Goal: Information Seeking & Learning: Learn about a topic

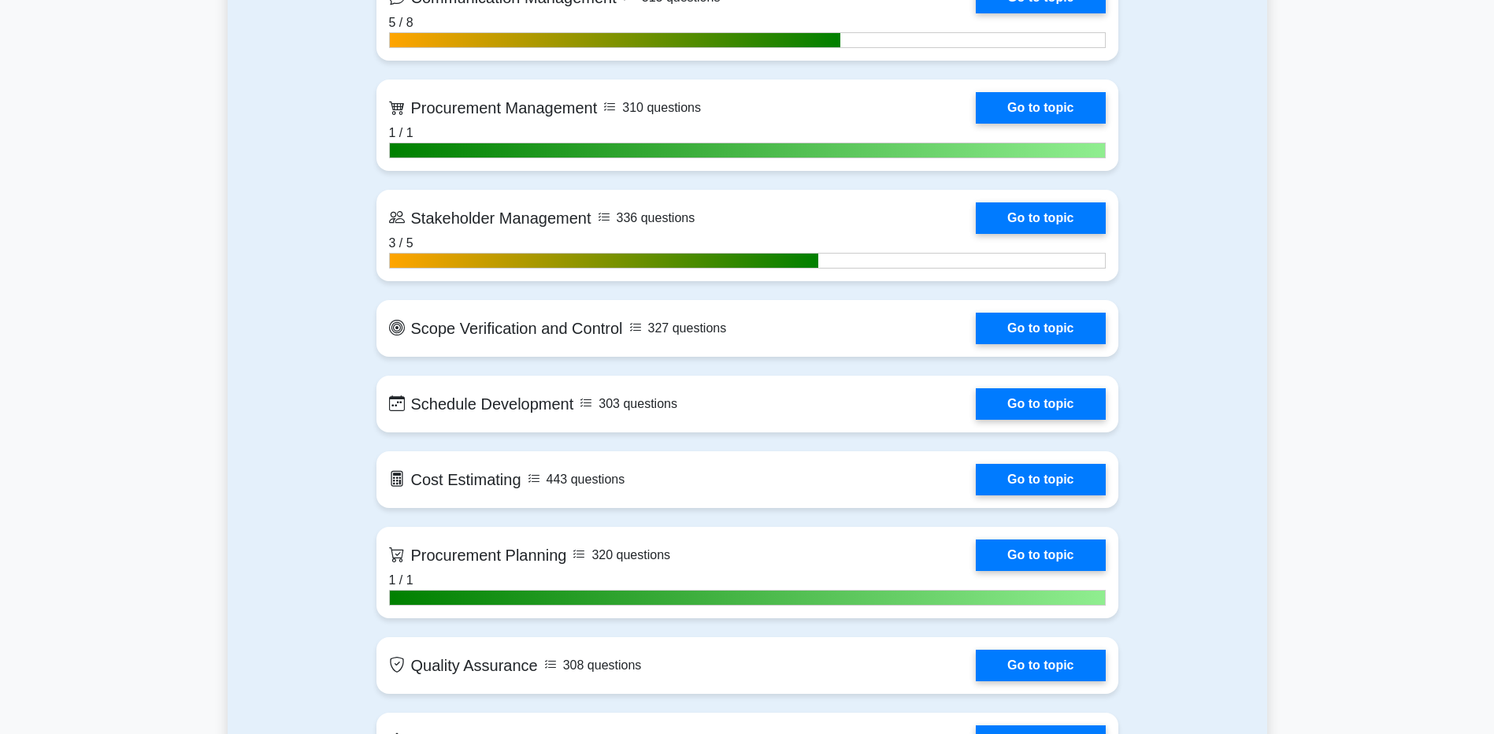
scroll to position [1895, 0]
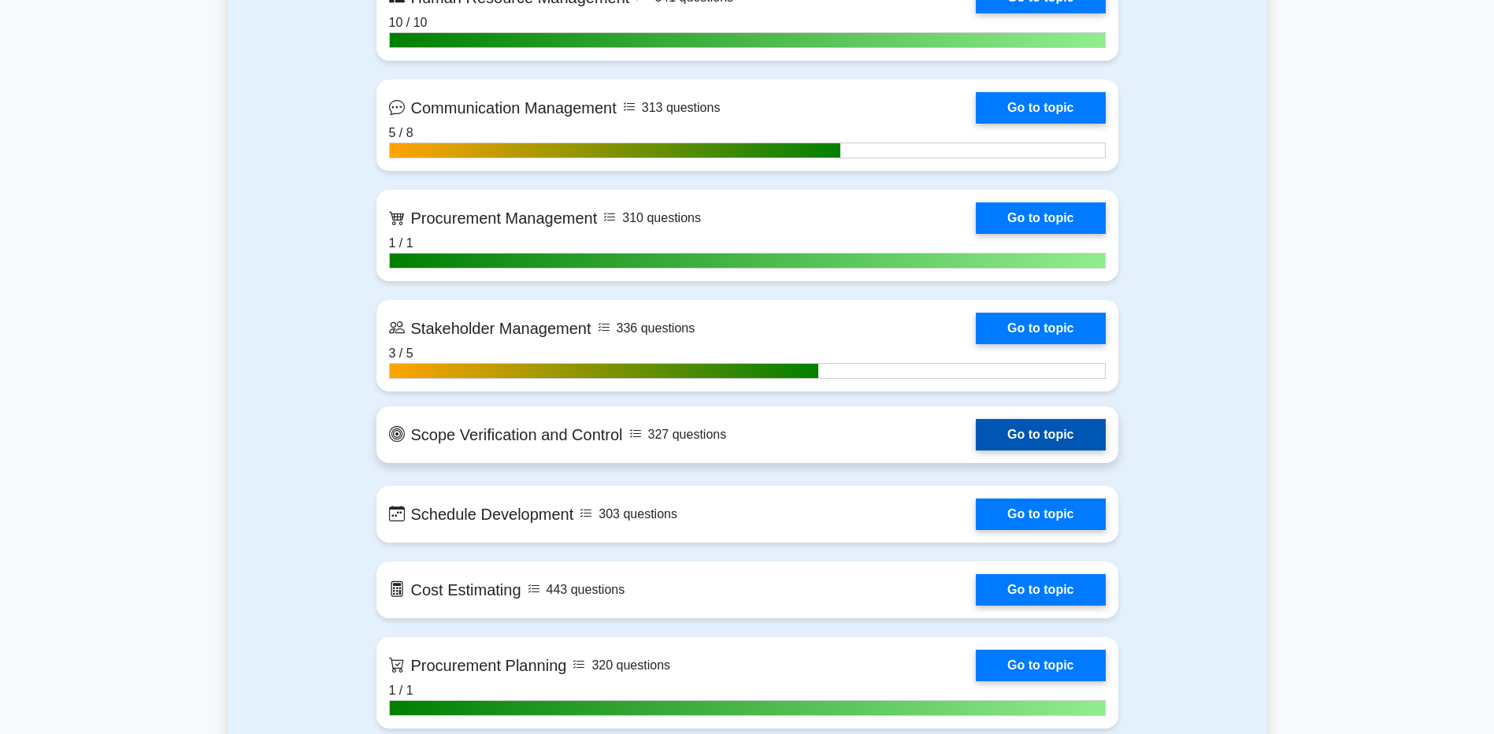
click at [1047, 445] on link "Go to topic" at bounding box center [1040, 435] width 129 height 32
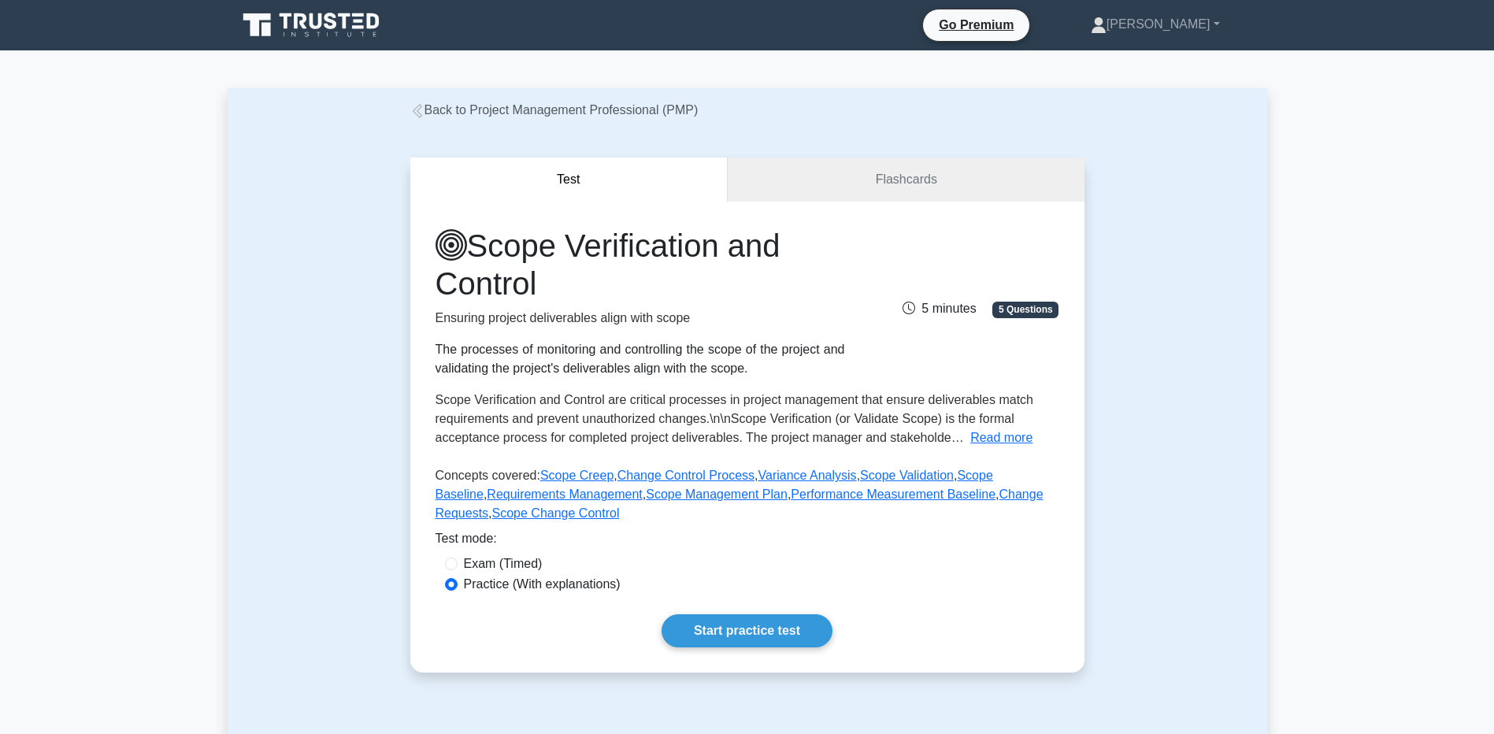
click at [423, 114] on icon at bounding box center [417, 111] width 14 height 14
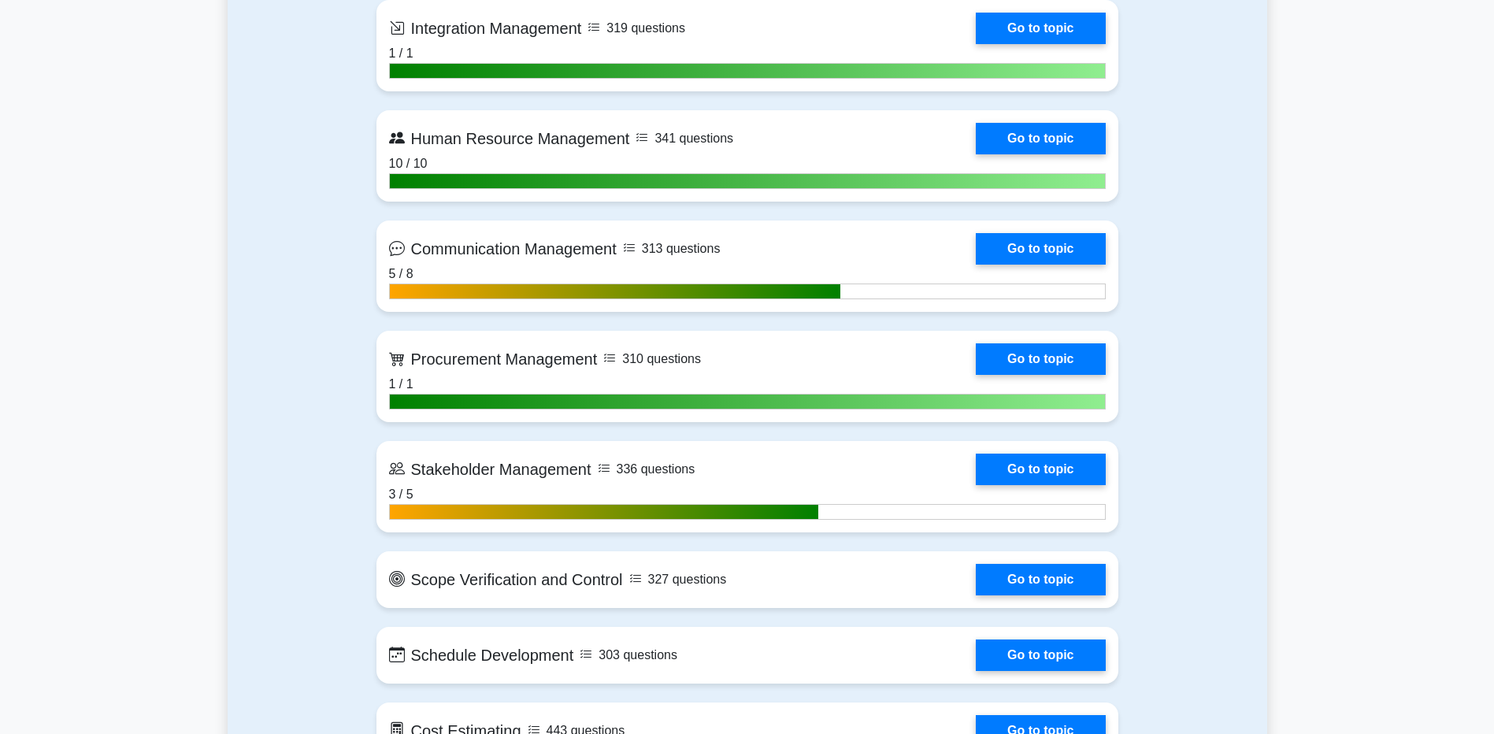
scroll to position [1733, 0]
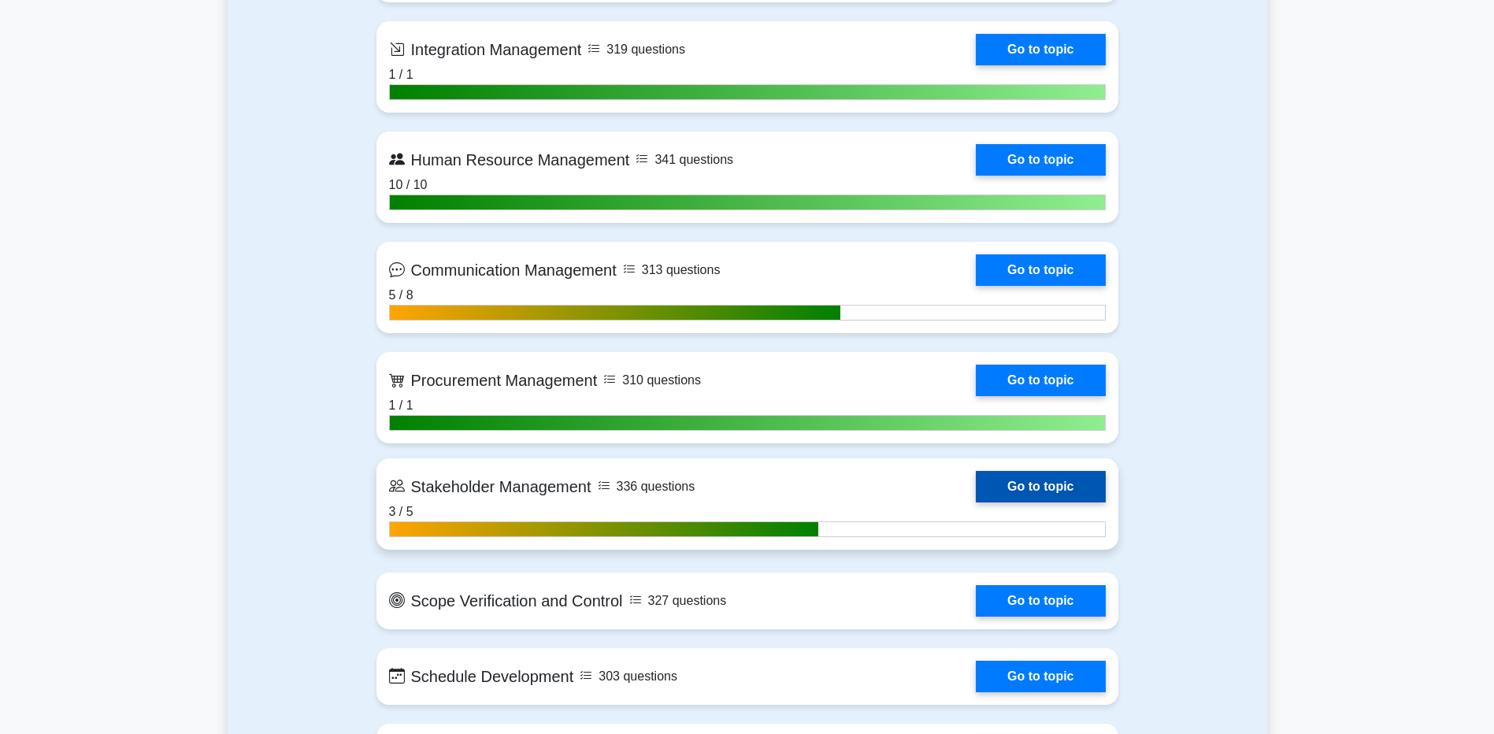
click at [1022, 484] on link "Go to topic" at bounding box center [1040, 487] width 129 height 32
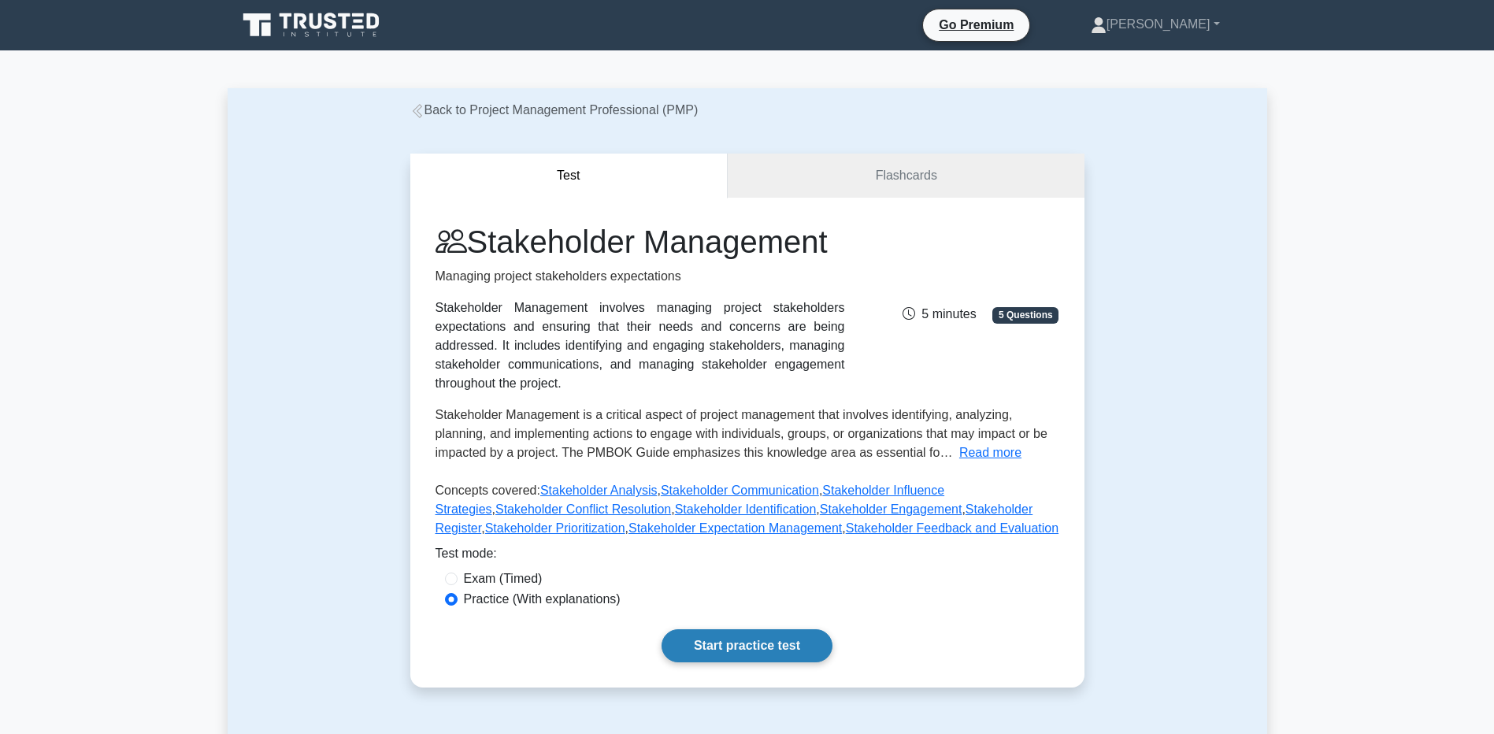
click at [681, 645] on link "Start practice test" at bounding box center [747, 645] width 171 height 33
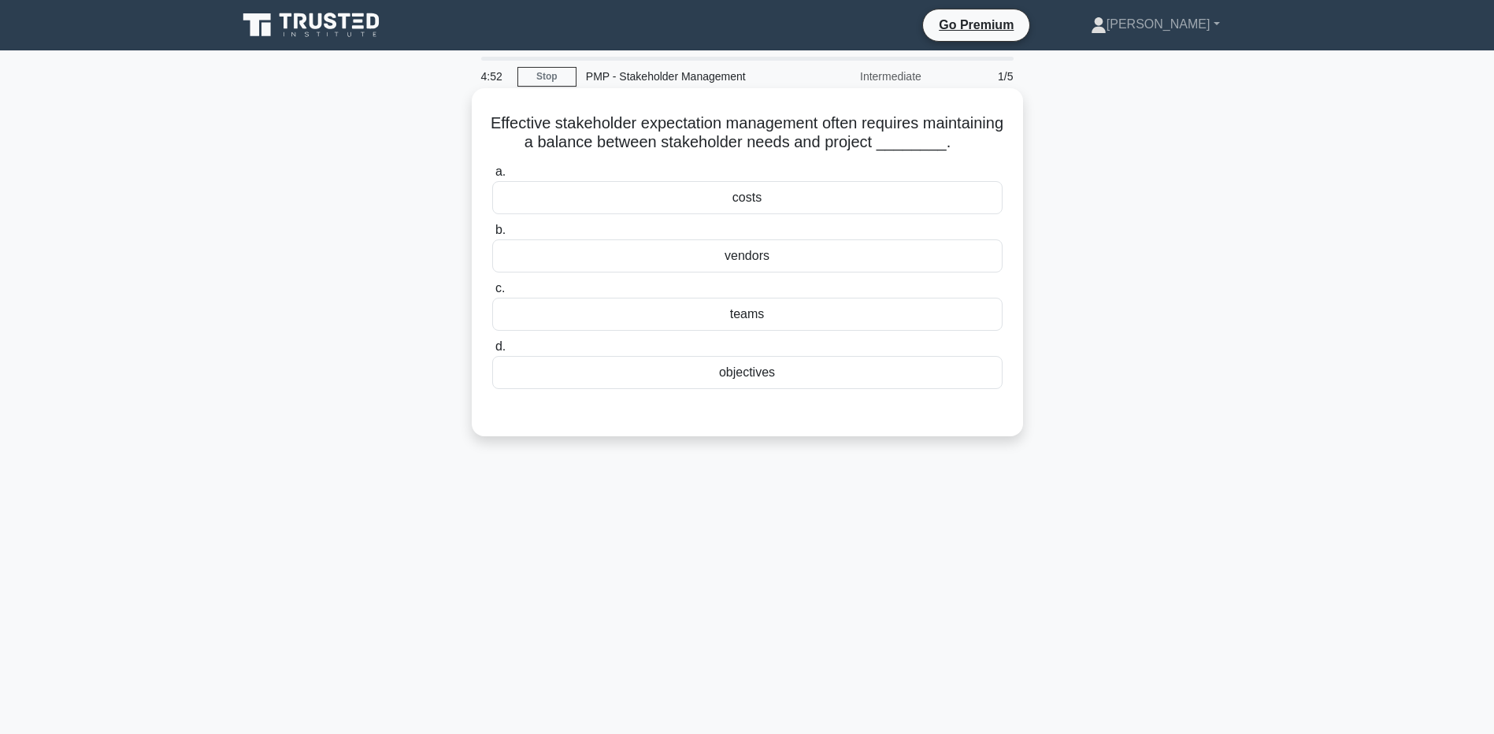
click at [565, 389] on div "objectives" at bounding box center [747, 372] width 510 height 33
click at [492, 352] on input "d. objectives" at bounding box center [492, 347] width 0 height 10
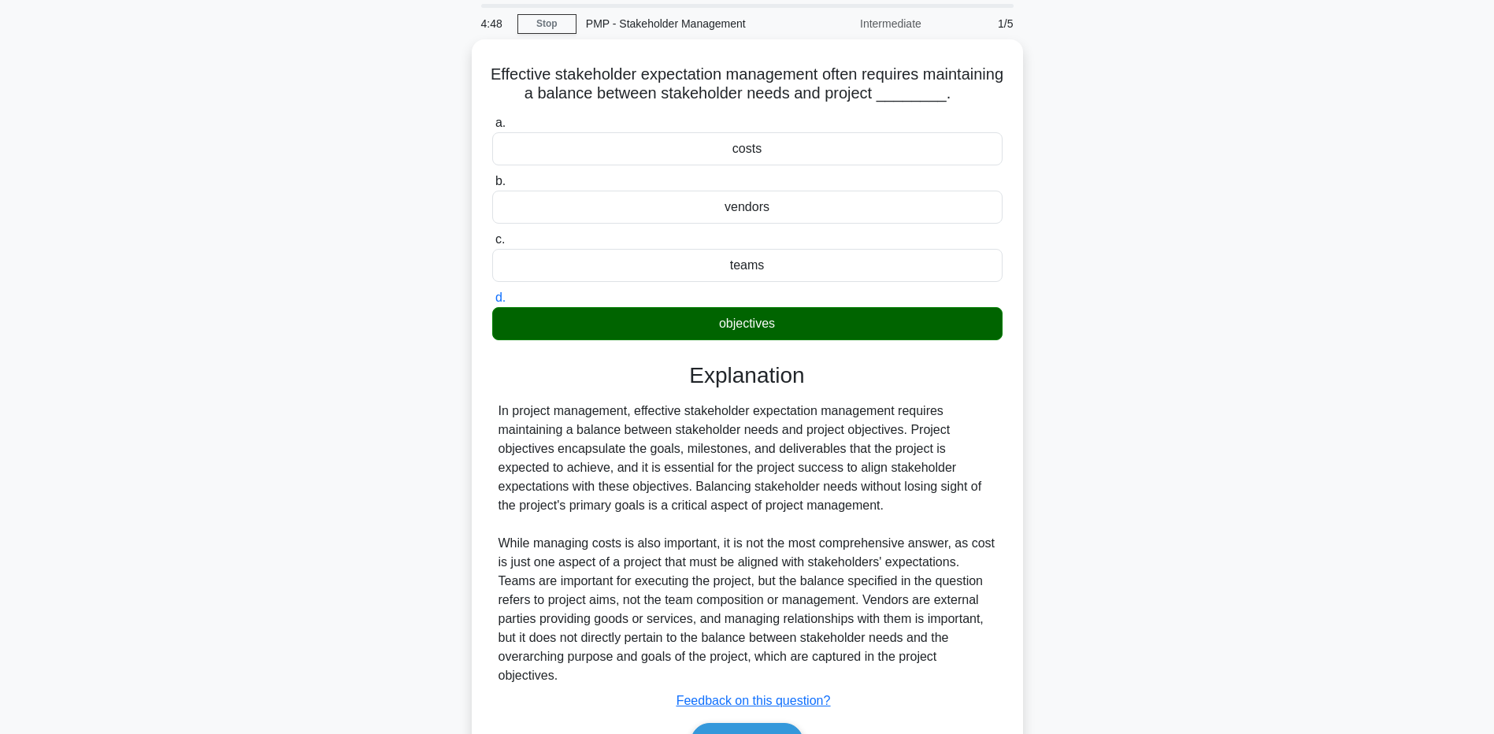
scroll to position [61, 0]
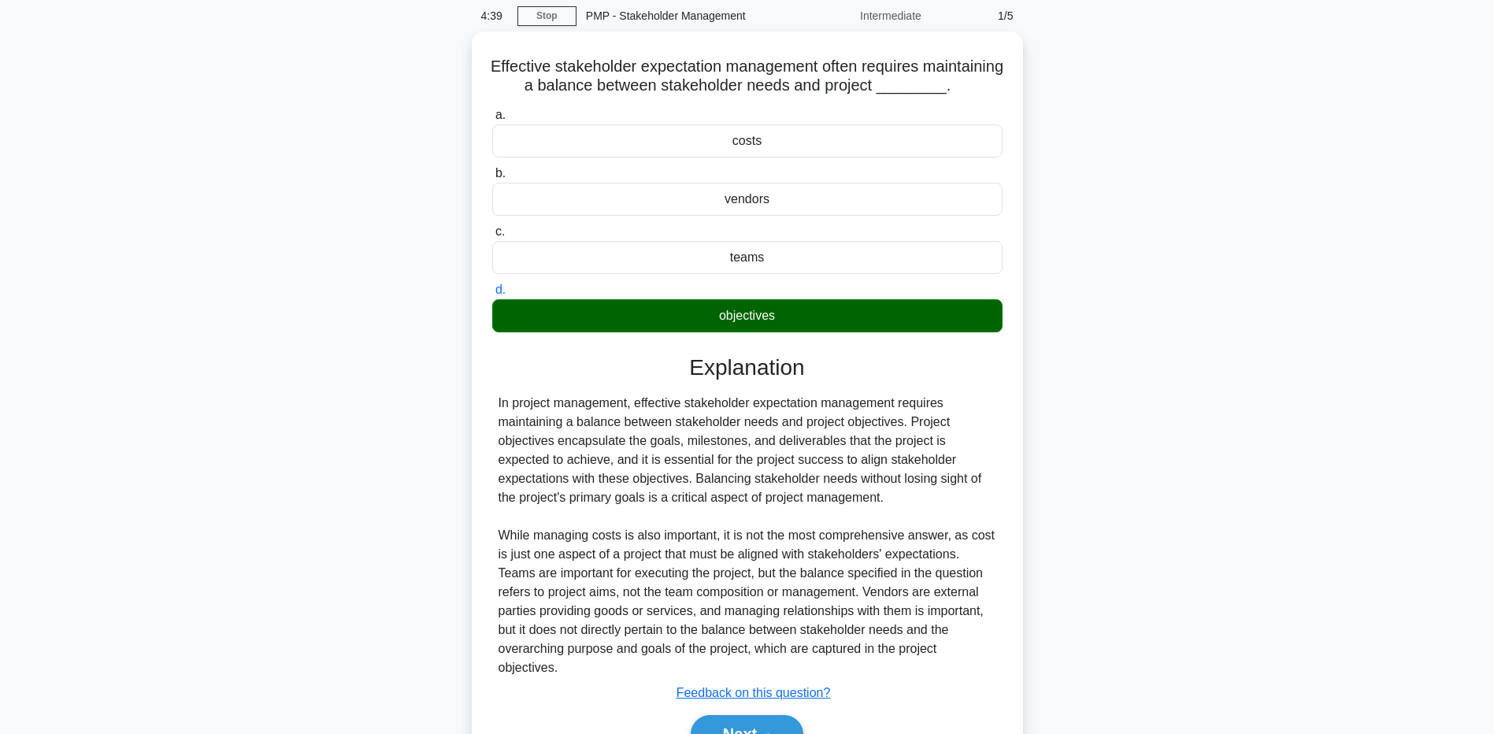
click at [239, 333] on div "Effective stakeholder expectation management often requires maintaining a balan…" at bounding box center [748, 420] width 1040 height 777
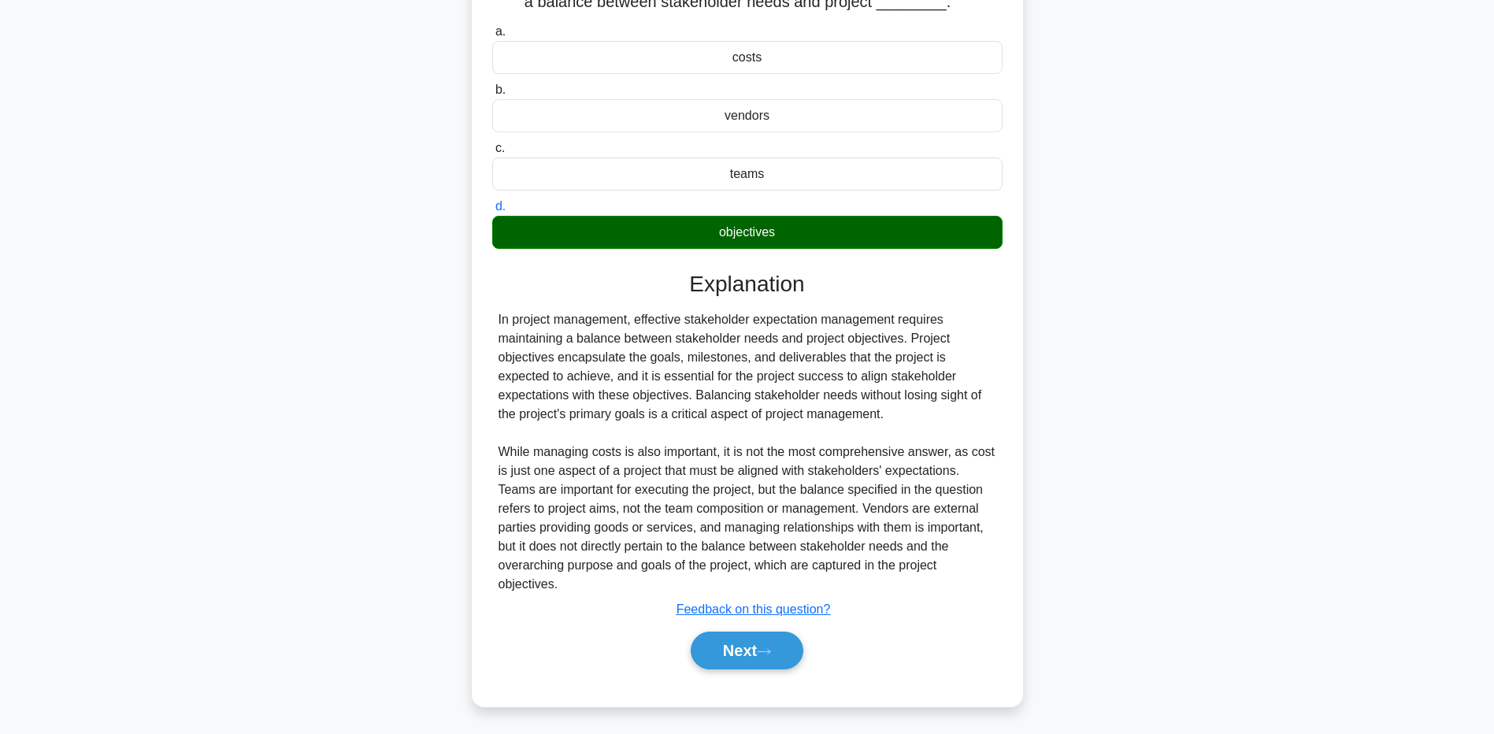
scroll to position [162, 0]
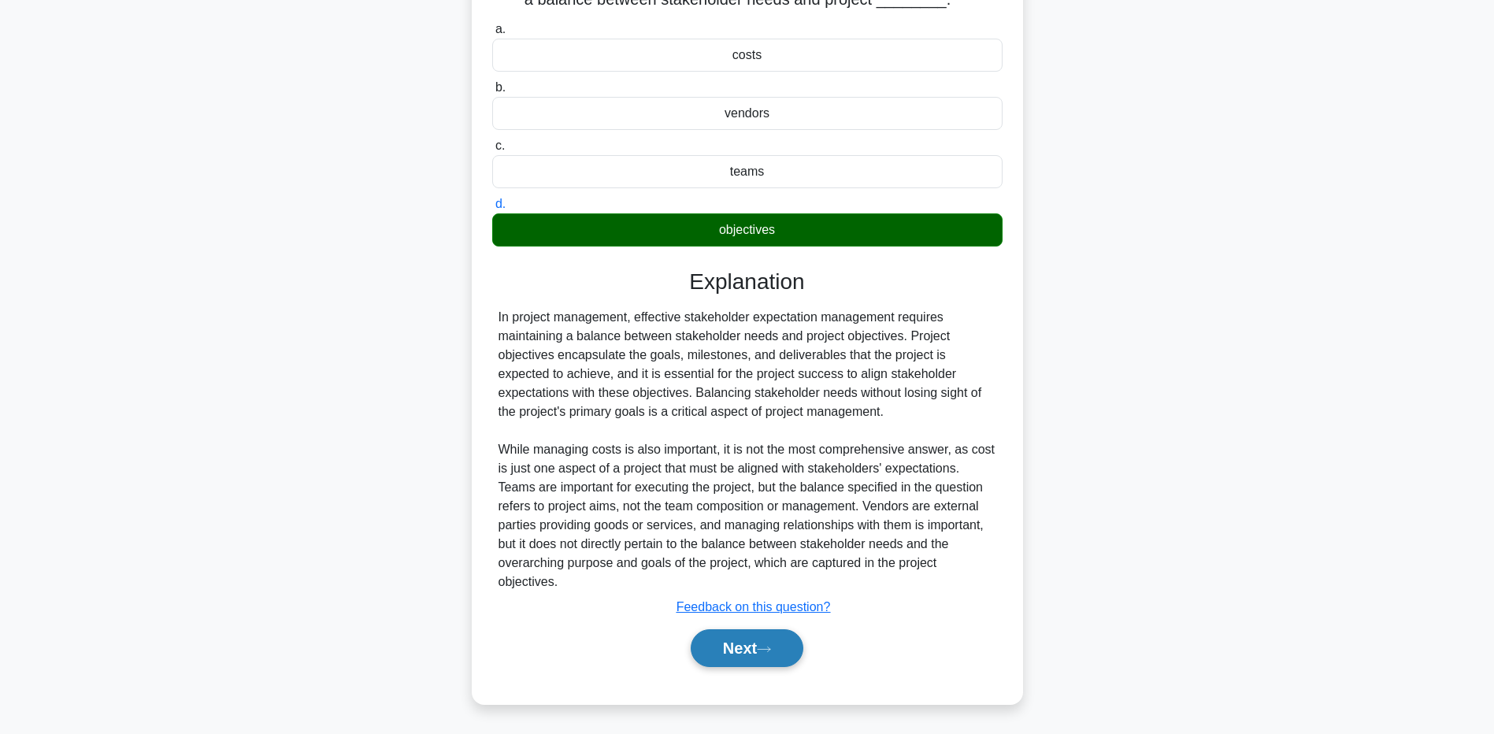
click at [721, 650] on button "Next" at bounding box center [747, 648] width 113 height 38
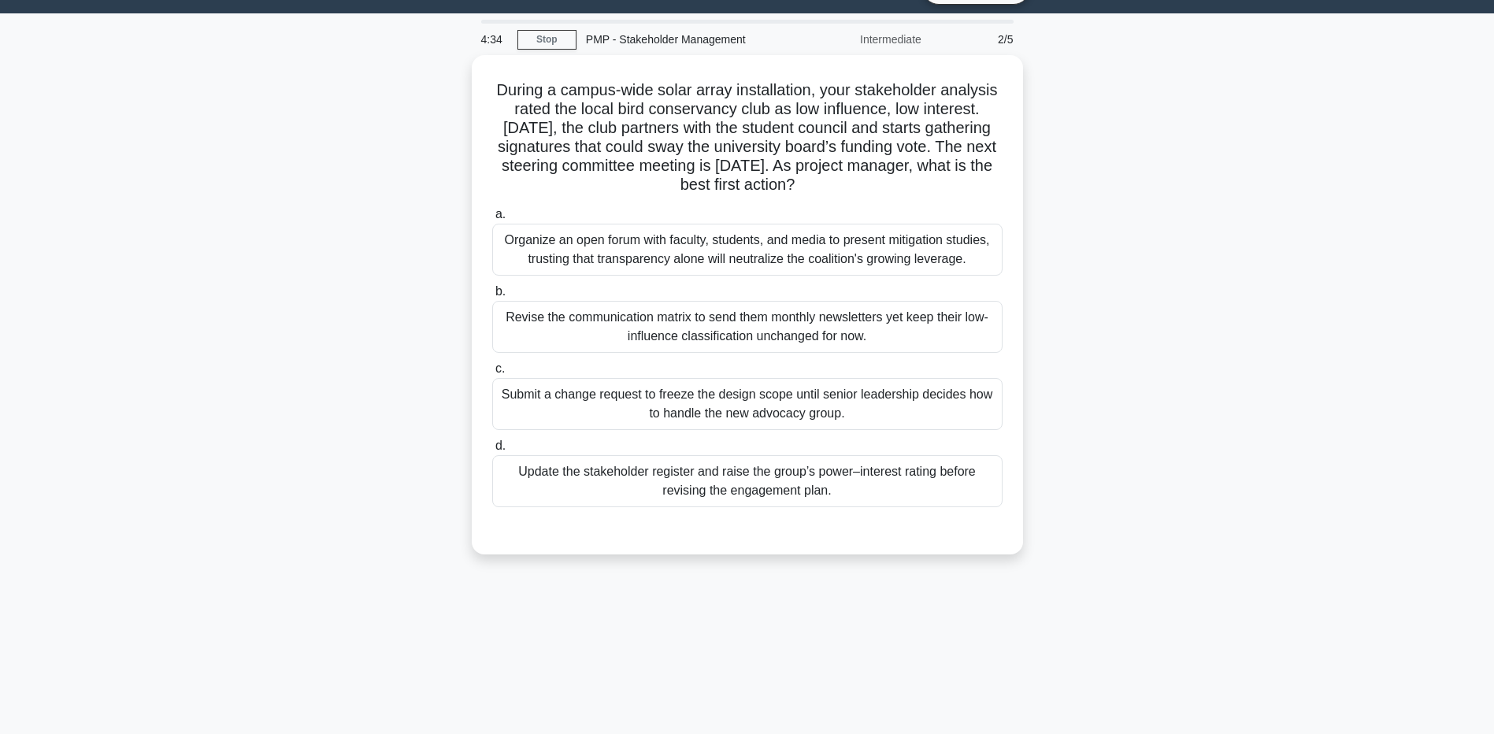
scroll to position [0, 0]
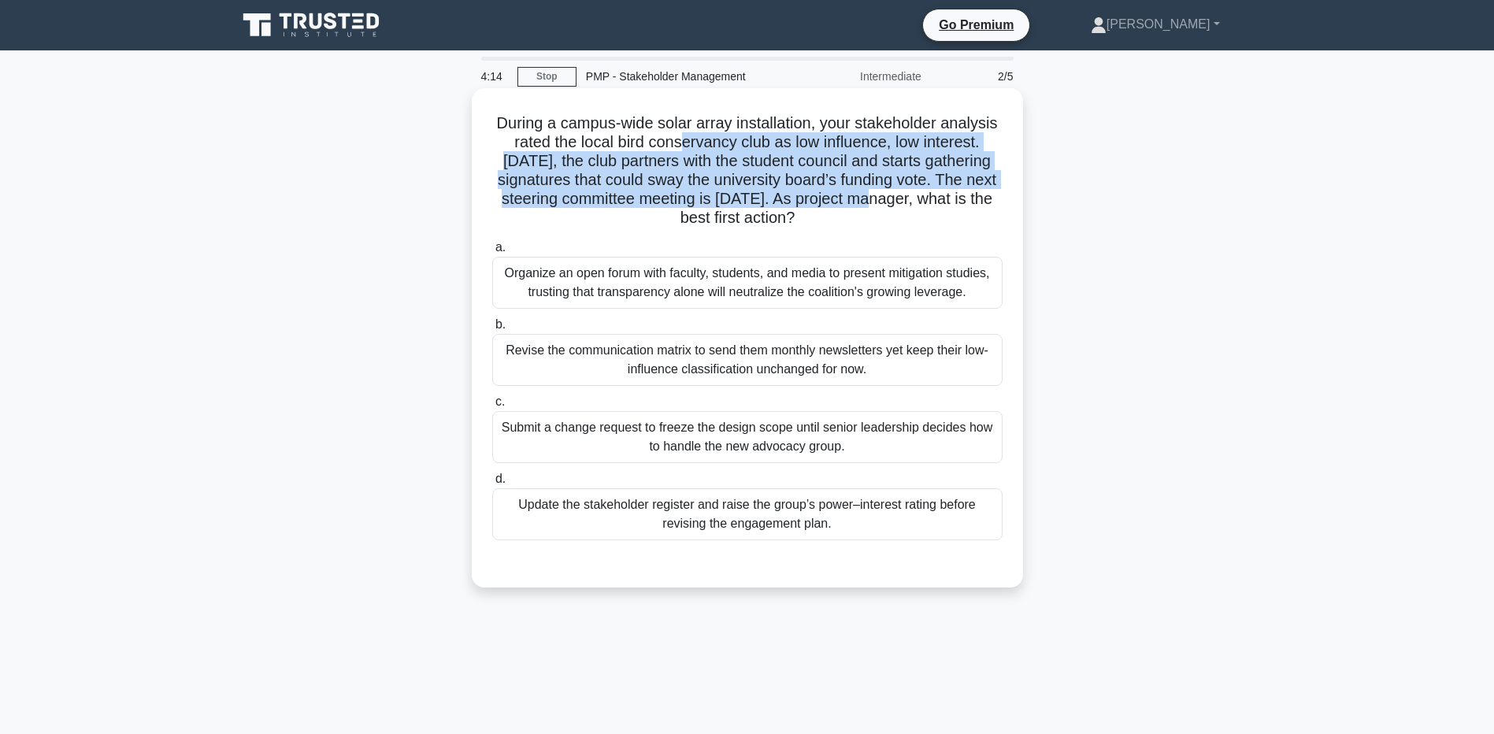
drag, startPoint x: 668, startPoint y: 138, endPoint x: 901, endPoint y: 202, distance: 241.9
click at [901, 202] on h5 "During a campus-wide solar array installation, your stakeholder analysis rated …" at bounding box center [748, 170] width 514 height 115
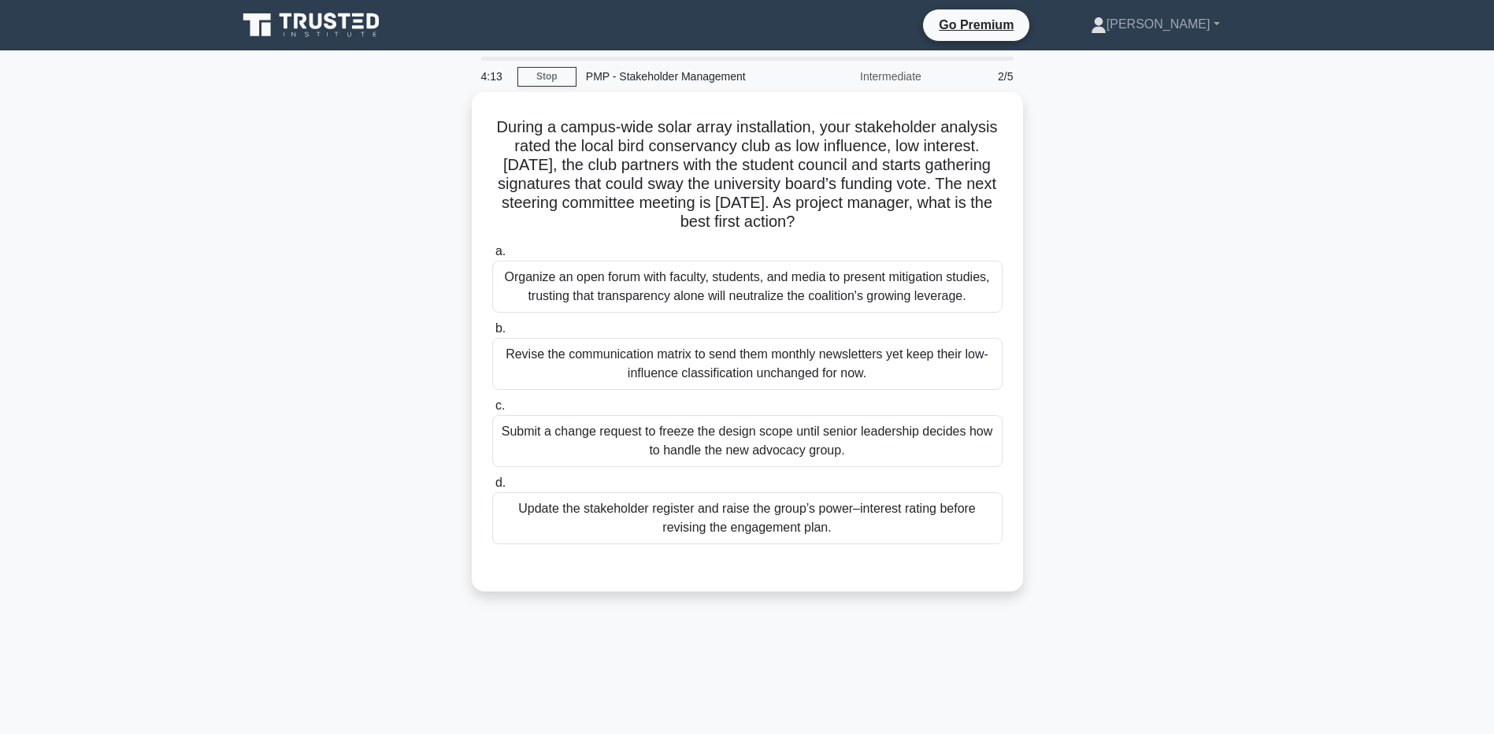
click at [1287, 201] on main "4:13 Stop PMP - Stakeholder Management Intermediate 2/5 During a campus-wide so…" at bounding box center [747, 450] width 1494 height 800
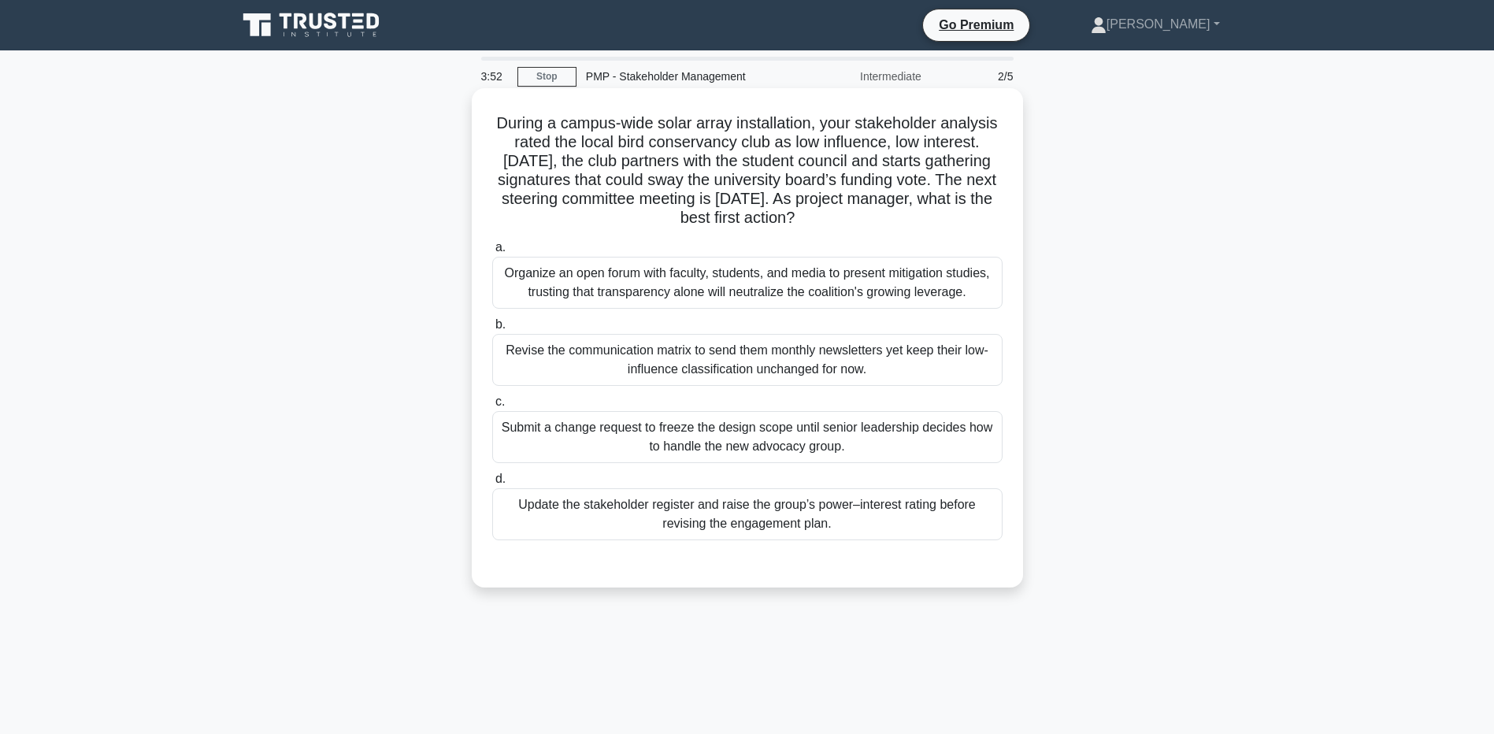
click at [609, 517] on div "Update the stakeholder register and raise the group’s power–interest rating bef…" at bounding box center [747, 514] width 510 height 52
click at [492, 484] on input "d. Update the stakeholder register and raise the group’s power–interest rating …" at bounding box center [492, 479] width 0 height 10
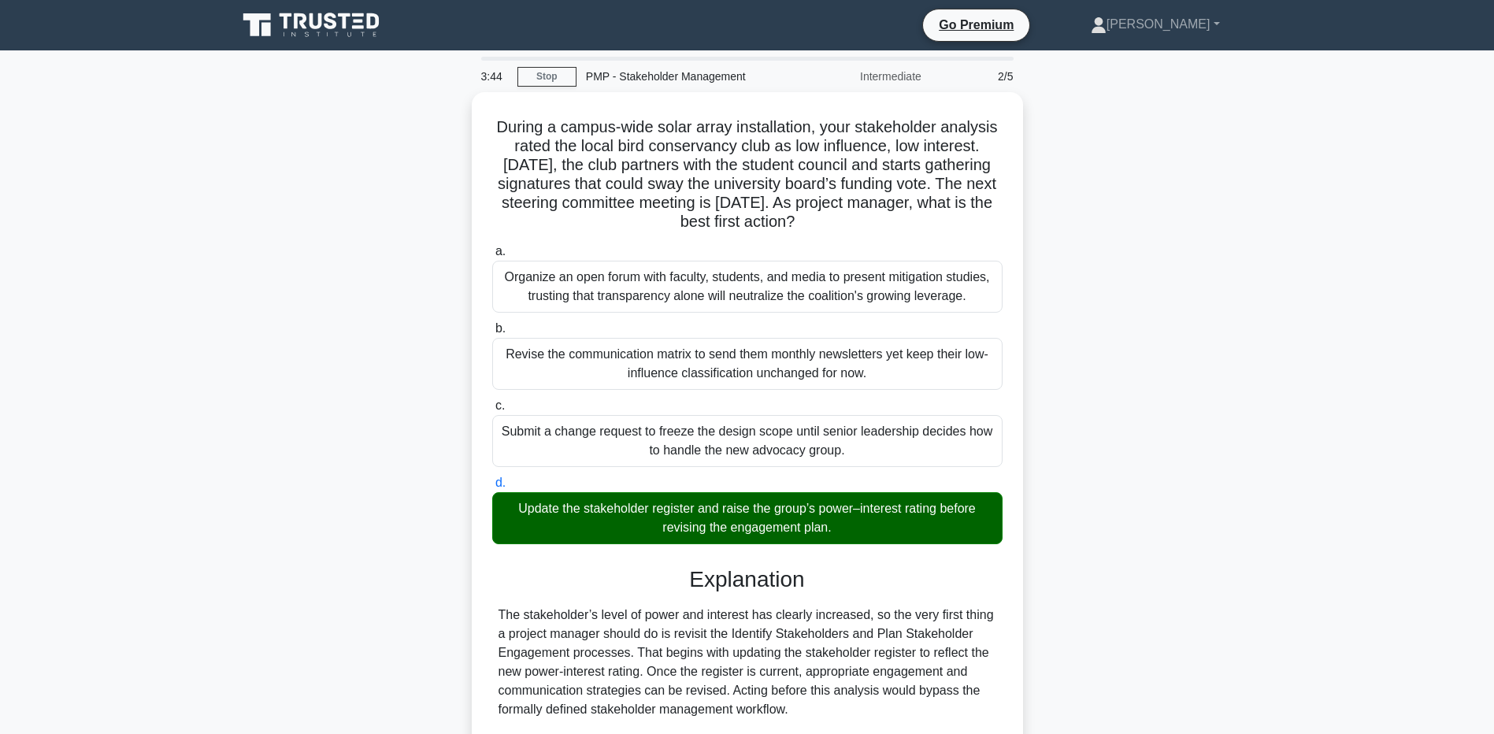
click at [216, 560] on main "3:44 Stop PMP - Stakeholder Management Intermediate 2/5 During a campus-wide so…" at bounding box center [747, 548] width 1494 height 996
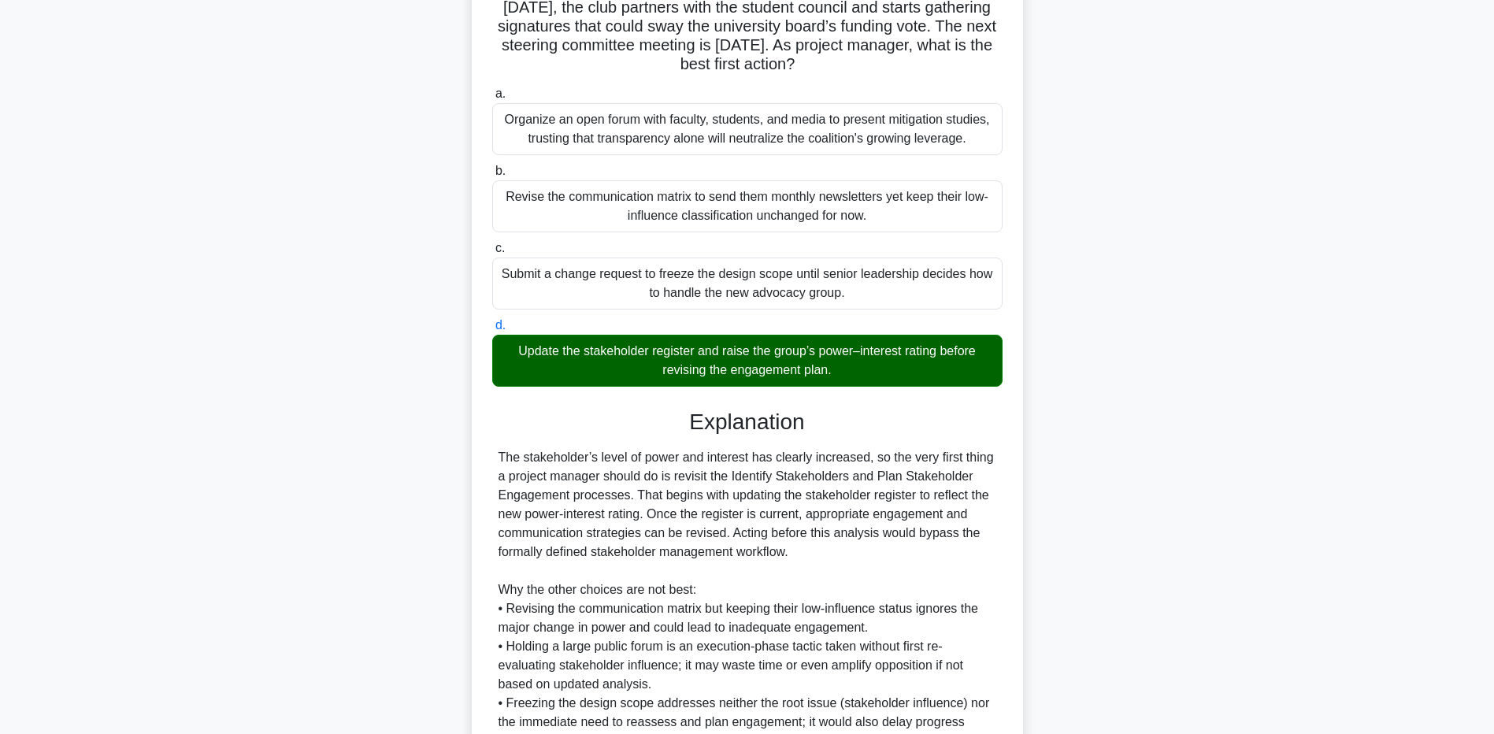
scroll to position [313, 0]
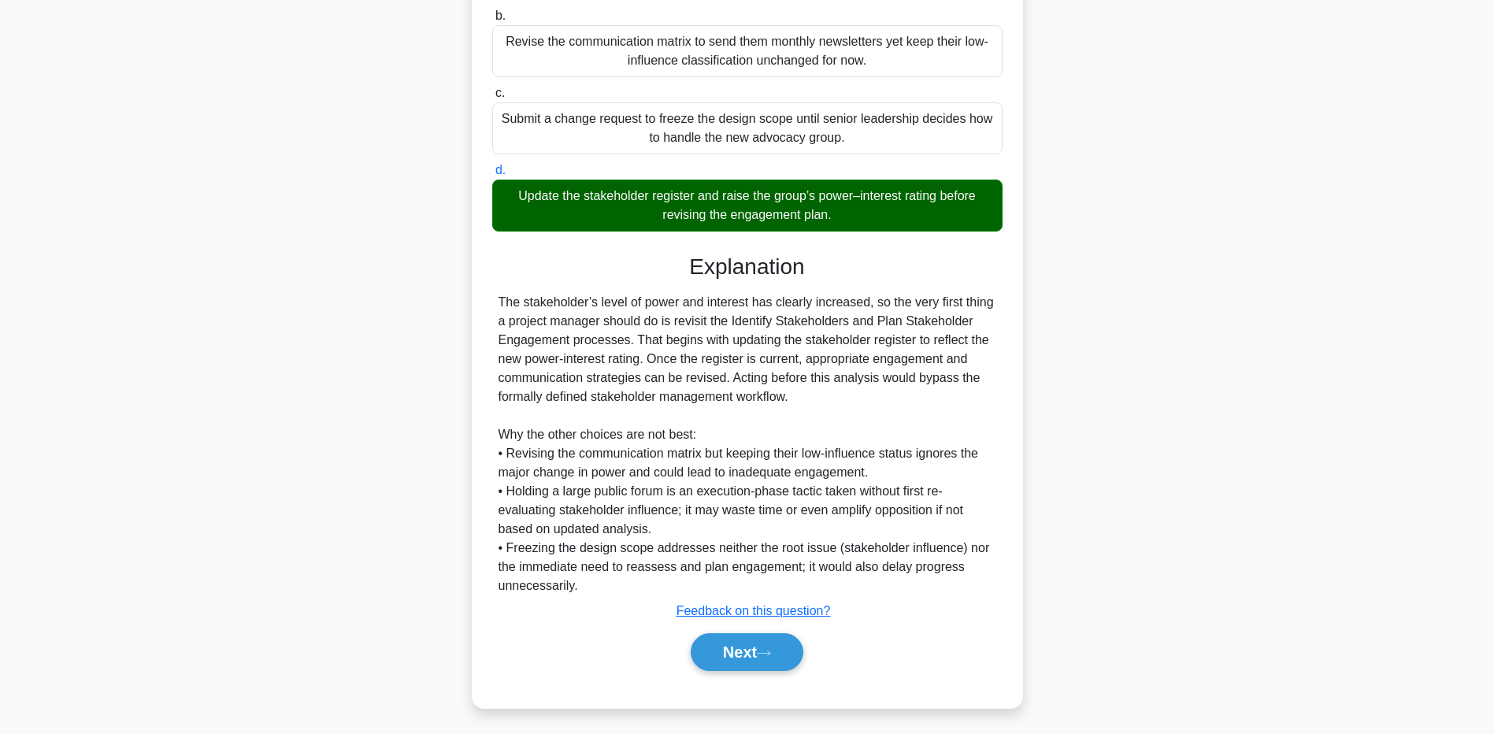
drag, startPoint x: 290, startPoint y: 563, endPoint x: 330, endPoint y: 569, distance: 40.5
click at [287, 563] on div "During a campus-wide solar array installation, your stakeholder analysis rated …" at bounding box center [748, 253] width 1040 height 948
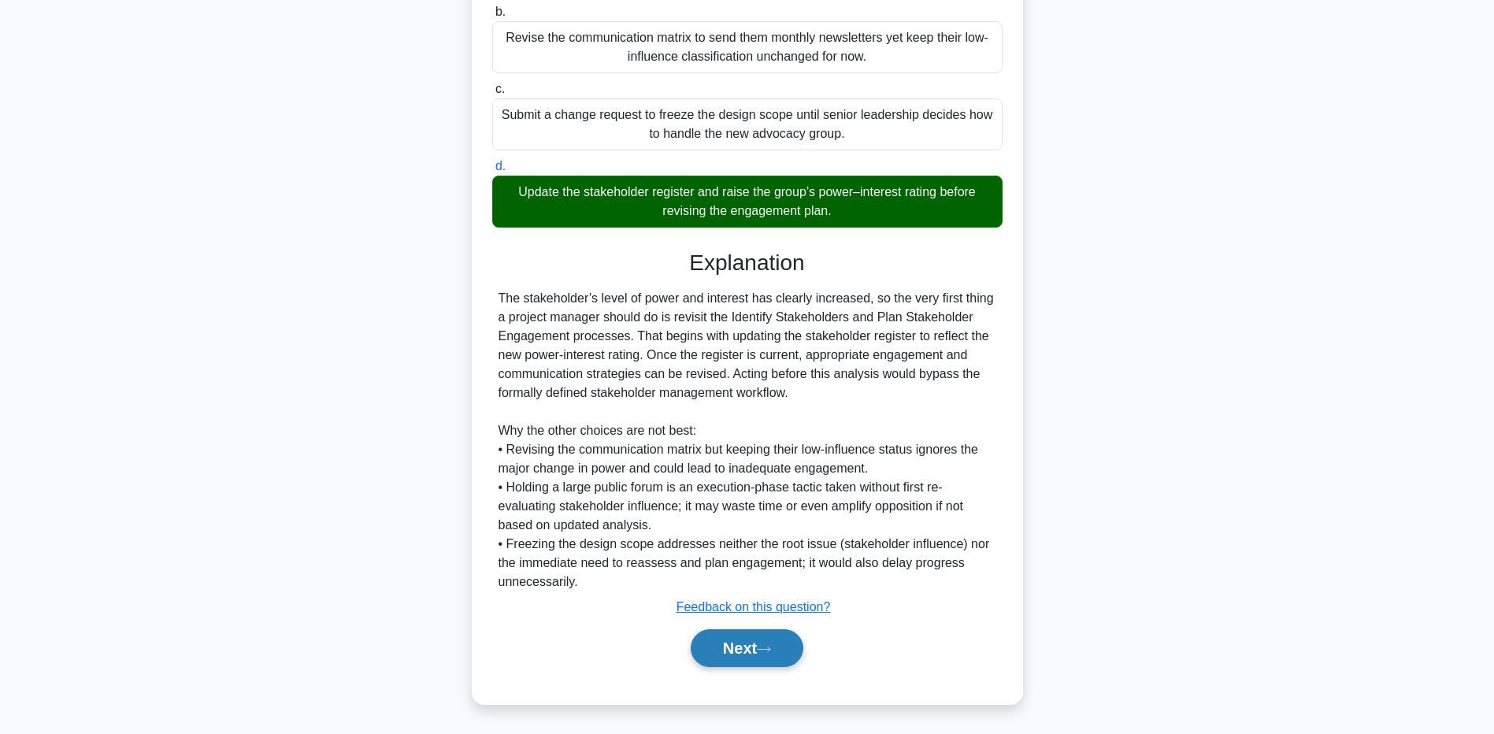
click at [708, 640] on button "Next" at bounding box center [747, 648] width 113 height 38
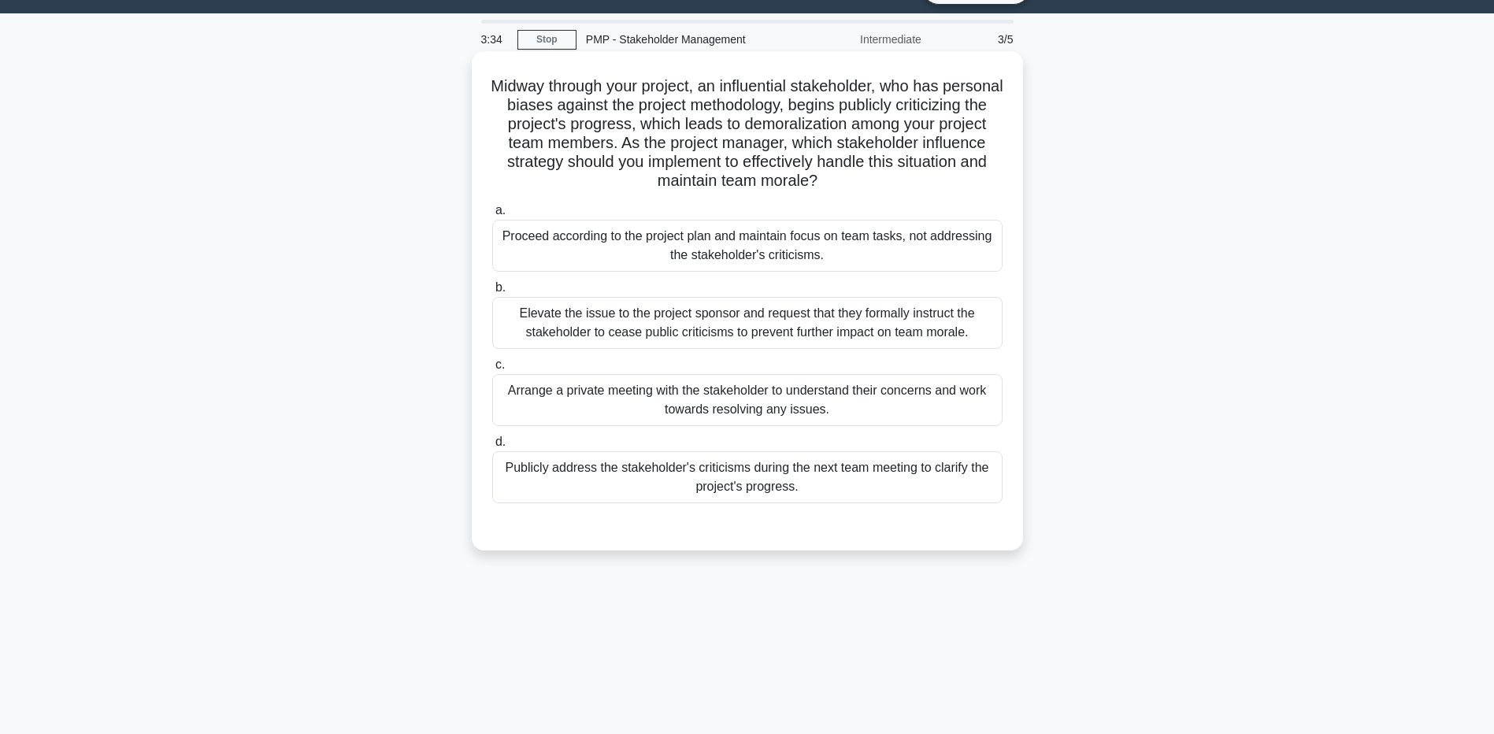
scroll to position [0, 0]
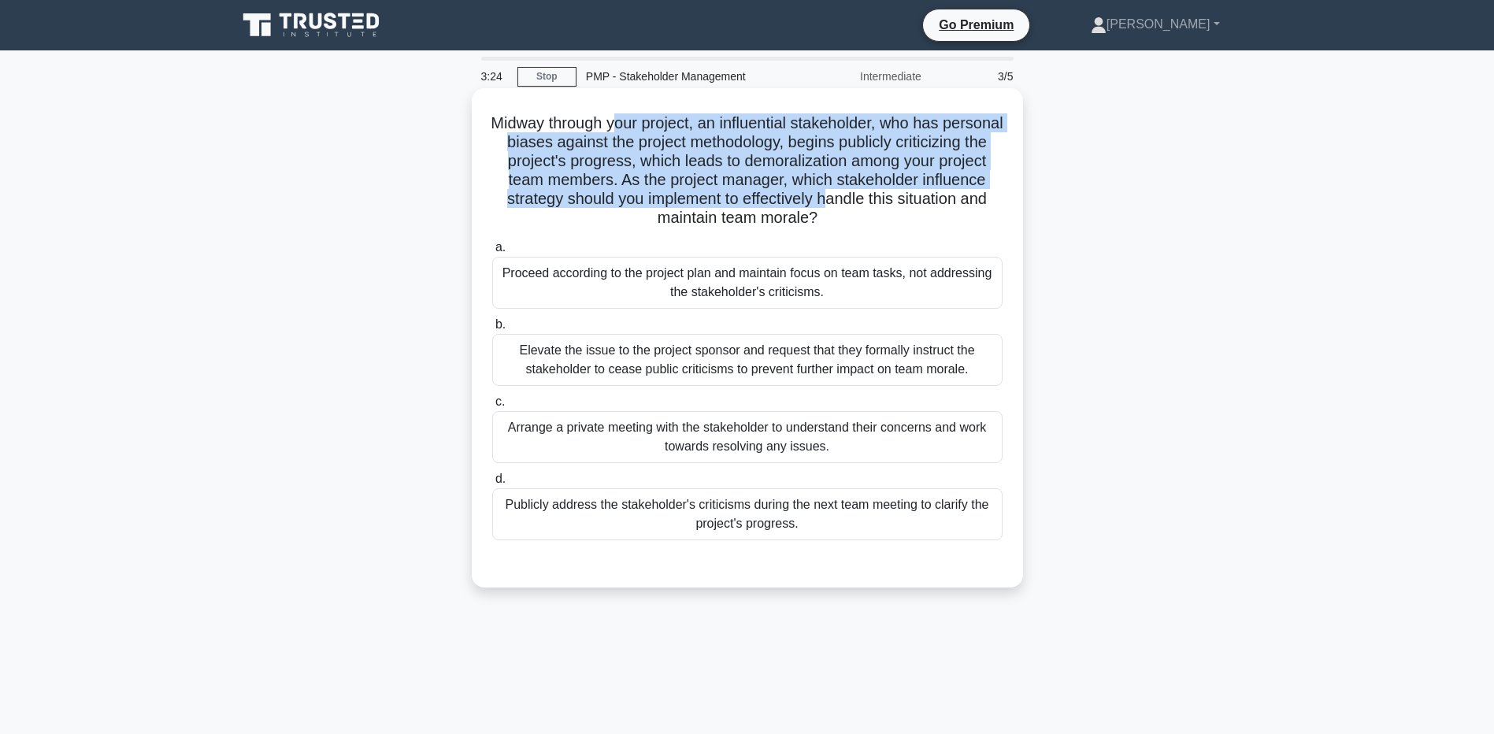
drag, startPoint x: 645, startPoint y: 123, endPoint x: 914, endPoint y: 200, distance: 279.5
click at [914, 200] on h5 "Midway through your project, an influential stakeholder, who has personal biase…" at bounding box center [748, 170] width 514 height 115
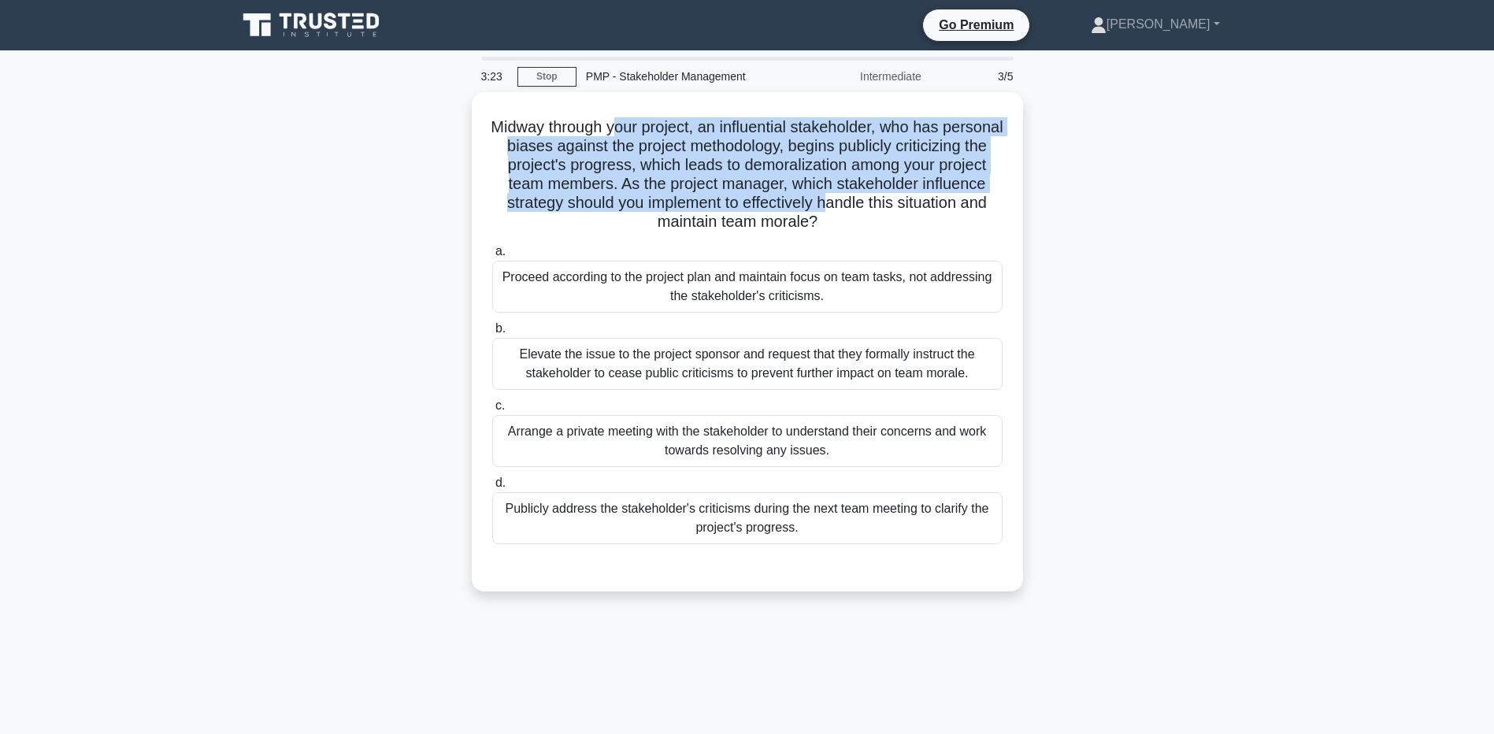
click at [1236, 152] on div "Midway through your project, an influential stakeholder, who has personal biase…" at bounding box center [748, 351] width 1040 height 518
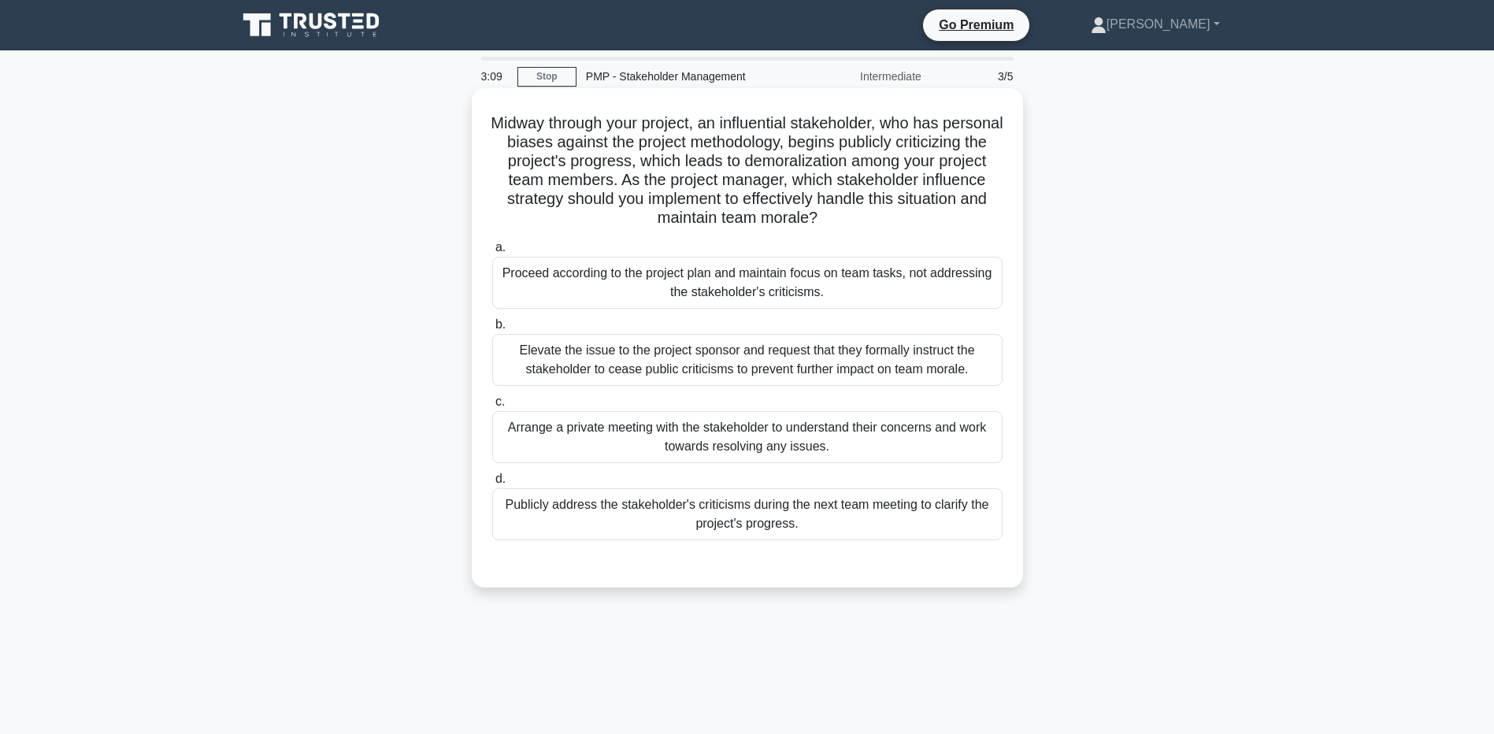
click at [575, 449] on div "Arrange a private meeting with the stakeholder to understand their concerns and…" at bounding box center [747, 437] width 510 height 52
click at [492, 407] on input "c. Arrange a private meeting with the stakeholder to understand their concerns …" at bounding box center [492, 402] width 0 height 10
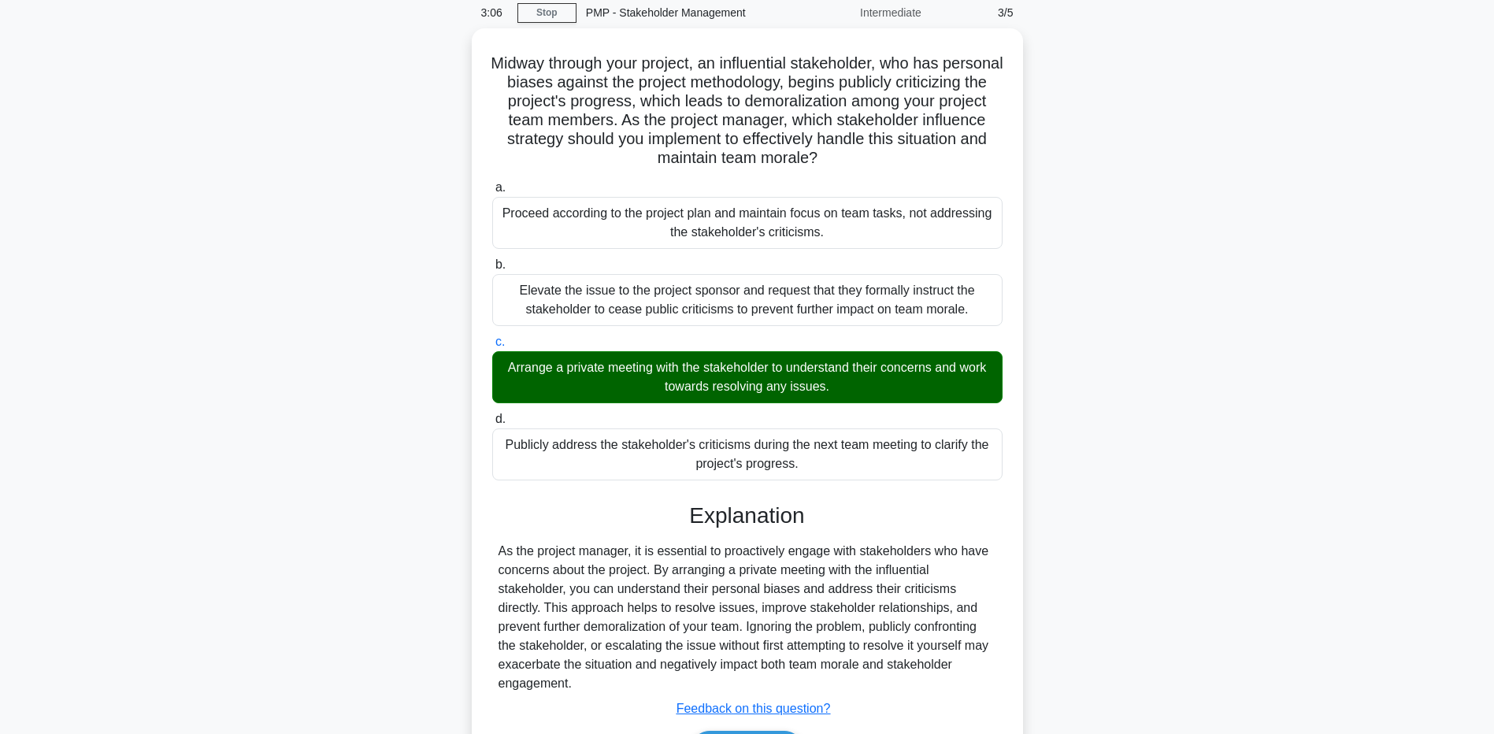
scroll to position [65, 0]
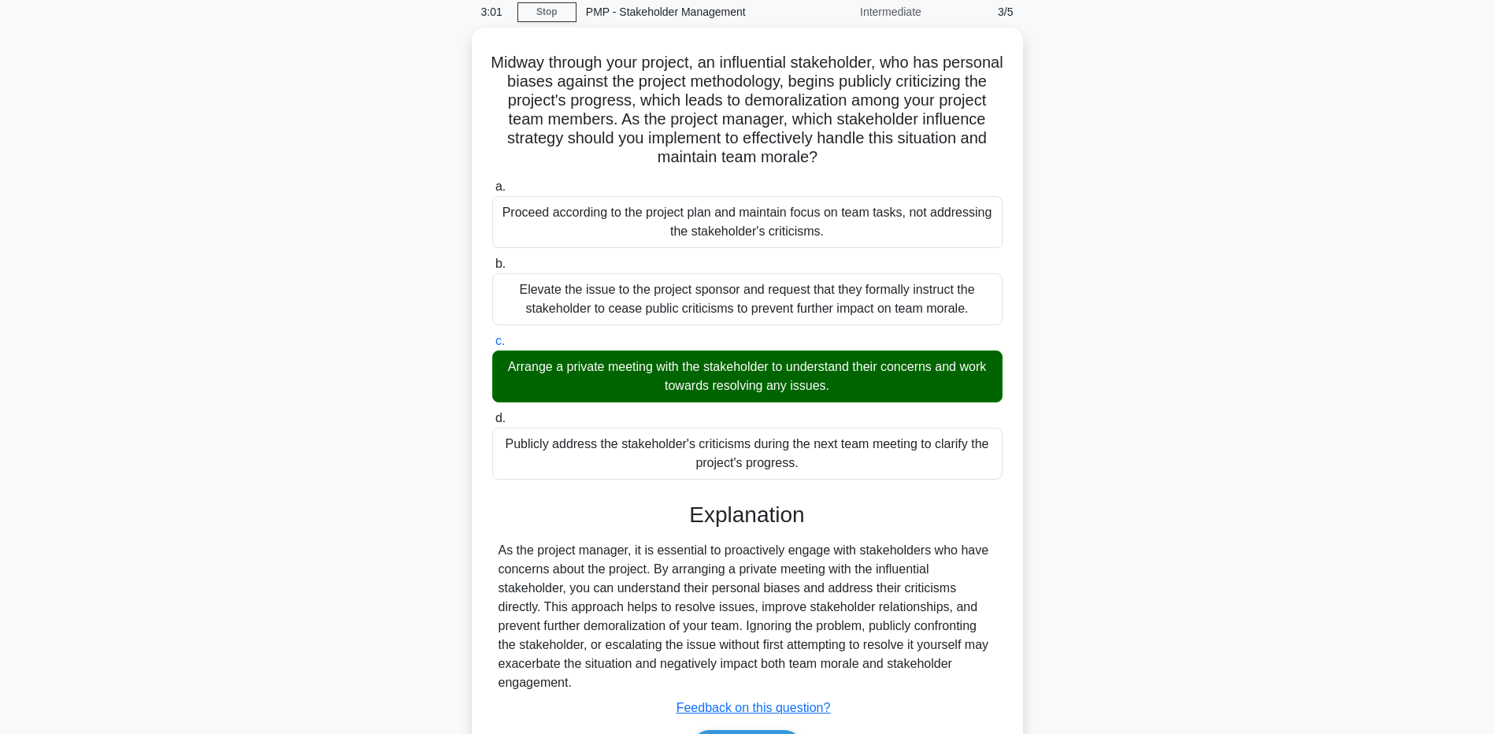
click at [69, 434] on main "3:01 Stop PMP - Stakeholder Management Intermediate 3/5 Midway through your pro…" at bounding box center [747, 408] width 1494 height 844
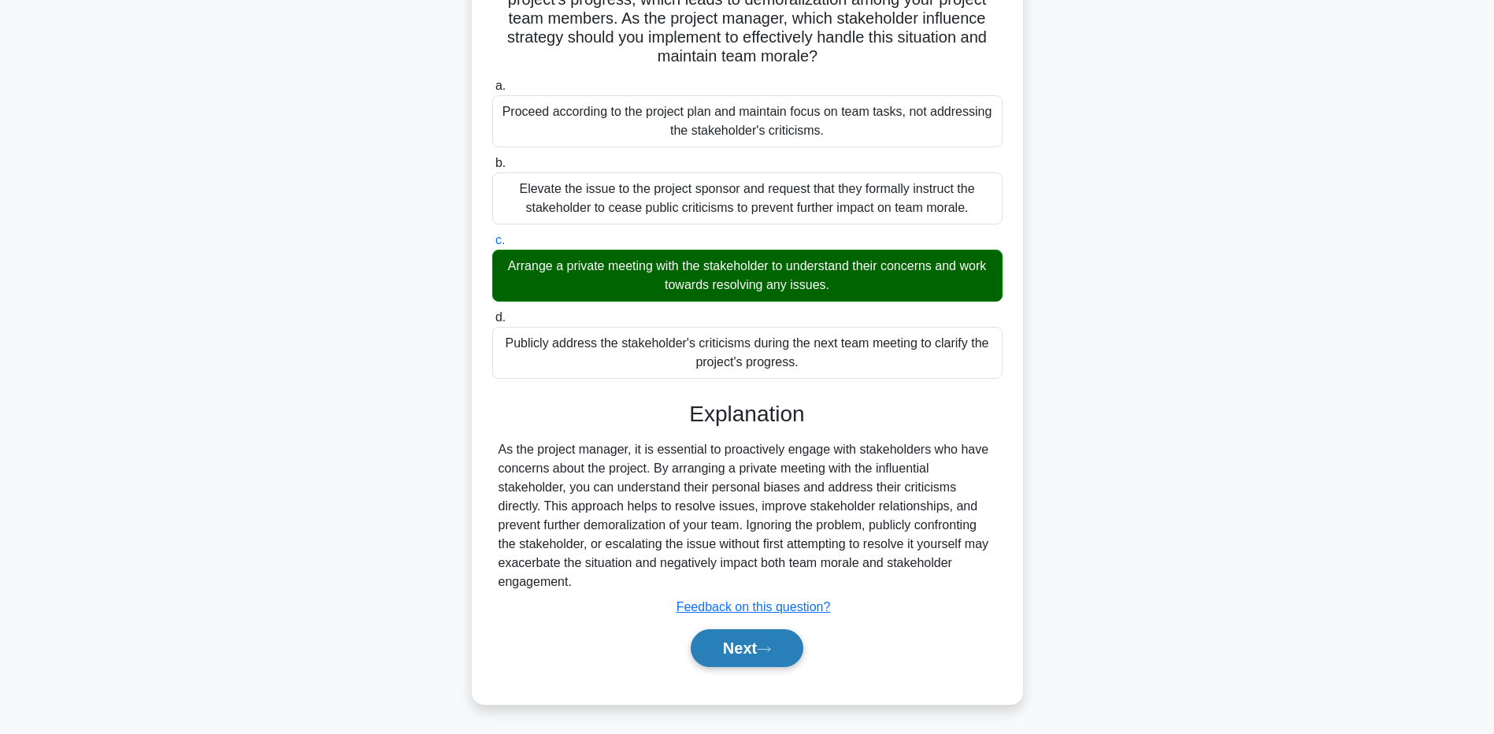
click at [746, 634] on button "Next" at bounding box center [747, 648] width 113 height 38
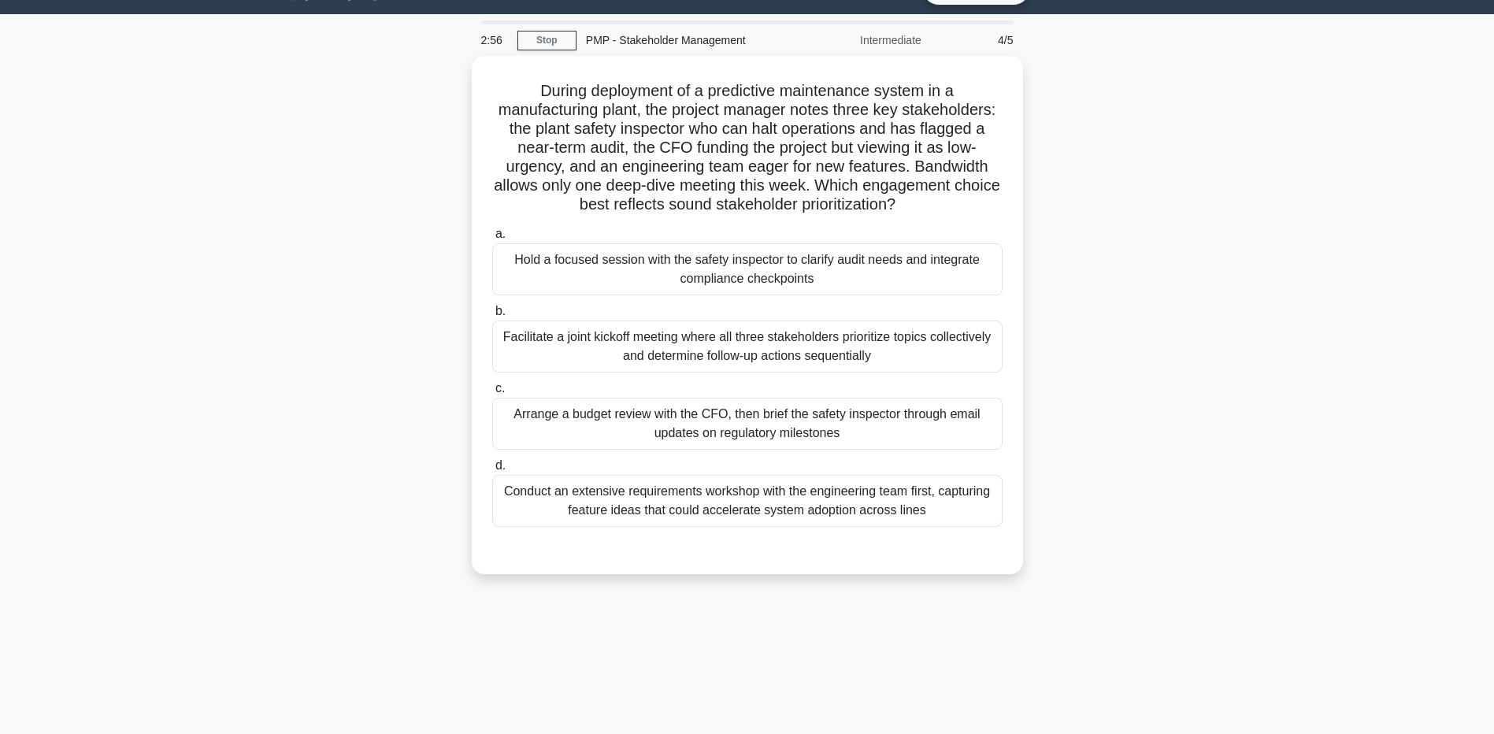
scroll to position [0, 0]
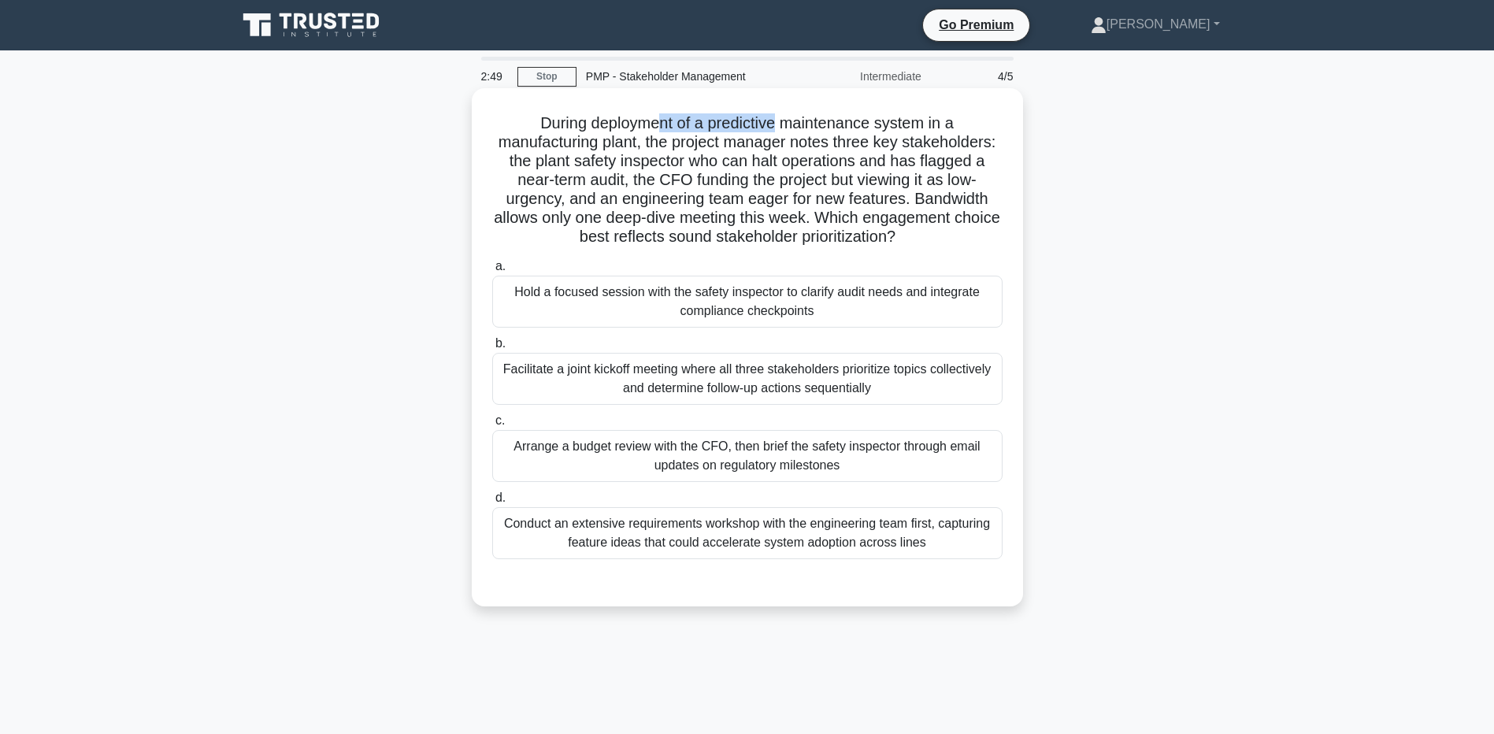
drag, startPoint x: 657, startPoint y: 123, endPoint x: 776, endPoint y: 132, distance: 119.2
click at [776, 132] on h5 "During deployment of a predictive maintenance system in a manufacturing plant, …" at bounding box center [748, 180] width 514 height 134
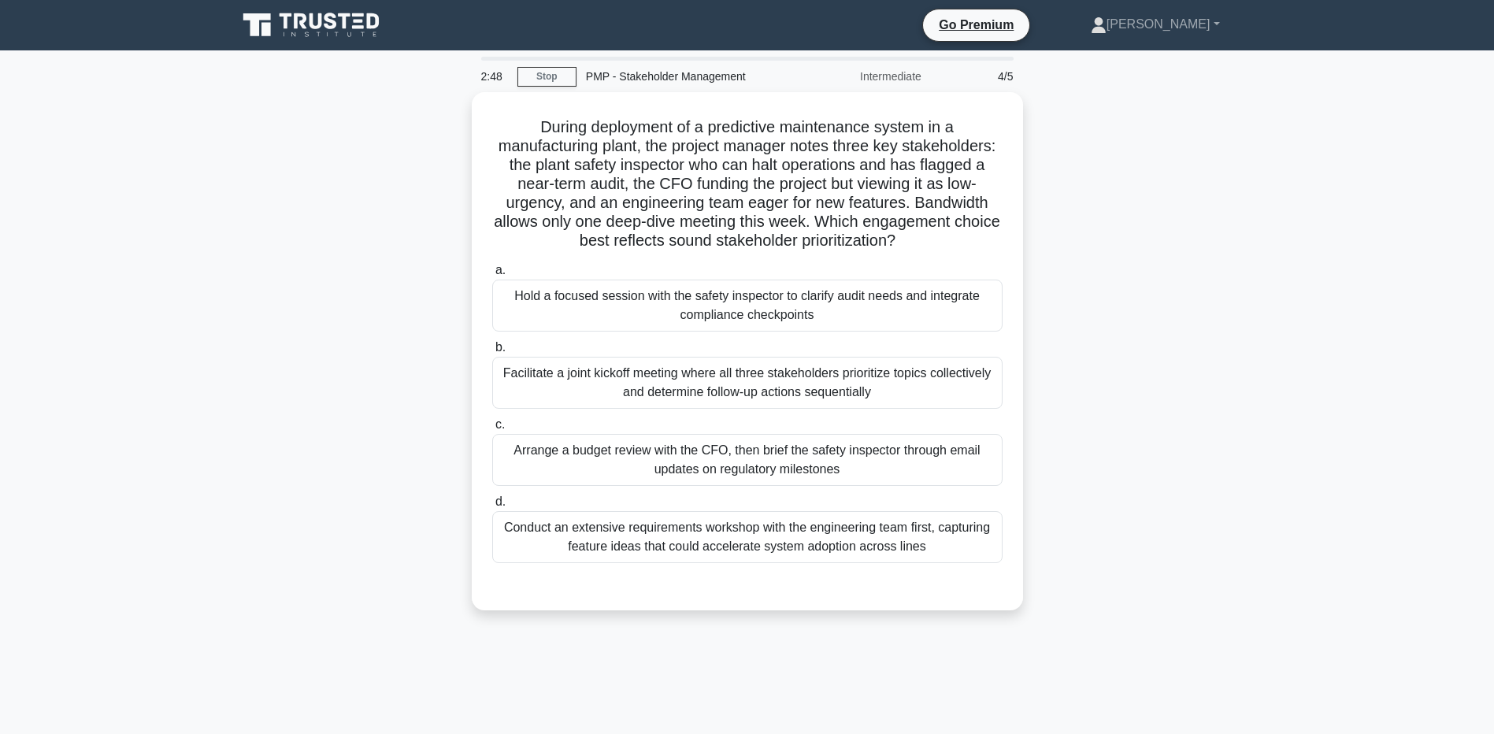
click at [1167, 154] on div "During deployment of a predictive maintenance system in a manufacturing plant, …" at bounding box center [748, 360] width 1040 height 537
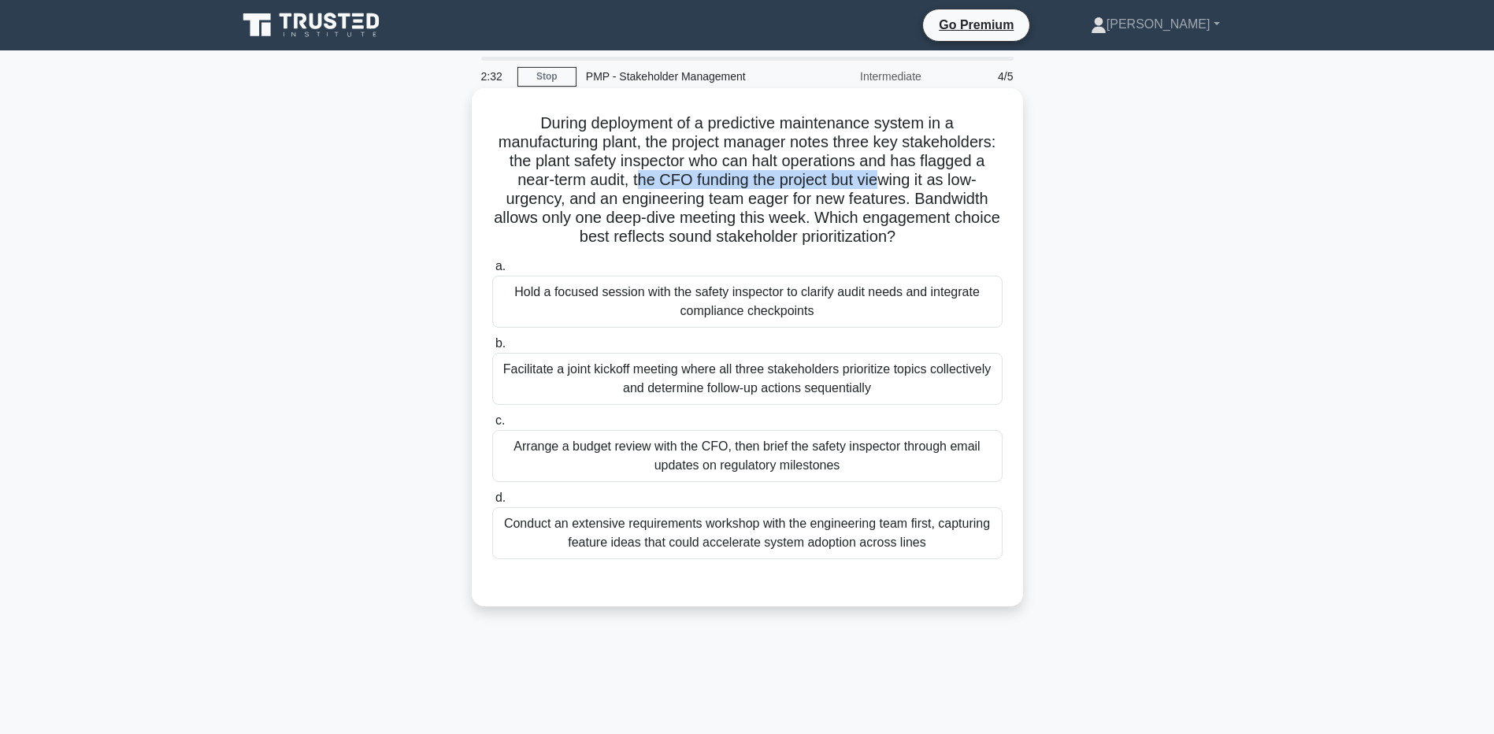
drag, startPoint x: 635, startPoint y: 180, endPoint x: 877, endPoint y: 173, distance: 242.7
click at [877, 173] on h5 "During deployment of a predictive maintenance system in a manufacturing plant, …" at bounding box center [748, 180] width 514 height 134
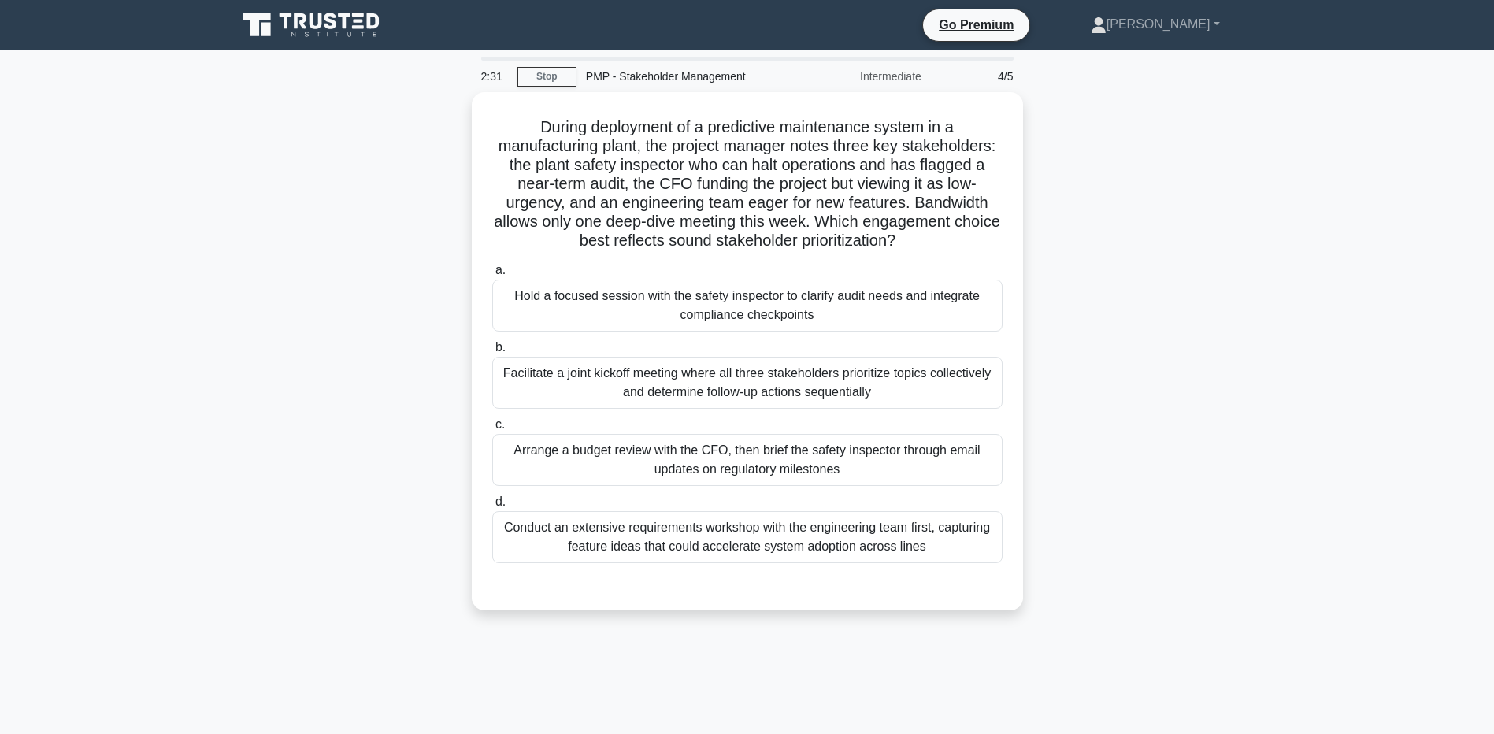
click at [1142, 224] on div "During deployment of a predictive maintenance system in a manufacturing plant, …" at bounding box center [748, 360] width 1040 height 537
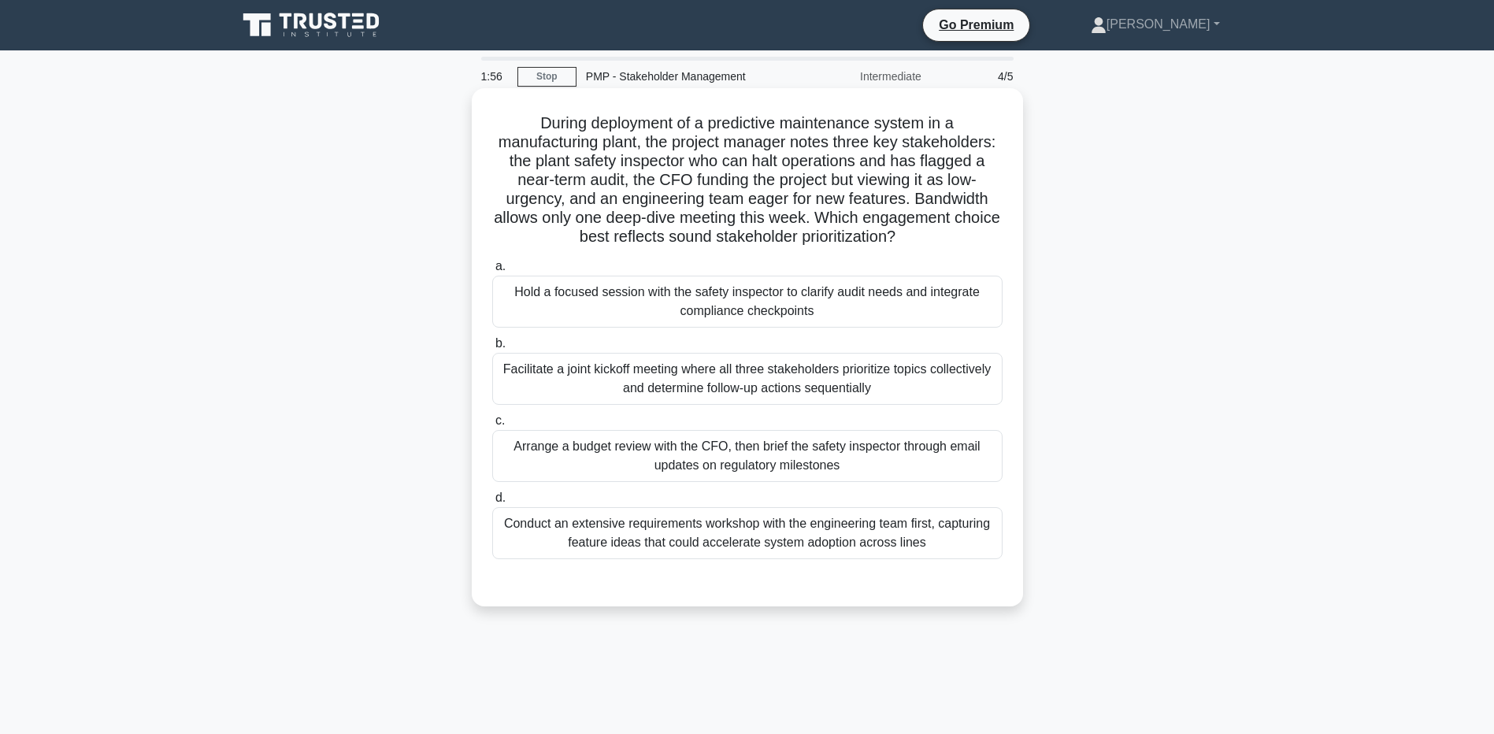
click at [670, 293] on div "Hold a focused session with the safety inspector to clarify audit needs and int…" at bounding box center [747, 302] width 510 height 52
click at [492, 272] on input "a. Hold a focused session with the safety inspector to clarify audit needs and …" at bounding box center [492, 266] width 0 height 10
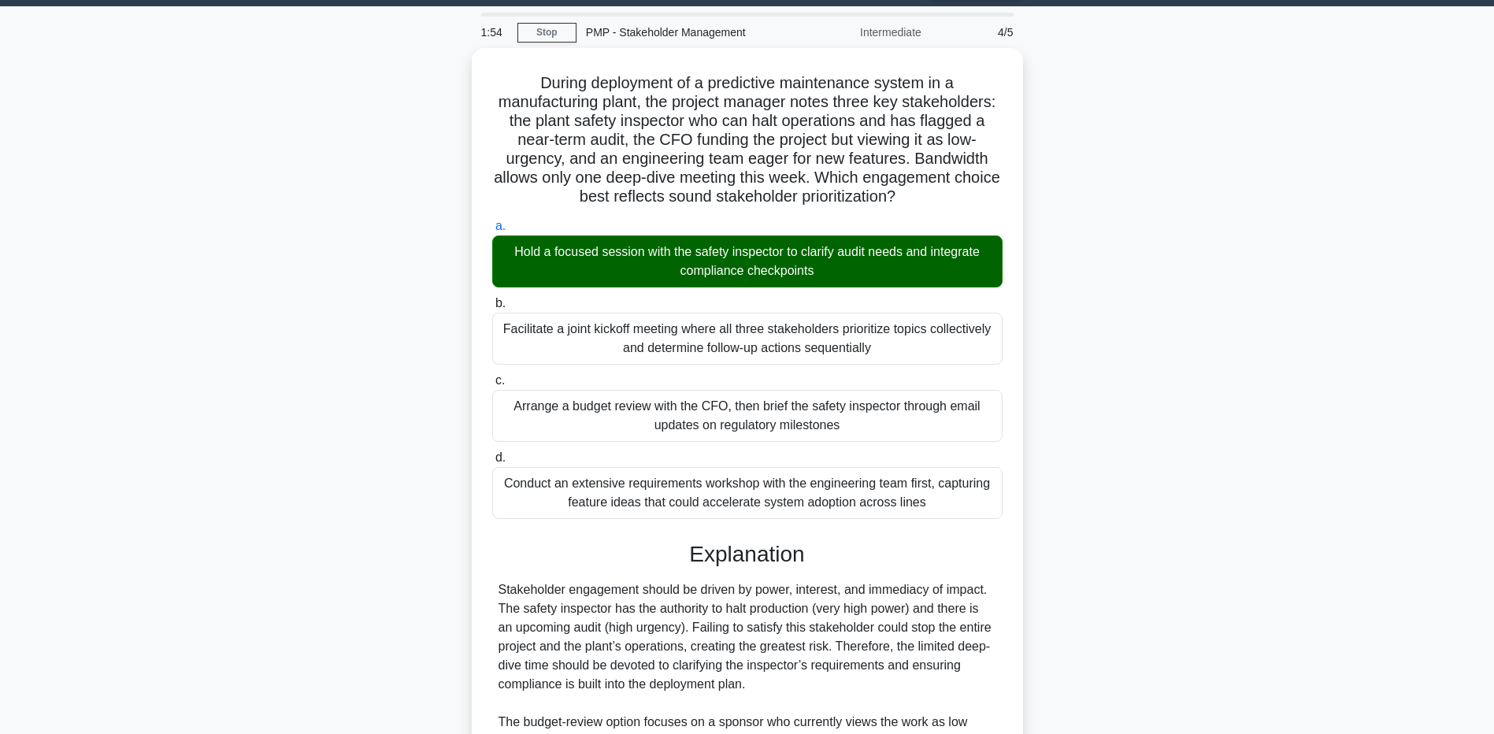
scroll to position [59, 0]
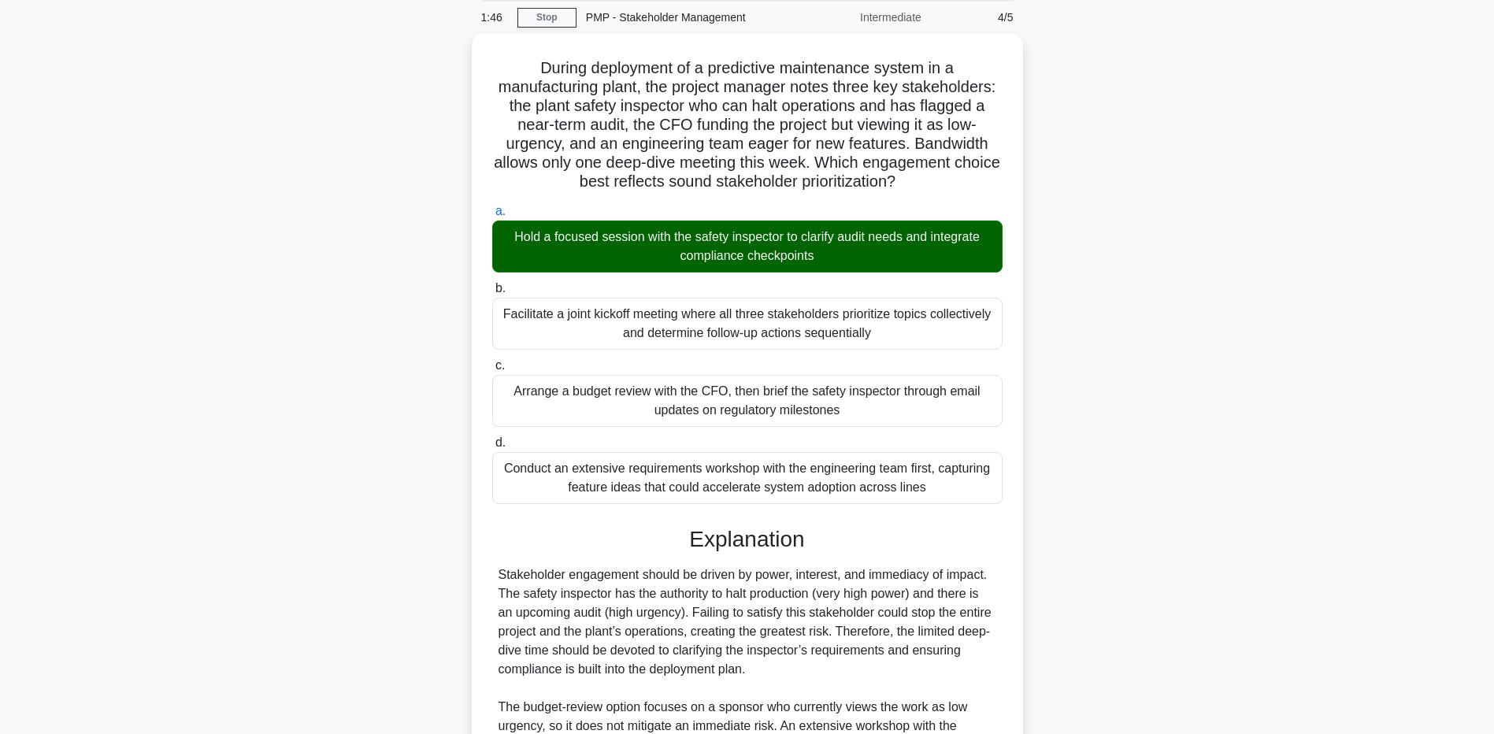
click at [247, 610] on div "During deployment of a predictive maintenance system in a manufacturing plant, …" at bounding box center [748, 497] width 1040 height 929
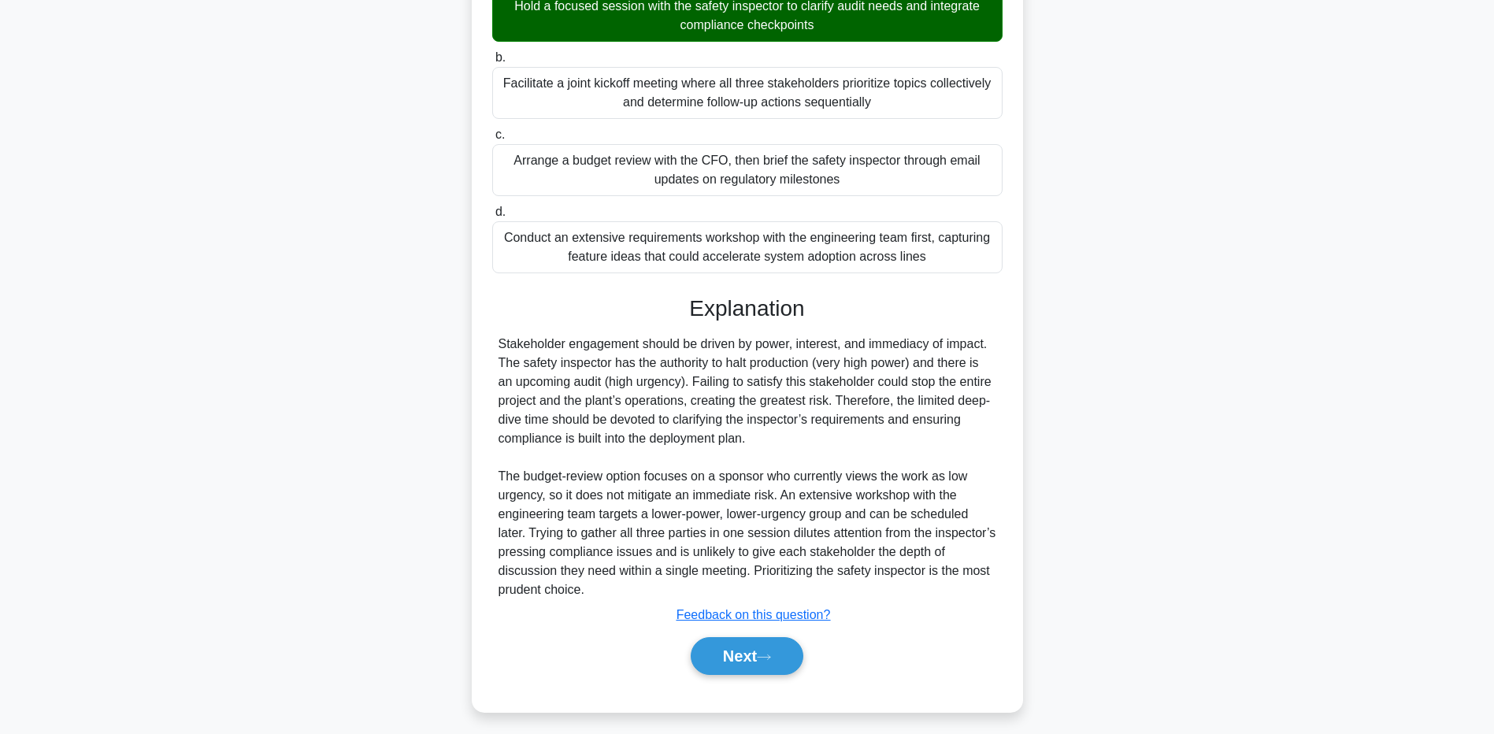
scroll to position [295, 0]
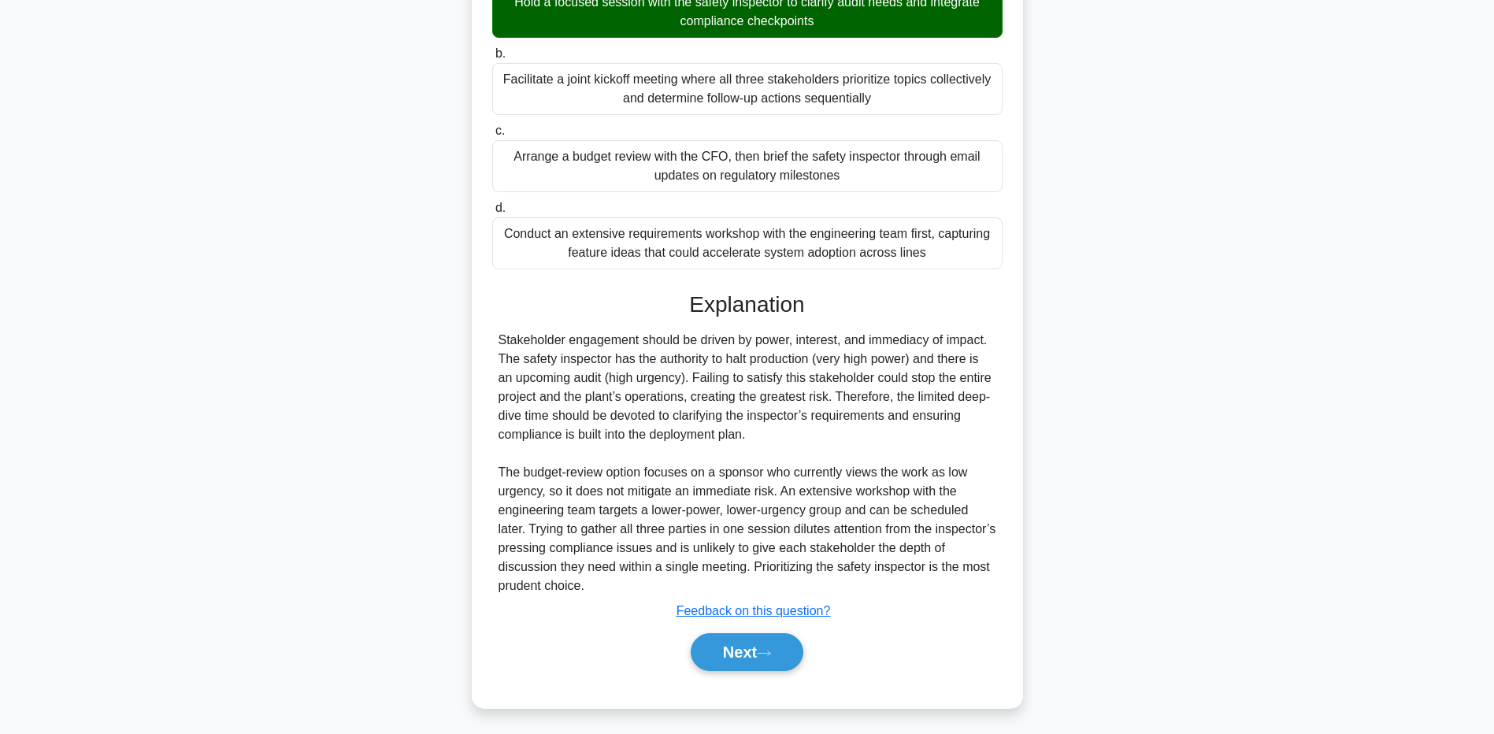
click at [171, 602] on main "1:40 Stop PMP - Stakeholder Management Intermediate 4/5 During deployment of a …" at bounding box center [747, 245] width 1494 height 977
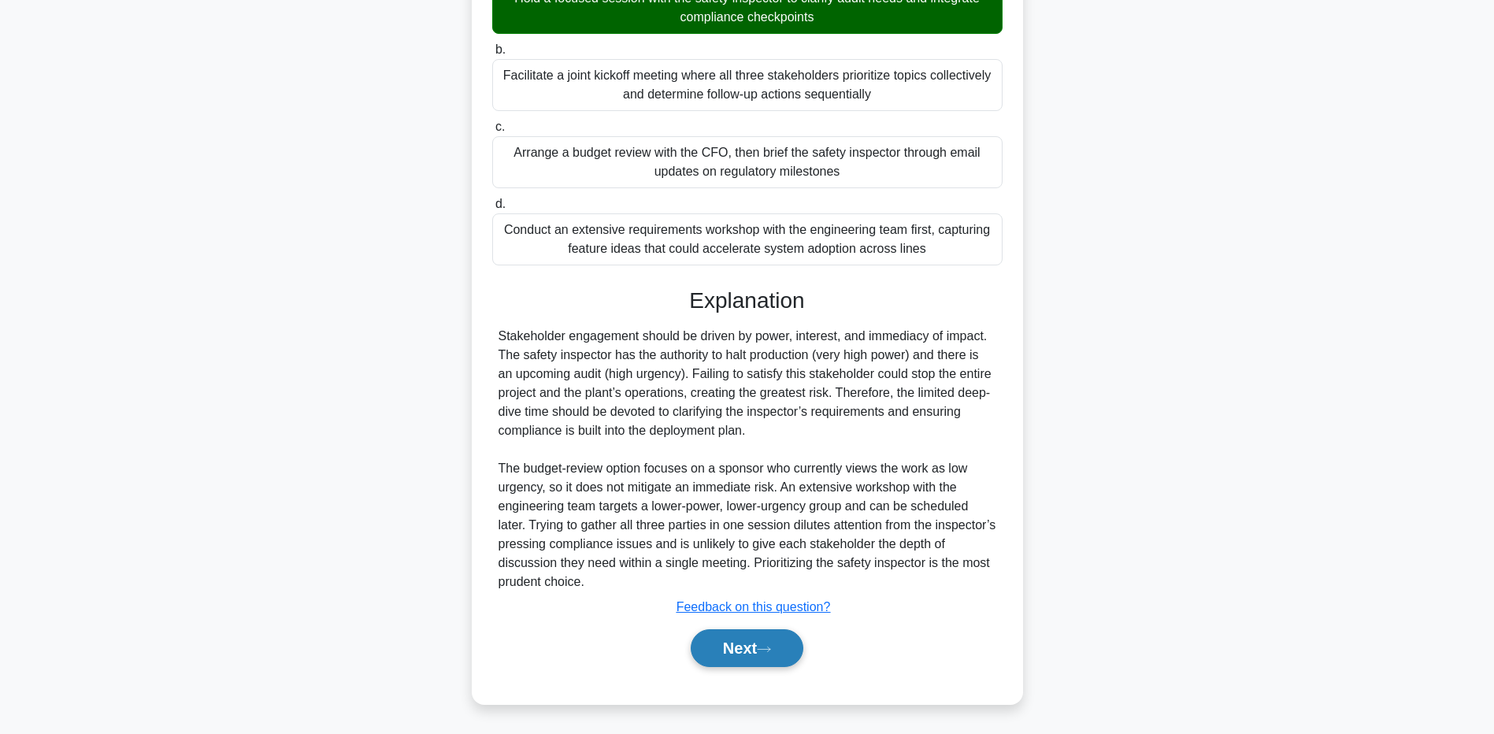
click at [703, 641] on button "Next" at bounding box center [747, 648] width 113 height 38
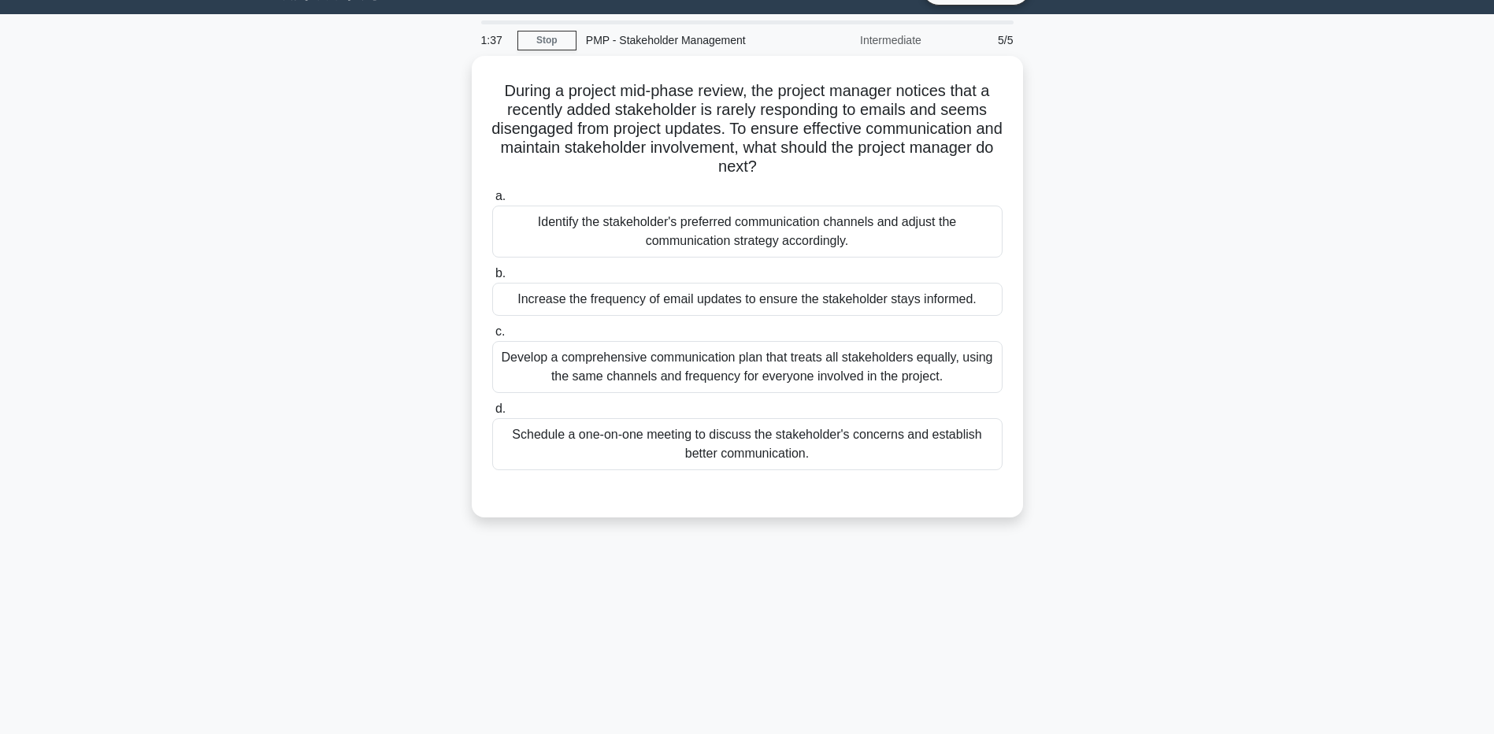
scroll to position [0, 0]
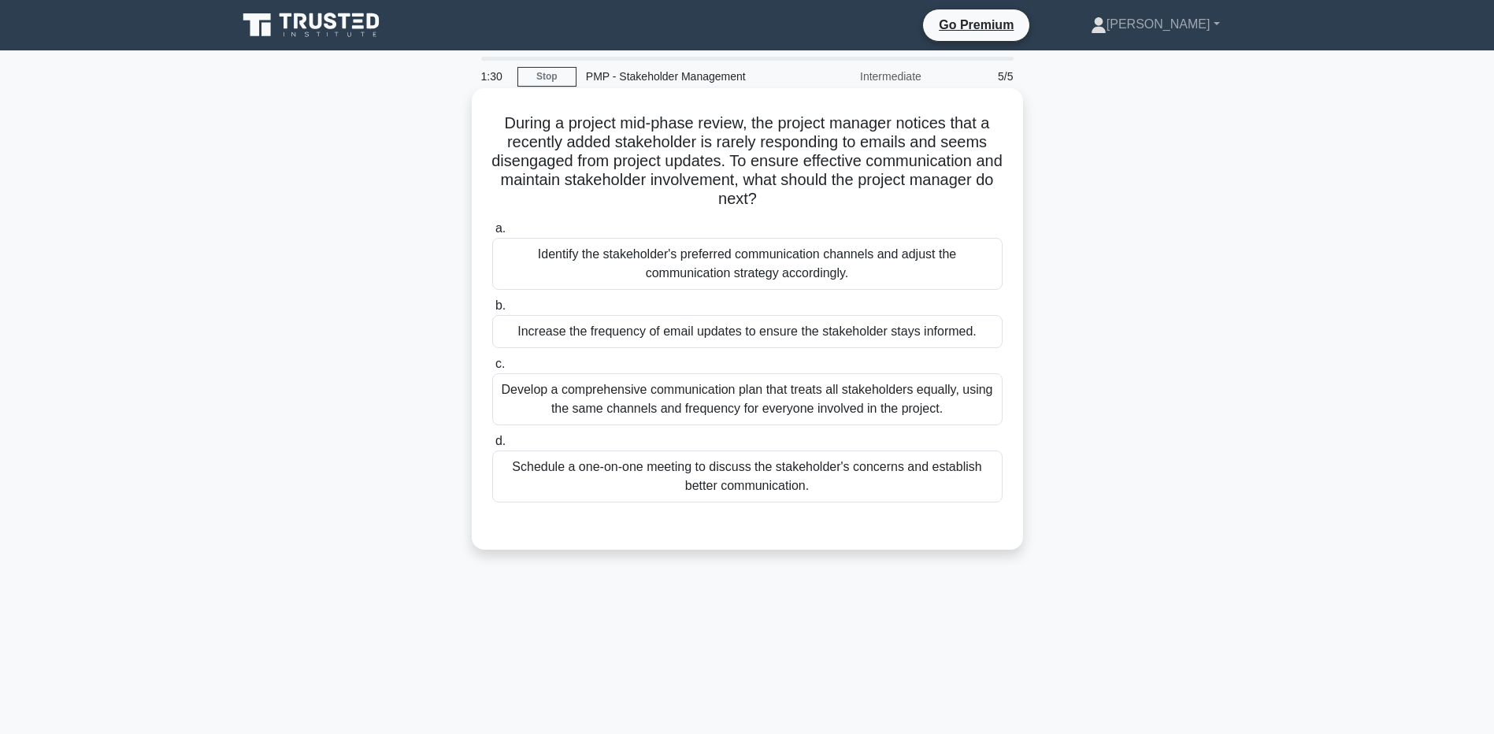
drag, startPoint x: 652, startPoint y: 115, endPoint x: 954, endPoint y: 201, distance: 313.6
click at [954, 201] on h5 "During a project mid-phase review, the project manager notices that a recently …" at bounding box center [748, 161] width 514 height 96
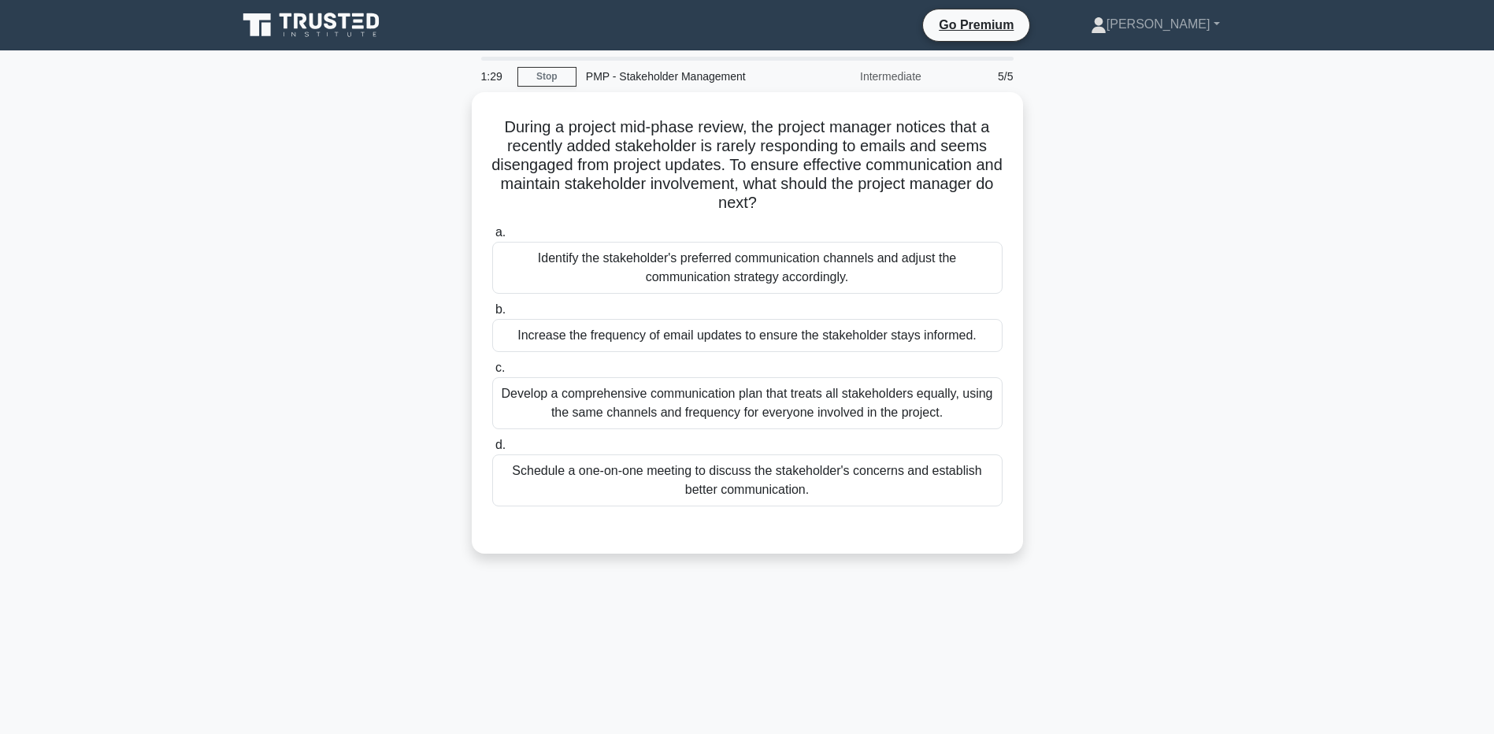
click at [258, 230] on div "During a project mid-phase review, the project manager notices that a recently …" at bounding box center [748, 332] width 1040 height 480
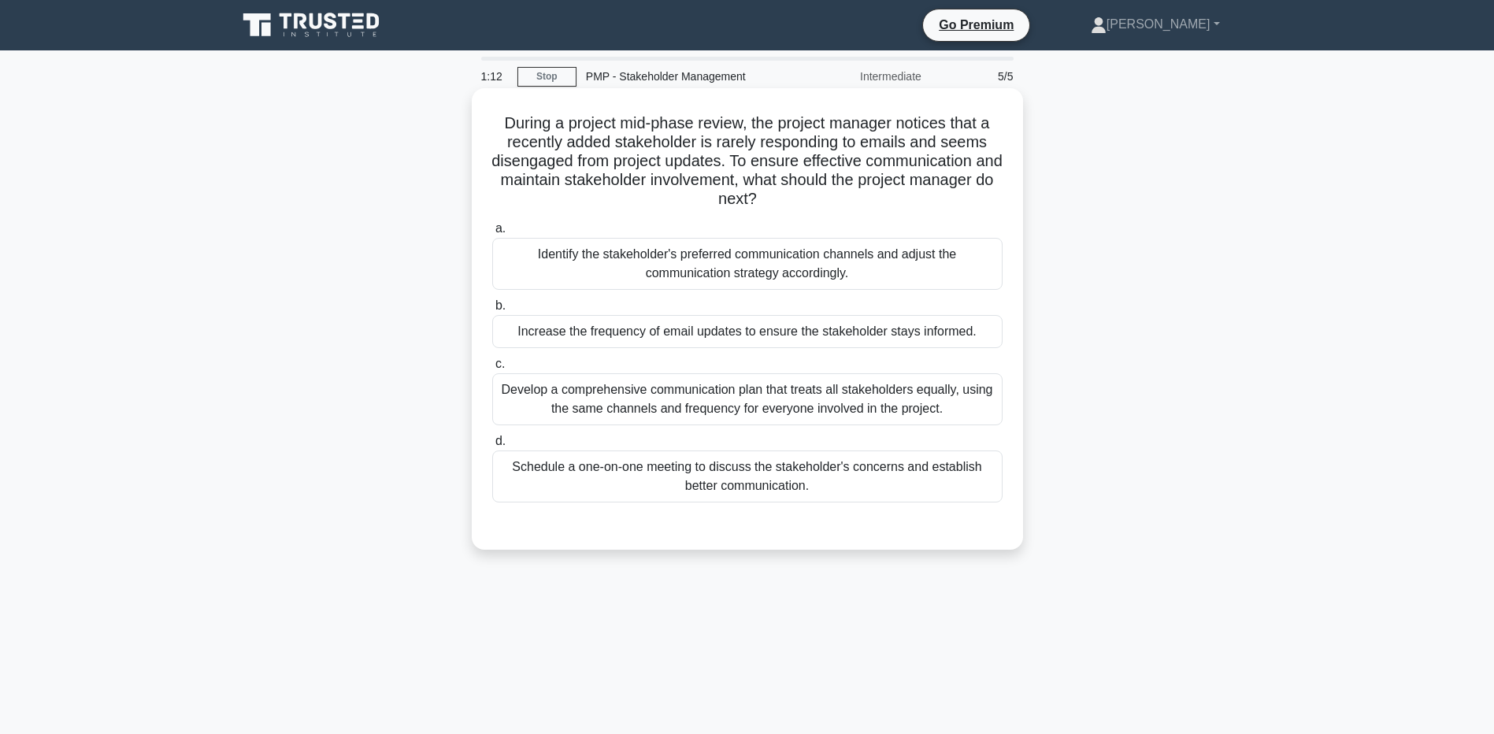
click at [547, 487] on div "Schedule a one-on-one meeting to discuss the stakeholder's concerns and establi…" at bounding box center [747, 477] width 510 height 52
click at [492, 447] on input "d. Schedule a one-on-one meeting to discuss the stakeholder's concerns and esta…" at bounding box center [492, 441] width 0 height 10
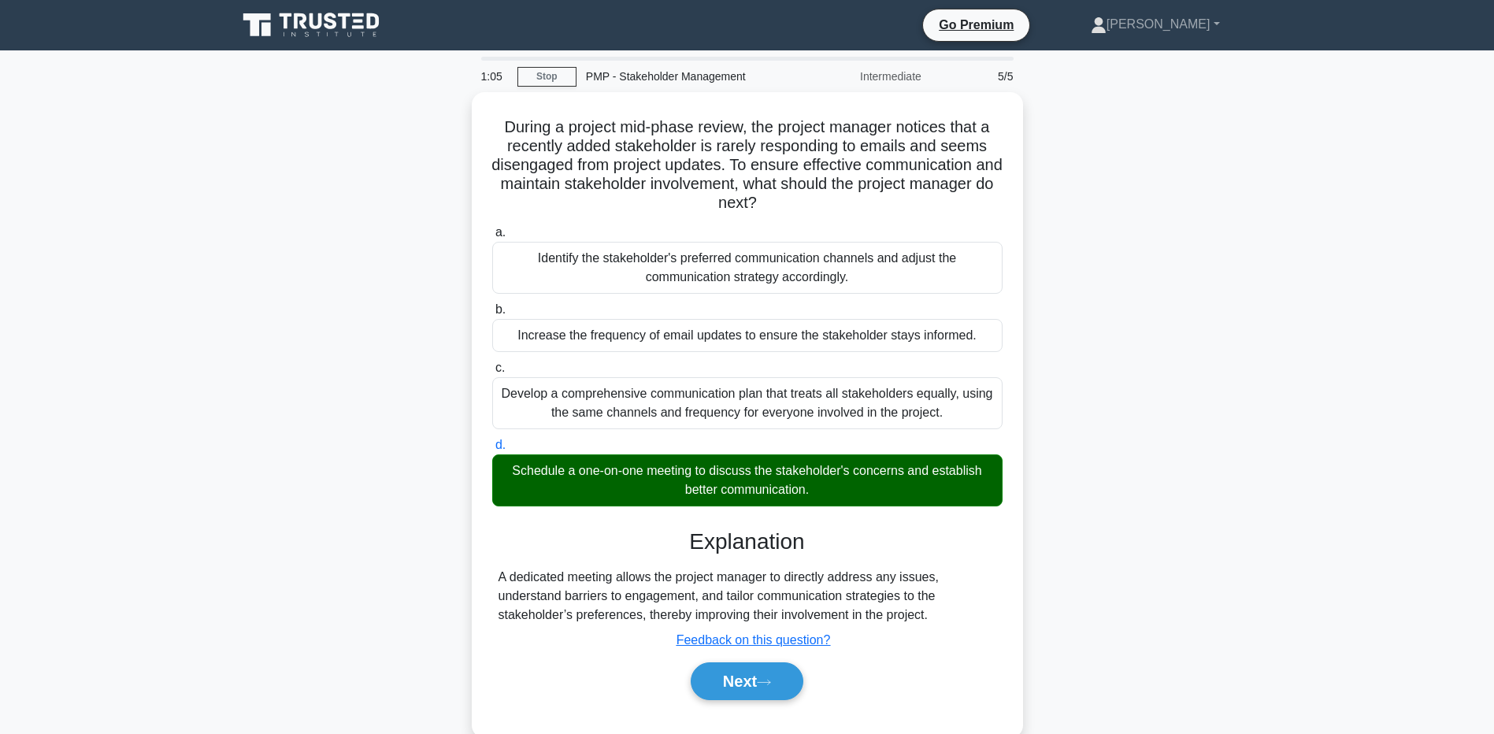
click at [280, 517] on div "During a project mid-phase review, the project manager notices that a recently …" at bounding box center [748, 424] width 1040 height 664
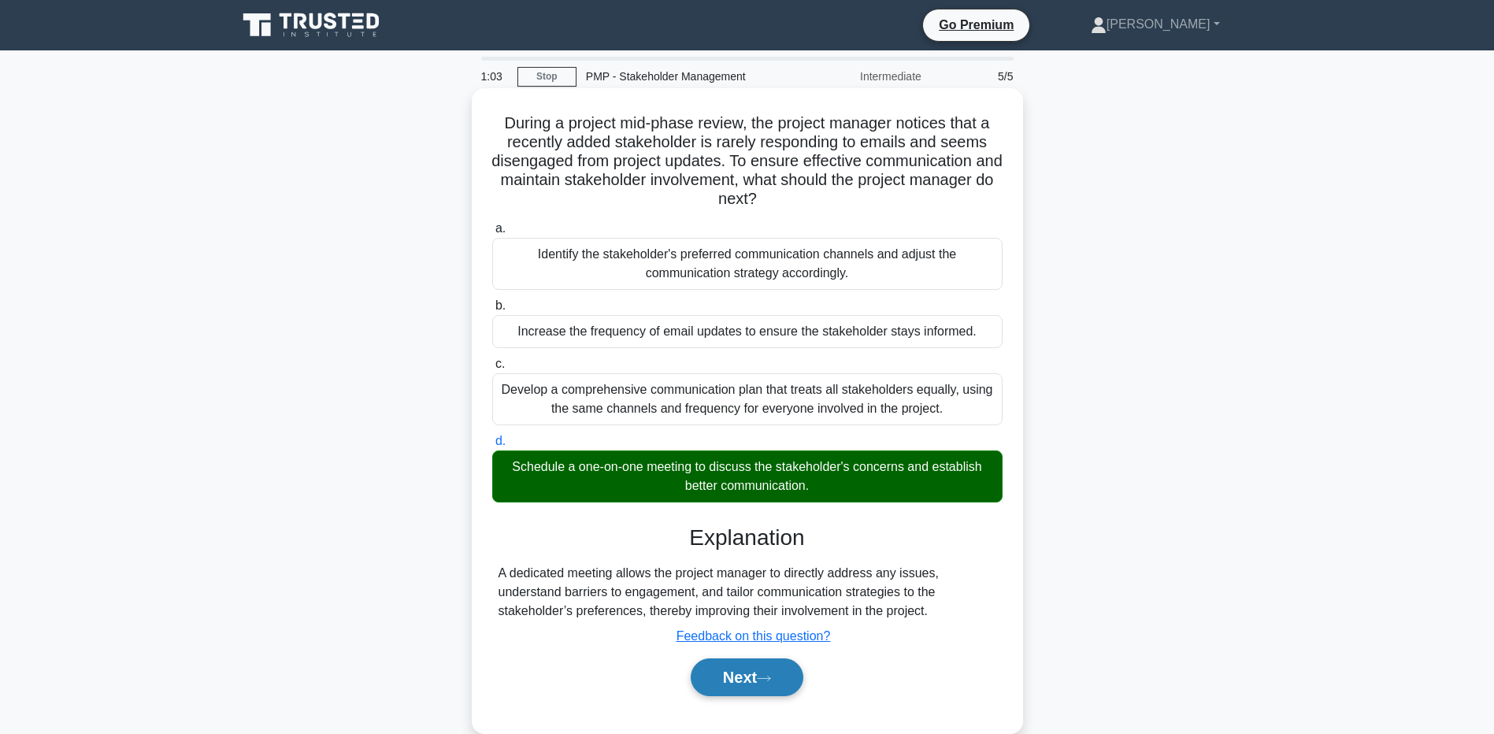
click at [724, 688] on button "Next" at bounding box center [747, 677] width 113 height 38
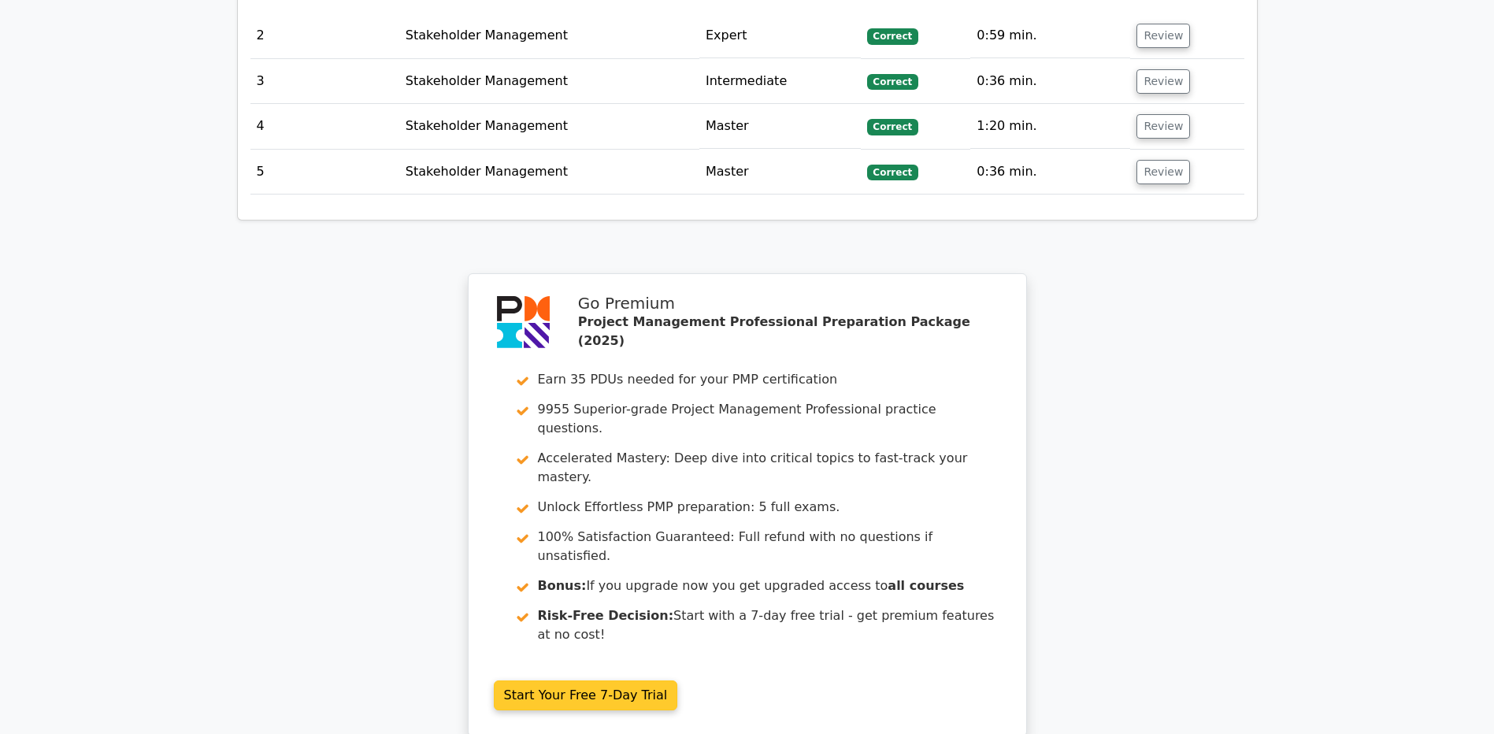
scroll to position [2223, 0]
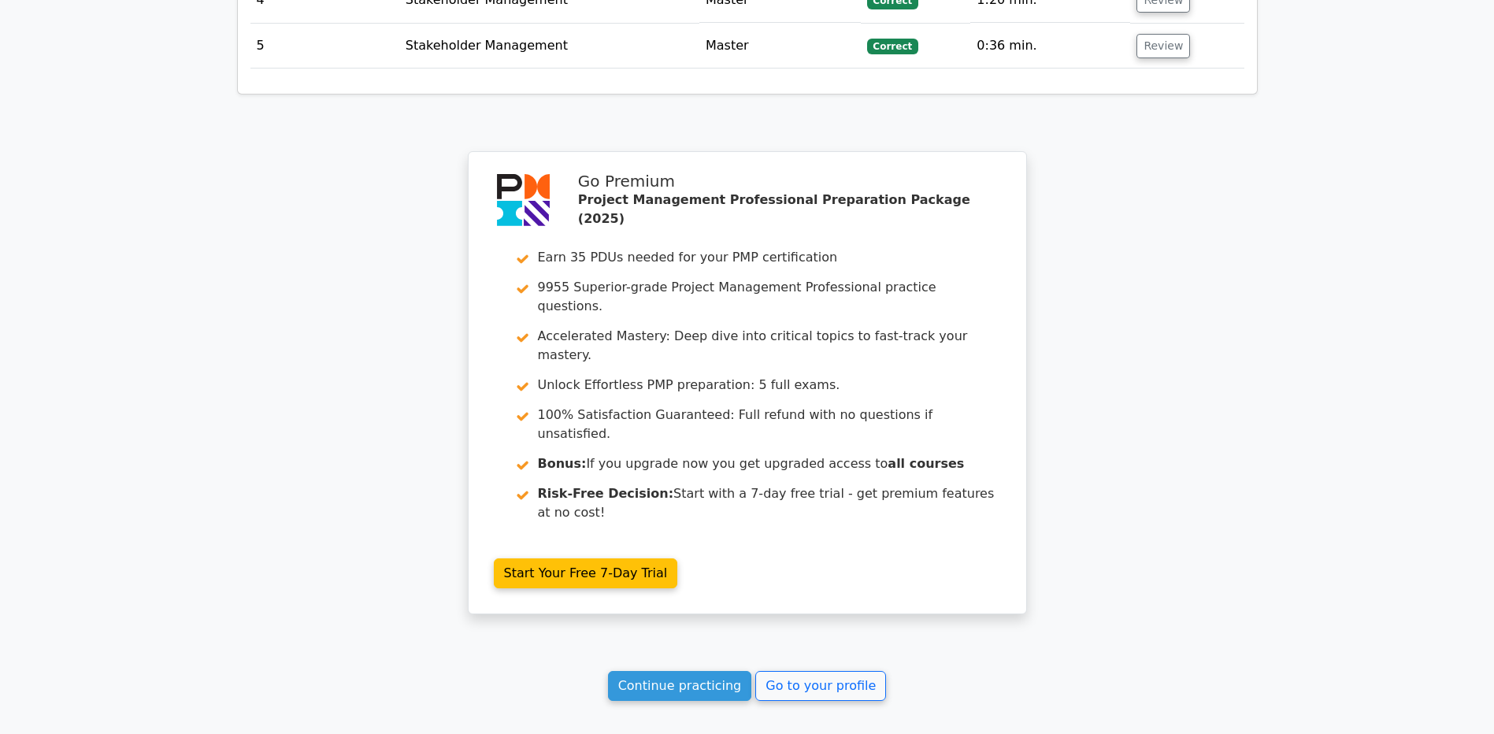
click at [673, 671] on link "Continue practicing" at bounding box center [680, 686] width 144 height 30
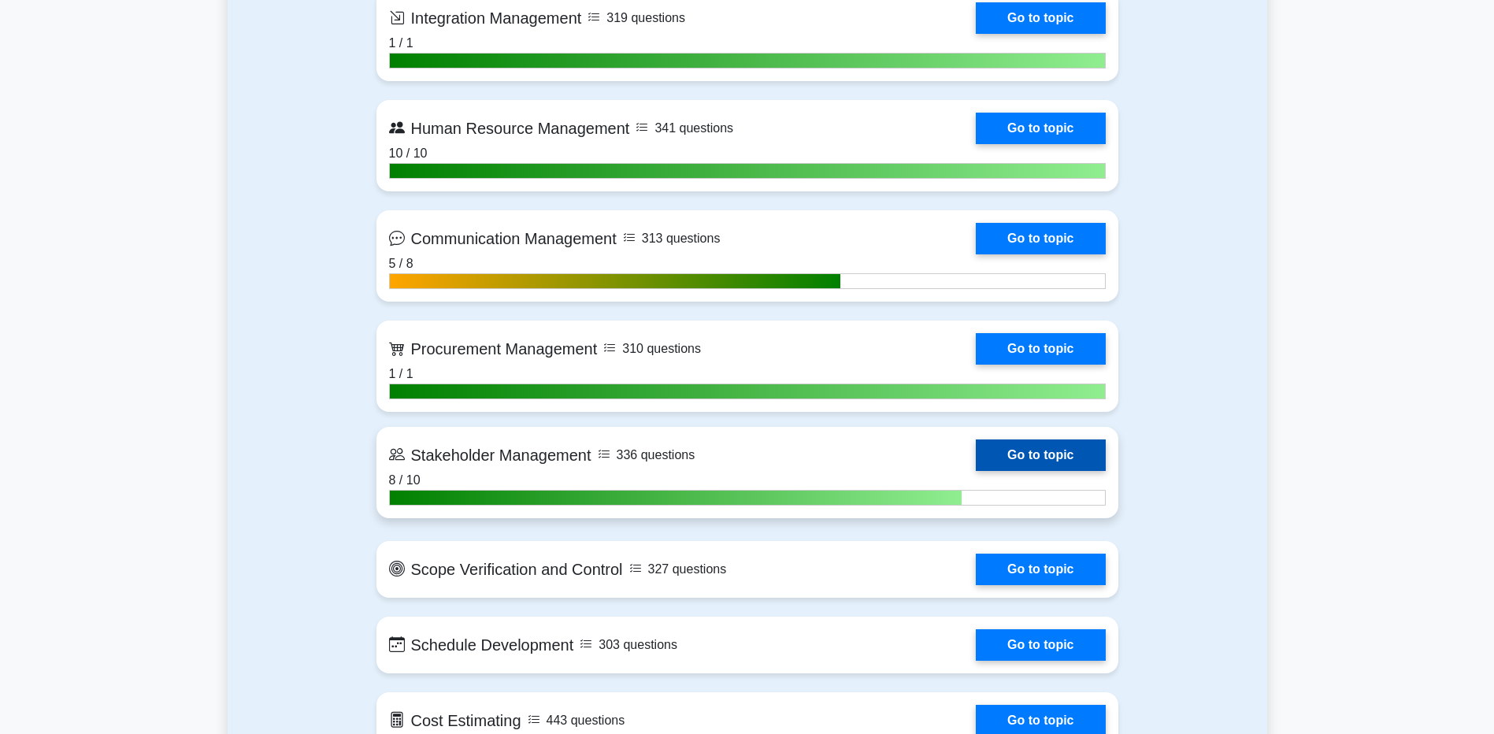
scroll to position [1922, 0]
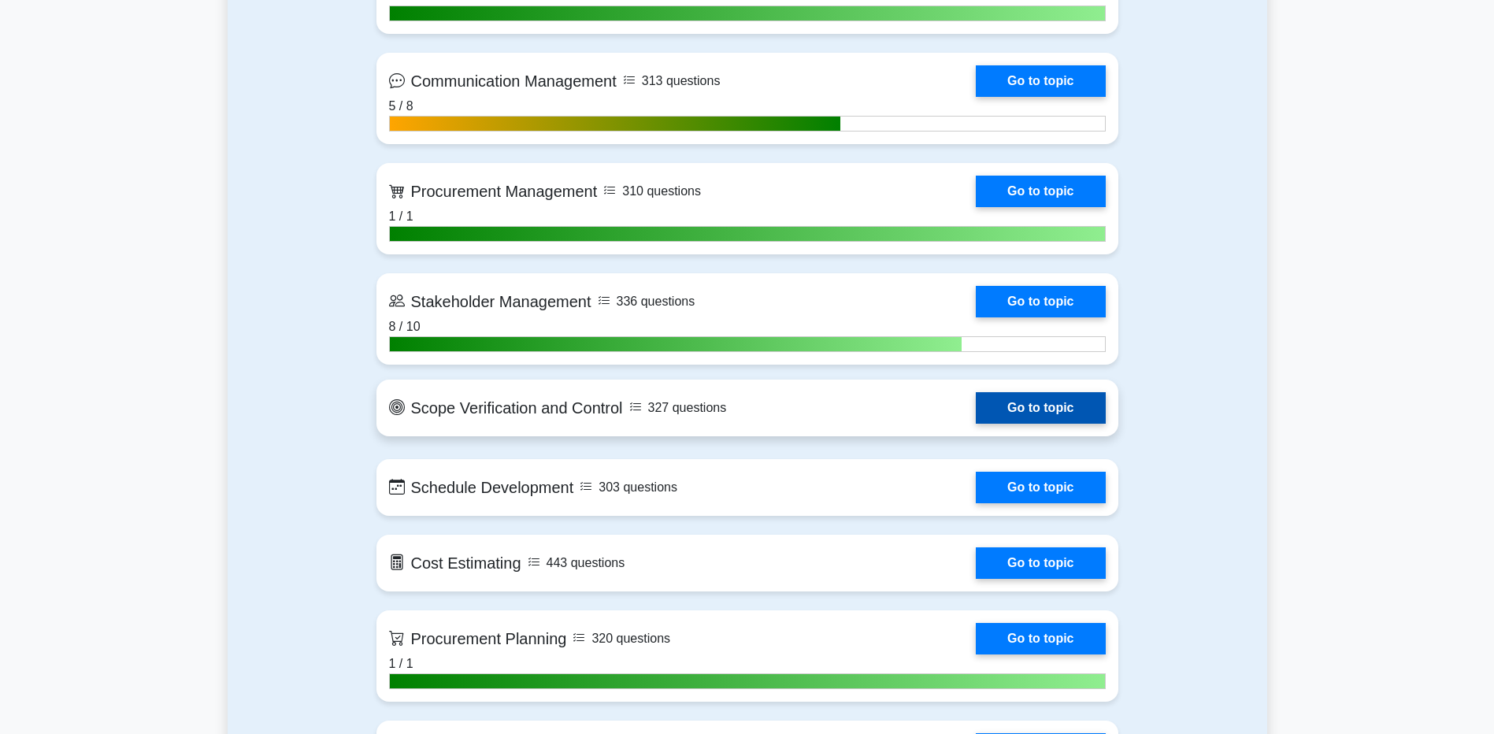
click at [1075, 411] on link "Go to topic" at bounding box center [1040, 408] width 129 height 32
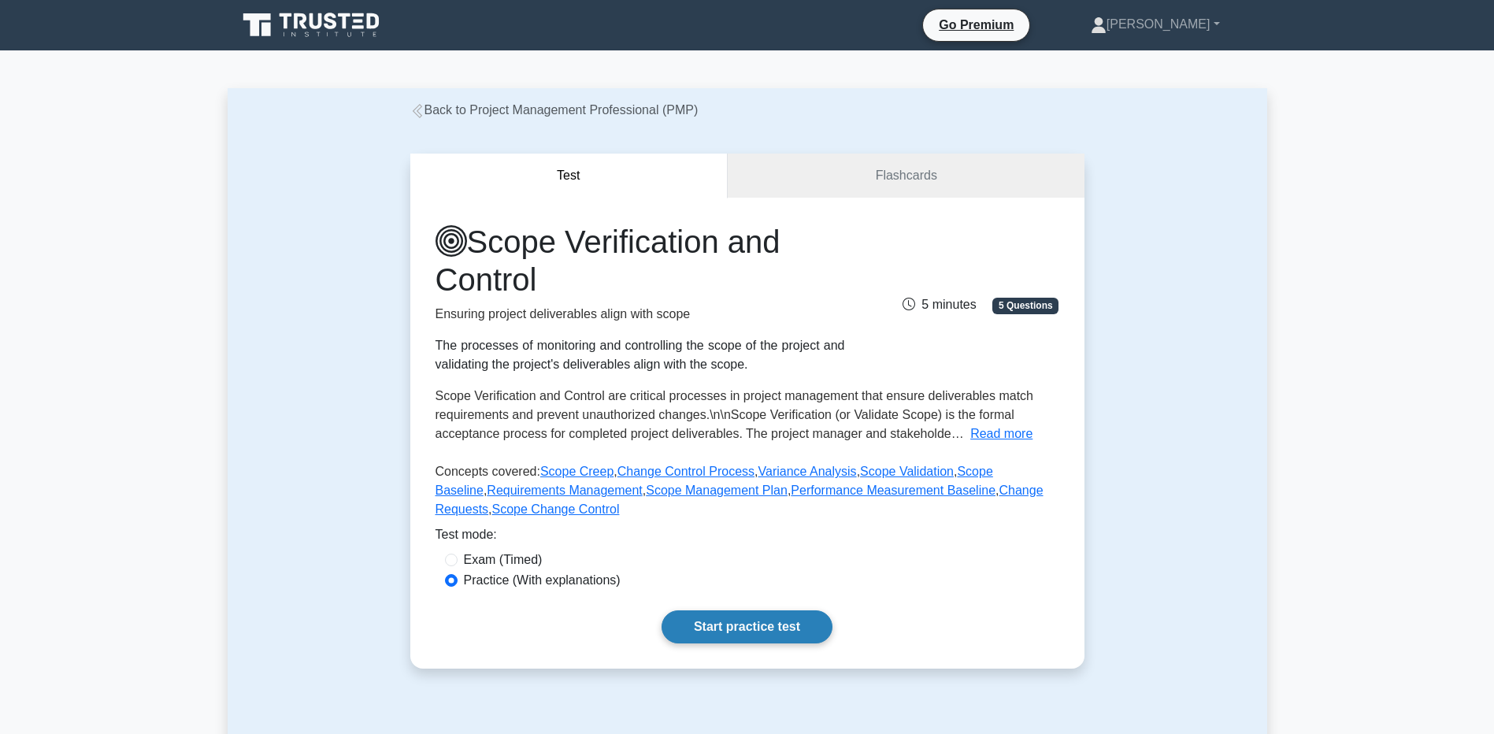
click at [742, 629] on link "Start practice test" at bounding box center [747, 626] width 171 height 33
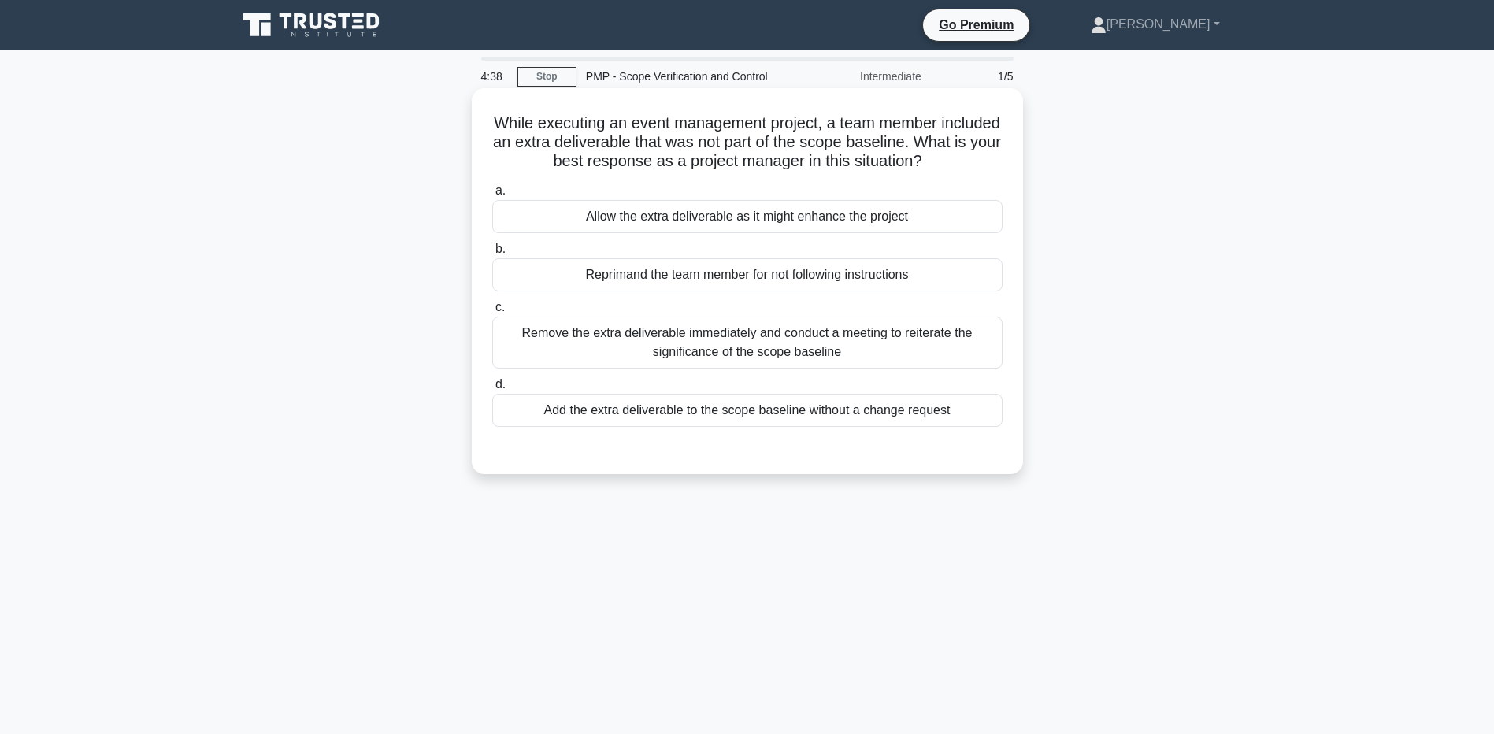
click at [690, 325] on div "Remove the extra deliverable immediately and conduct a meeting to reiterate the…" at bounding box center [747, 343] width 510 height 52
click at [492, 313] on input "c. Remove the extra deliverable immediately and conduct a meeting to reiterate …" at bounding box center [492, 307] width 0 height 10
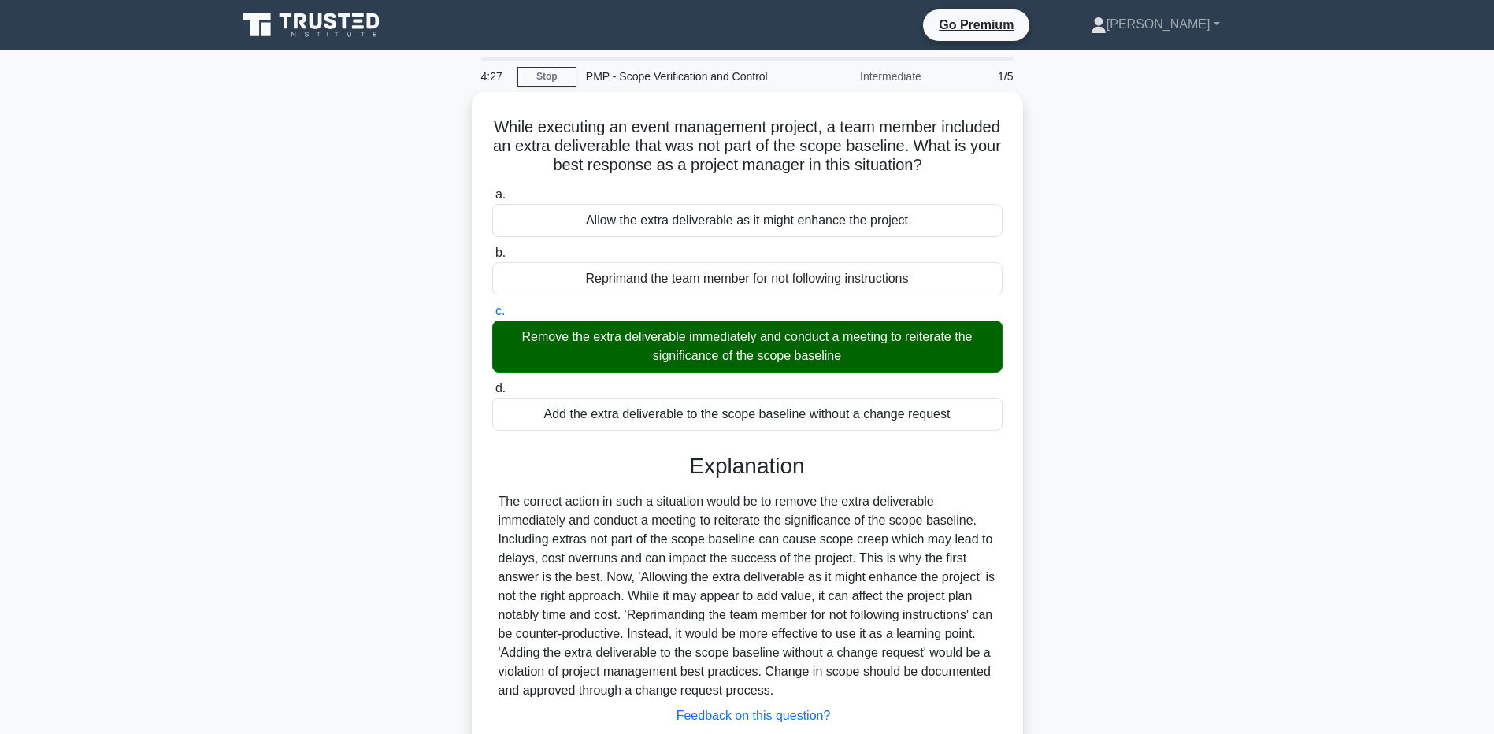
click at [64, 362] on main "4:27 Stop PMP - Scope Verification and Control Intermediate 1/5 While executing…" at bounding box center [747, 450] width 1494 height 800
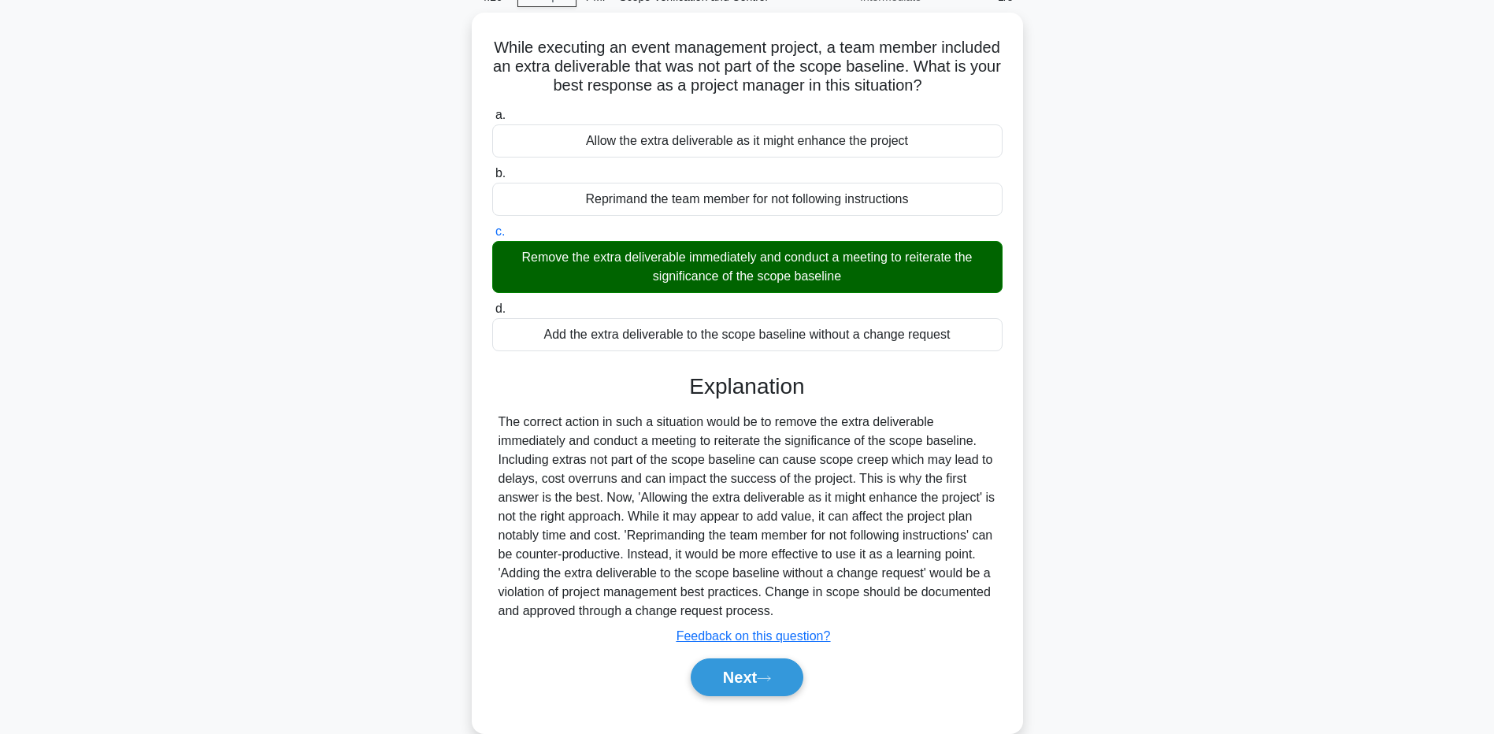
scroll to position [117, 0]
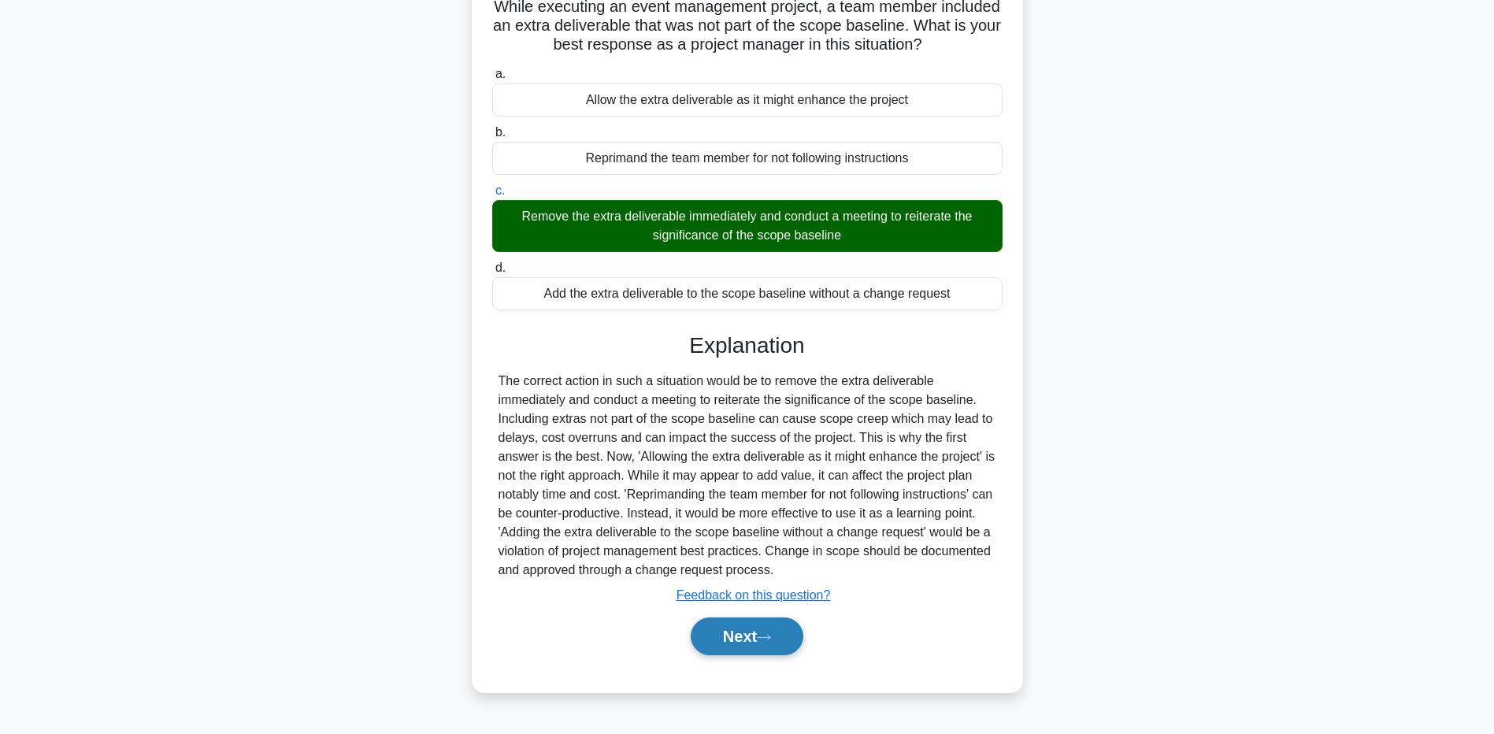
click at [726, 645] on button "Next" at bounding box center [747, 637] width 113 height 38
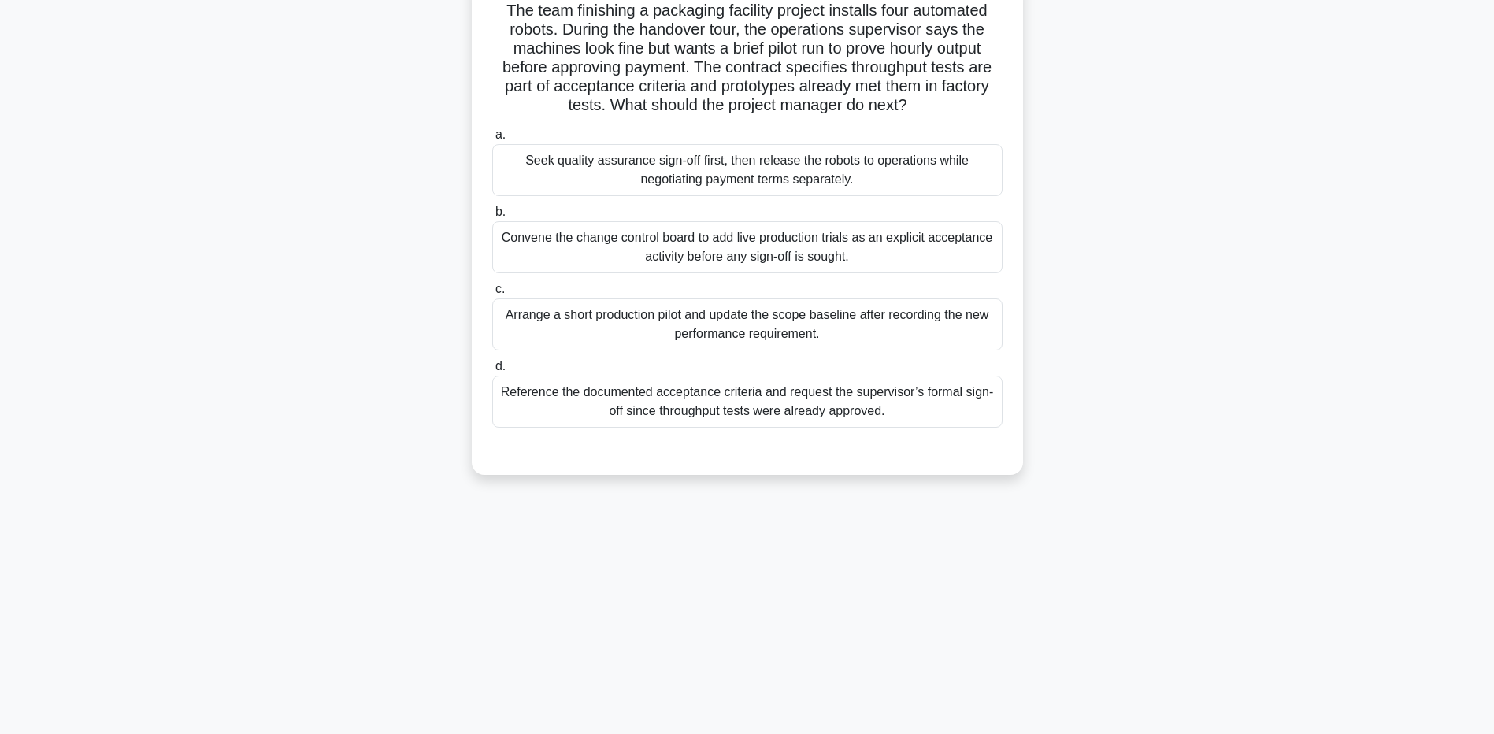
scroll to position [0, 0]
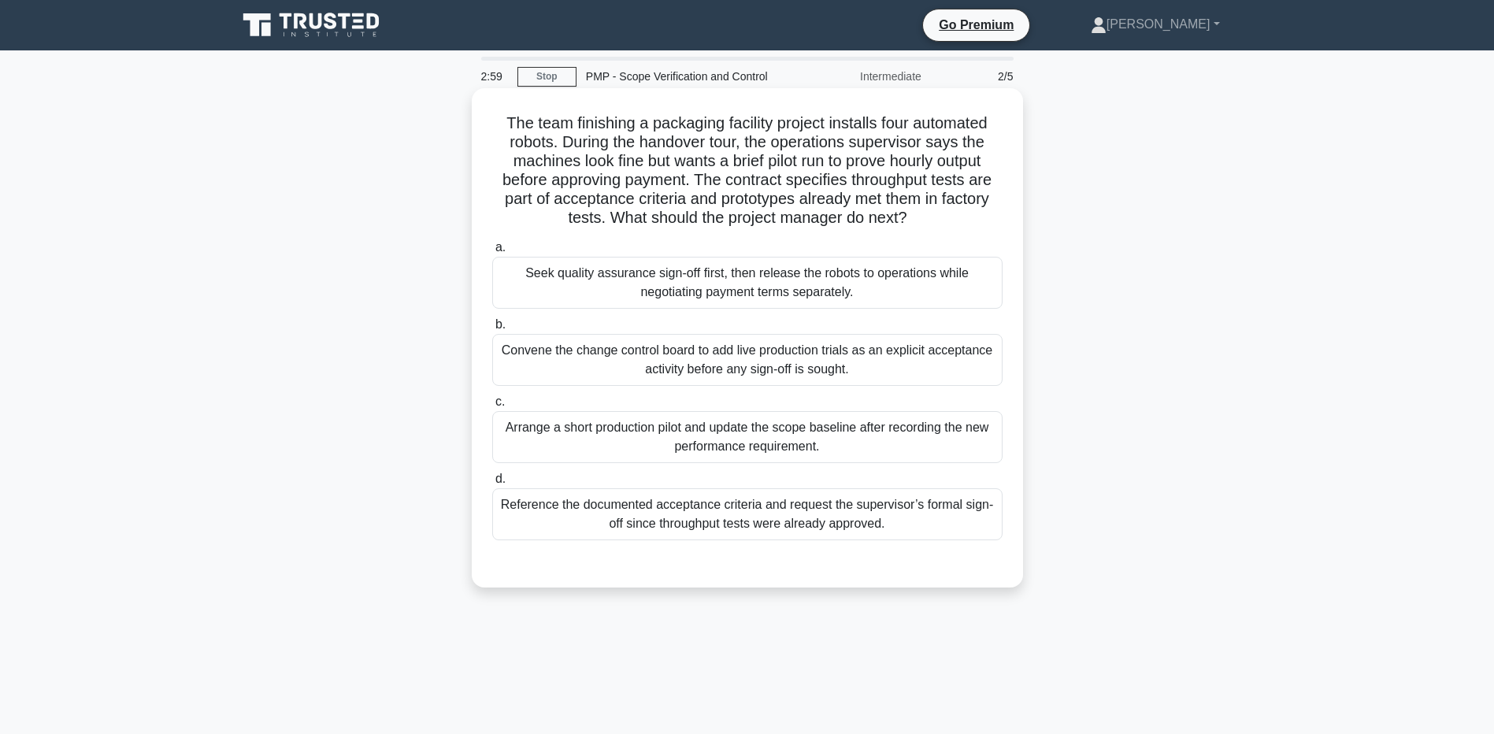
click at [521, 533] on div "Reference the documented acceptance criteria and request the supervisor’s forma…" at bounding box center [747, 514] width 510 height 52
click at [492, 484] on input "d. Reference the documented acceptance criteria and request the supervisor’s fo…" at bounding box center [492, 479] width 0 height 10
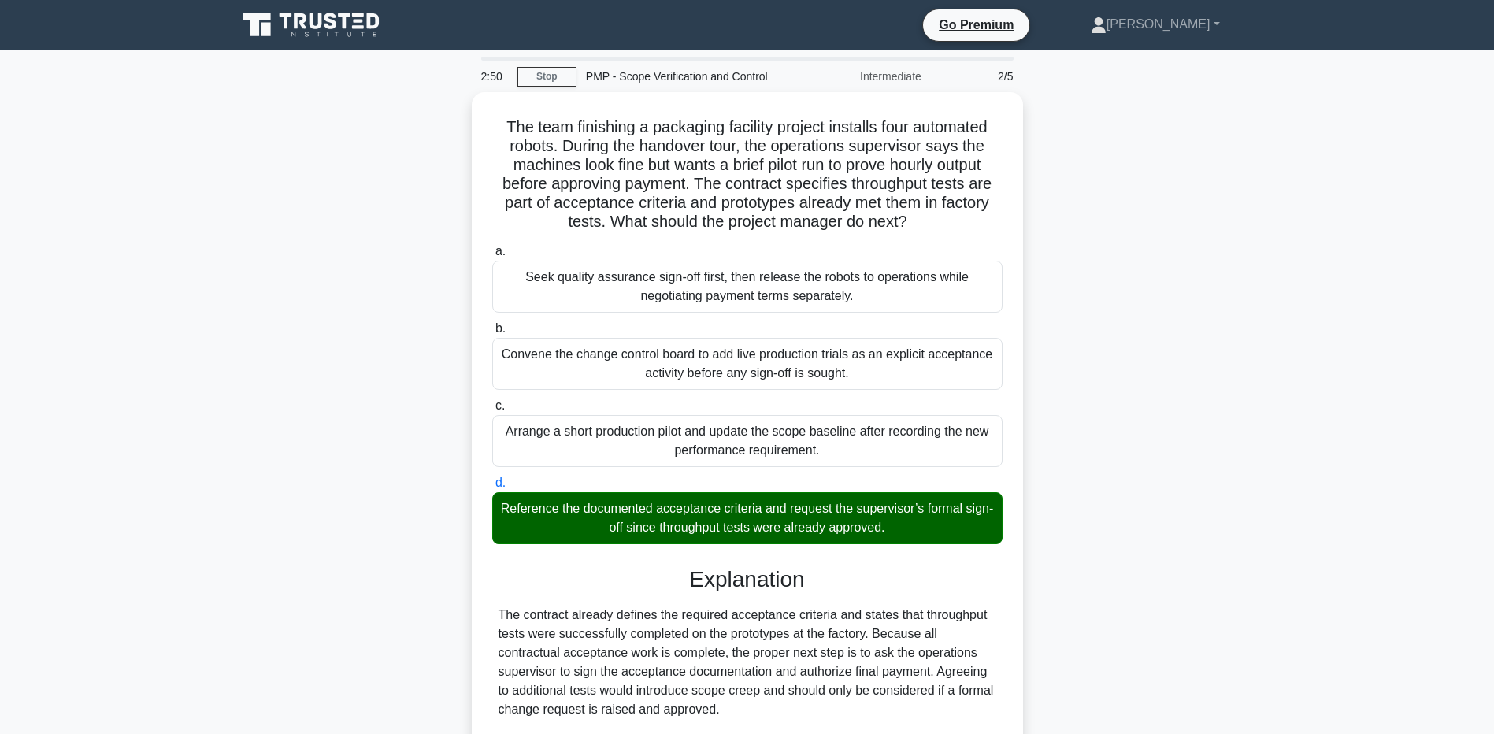
click at [128, 608] on main "2:50 Stop PMP - Scope Verification and Control Intermediate 2/5 The team finish…" at bounding box center [747, 529] width 1494 height 958
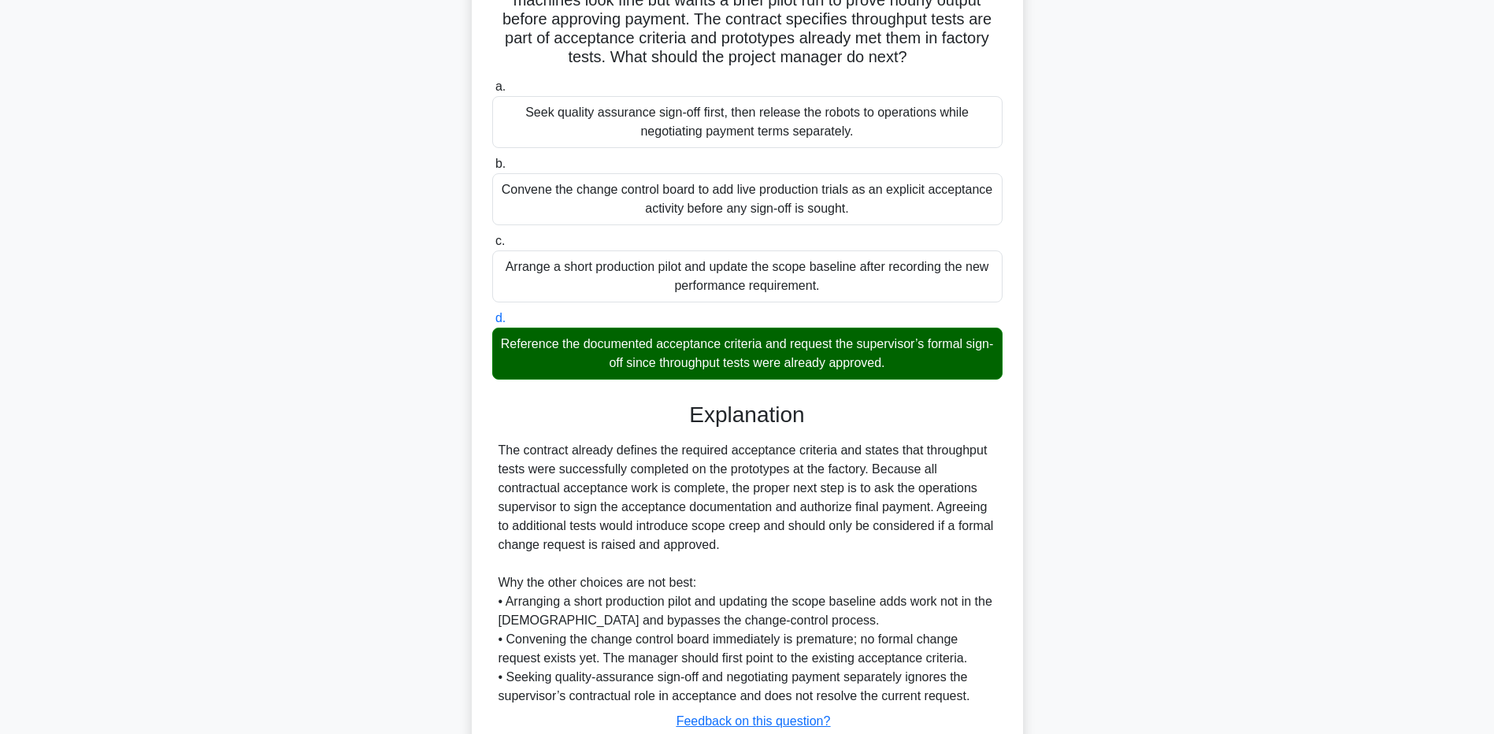
scroll to position [276, 0]
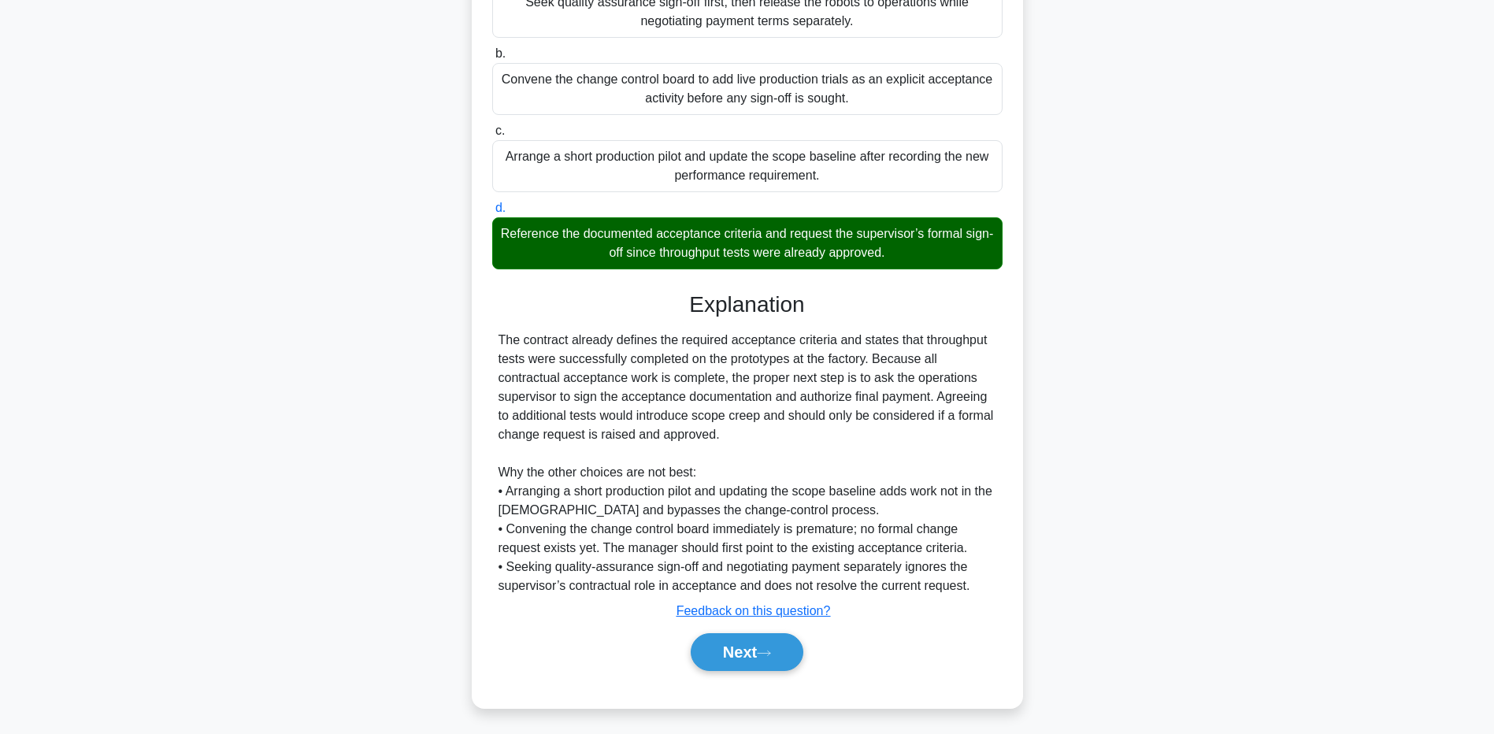
drag, startPoint x: 179, startPoint y: 618, endPoint x: 220, endPoint y: 632, distance: 43.1
click at [179, 618] on main "2:43 Stop PMP - Scope Verification and Control Intermediate 2/5 The team finish…" at bounding box center [747, 255] width 1494 height 958
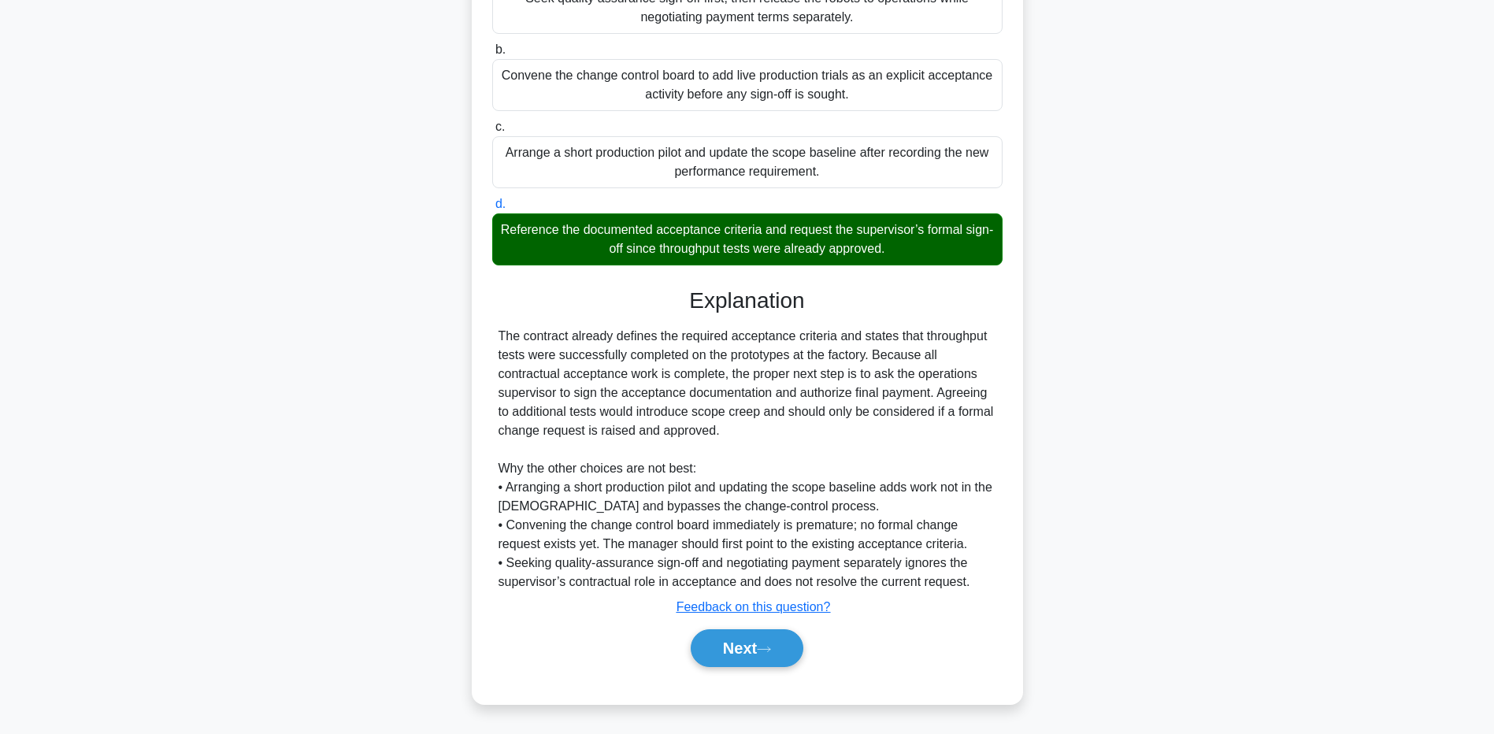
click at [766, 668] on div "Next" at bounding box center [747, 648] width 510 height 50
click at [745, 653] on button "Next" at bounding box center [747, 648] width 113 height 38
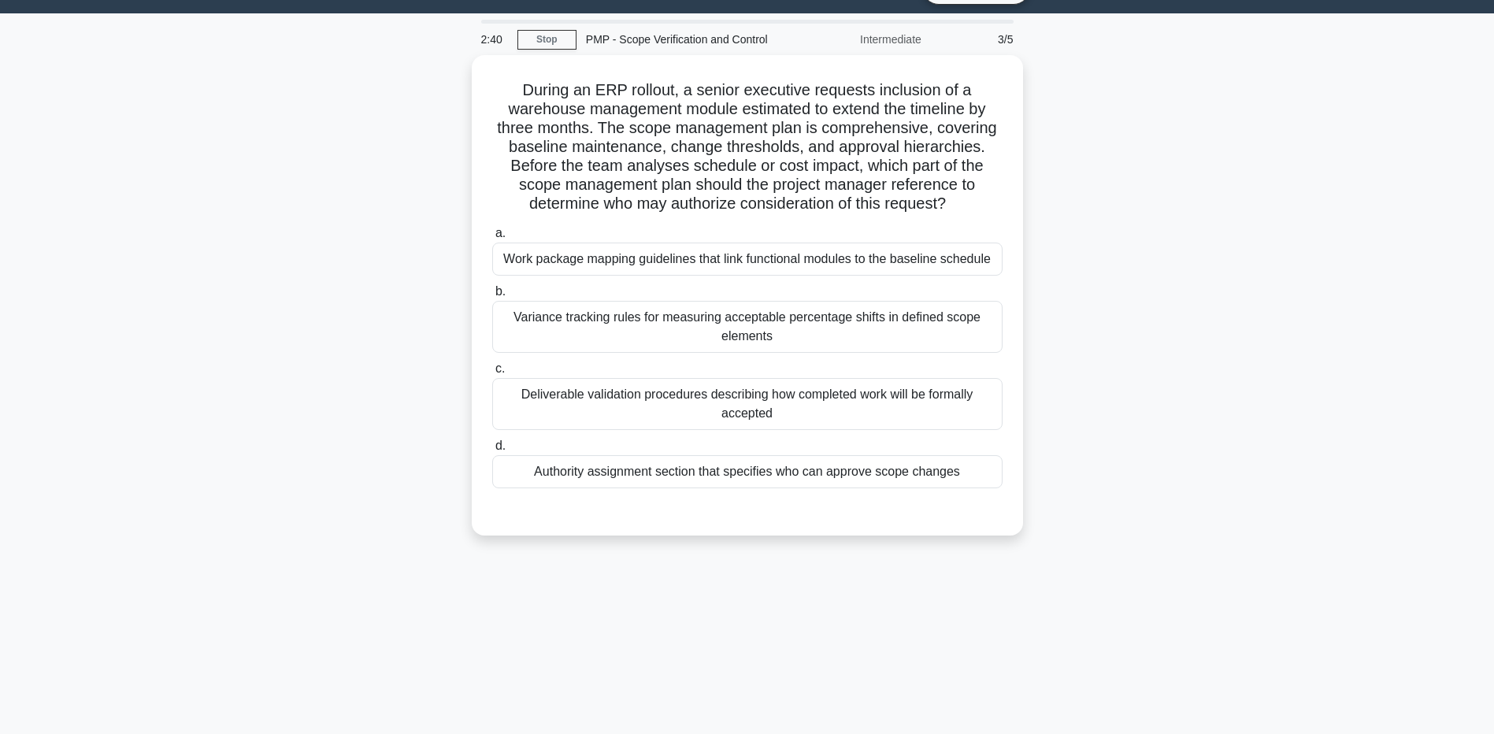
scroll to position [0, 0]
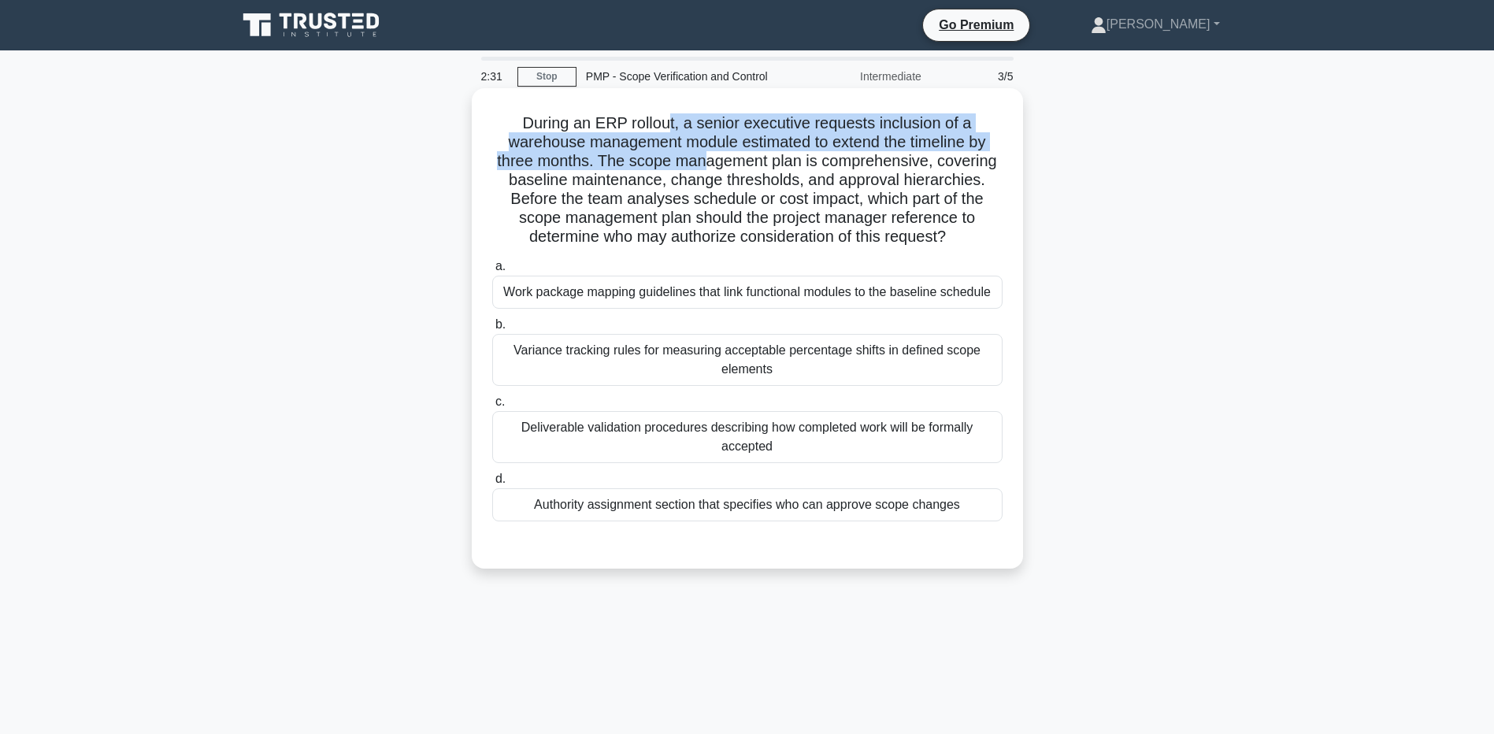
drag, startPoint x: 665, startPoint y: 120, endPoint x: 701, endPoint y: 157, distance: 51.8
click at [701, 157] on h5 "During an ERP rollout, a senior executive requests inclusion of a warehouse man…" at bounding box center [748, 180] width 514 height 134
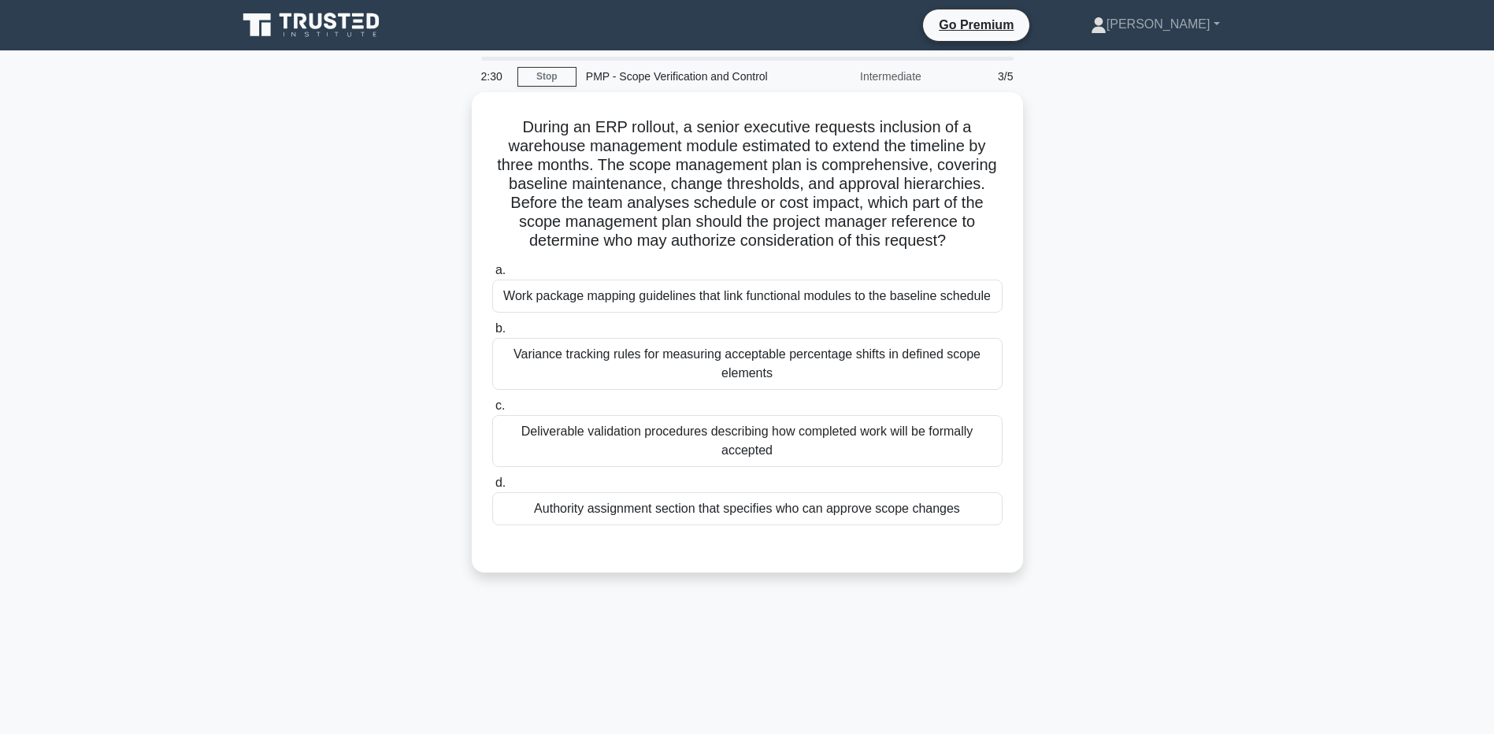
click at [300, 217] on div "During an ERP rollout, a senior executive requests inclusion of a warehouse man…" at bounding box center [748, 341] width 1040 height 499
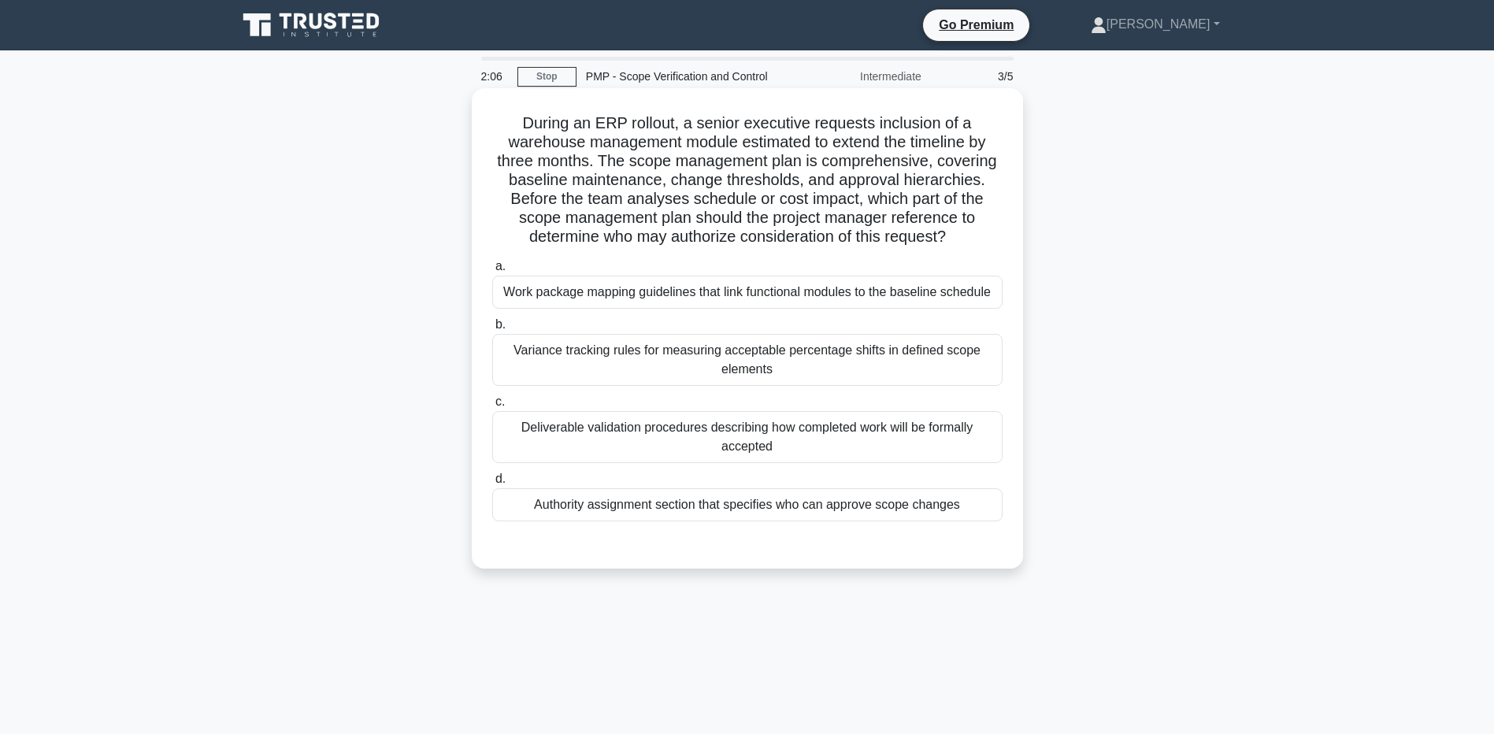
click at [699, 512] on div "Authority assignment section that specifies who can approve scope changes" at bounding box center [747, 504] width 510 height 33
click at [492, 484] on input "d. Authority assignment section that specifies who can approve scope changes" at bounding box center [492, 479] width 0 height 10
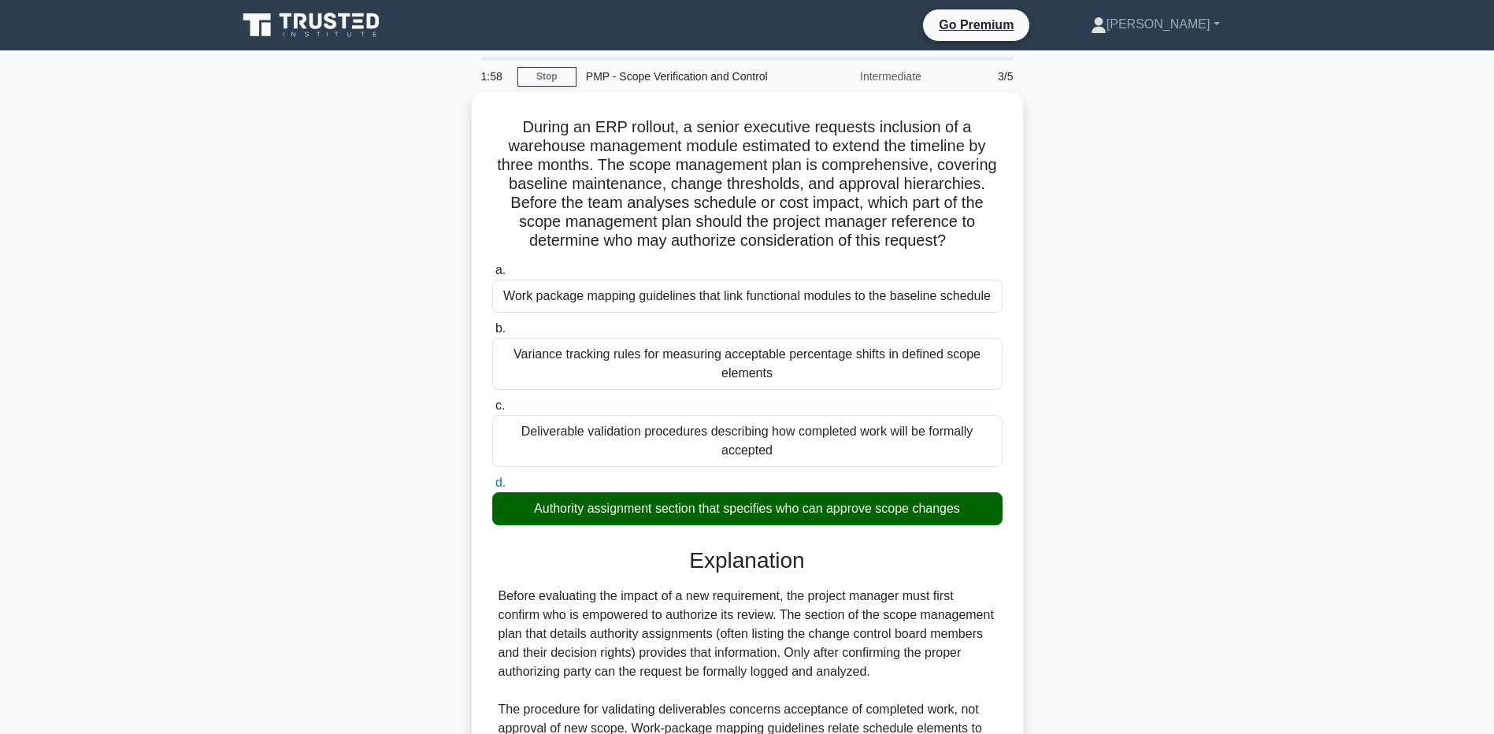
click at [106, 643] on main "1:58 Stop PMP - Scope Verification and Control Intermediate 3/5 During an ERP r…" at bounding box center [747, 491] width 1494 height 882
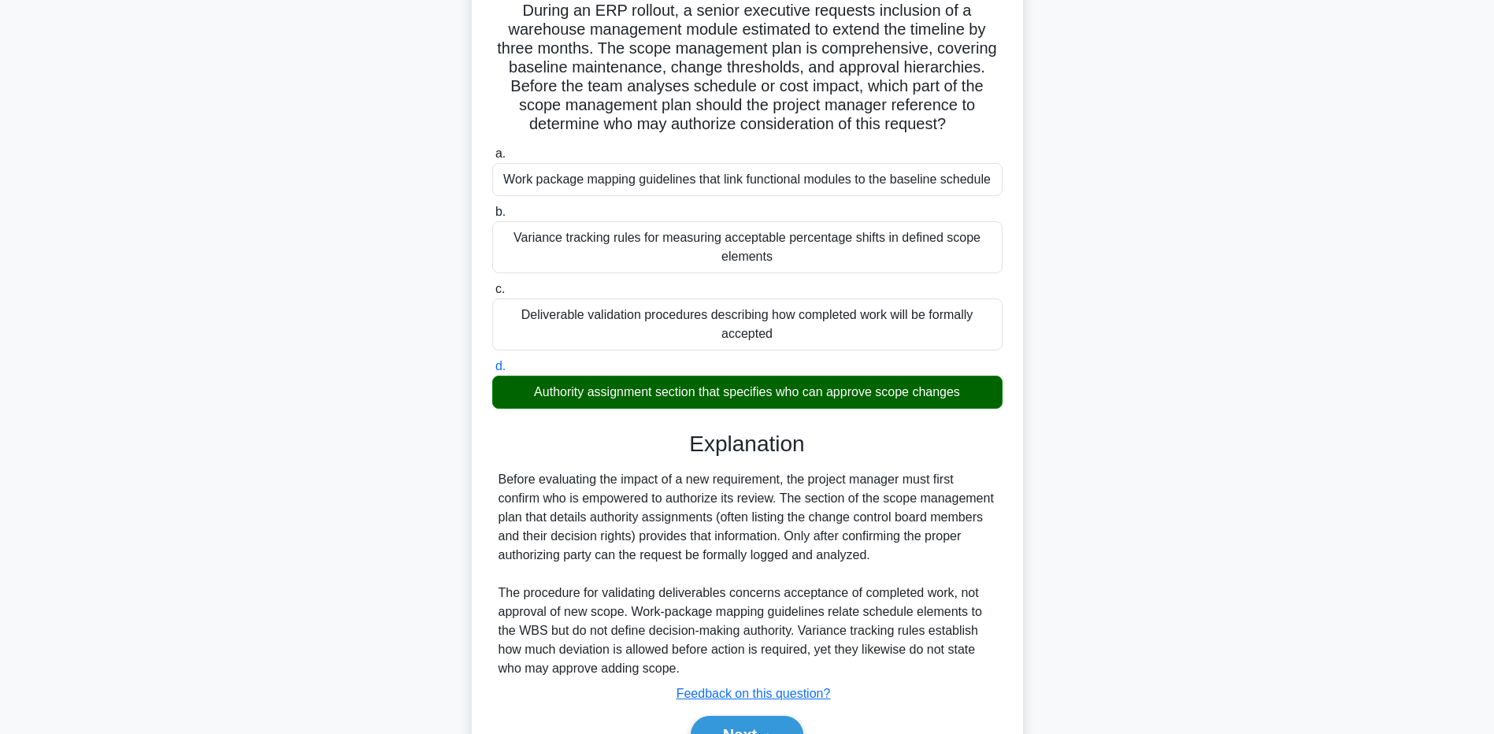
scroll to position [200, 0]
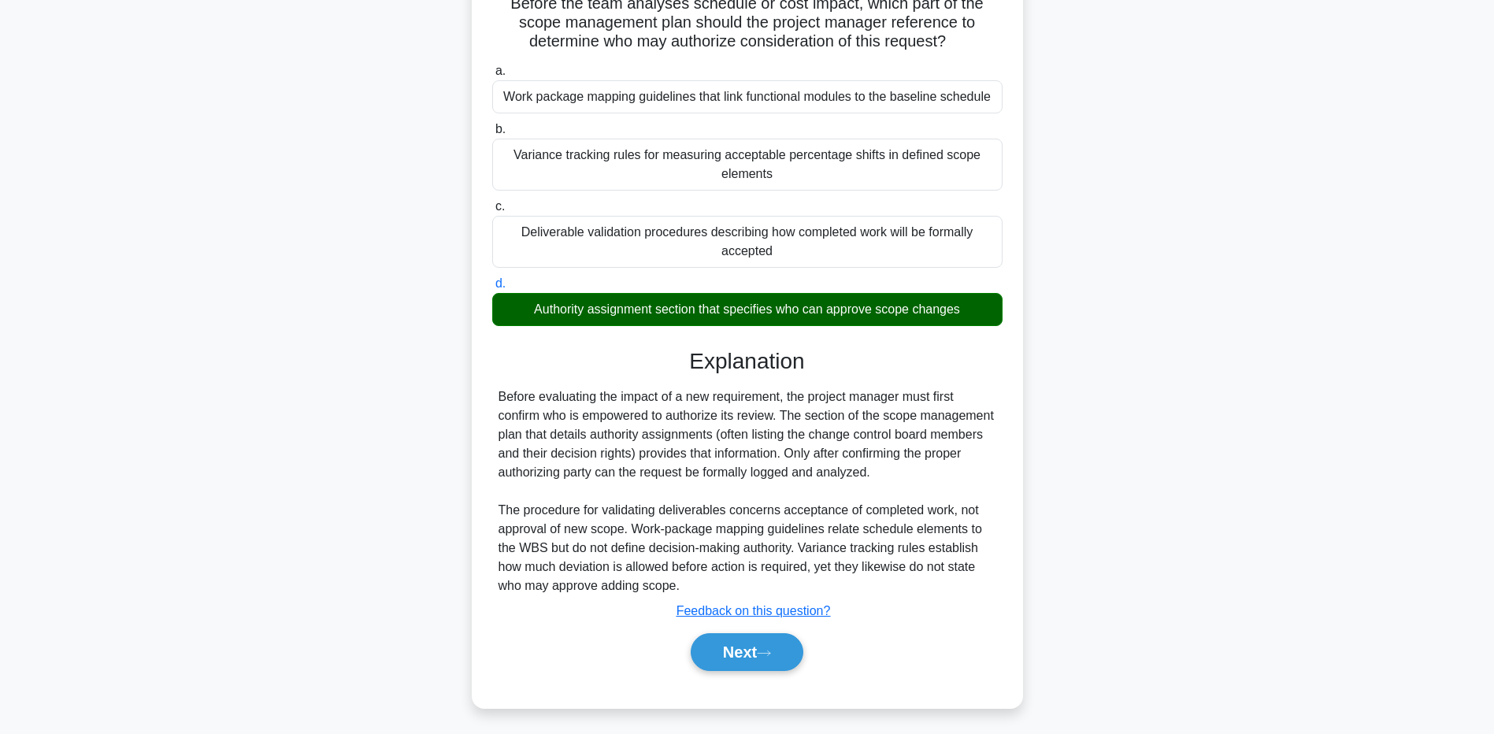
drag, startPoint x: 162, startPoint y: 577, endPoint x: 250, endPoint y: 601, distance: 91.3
click at [162, 577] on main "1:52 Stop PMP - Scope Verification and Control Intermediate 3/5 During an ERP r…" at bounding box center [747, 292] width 1494 height 882
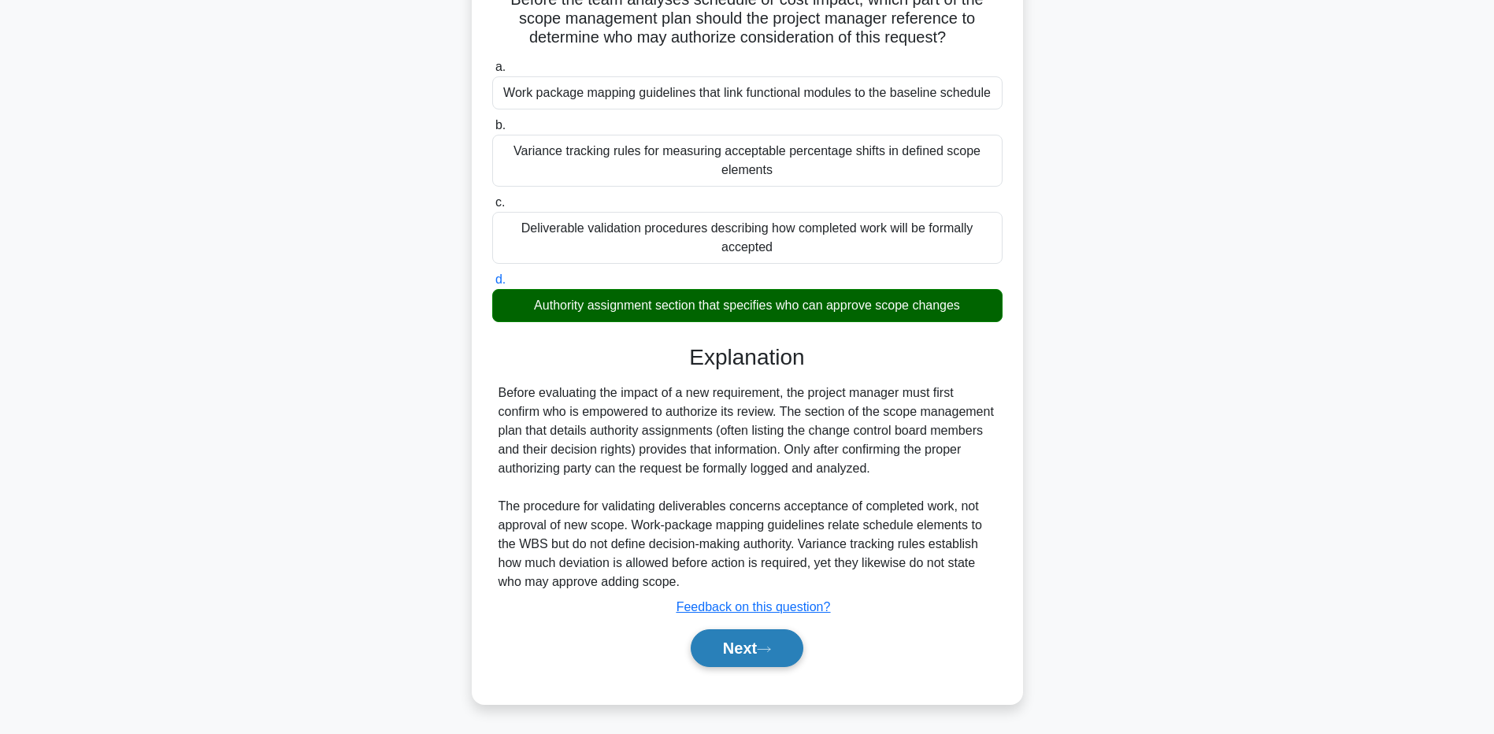
click at [708, 642] on button "Next" at bounding box center [747, 648] width 113 height 38
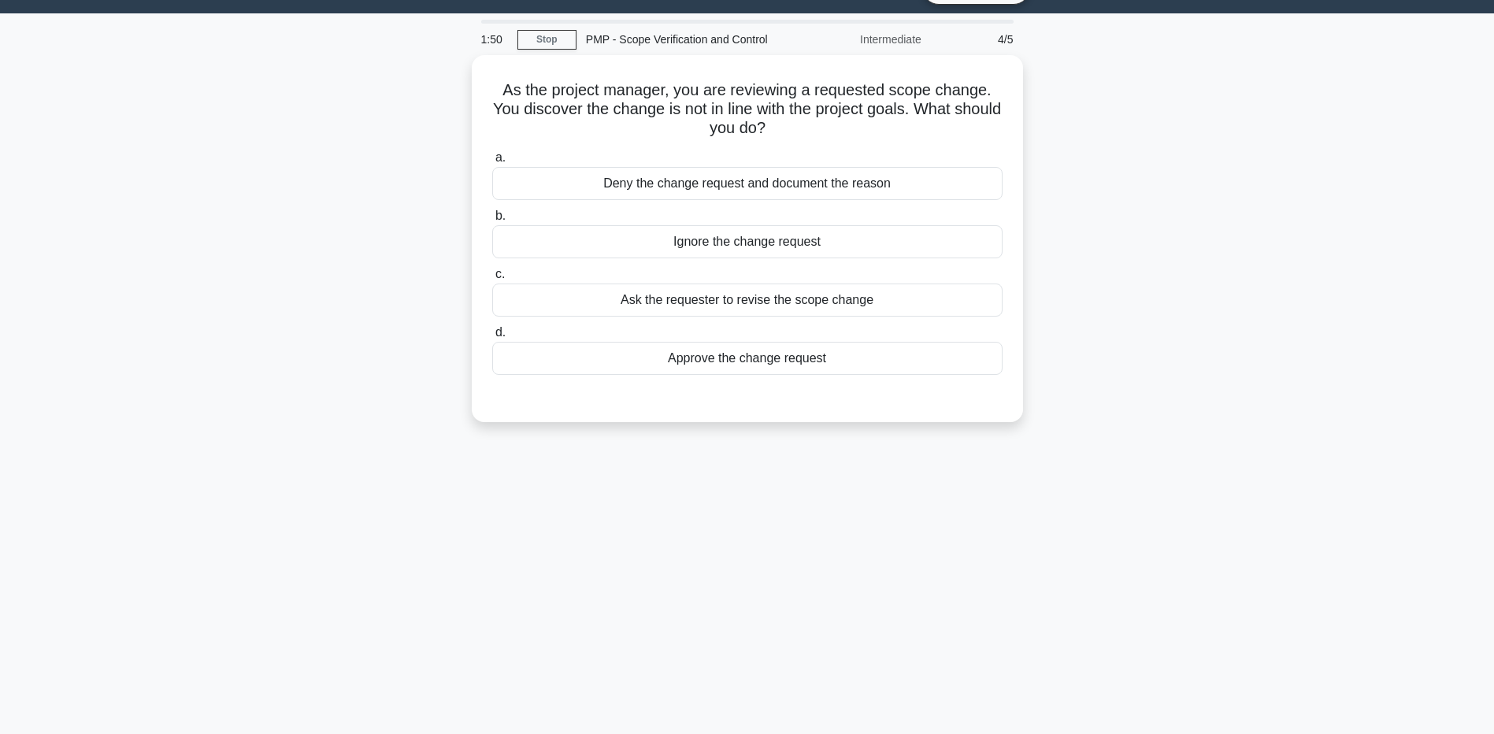
scroll to position [0, 0]
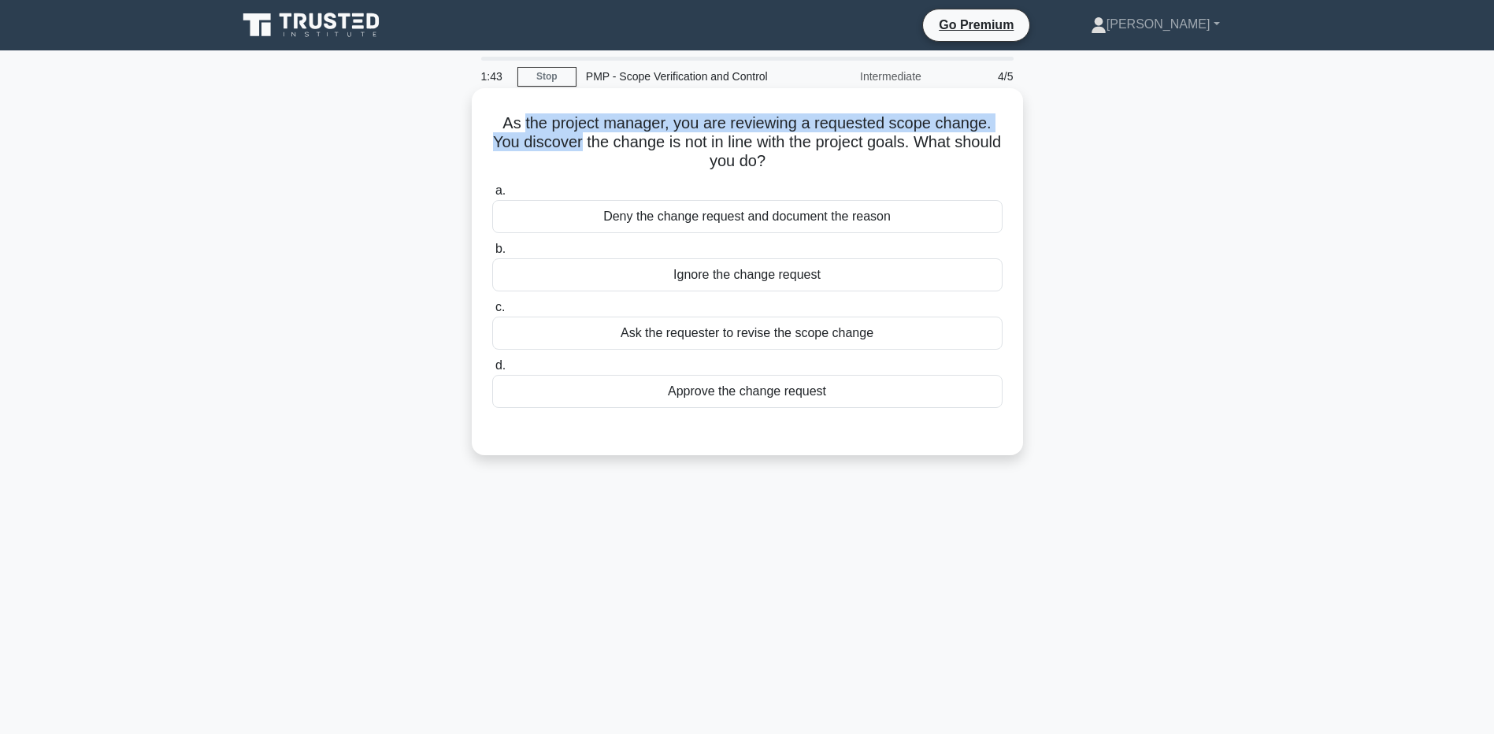
drag, startPoint x: 521, startPoint y: 117, endPoint x: 603, endPoint y: 137, distance: 83.7
click at [603, 137] on h5 "As the project manager, you are reviewing a requested scope change. You discove…" at bounding box center [748, 142] width 514 height 58
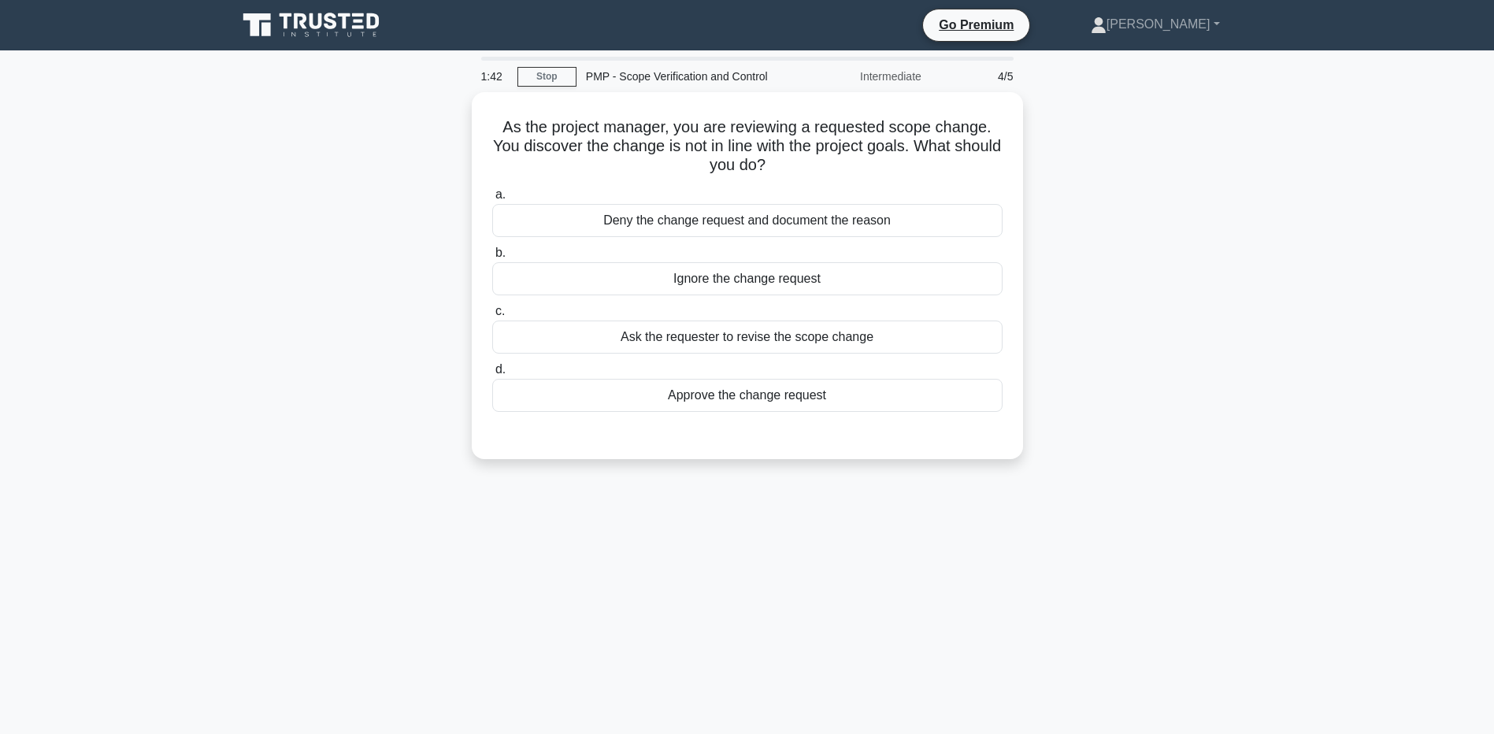
click at [318, 197] on div "As the project manager, you are reviewing a requested scope change. You discove…" at bounding box center [748, 285] width 1040 height 386
click at [535, 333] on div "Ask the requester to revise the scope change" at bounding box center [747, 333] width 510 height 33
click at [492, 313] on input "c. Ask the requester to revise the scope change" at bounding box center [492, 307] width 0 height 10
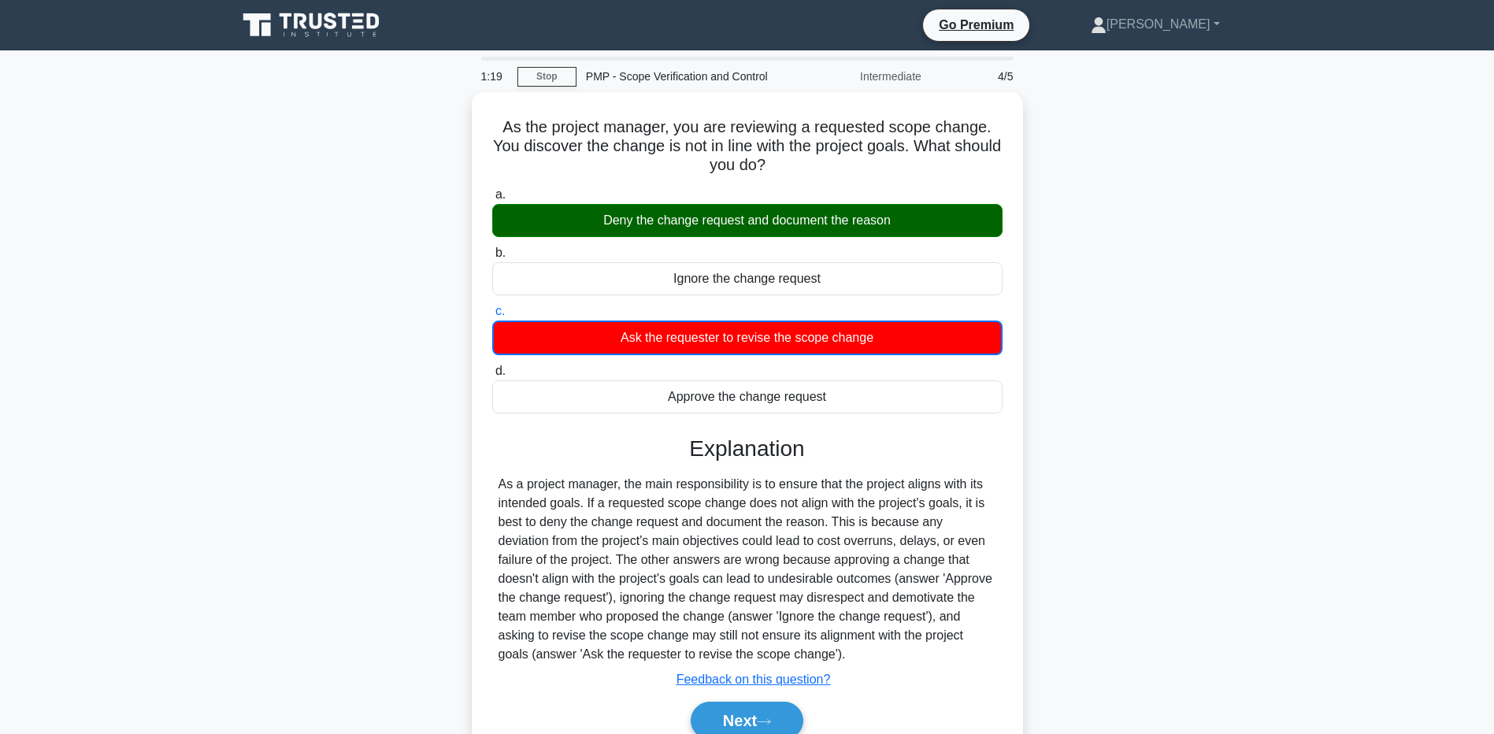
click at [127, 547] on main "1:19 Stop PMP - Scope Verification and Control Intermediate 4/5 As the project …" at bounding box center [747, 450] width 1494 height 800
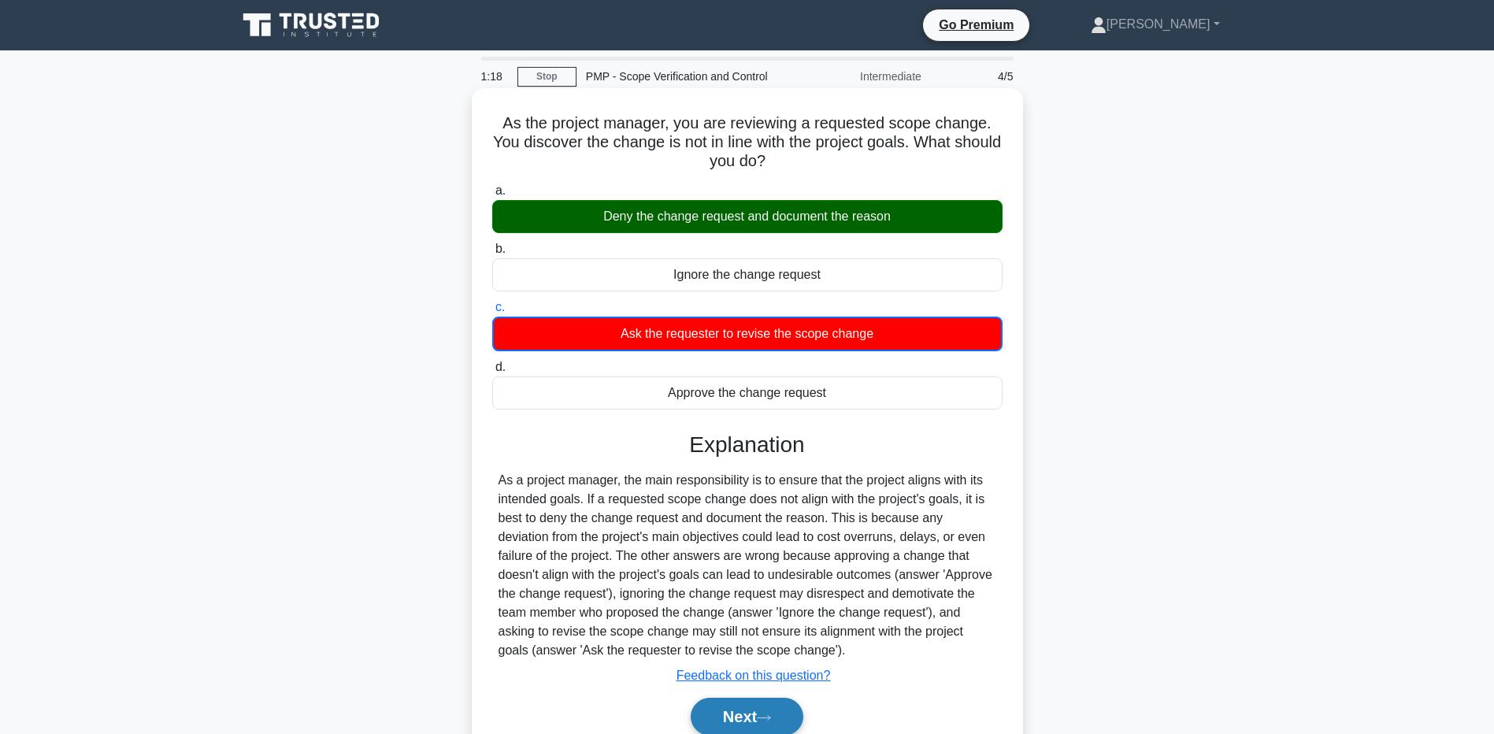
click at [747, 710] on button "Next" at bounding box center [747, 717] width 113 height 38
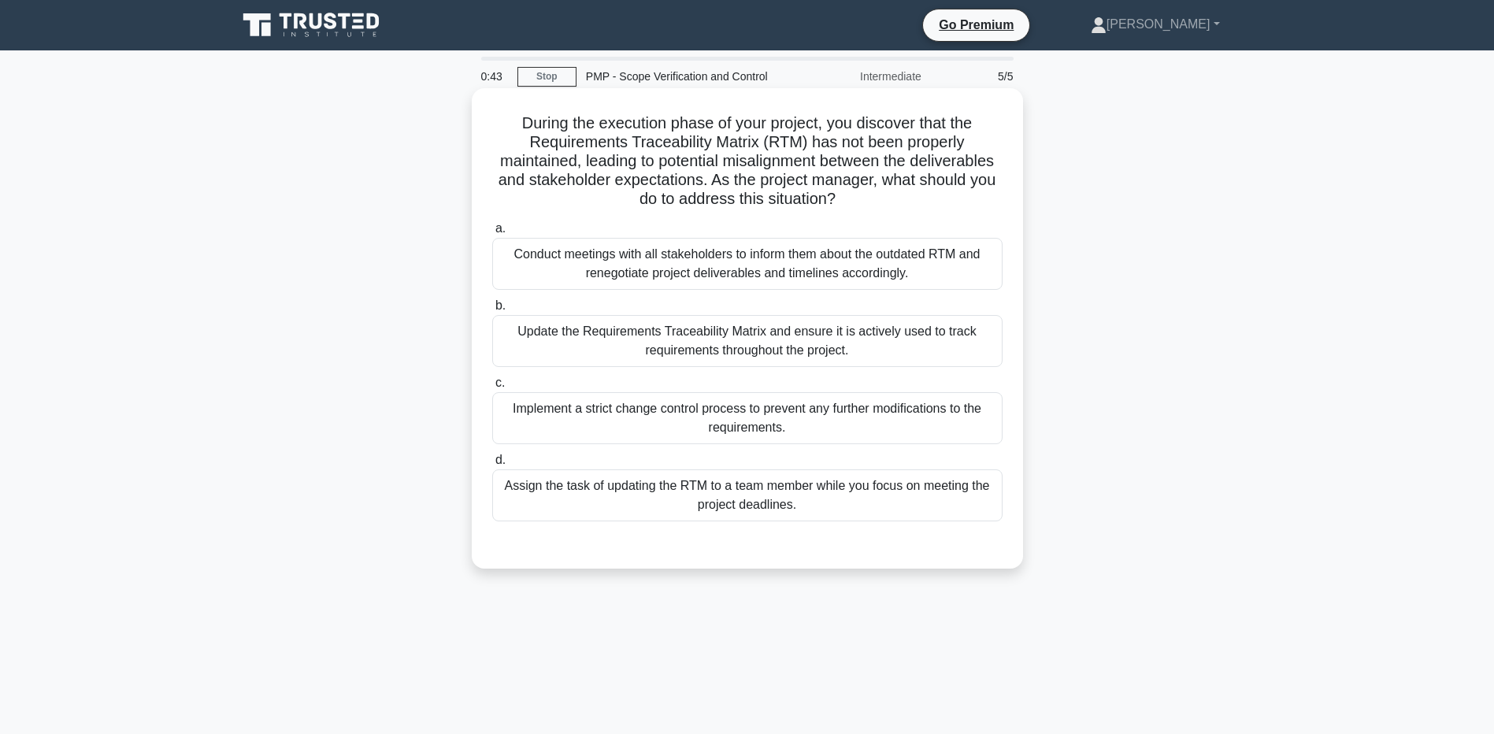
click at [525, 325] on div "Update the Requirements Traceability Matrix and ensure it is actively used to t…" at bounding box center [747, 341] width 510 height 52
click at [492, 311] on input "b. Update the Requirements Traceability Matrix and ensure it is actively used t…" at bounding box center [492, 306] width 0 height 10
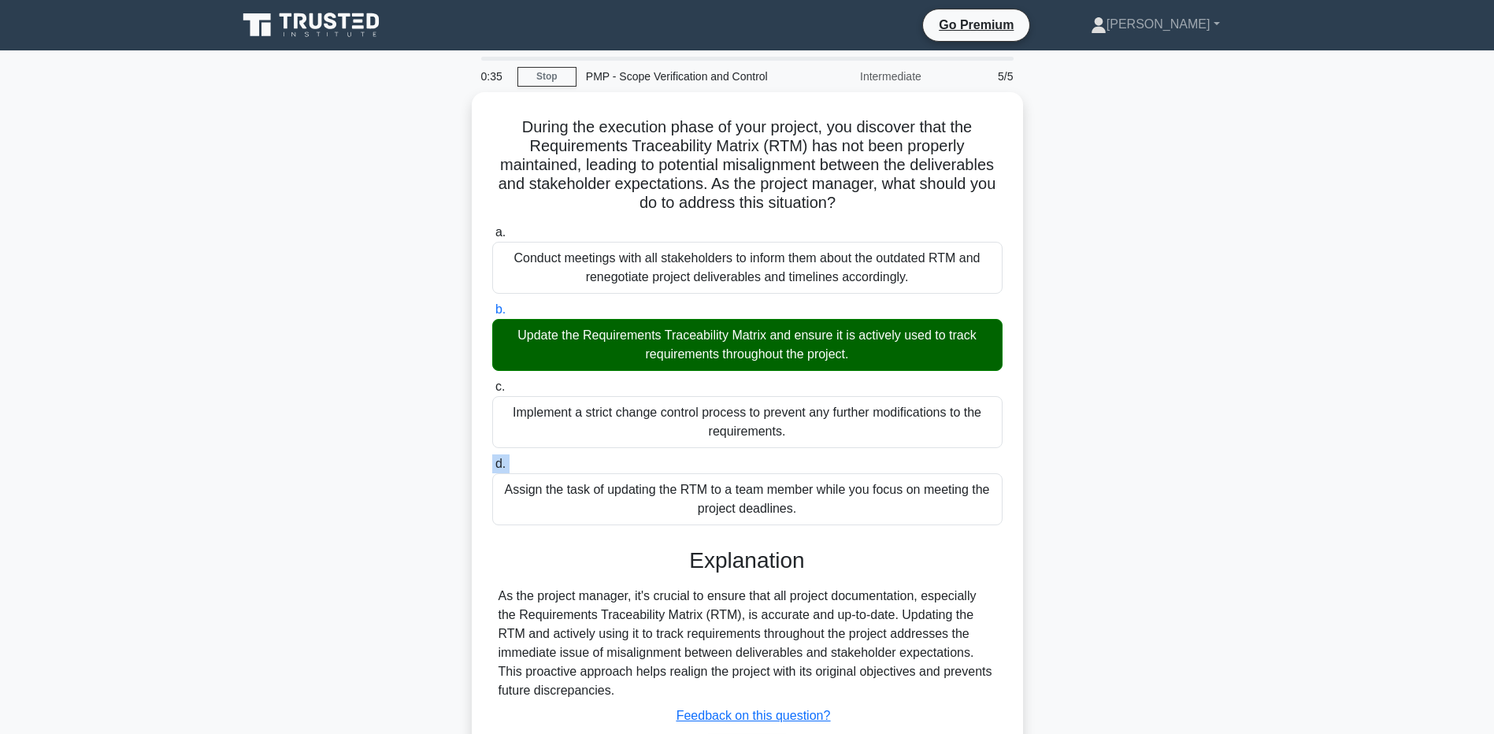
drag, startPoint x: 217, startPoint y: 475, endPoint x: 217, endPoint y: 464, distance: 11.0
click at [217, 464] on main "0:35 Stop PMP - Scope Verification and Control Intermediate 5/5 During the exec…" at bounding box center [747, 450] width 1494 height 800
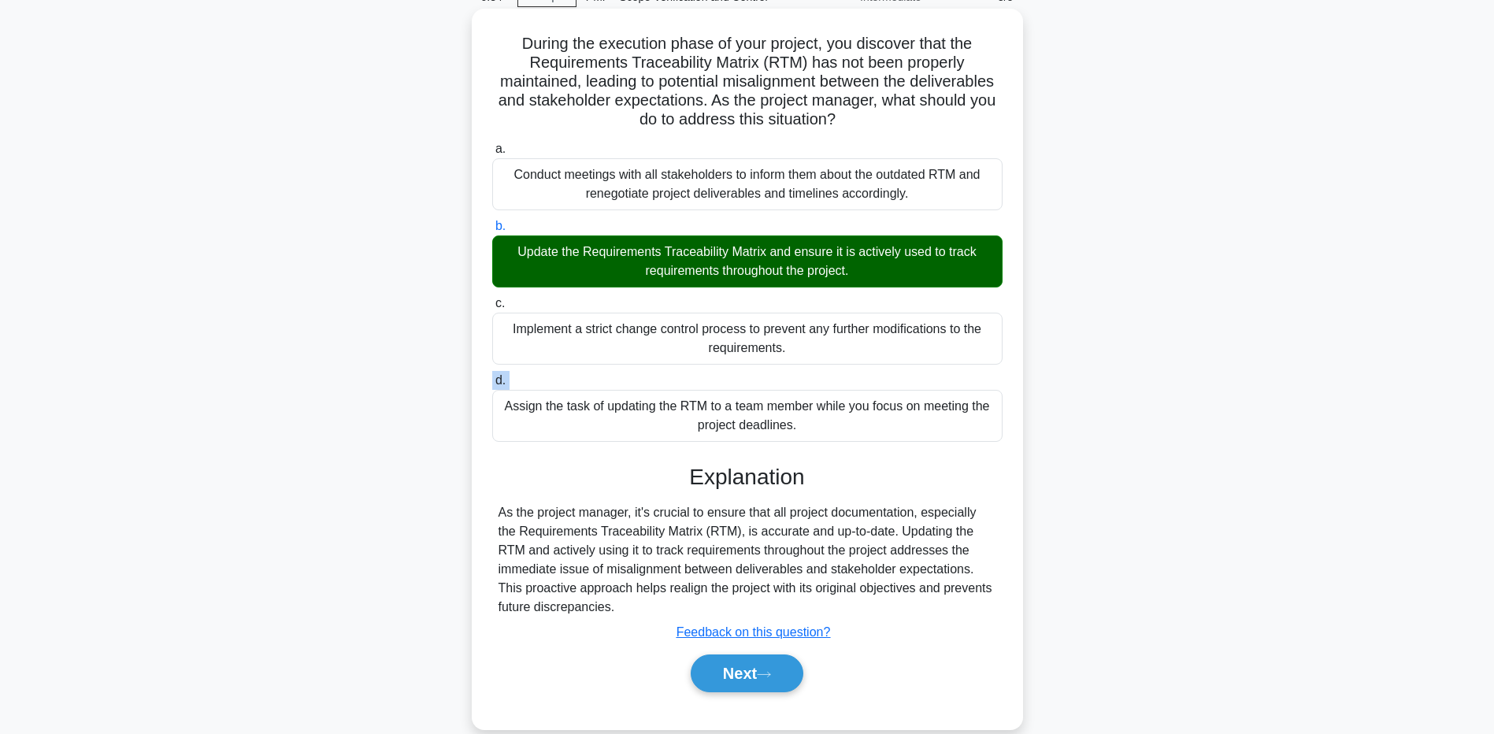
scroll to position [117, 0]
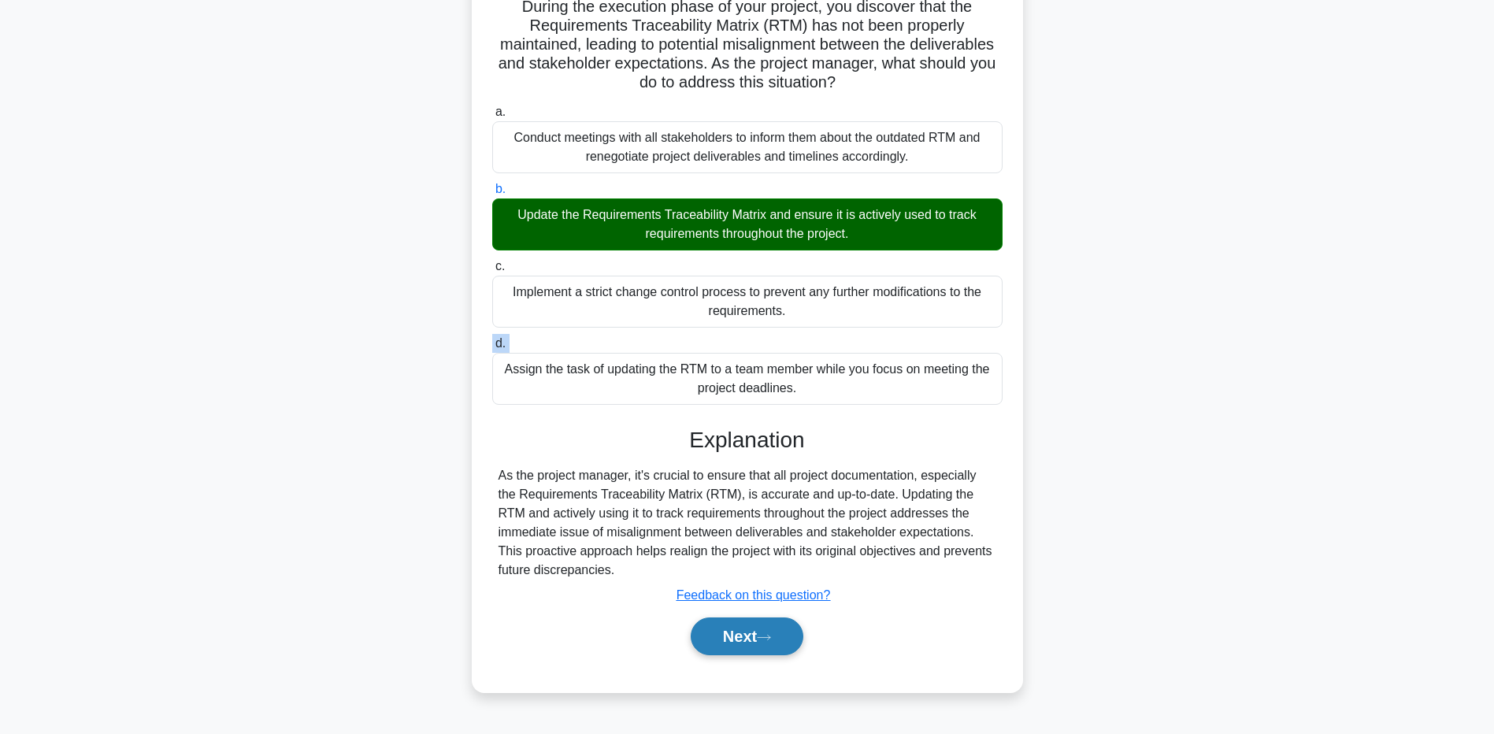
click at [736, 638] on button "Next" at bounding box center [747, 637] width 113 height 38
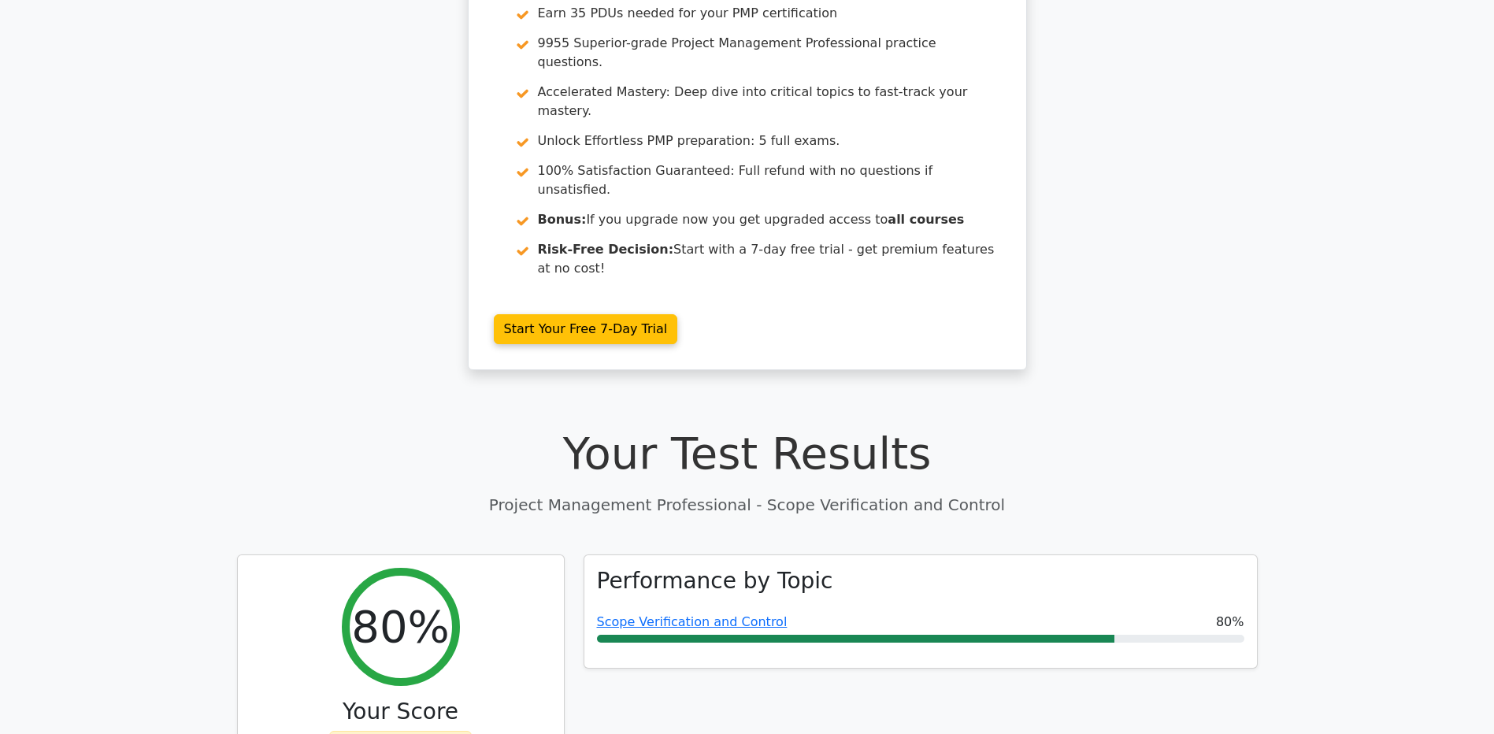
scroll to position [145, 0]
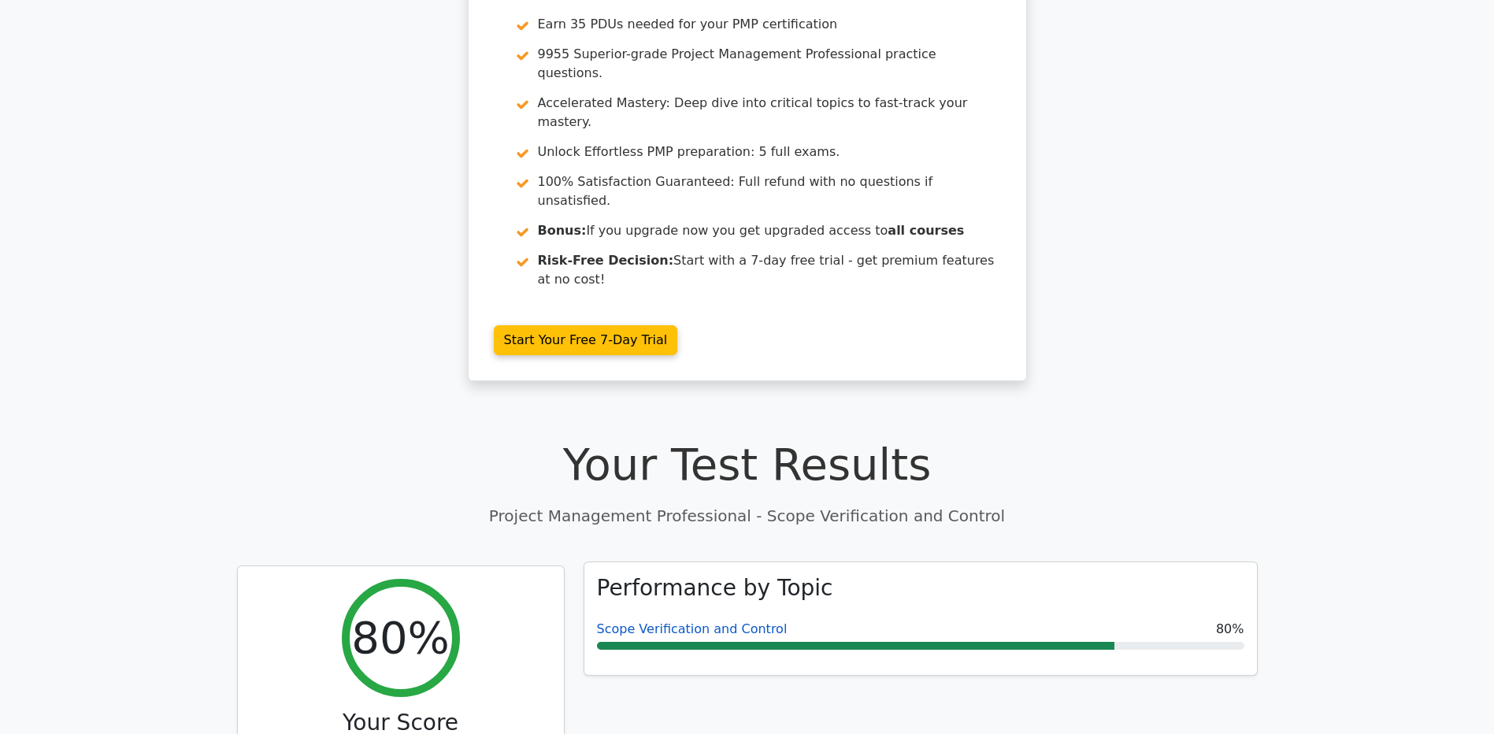
click at [650, 621] on link "Scope Verification and Control" at bounding box center [692, 628] width 191 height 15
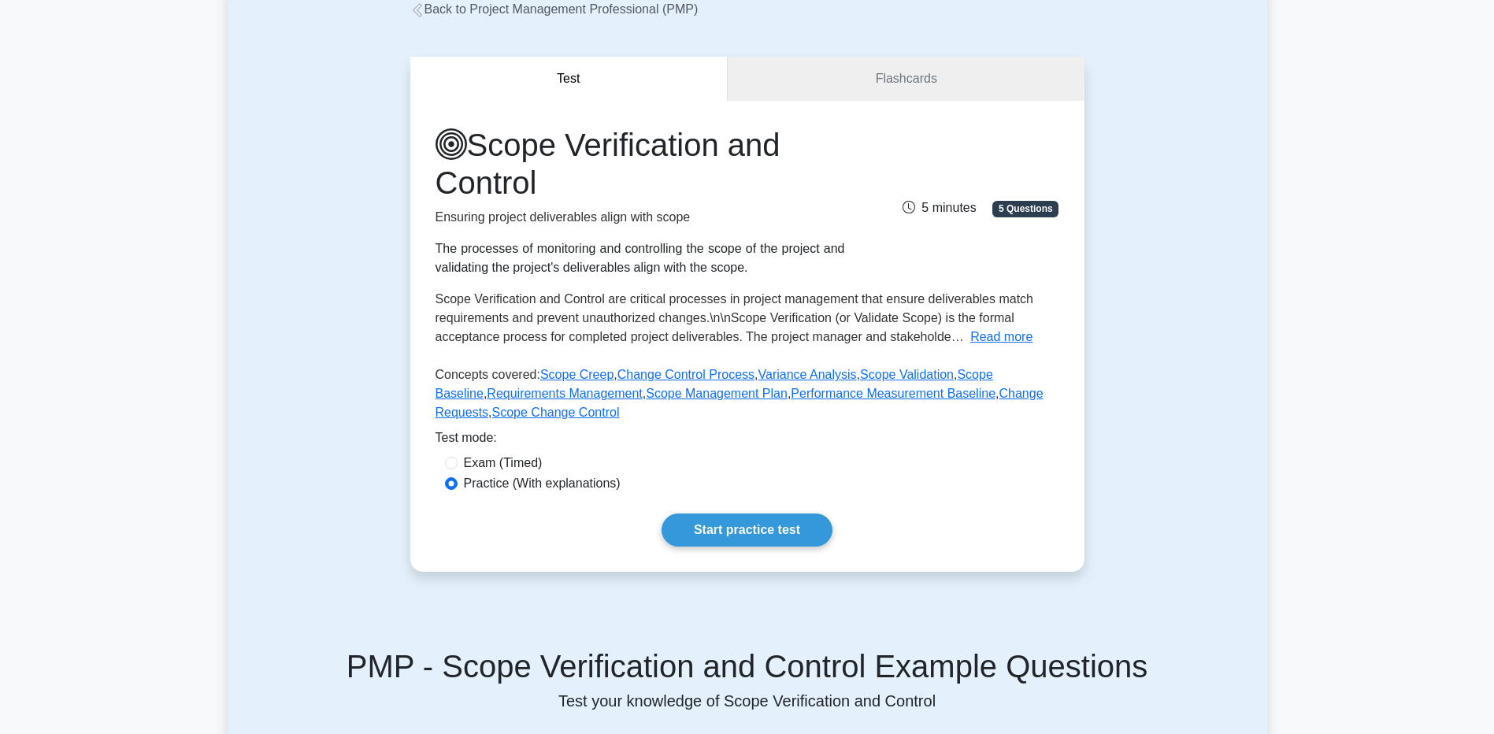
scroll to position [158, 0]
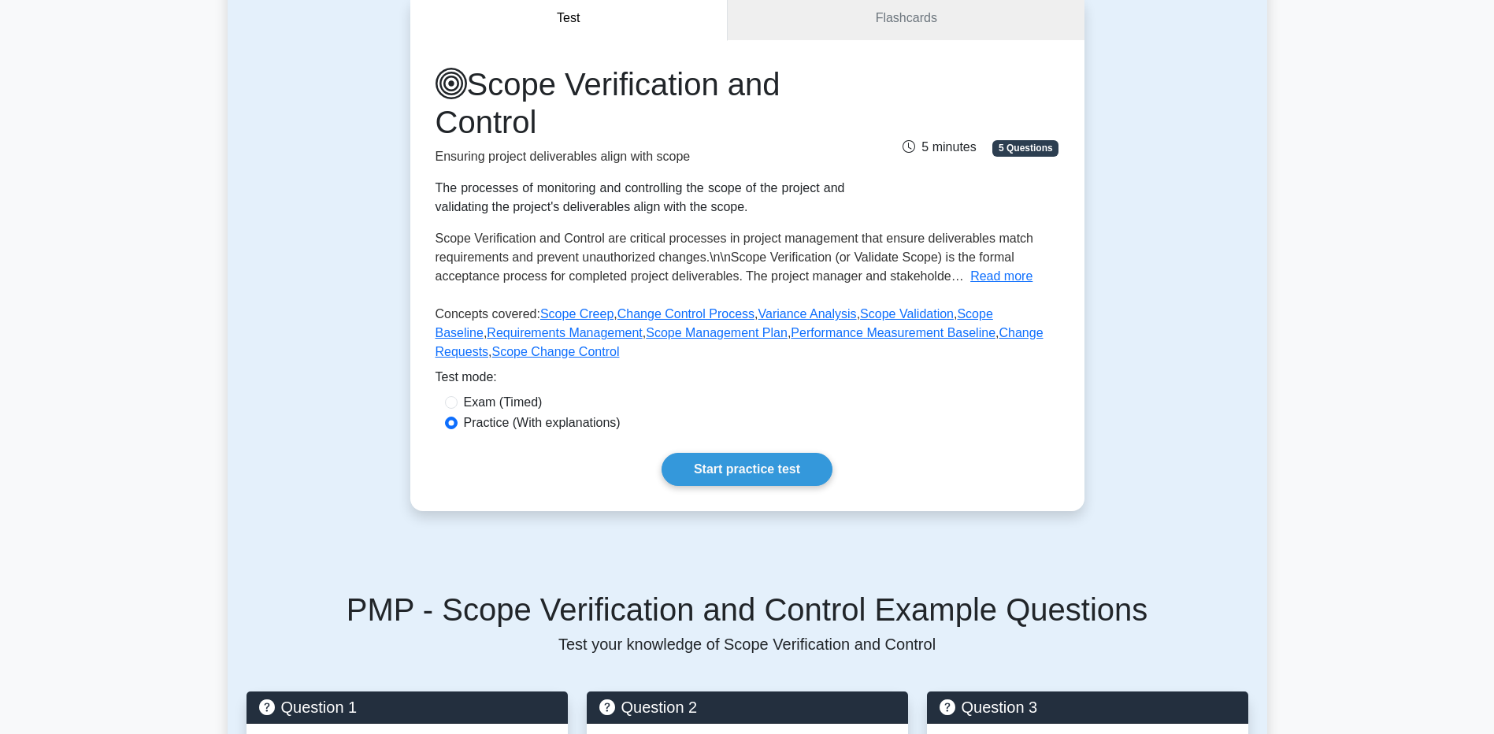
click at [705, 497] on div "Scope Verification and Control Ensuring project deliverables align with scope T…" at bounding box center [747, 275] width 674 height 471
click at [705, 495] on div "Scope Verification and Control Ensuring project deliverables align with scope T…" at bounding box center [747, 275] width 674 height 471
drag, startPoint x: 705, startPoint y: 495, endPoint x: 704, endPoint y: 484, distance: 11.8
click at [704, 484] on link "Start practice test" at bounding box center [747, 469] width 171 height 33
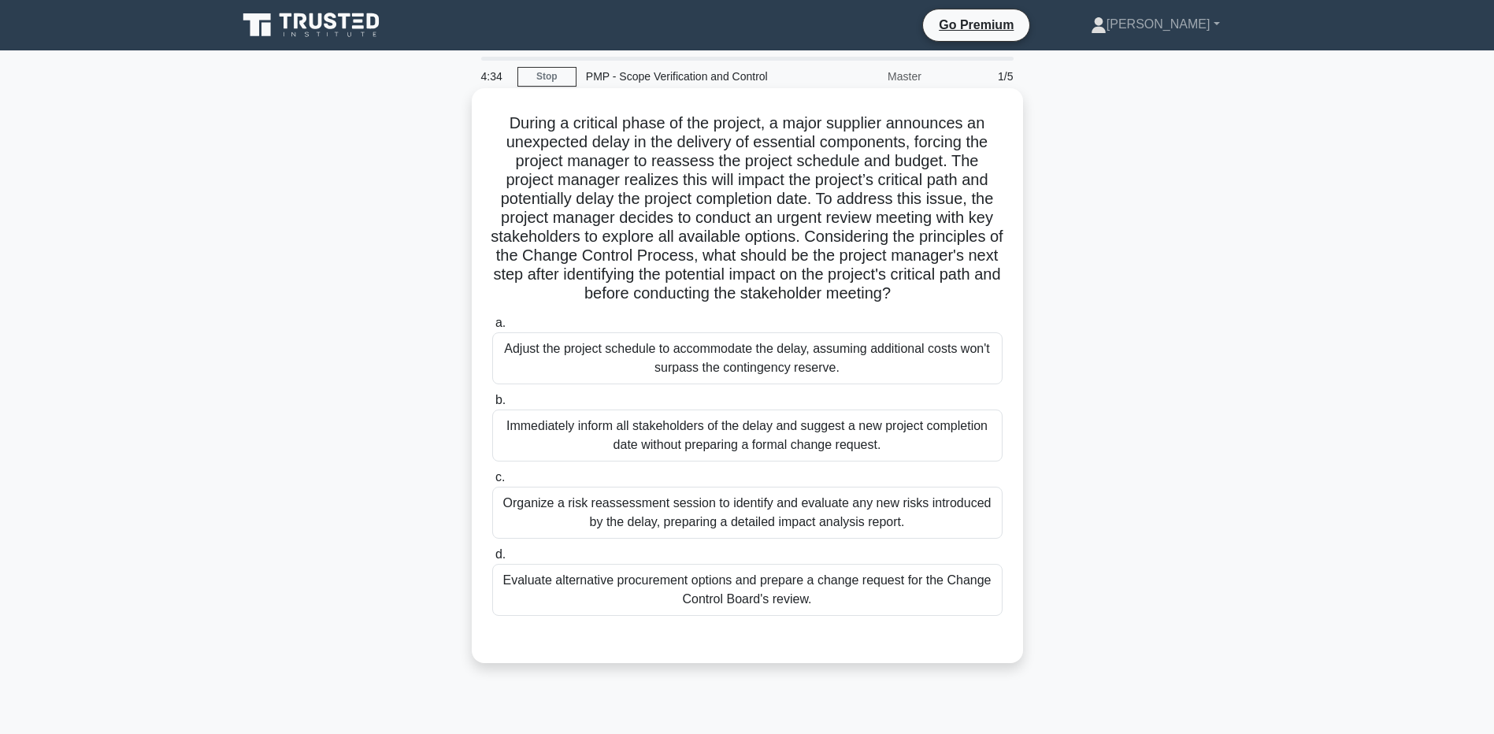
drag, startPoint x: 517, startPoint y: 179, endPoint x: 974, endPoint y: 296, distance: 471.7
click at [974, 296] on h5 "During a critical phase of the project, a major supplier announces an unexpecte…" at bounding box center [748, 208] width 514 height 191
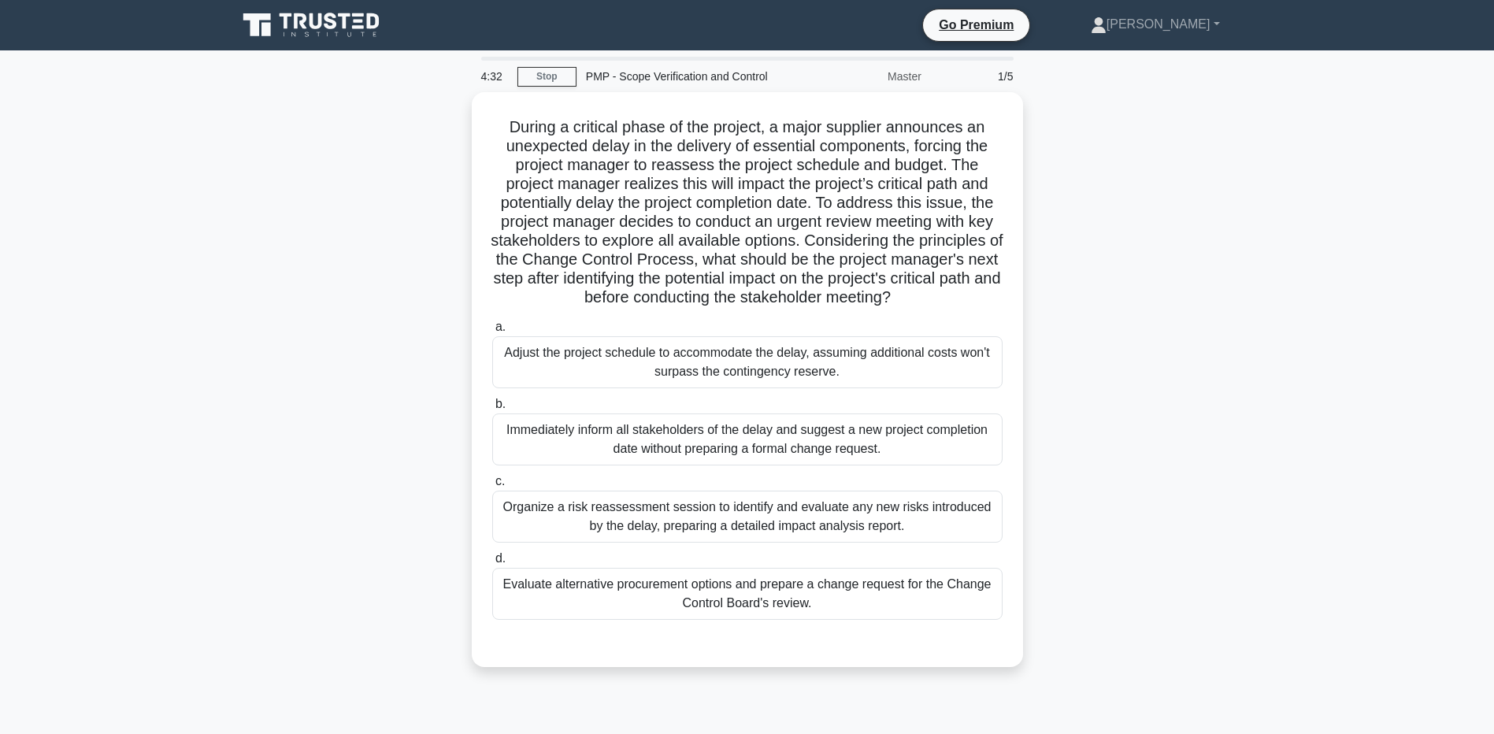
click at [1300, 303] on main "4:32 Stop PMP - Scope Verification and Control Master 1/5 During a critical pha…" at bounding box center [747, 450] width 1494 height 800
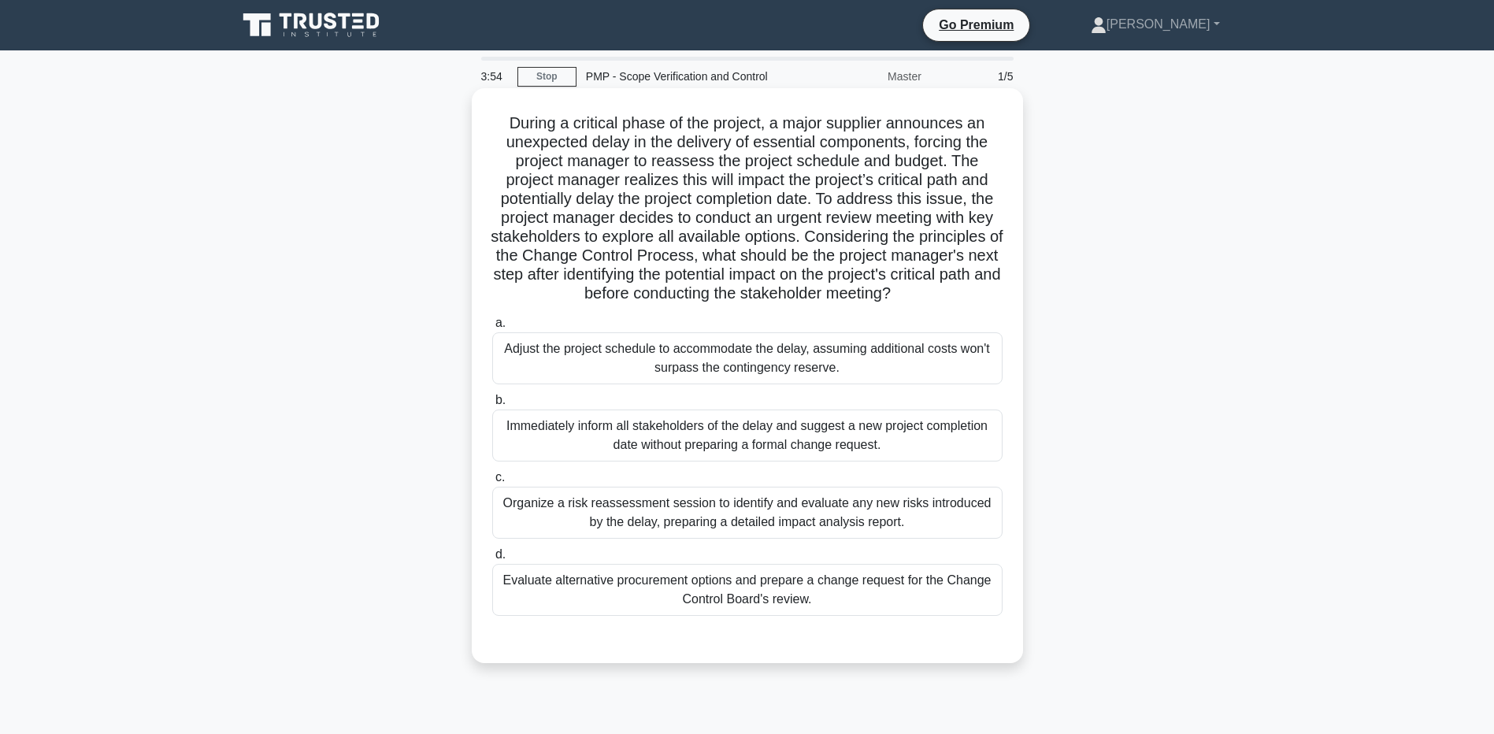
click at [660, 496] on div "Organize a risk reassessment session to identify and evaluate any new risks int…" at bounding box center [747, 513] width 510 height 52
click at [492, 483] on input "c. Organize a risk reassessment session to identify and evaluate any new risks …" at bounding box center [492, 478] width 0 height 10
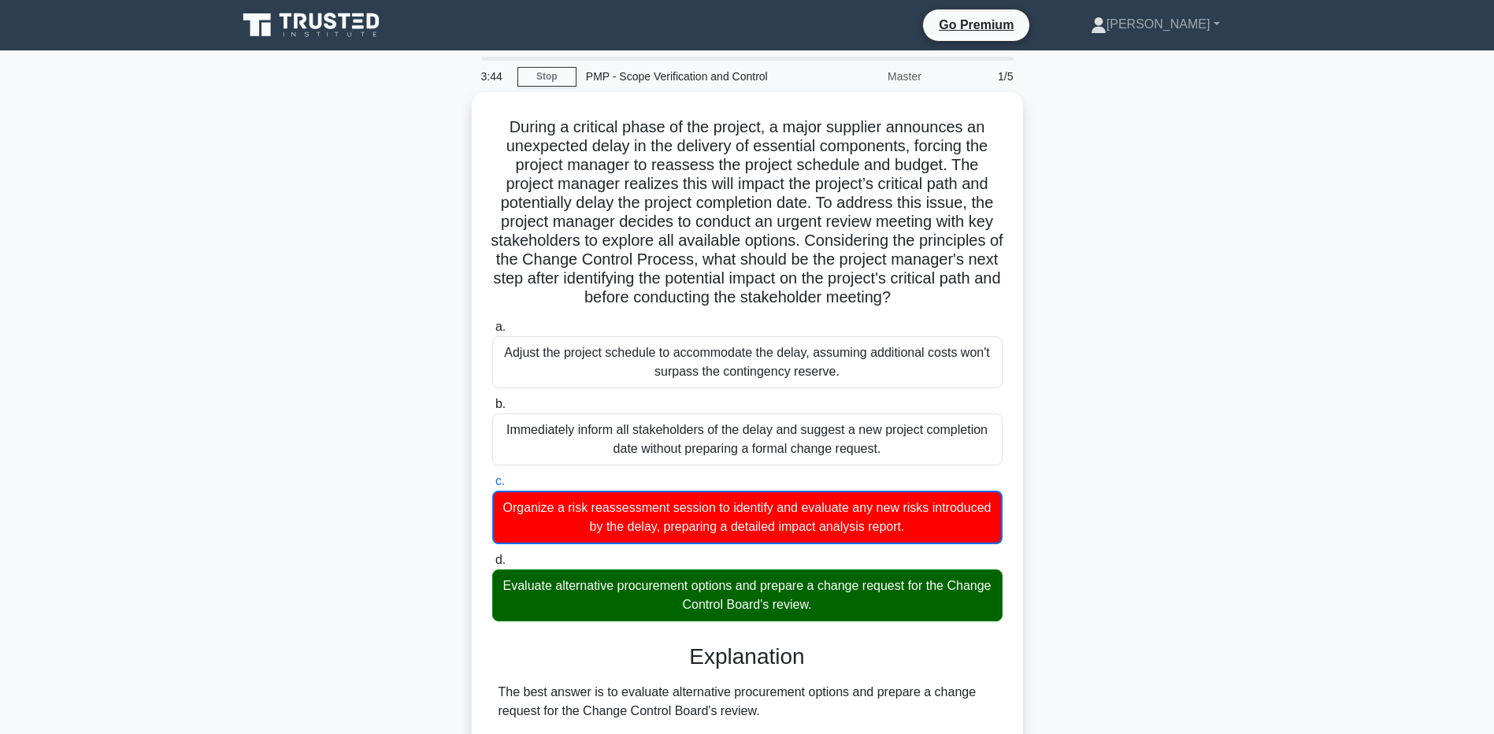
click at [137, 325] on main "3:44 Stop PMP - Scope Verification and Control Master 1/5 During a critical pha…" at bounding box center [747, 662] width 1494 height 1224
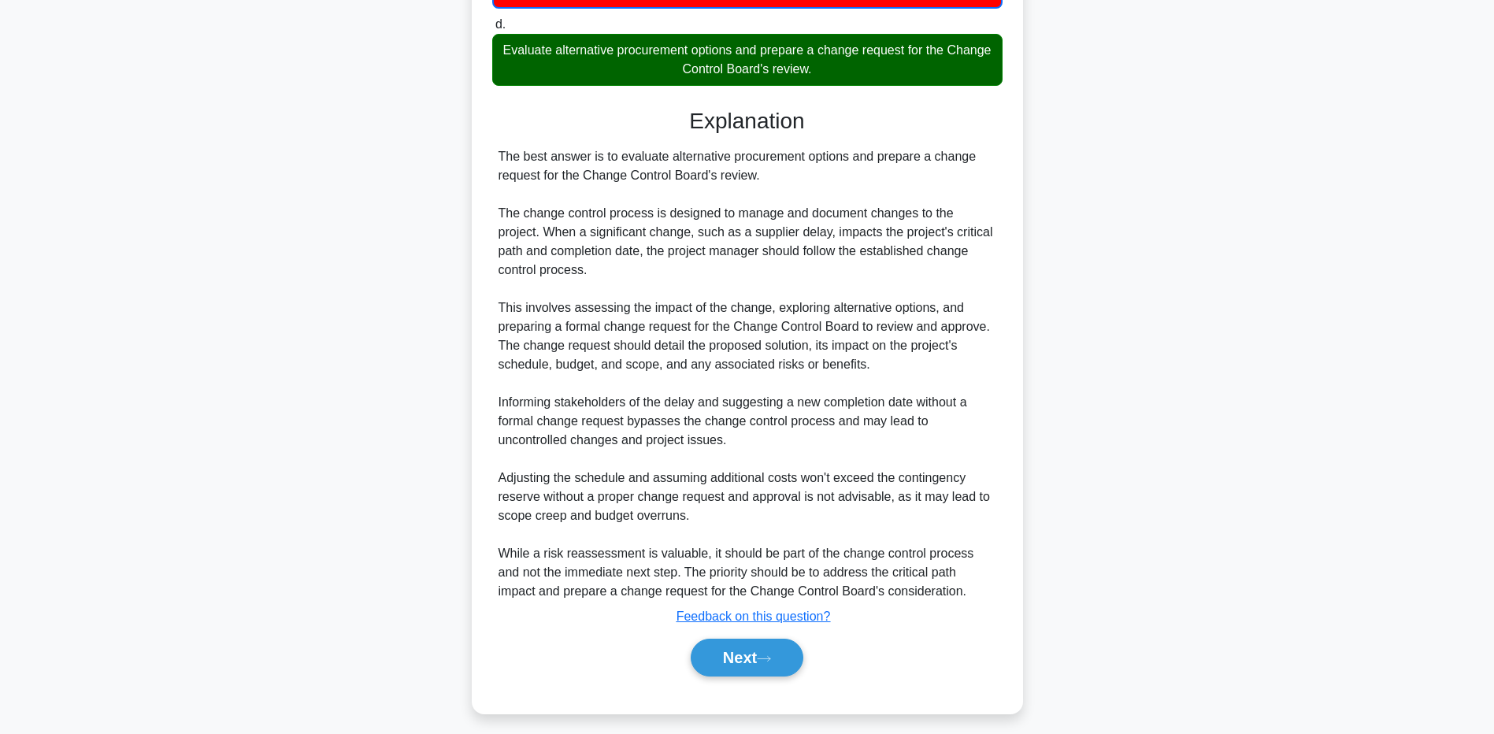
scroll to position [542, 0]
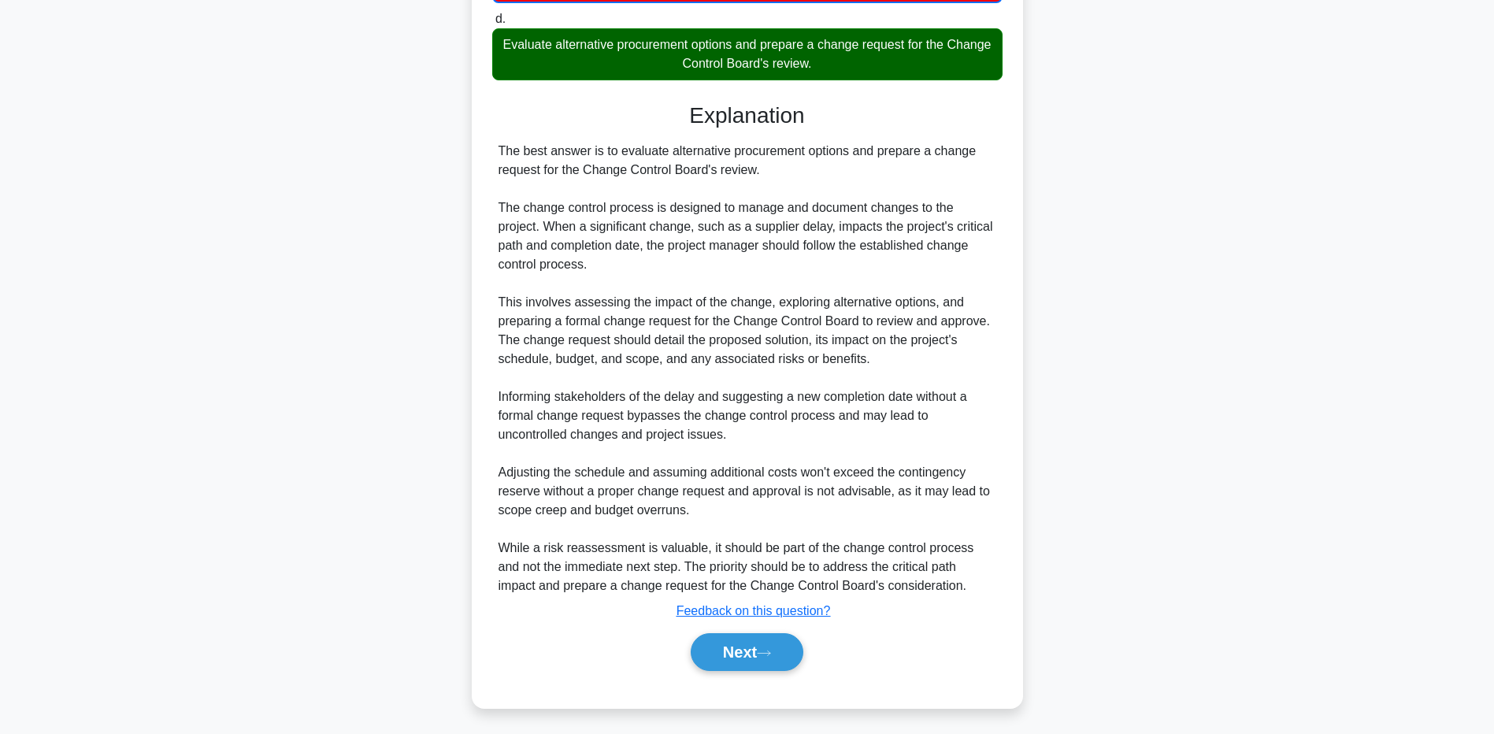
click at [296, 524] on div "During a critical phase of the project, a major supplier announces an unexpecte…" at bounding box center [748, 139] width 1040 height 1176
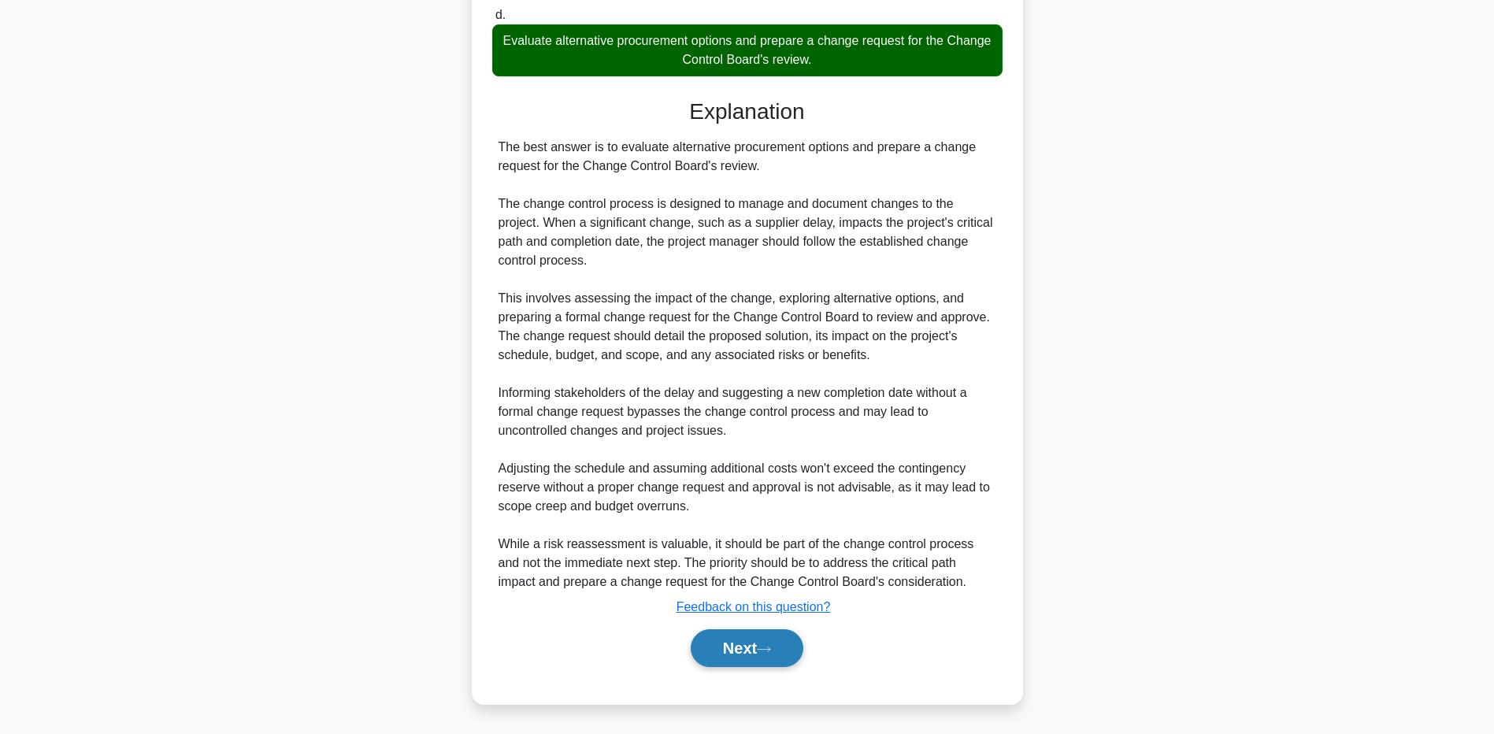
click at [738, 641] on button "Next" at bounding box center [747, 648] width 113 height 38
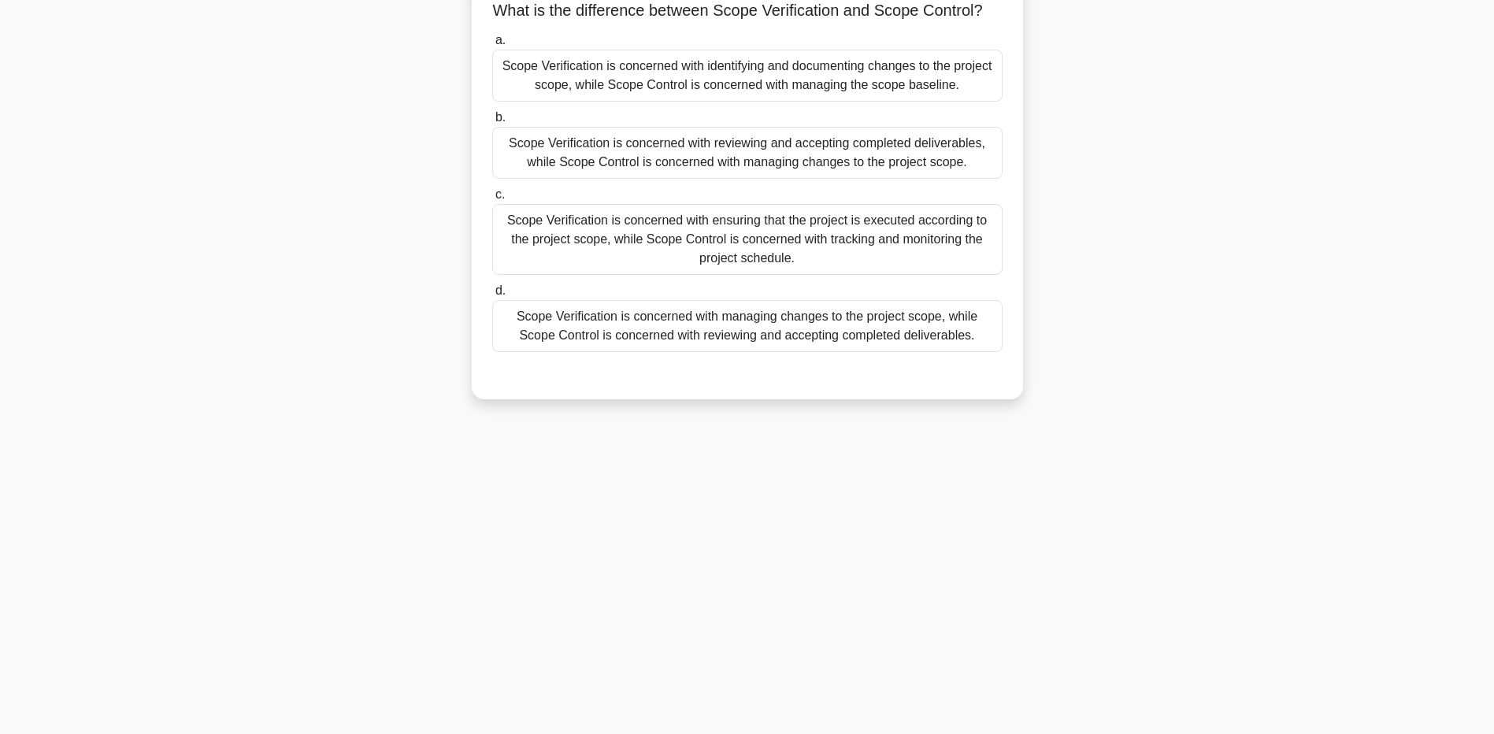
scroll to position [0, 0]
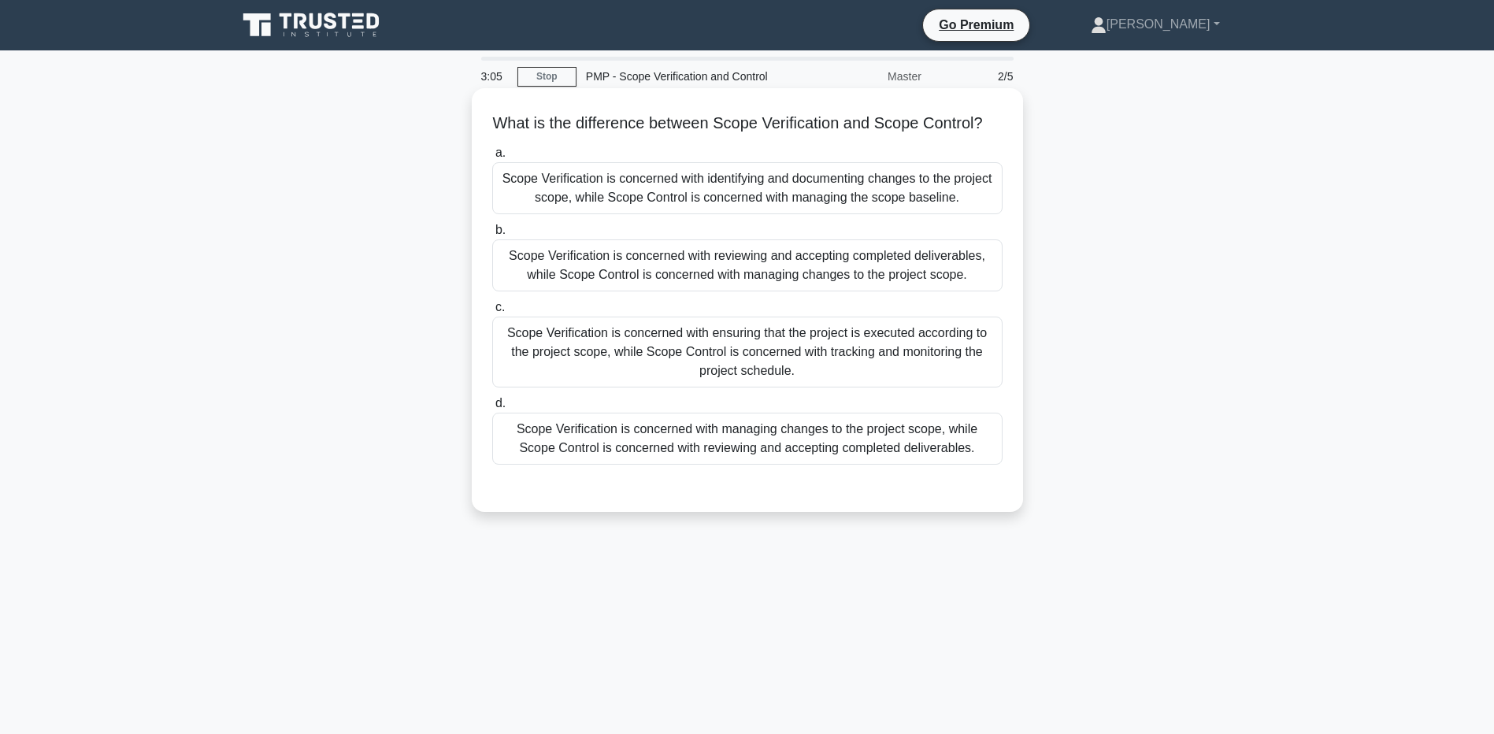
click at [565, 191] on div "Scope Verification is concerned with identifying and documenting changes to the…" at bounding box center [747, 188] width 510 height 52
click at [492, 158] on input "a. Scope Verification is concerned with identifying and documenting changes to …" at bounding box center [492, 153] width 0 height 10
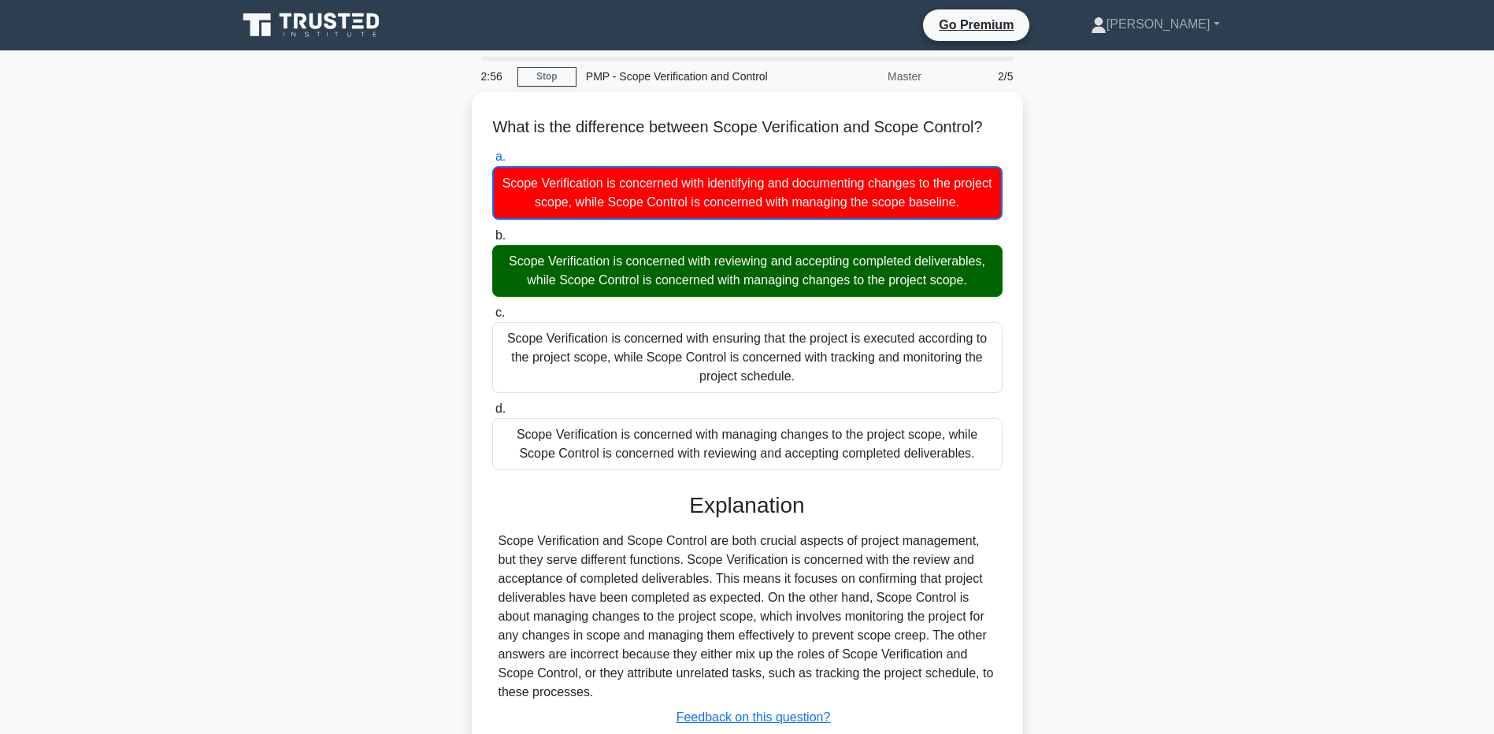
click at [185, 587] on main "2:56 Stop PMP - Scope Verification and Control Master 2/5 What is the differenc…" at bounding box center [747, 450] width 1494 height 800
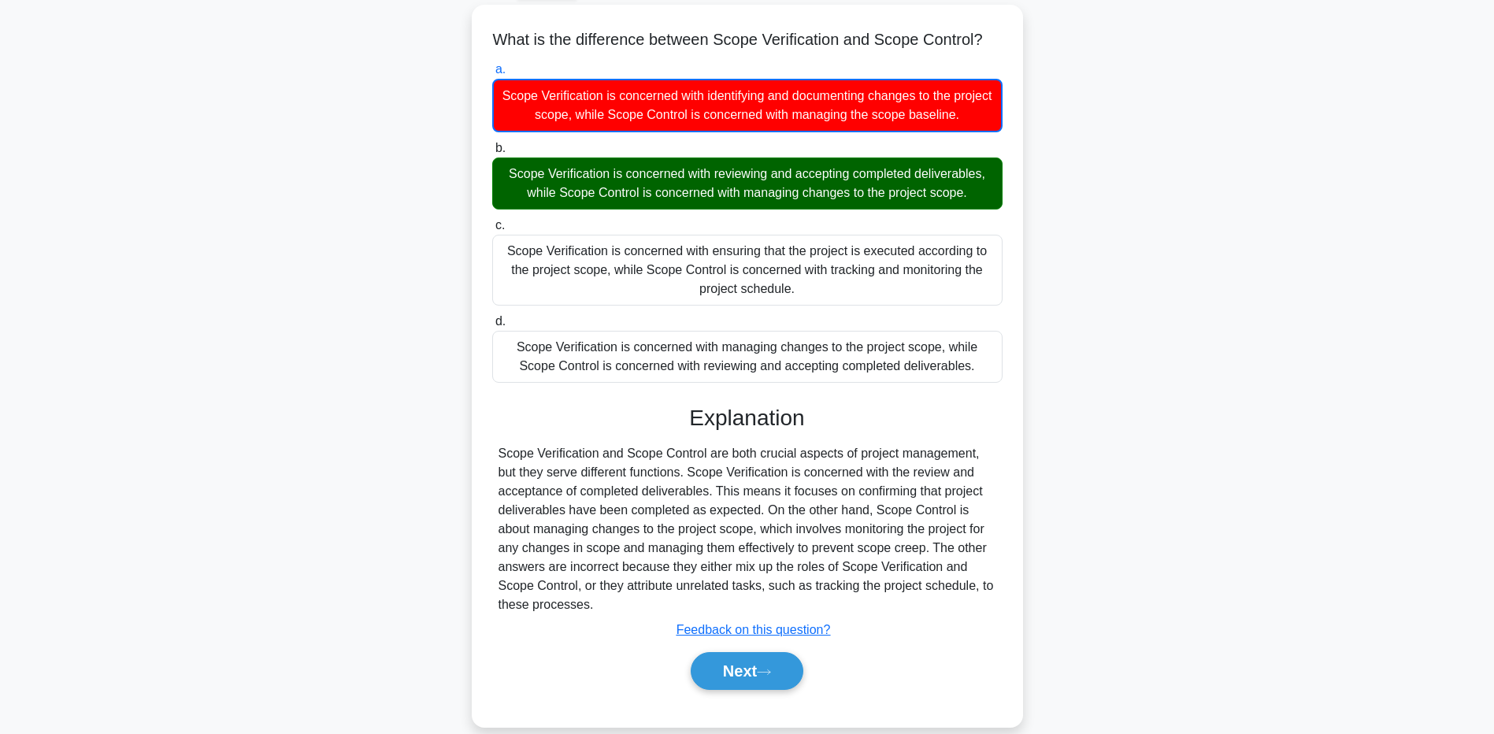
scroll to position [126, 0]
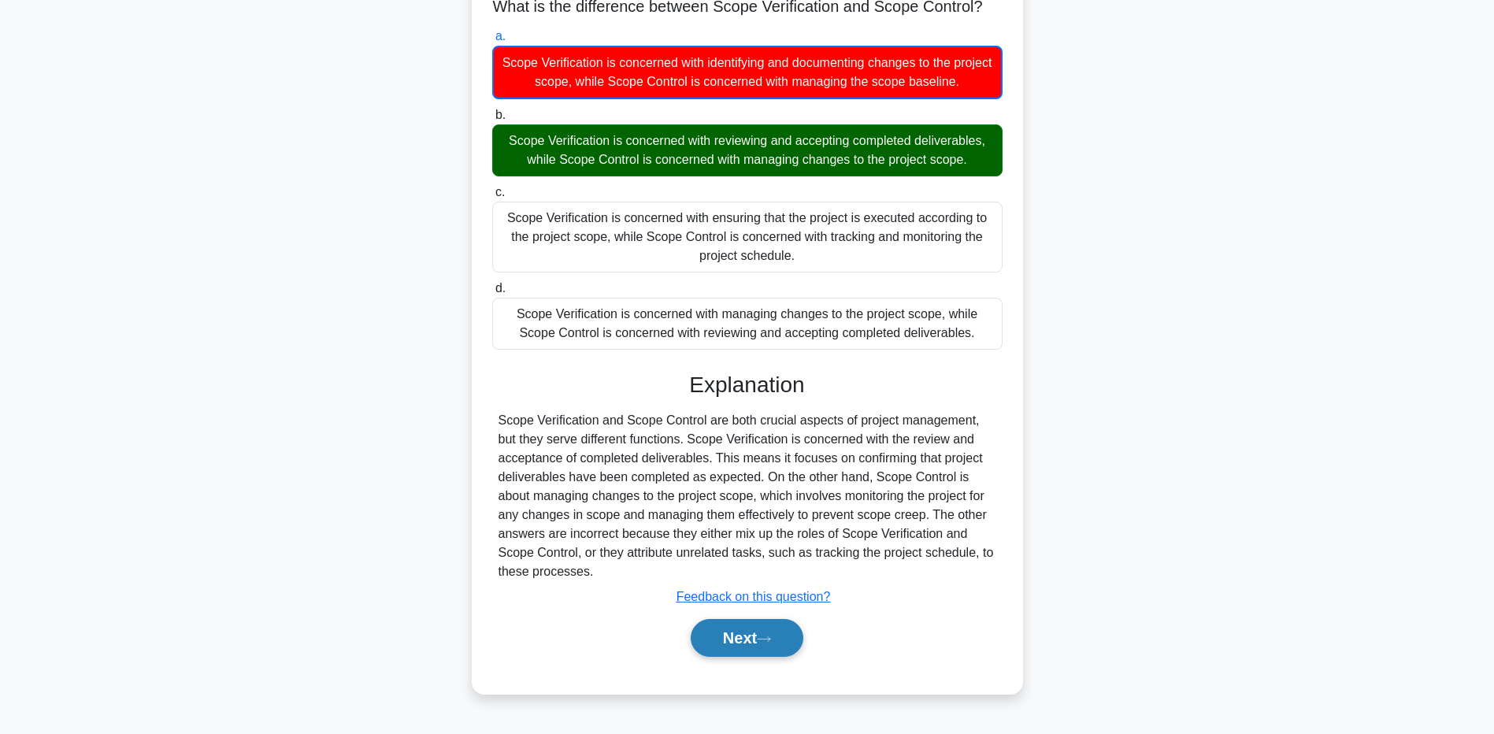
click at [751, 642] on button "Next" at bounding box center [747, 638] width 113 height 38
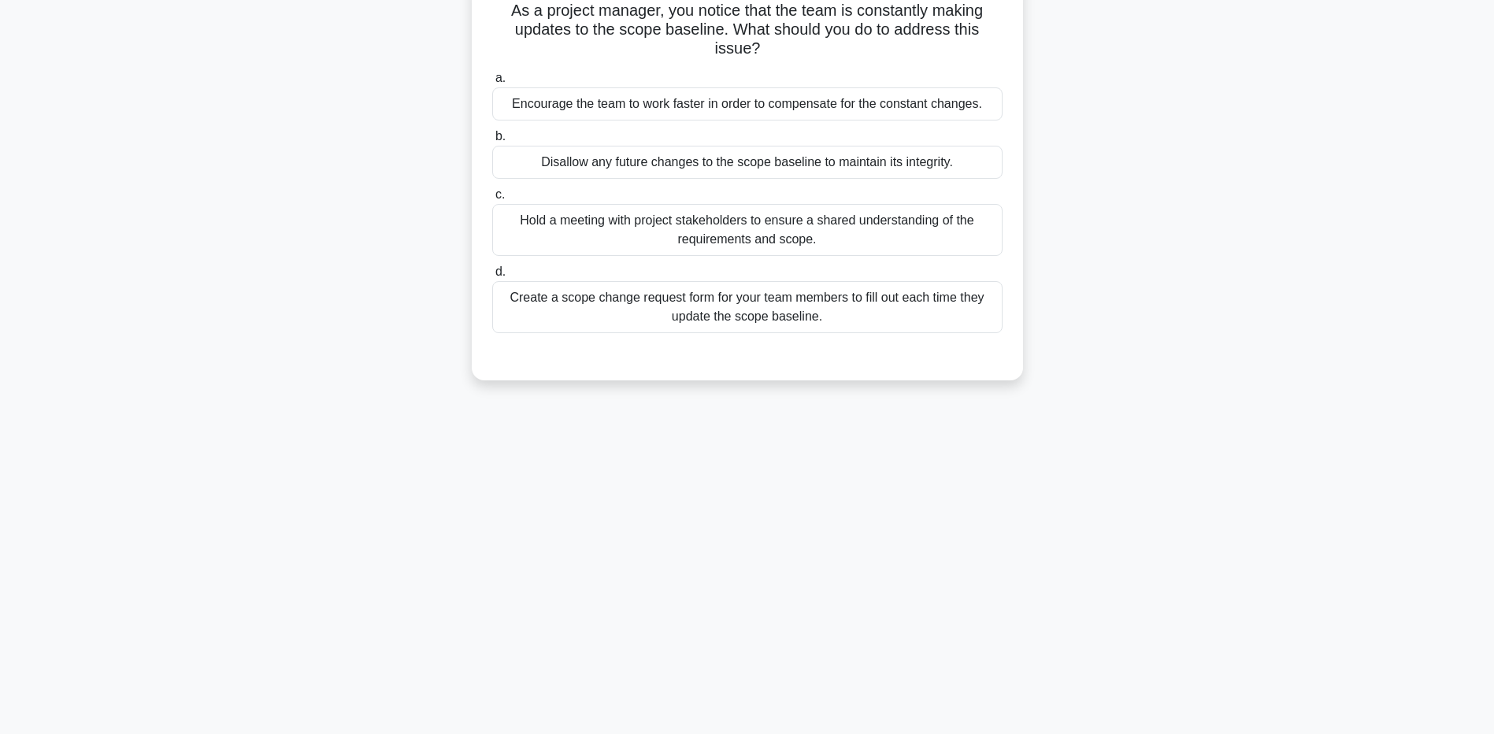
scroll to position [0, 0]
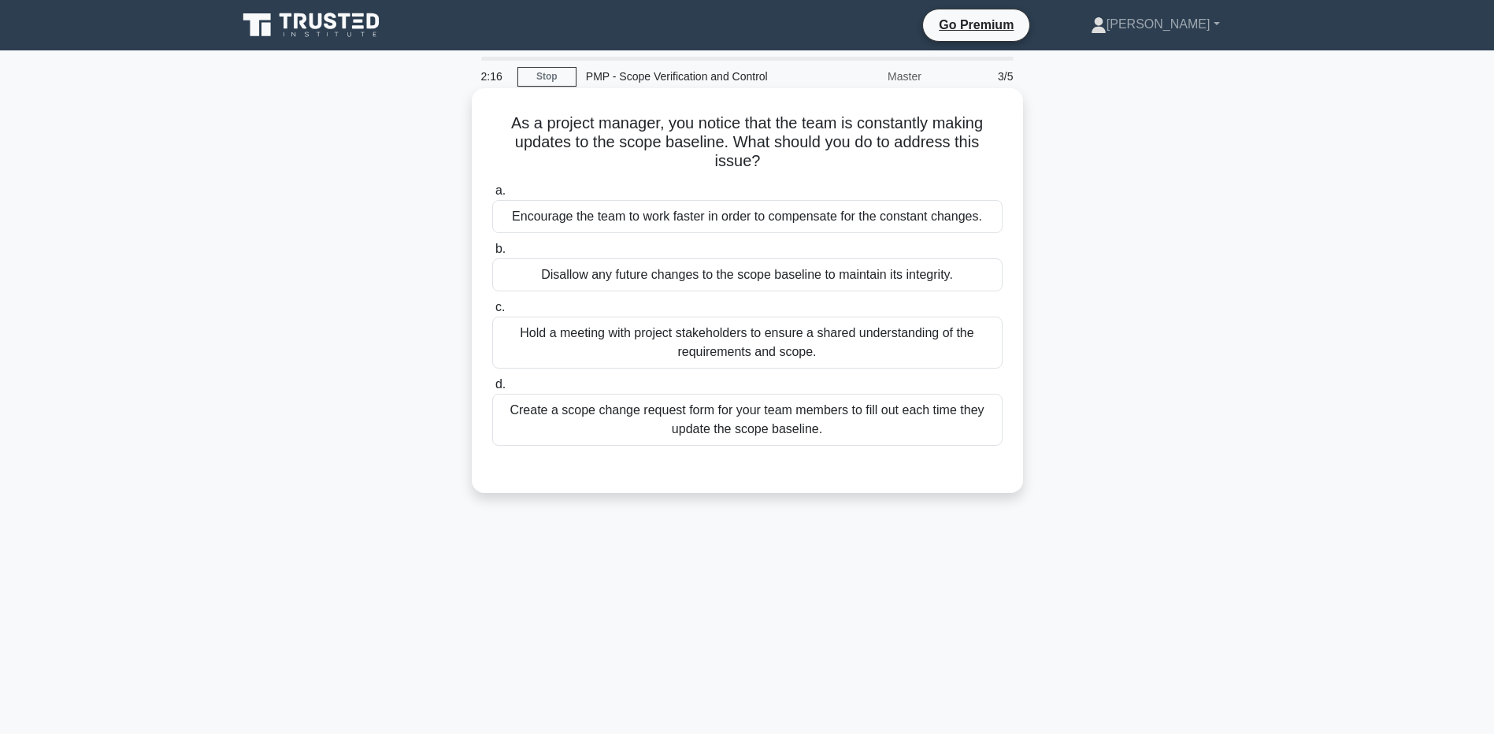
click at [631, 351] on div "Hold a meeting with project stakeholders to ensure a shared understanding of th…" at bounding box center [747, 343] width 510 height 52
click at [492, 313] on input "c. Hold a meeting with project stakeholders to ensure a shared understanding of…" at bounding box center [492, 307] width 0 height 10
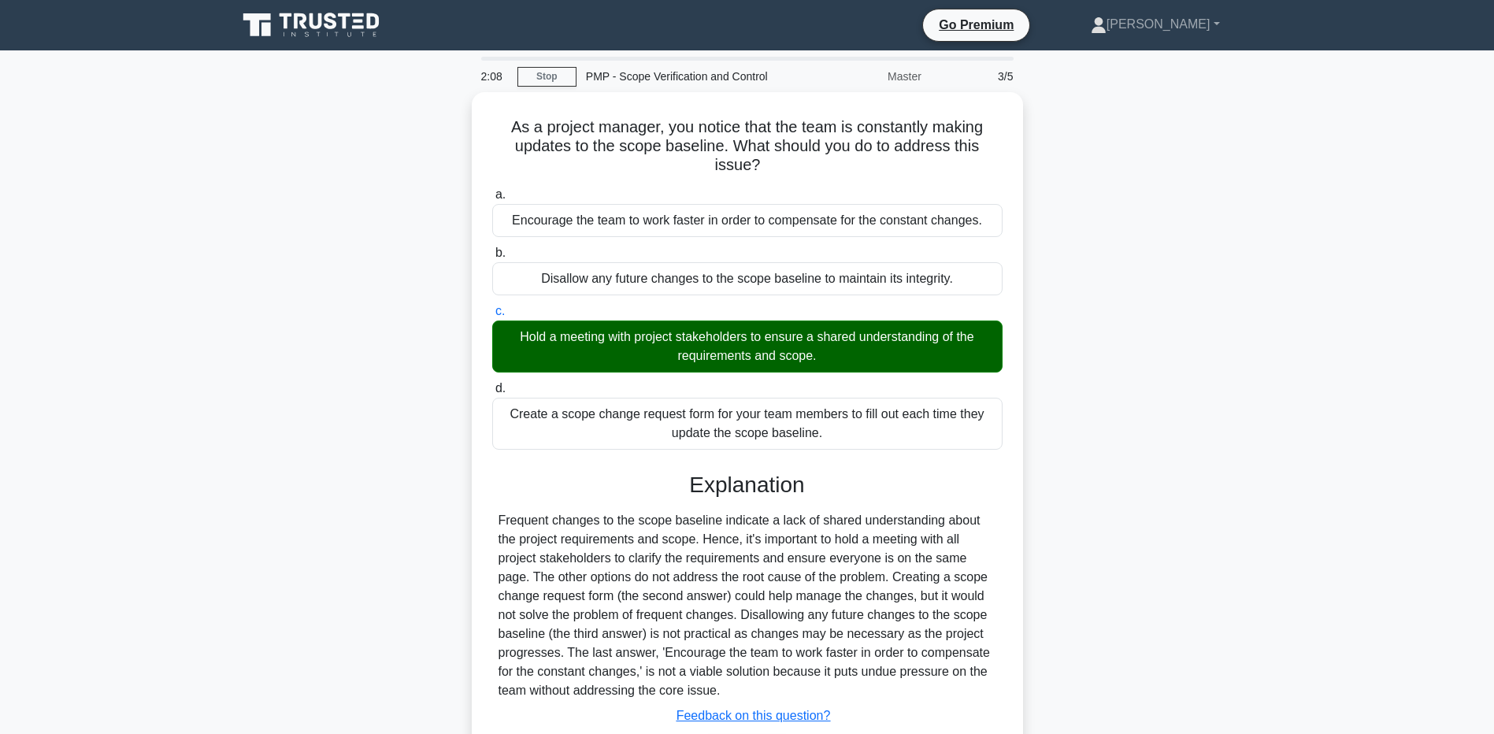
click at [160, 559] on main "2:08 Stop PMP - Scope Verification and Control Master 3/5 As a project manager,…" at bounding box center [747, 450] width 1494 height 800
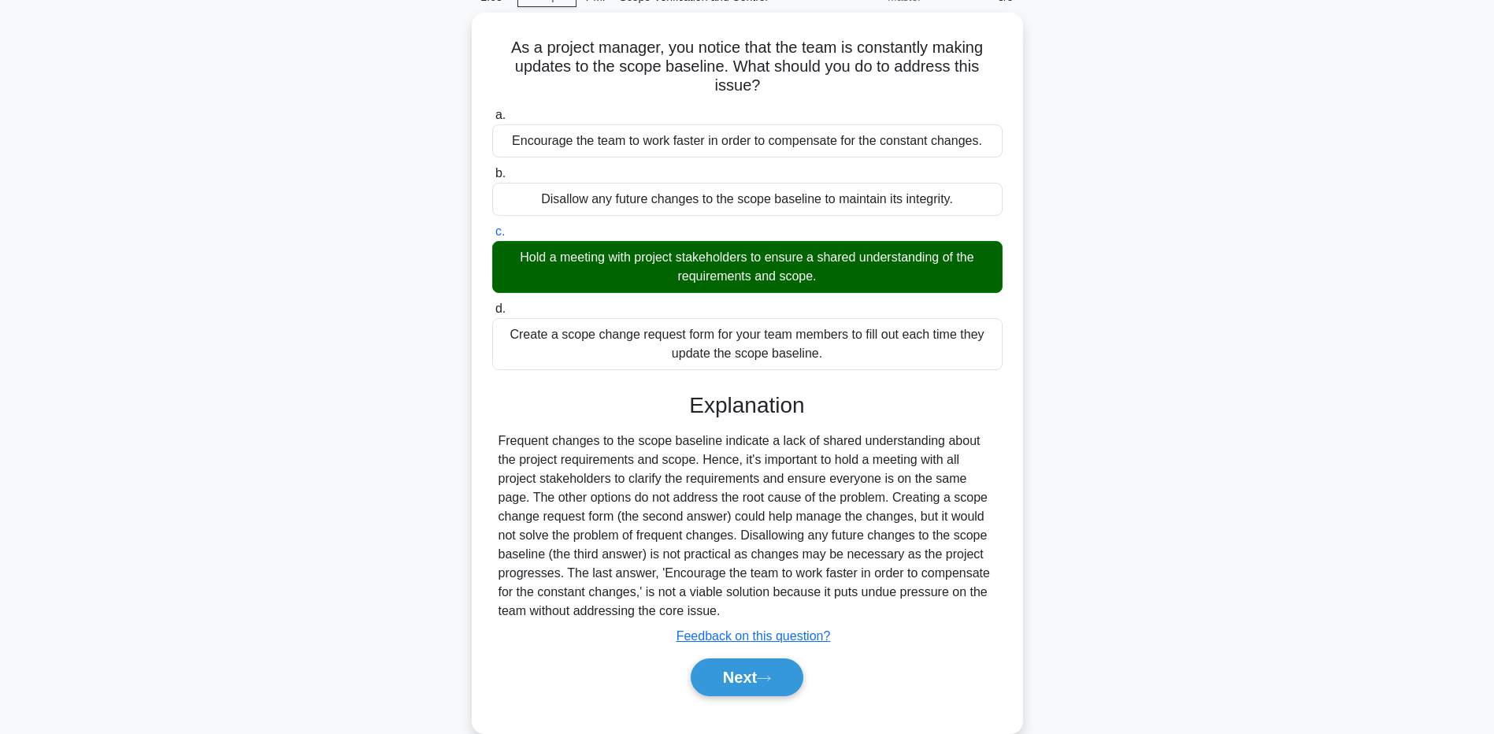
scroll to position [117, 0]
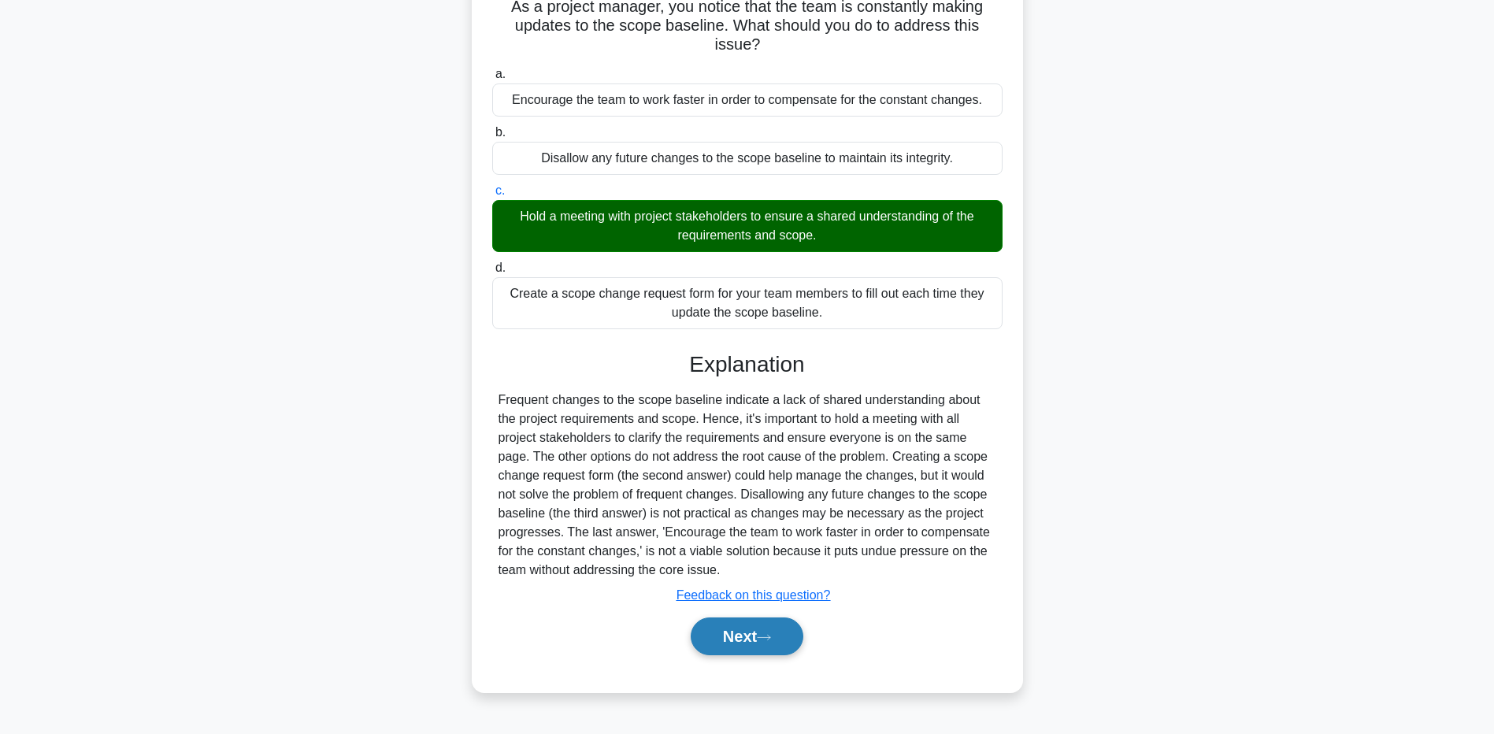
click at [708, 644] on button "Next" at bounding box center [747, 637] width 113 height 38
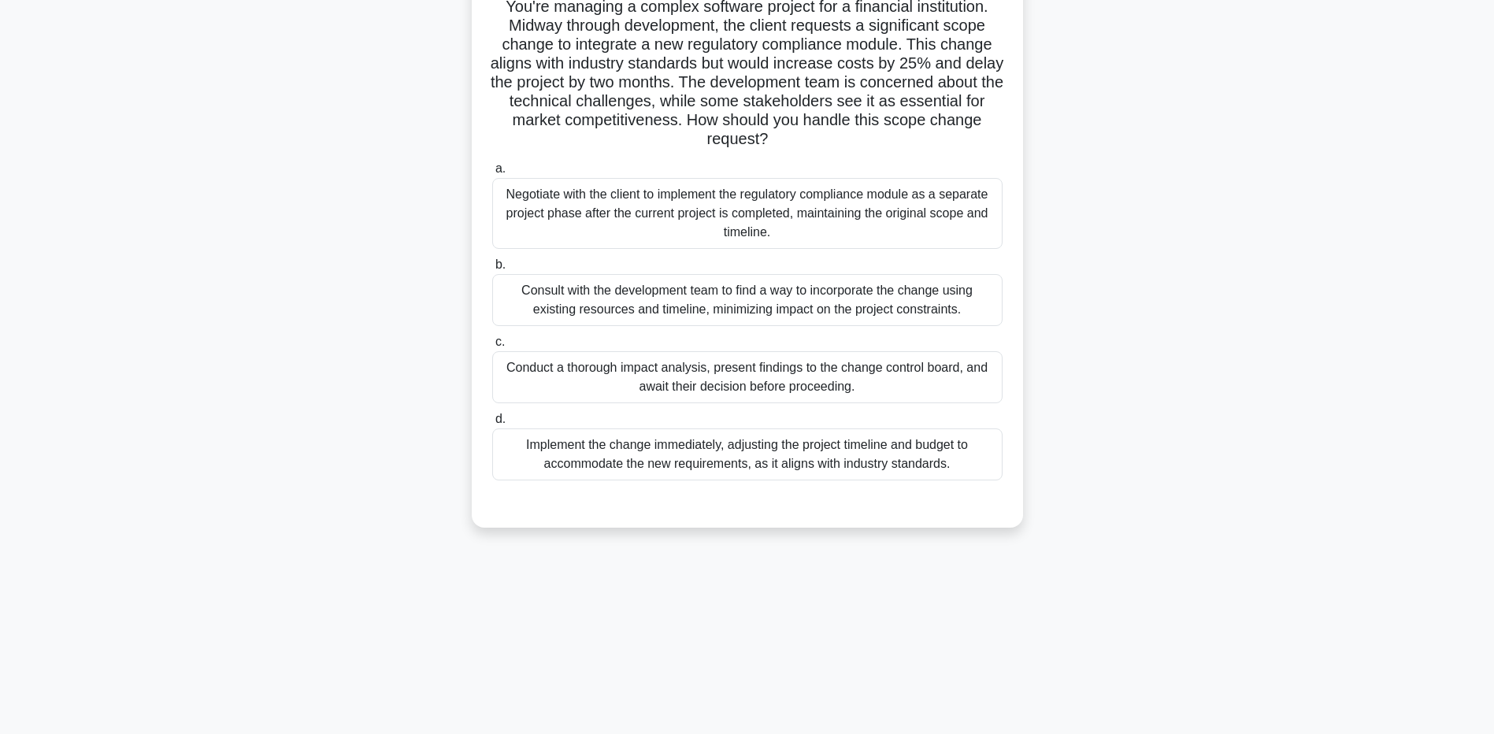
scroll to position [0, 0]
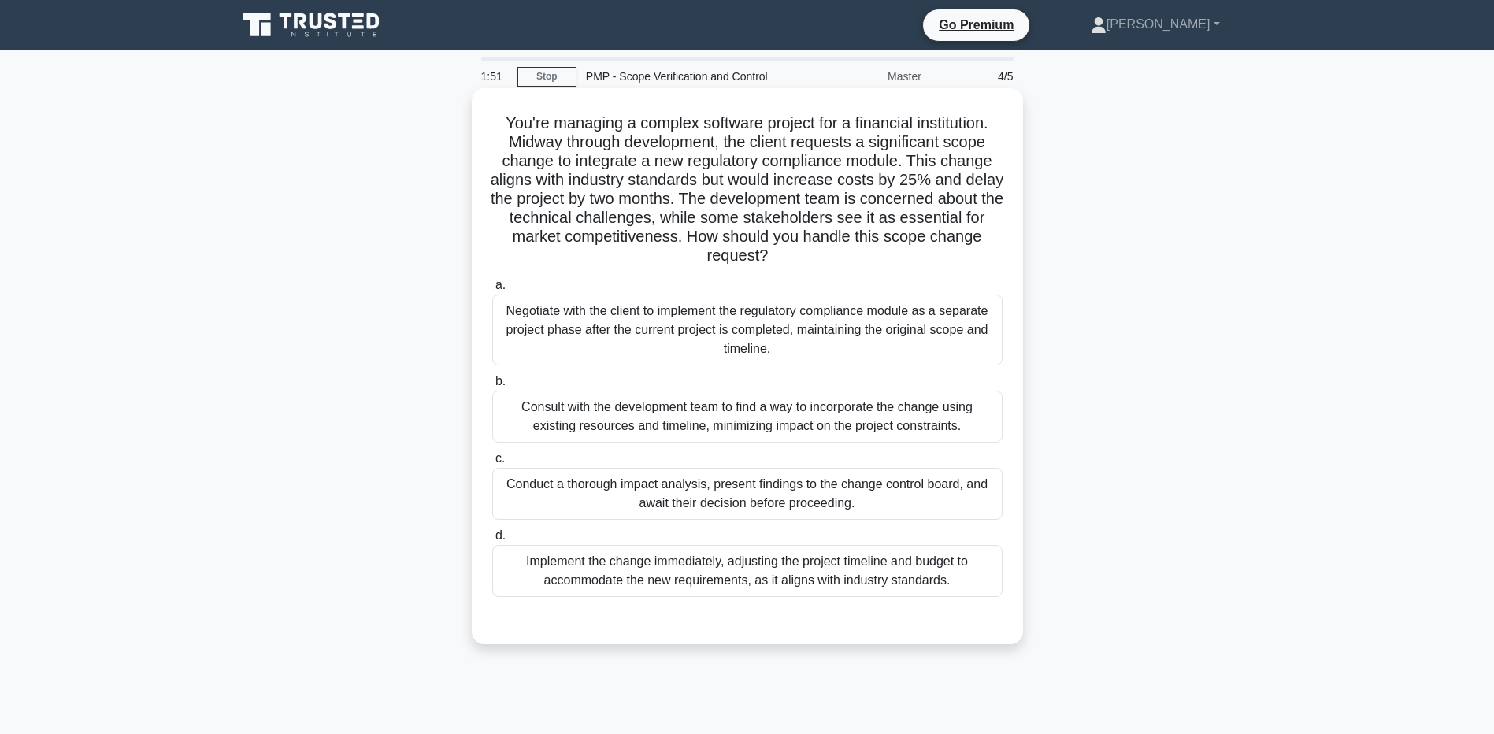
drag, startPoint x: 514, startPoint y: 122, endPoint x: 880, endPoint y: 251, distance: 387.6
click at [880, 251] on h5 "You're managing a complex software project for a financial institution. Midway …" at bounding box center [748, 189] width 514 height 153
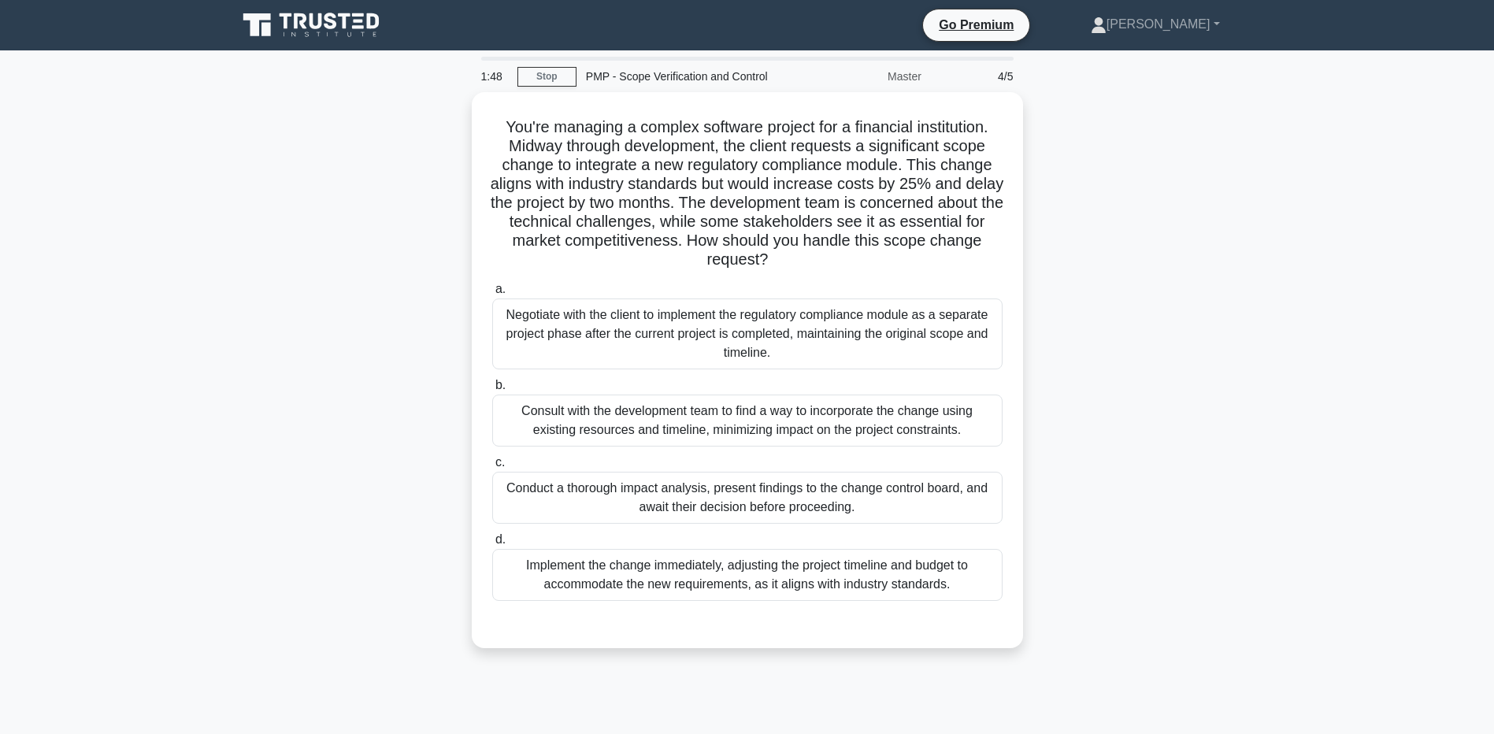
click at [1196, 254] on div "You're managing a complex software project for a financial institution. Midway …" at bounding box center [748, 379] width 1040 height 575
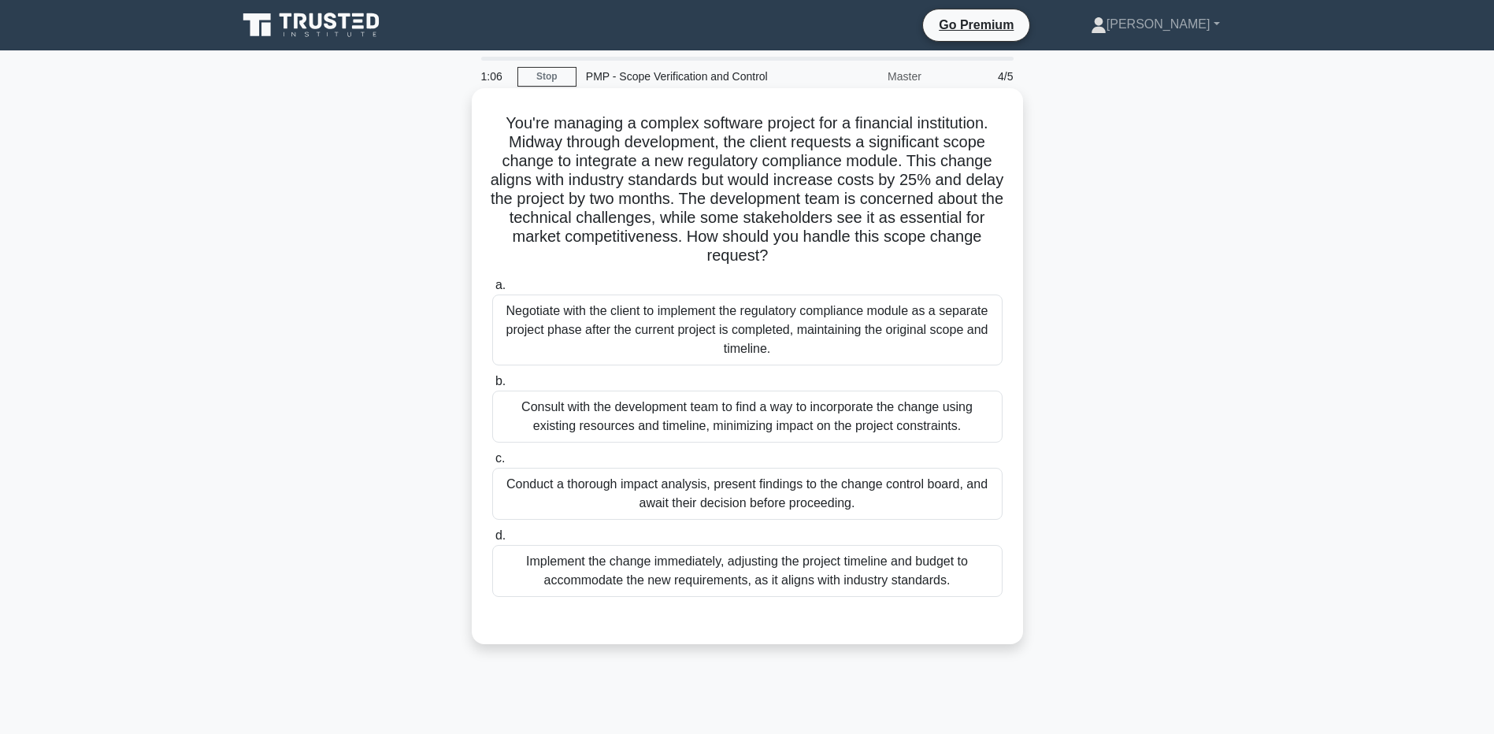
click at [545, 484] on div "Conduct a thorough impact analysis, present findings to the change control boar…" at bounding box center [747, 494] width 510 height 52
click at [492, 464] on input "c. Conduct a thorough impact analysis, present findings to the change control b…" at bounding box center [492, 459] width 0 height 10
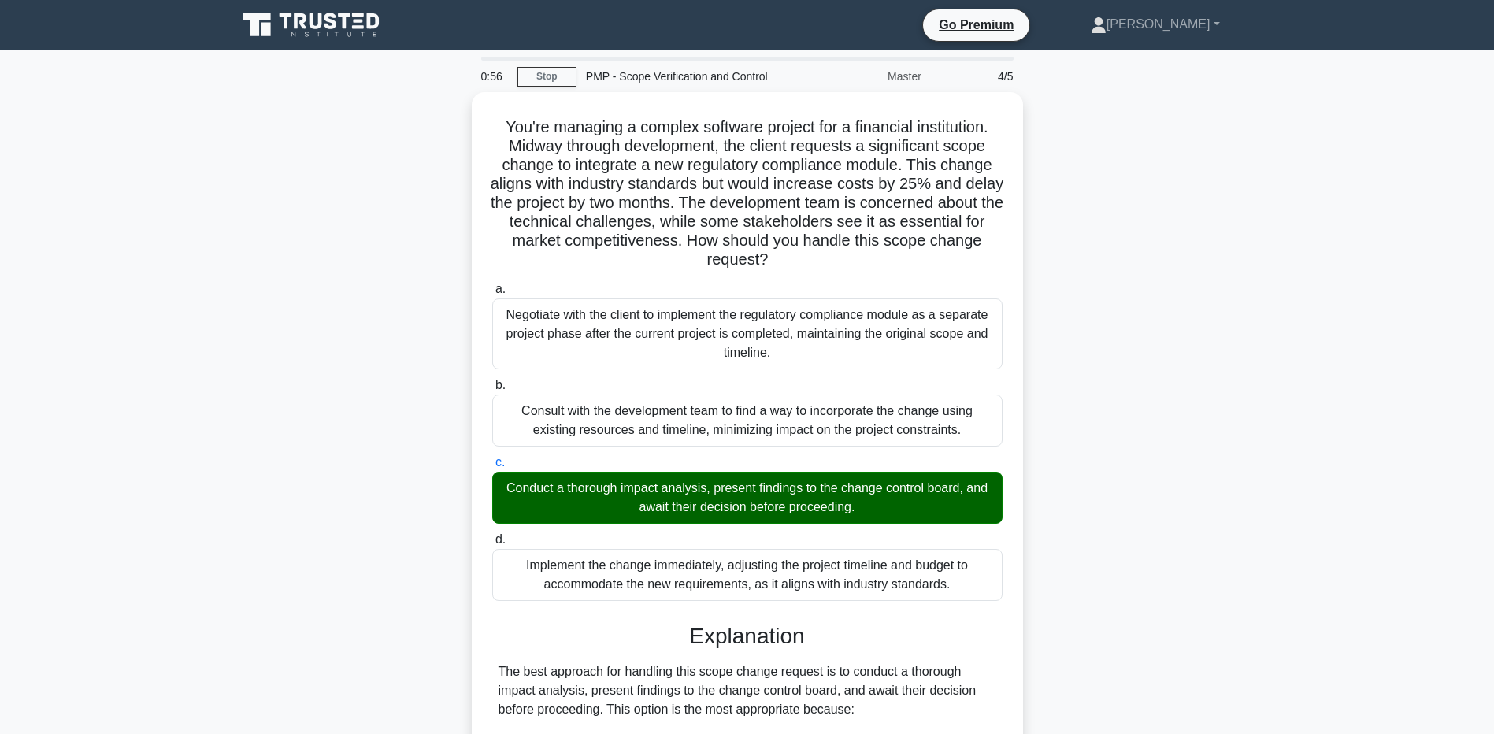
click at [239, 640] on div "You're managing a complex software project for a financial institution. Midway …" at bounding box center [748, 726] width 1040 height 1269
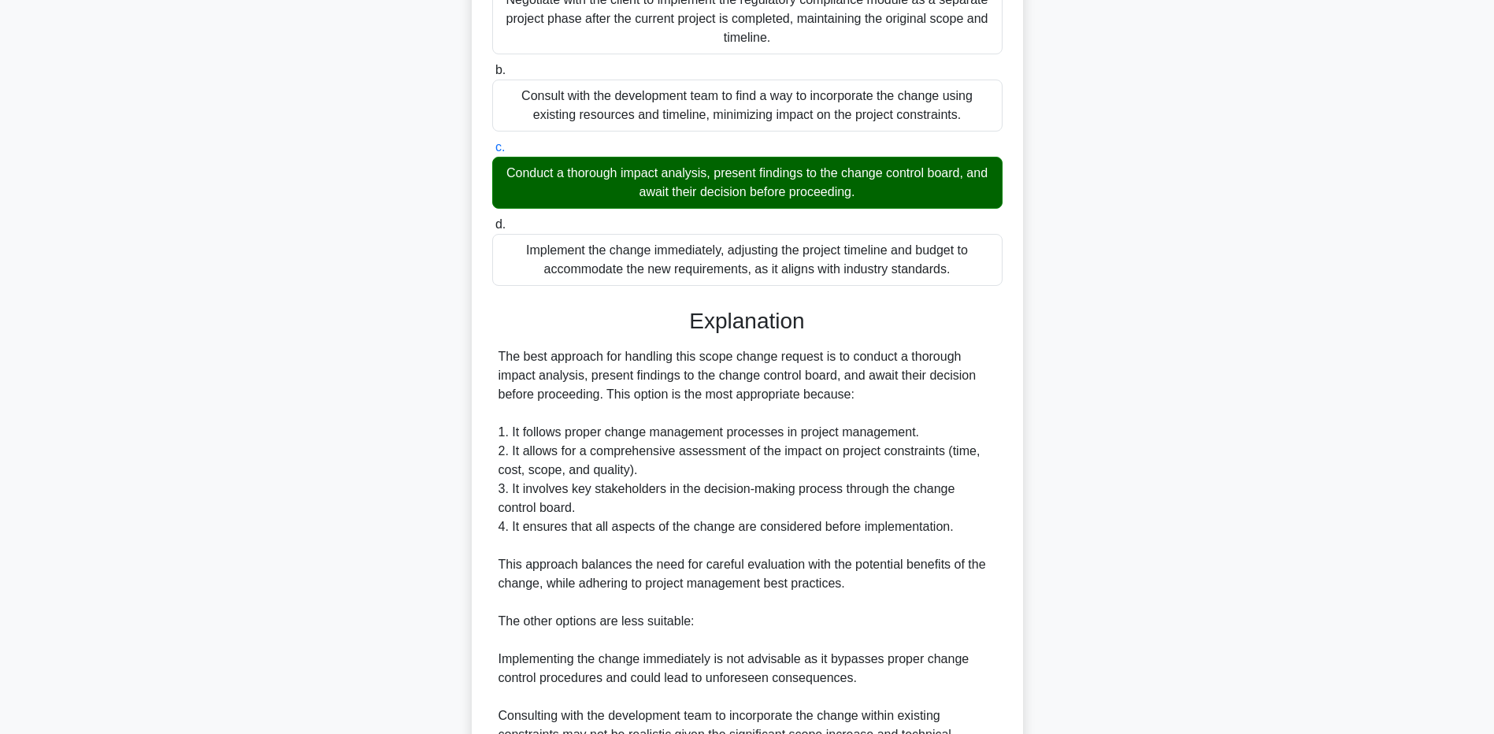
scroll to position [635, 0]
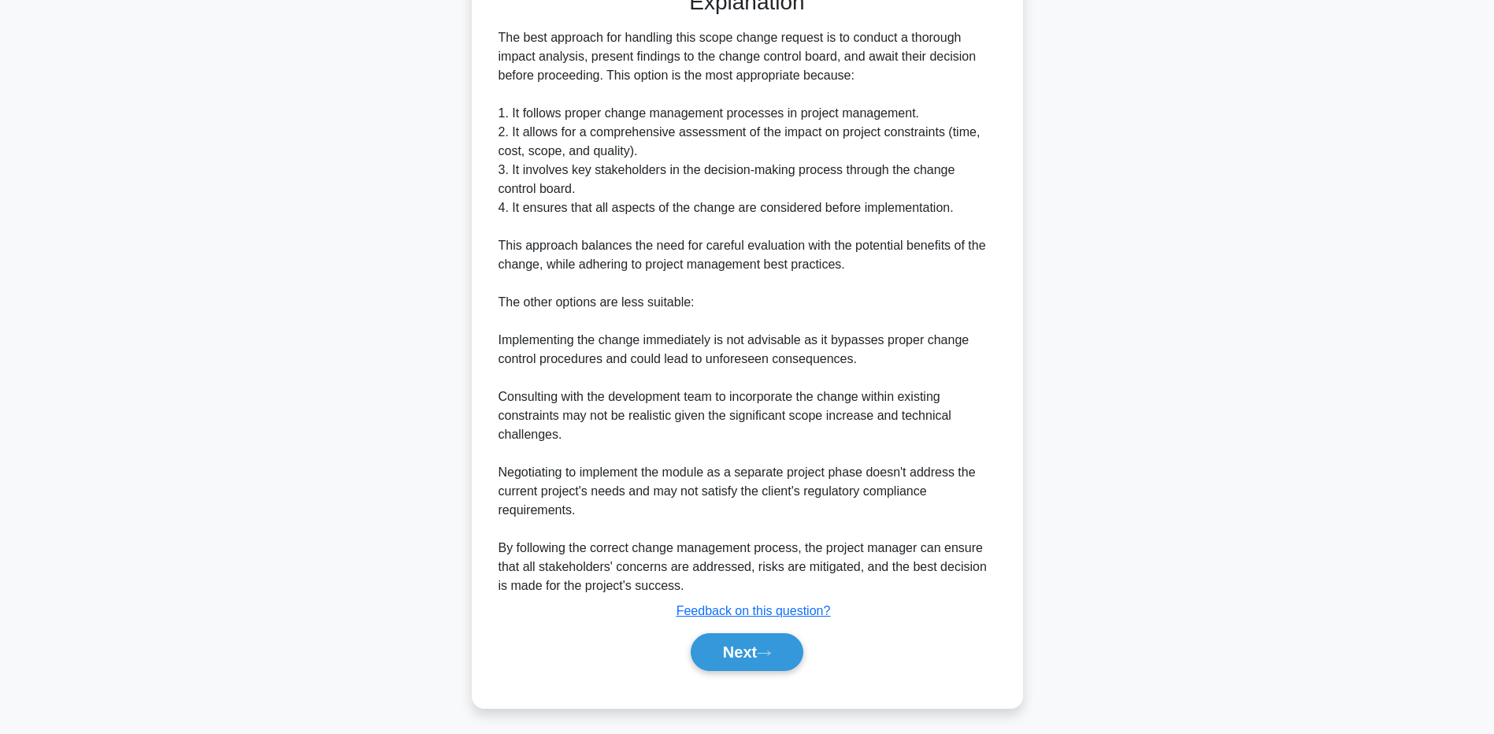
click at [150, 595] on main "0:49 Stop PMP - Scope Verification and Control Master 4/5 You're managing a com…" at bounding box center [747, 74] width 1494 height 1317
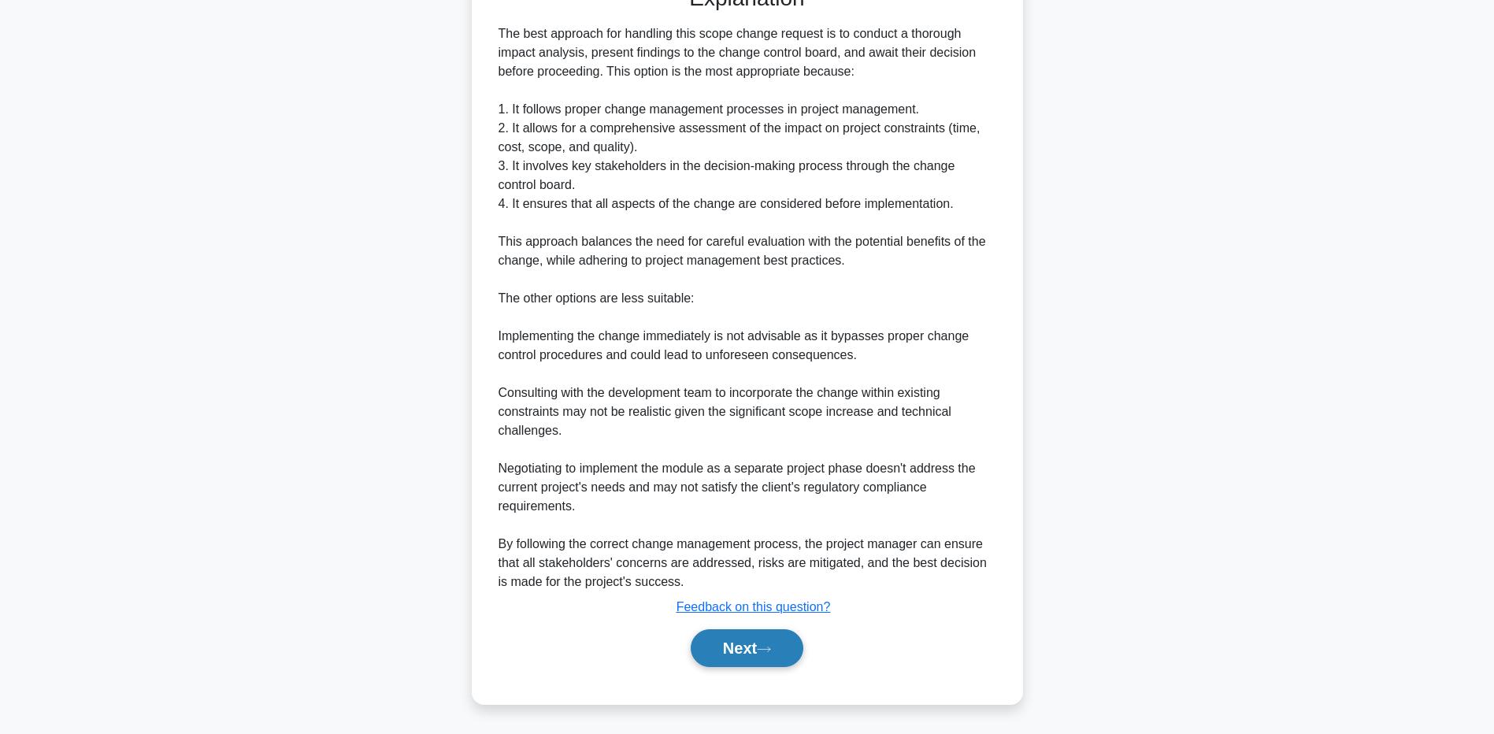
click at [691, 646] on button "Next" at bounding box center [747, 648] width 113 height 38
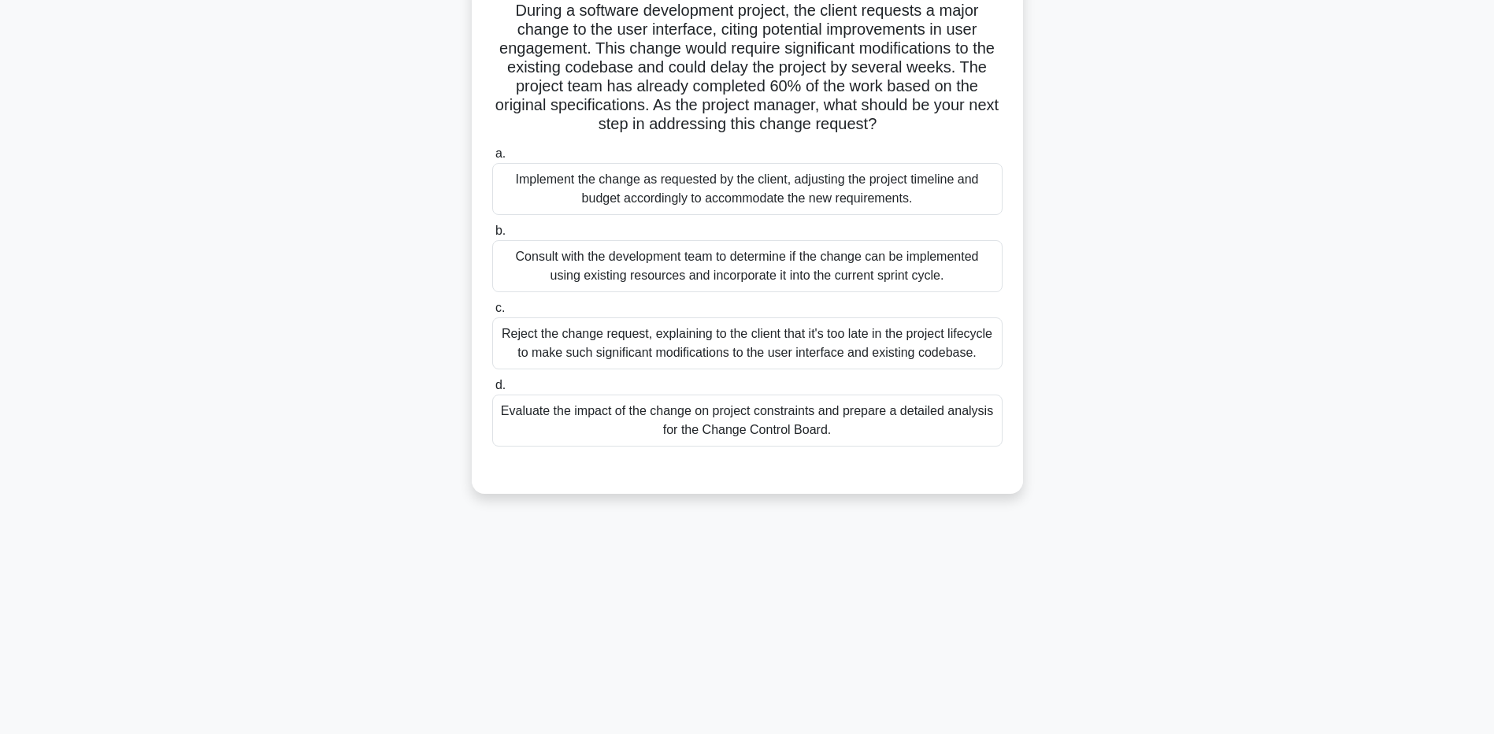
scroll to position [0, 0]
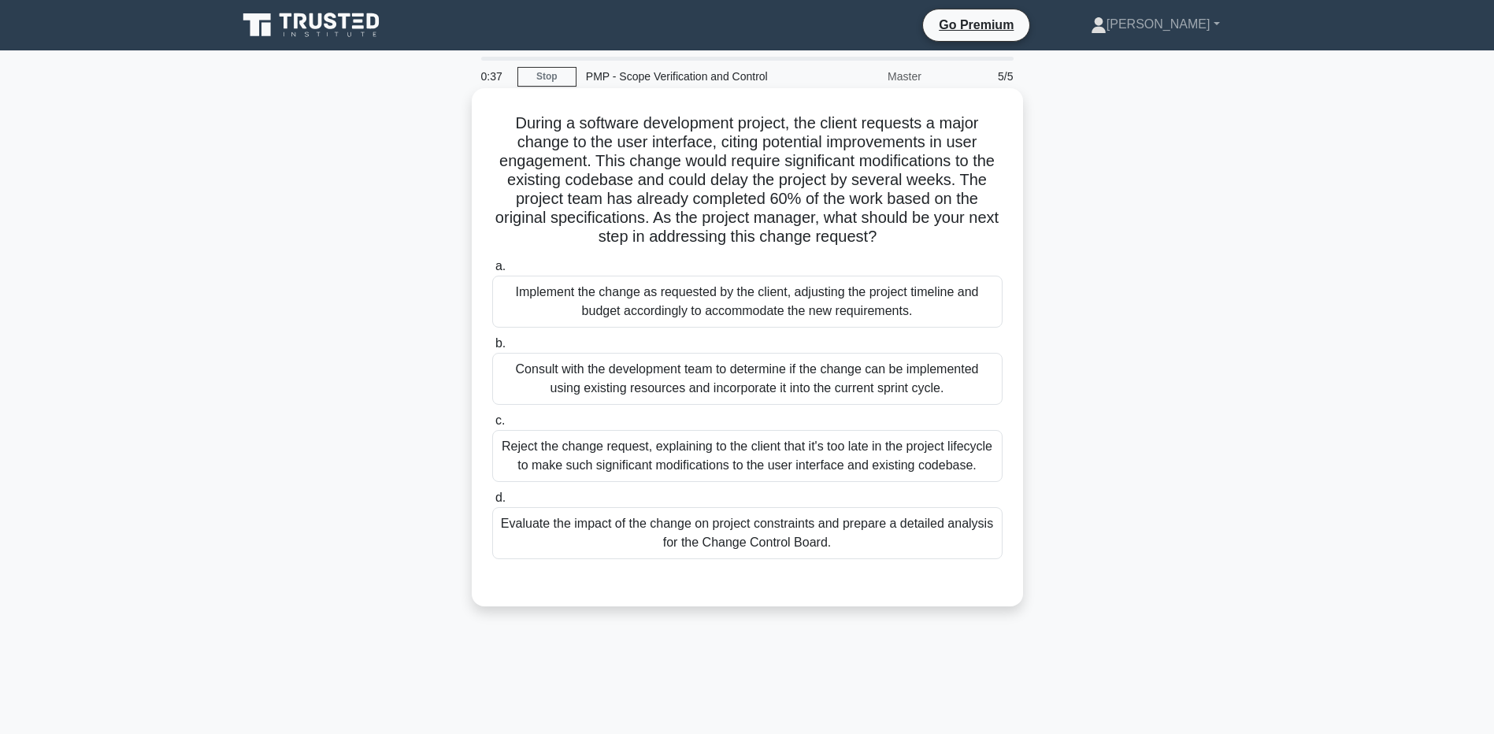
drag, startPoint x: 629, startPoint y: 116, endPoint x: 950, endPoint y: 234, distance: 341.7
click at [950, 234] on h5 "During a software development project, the client requests a major change to th…" at bounding box center [748, 180] width 514 height 134
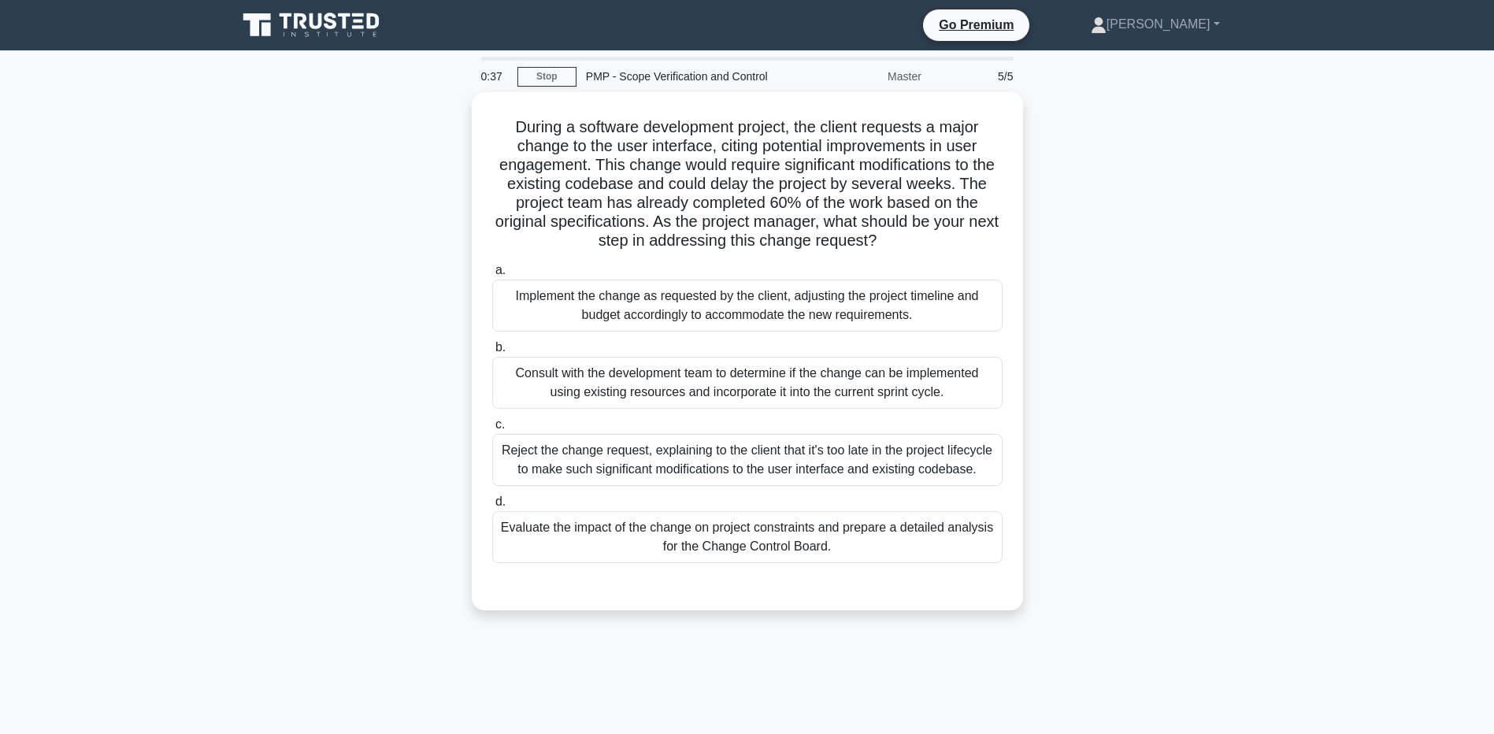
click at [365, 299] on div "During a software development project, the client requests a major change to th…" at bounding box center [748, 360] width 1040 height 537
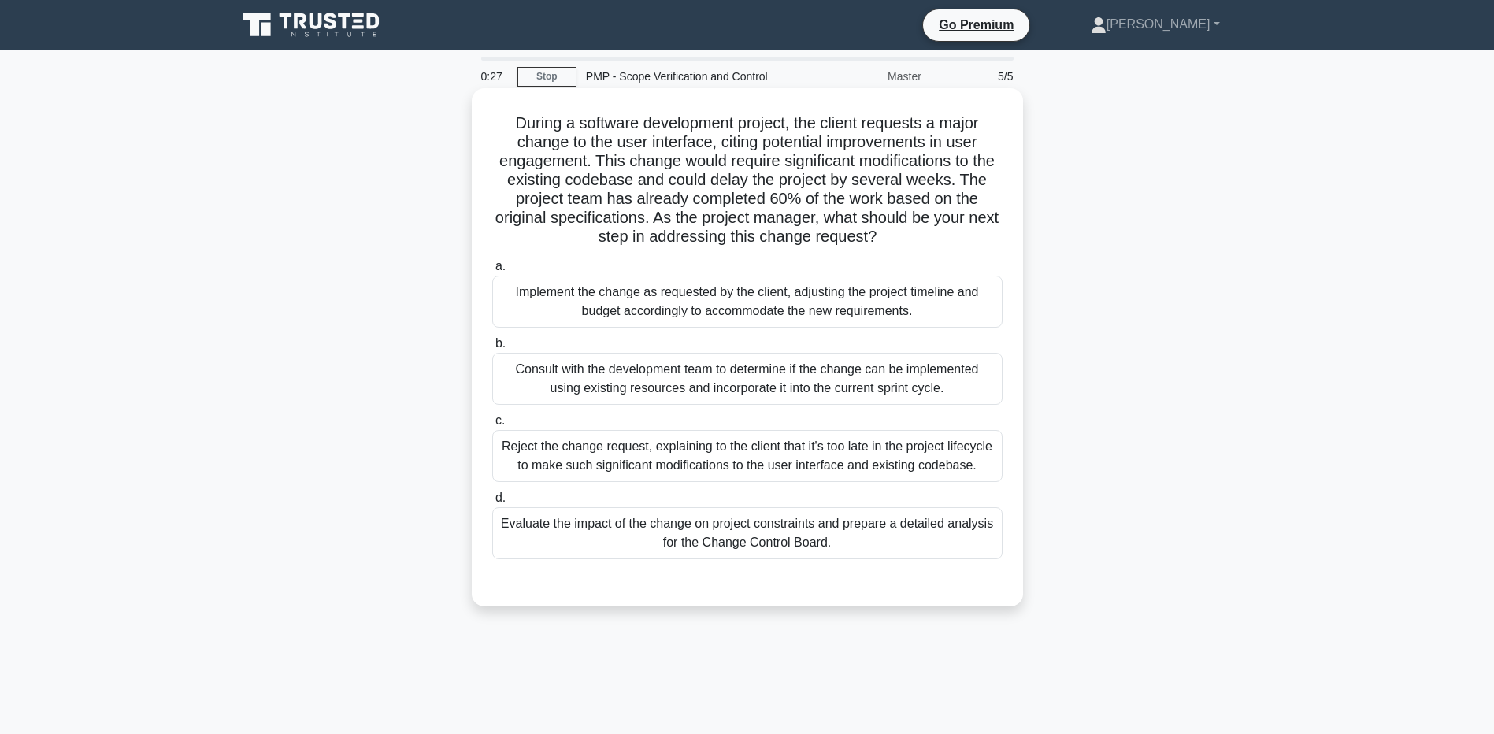
click at [567, 518] on div "Evaluate the impact of the change on project constraints and prepare a detailed…" at bounding box center [747, 533] width 510 height 52
click at [492, 503] on input "d. Evaluate the impact of the change on project constraints and prepare a detai…" at bounding box center [492, 498] width 0 height 10
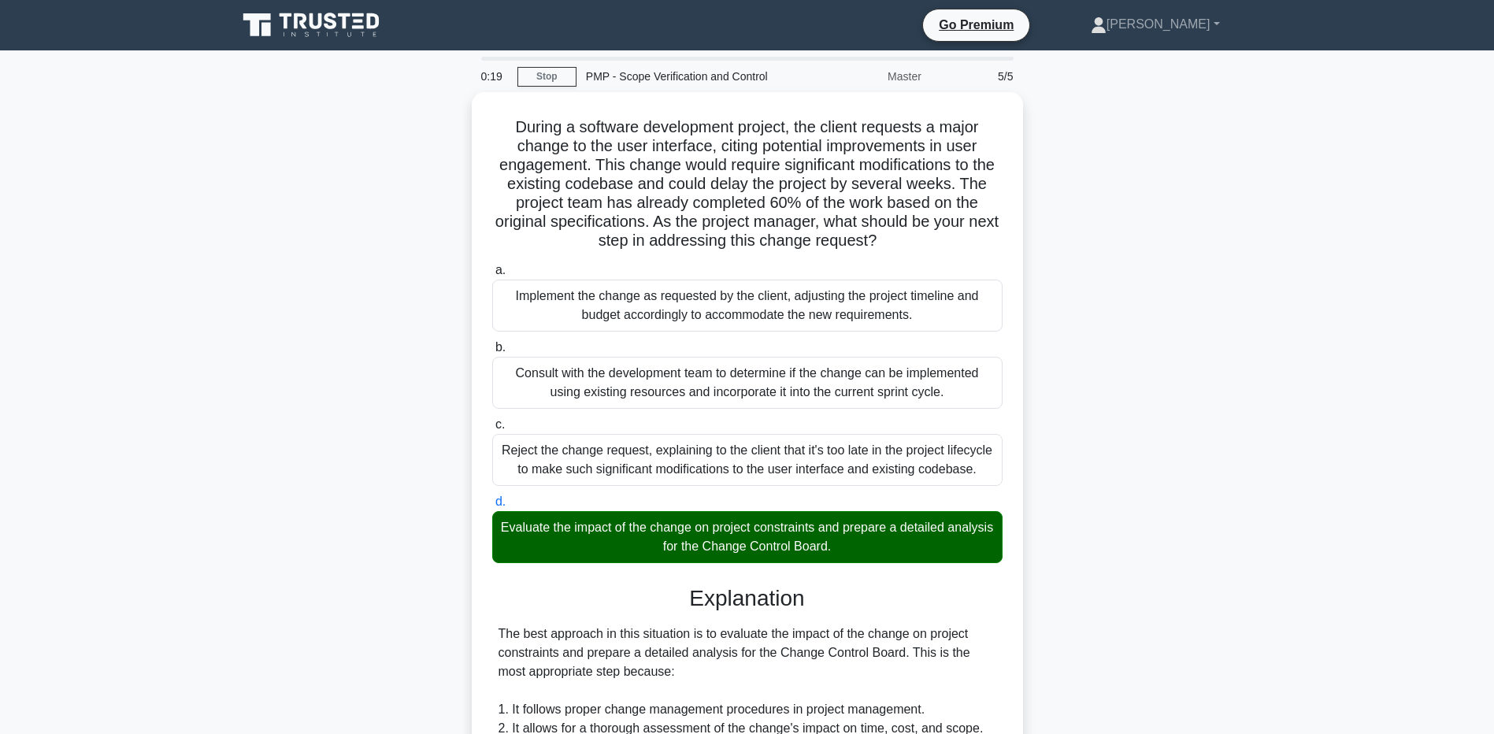
click at [195, 591] on main "0:19 Stop PMP - Scope Verification and Control Master 5/5 During a software dev…" at bounding box center [747, 633] width 1494 height 1166
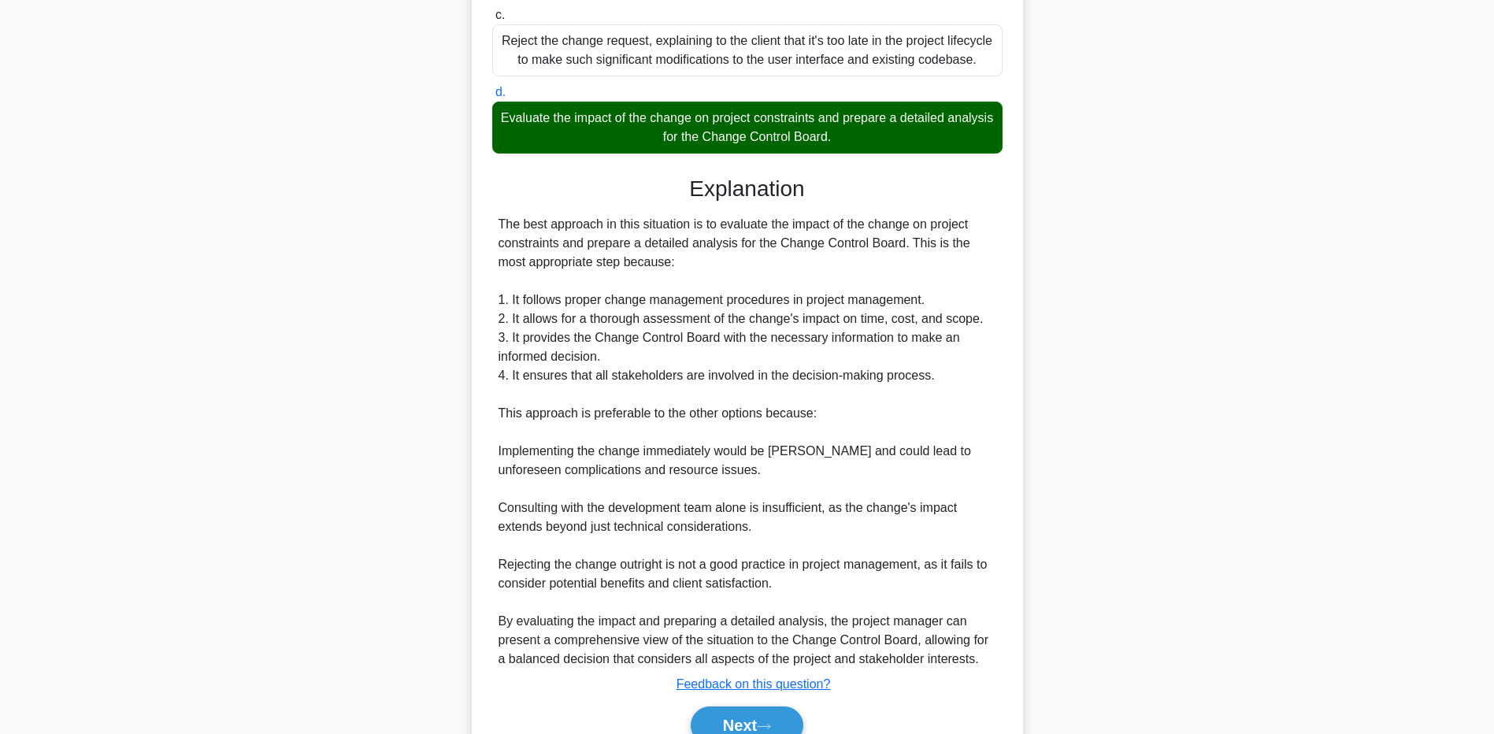
scroll to position [473, 0]
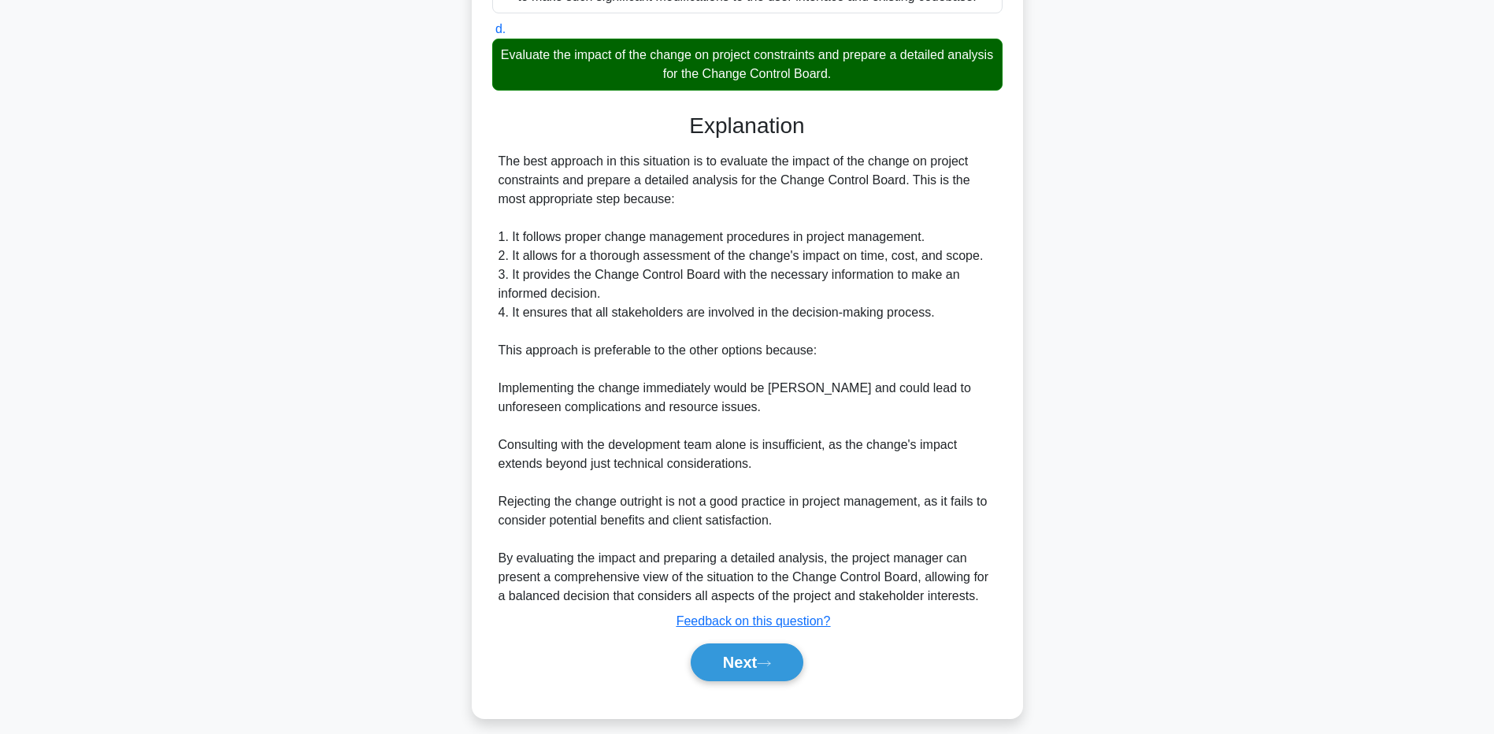
click at [301, 453] on div "During a software development project, the client requests a major change to th…" at bounding box center [748, 179] width 1040 height 1118
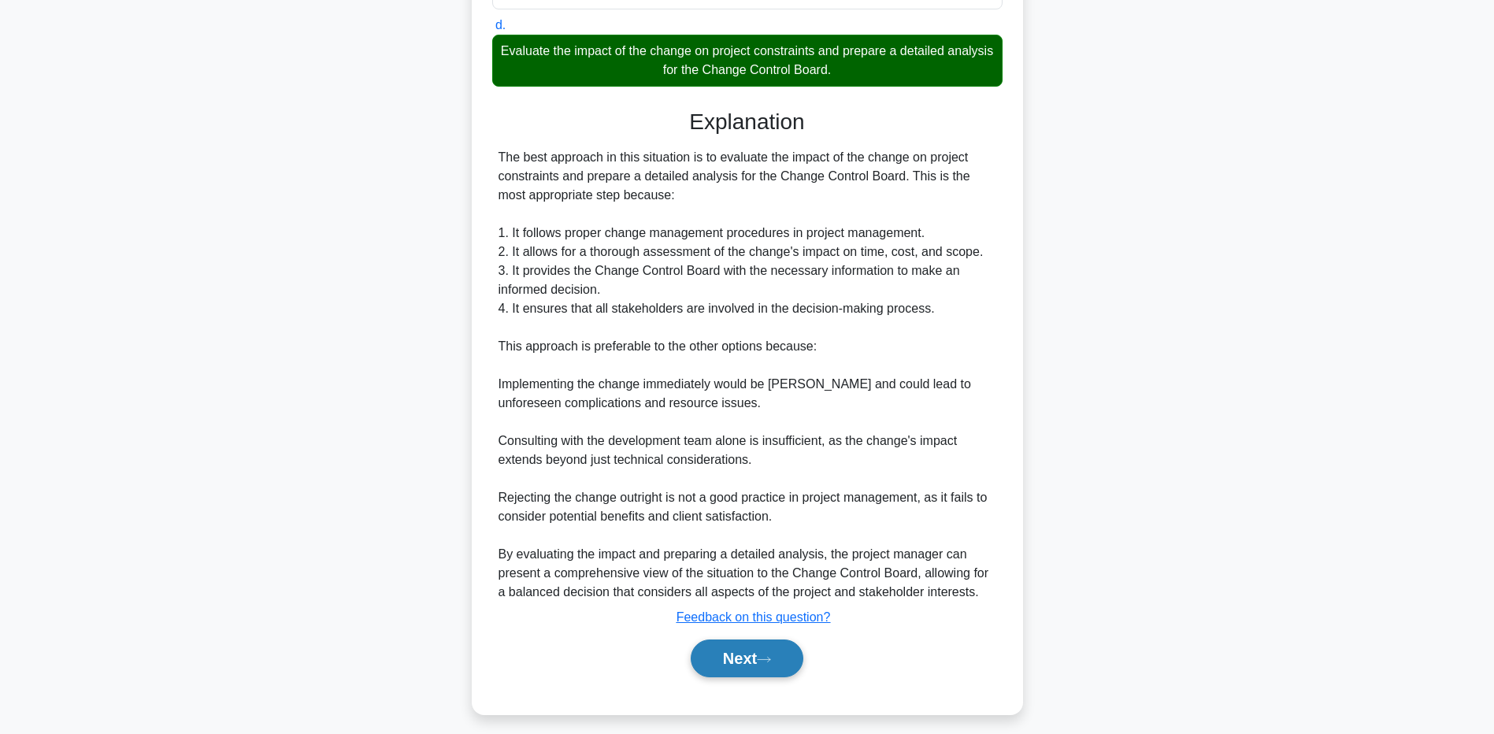
click at [741, 673] on button "Next" at bounding box center [747, 659] width 113 height 38
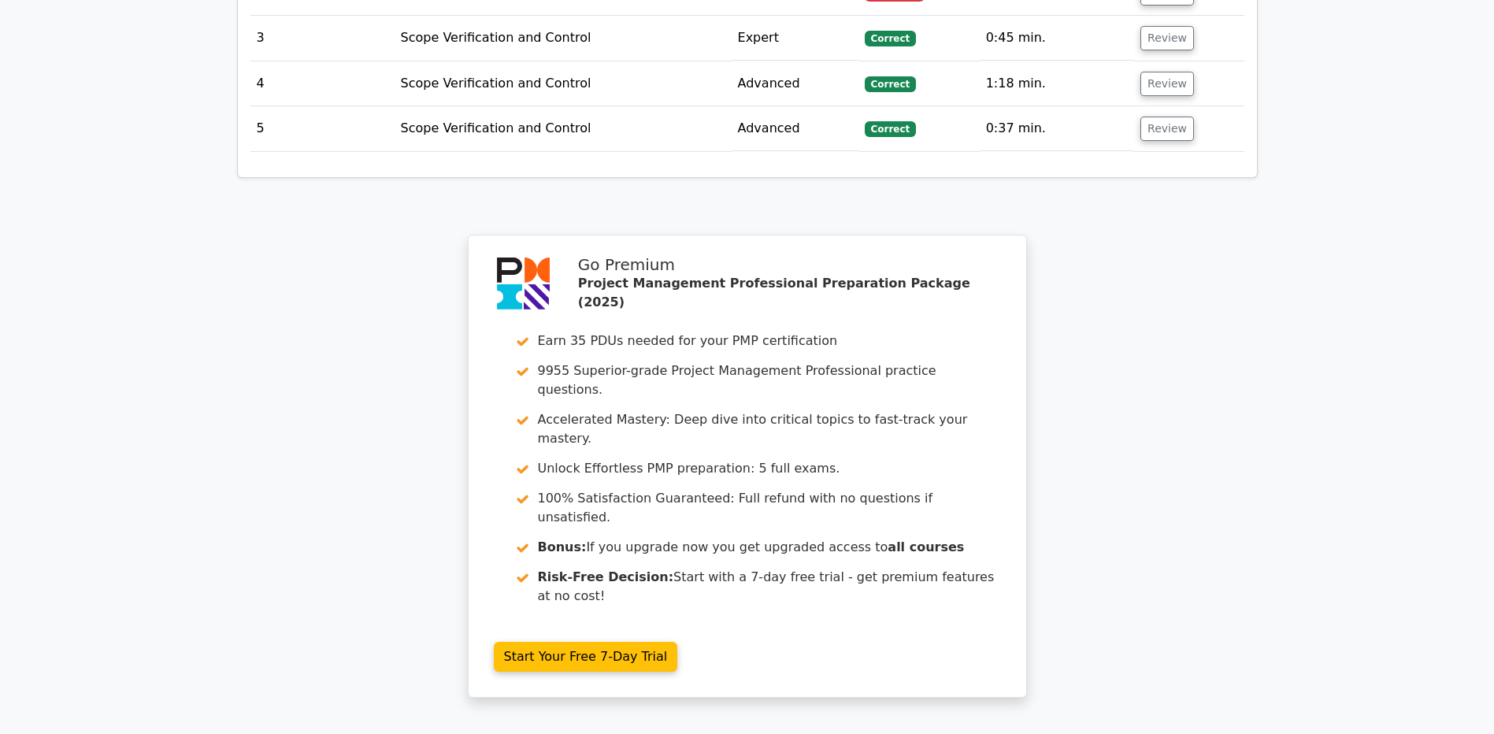
scroll to position [2587, 0]
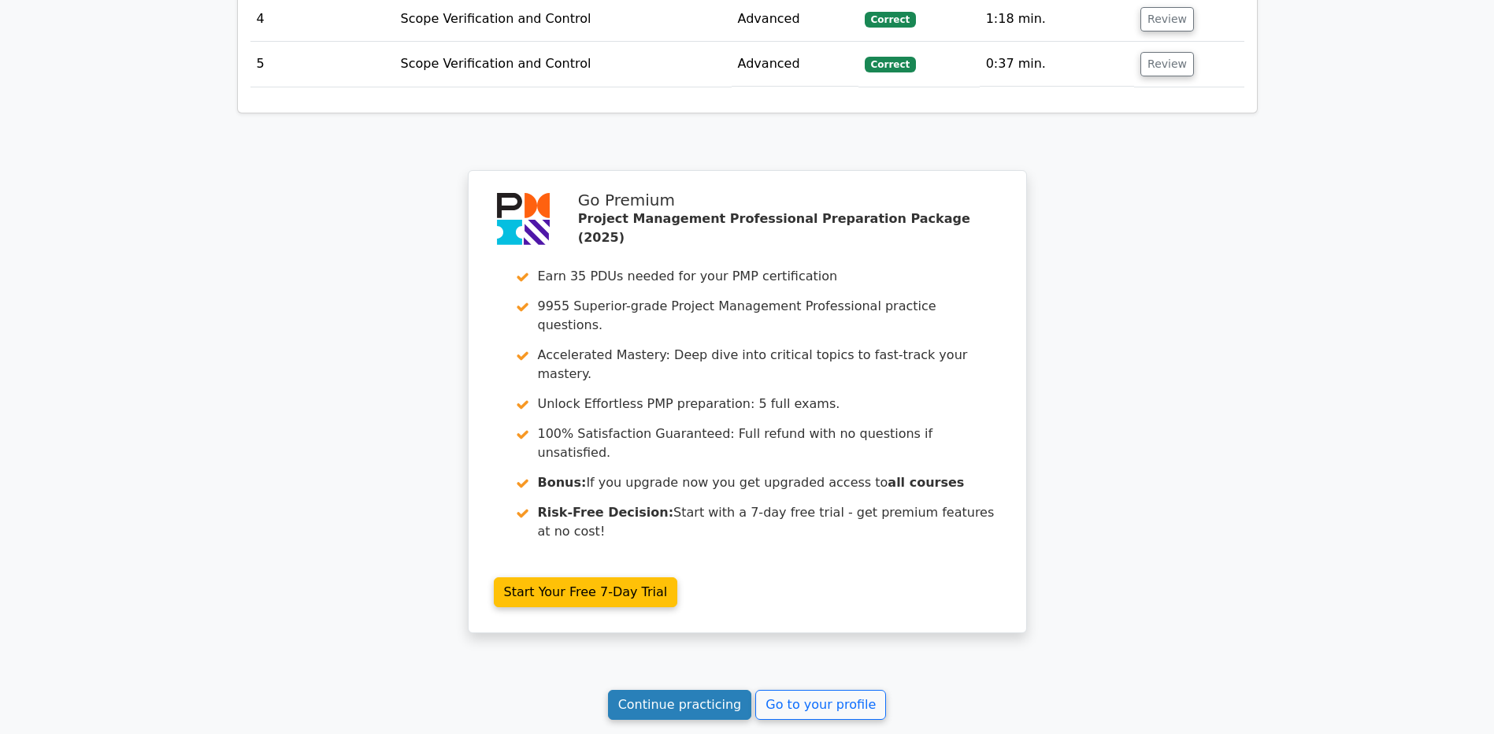
click at [707, 690] on link "Continue practicing" at bounding box center [680, 705] width 144 height 30
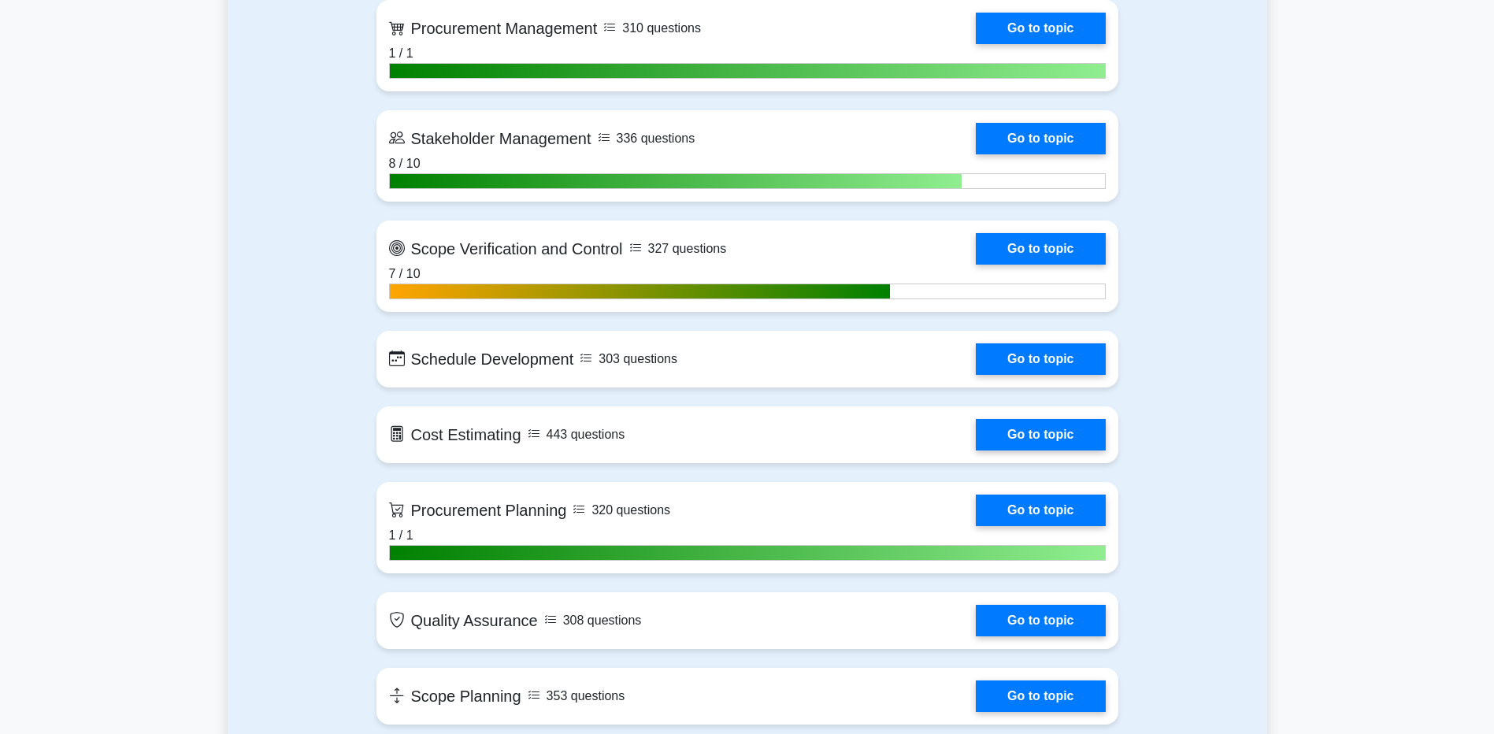
scroll to position [2048, 0]
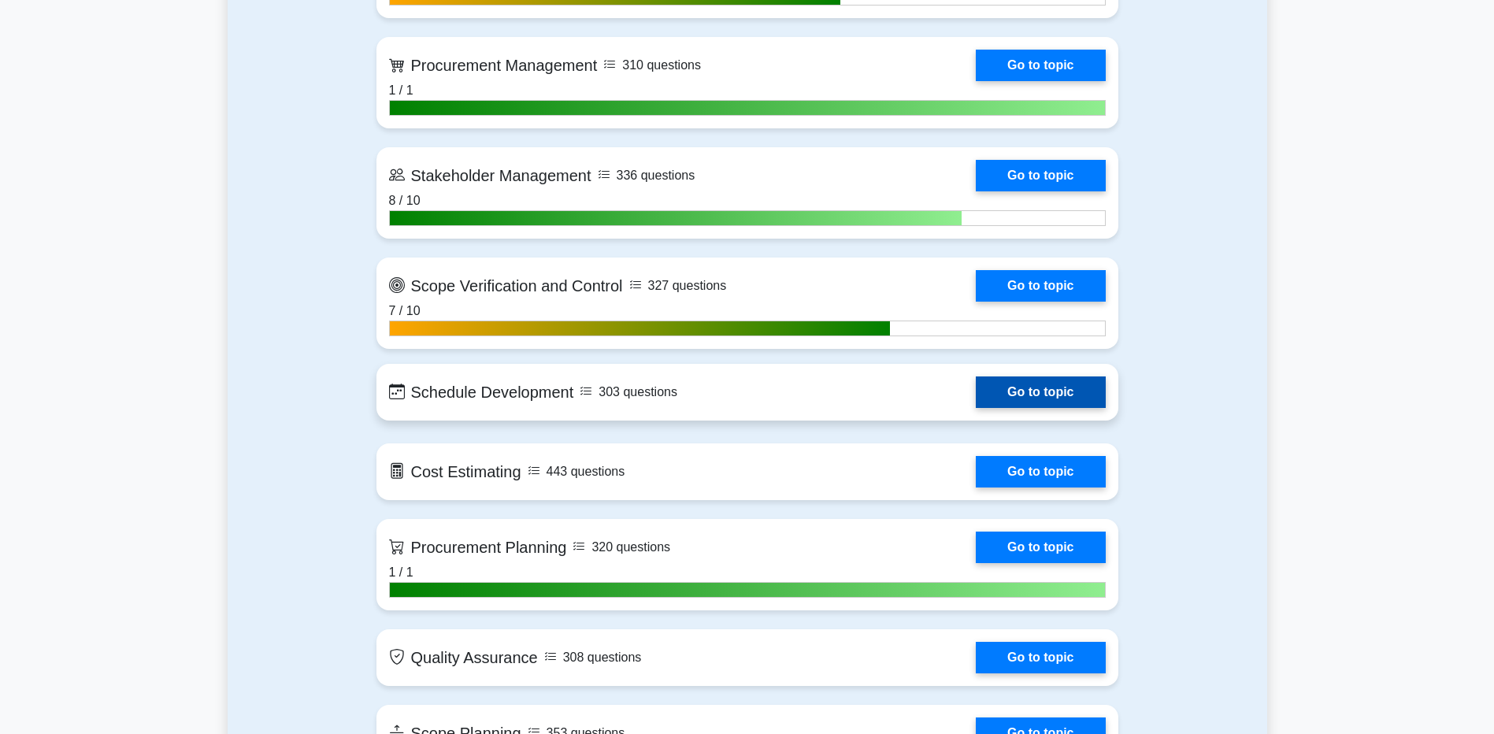
click at [1041, 383] on link "Go to topic" at bounding box center [1040, 392] width 129 height 32
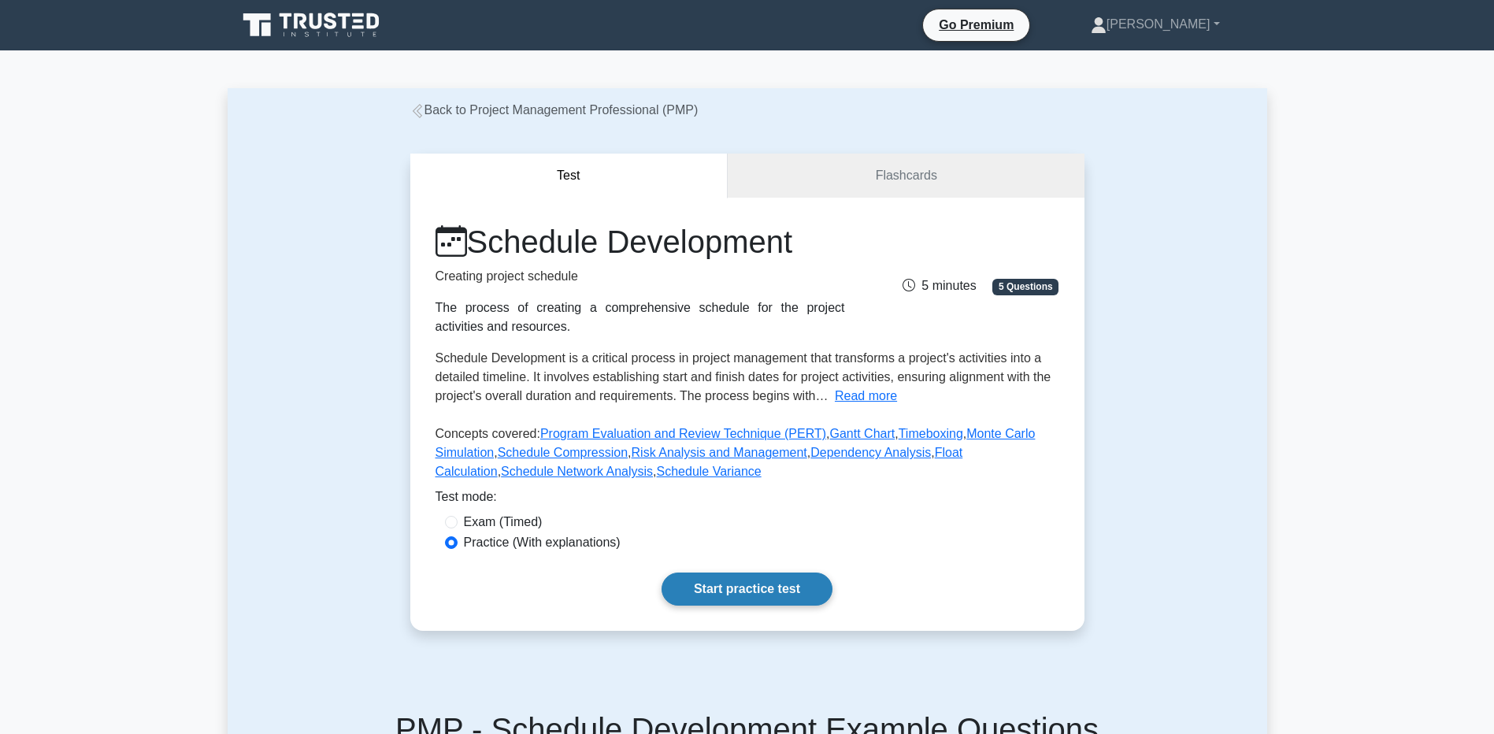
click at [796, 579] on link "Start practice test" at bounding box center [747, 589] width 171 height 33
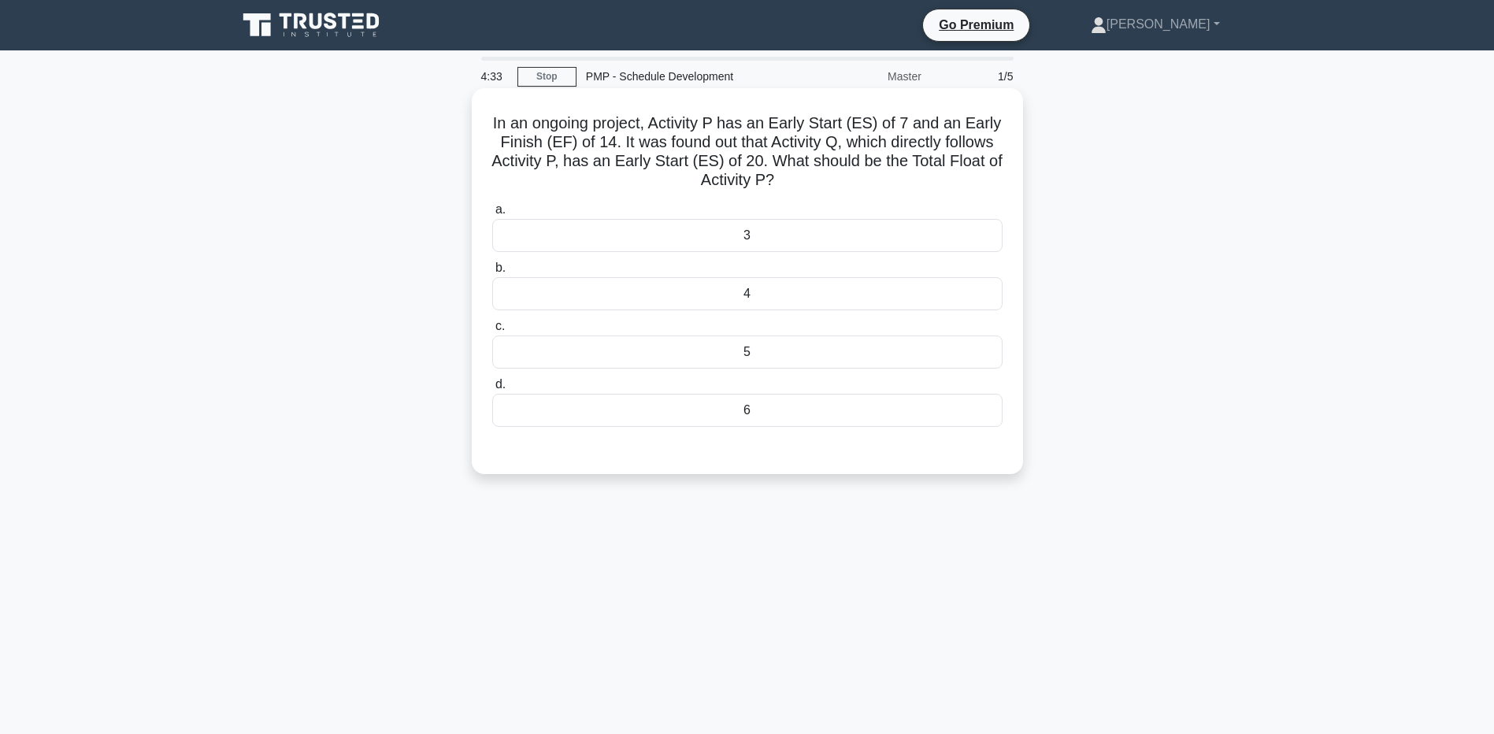
click at [717, 414] on div "6" at bounding box center [747, 410] width 510 height 33
click at [492, 390] on input "d. 6" at bounding box center [492, 385] width 0 height 10
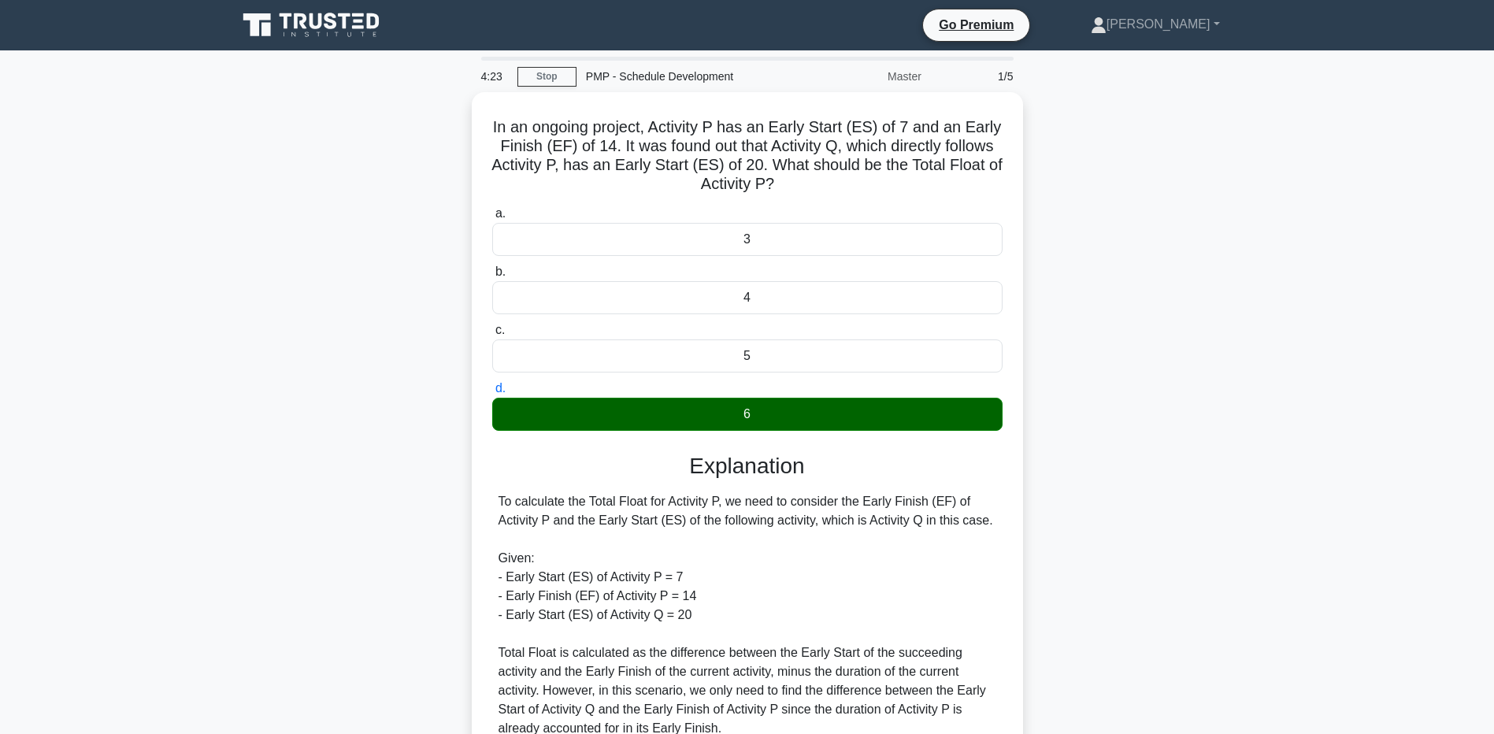
click at [108, 442] on main "4:23 Stop PMP - Schedule Development Master 1/5 In an ongoing project, Activity…" at bounding box center [747, 538] width 1494 height 977
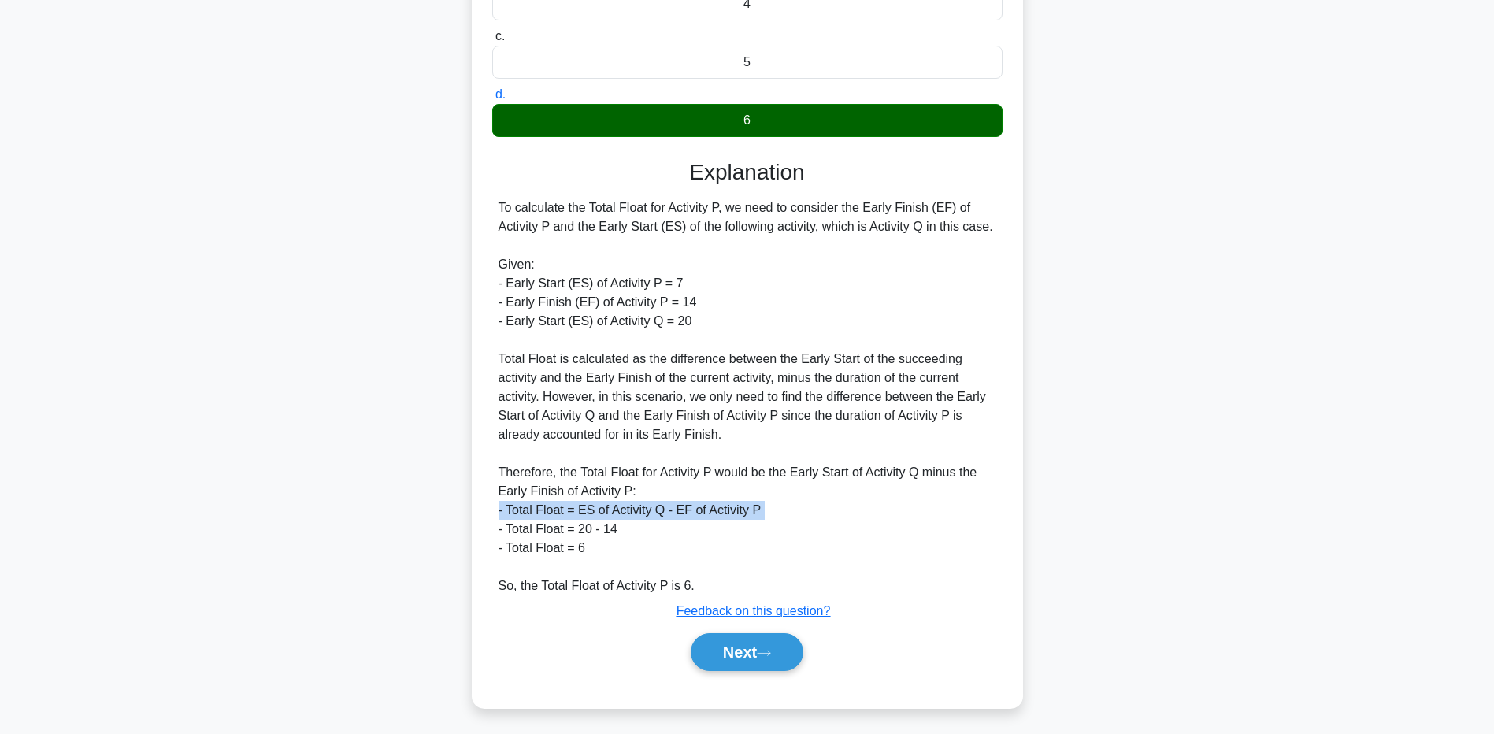
click at [223, 519] on main "4:13 Stop PMP - Schedule Development Master 1/5 In an ongoing project, Activity…" at bounding box center [747, 245] width 1494 height 977
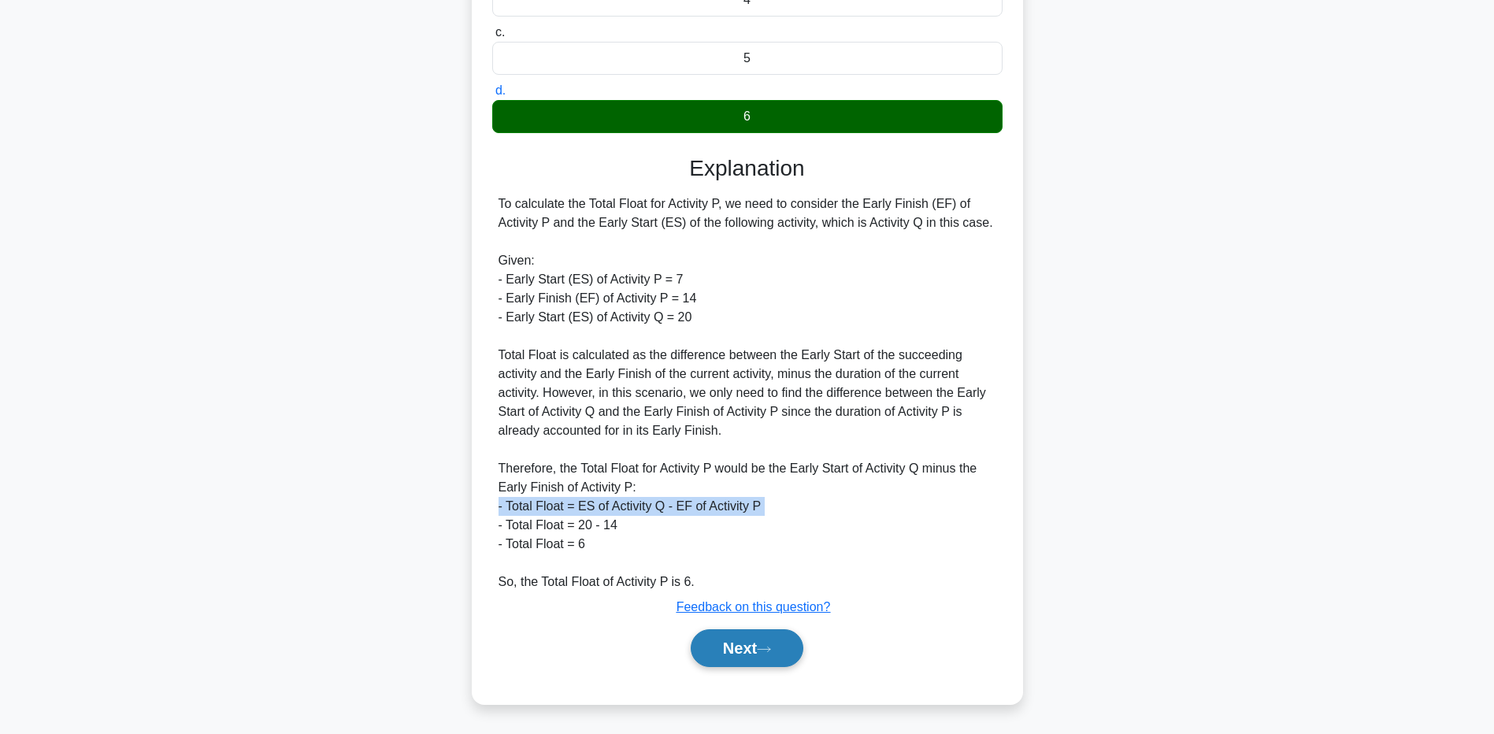
click at [746, 647] on button "Next" at bounding box center [747, 648] width 113 height 38
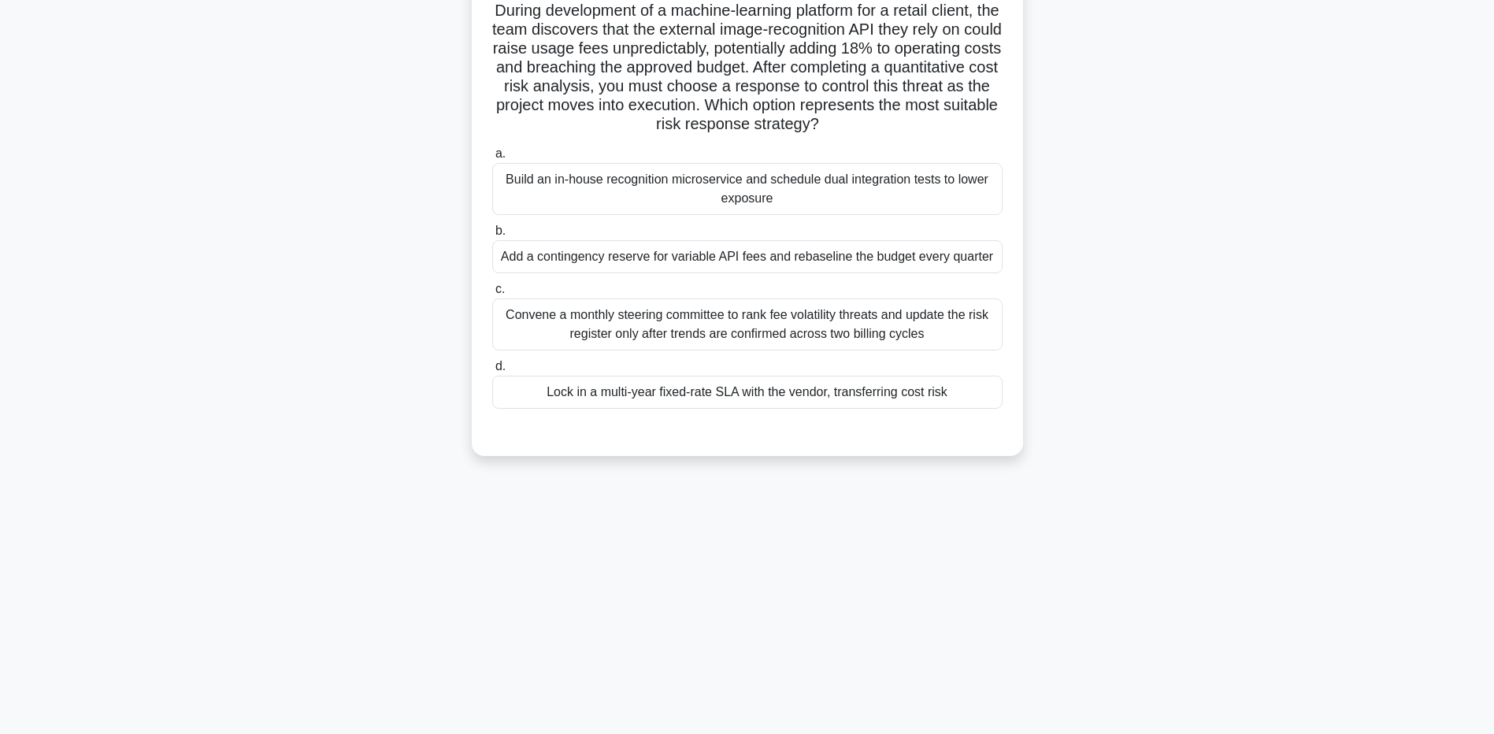
scroll to position [0, 0]
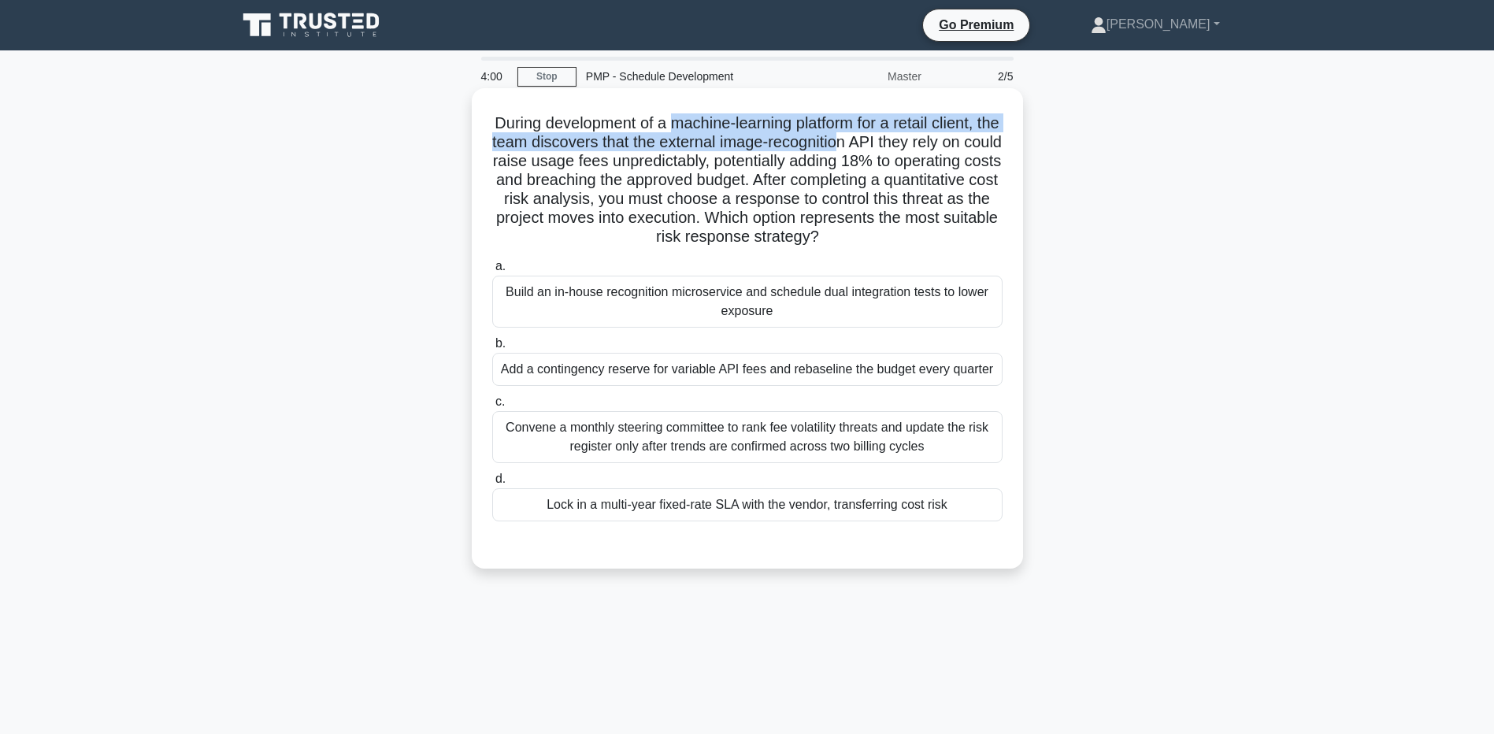
drag, startPoint x: 681, startPoint y: 118, endPoint x: 874, endPoint y: 150, distance: 196.3
click at [874, 150] on h5 "During development of a machine-learning platform for a retail client, the team…" at bounding box center [748, 180] width 514 height 134
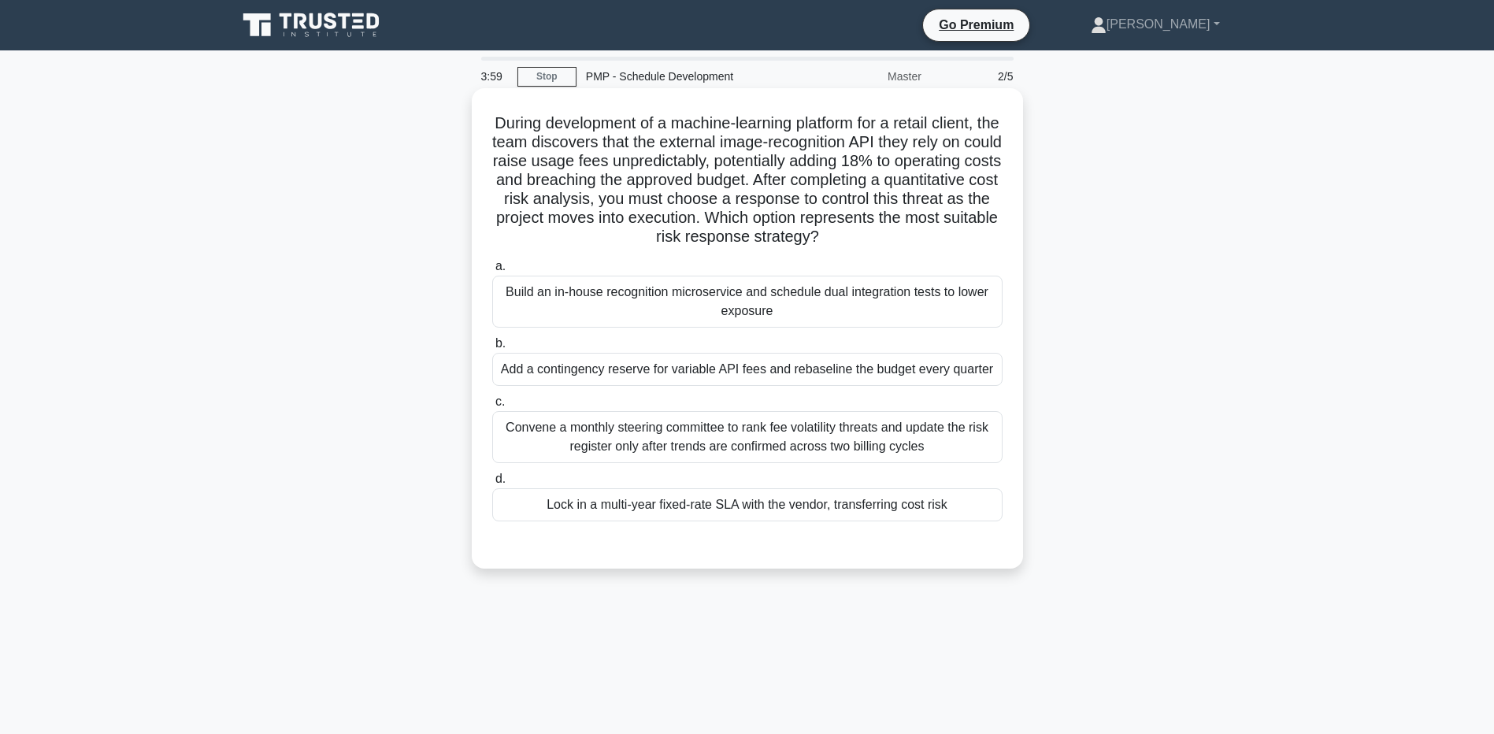
click at [698, 187] on h5 "During development of a machine-learning platform for a retail client, the team…" at bounding box center [748, 180] width 514 height 134
drag, startPoint x: 871, startPoint y: 198, endPoint x: 950, endPoint y: 242, distance: 90.3
click at [950, 242] on h5 "During development of a machine-learning platform for a retail client, the team…" at bounding box center [748, 180] width 514 height 134
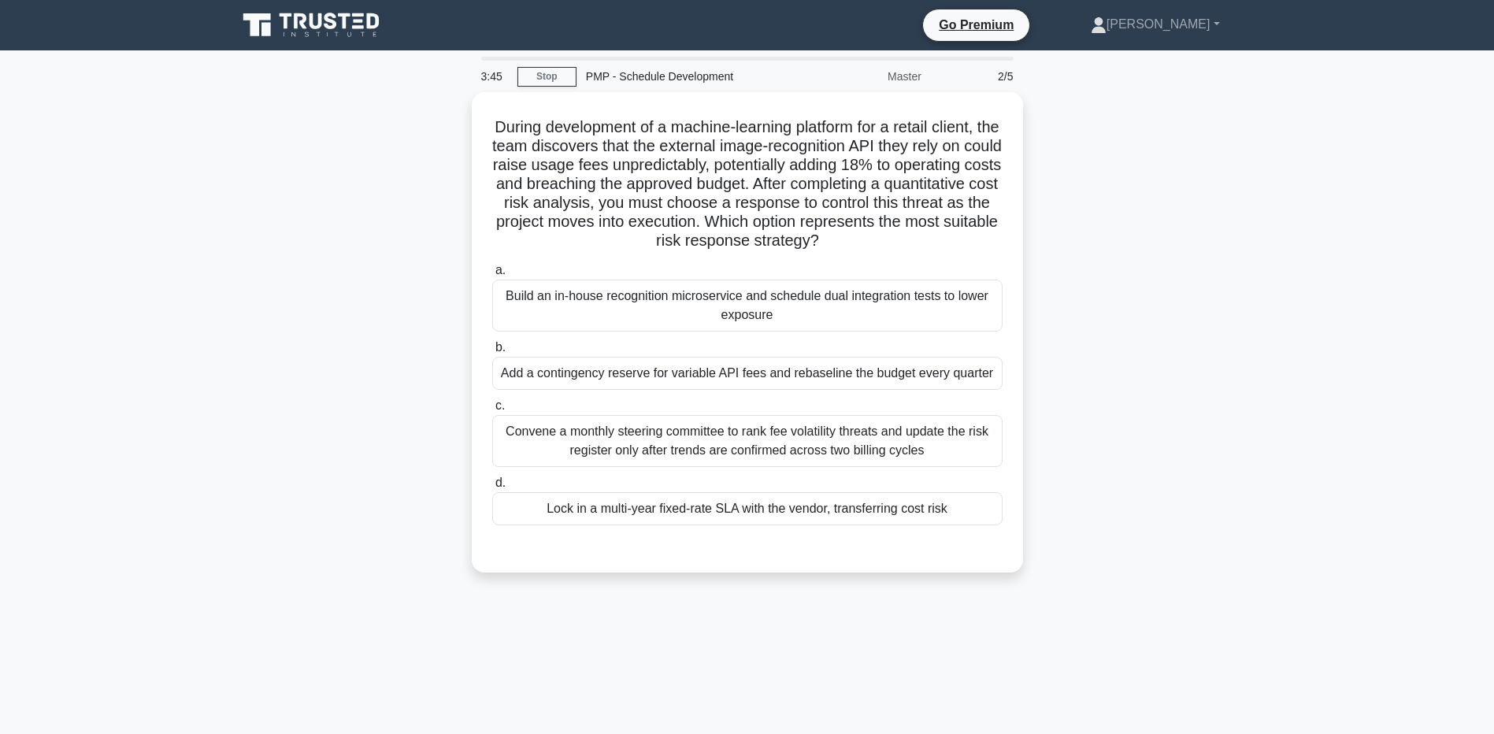
drag, startPoint x: 950, startPoint y: 242, endPoint x: 1142, endPoint y: 222, distance: 193.2
click at [1142, 222] on div "During development of a machine-learning platform for a retail client, the team…" at bounding box center [748, 341] width 1040 height 499
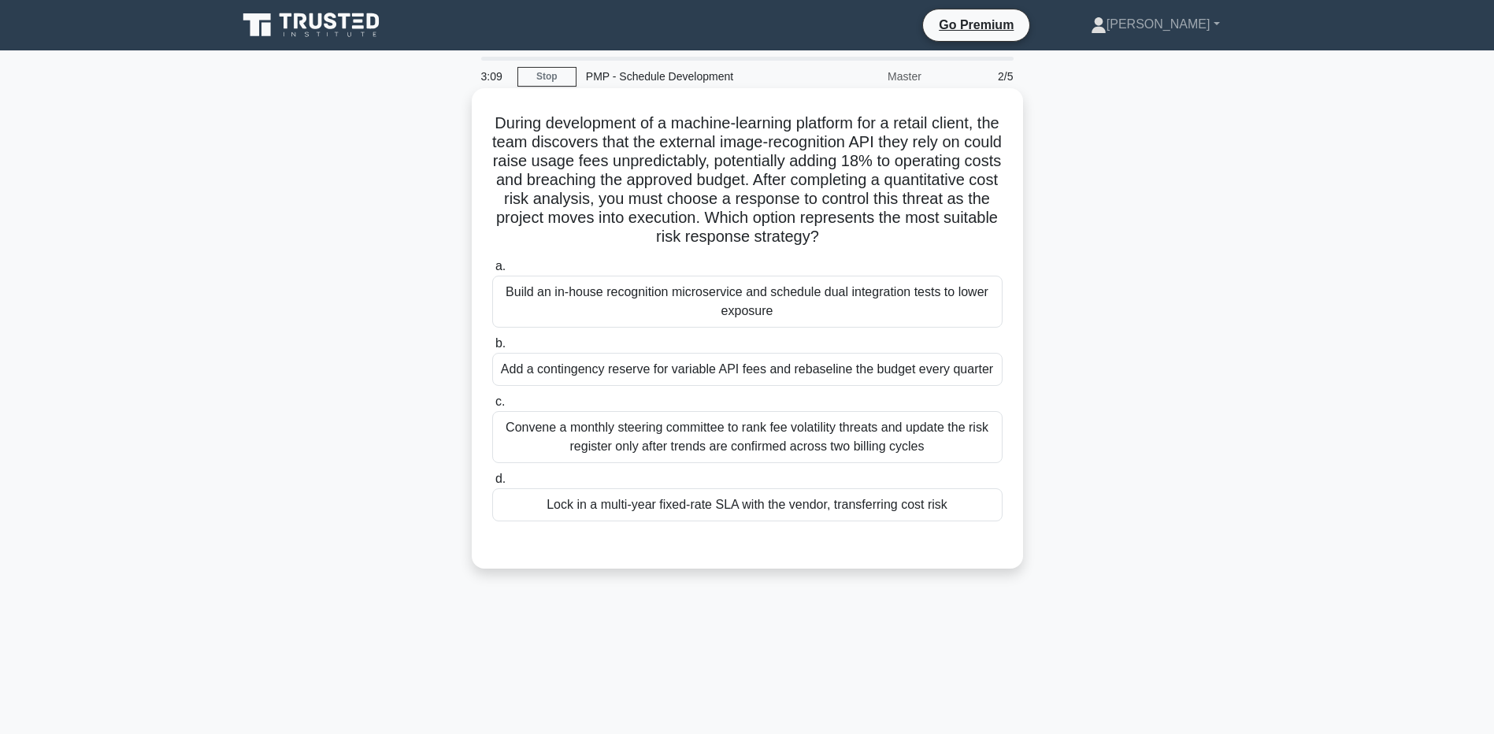
click at [506, 366] on div "Add a contingency reserve for variable API fees and rebaseline the budget every…" at bounding box center [747, 369] width 510 height 33
click at [492, 349] on input "b. Add a contingency reserve for variable API fees and rebaseline the budget ev…" at bounding box center [492, 344] width 0 height 10
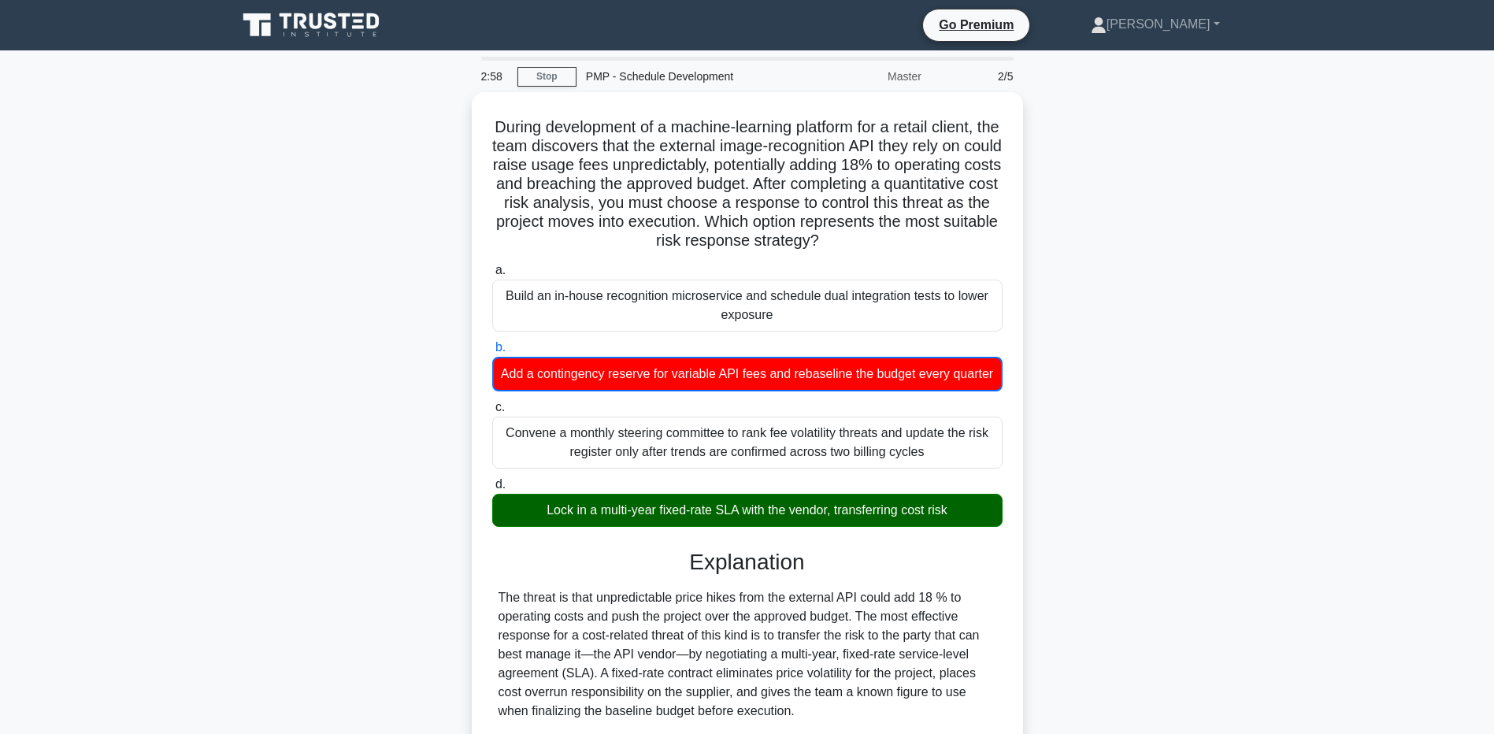
click at [234, 614] on div "During development of a machine-learning platform for a retail client, the team…" at bounding box center [748, 547] width 1040 height 911
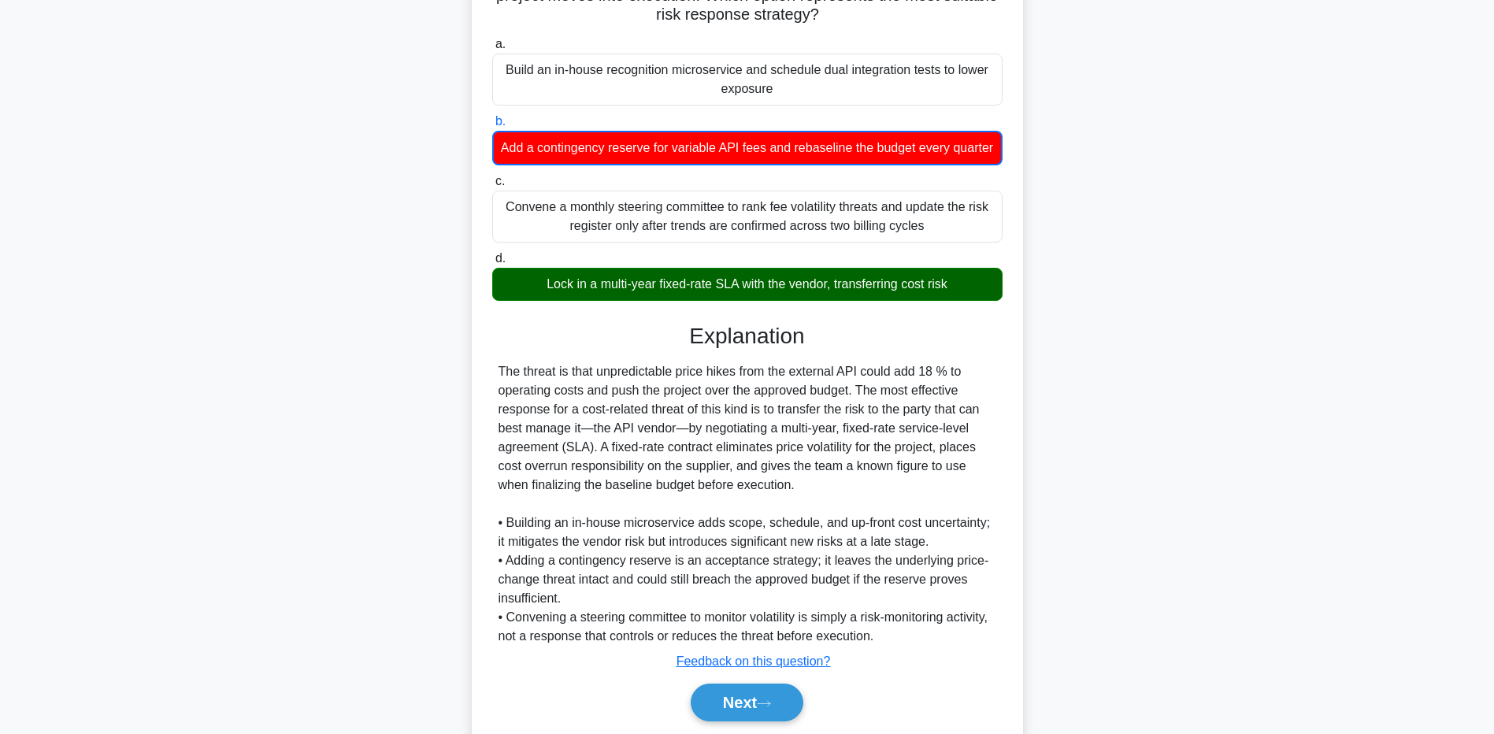
scroll to position [296, 0]
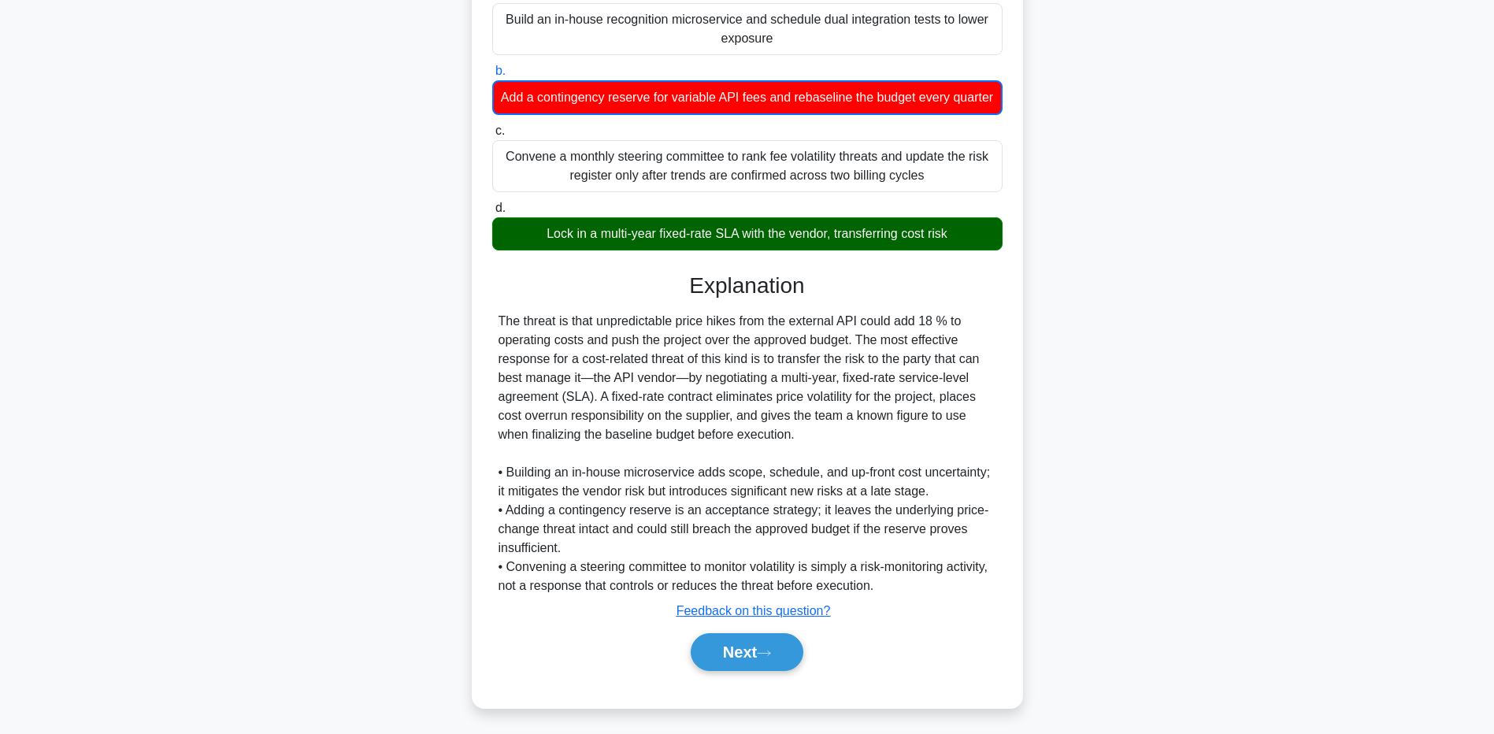
click at [243, 586] on div "During development of a machine-learning platform for a retail client, the team…" at bounding box center [748, 271] width 1040 height 911
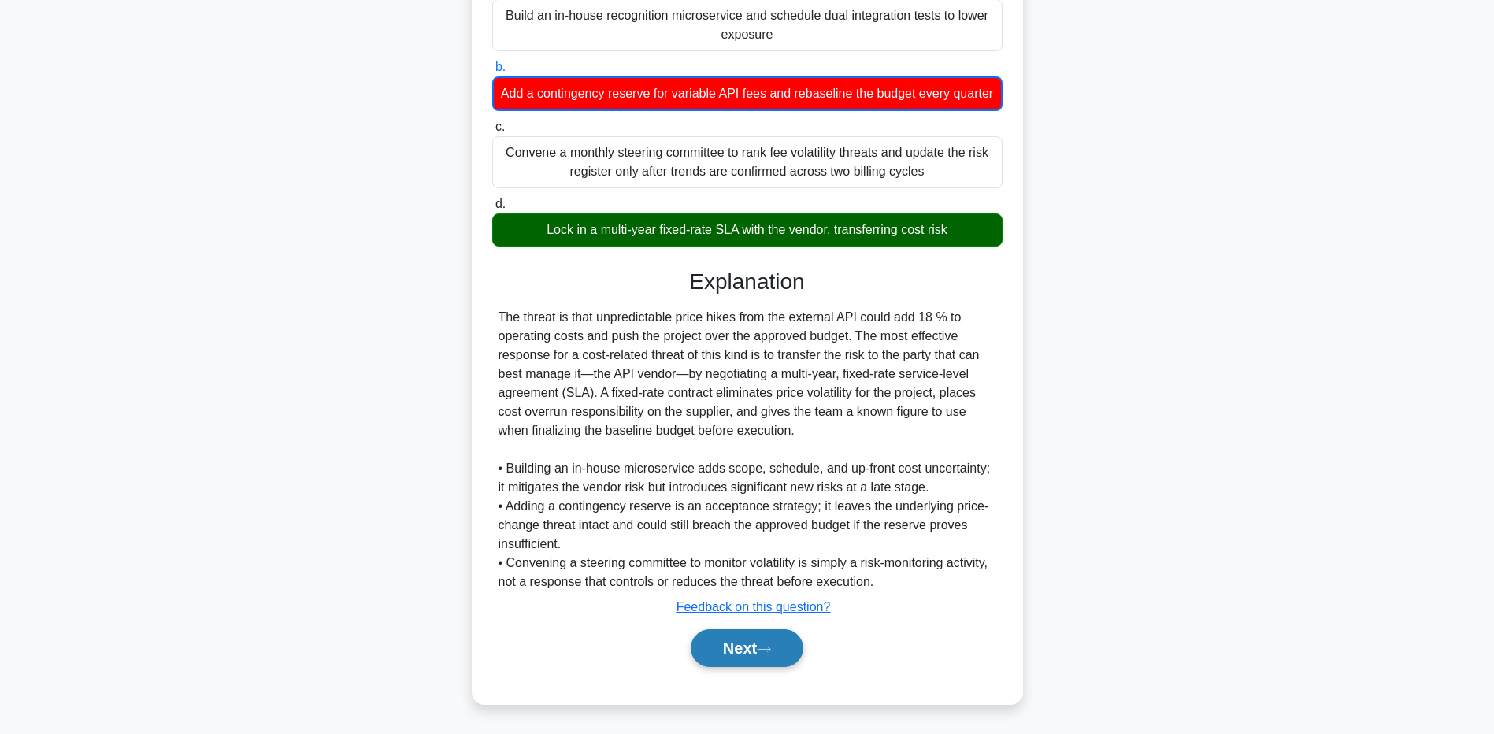
click at [733, 640] on button "Next" at bounding box center [747, 648] width 113 height 38
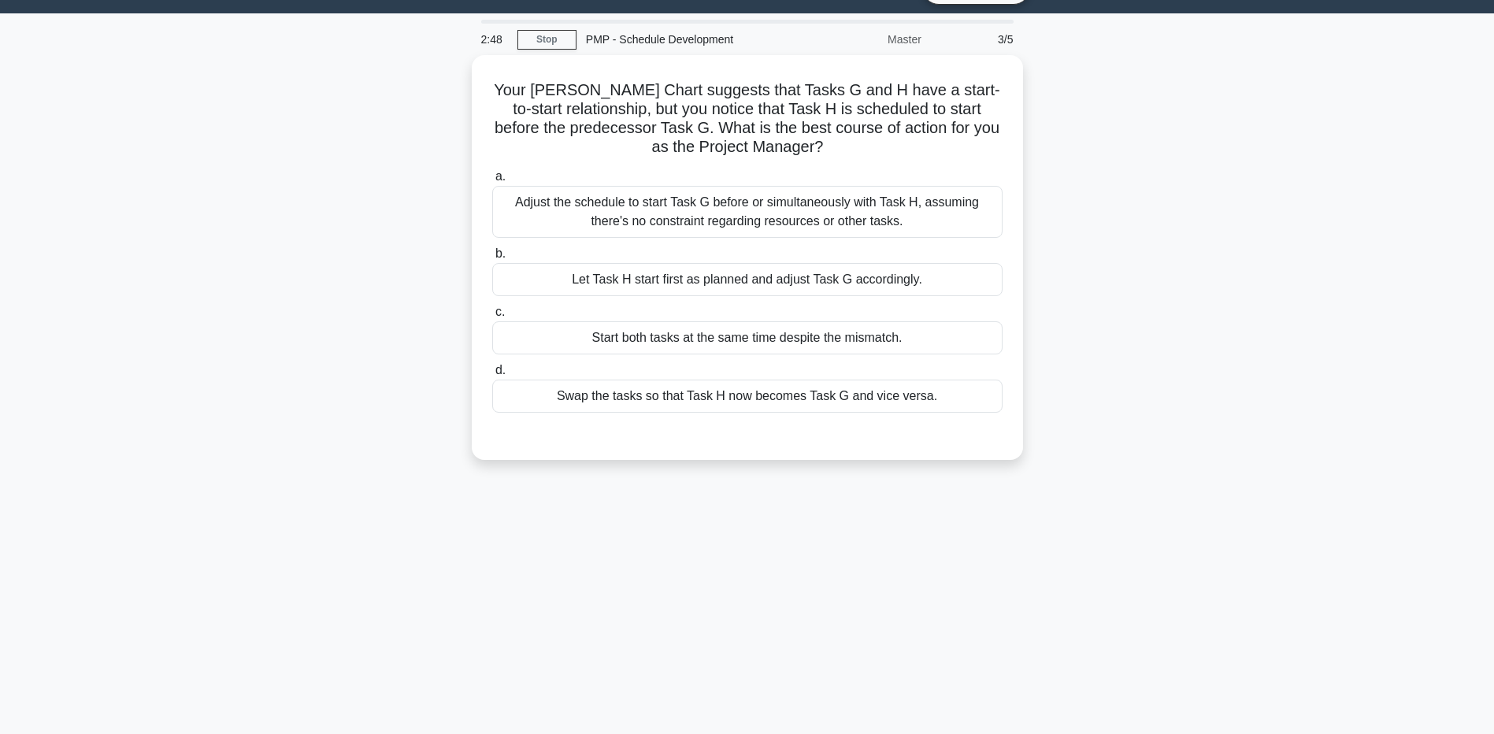
scroll to position [0, 0]
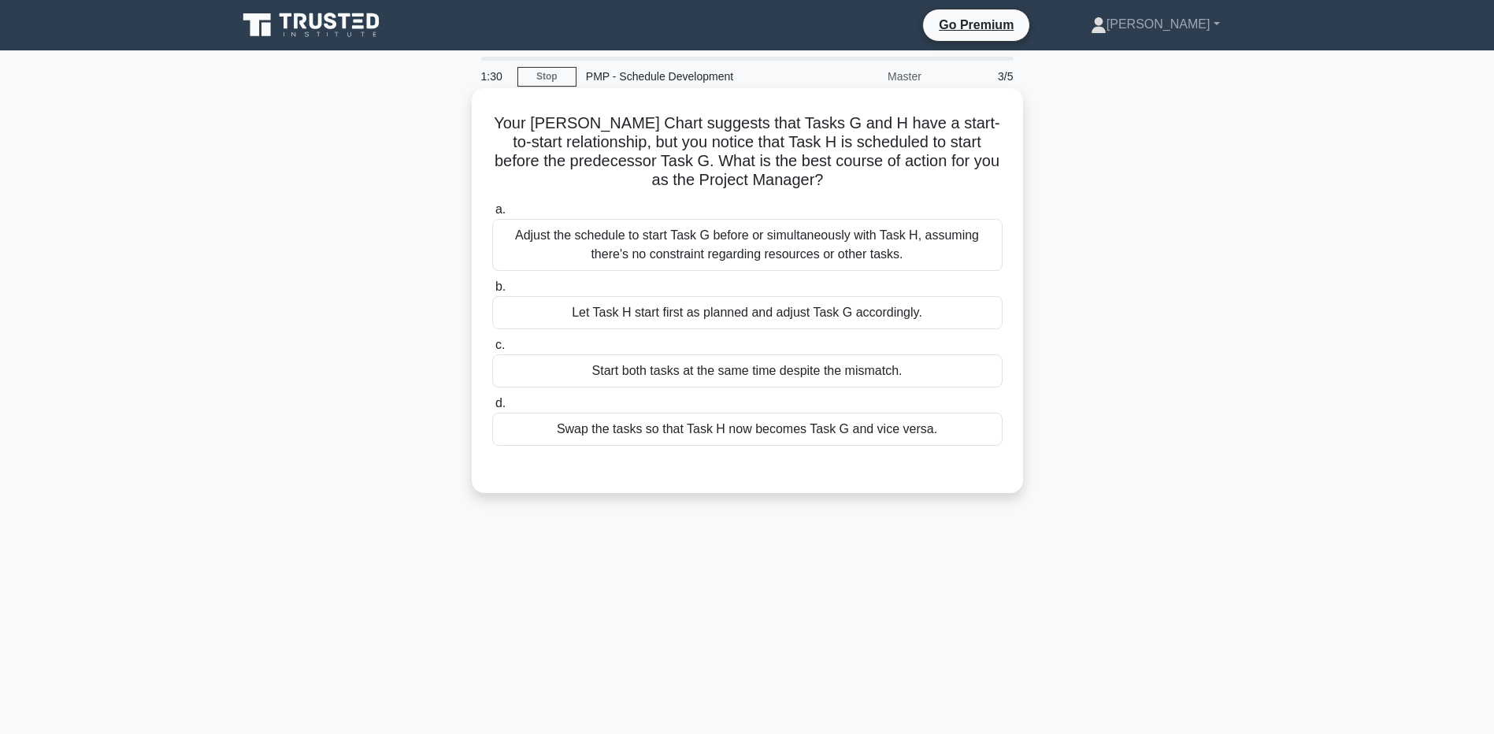
click at [655, 384] on div "Start both tasks at the same time despite the mismatch." at bounding box center [747, 370] width 510 height 33
click at [492, 351] on input "c. Start both tasks at the same time despite the mismatch." at bounding box center [492, 345] width 0 height 10
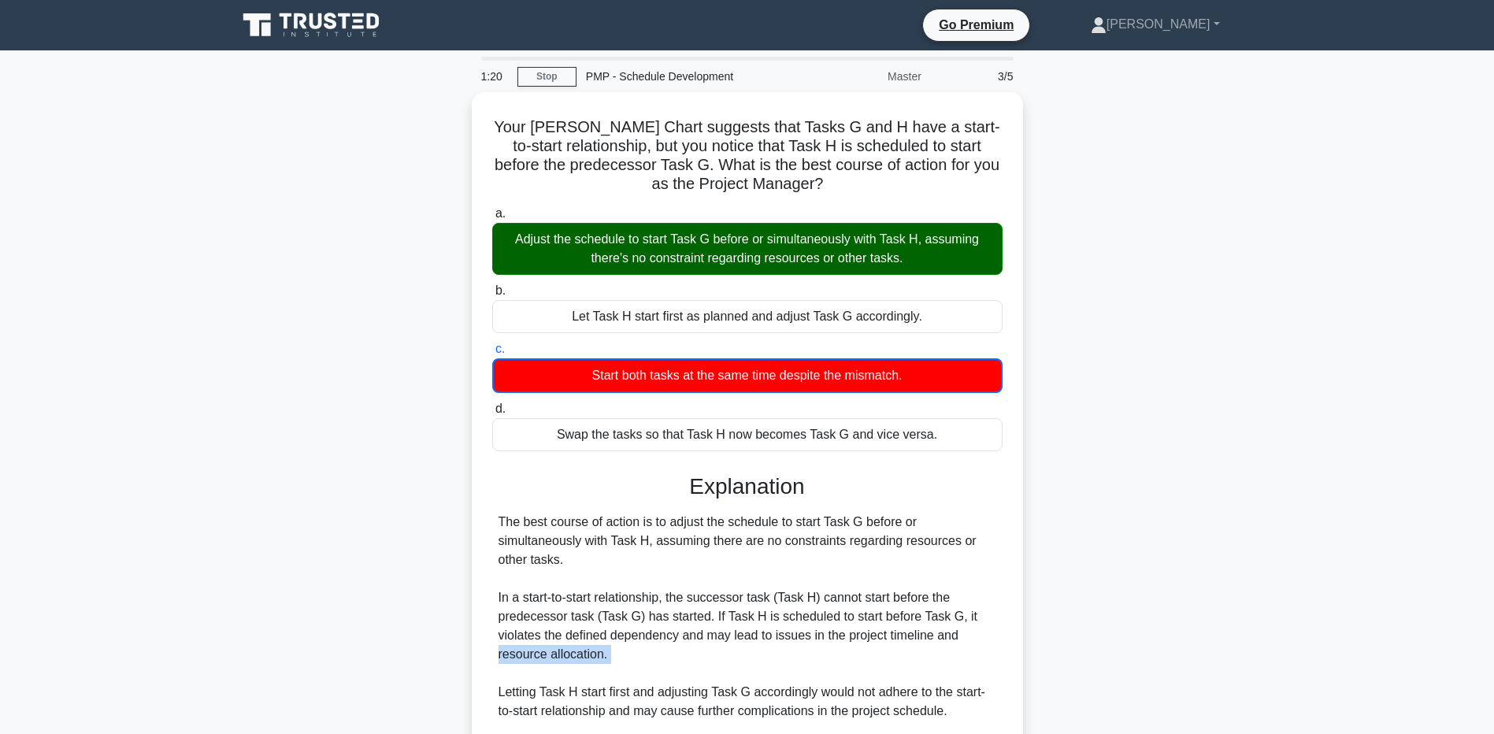
click at [167, 665] on main "1:20 Stop PMP - Schedule Development Master 3/5 Your [PERSON_NAME] Chart sugges…" at bounding box center [747, 511] width 1494 height 922
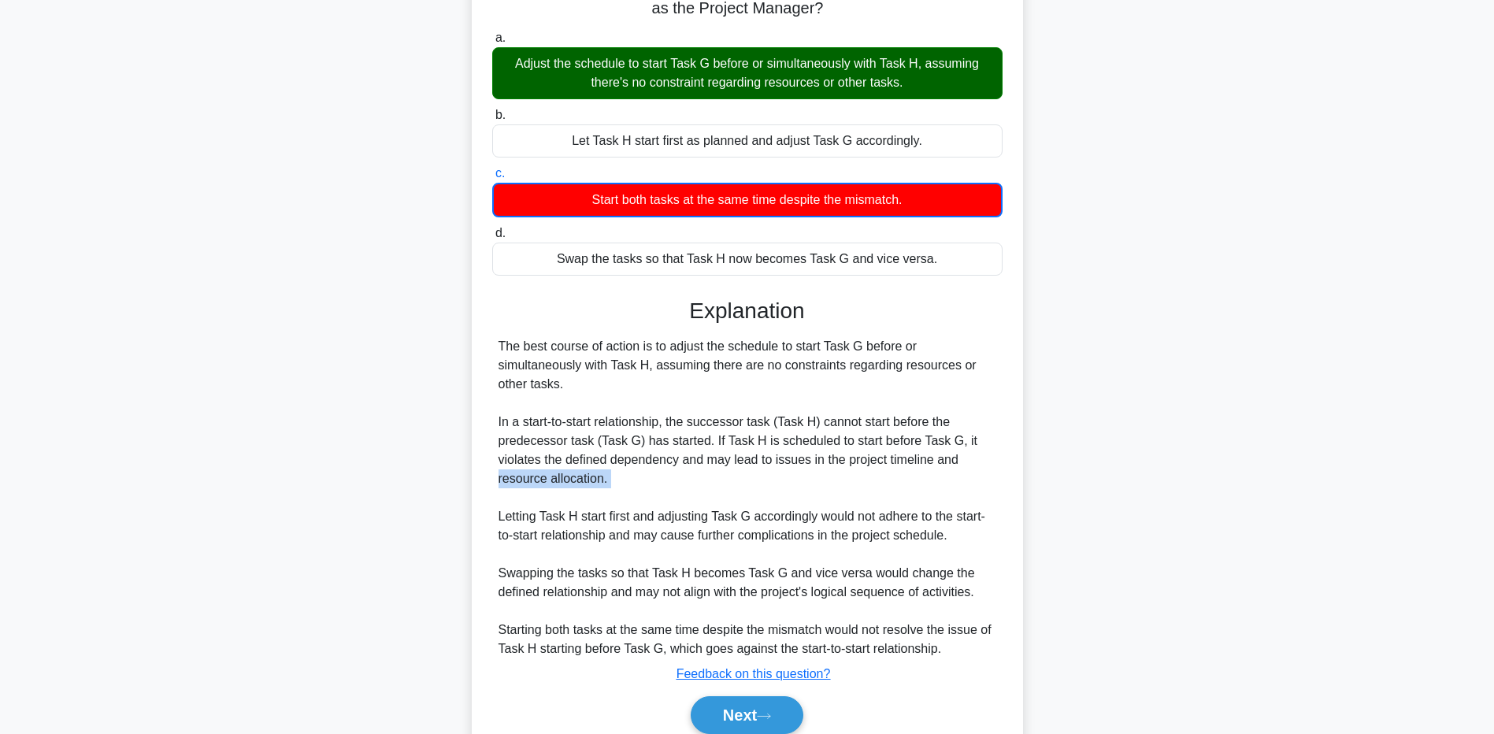
scroll to position [239, 0]
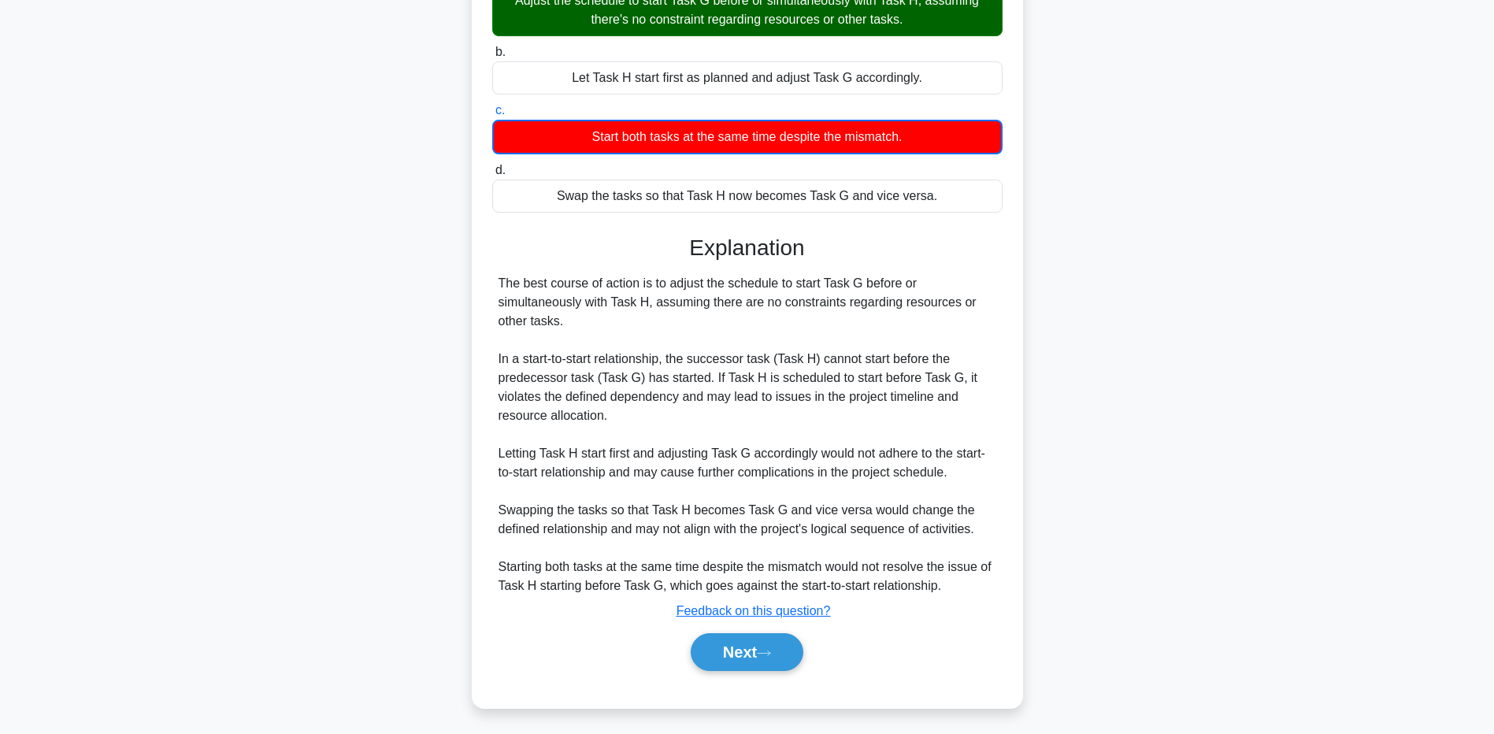
click at [121, 510] on main "1:14 Stop PMP - Schedule Development Master 3/5 Your [PERSON_NAME] Chart sugges…" at bounding box center [747, 273] width 1494 height 922
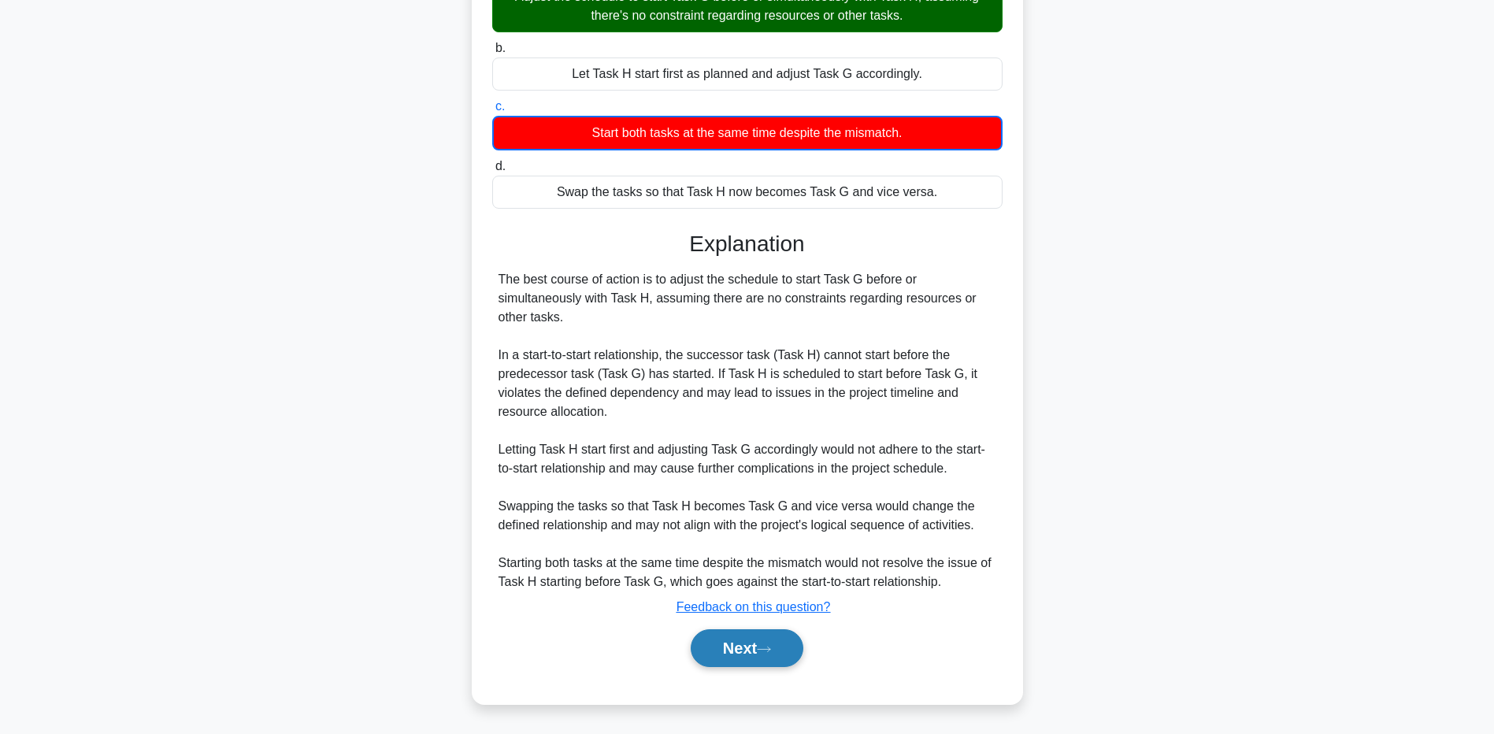
click at [692, 636] on button "Next" at bounding box center [747, 648] width 113 height 38
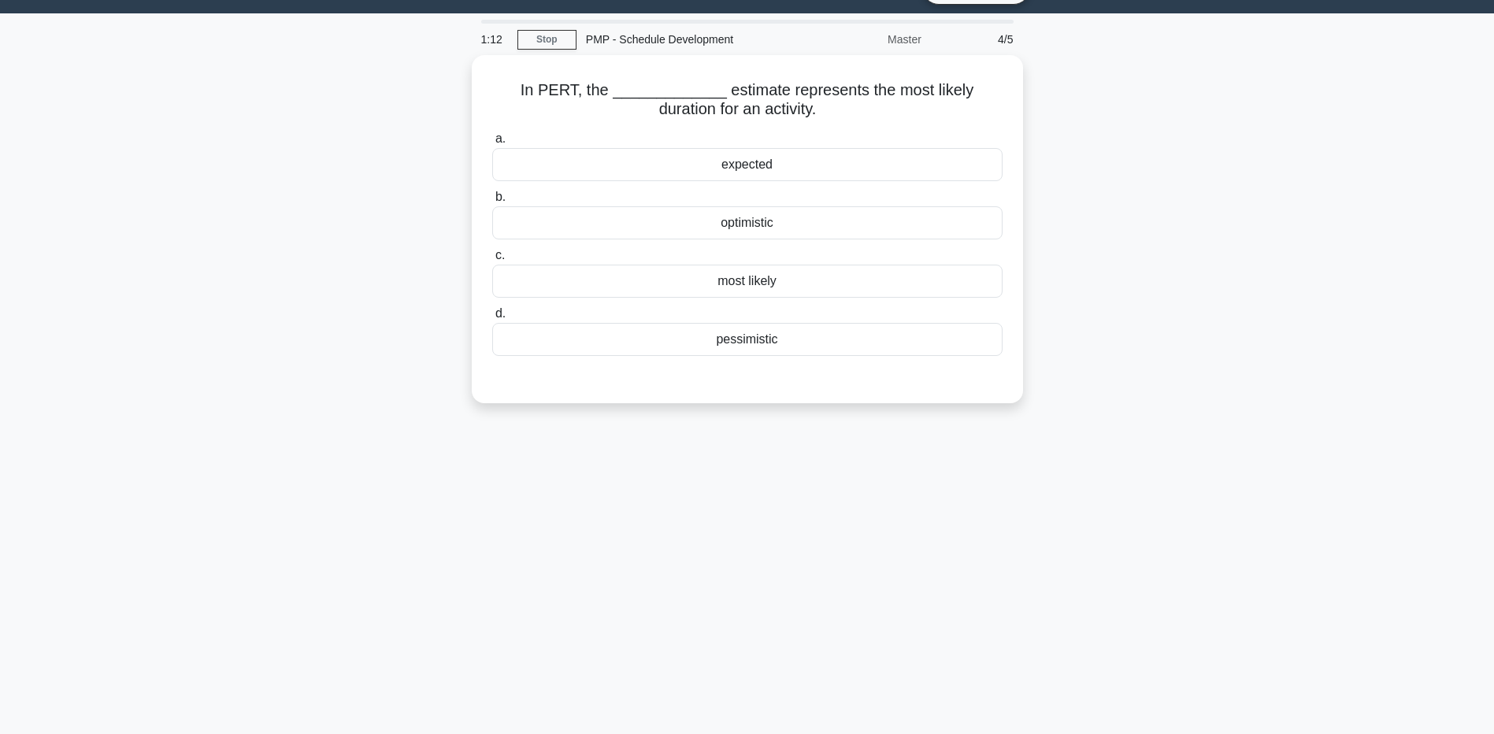
scroll to position [0, 0]
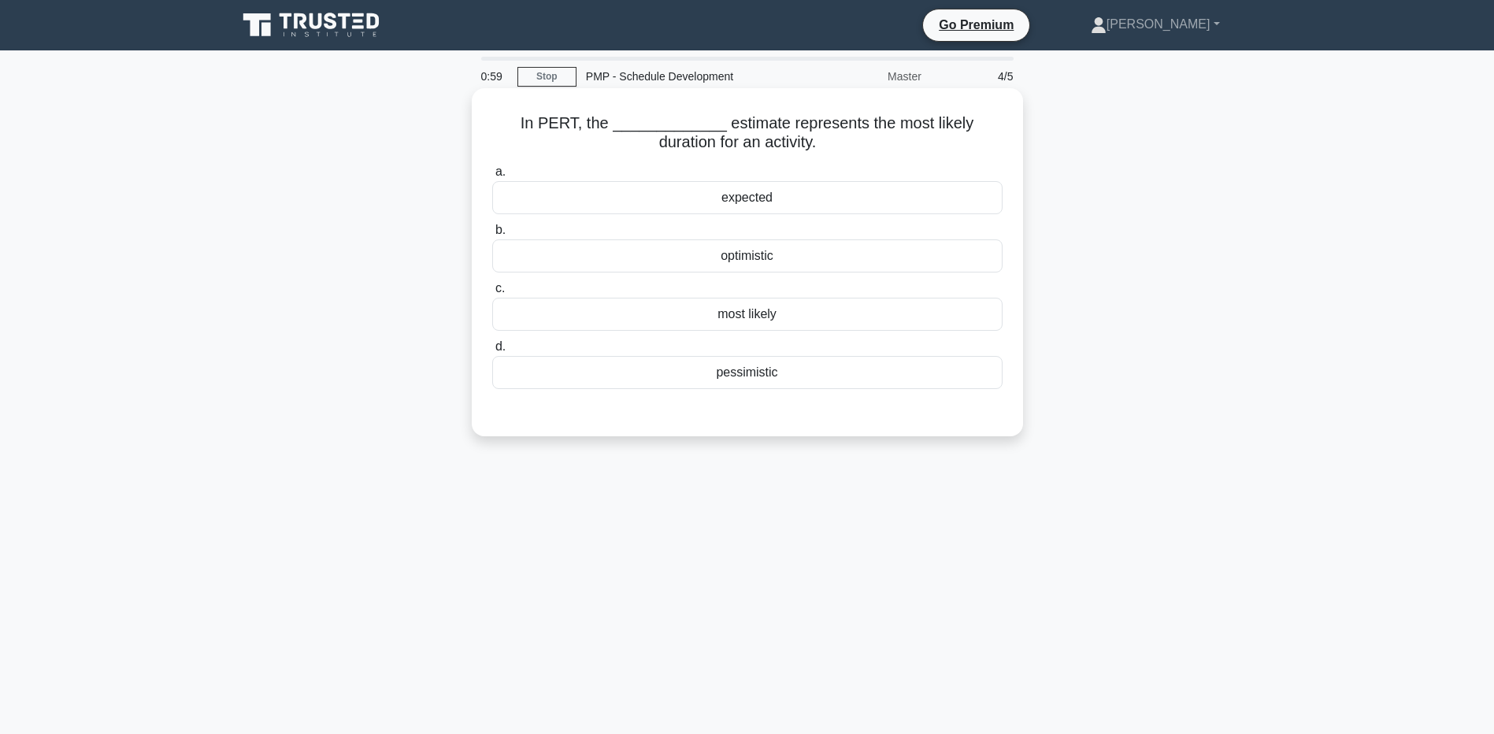
click at [557, 228] on label "b. optimistic" at bounding box center [747, 247] width 510 height 52
click at [492, 228] on input "b. optimistic" at bounding box center [492, 230] width 0 height 10
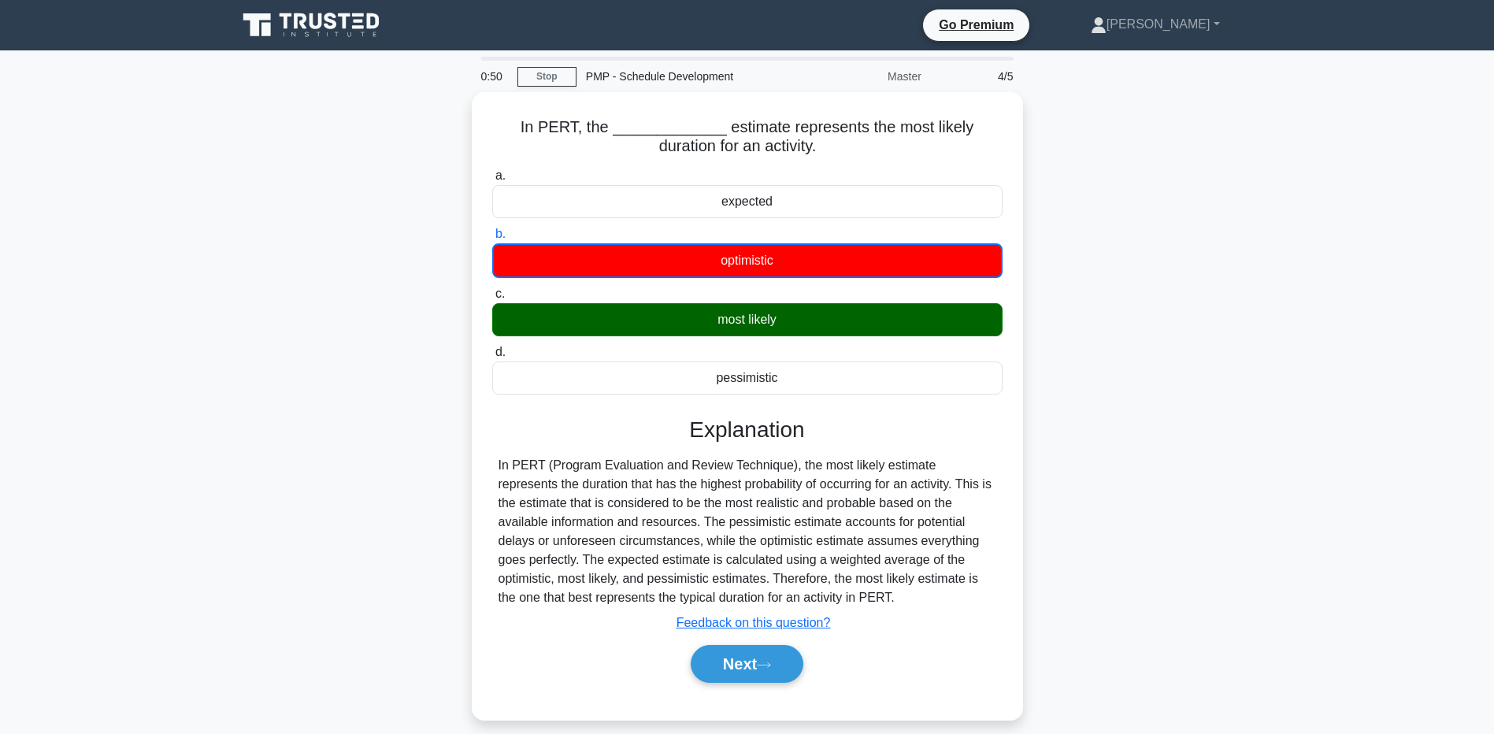
click at [192, 564] on main "0:50 Stop PMP - Schedule Development Master 4/5 In PERT, the _____________ esti…" at bounding box center [747, 450] width 1494 height 800
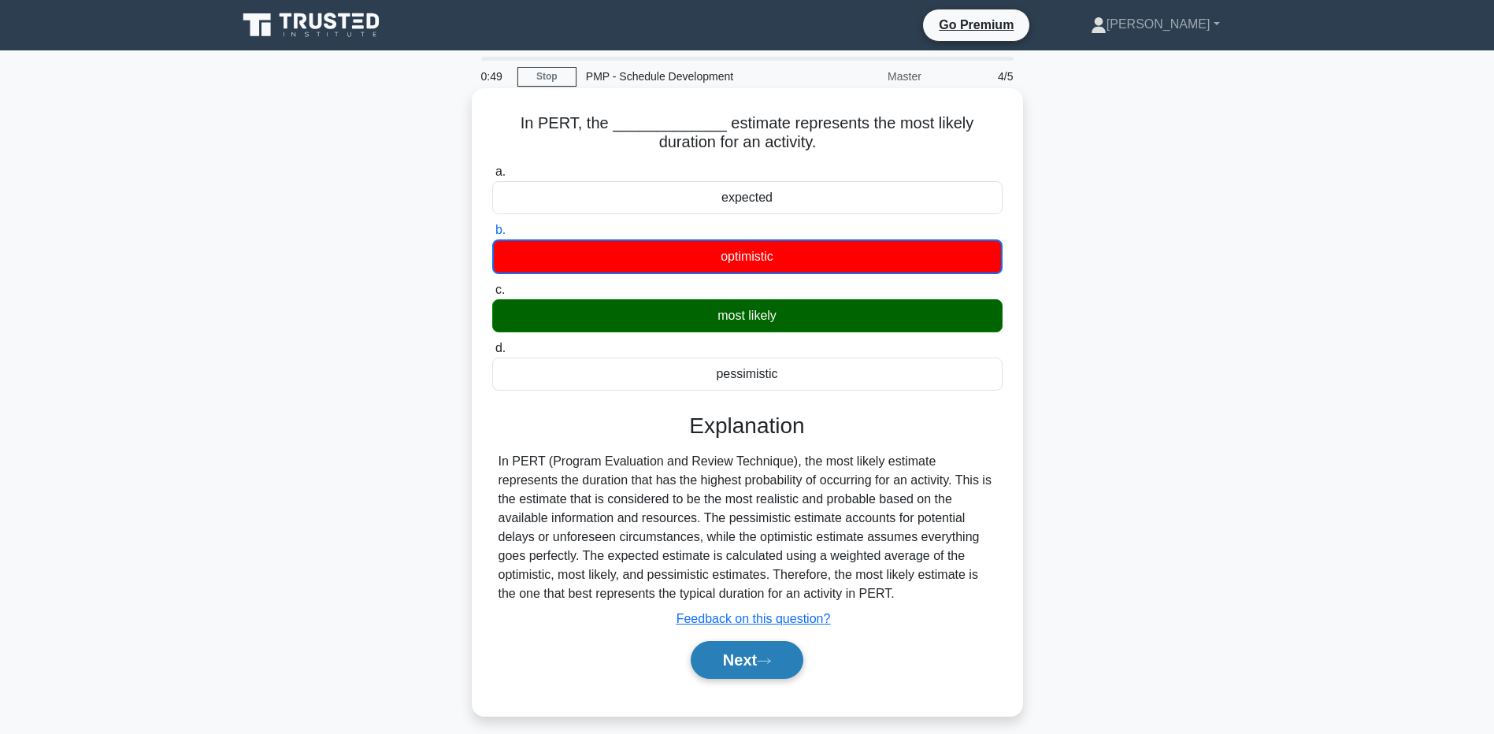
click at [755, 653] on button "Next" at bounding box center [747, 660] width 113 height 38
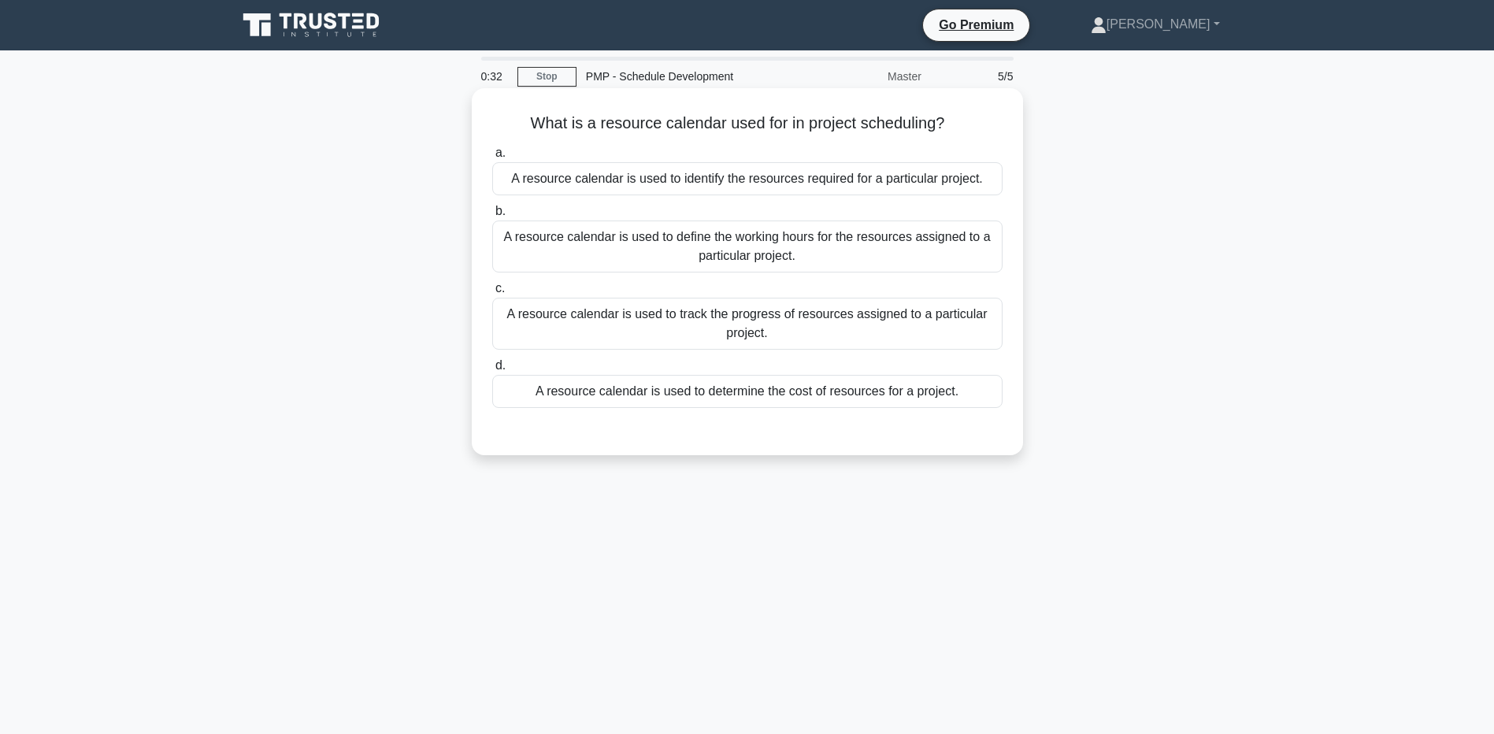
click at [562, 327] on div "A resource calendar is used to track the progress of resources assigned to a pa…" at bounding box center [747, 324] width 510 height 52
click at [492, 294] on input "c. A resource calendar is used to track the progress of resources assigned to a…" at bounding box center [492, 289] width 0 height 10
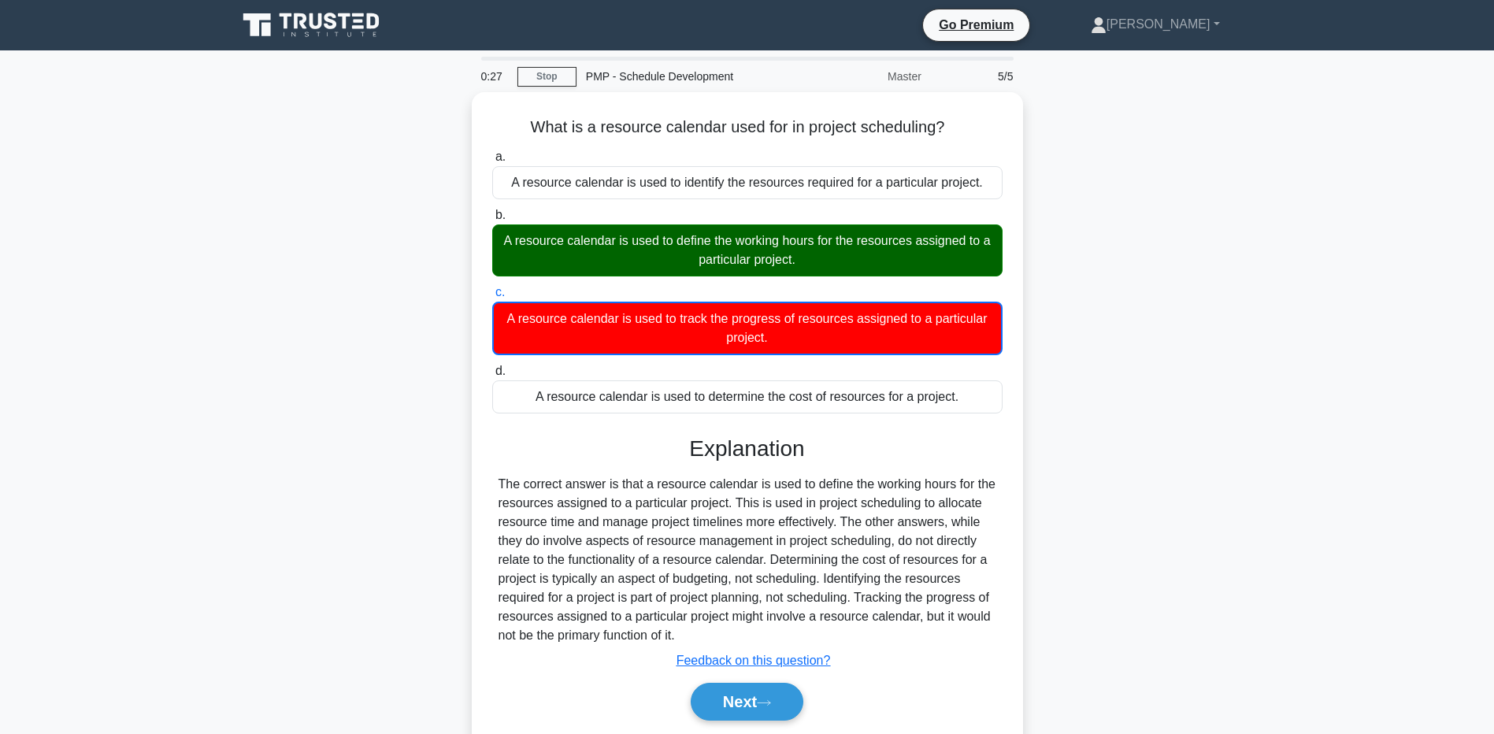
click at [150, 562] on main "0:27 Stop PMP - Schedule Development Master 5/5 What is a resource calendar use…" at bounding box center [747, 450] width 1494 height 800
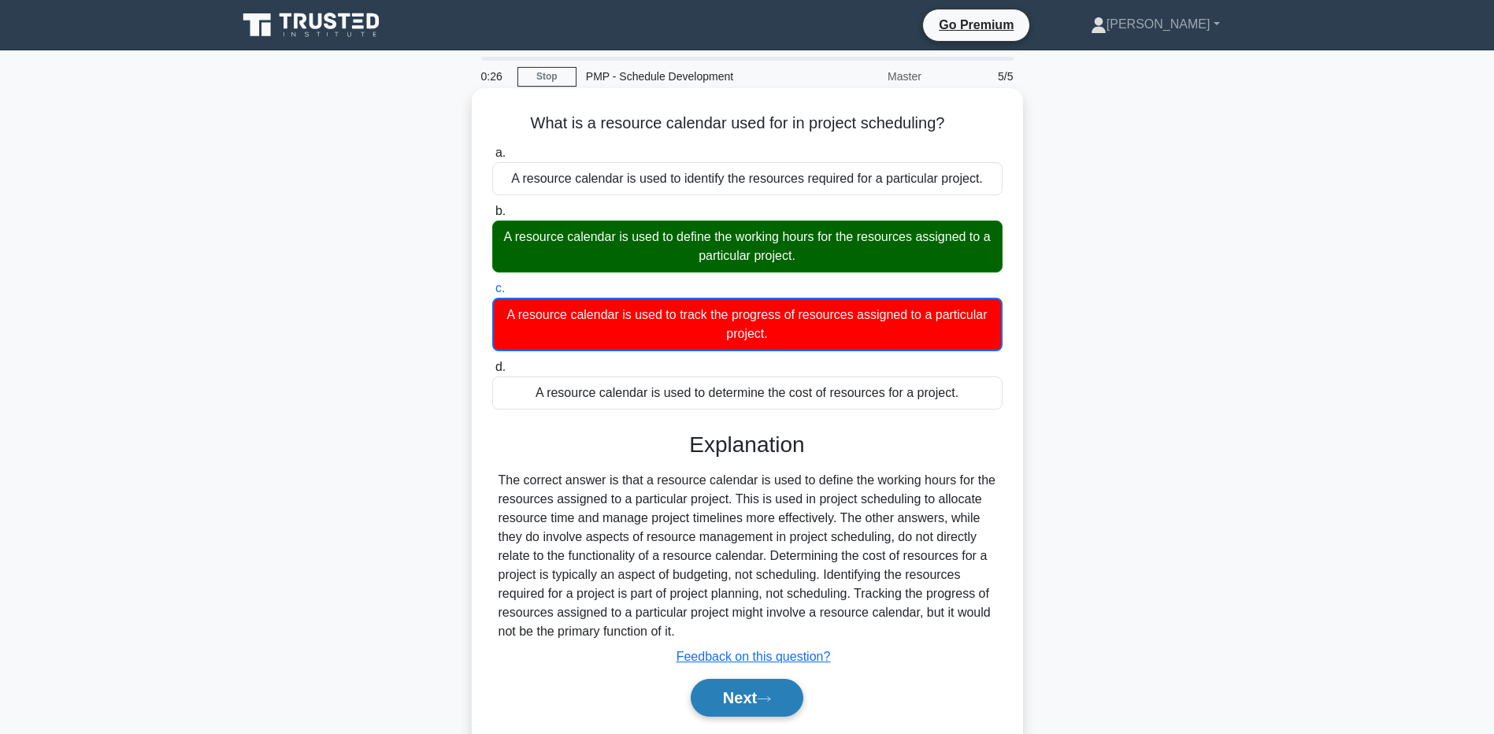
click at [755, 700] on button "Next" at bounding box center [747, 698] width 113 height 38
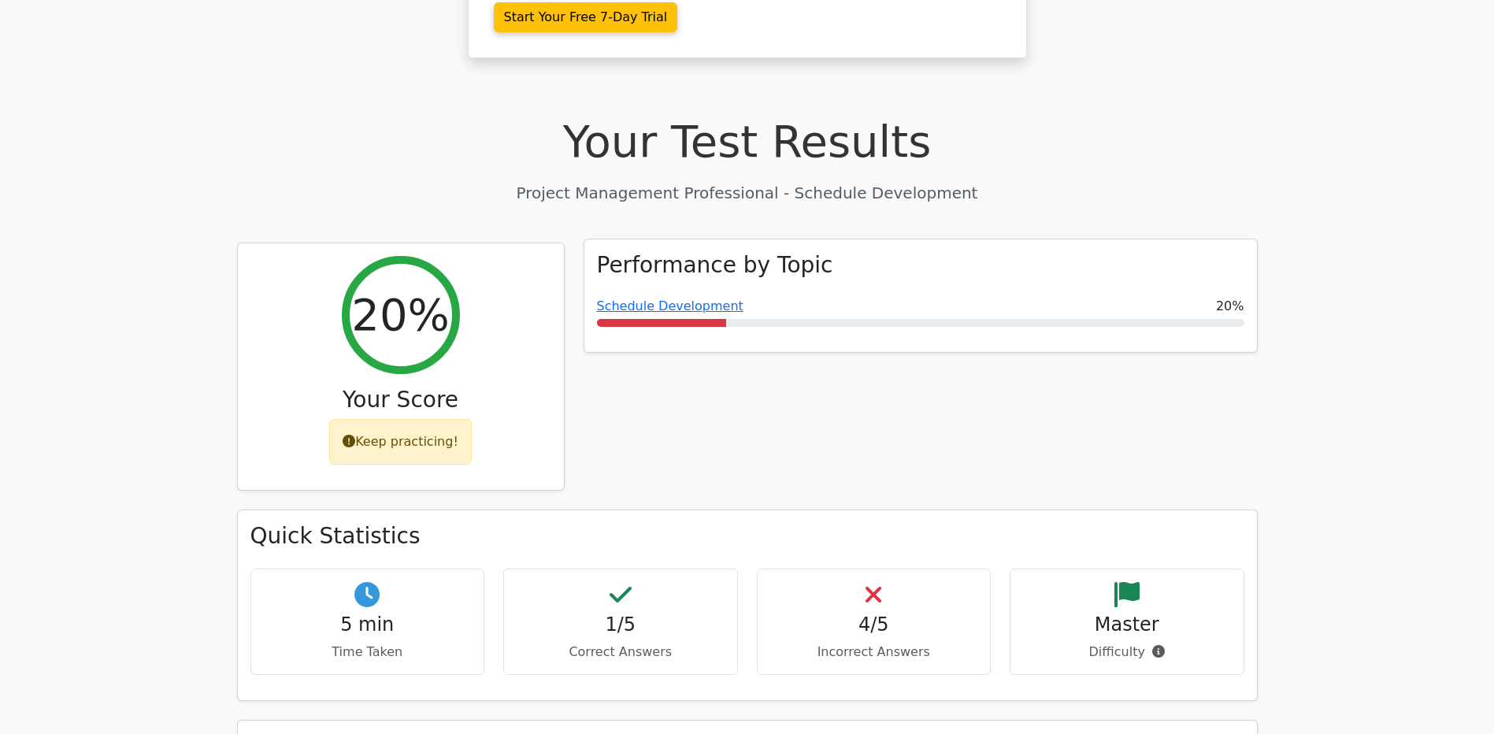
scroll to position [311, 0]
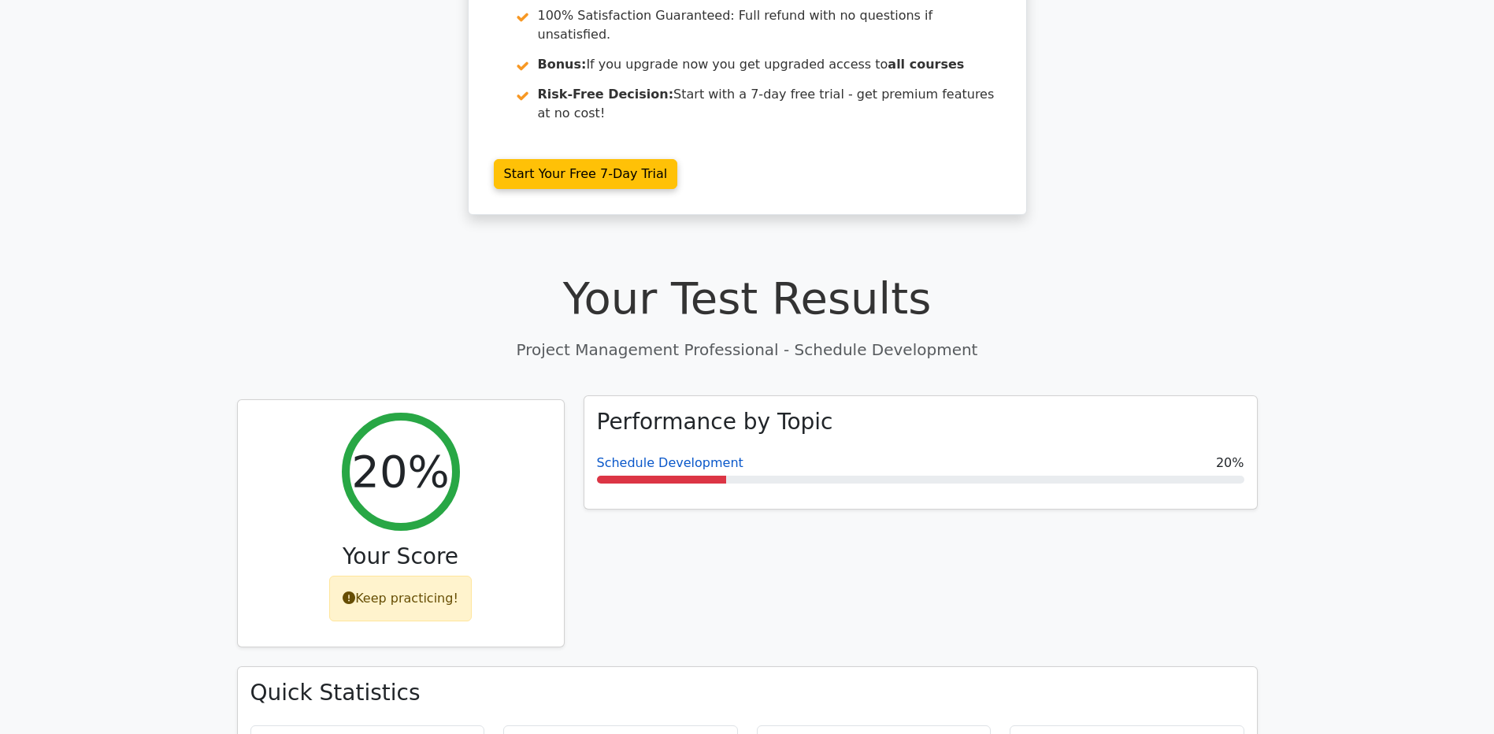
click at [660, 455] on link "Schedule Development" at bounding box center [670, 462] width 147 height 15
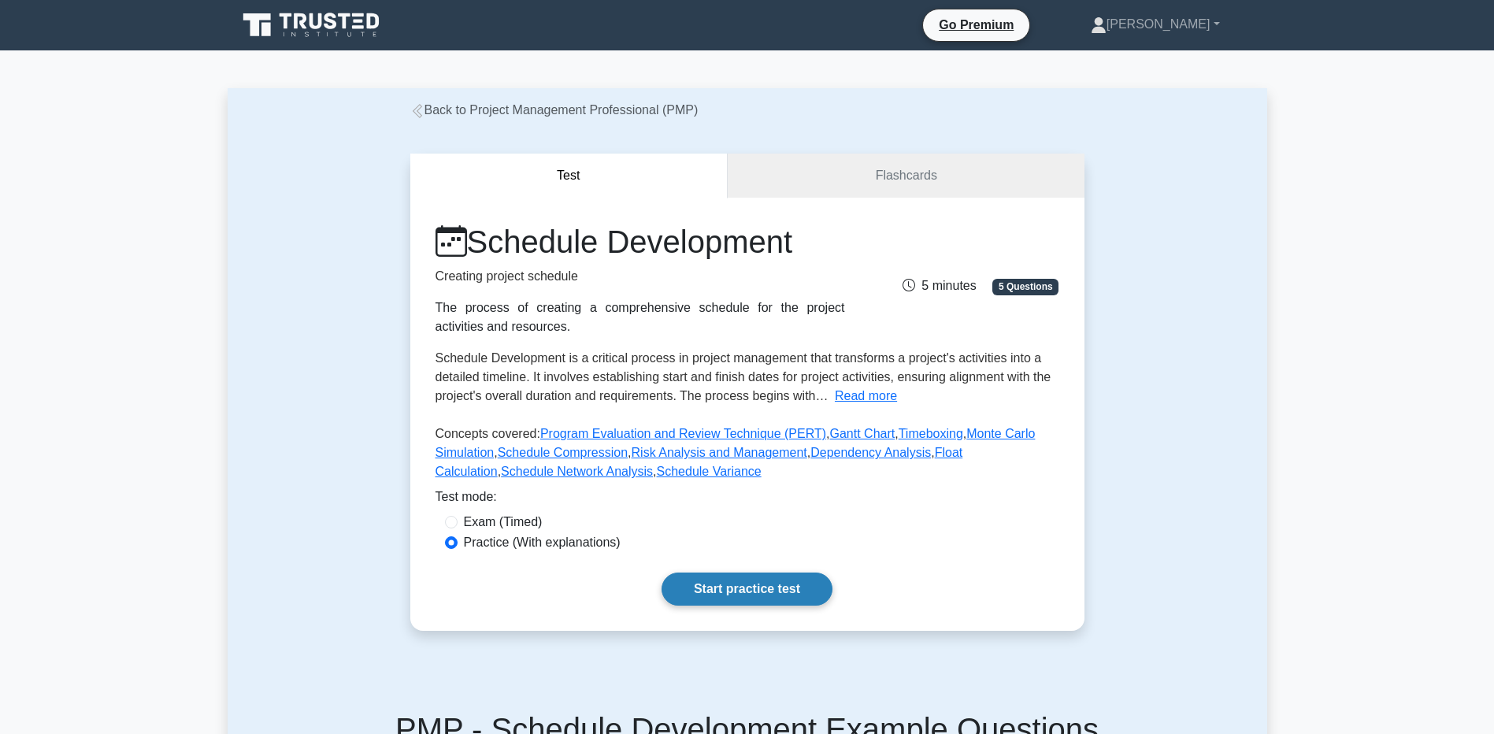
click at [736, 580] on link "Start practice test" at bounding box center [747, 589] width 171 height 33
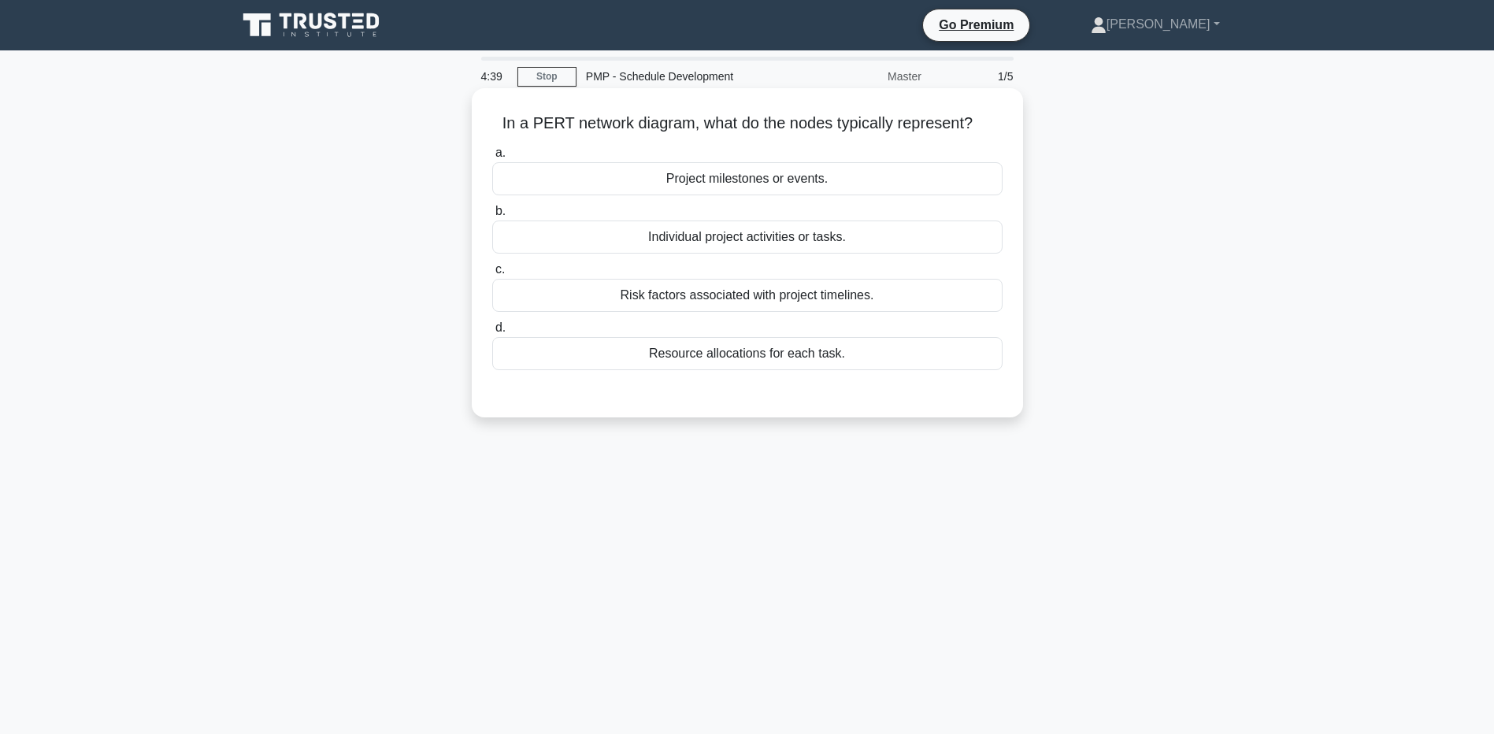
click at [684, 235] on div "Individual project activities or tasks." at bounding box center [747, 237] width 510 height 33
click at [492, 217] on input "b. Individual project activities or tasks." at bounding box center [492, 211] width 0 height 10
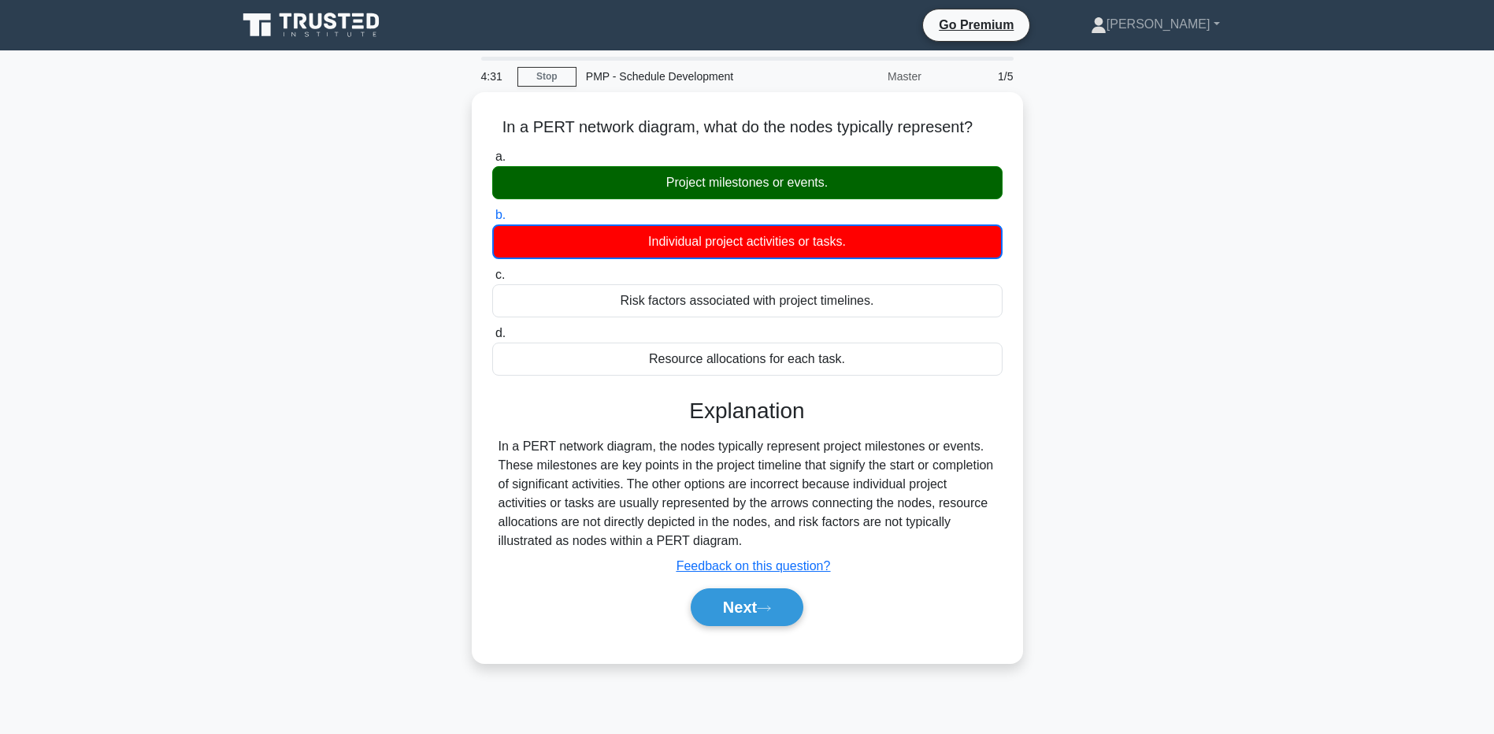
click at [252, 280] on div "In a PERT network diagram, what do the nodes typically represent? .spinner_0XTQ…" at bounding box center [748, 387] width 1040 height 590
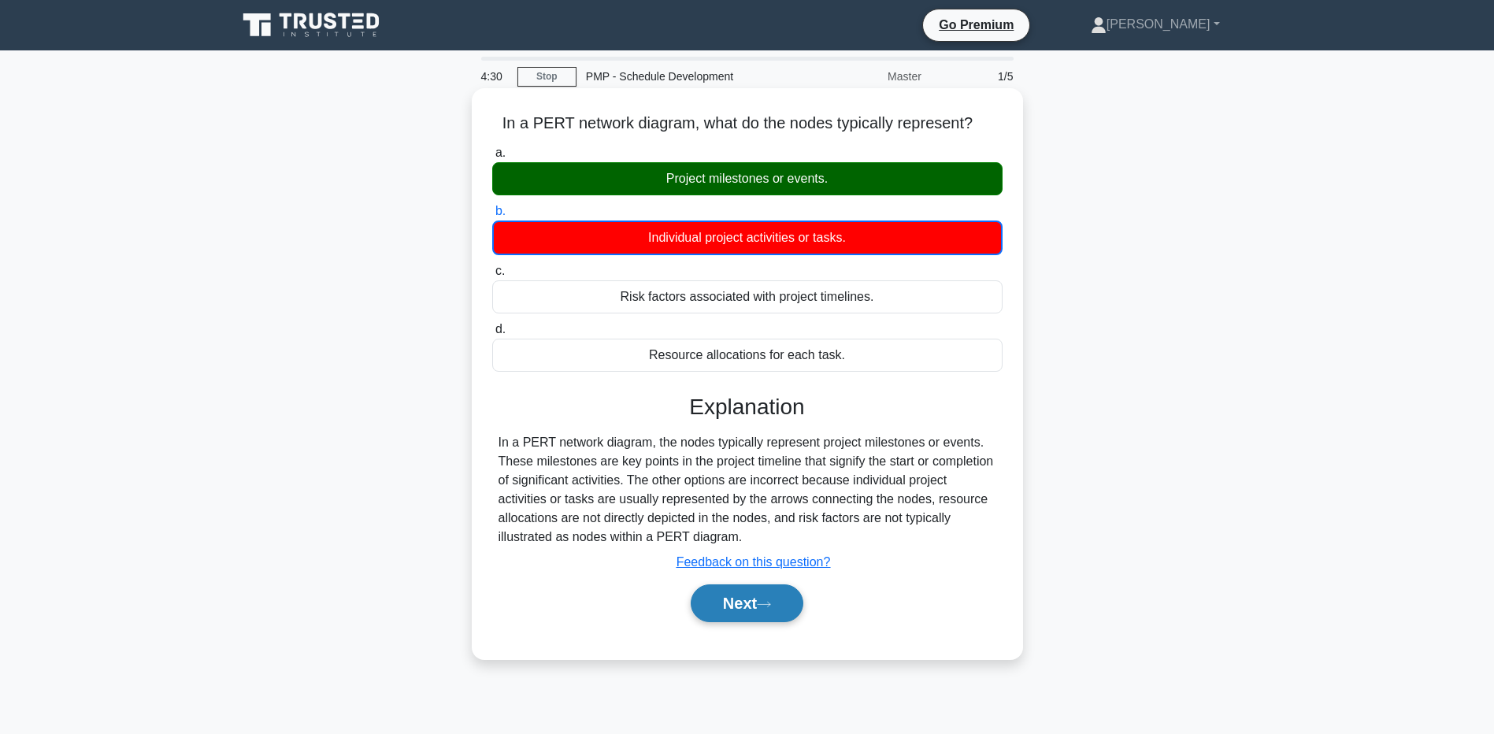
click at [706, 588] on button "Next" at bounding box center [747, 603] width 113 height 38
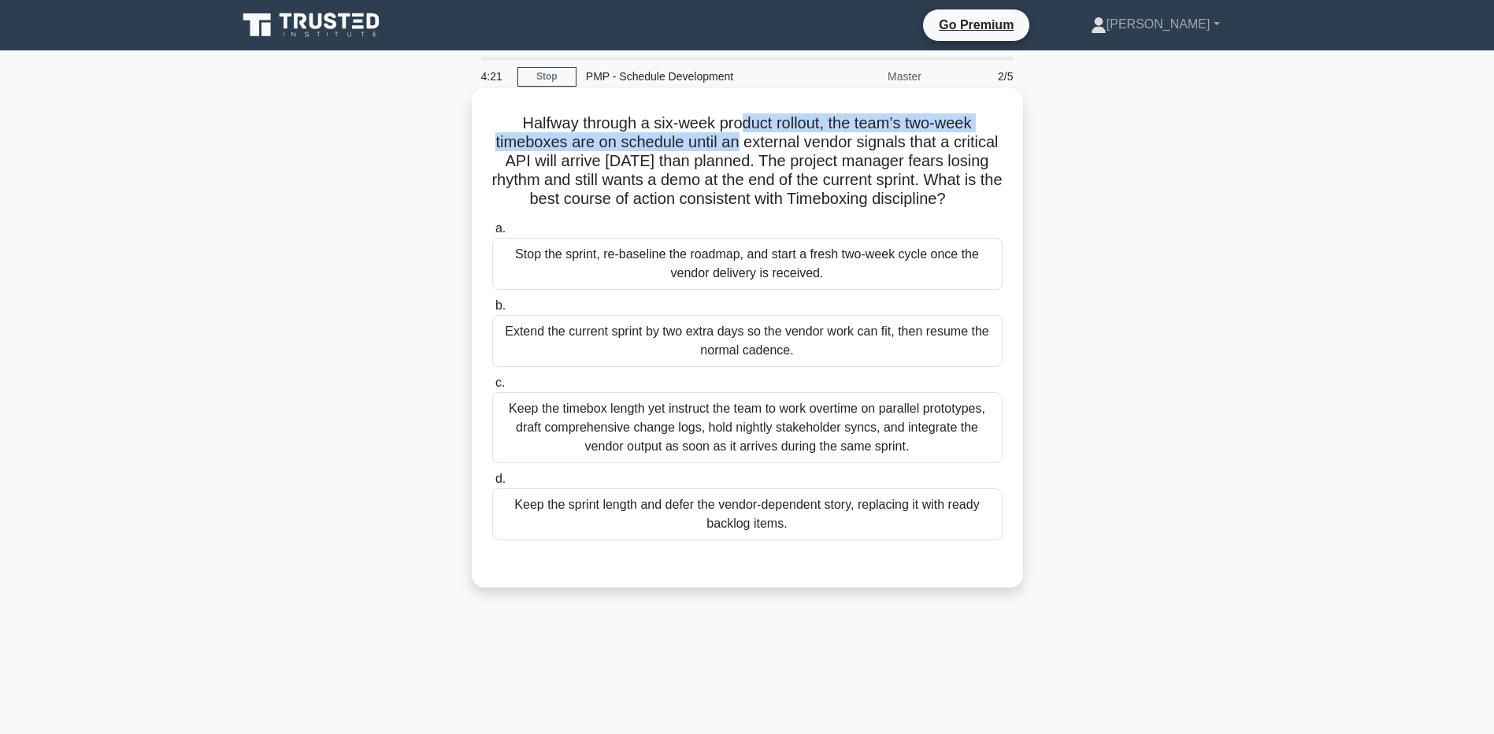
drag, startPoint x: 742, startPoint y: 114, endPoint x: 761, endPoint y: 143, distance: 34.1
click at [761, 143] on h5 "Halfway through a six-week product rollout, the team’s two-week timeboxes are o…" at bounding box center [748, 161] width 514 height 96
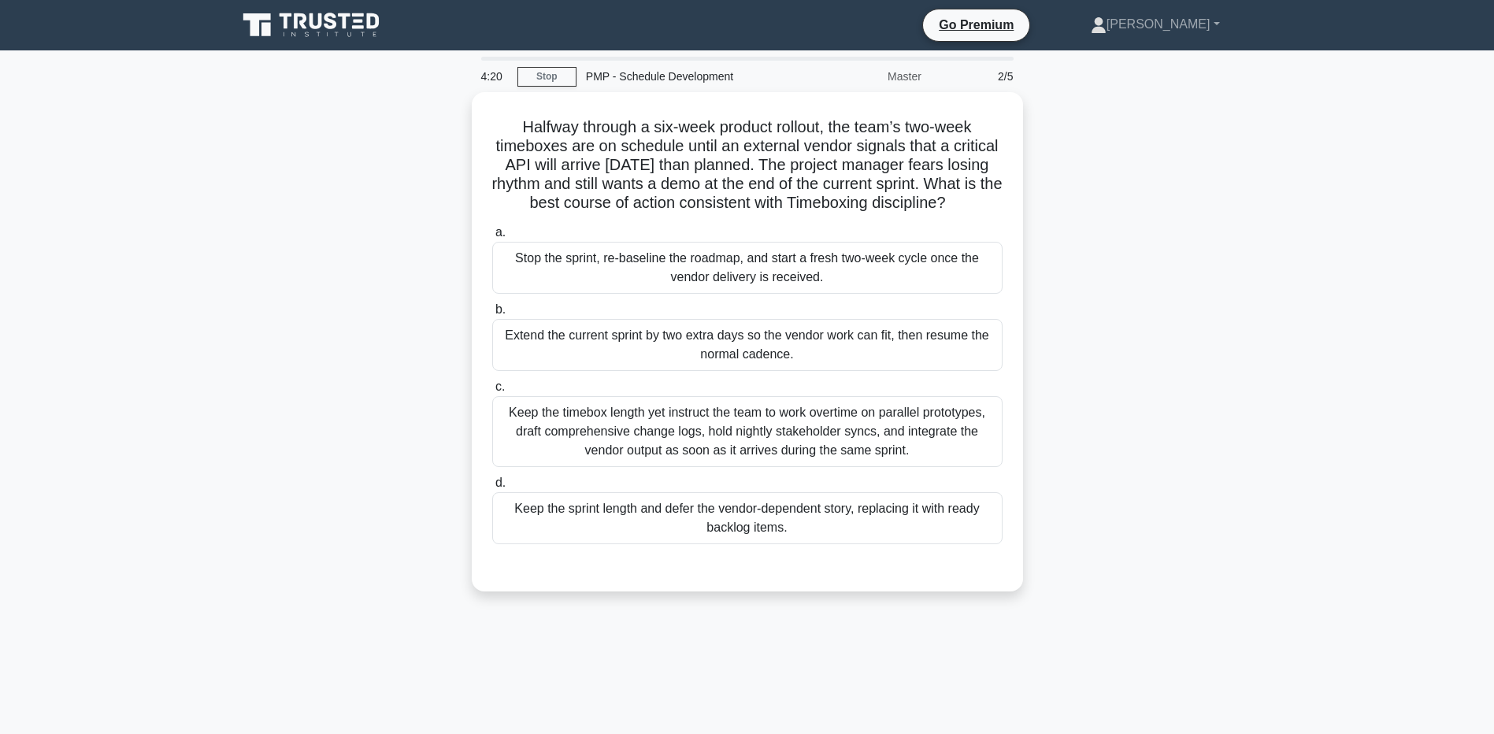
click at [321, 260] on div "Halfway through a six-week product rollout, the team’s two-week timeboxes are o…" at bounding box center [748, 351] width 1040 height 518
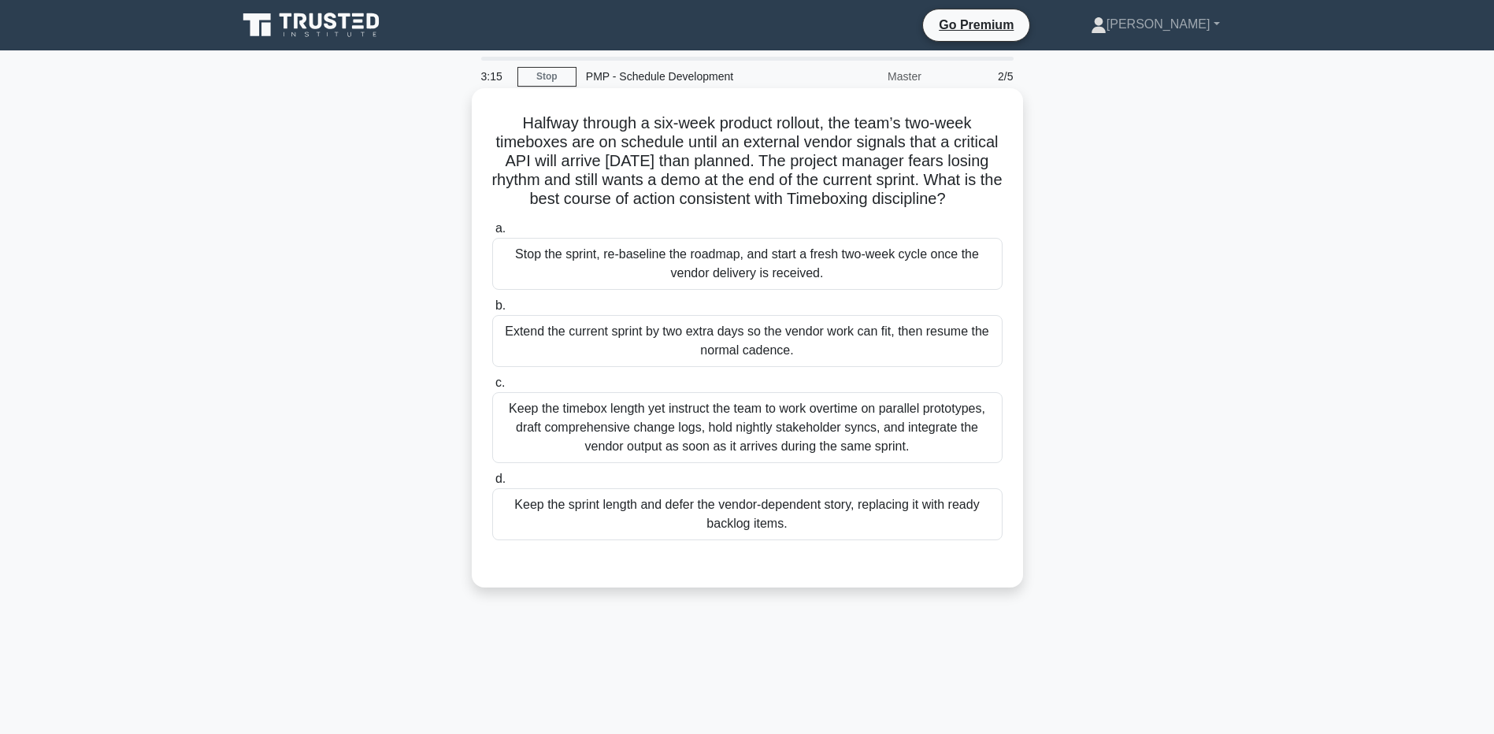
click at [518, 529] on div "Keep the sprint length and defer the vendor-dependent story, replacing it with …" at bounding box center [747, 514] width 510 height 52
click at [492, 484] on input "d. Keep the sprint length and defer the vendor-dependent story, replacing it wi…" at bounding box center [492, 479] width 0 height 10
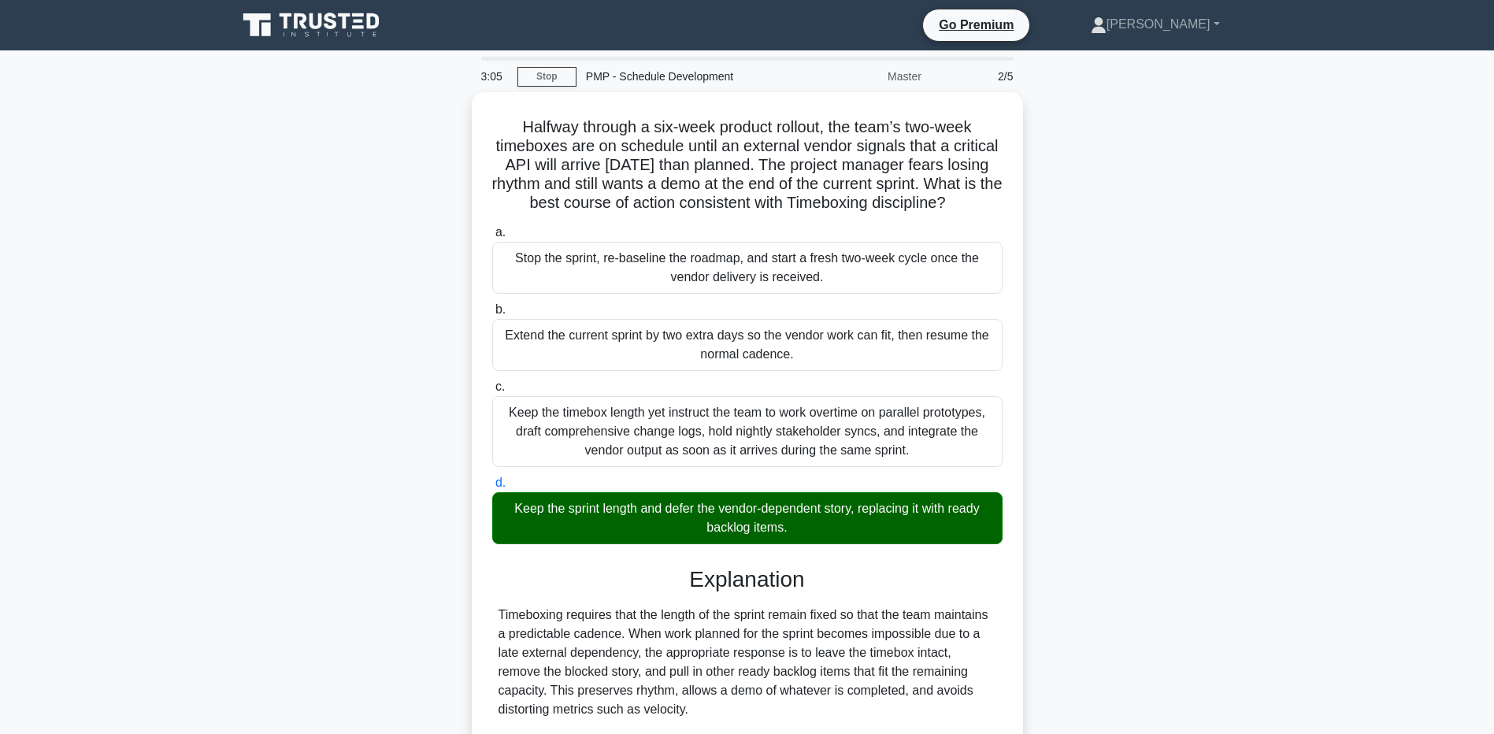
click at [179, 611] on main "3:05 Stop PMP - Schedule Development Master 2/5 Halfway through a six-week prod…" at bounding box center [747, 510] width 1494 height 920
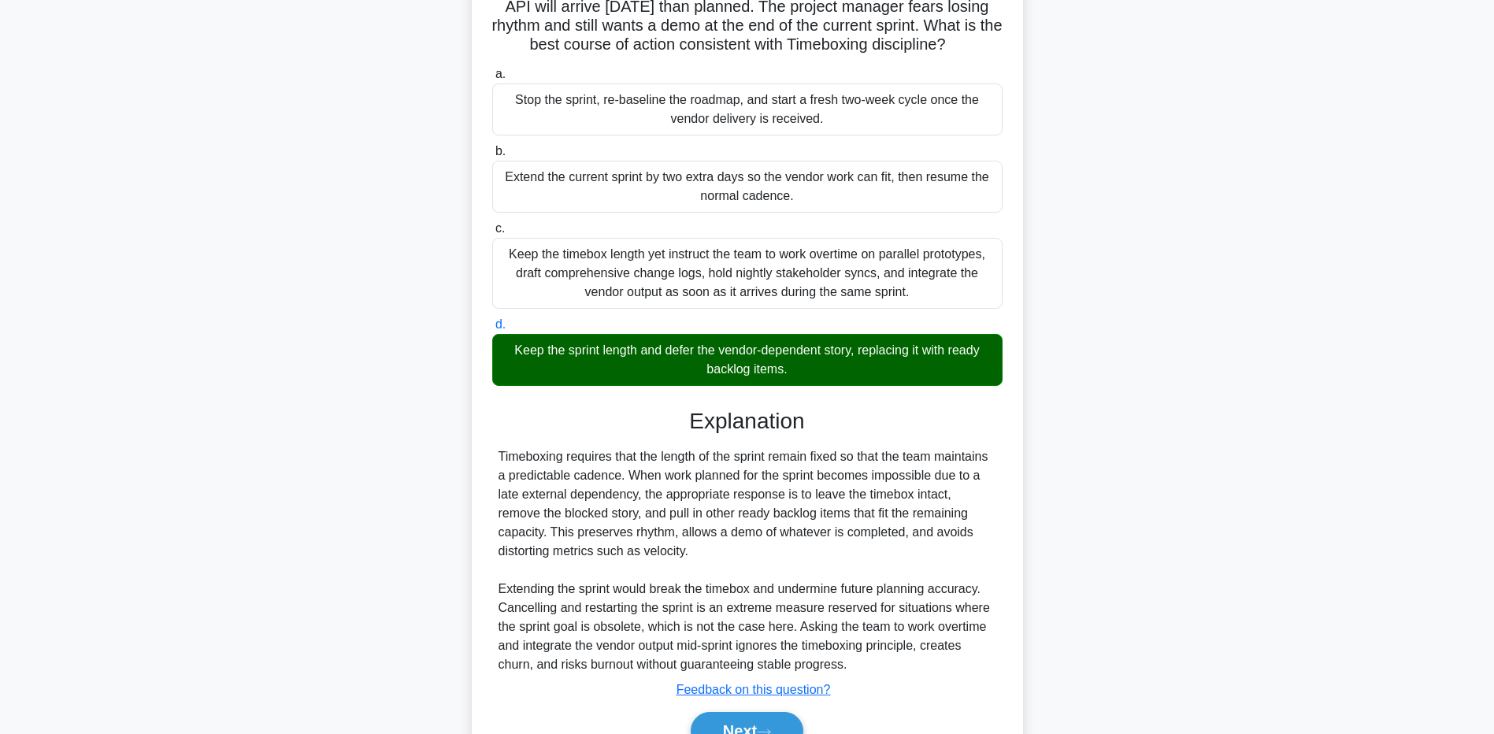
scroll to position [257, 0]
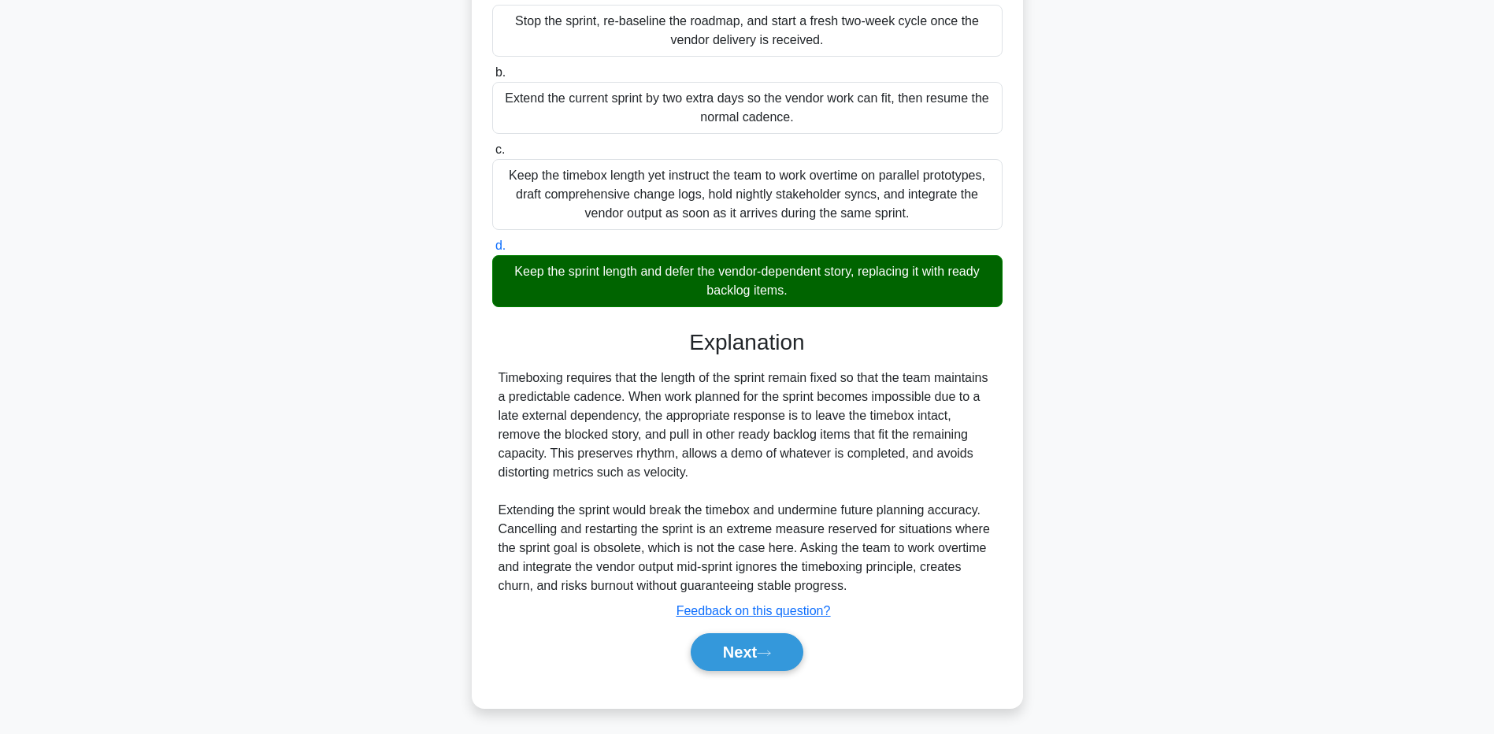
drag, startPoint x: 155, startPoint y: 606, endPoint x: 169, endPoint y: 626, distance: 24.9
click at [155, 606] on main "2:58 Stop PMP - Schedule Development Master 2/5 Halfway through a six-week prod…" at bounding box center [747, 273] width 1494 height 920
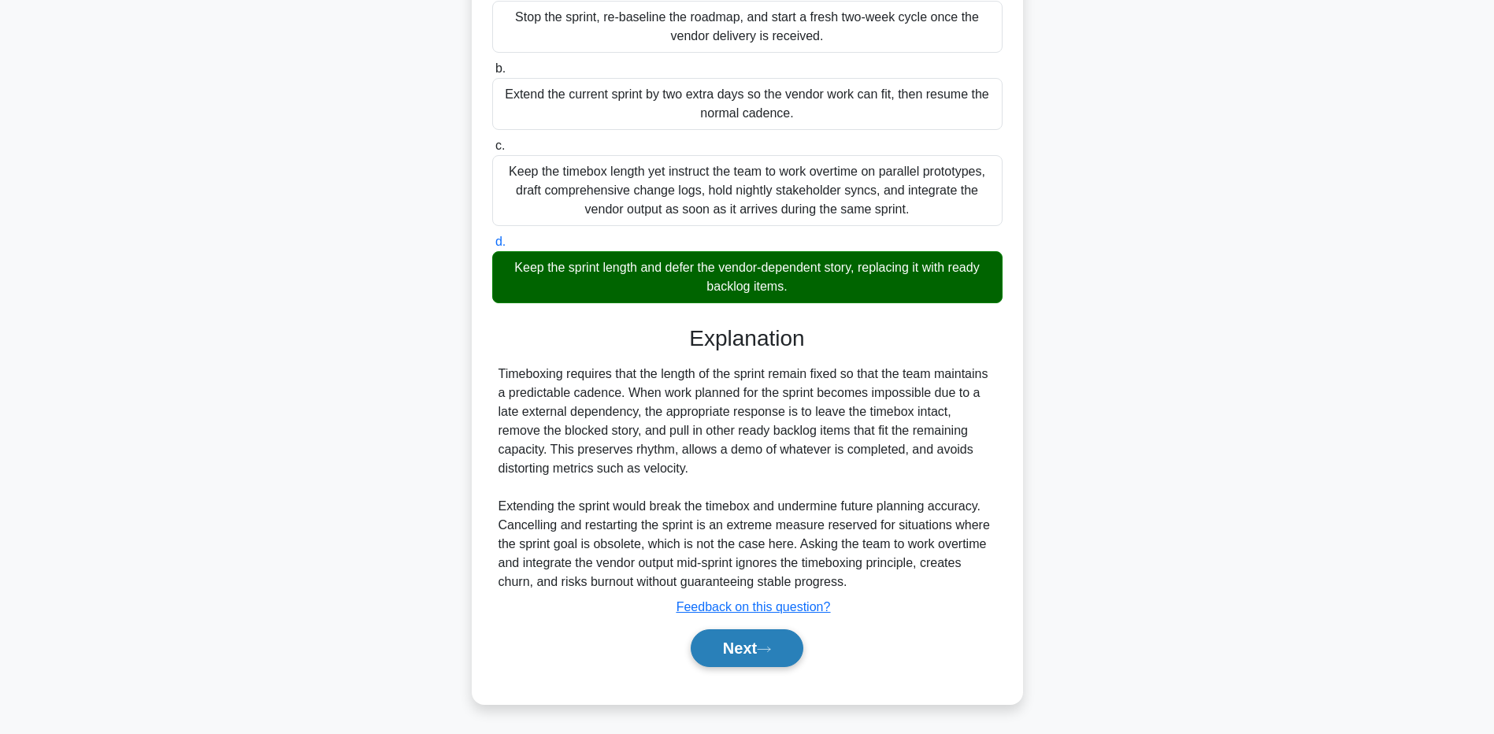
click at [746, 645] on button "Next" at bounding box center [747, 648] width 113 height 38
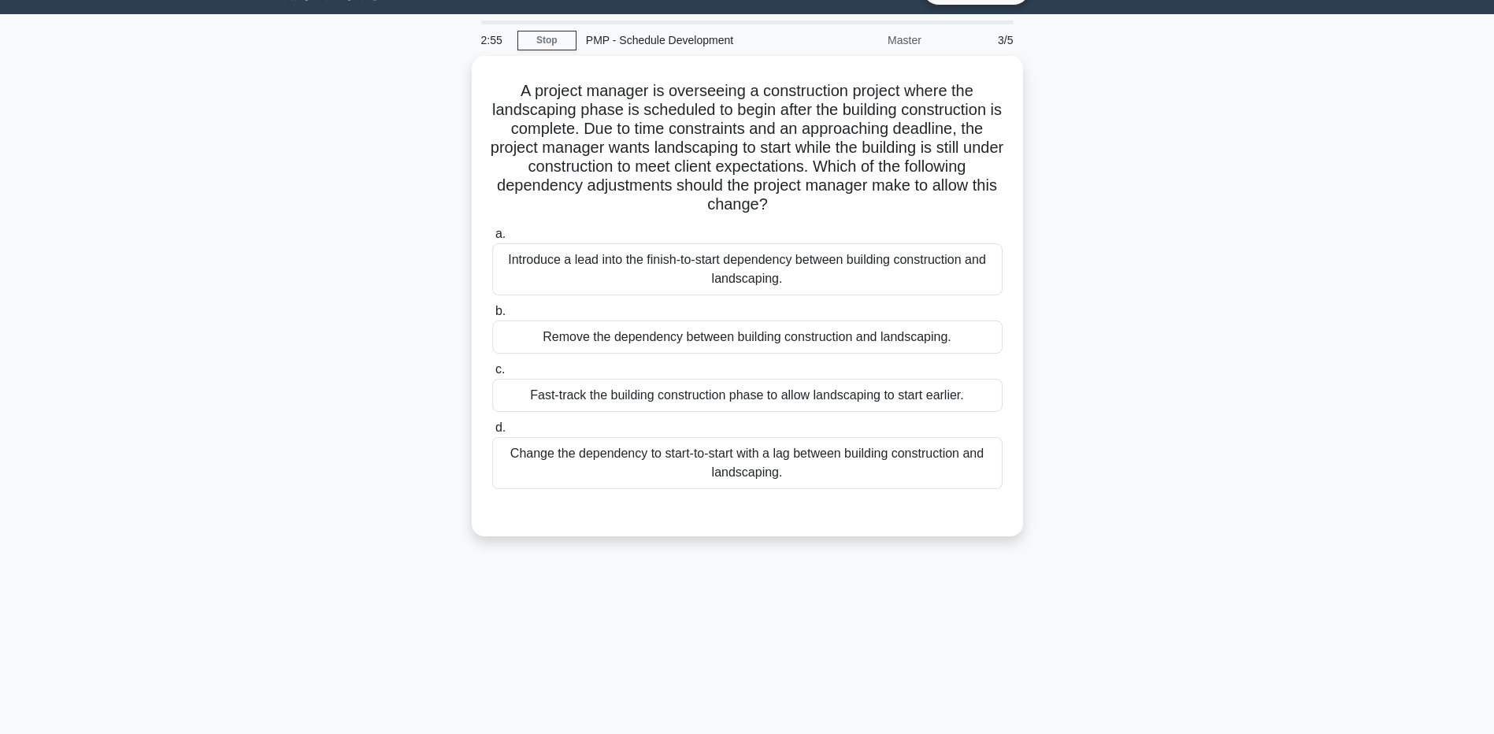
scroll to position [0, 0]
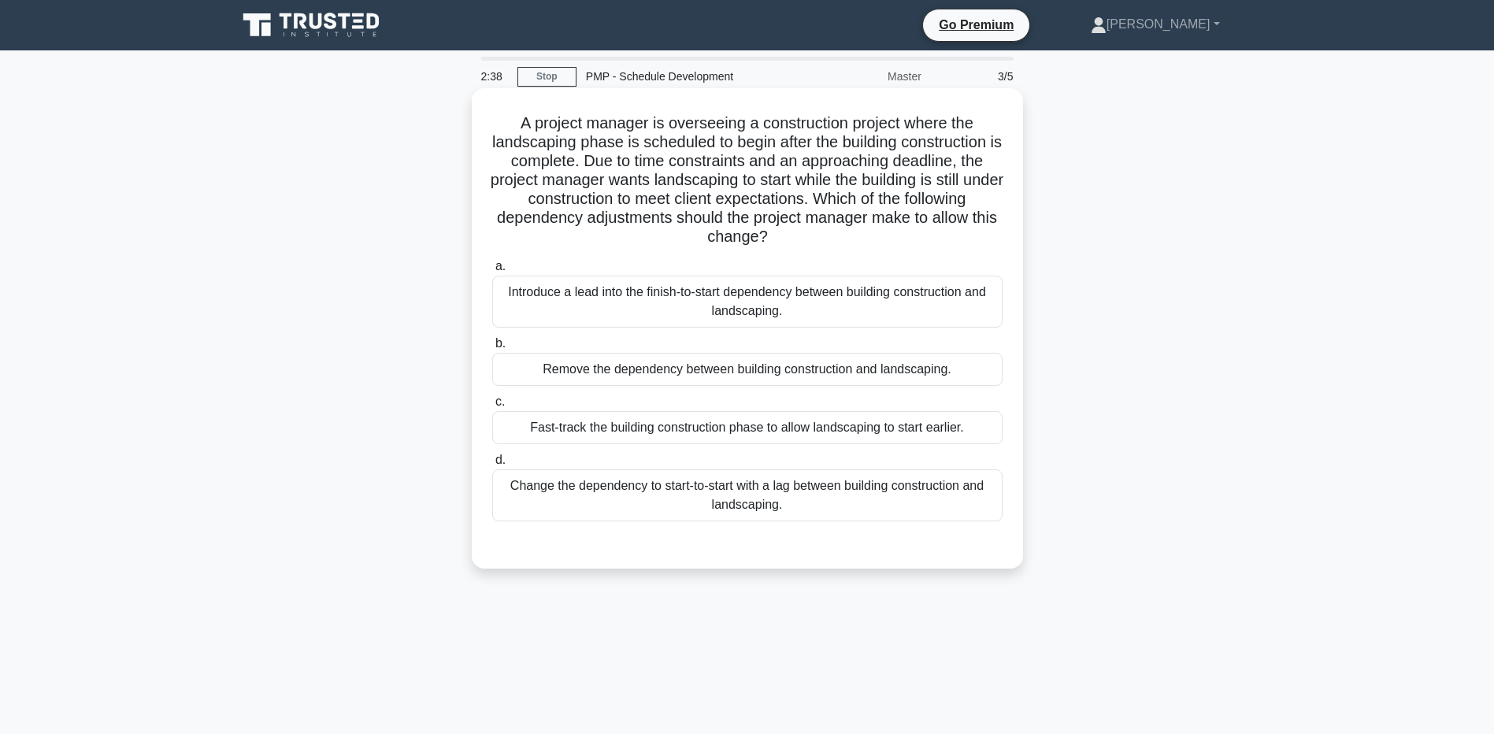
drag, startPoint x: 733, startPoint y: 115, endPoint x: 881, endPoint y: 237, distance: 191.9
click at [881, 237] on h5 "A project manager is overseeing a construction project where the landscaping ph…" at bounding box center [748, 180] width 514 height 134
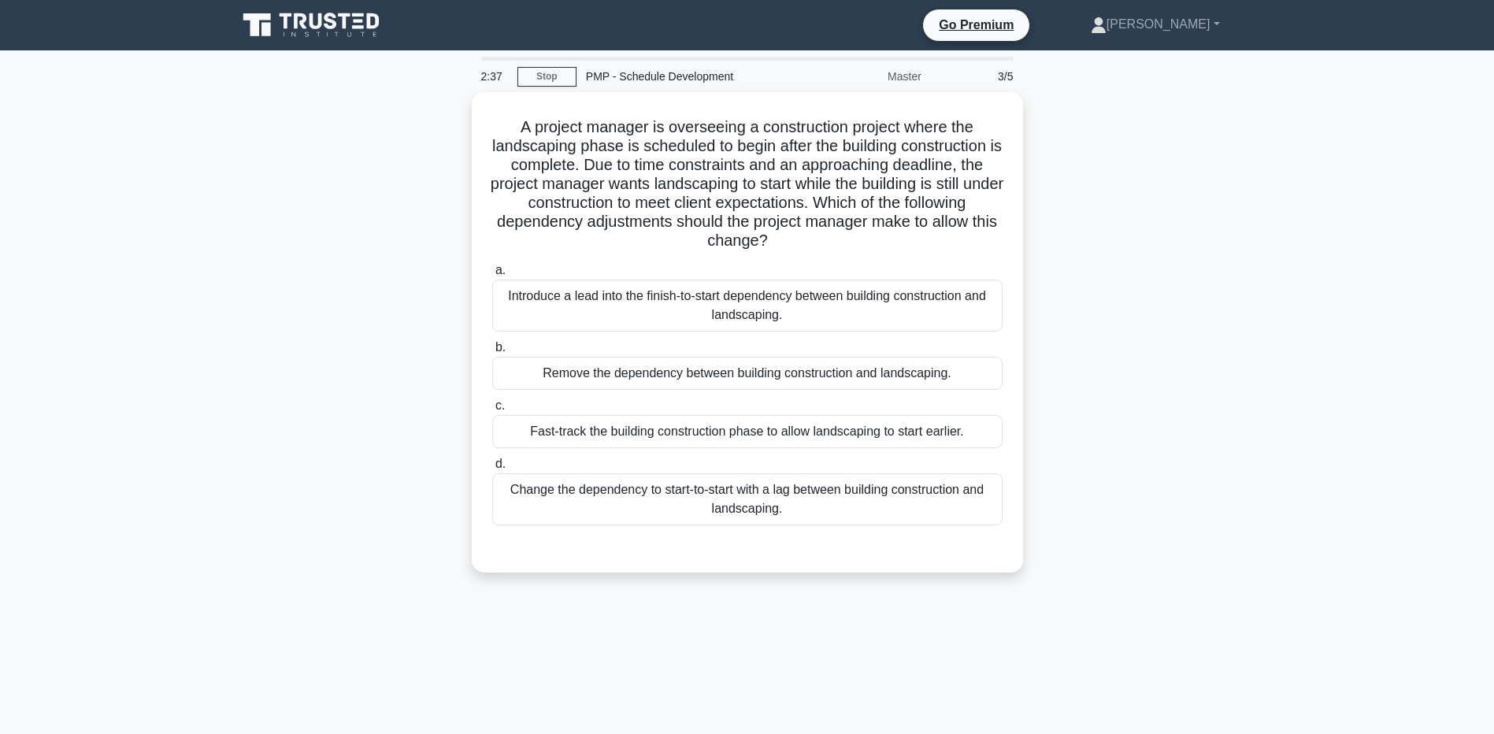
click at [327, 218] on div "A project manager is overseeing a construction project where the landscaping ph…" at bounding box center [748, 341] width 1040 height 499
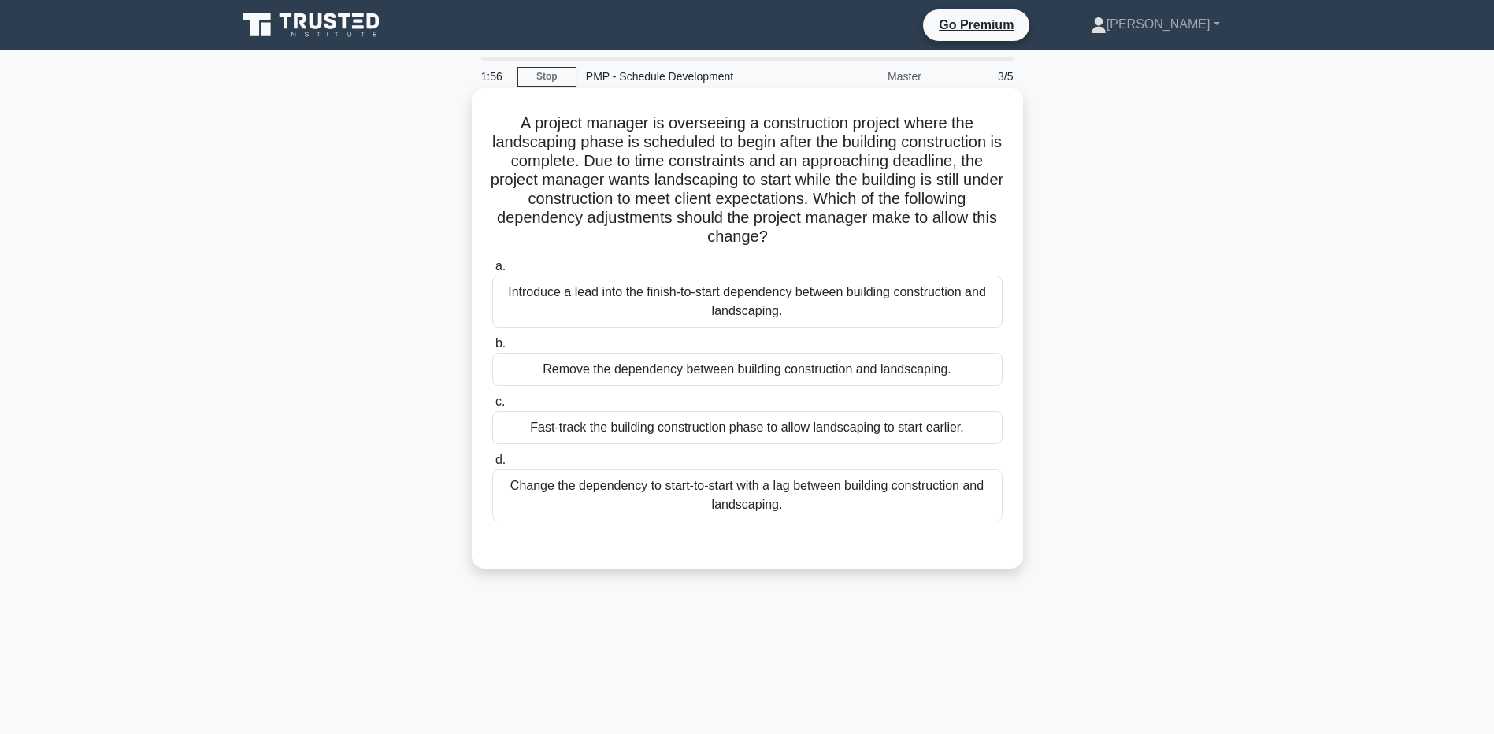
click at [523, 426] on div "Fast-track the building construction phase to allow landscaping to start earlie…" at bounding box center [747, 427] width 510 height 33
click at [492, 407] on input "c. Fast-track the building construction phase to allow landscaping to start ear…" at bounding box center [492, 402] width 0 height 10
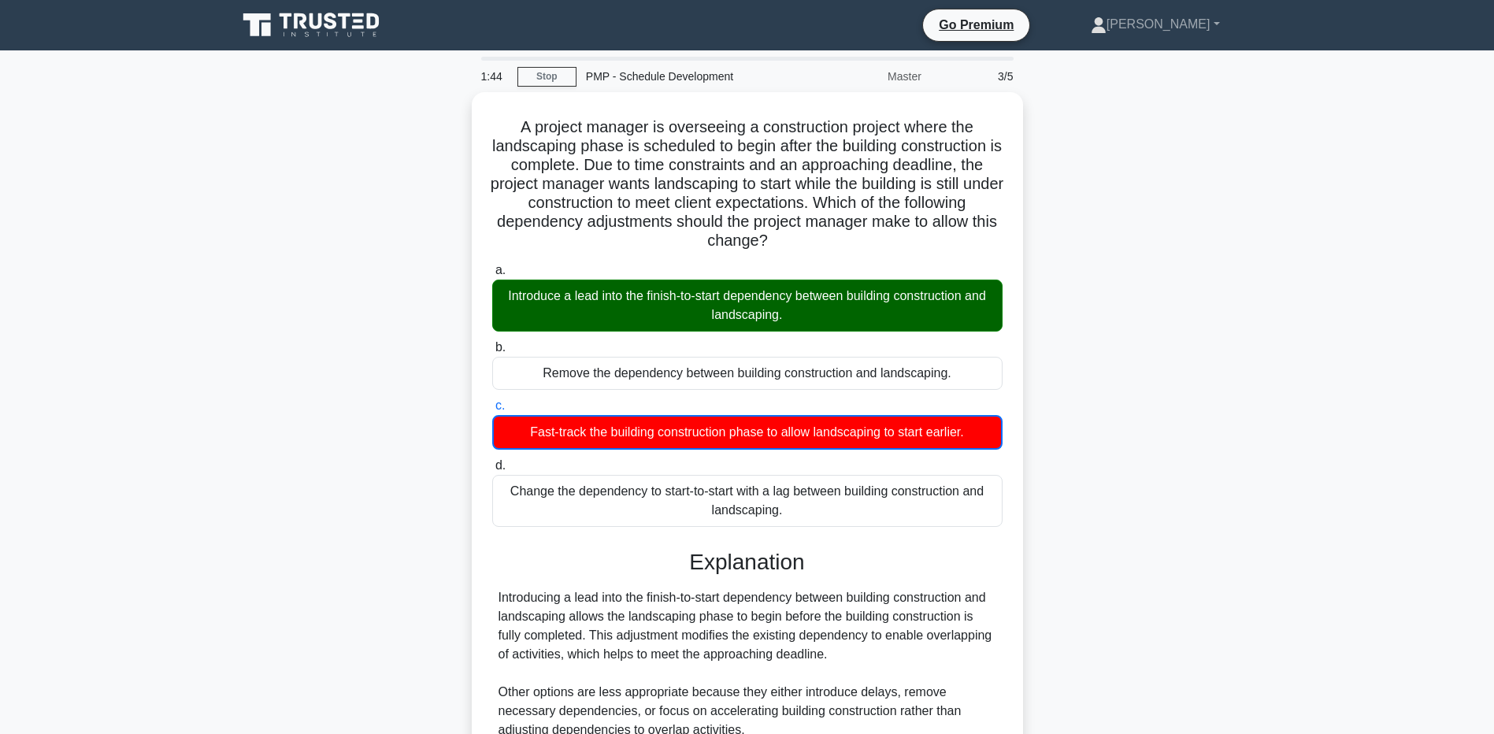
click at [263, 413] on div "A project manager is overseeing a construction project where the landscaping ph…" at bounding box center [748, 481] width 1040 height 779
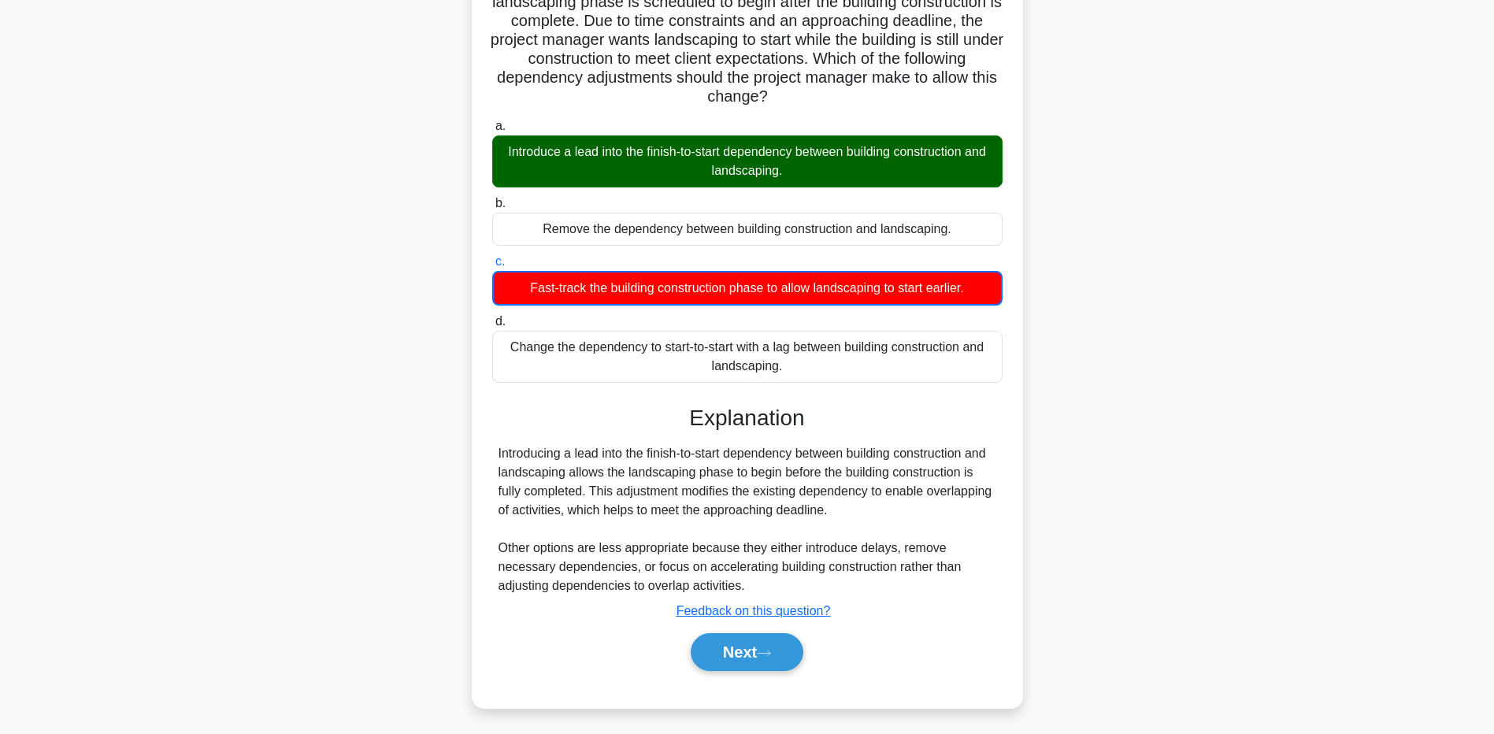
click at [325, 589] on div "A project manager is overseeing a construction project where the landscaping ph…" at bounding box center [748, 337] width 1040 height 779
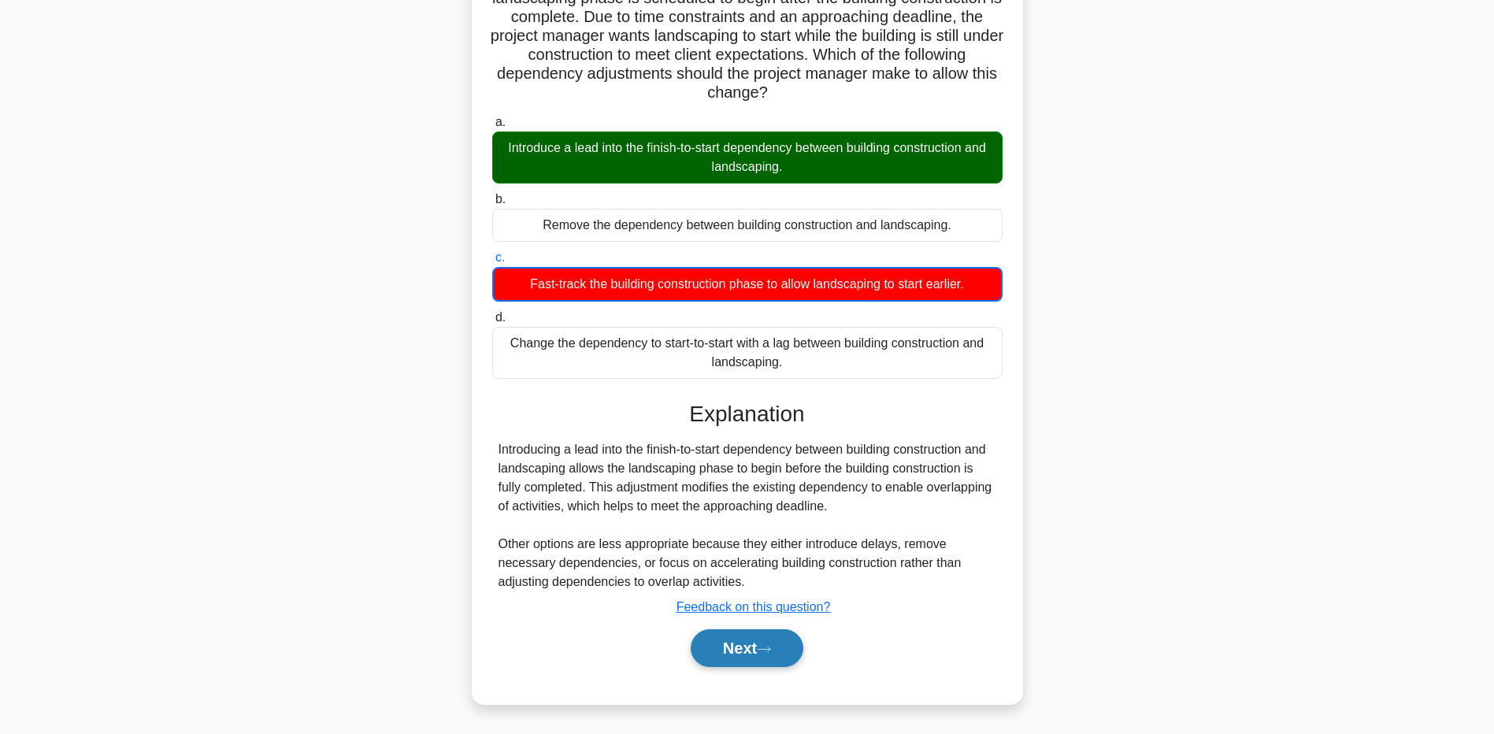
click at [744, 651] on button "Next" at bounding box center [747, 648] width 113 height 38
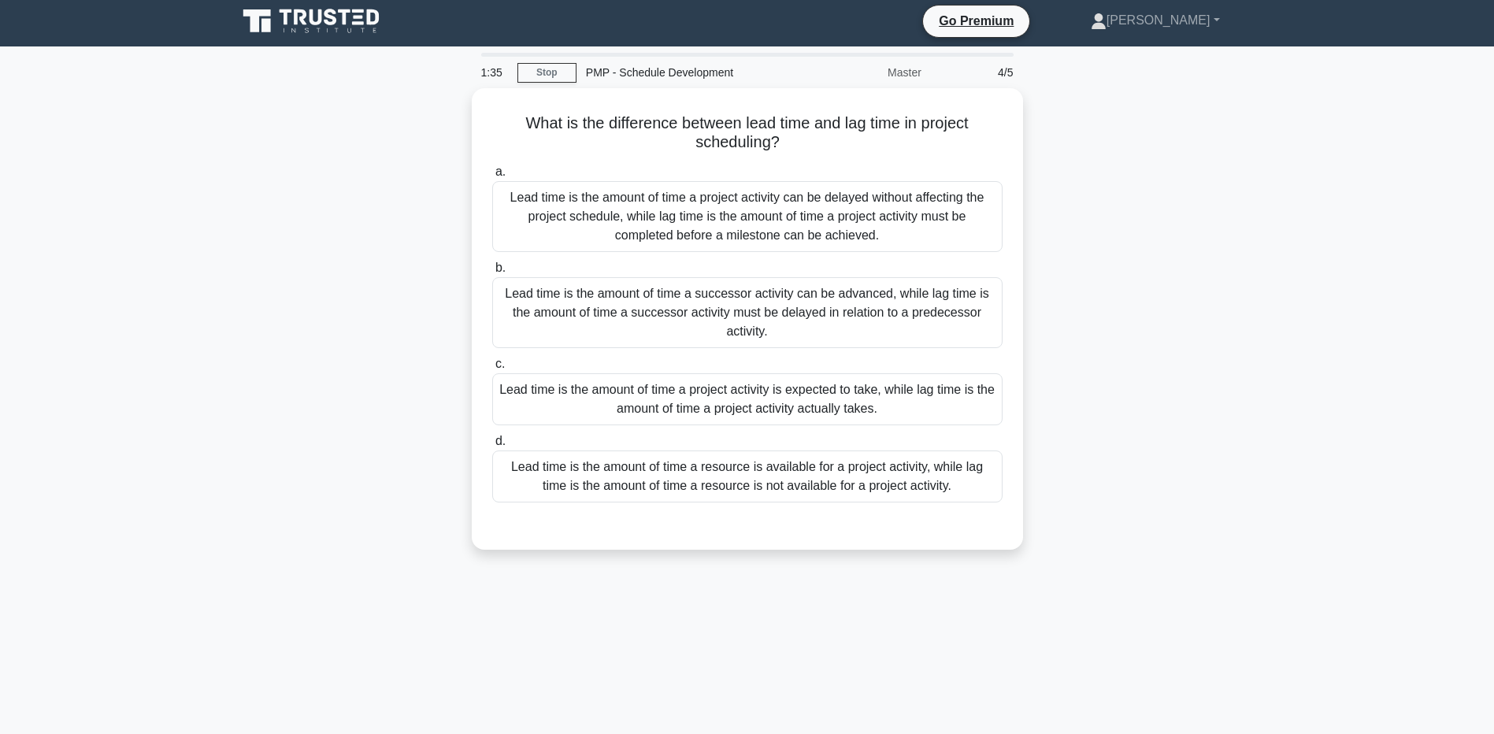
scroll to position [0, 0]
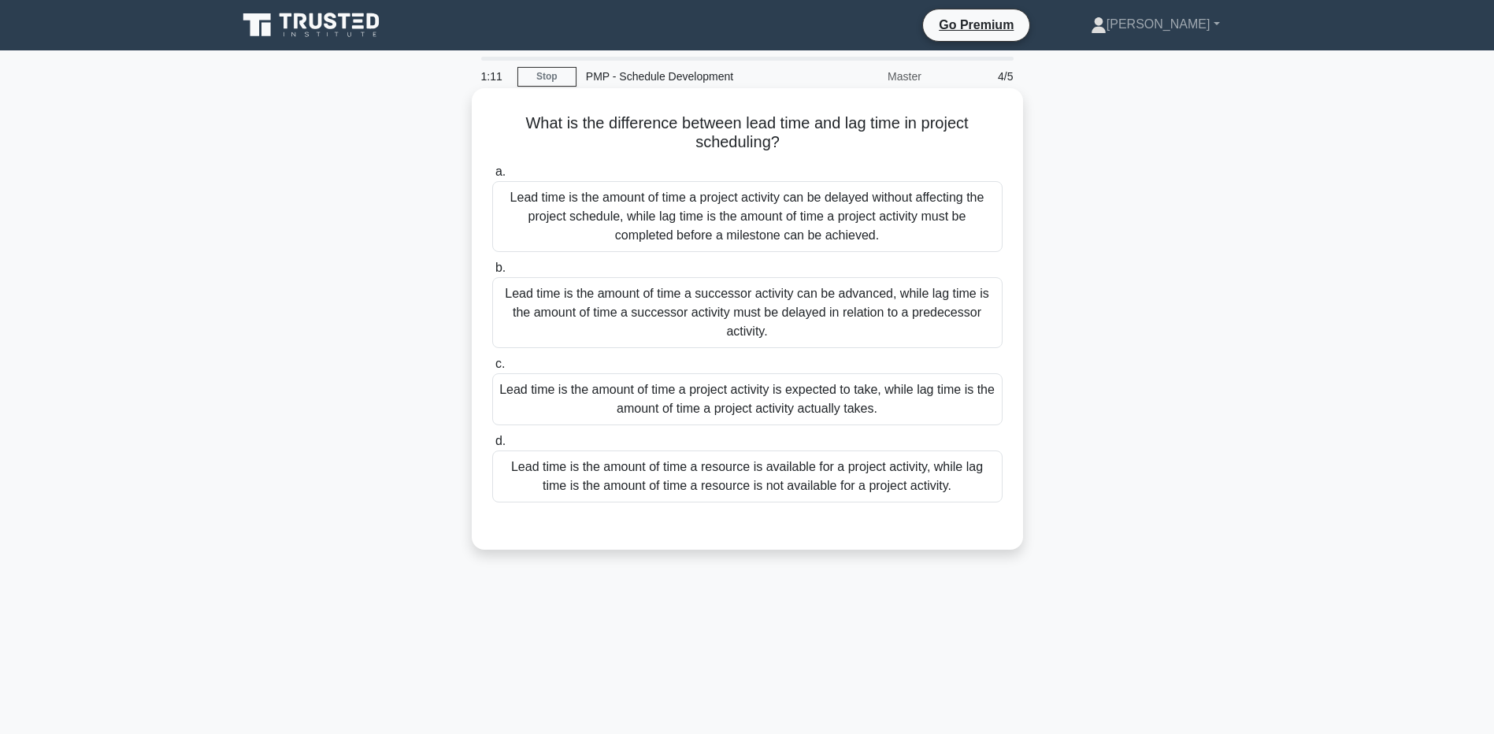
click at [508, 325] on div "Lead time is the amount of time a successor activity can be advanced, while lag…" at bounding box center [747, 312] width 510 height 71
click at [492, 273] on input "b. Lead time is the amount of time a successor activity can be advanced, while …" at bounding box center [492, 268] width 0 height 10
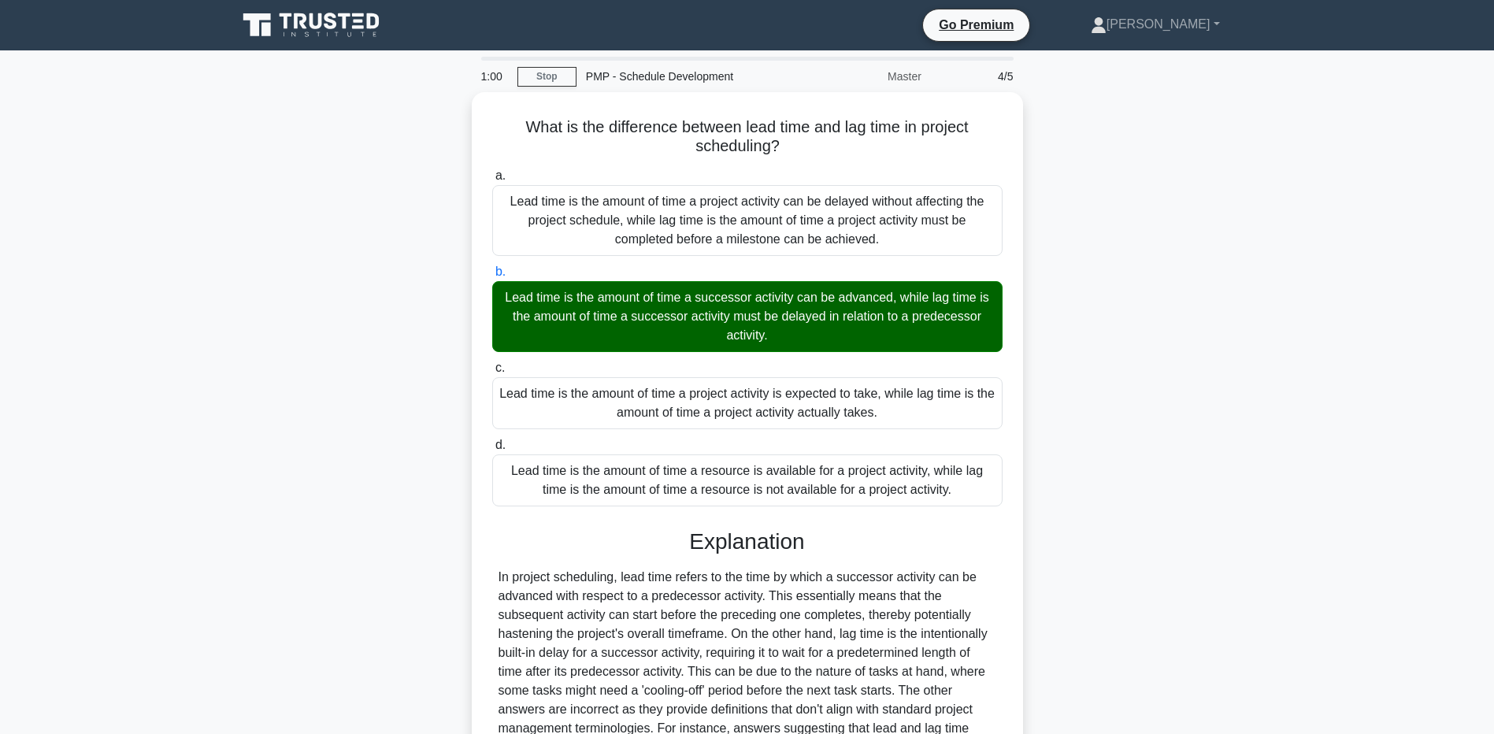
click at [113, 498] on main "1:00 Stop PMP - Schedule Development Master 4/5 What is the difference between …" at bounding box center [747, 491] width 1494 height 882
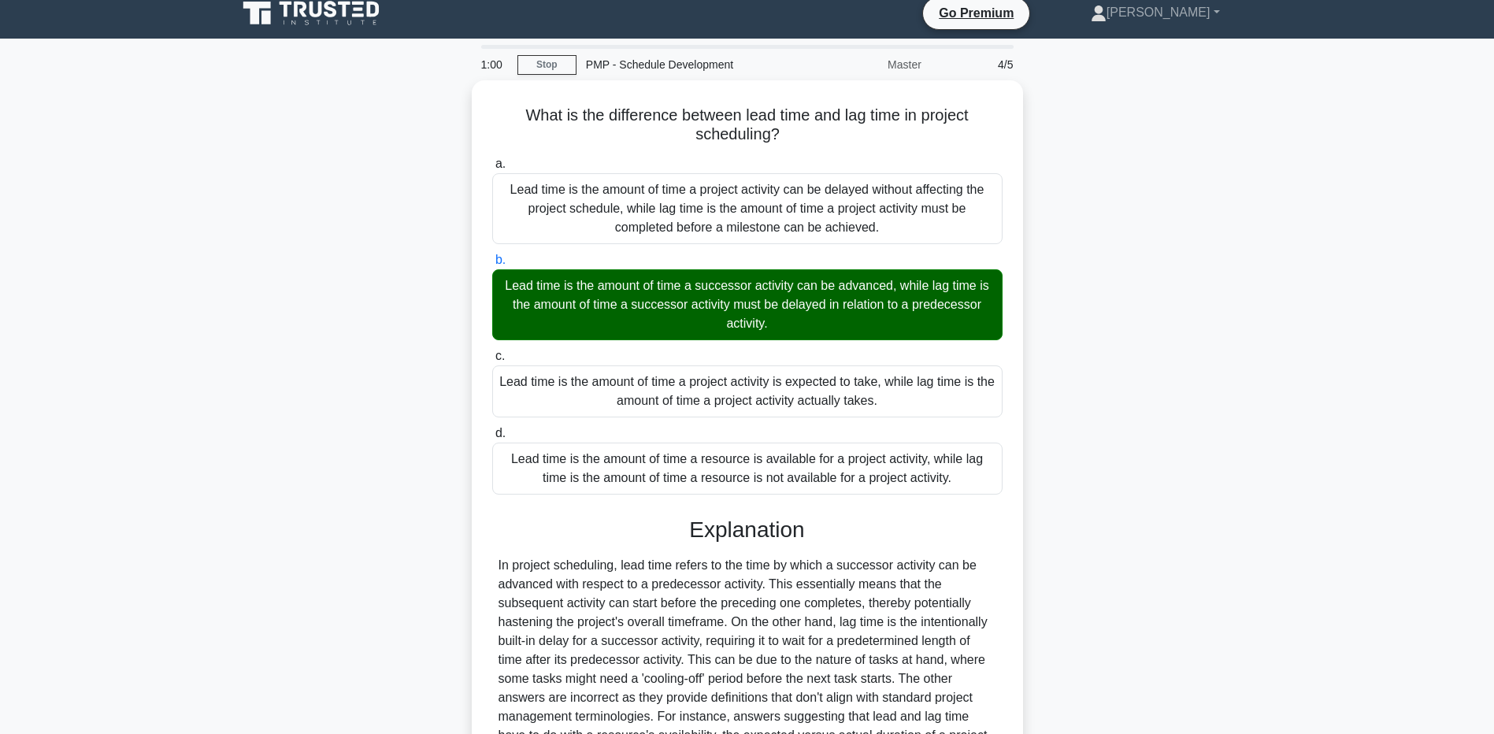
scroll to position [200, 0]
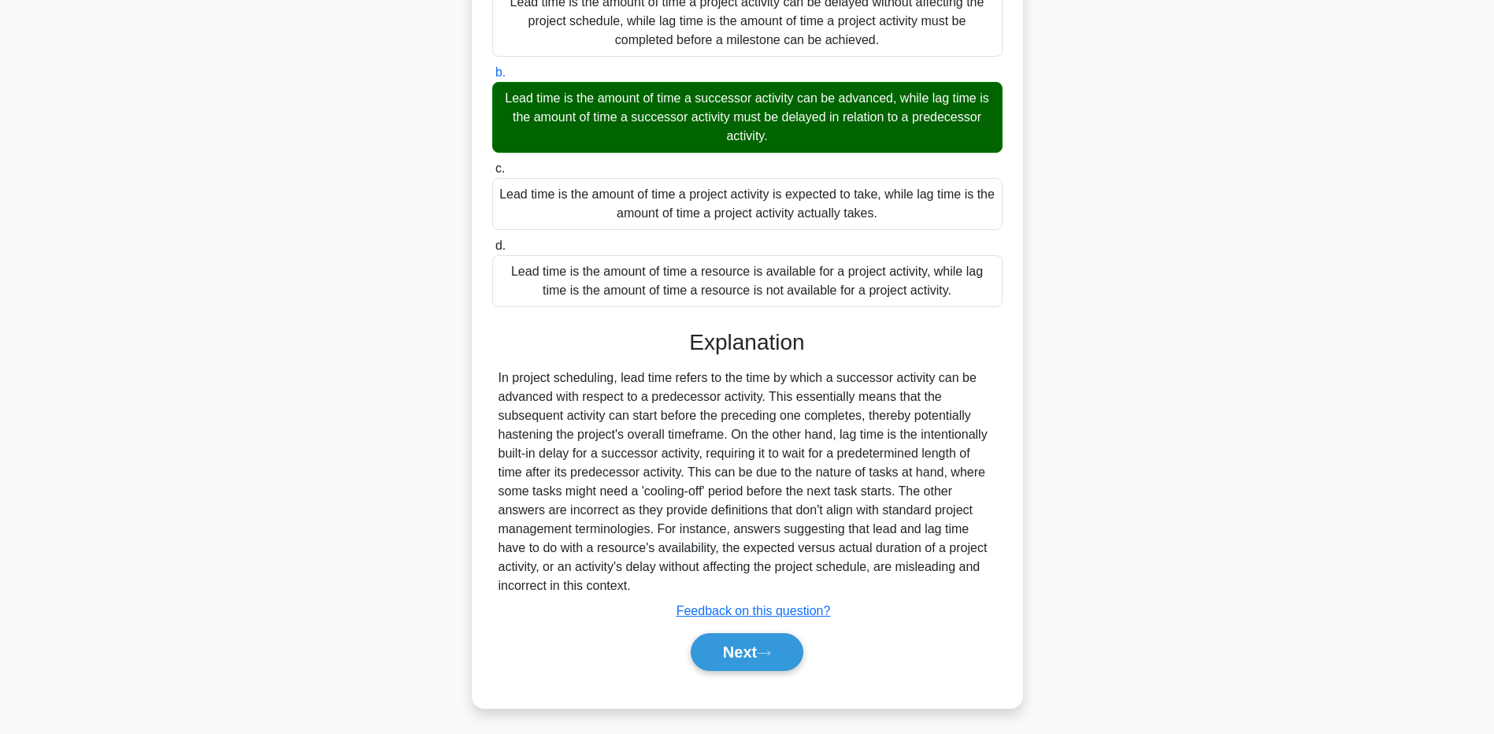
click at [261, 443] on div "What is the difference between lead time and lag time in project scheduling? .s…" at bounding box center [748, 310] width 1040 height 834
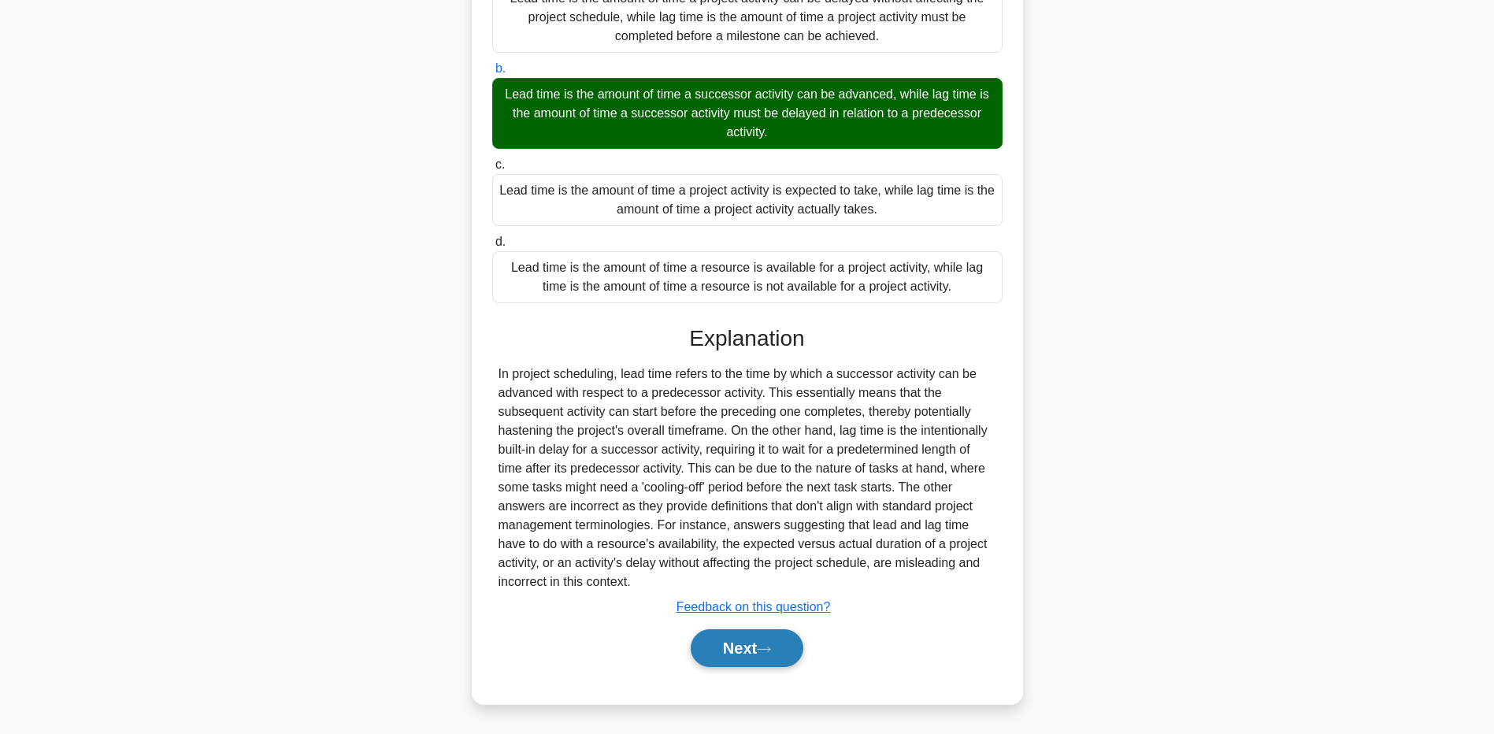
click at [701, 656] on button "Next" at bounding box center [747, 648] width 113 height 38
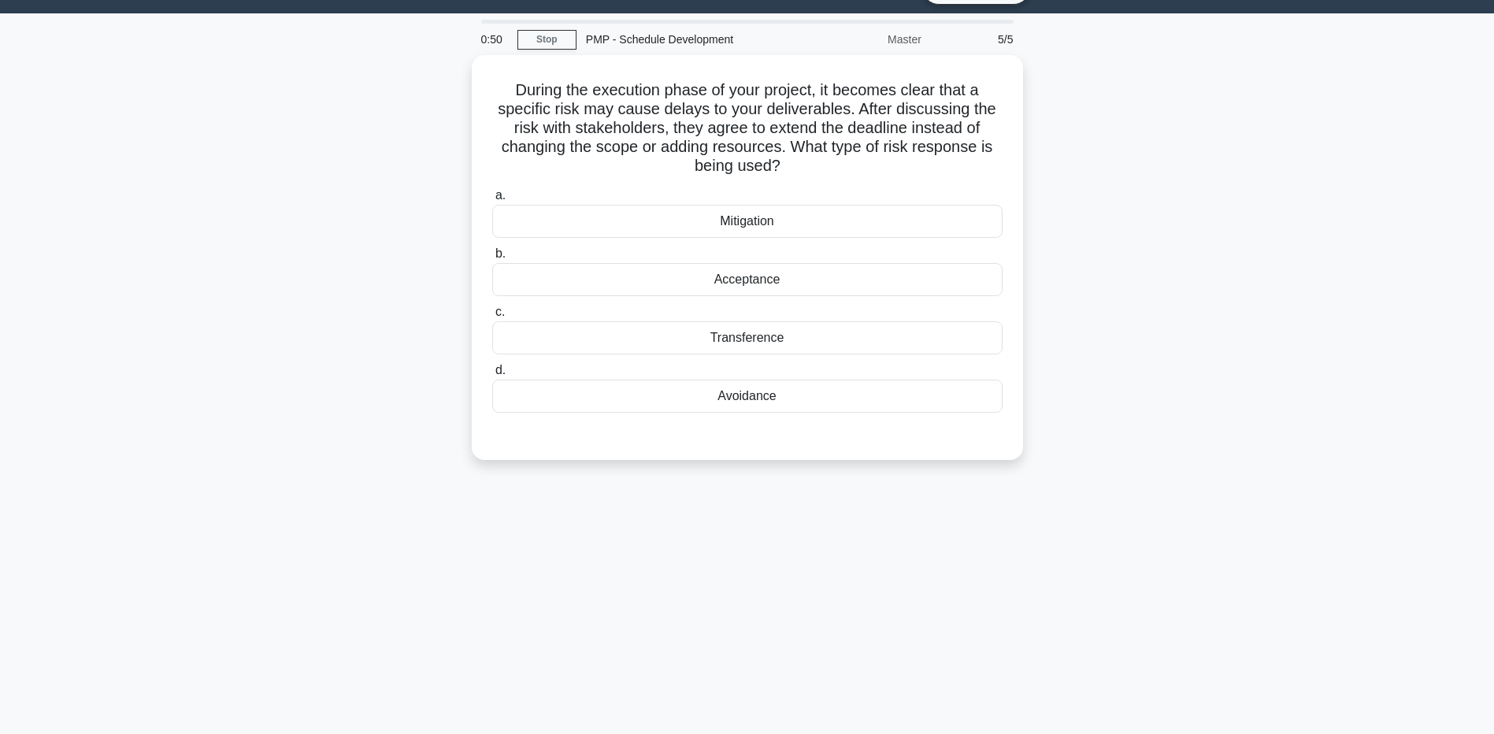
scroll to position [0, 0]
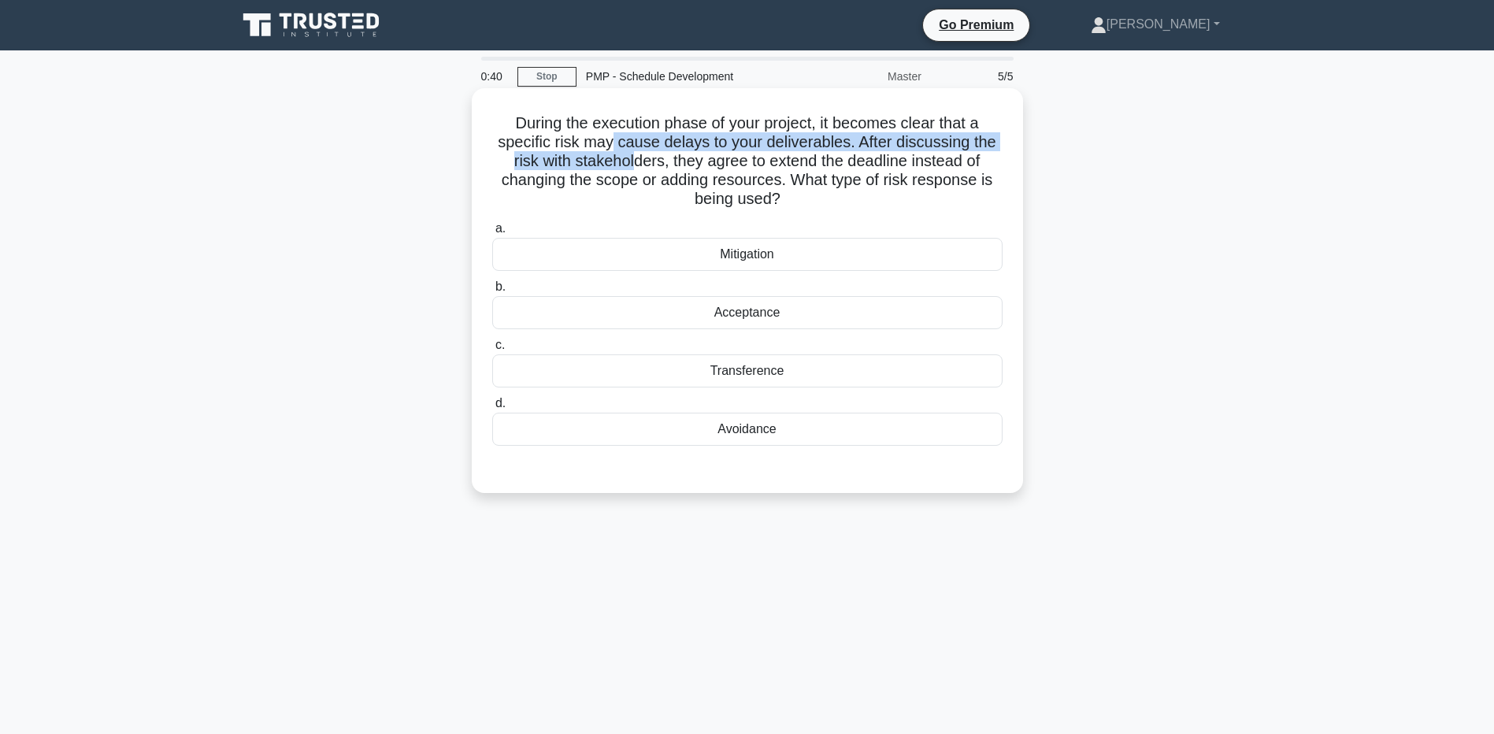
drag, startPoint x: 607, startPoint y: 134, endPoint x: 635, endPoint y: 160, distance: 37.9
click at [635, 160] on h5 "During the execution phase of your project, it becomes clear that a specific ri…" at bounding box center [748, 161] width 514 height 96
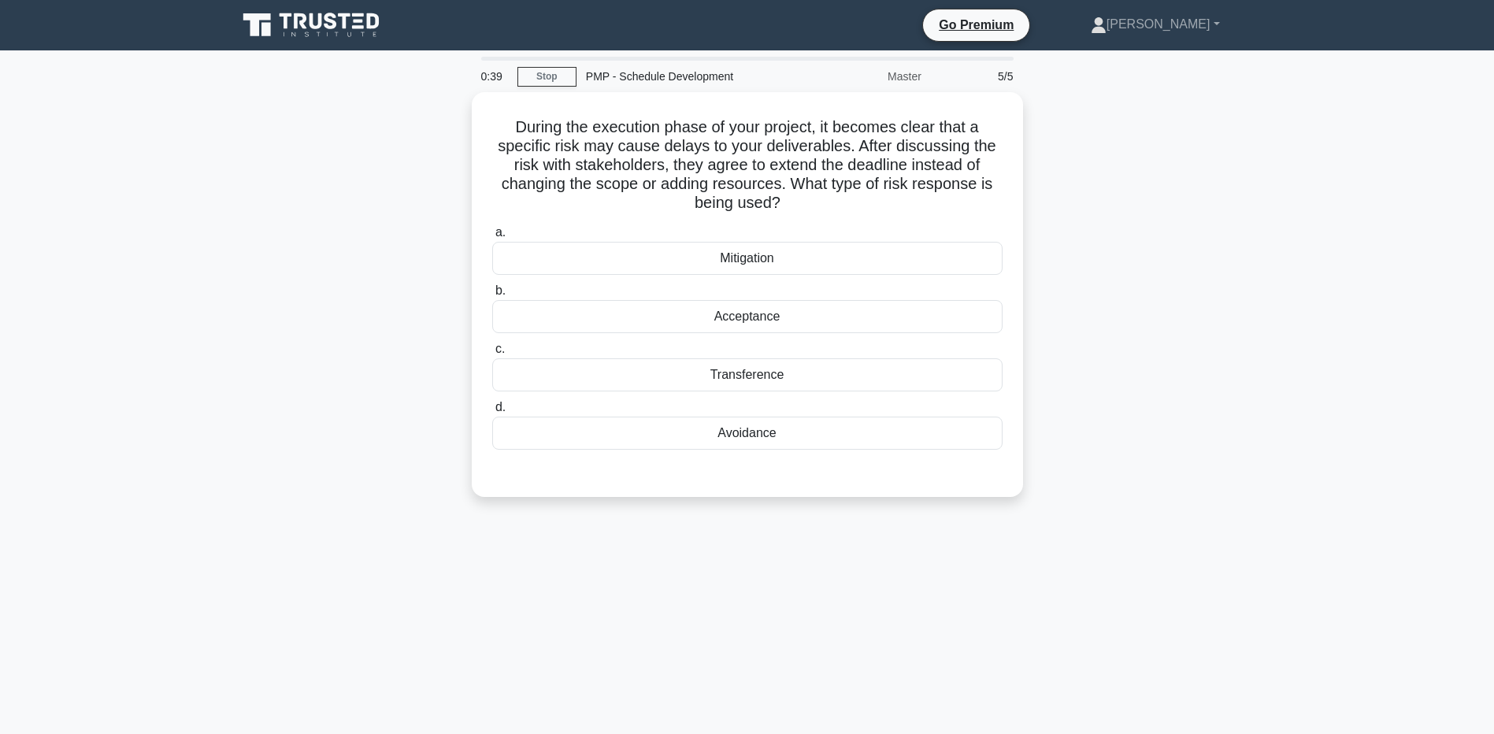
click at [271, 232] on div "During the execution phase of your project, it becomes clear that a specific ri…" at bounding box center [748, 304] width 1040 height 424
click at [601, 319] on div "Acceptance" at bounding box center [747, 312] width 510 height 33
click at [492, 292] on input "b. Acceptance" at bounding box center [492, 287] width 0 height 10
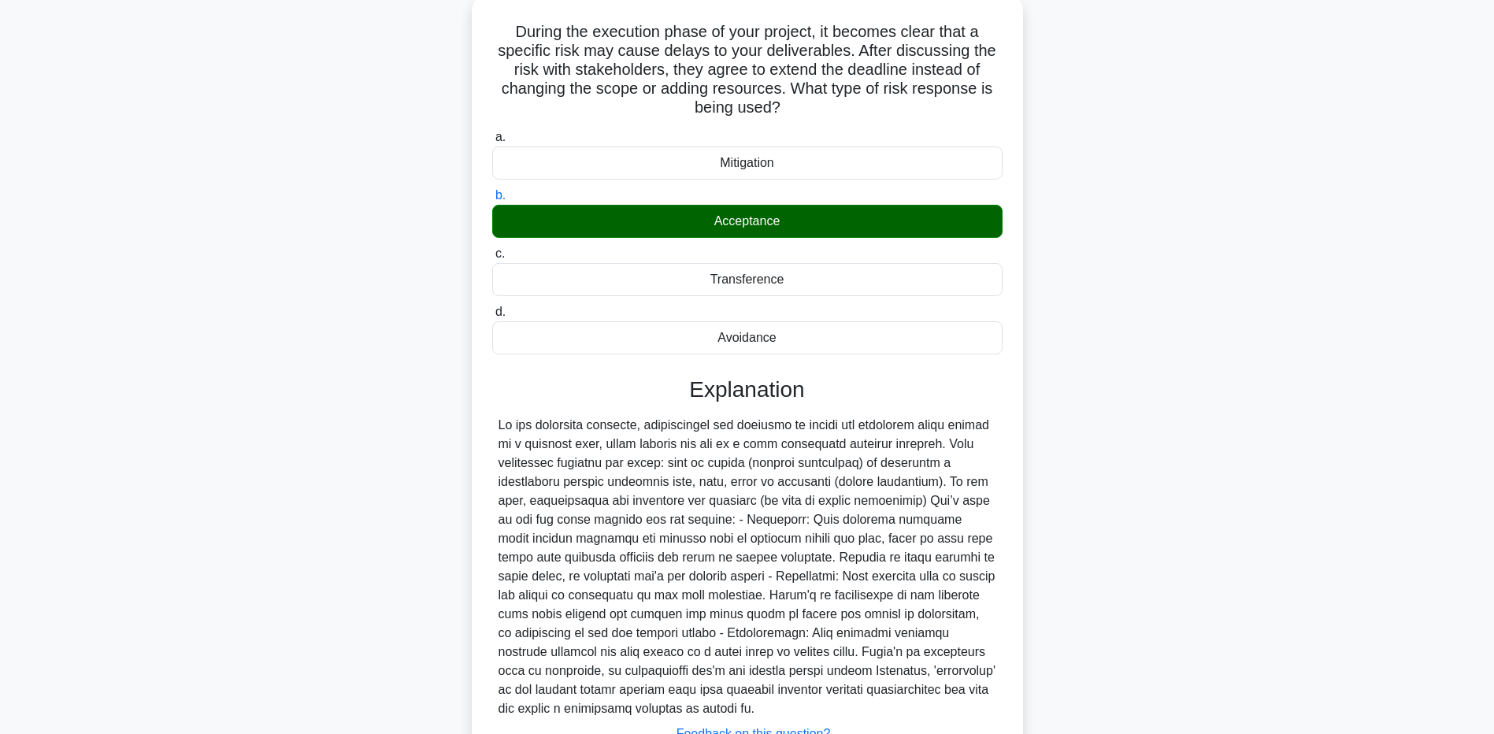
scroll to position [97, 0]
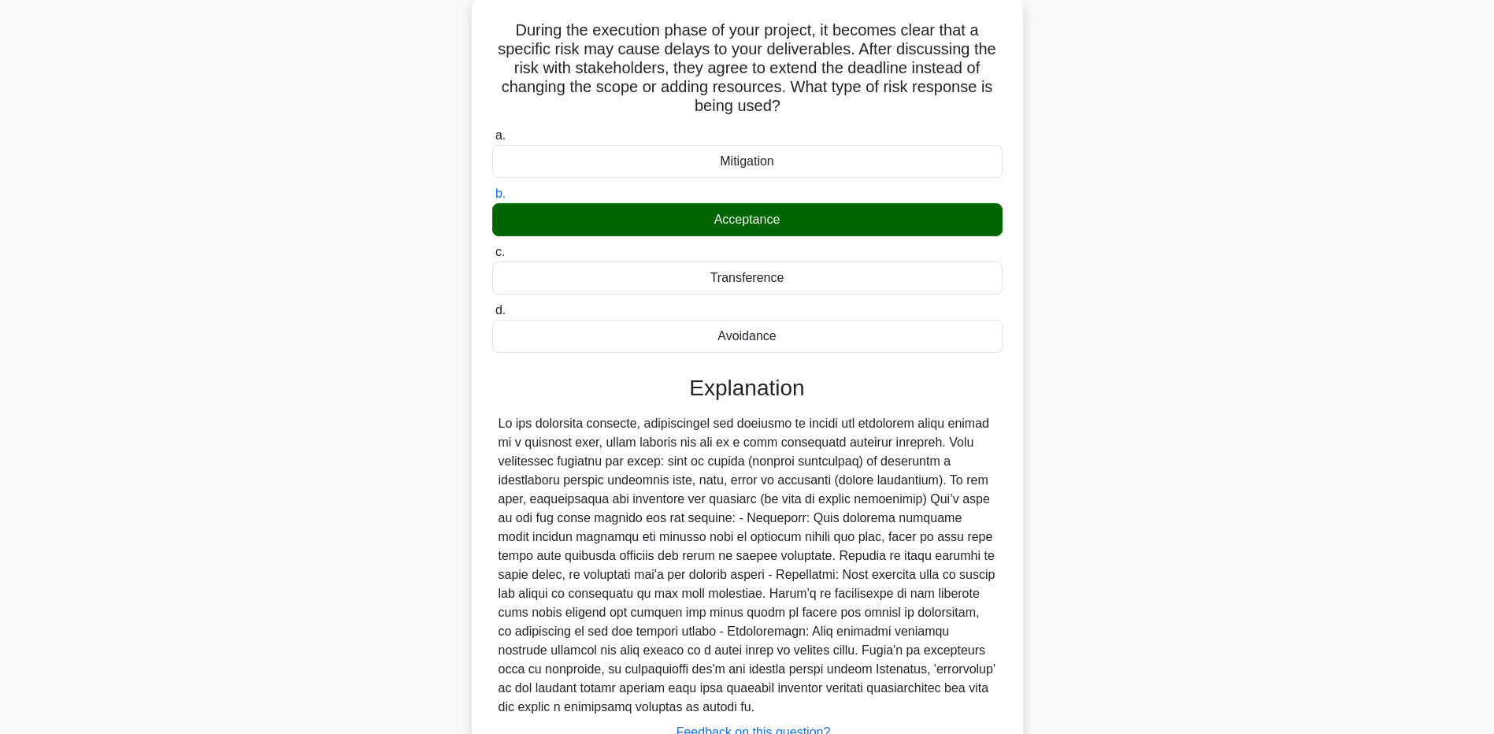
click at [271, 599] on div "During the execution phase of your project, it becomes clear that a specific ri…" at bounding box center [748, 421] width 1040 height 853
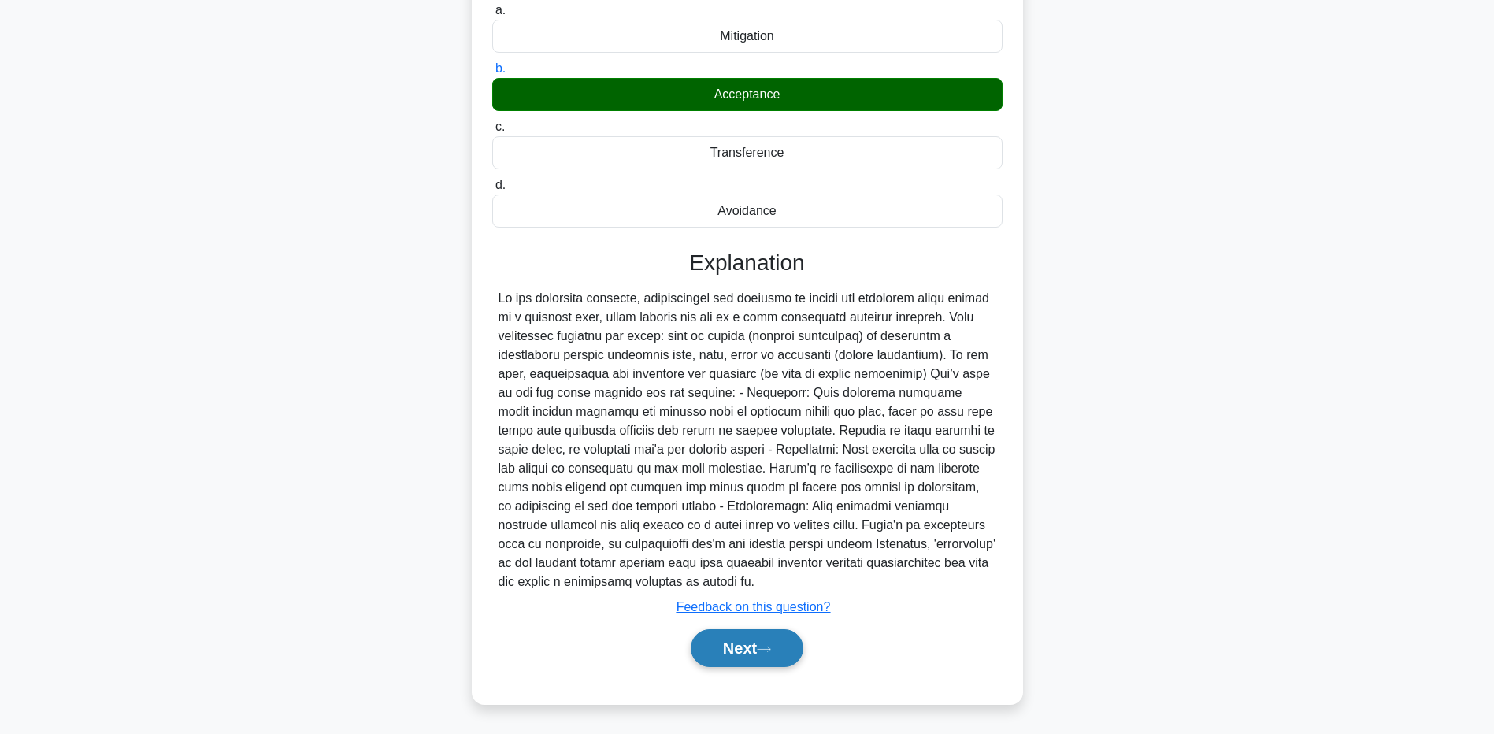
click at [756, 647] on button "Next" at bounding box center [747, 648] width 113 height 38
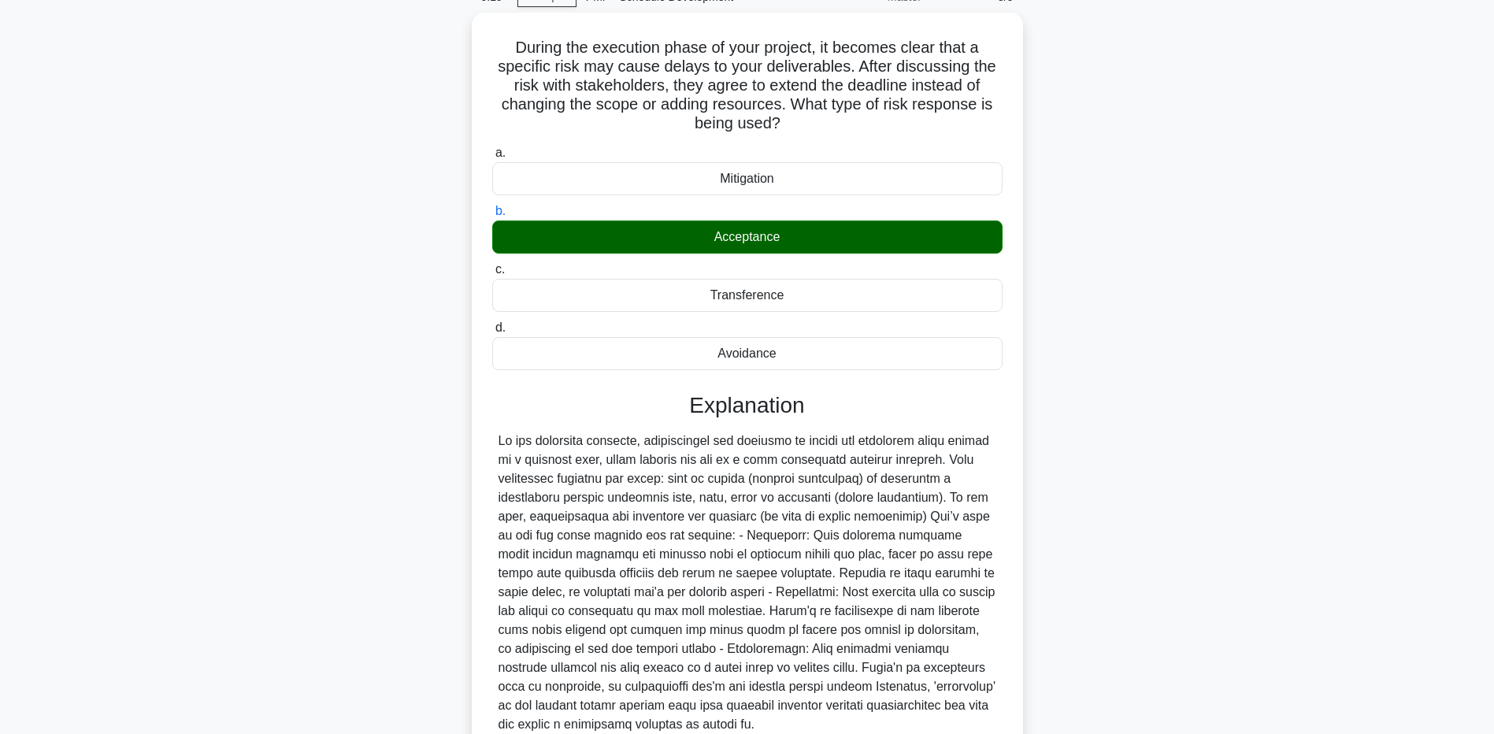
scroll to position [0, 0]
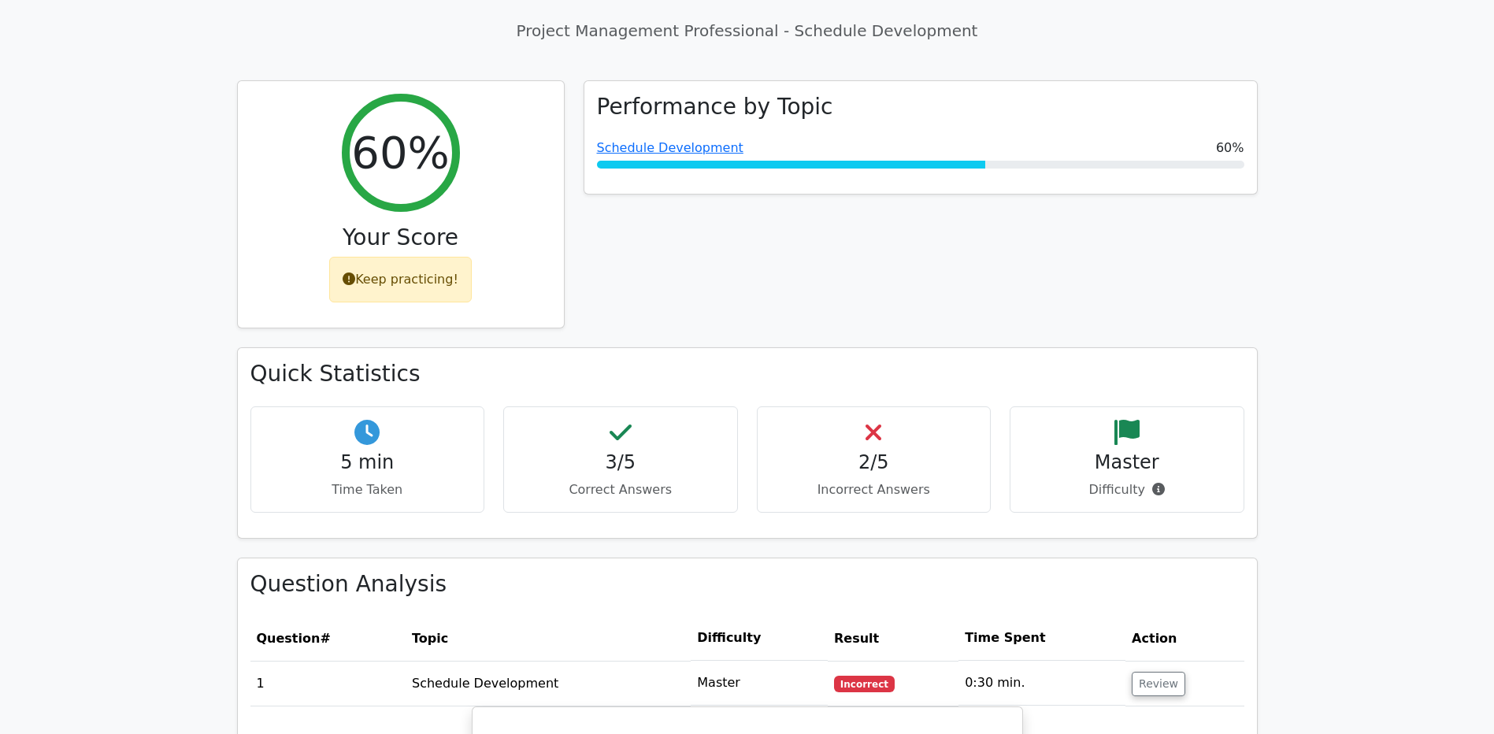
scroll to position [158, 0]
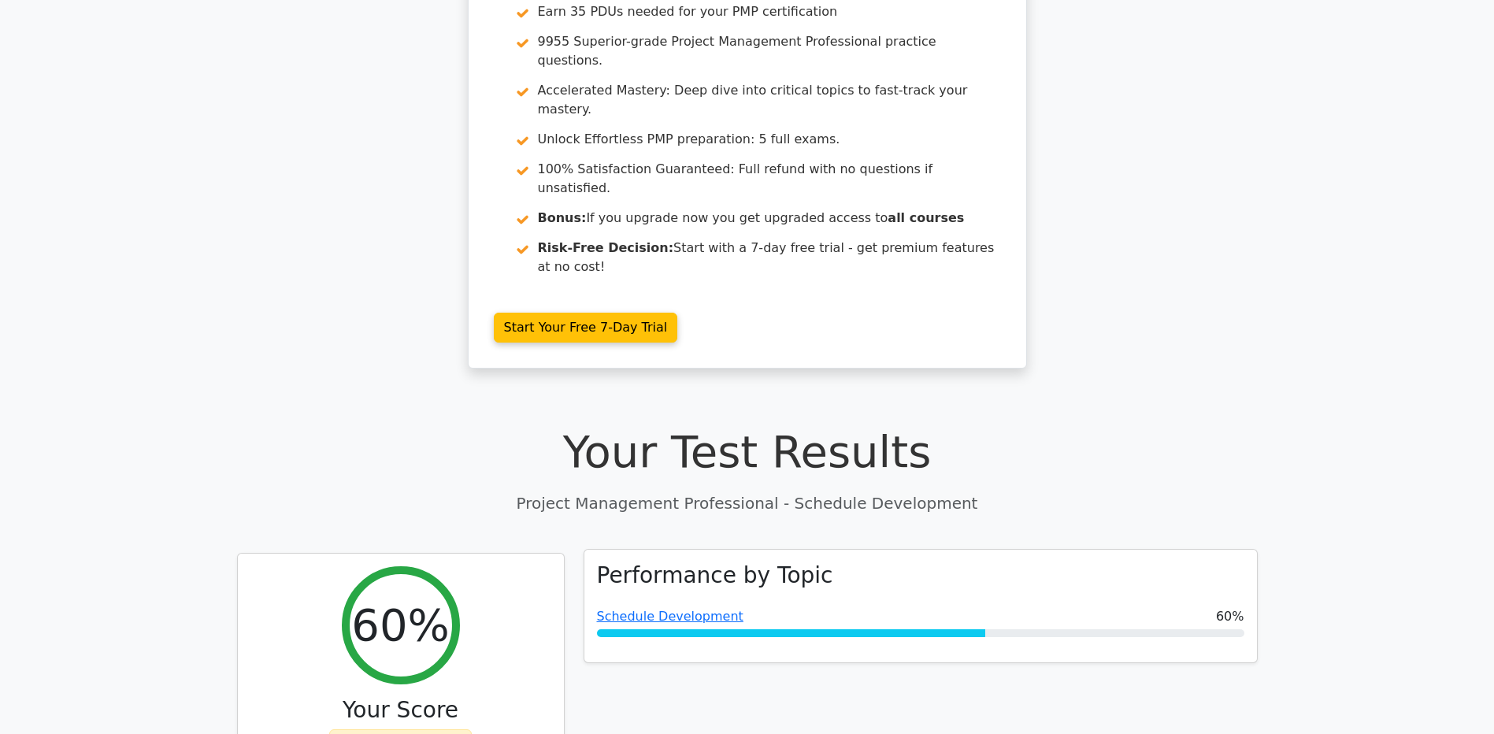
click at [613, 607] on span "Schedule Development" at bounding box center [670, 616] width 147 height 19
click at [614, 609] on link "Schedule Development" at bounding box center [670, 616] width 147 height 15
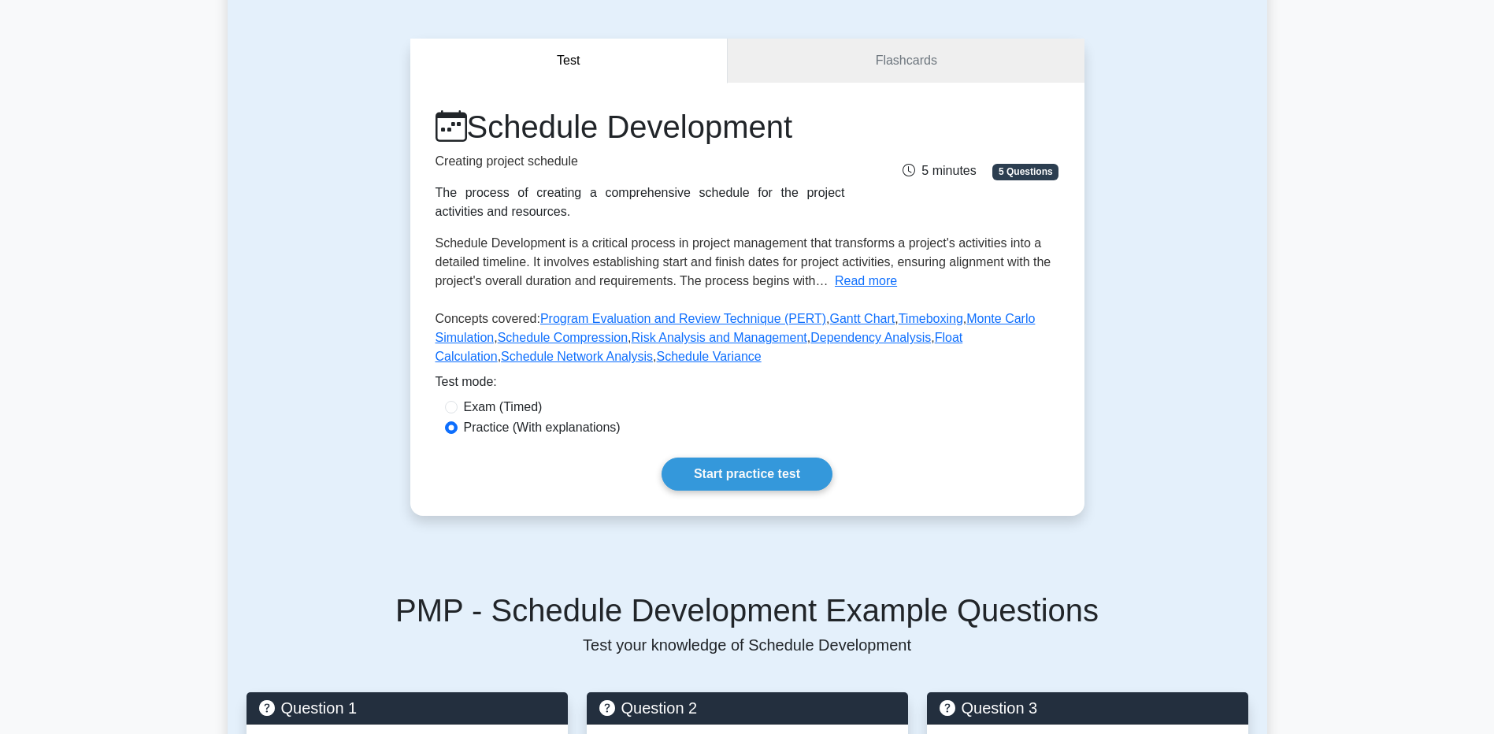
scroll to position [158, 0]
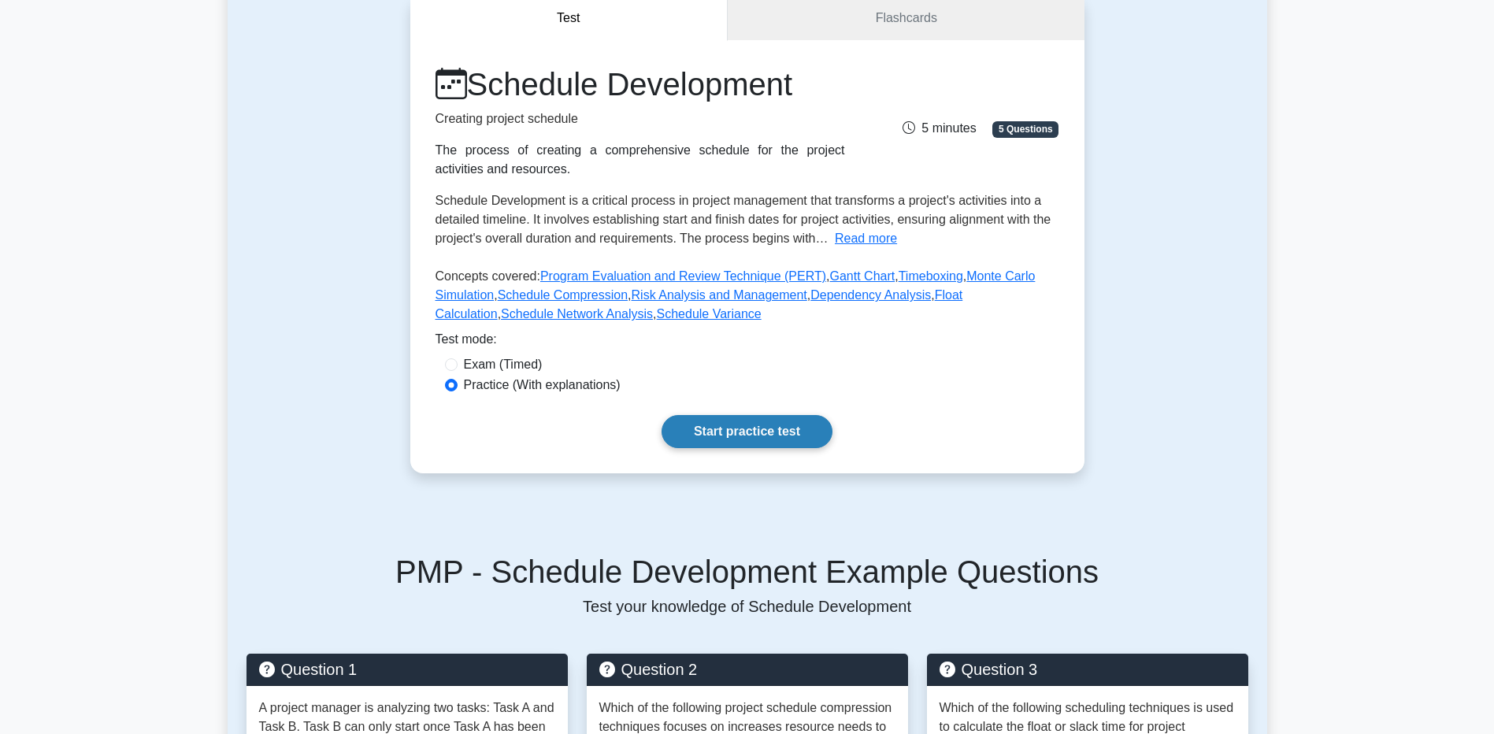
click at [714, 438] on link "Start practice test" at bounding box center [747, 431] width 171 height 33
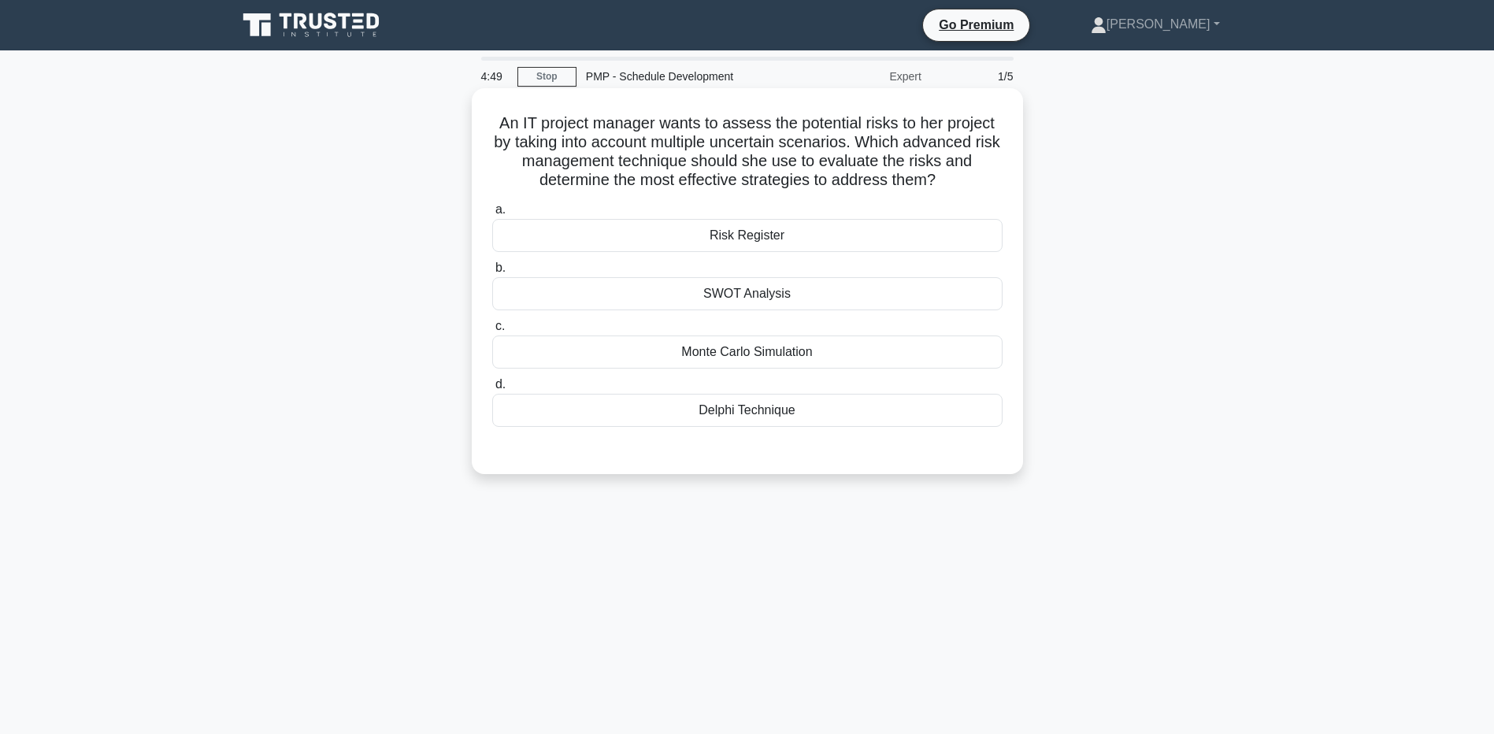
drag, startPoint x: 747, startPoint y: 112, endPoint x: 959, endPoint y: 176, distance: 220.7
click at [959, 176] on h5 "An IT project manager wants to assess the potential risks to her project by tak…" at bounding box center [748, 151] width 514 height 77
click at [1167, 177] on div "An IT project manager wants to assess the potential risks to her project by tak…" at bounding box center [748, 294] width 1040 height 405
click at [695, 362] on div "Monte Carlo Simulation" at bounding box center [747, 352] width 510 height 33
click at [492, 332] on input "c. Monte Carlo Simulation" at bounding box center [492, 326] width 0 height 10
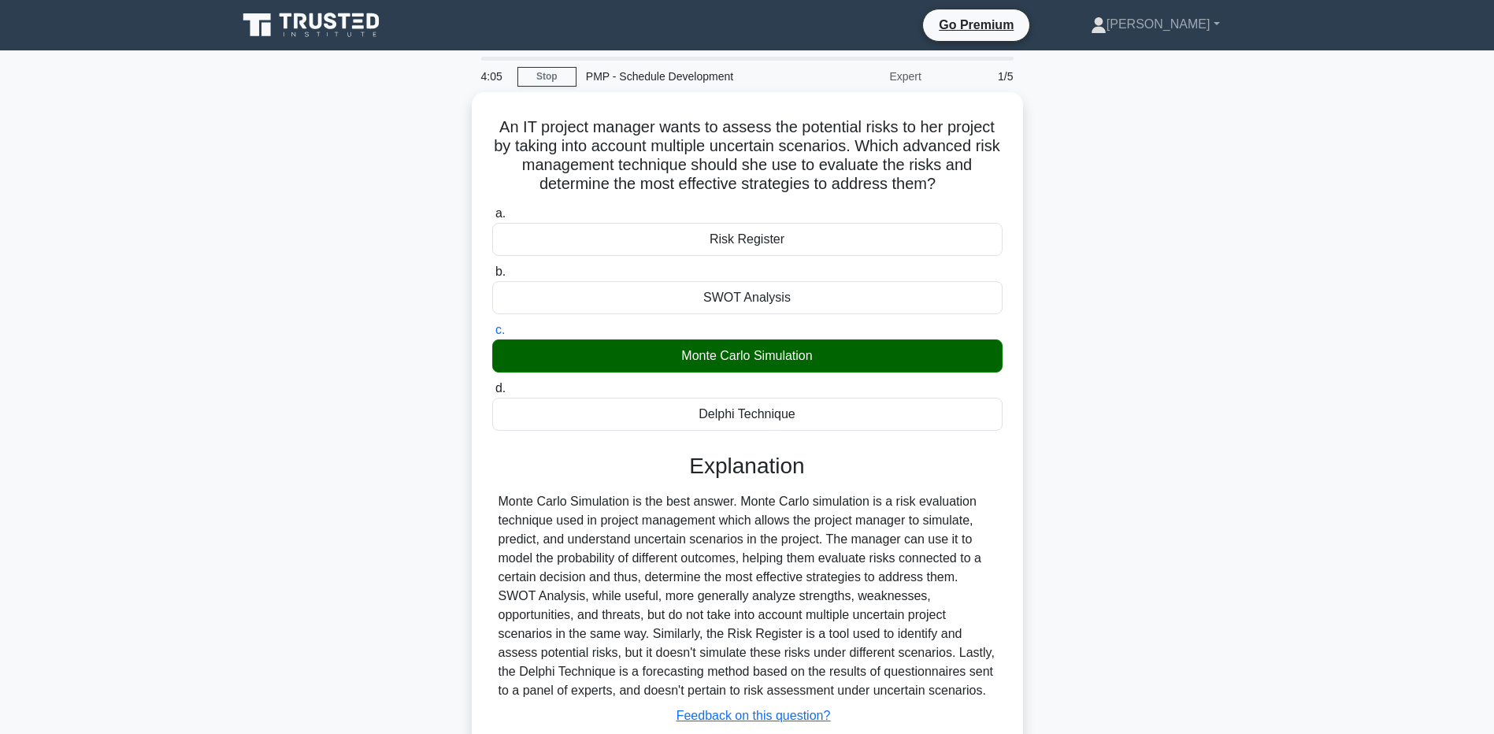
click at [233, 523] on div "An IT project manager wants to assess the potential risks to her project by tak…" at bounding box center [748, 462] width 1040 height 740
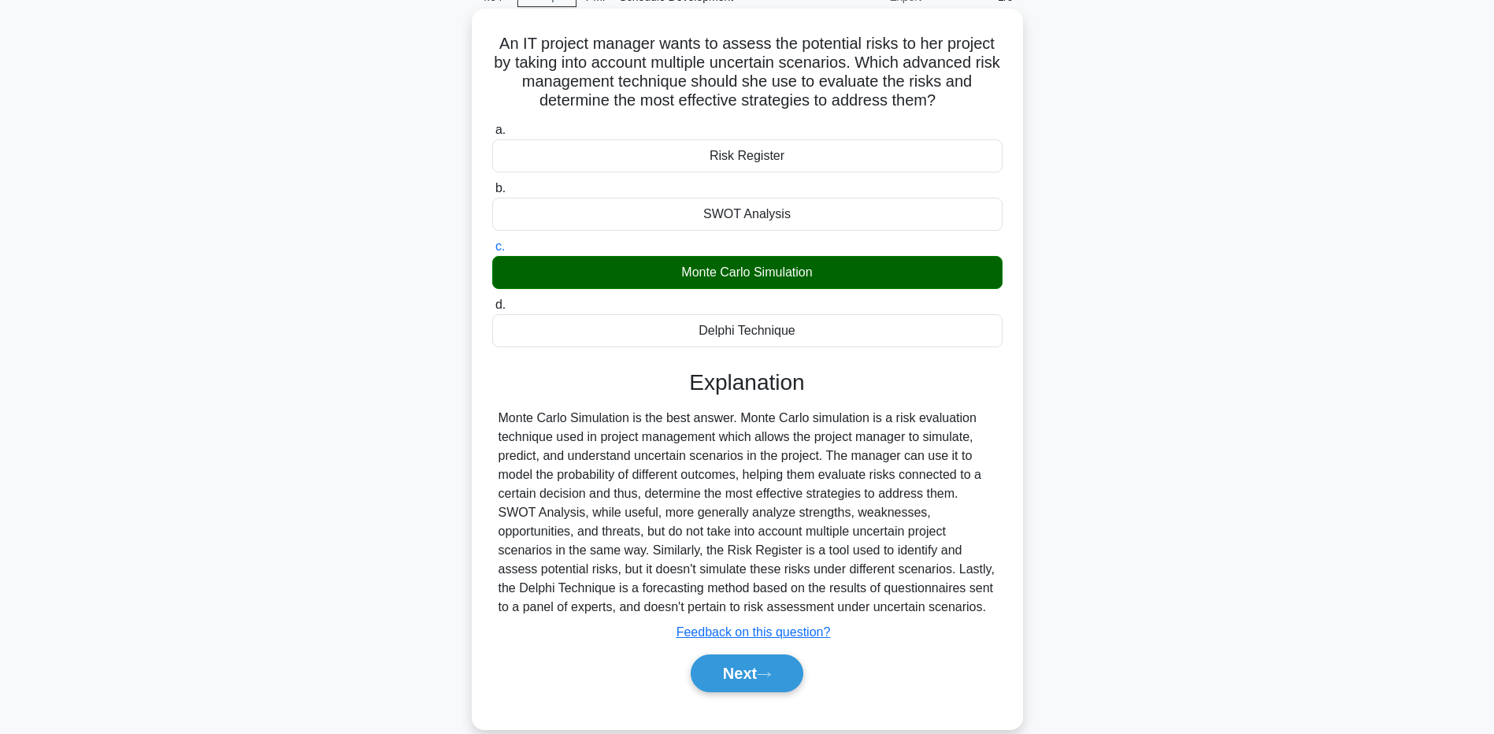
scroll to position [117, 0]
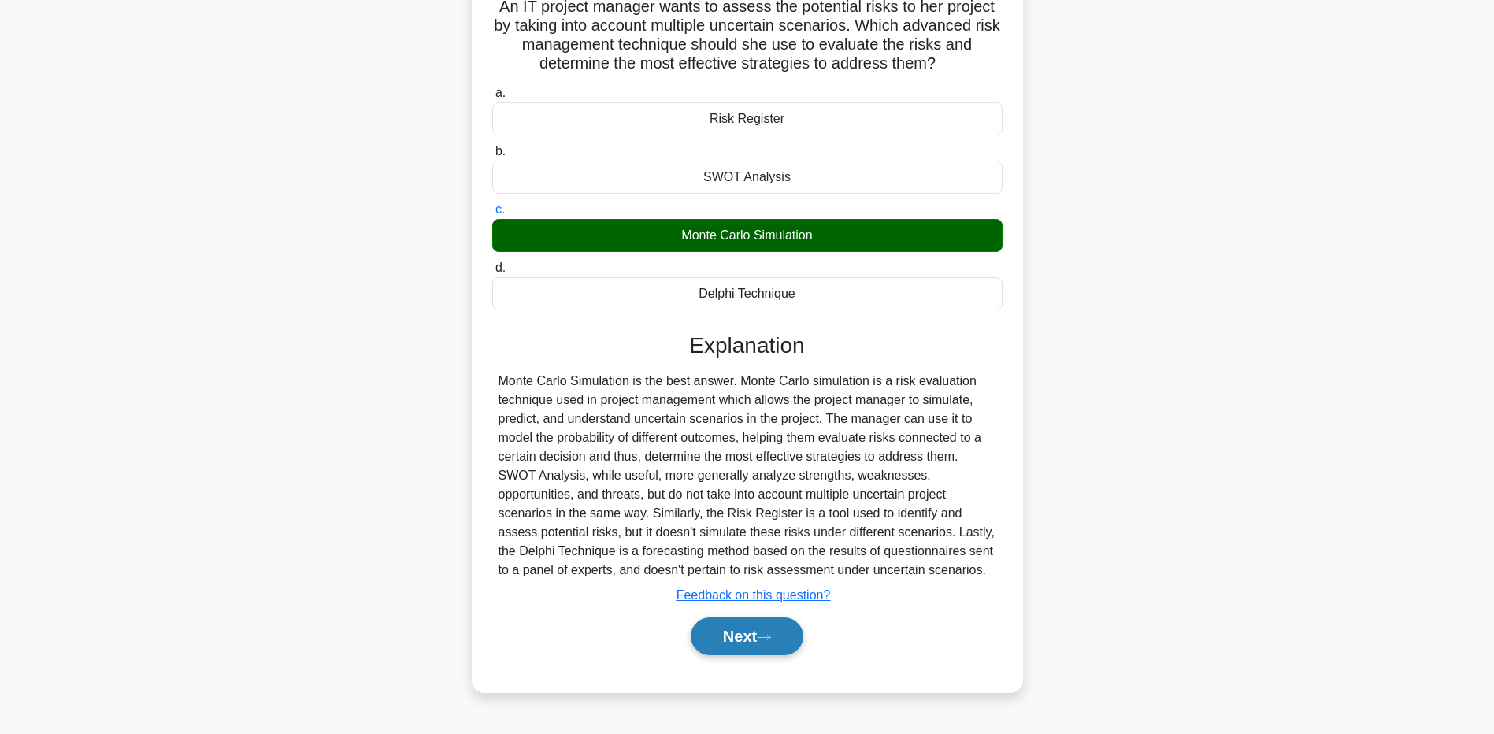
click at [721, 648] on button "Next" at bounding box center [747, 637] width 113 height 38
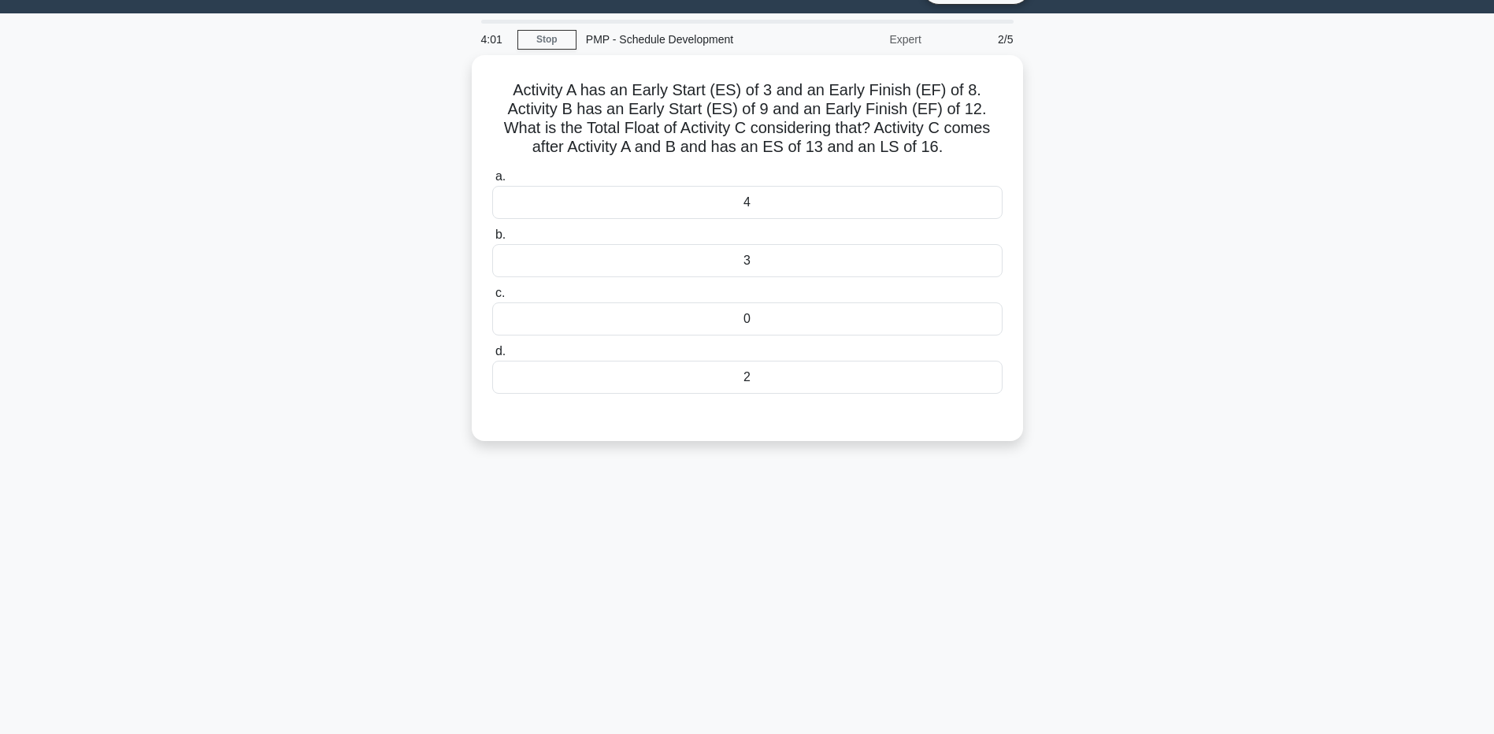
scroll to position [0, 0]
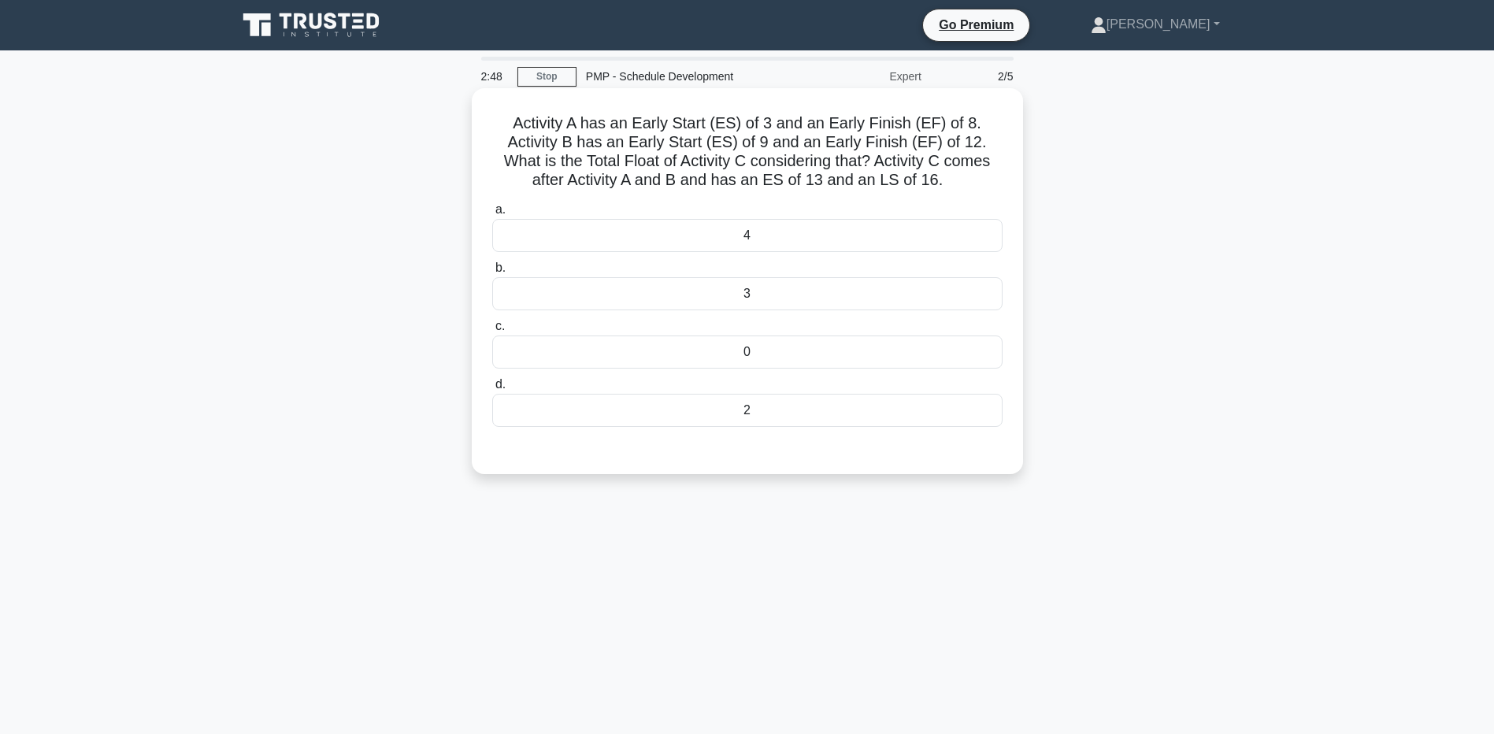
click at [643, 356] on div "0" at bounding box center [747, 352] width 510 height 33
click at [492, 332] on input "c. 0" at bounding box center [492, 326] width 0 height 10
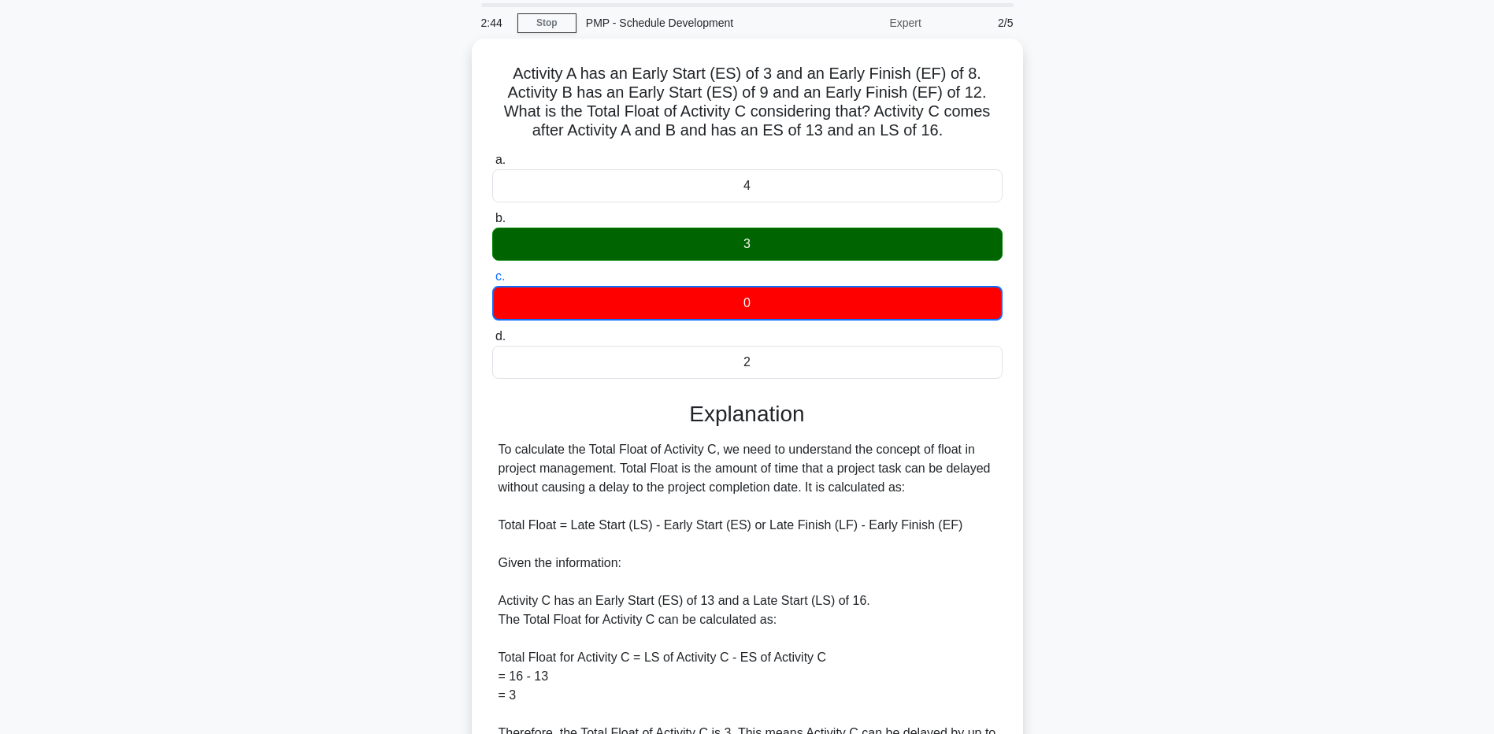
scroll to position [57, 0]
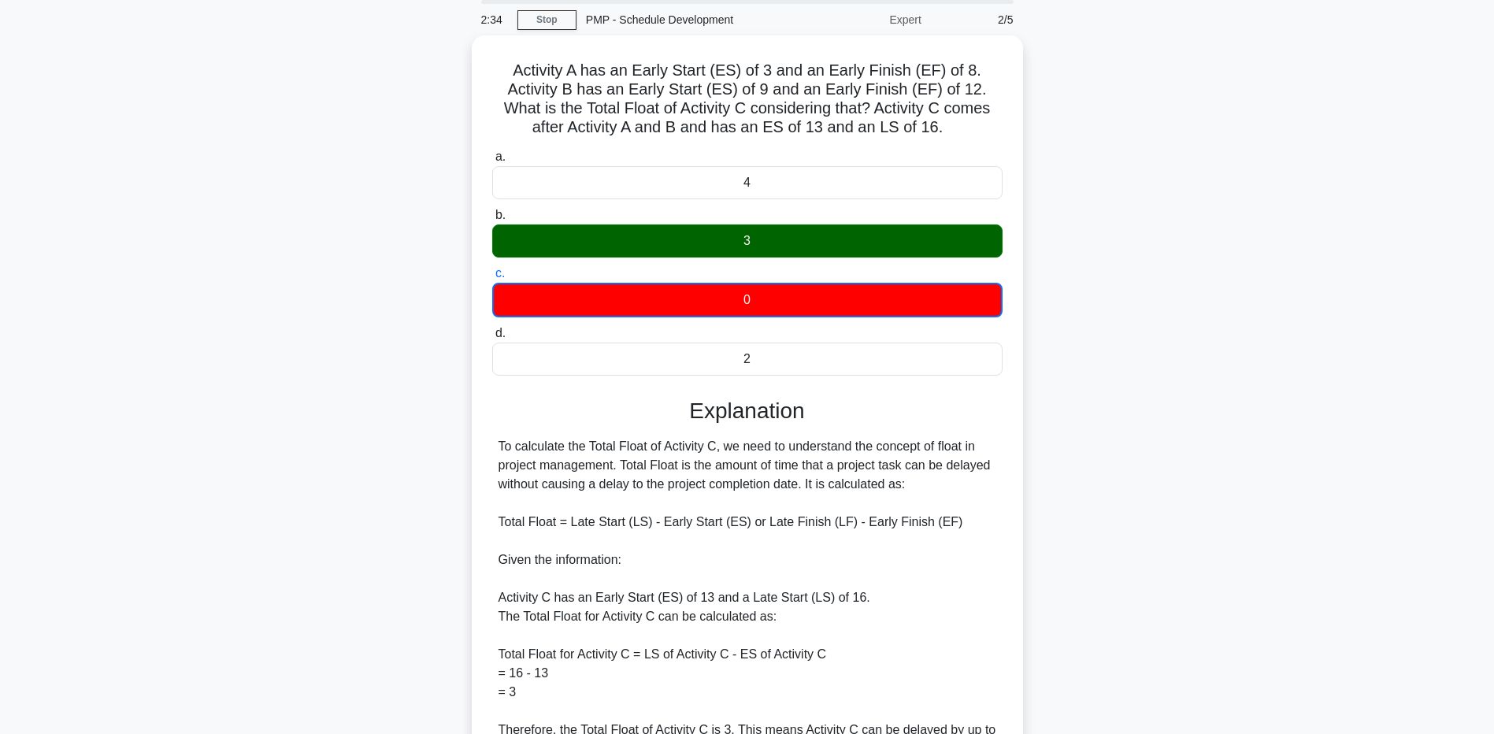
click at [251, 569] on div "Activity A has an Early Start (ES) of 3 and an Early Finish (EF) of 8. Activity…" at bounding box center [748, 462] width 1040 height 855
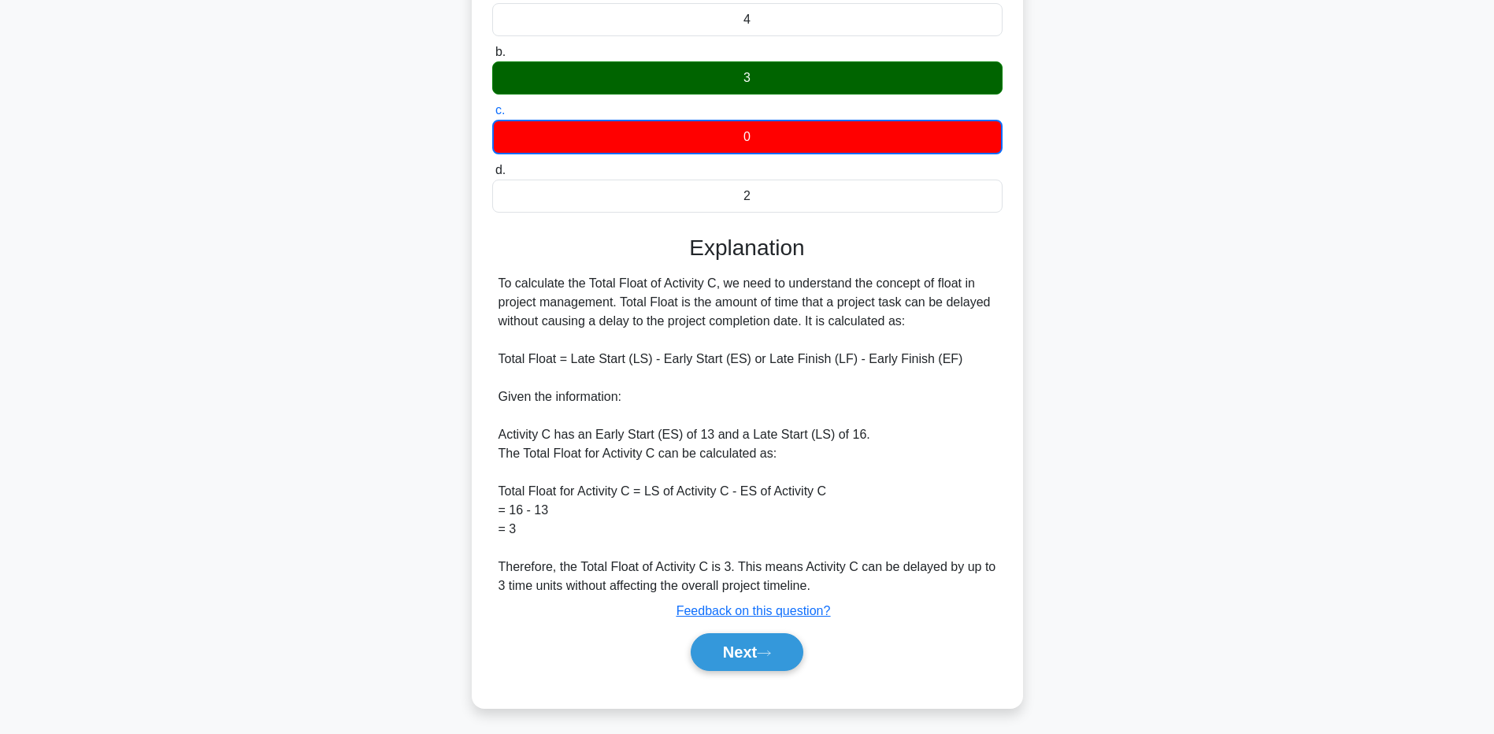
click at [254, 566] on div "Activity A has an Early Start (ES) of 3 and an Early Finish (EF) of 8. Activity…" at bounding box center [748, 299] width 1040 height 855
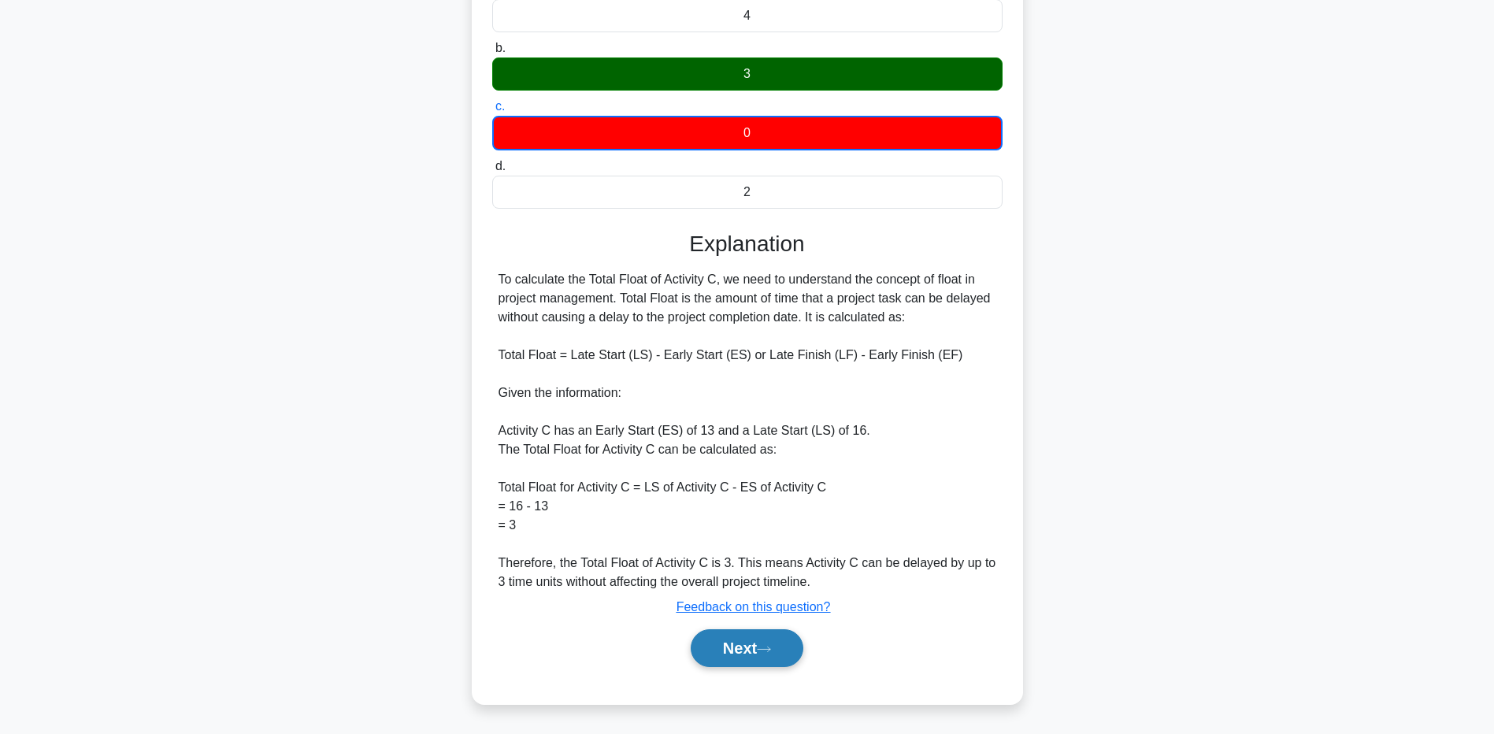
click at [718, 655] on button "Next" at bounding box center [747, 648] width 113 height 38
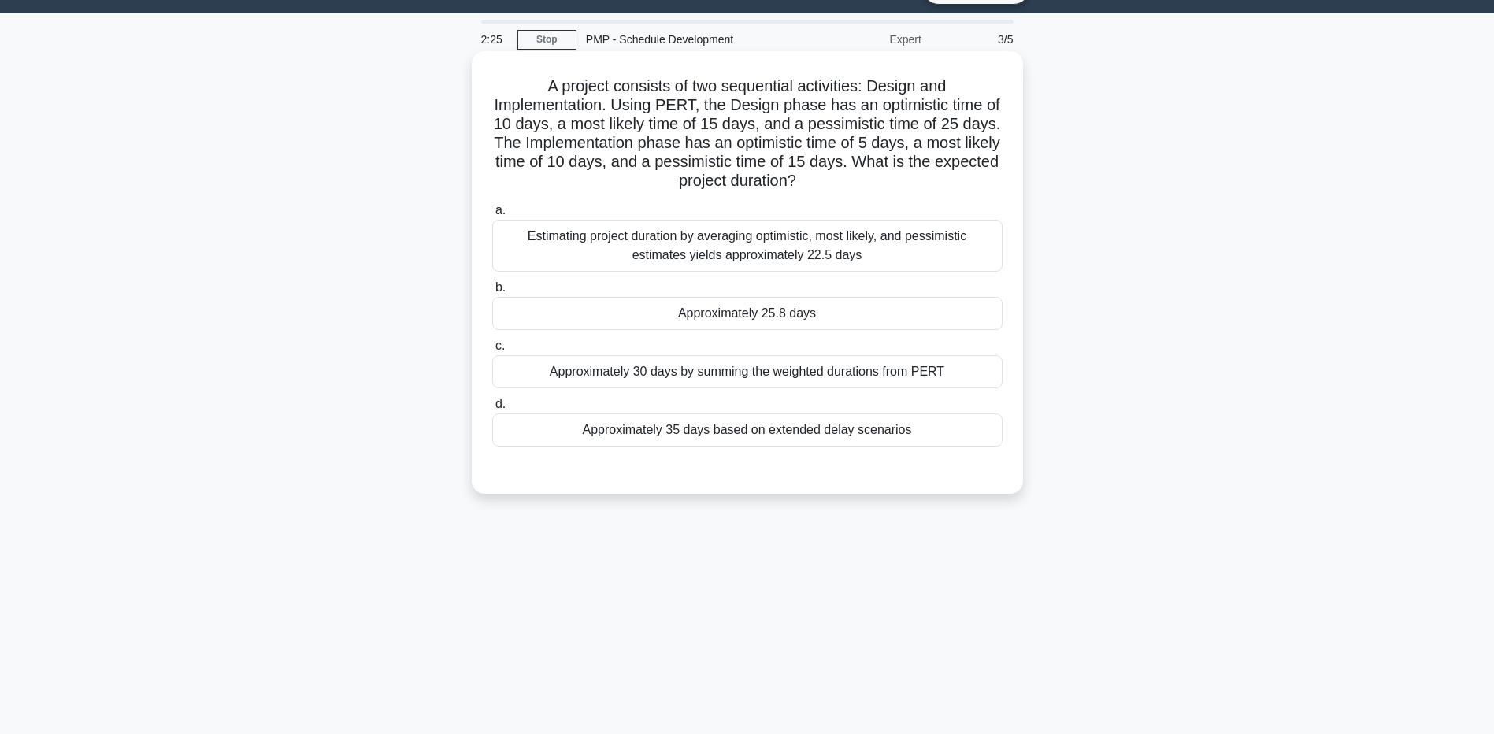
scroll to position [0, 0]
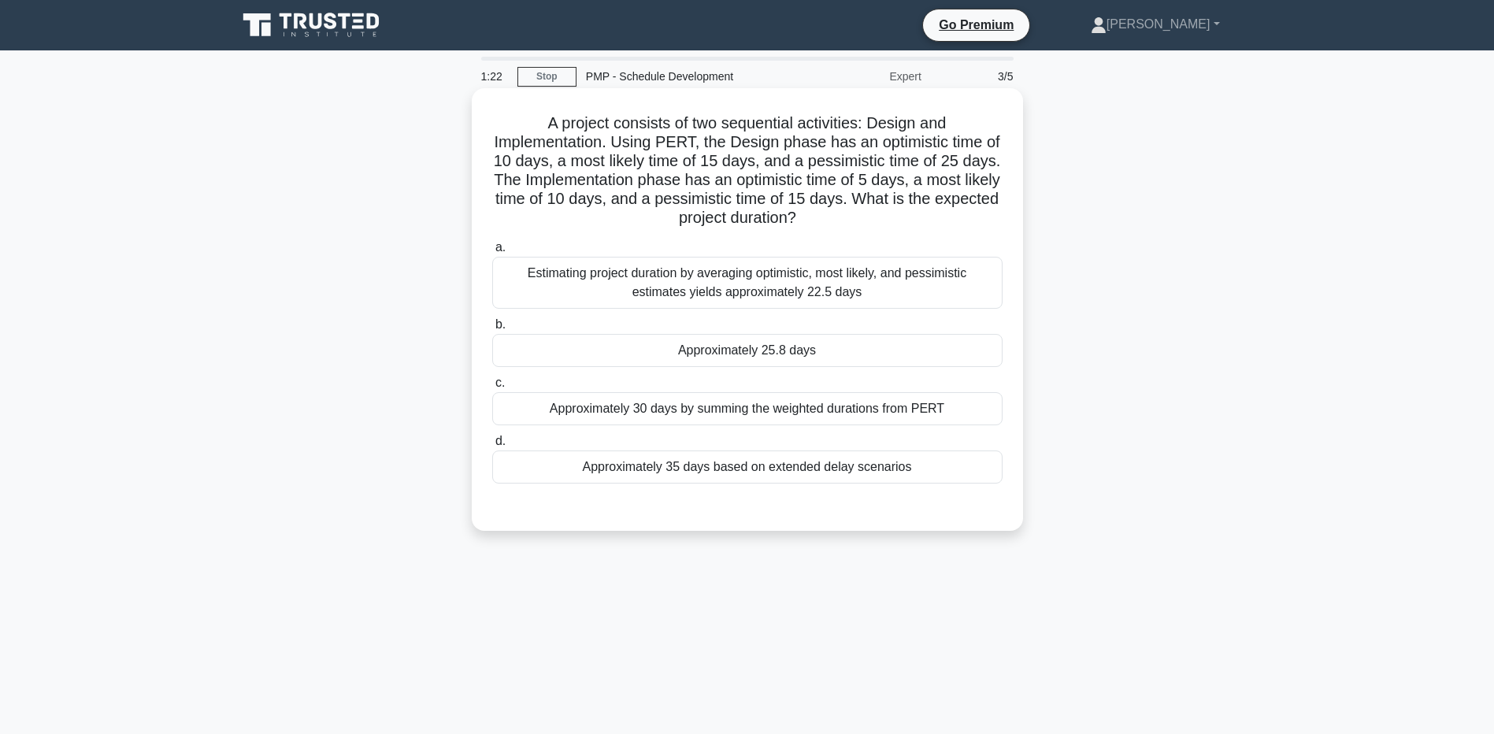
click at [573, 339] on div "Approximately 25.8 days" at bounding box center [747, 350] width 510 height 33
click at [492, 330] on input "b. Approximately 25.8 days" at bounding box center [492, 325] width 0 height 10
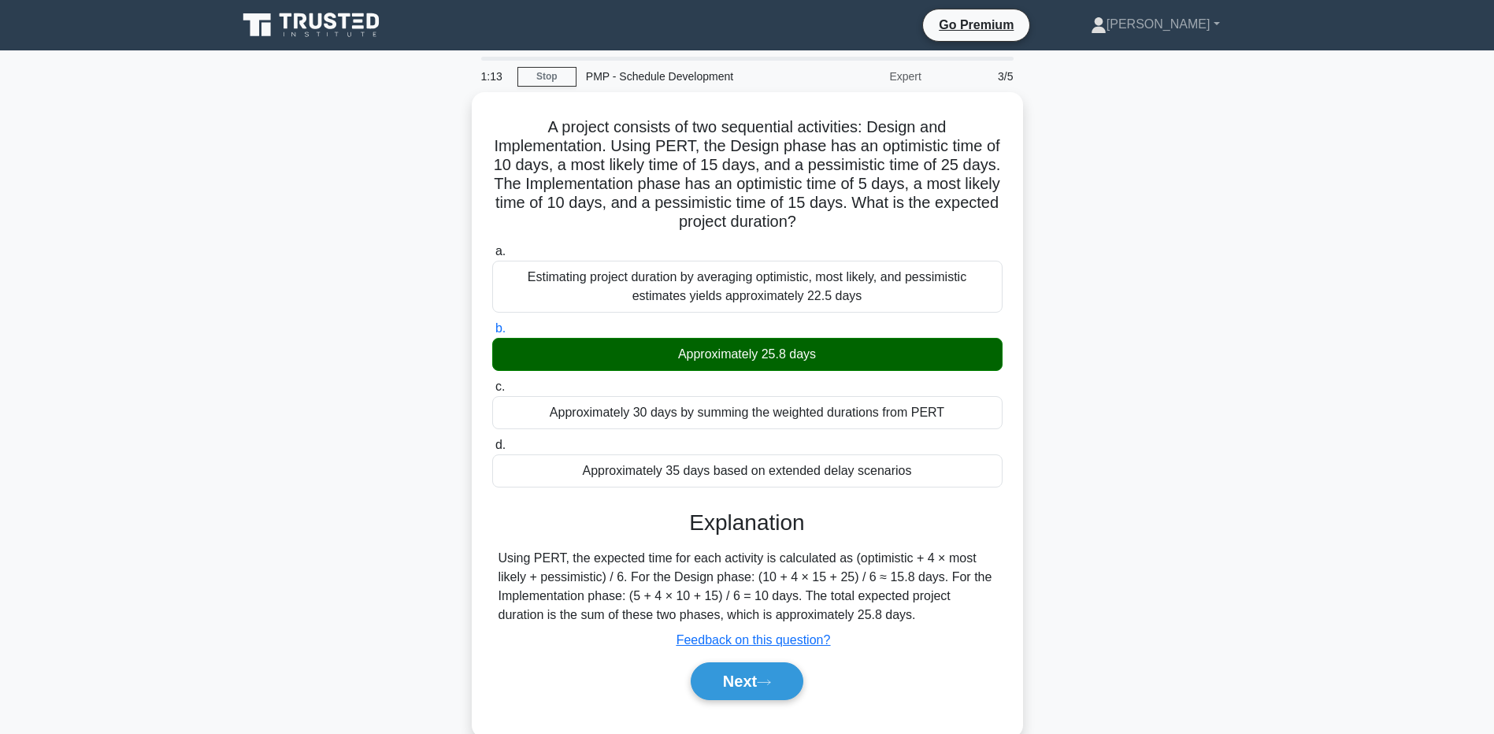
drag, startPoint x: 198, startPoint y: 606, endPoint x: 190, endPoint y: 618, distance: 14.0
click at [198, 606] on main "1:13 Stop PMP - Schedule Development Expert 3/5 A project consists of two seque…" at bounding box center [747, 450] width 1494 height 800
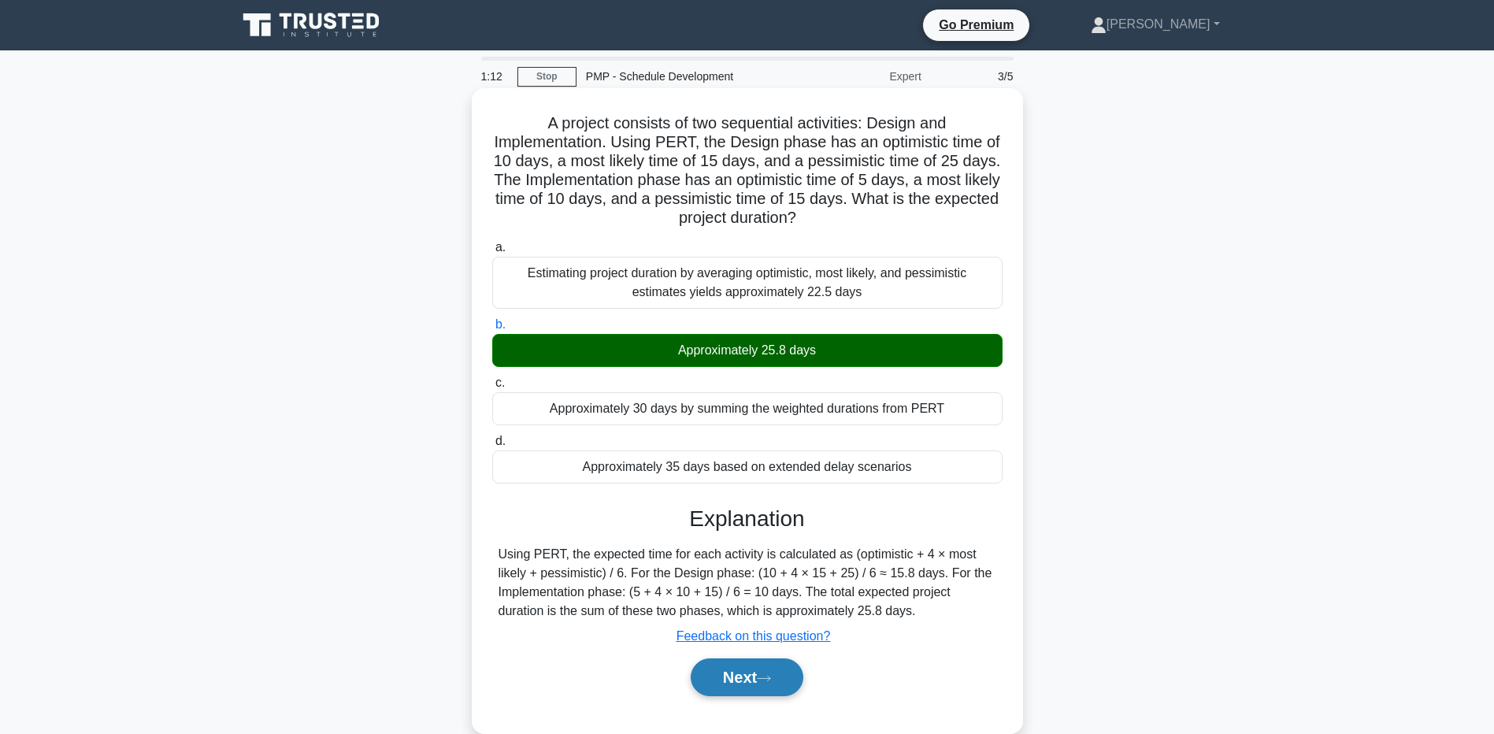
click at [765, 667] on button "Next" at bounding box center [747, 677] width 113 height 38
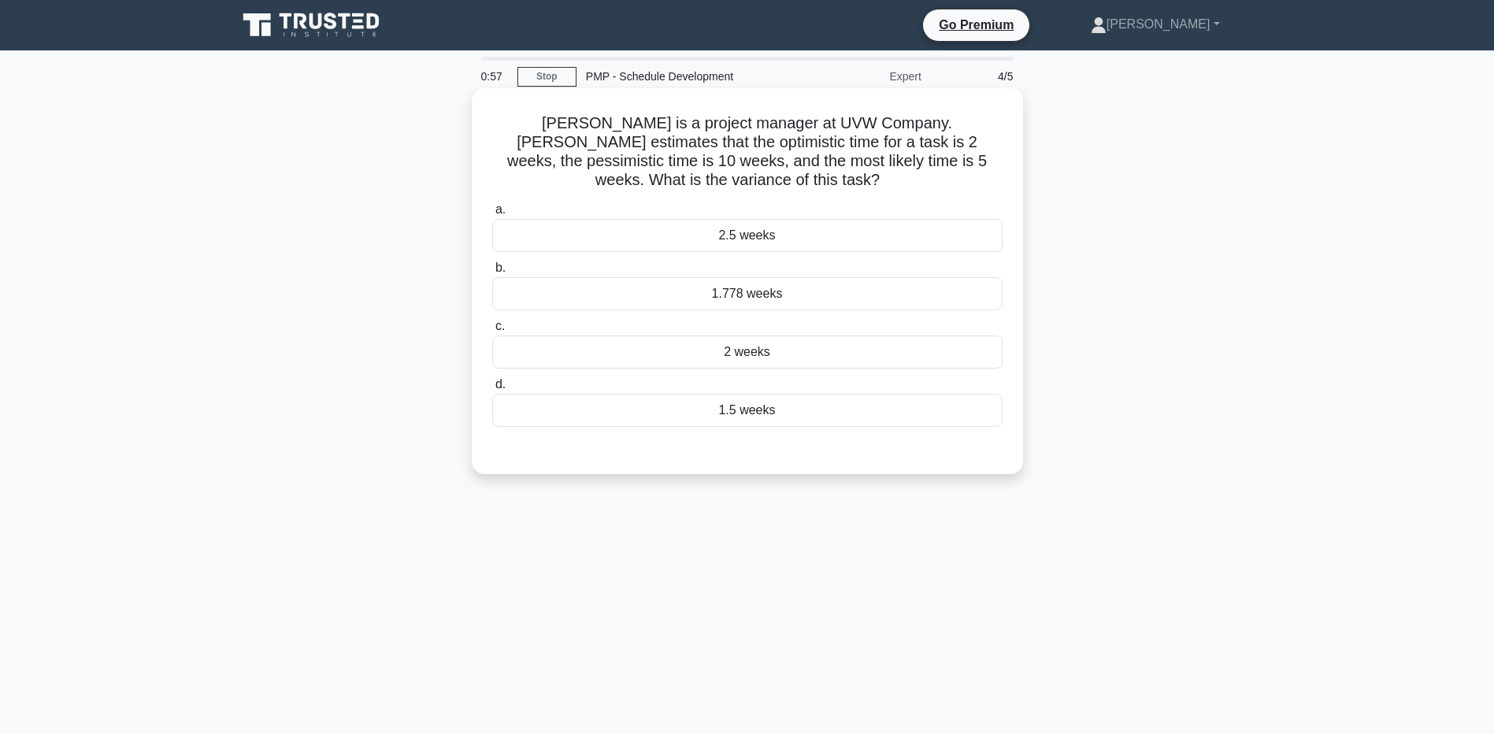
click at [652, 430] on div "a. 2.5 weeks b. 1.778 weeks c. d." at bounding box center [747, 313] width 529 height 233
click at [651, 427] on div "1.5 weeks" at bounding box center [747, 410] width 510 height 33
click at [492, 390] on input "d. 1.5 weeks" at bounding box center [492, 385] width 0 height 10
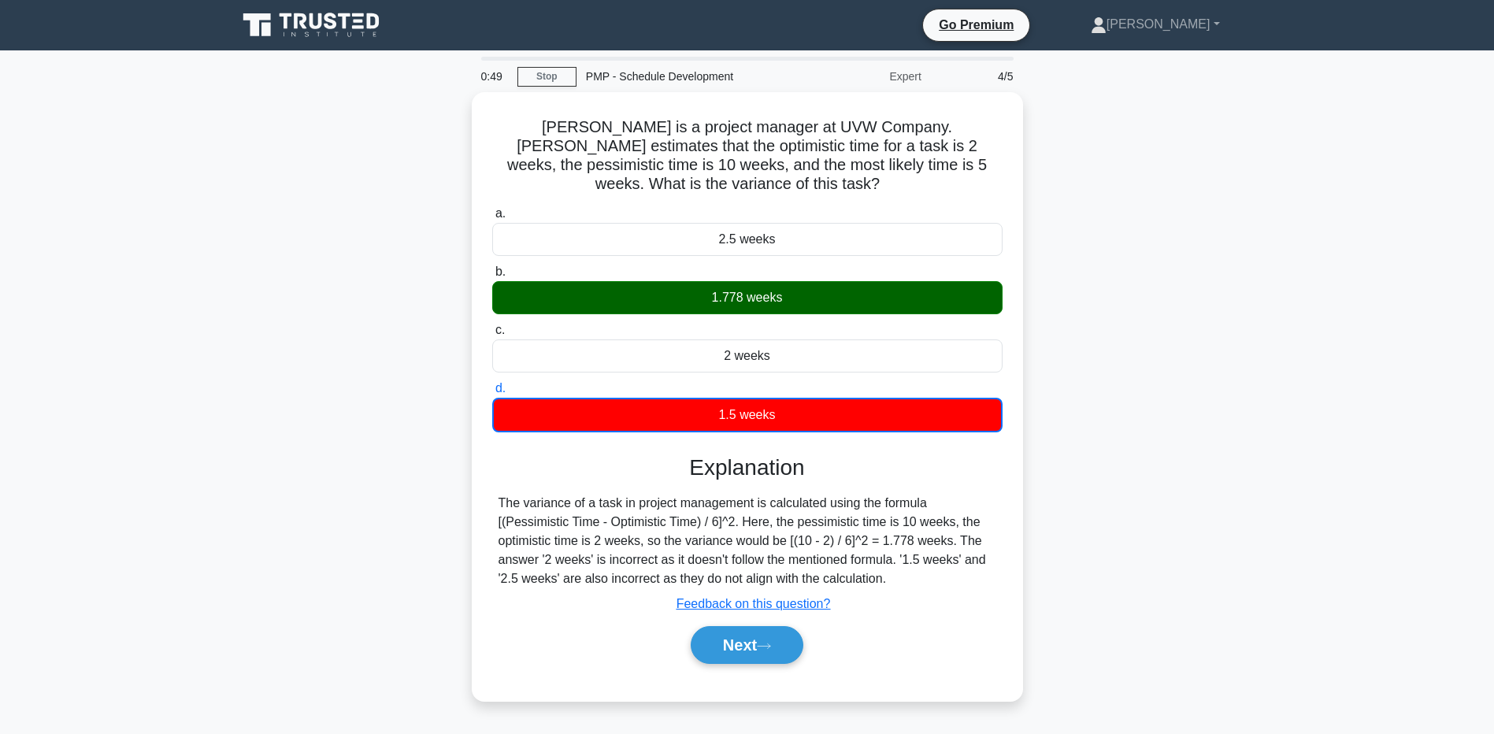
click at [259, 602] on div "[PERSON_NAME] is a project manager at UVW Company. [PERSON_NAME] estimates that…" at bounding box center [748, 406] width 1040 height 628
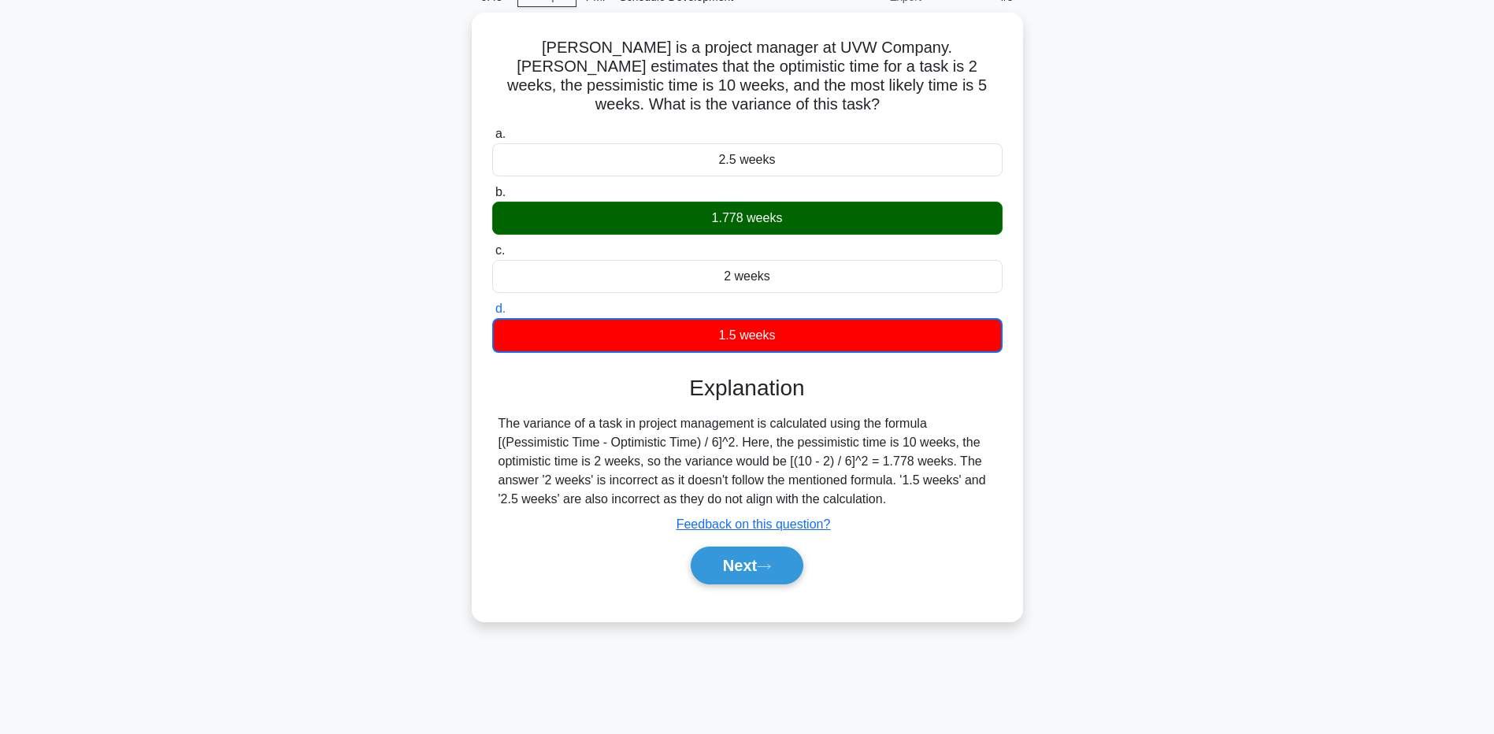
scroll to position [117, 0]
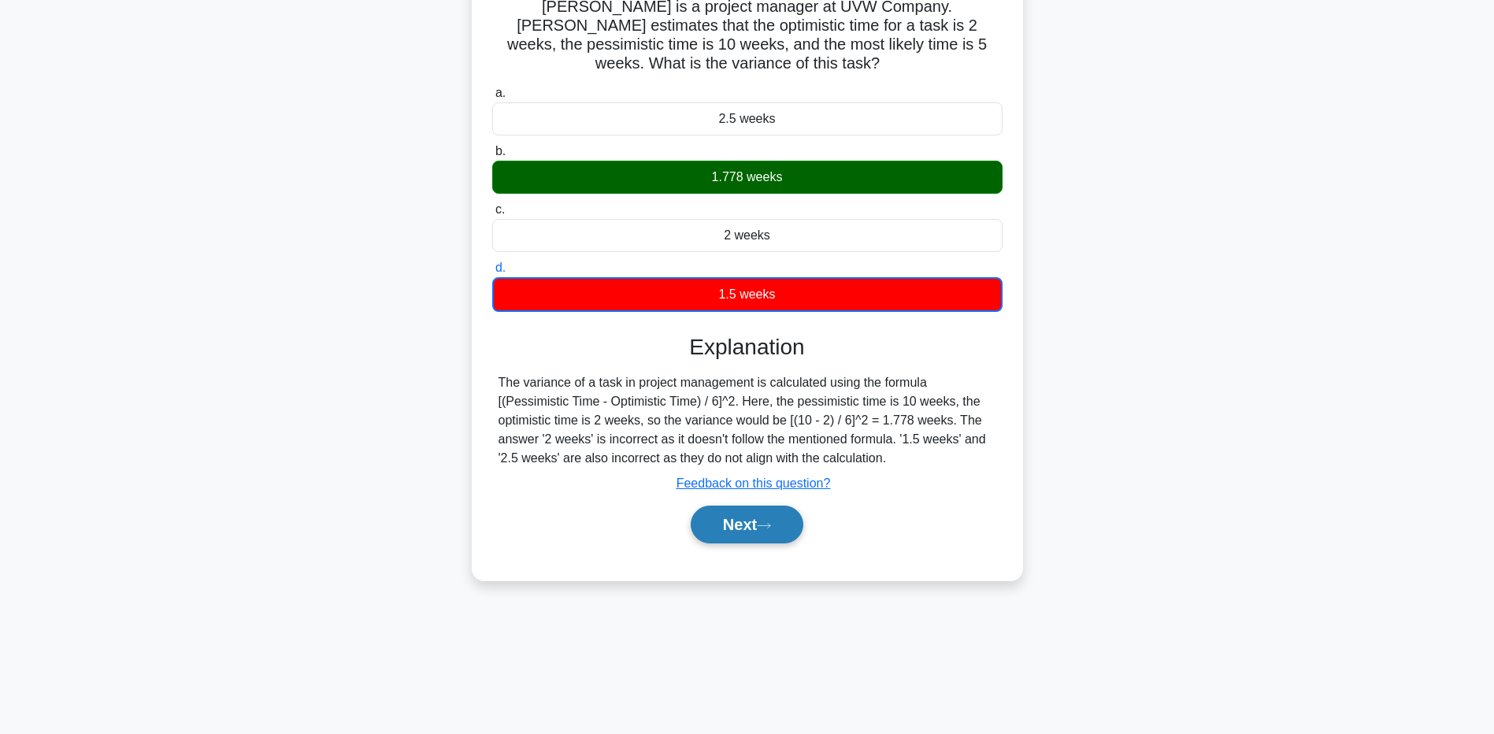
click at [734, 511] on button "Next" at bounding box center [747, 525] width 113 height 38
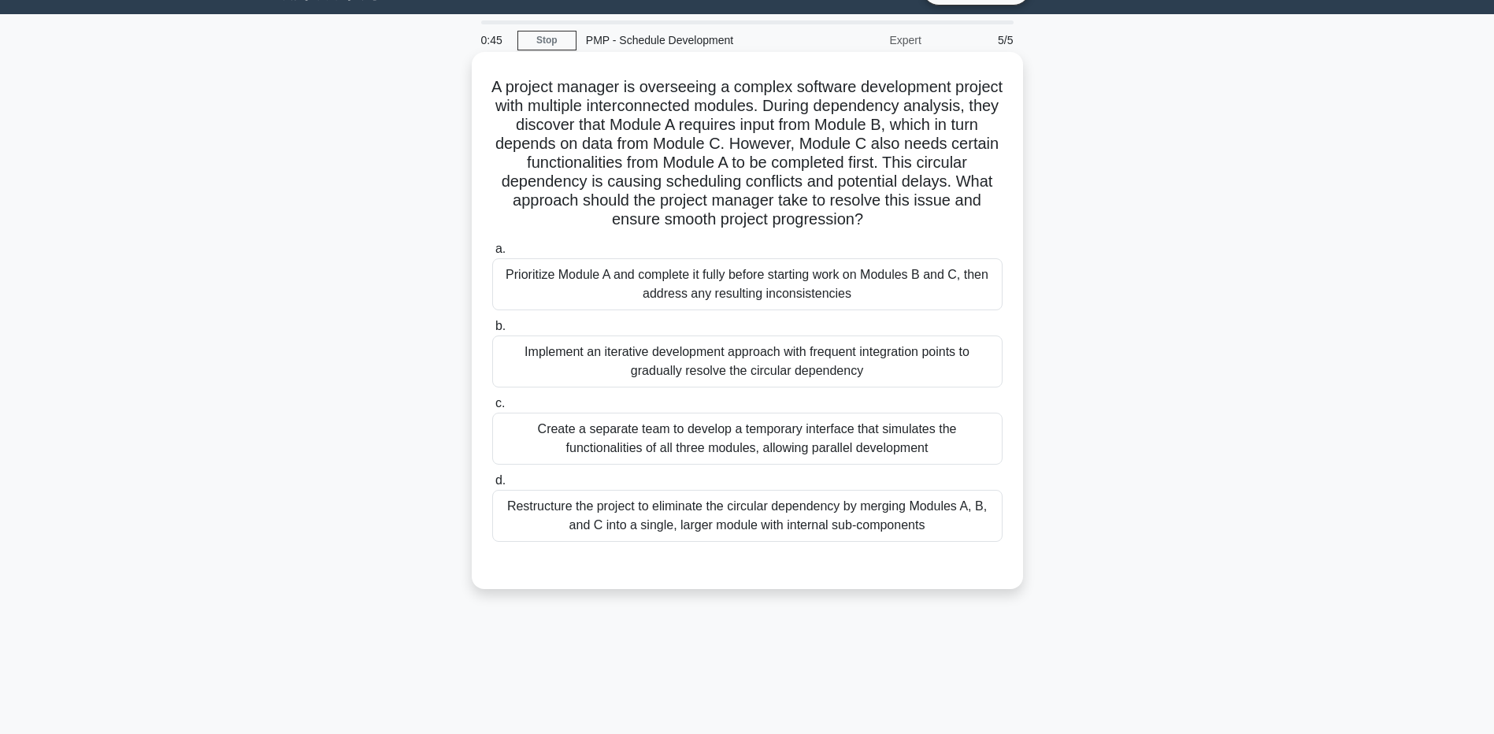
scroll to position [0, 0]
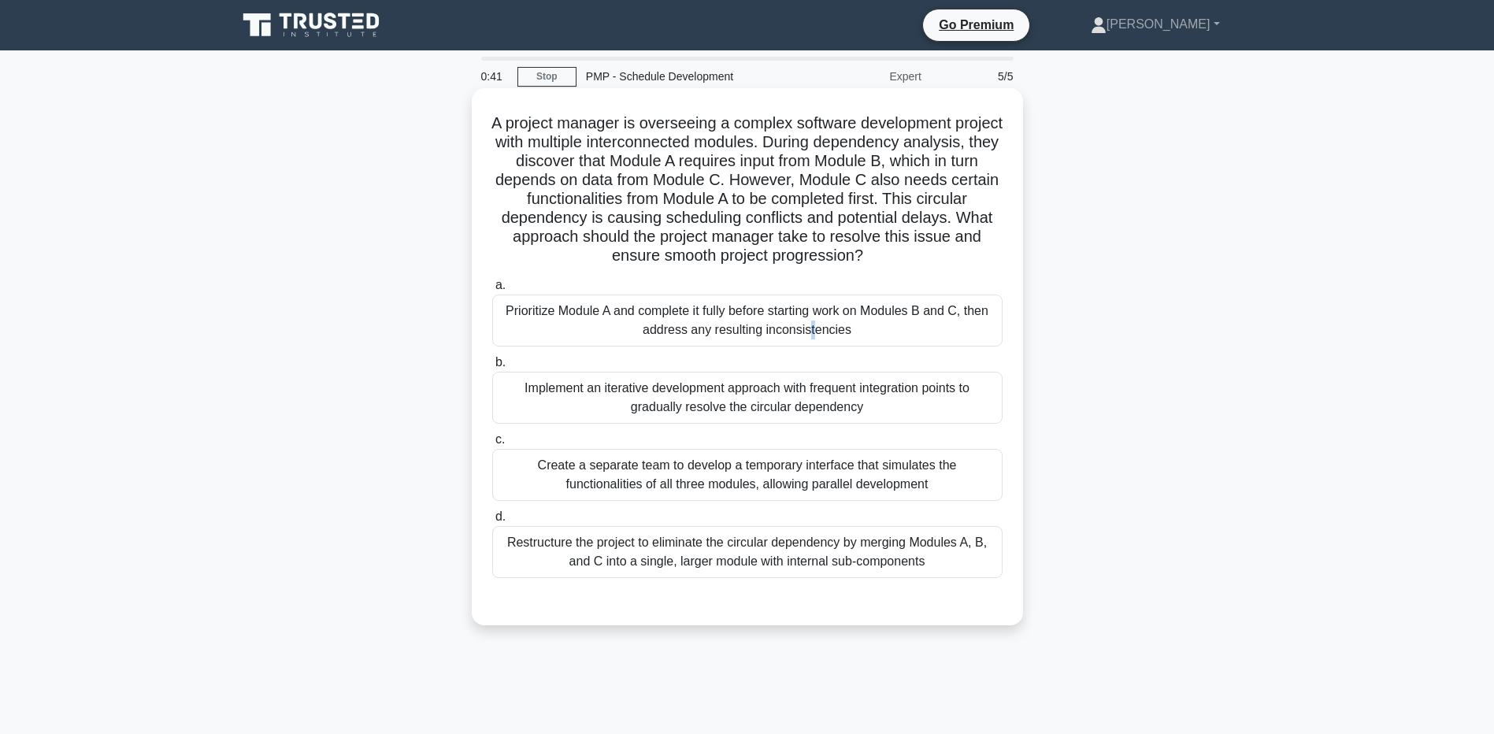
click at [538, 313] on div "Prioritize Module A and complete it fully before starting work on Modules B and…" at bounding box center [747, 321] width 510 height 52
click at [531, 317] on div "Prioritize Module A and complete it fully before starting work on Modules B and…" at bounding box center [747, 321] width 510 height 52
drag, startPoint x: 531, startPoint y: 317, endPoint x: 694, endPoint y: 313, distance: 163.1
click at [694, 313] on div "Prioritize Module A and complete it fully before starting work on Modules B and…" at bounding box center [747, 321] width 510 height 52
click at [492, 291] on input "a. Prioritize Module A and complete it fully before starting work on Modules B …" at bounding box center [492, 285] width 0 height 10
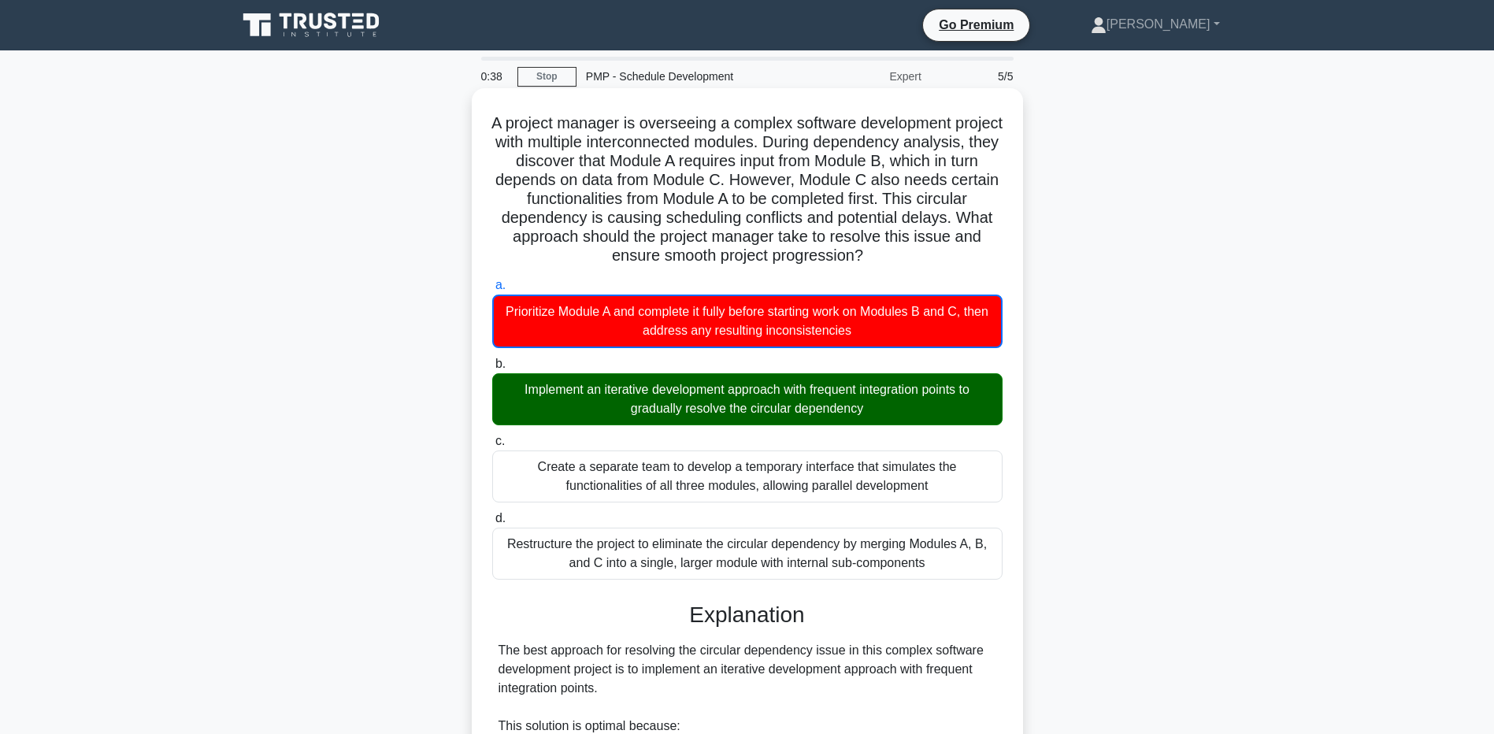
click at [691, 313] on div "Prioritize Module A and complete it fully before starting work on Modules B and…" at bounding box center [747, 322] width 510 height 54
click at [492, 291] on input "a. Prioritize Module A and complete it fully before starting work on Modules B …" at bounding box center [492, 285] width 0 height 10
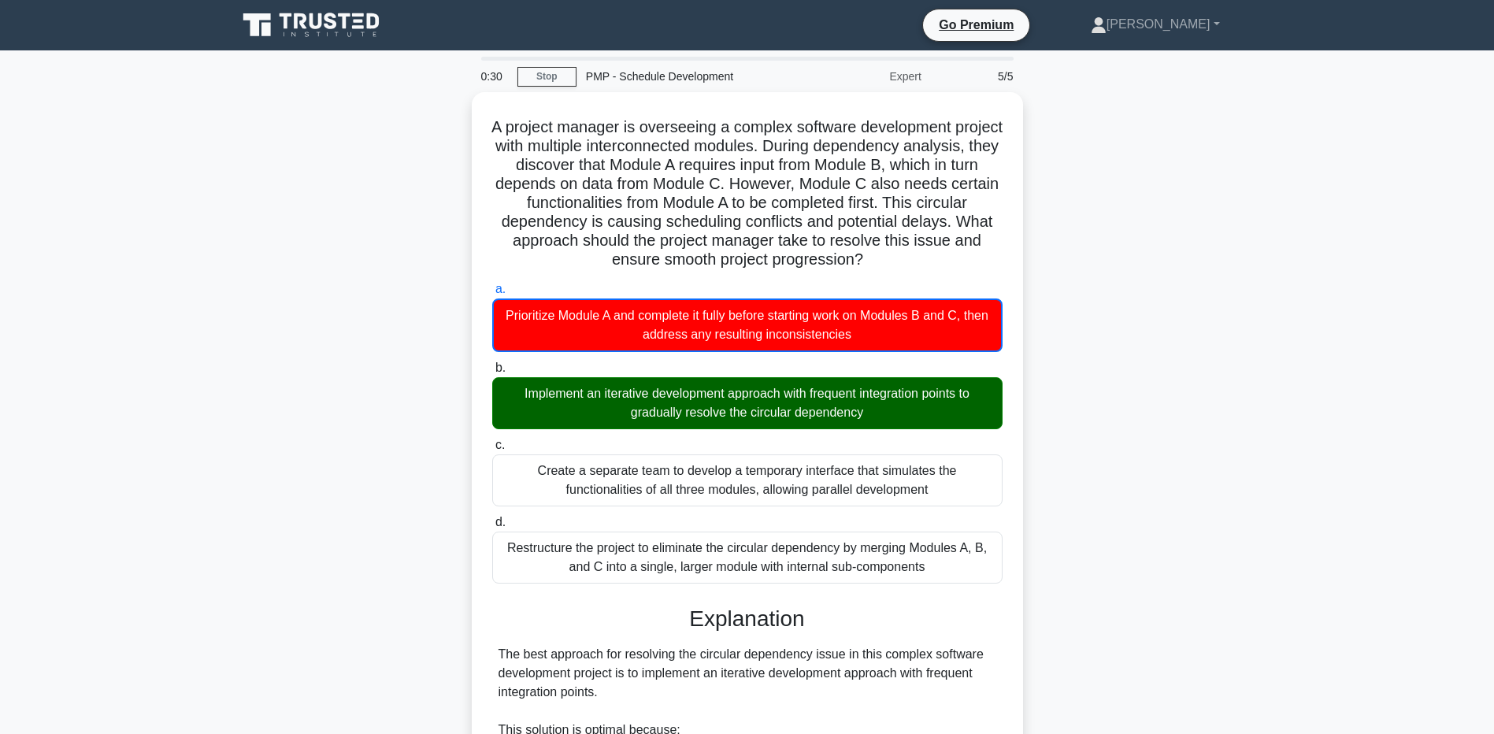
click at [275, 644] on div "A project manager is overseeing a complex software development project with mul…" at bounding box center [748, 680] width 1040 height 1176
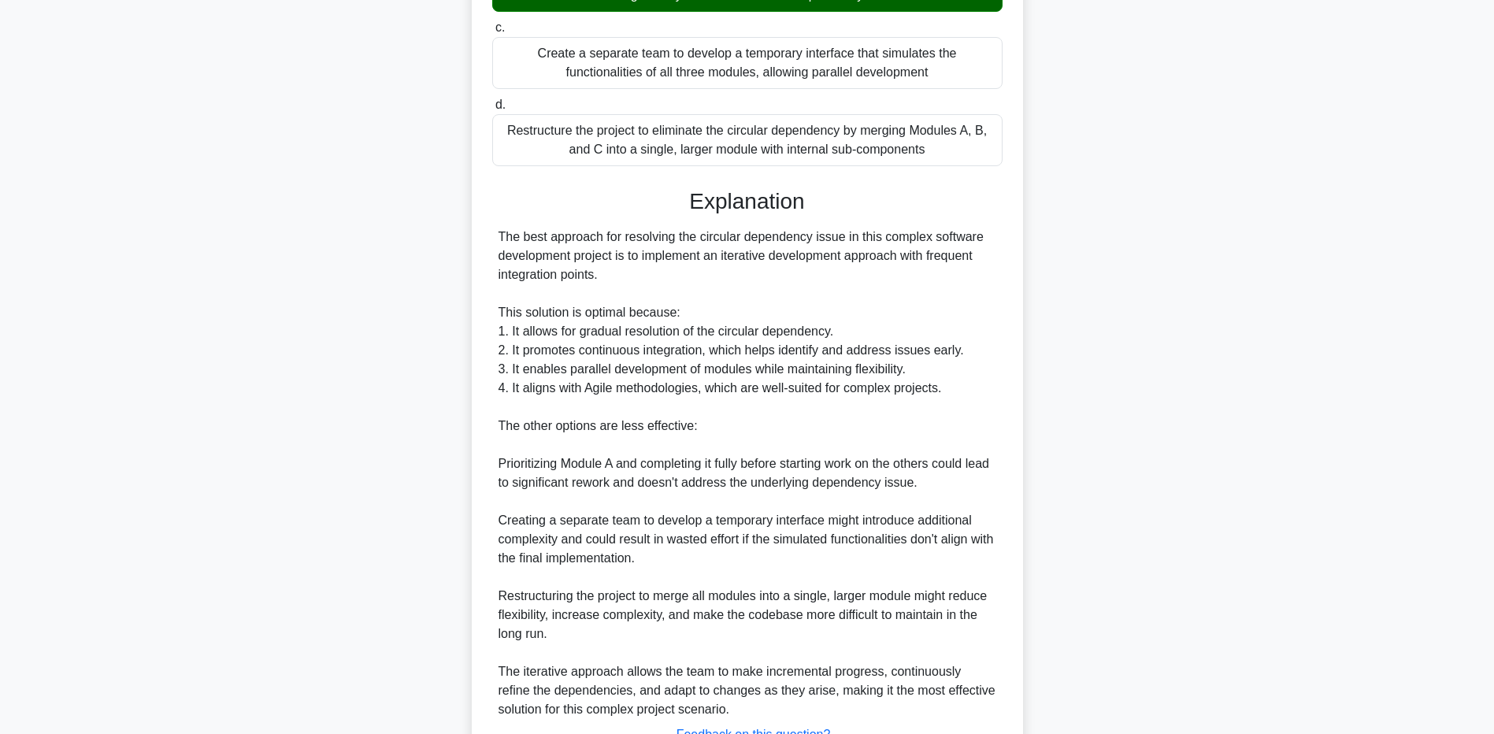
scroll to position [542, 0]
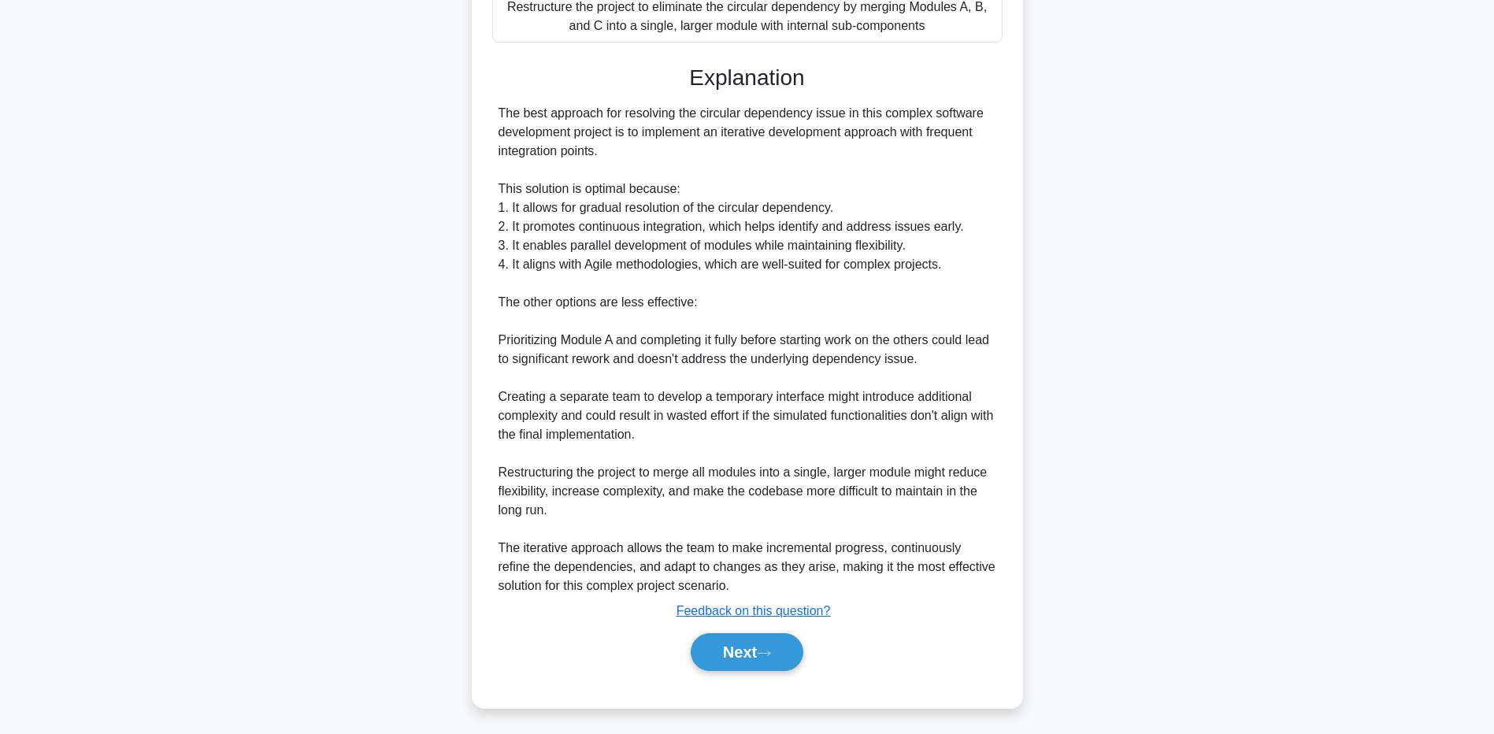
click at [168, 564] on main "0:24 Stop PMP - Schedule Development Expert 5/5 A project manager is overseeing…" at bounding box center [747, 121] width 1494 height 1224
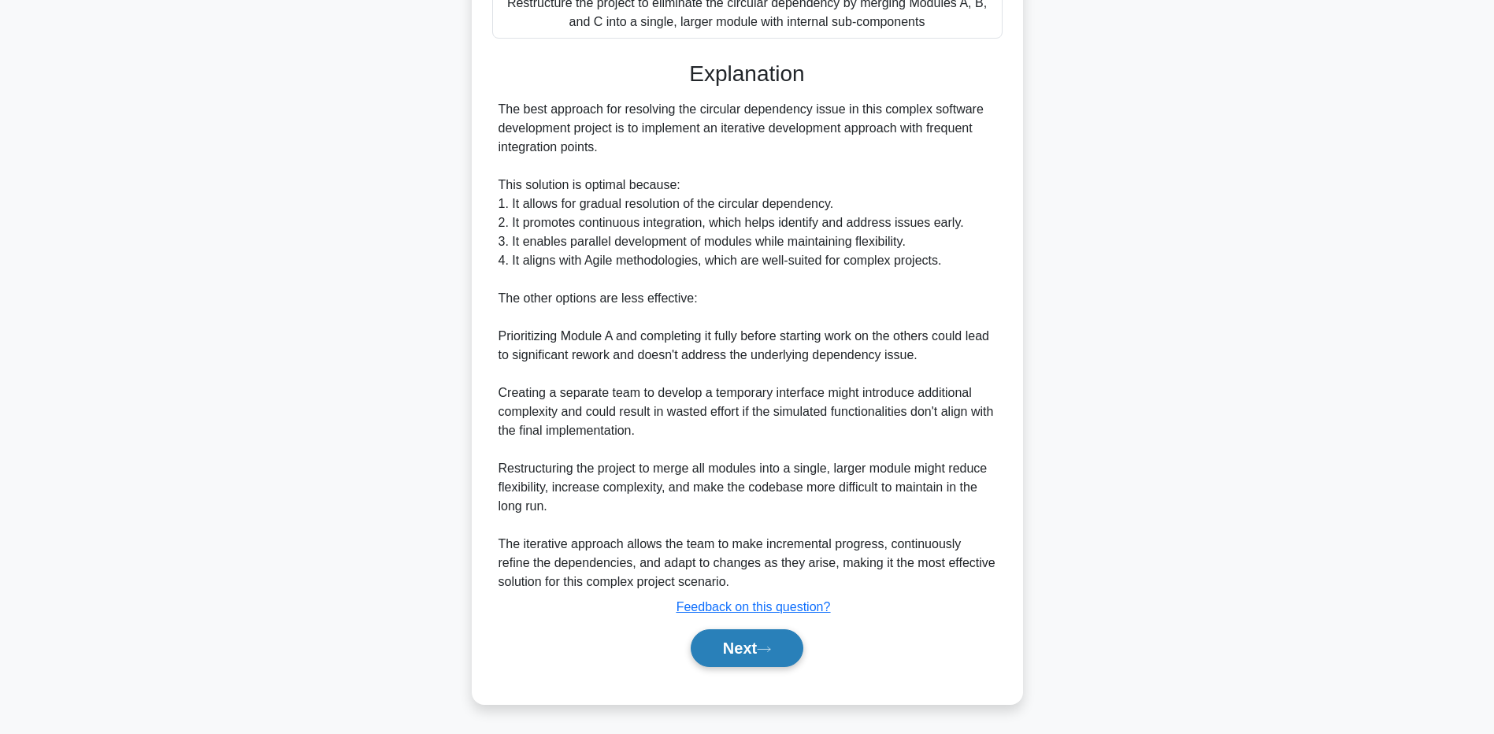
click at [776, 662] on button "Next" at bounding box center [747, 648] width 113 height 38
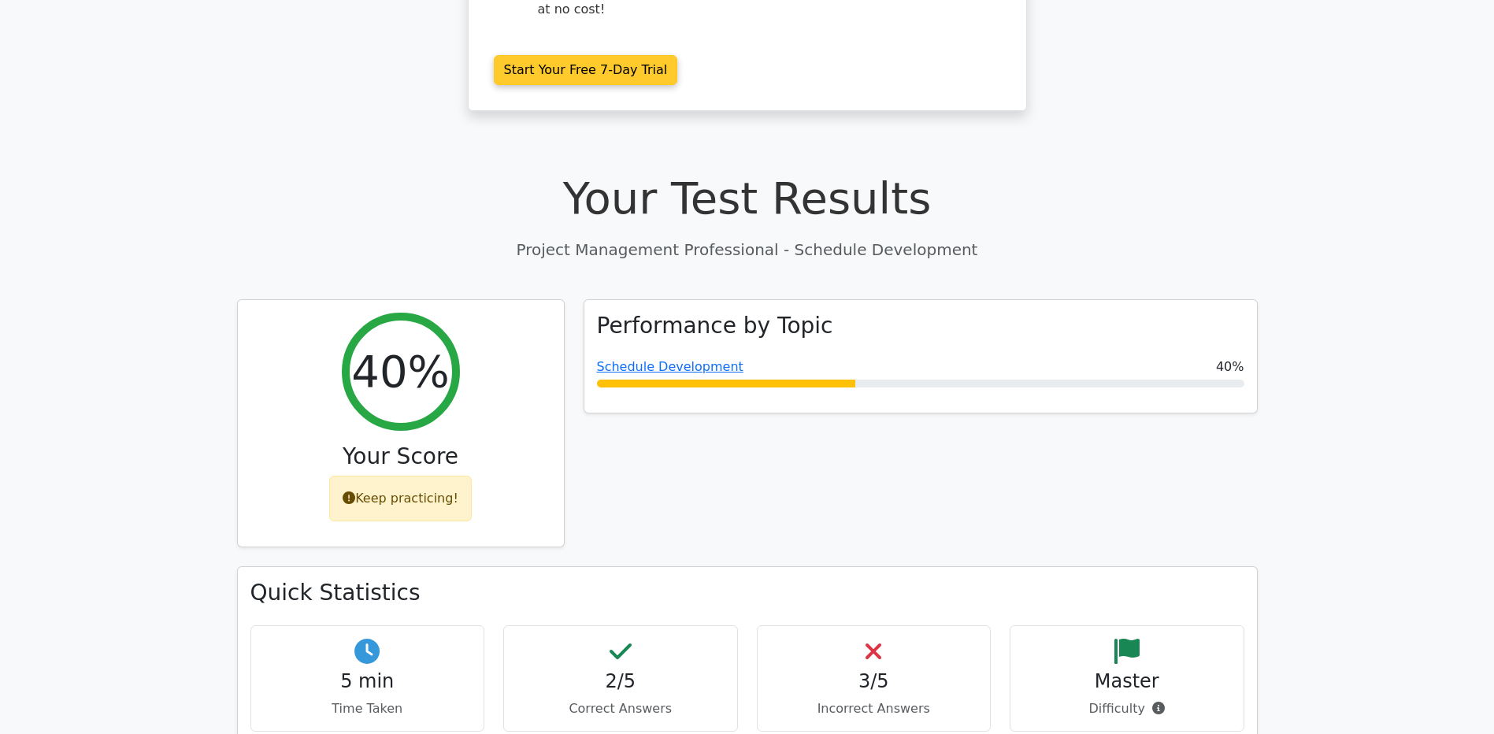
scroll to position [473, 0]
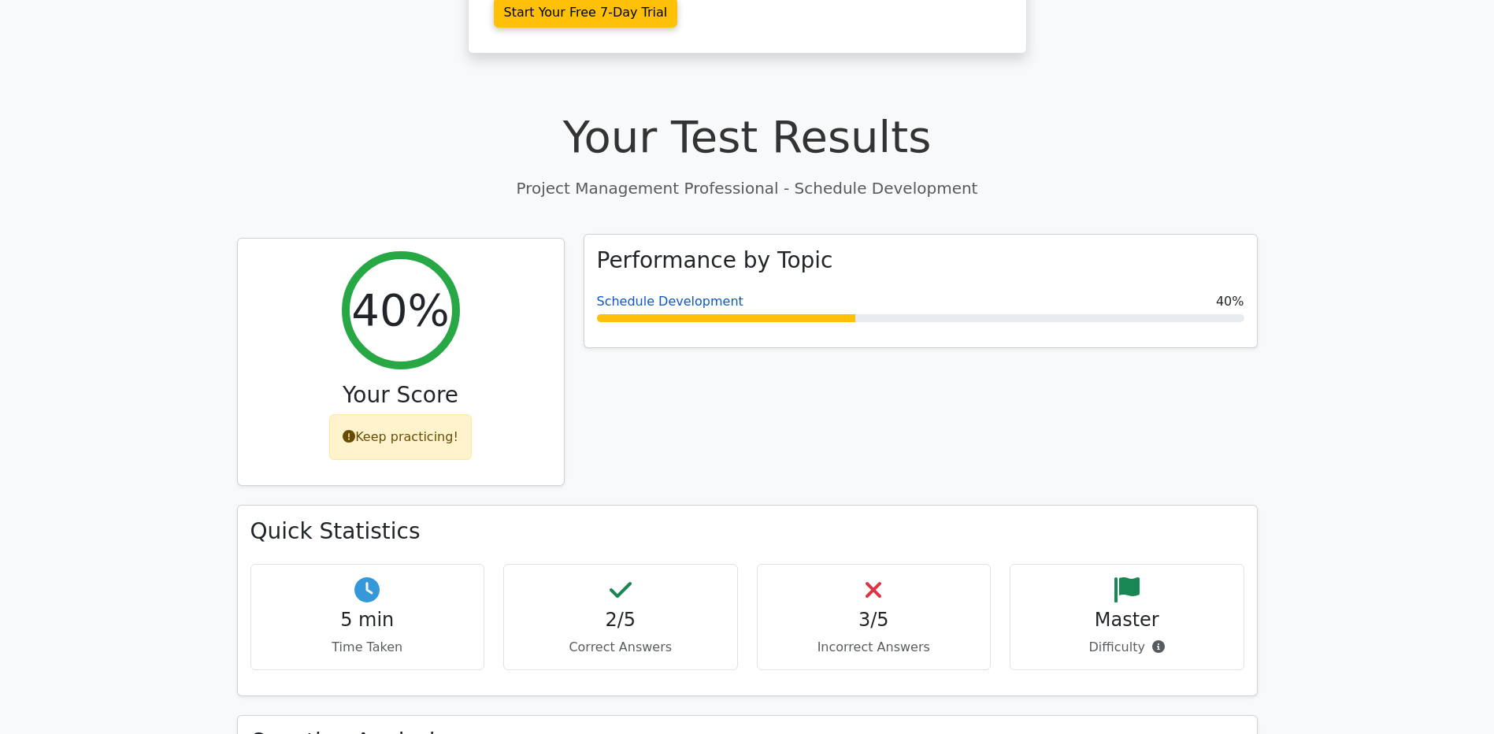
click at [623, 294] on link "Schedule Development" at bounding box center [670, 301] width 147 height 15
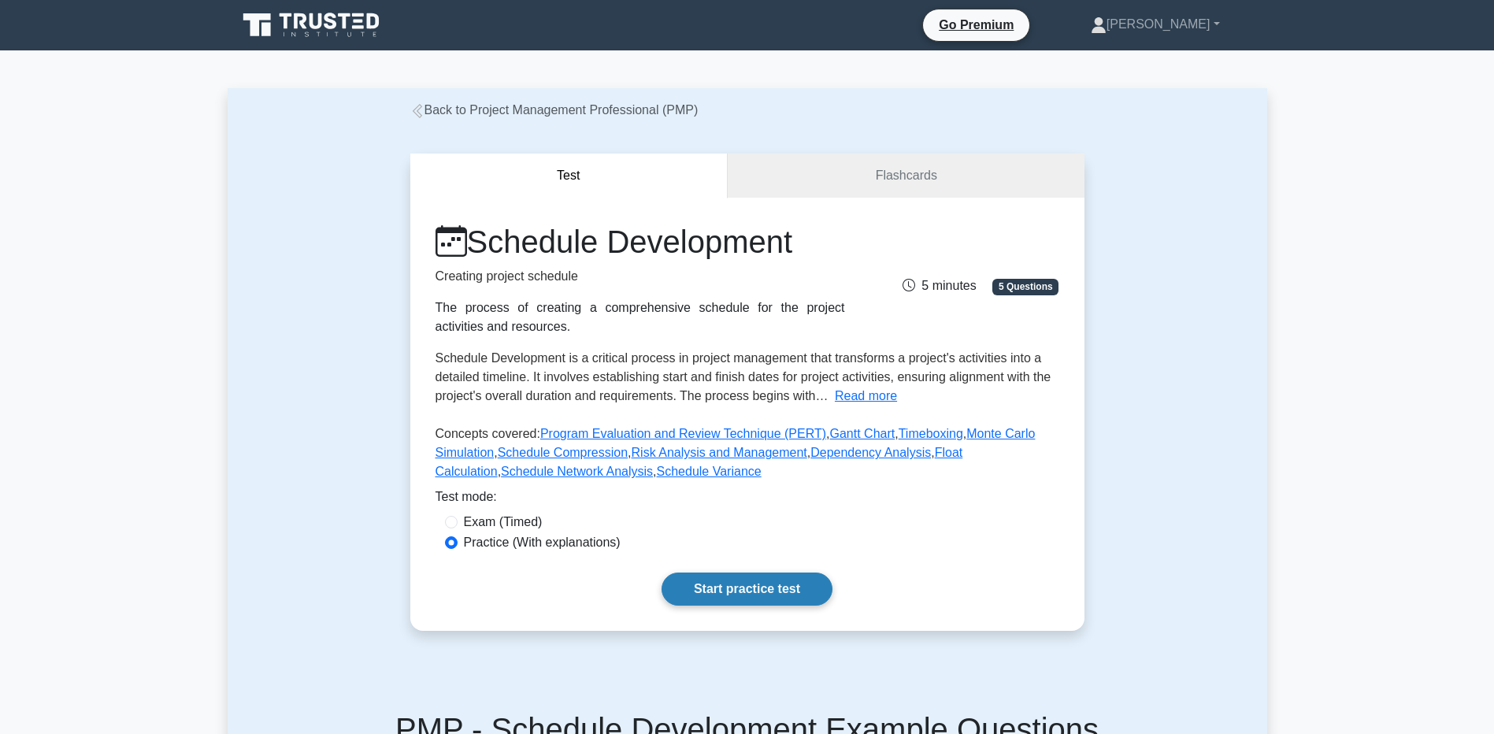
click at [733, 592] on link "Start practice test" at bounding box center [747, 589] width 171 height 33
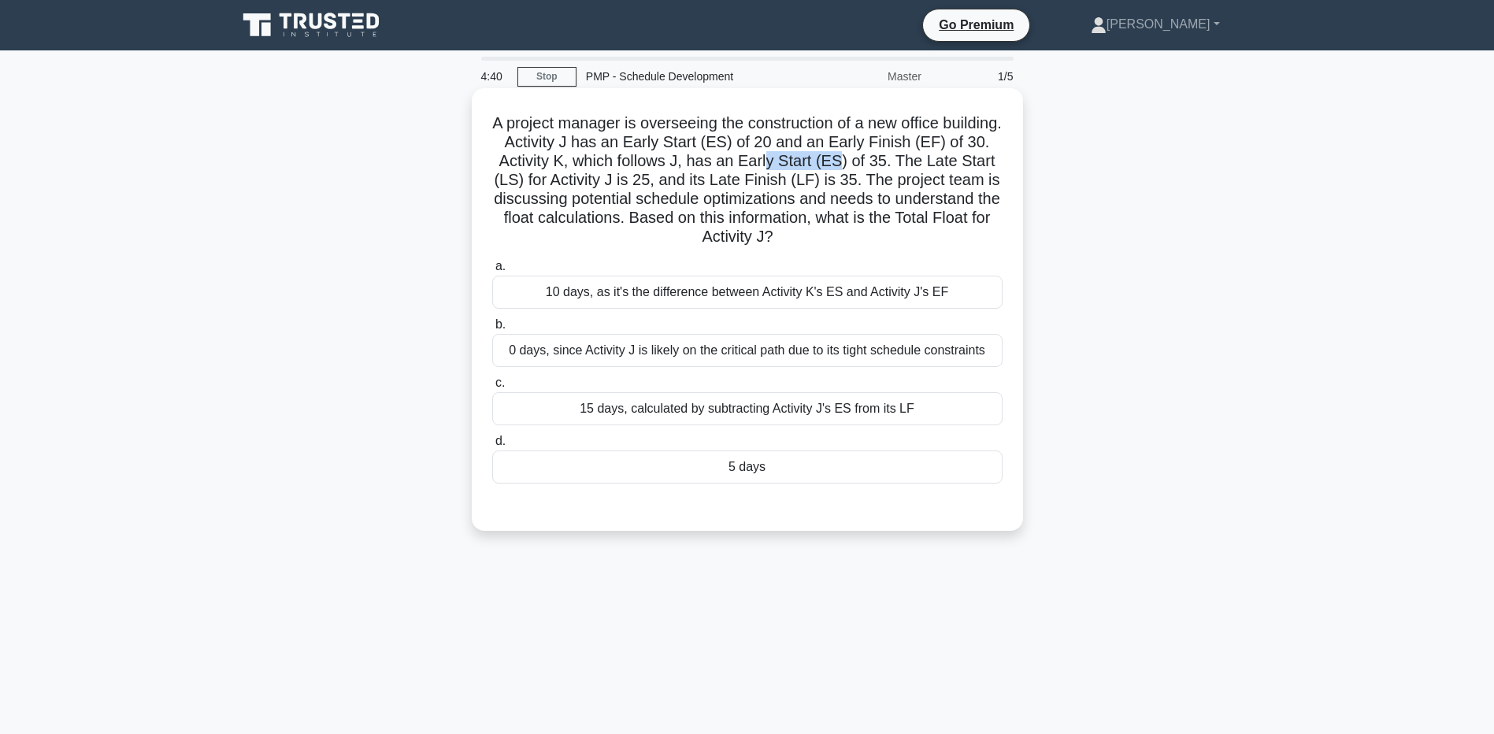
drag, startPoint x: 814, startPoint y: 165, endPoint x: 879, endPoint y: 161, distance: 65.5
click at [879, 161] on h5 "A project manager is overseeing the construction of a new office building. Acti…" at bounding box center [748, 180] width 514 height 134
drag, startPoint x: 879, startPoint y: 161, endPoint x: 913, endPoint y: 233, distance: 80.0
click at [913, 233] on h5 "A project manager is overseeing the construction of a new office building. Acti…" at bounding box center [748, 180] width 514 height 134
click at [762, 475] on div "5 days" at bounding box center [747, 467] width 510 height 33
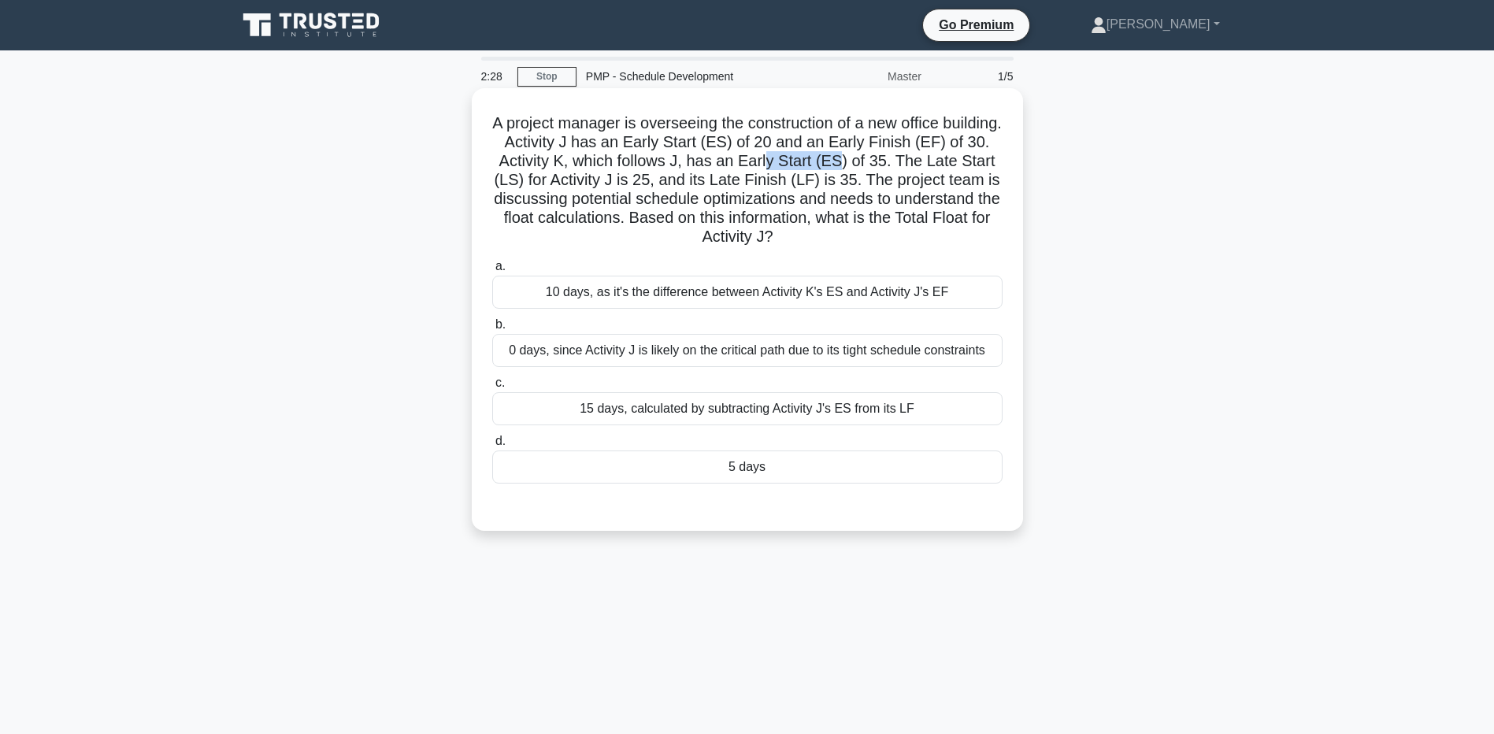
click at [759, 475] on div "5 days" at bounding box center [747, 467] width 510 height 33
click at [492, 447] on input "d. 5 days" at bounding box center [492, 441] width 0 height 10
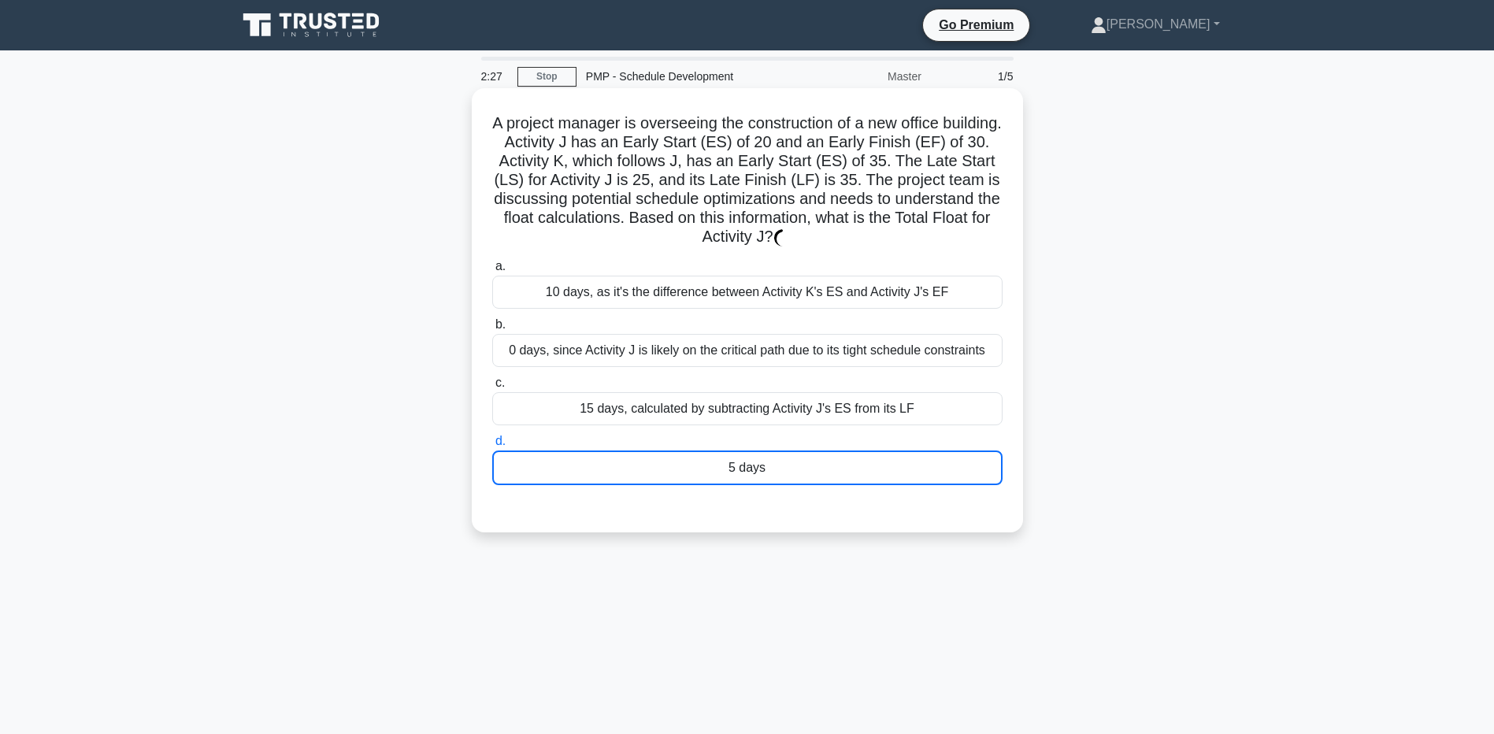
click at [750, 465] on div "5 days" at bounding box center [747, 468] width 510 height 35
click at [492, 447] on input "d. 5 days" at bounding box center [492, 441] width 0 height 10
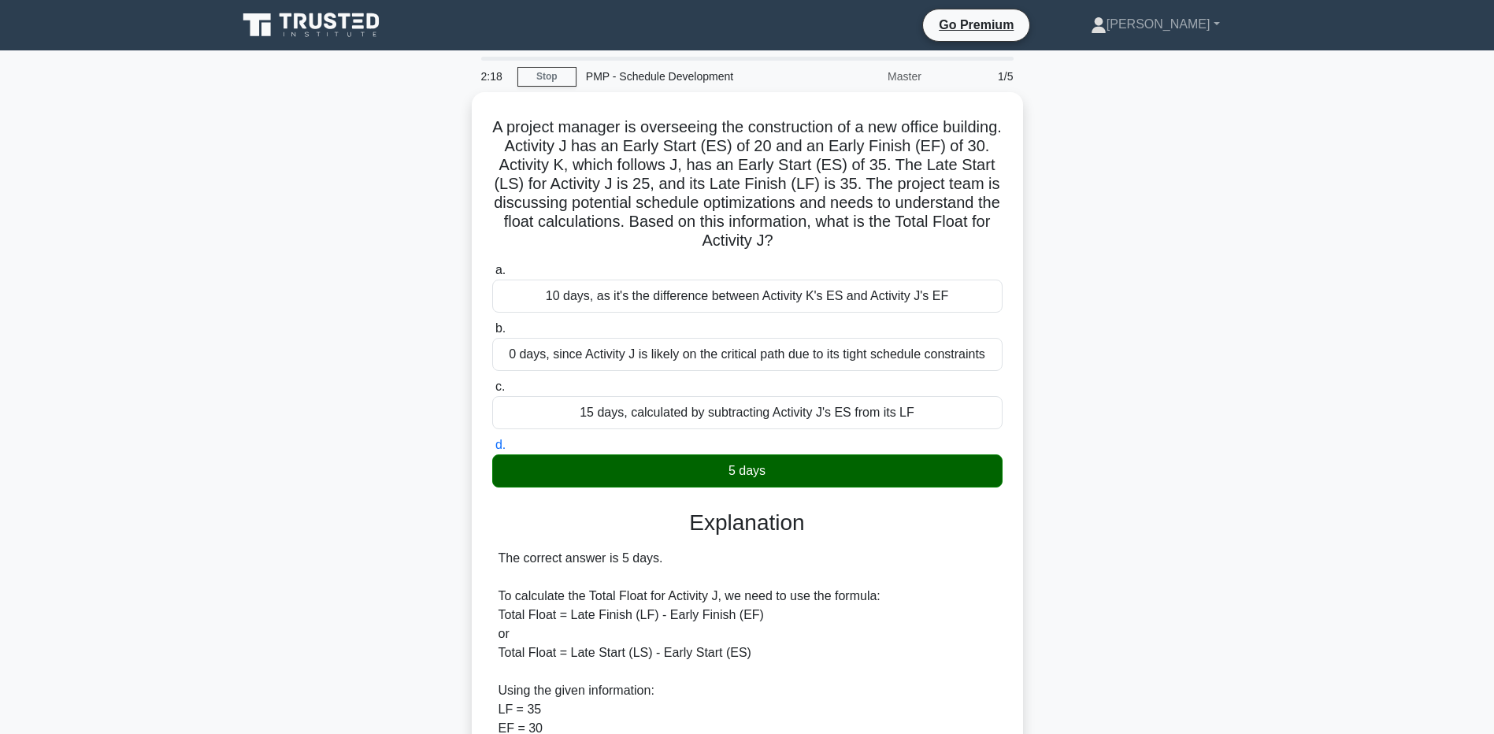
click at [187, 566] on main "2:18 Stop PMP - Schedule Development Master 1/5 A project manager is overseeing…" at bounding box center [747, 680] width 1494 height 1260
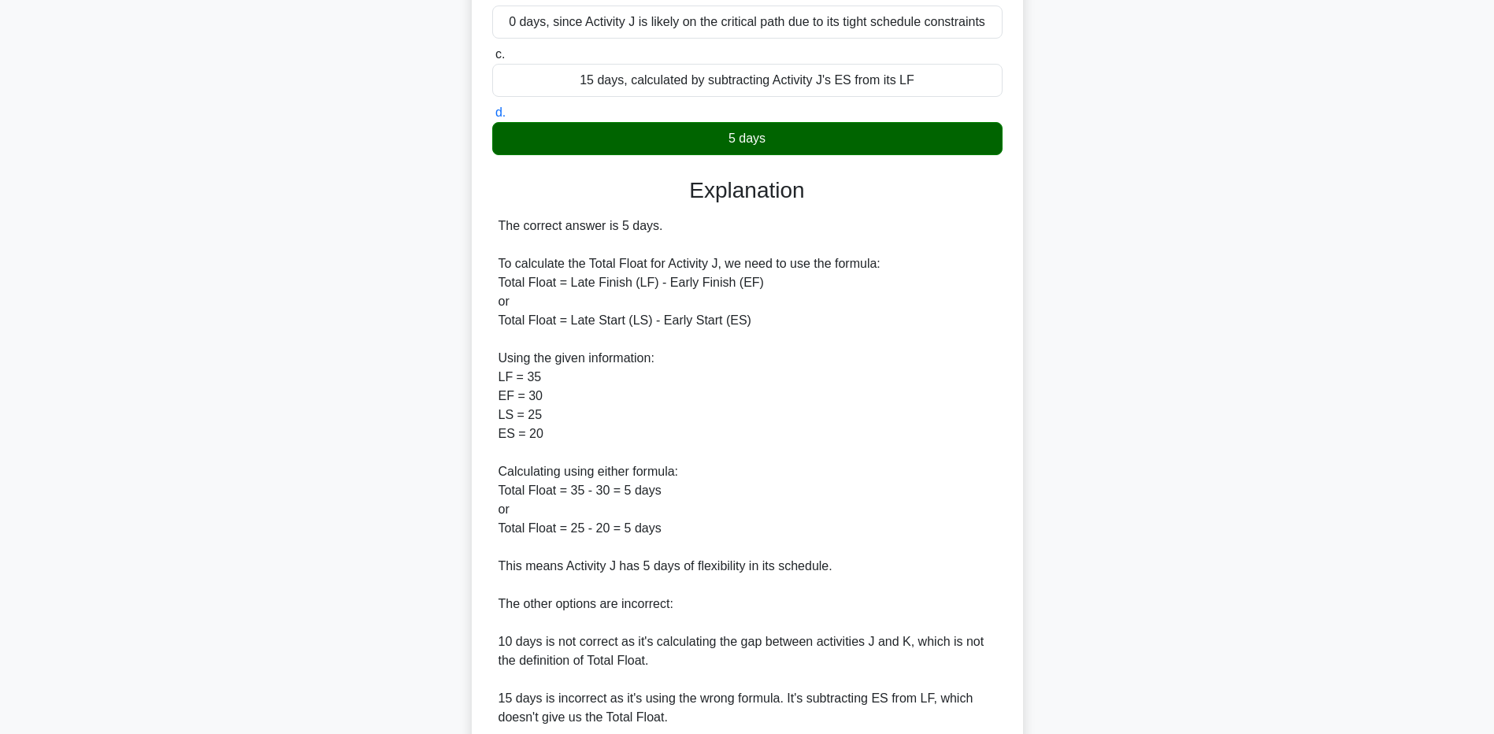
scroll to position [578, 0]
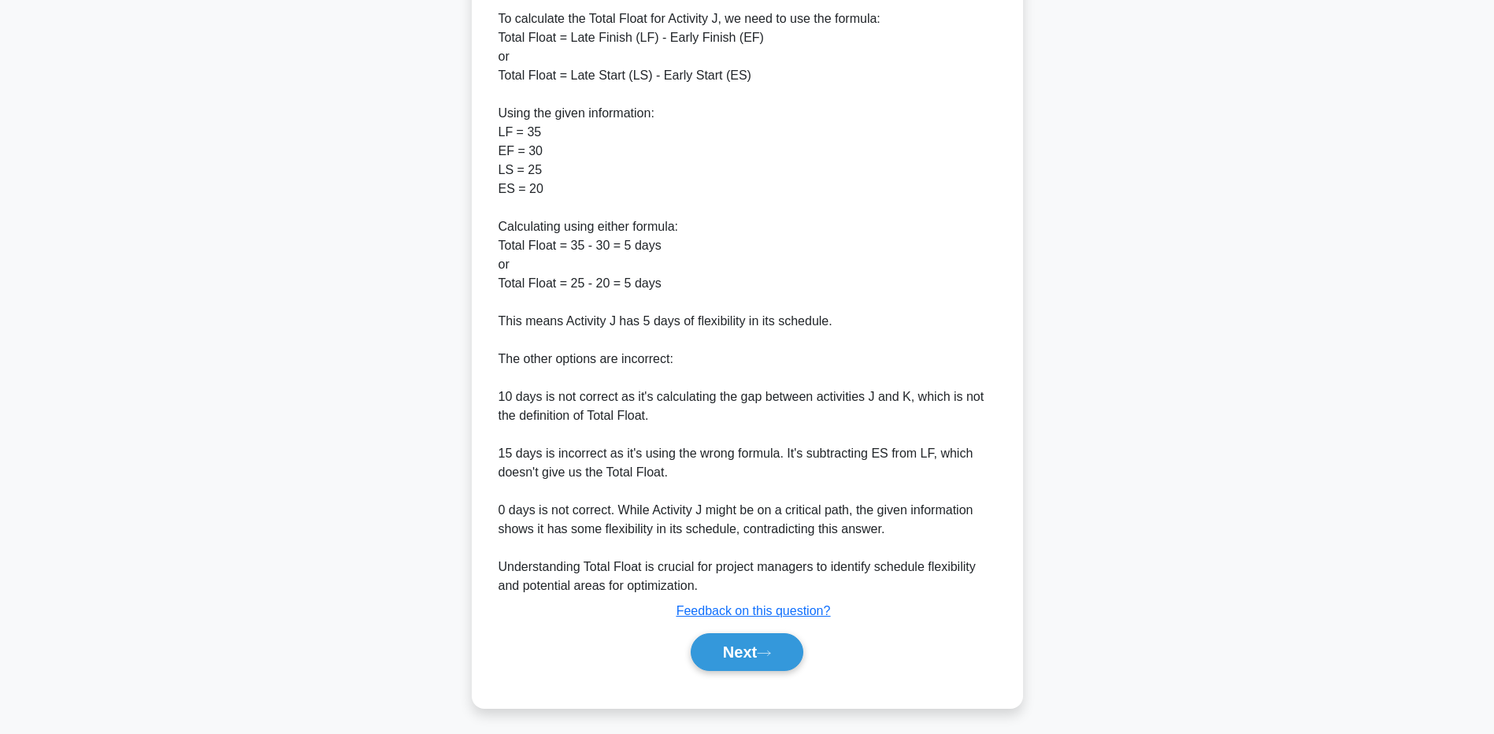
drag, startPoint x: 205, startPoint y: 613, endPoint x: 328, endPoint y: 607, distance: 123.0
click at [202, 612] on main "2:10 Stop PMP - Schedule Development Master 1/5 A project manager is overseeing…" at bounding box center [747, 103] width 1494 height 1260
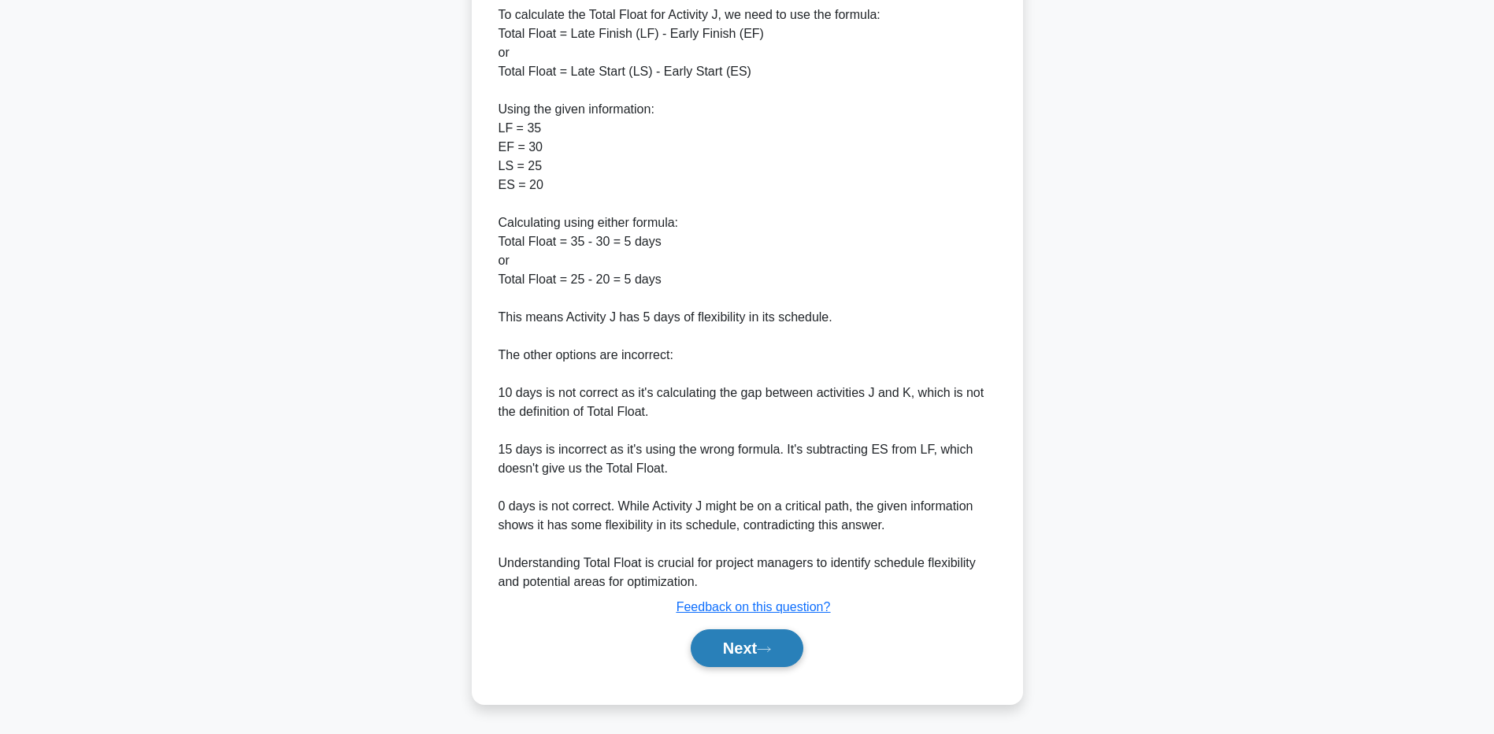
click at [736, 636] on button "Next" at bounding box center [747, 648] width 113 height 38
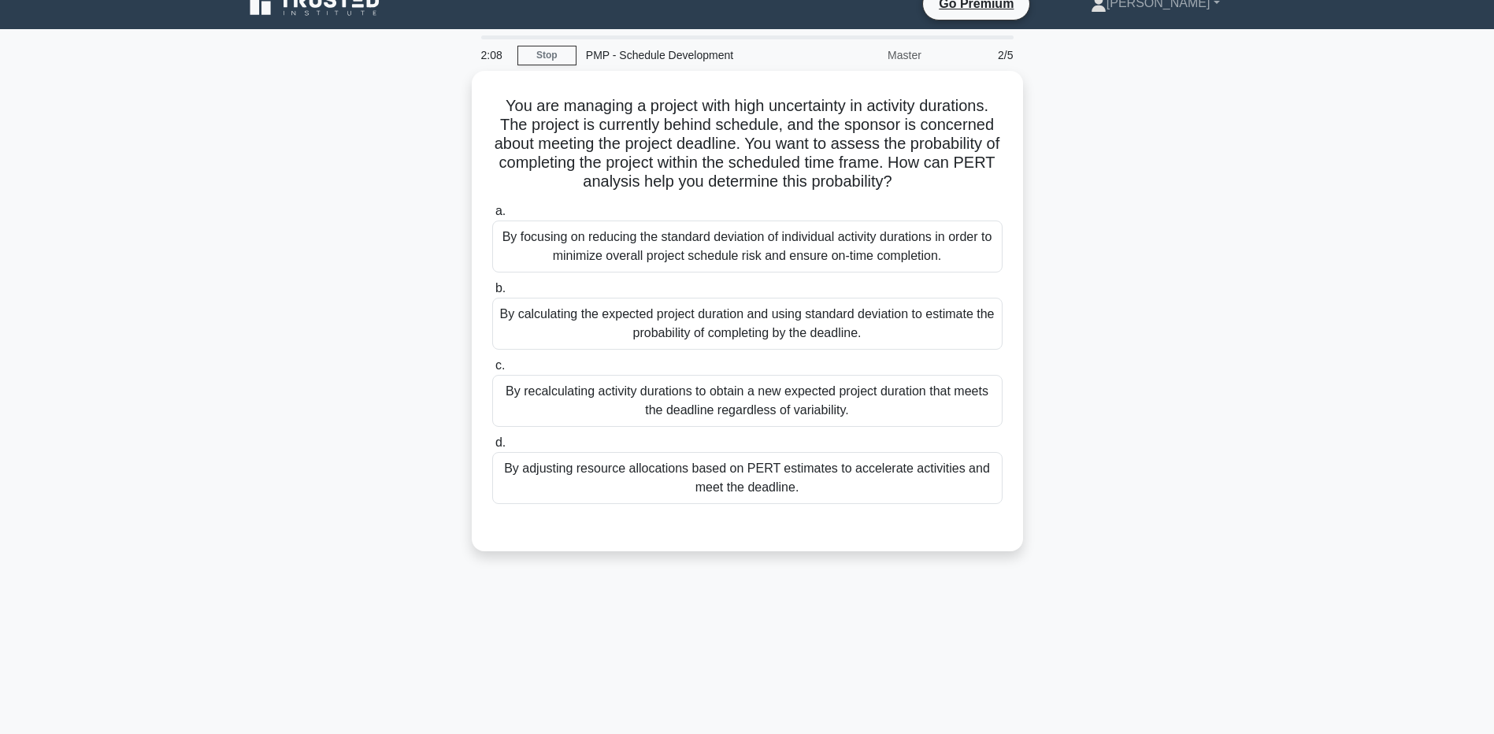
scroll to position [0, 0]
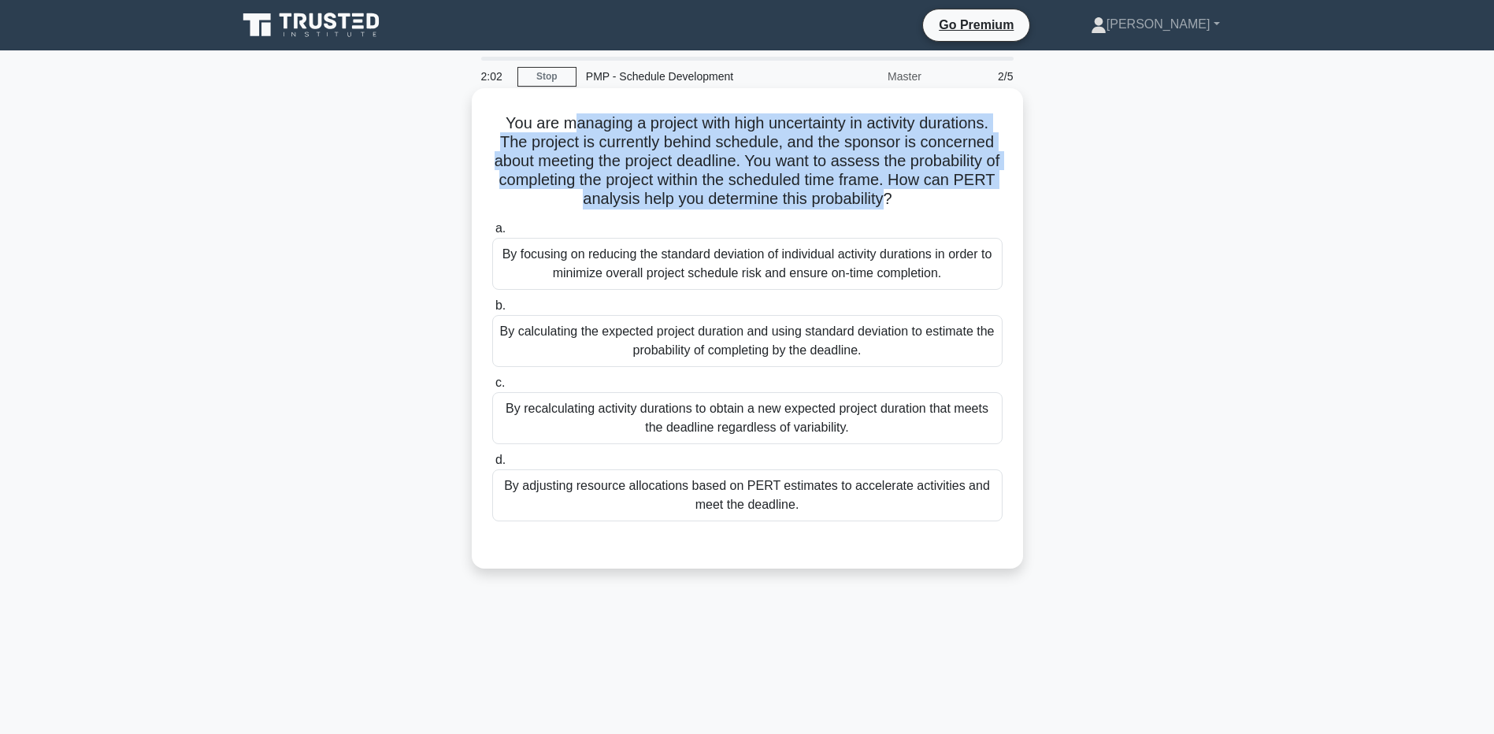
drag, startPoint x: 563, startPoint y: 128, endPoint x: 907, endPoint y: 196, distance: 350.2
click at [907, 196] on h5 "You are managing a project with high uncertainty in activity durations. The pro…" at bounding box center [748, 161] width 514 height 96
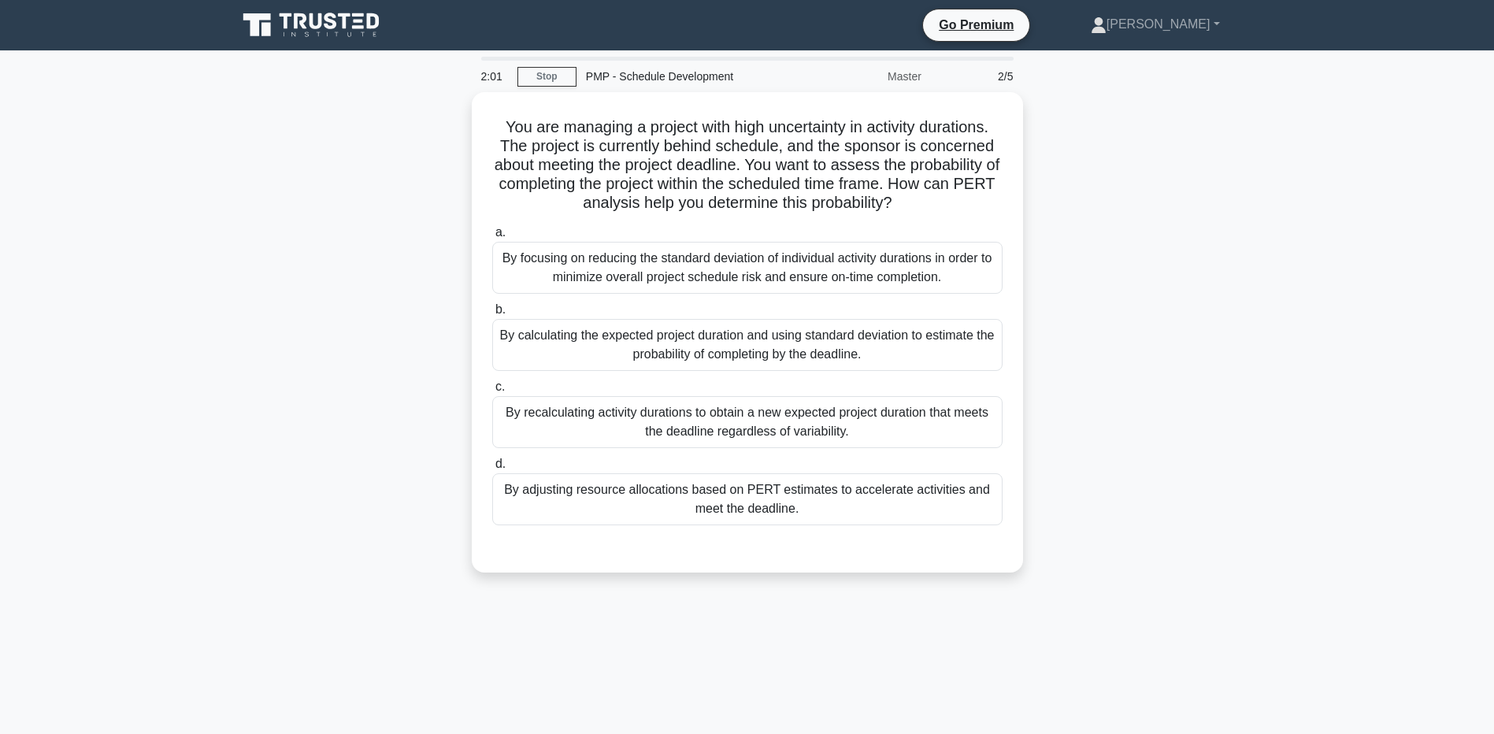
click at [385, 343] on div "You are managing a project with high uncertainty in activity durations. The pro…" at bounding box center [748, 341] width 1040 height 499
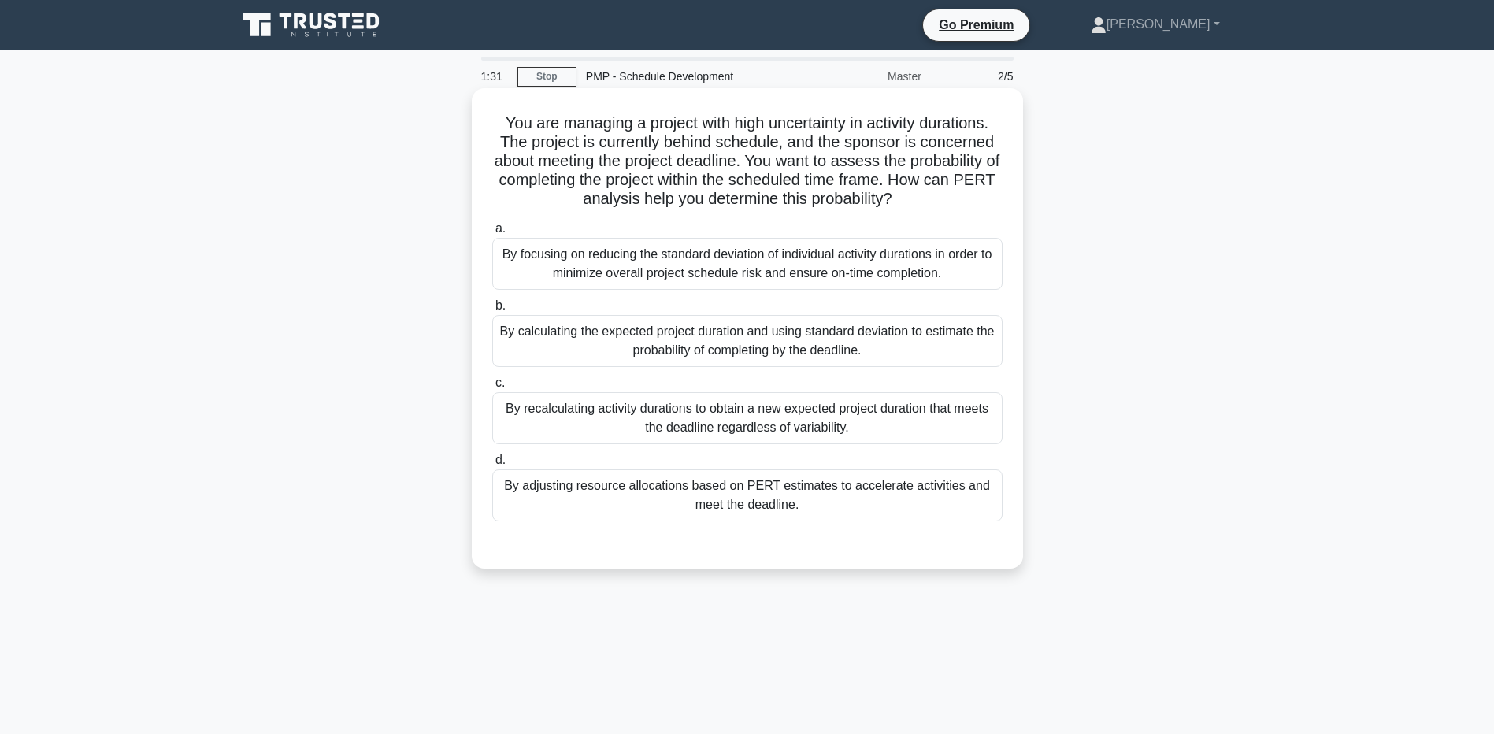
click at [606, 353] on div "By calculating the expected project duration and using standard deviation to es…" at bounding box center [747, 341] width 510 height 52
click at [492, 311] on input "b. By calculating the expected project duration and using standard deviation to…" at bounding box center [492, 306] width 0 height 10
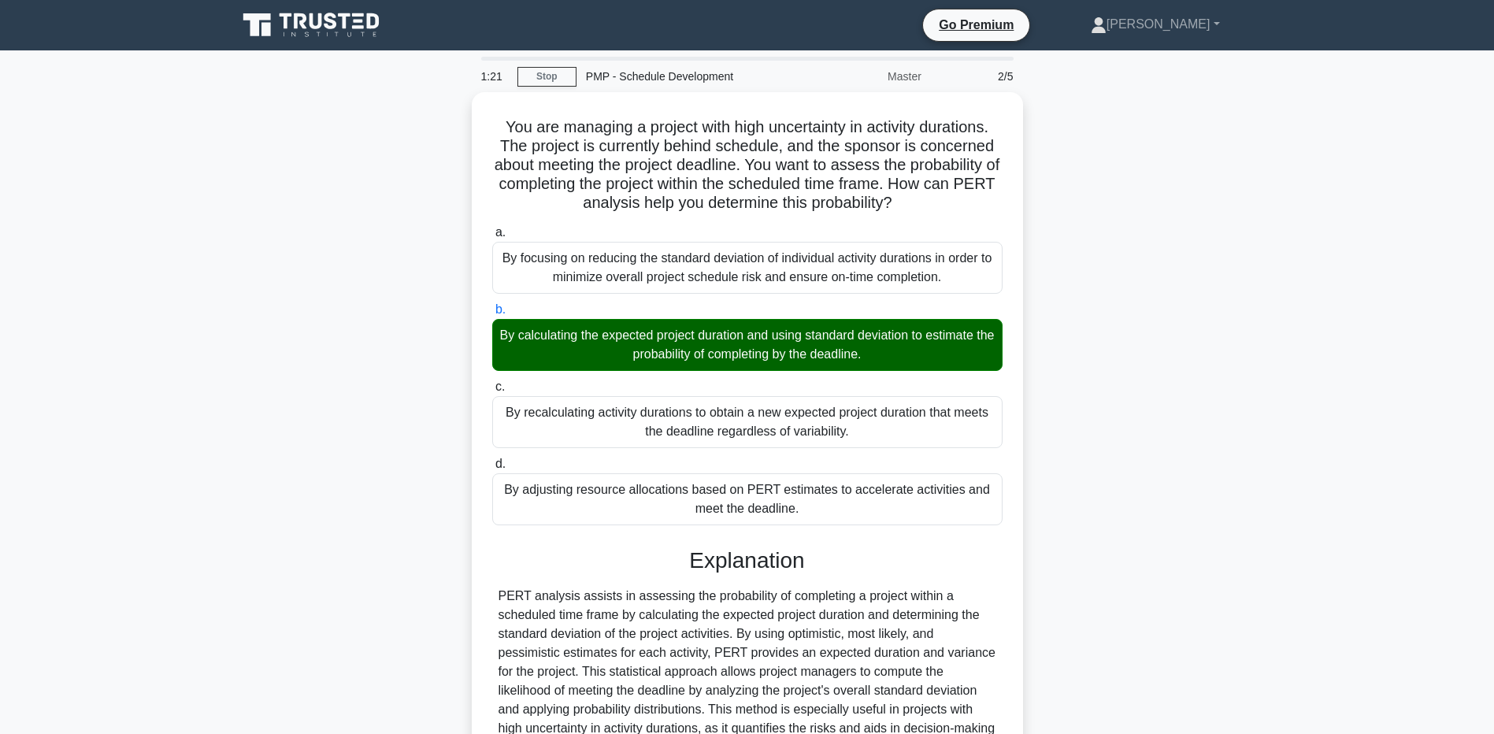
click at [190, 632] on main "1:21 Stop PMP - Schedule Development Master 2/5 You are managing a project with…" at bounding box center [747, 472] width 1494 height 844
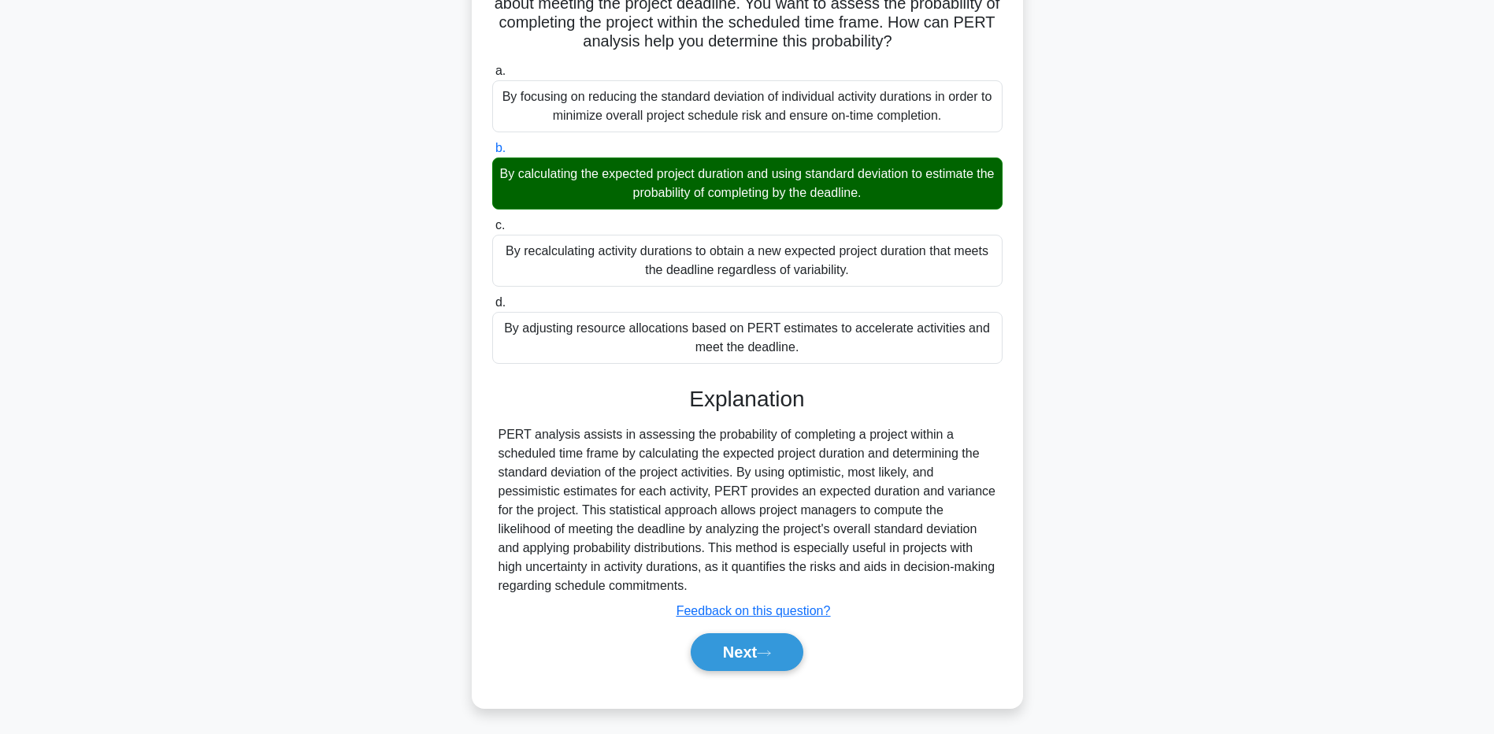
click at [310, 611] on div "You are managing a project with high uncertainty in activity durations. The pro…" at bounding box center [748, 329] width 1040 height 796
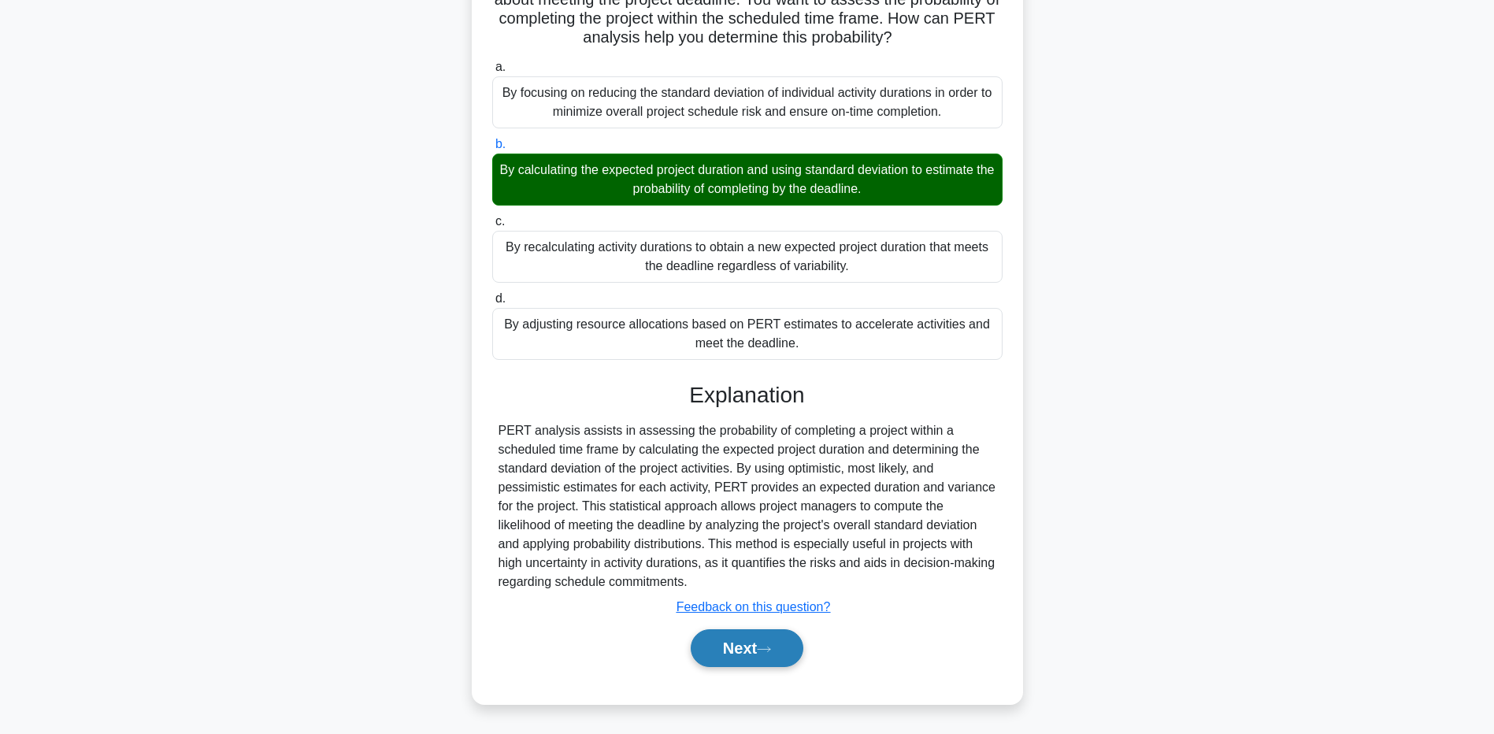
click at [729, 651] on button "Next" at bounding box center [747, 648] width 113 height 38
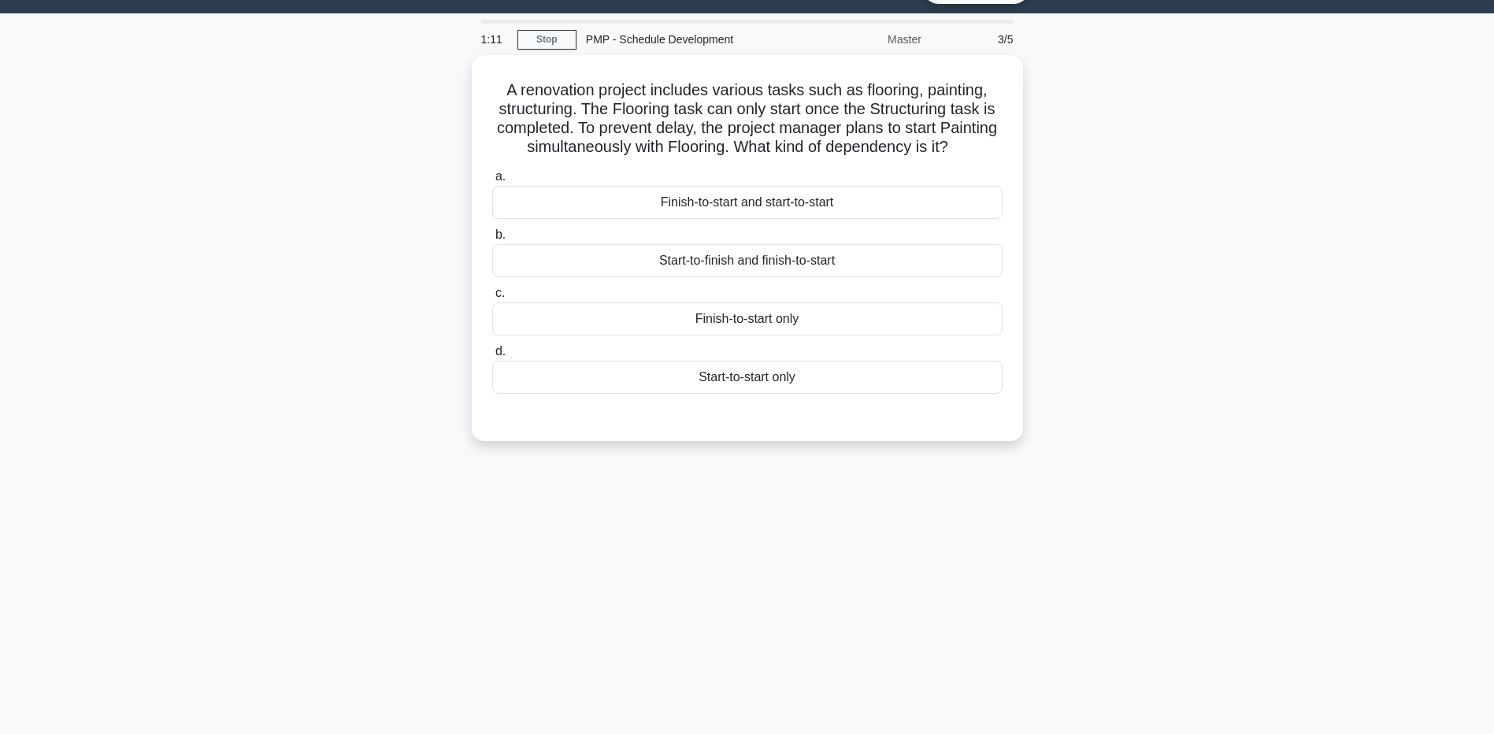
scroll to position [0, 0]
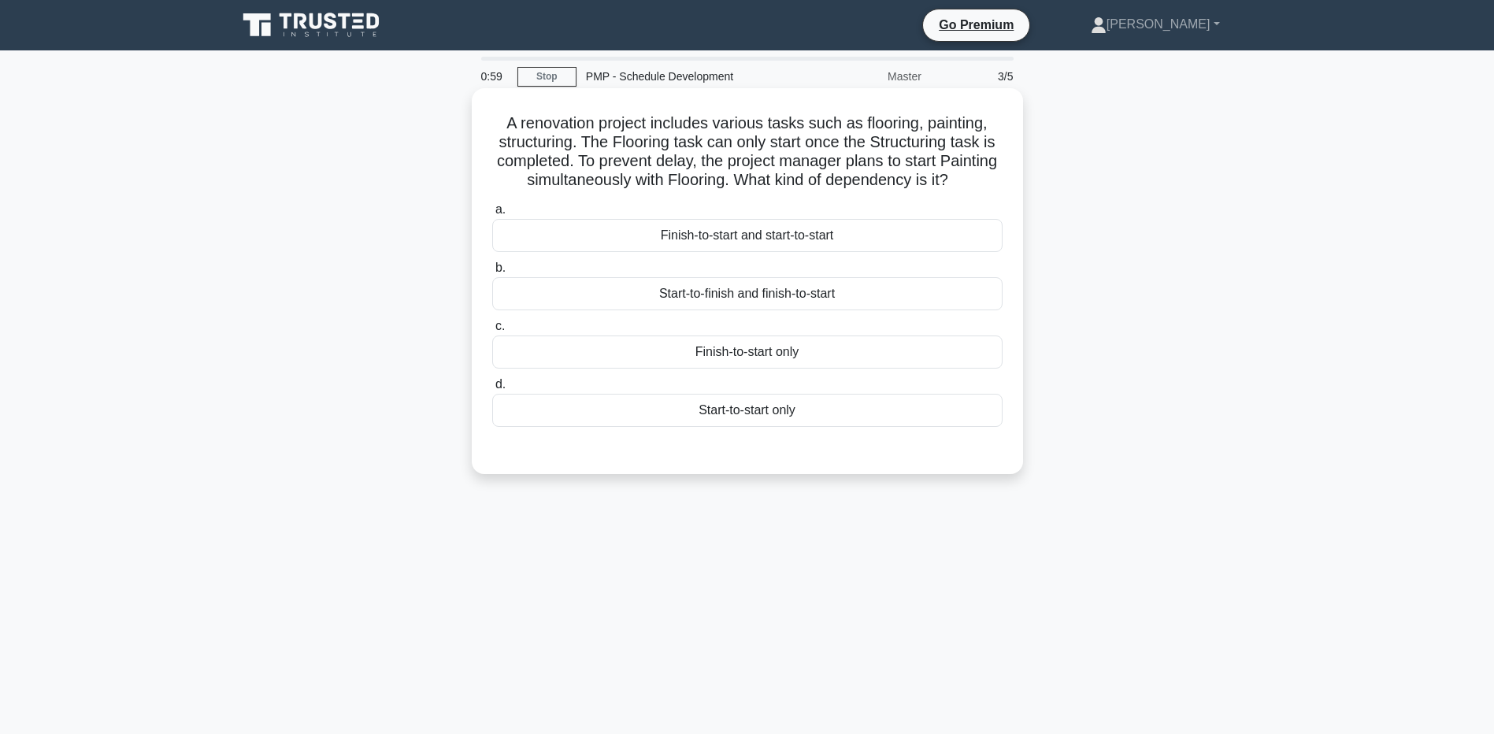
click at [550, 427] on div "Start-to-start only" at bounding box center [747, 410] width 510 height 33
click at [492, 390] on input "d. Start-to-start only" at bounding box center [492, 385] width 0 height 10
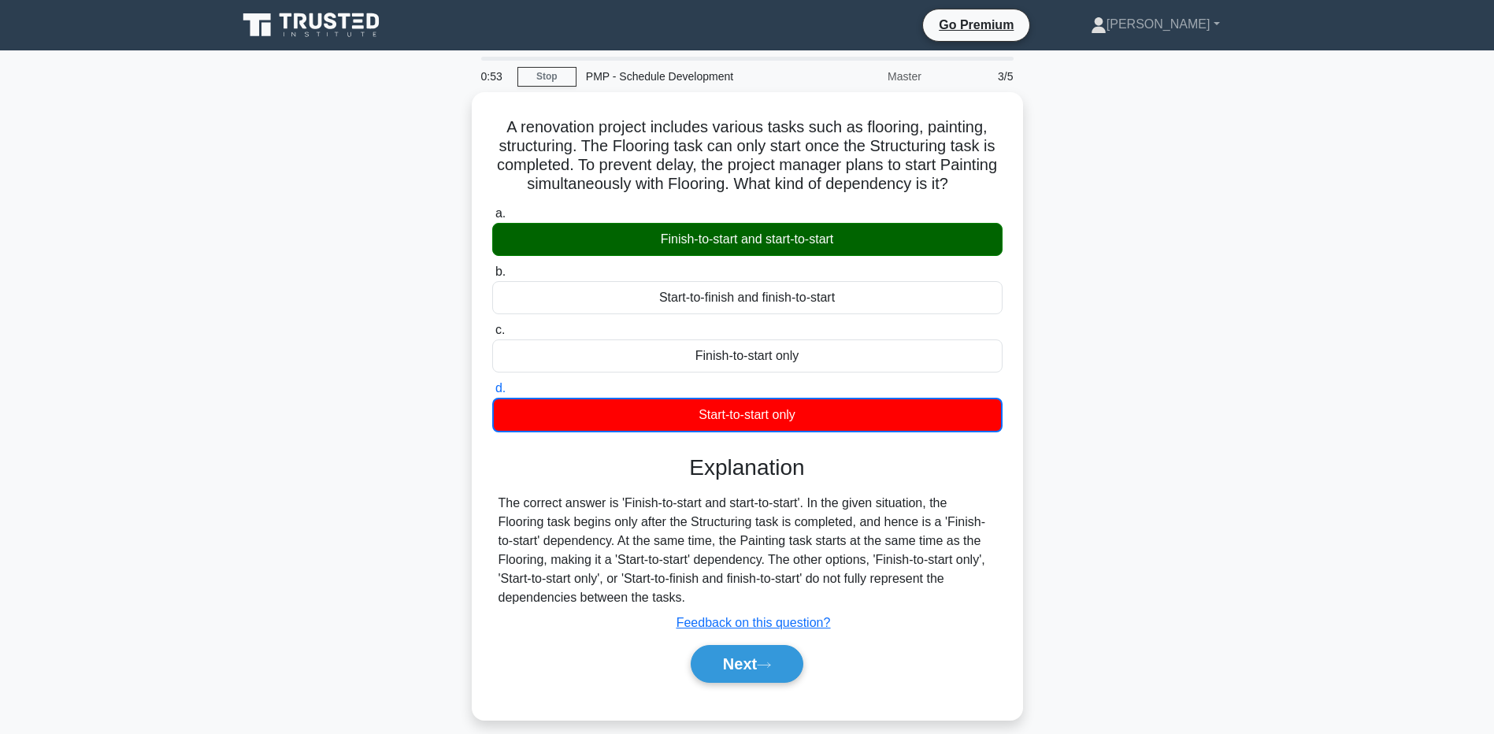
click at [267, 523] on div "A renovation project includes various tasks such as flooring, painting, structu…" at bounding box center [748, 415] width 1040 height 647
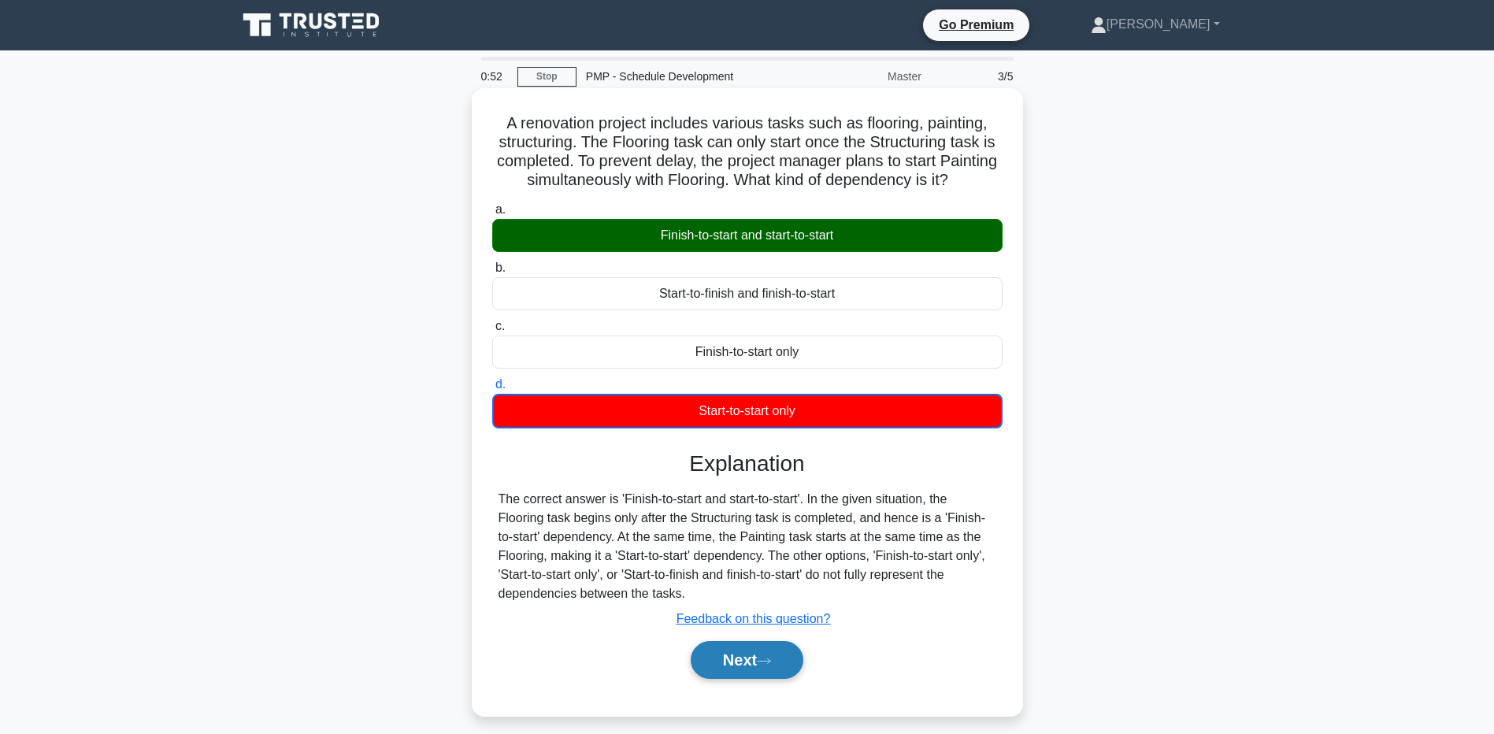
click at [707, 679] on button "Next" at bounding box center [747, 660] width 113 height 38
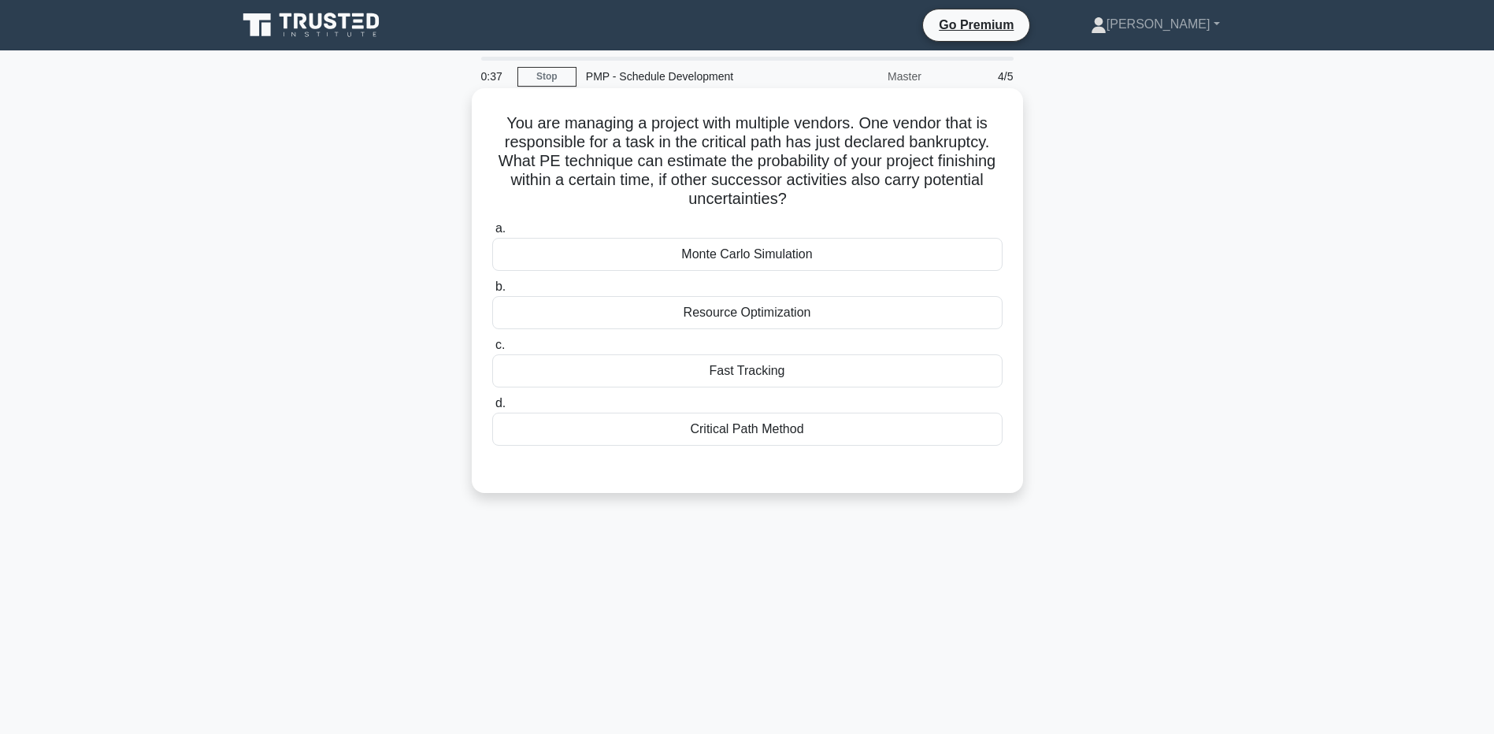
click at [543, 261] on div "Monte Carlo Simulation" at bounding box center [747, 254] width 510 height 33
click at [492, 234] on input "a. Monte Carlo Simulation" at bounding box center [492, 229] width 0 height 10
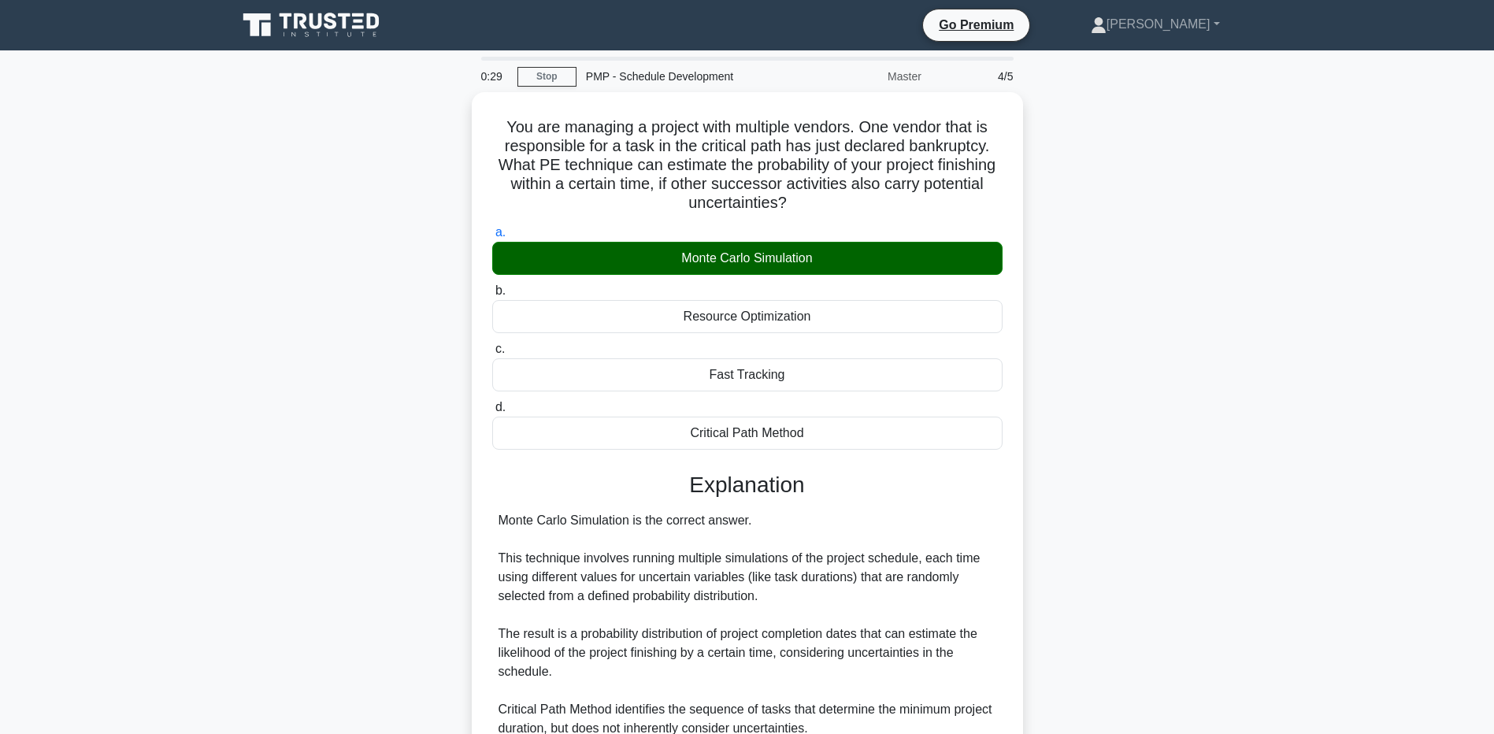
click at [243, 536] on div "You are managing a project with multiple vendors. One vendor that is responsibl…" at bounding box center [748, 537] width 1040 height 891
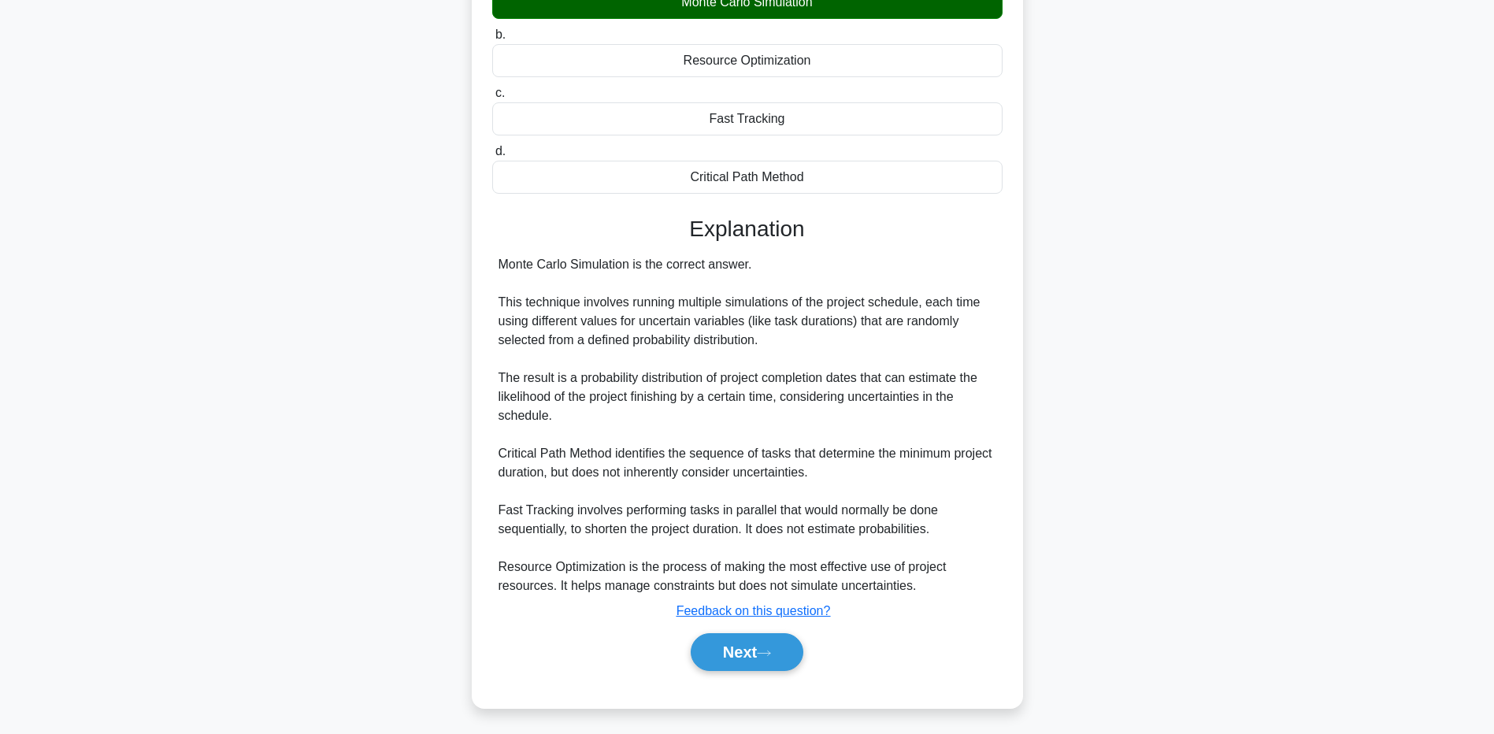
scroll to position [254, 0]
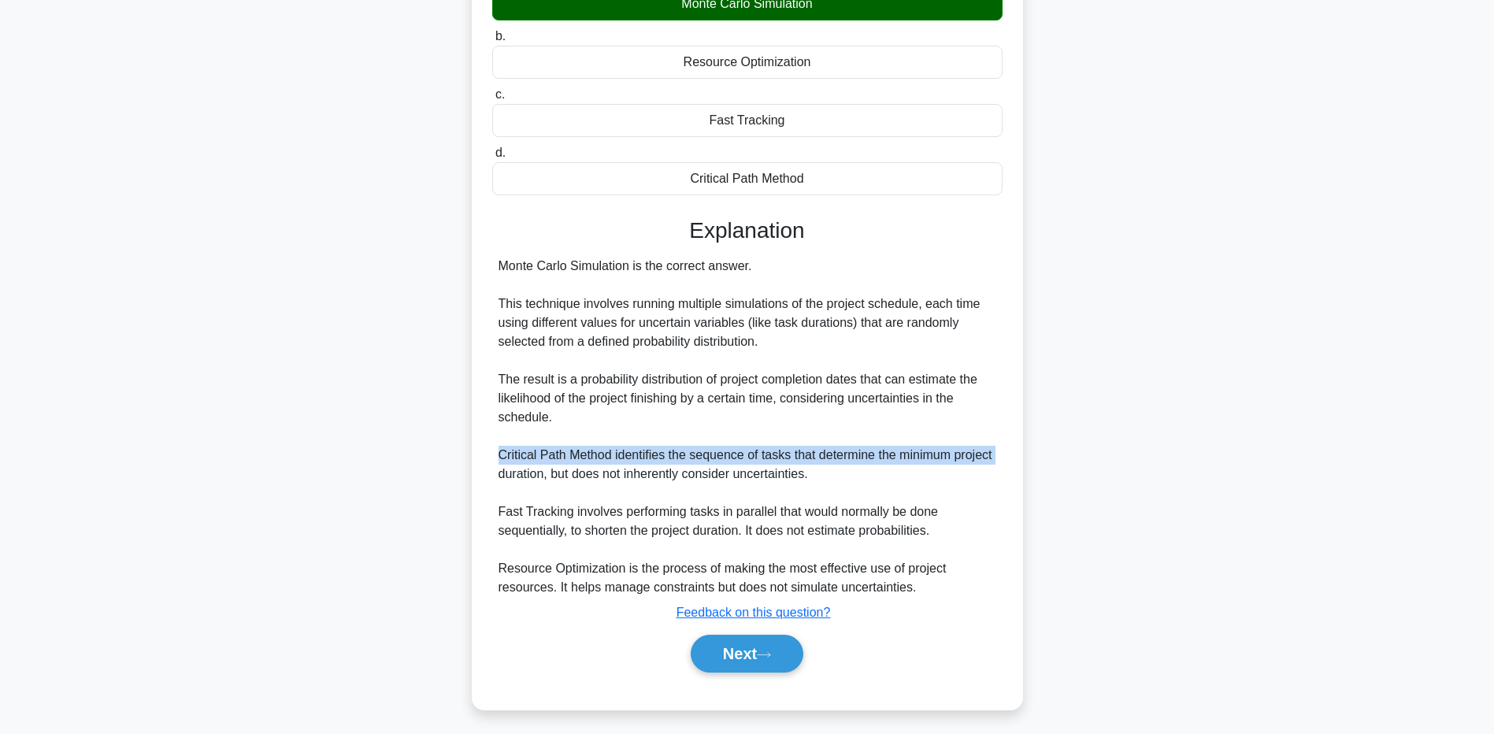
click at [83, 465] on main "0:18 Stop PMP - Schedule Development Master 4/5 You are managing a project with…" at bounding box center [747, 265] width 1494 height 939
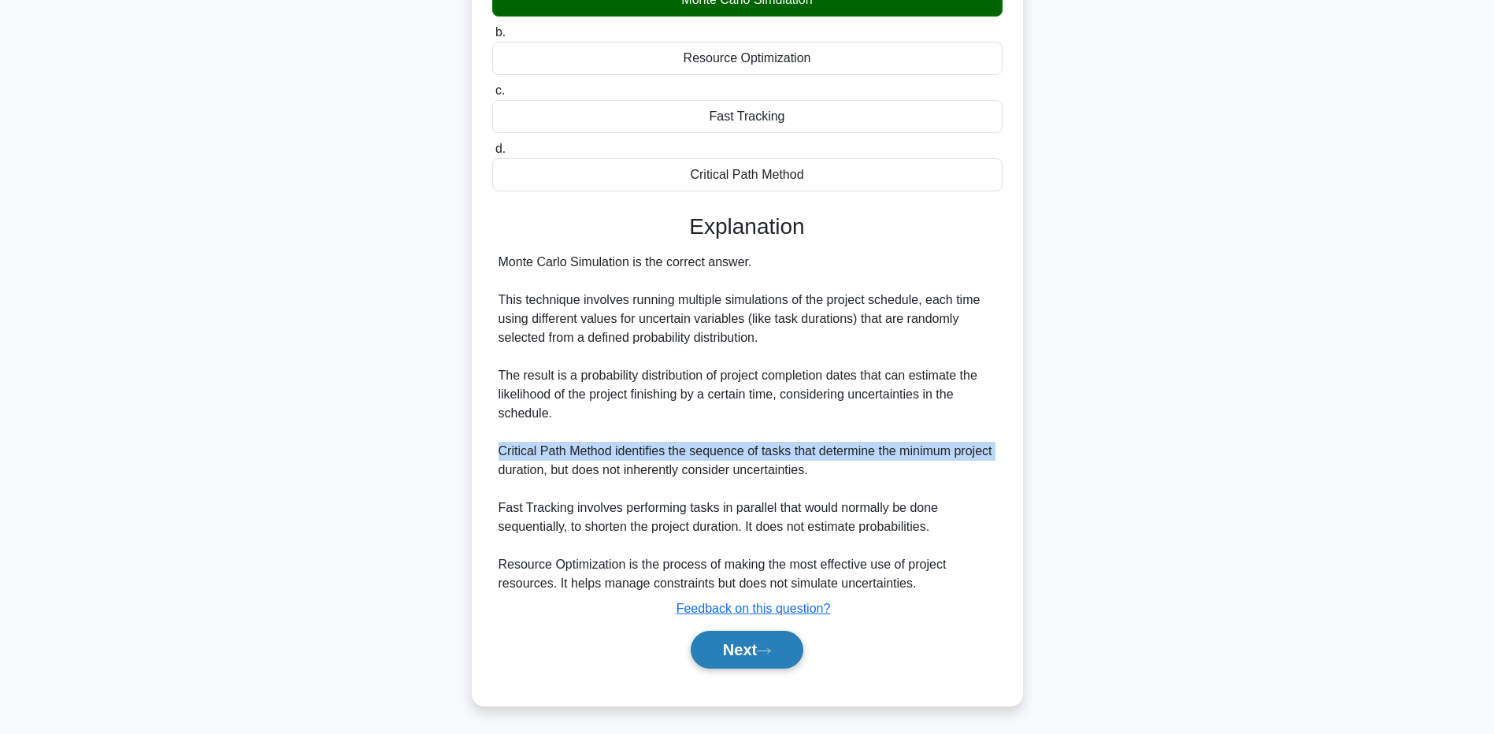
click at [729, 636] on button "Next" at bounding box center [747, 650] width 113 height 38
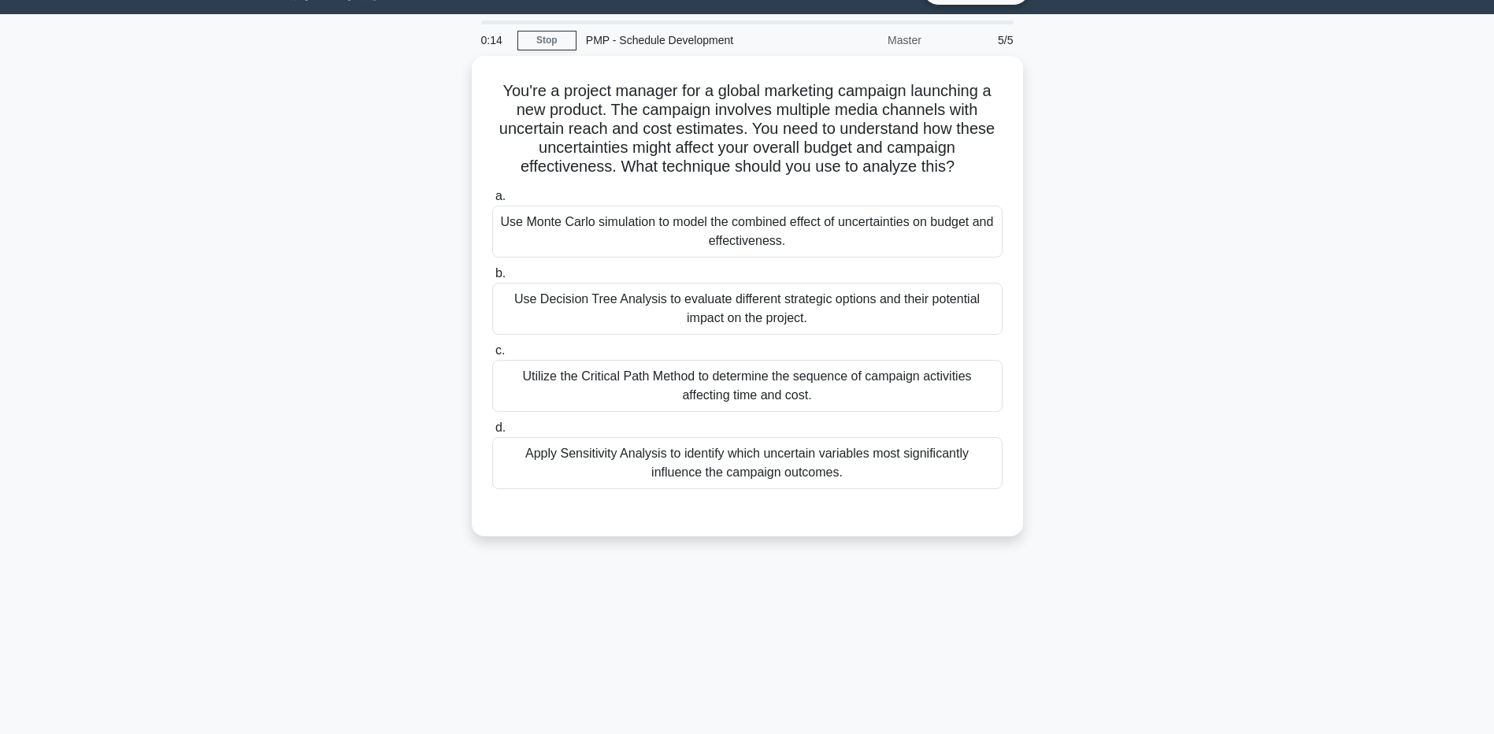
scroll to position [0, 0]
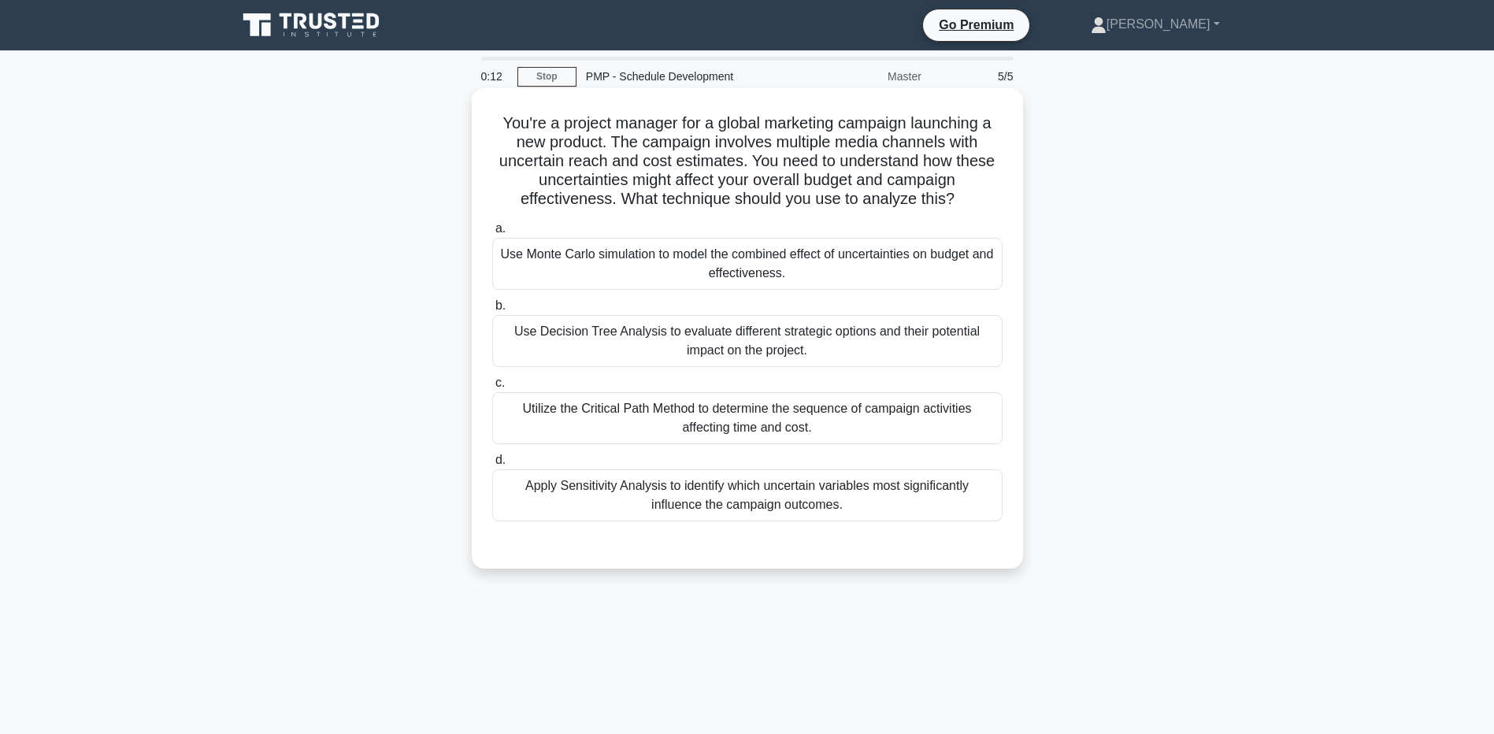
click at [585, 268] on div "Use Monte Carlo simulation to model the combined effect of uncertainties on bud…" at bounding box center [747, 264] width 510 height 52
click at [492, 234] on input "a. Use Monte Carlo simulation to model the combined effect of uncertainties on …" at bounding box center [492, 229] width 0 height 10
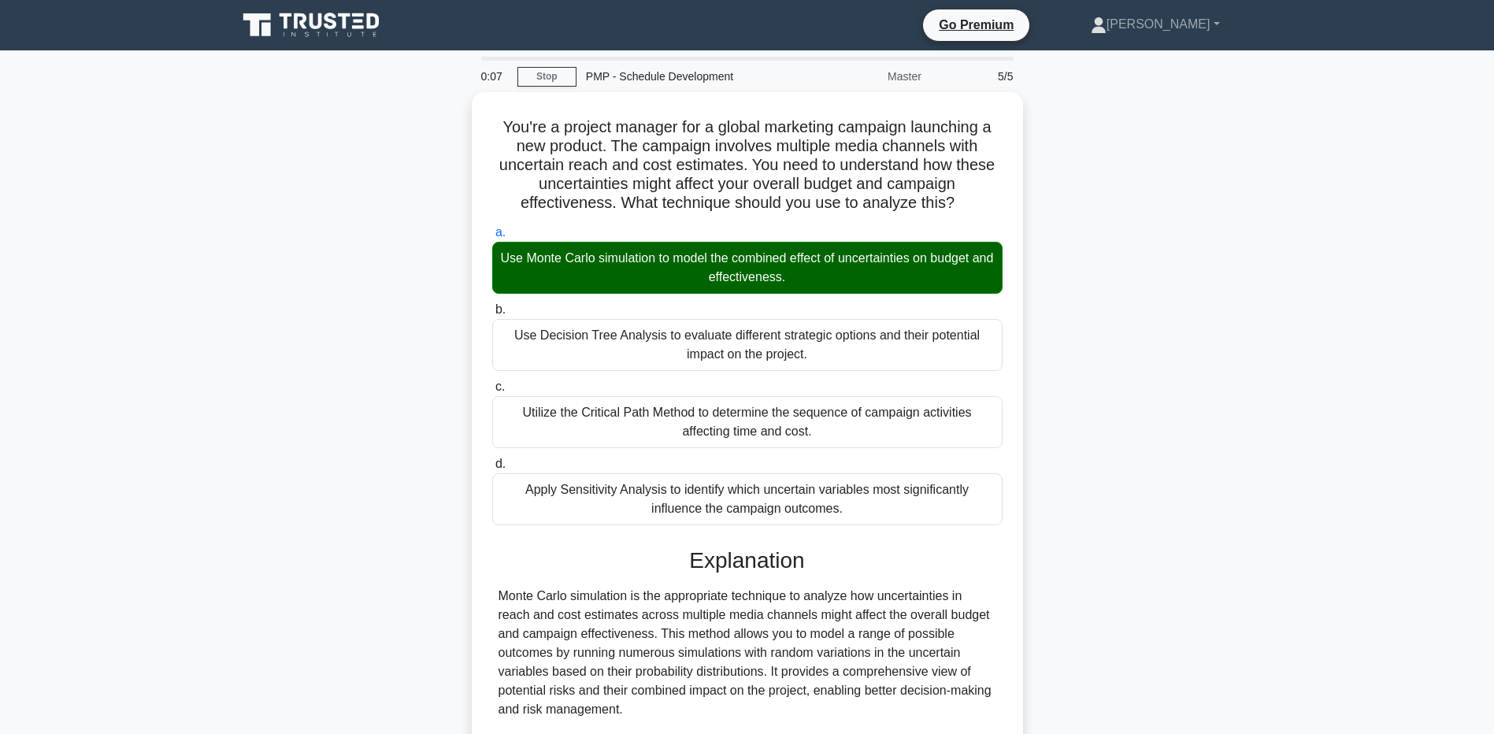
drag, startPoint x: 200, startPoint y: 560, endPoint x: 378, endPoint y: 562, distance: 178.0
click at [198, 560] on main "0:07 Stop PMP - Schedule Development Master 5/5 You're a project manager for a …" at bounding box center [747, 529] width 1494 height 958
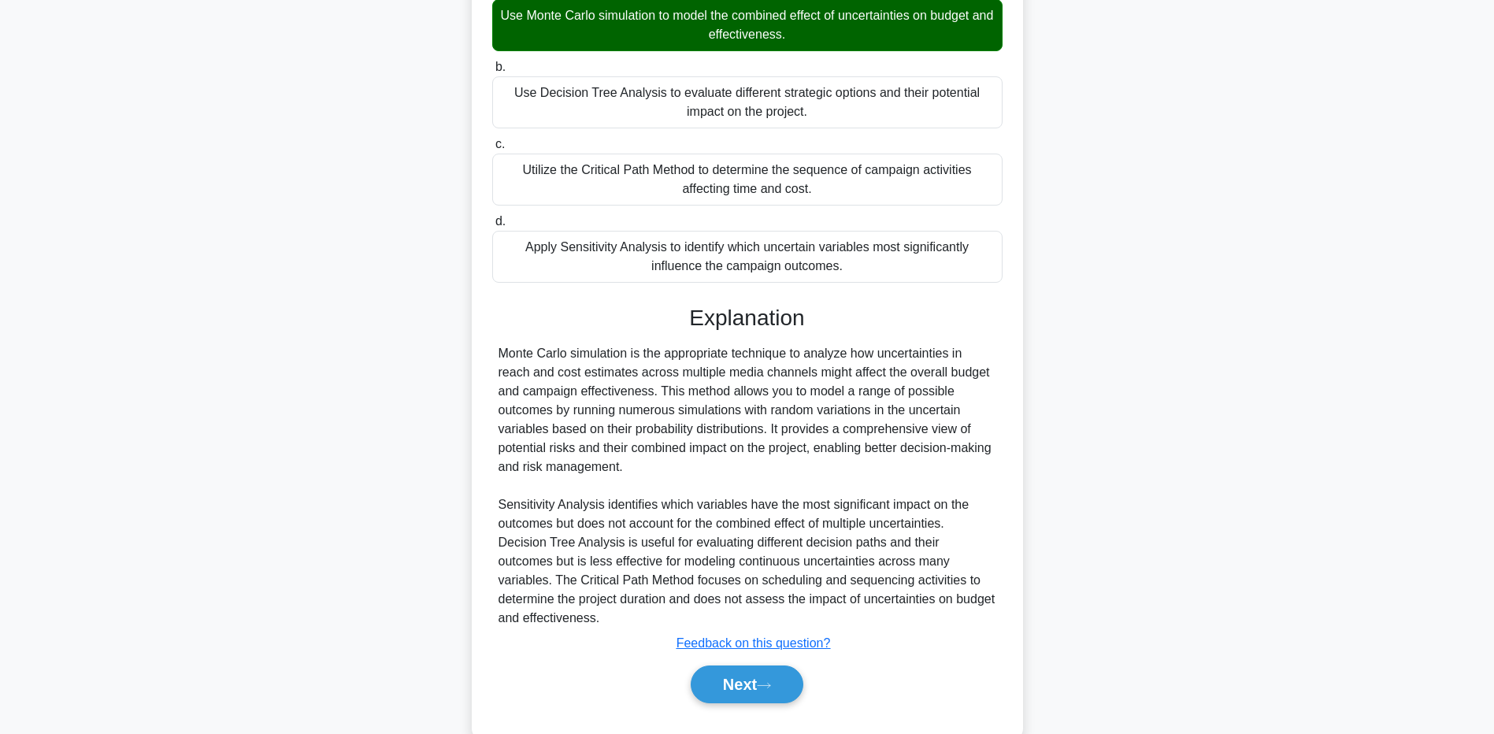
scroll to position [276, 0]
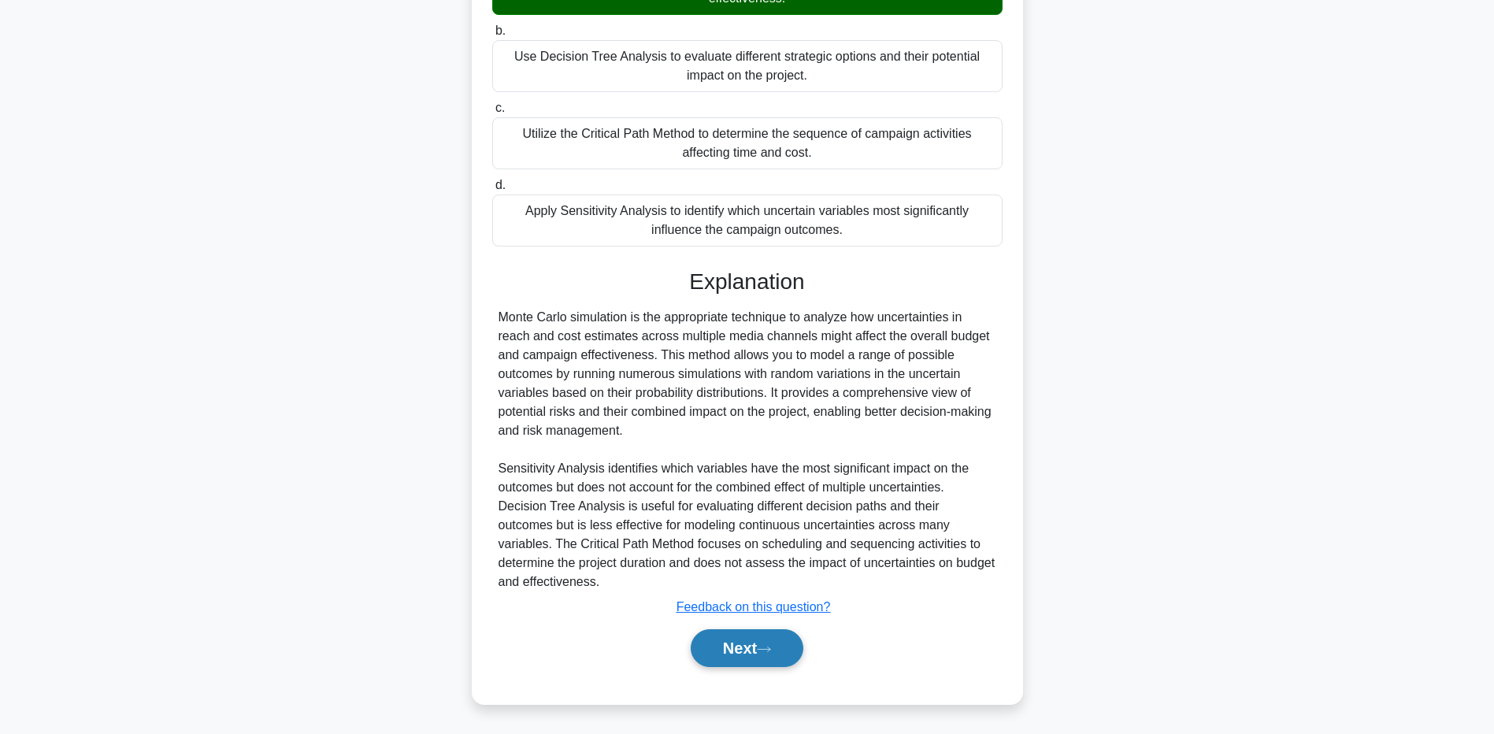
click at [736, 640] on button "Next" at bounding box center [747, 648] width 113 height 38
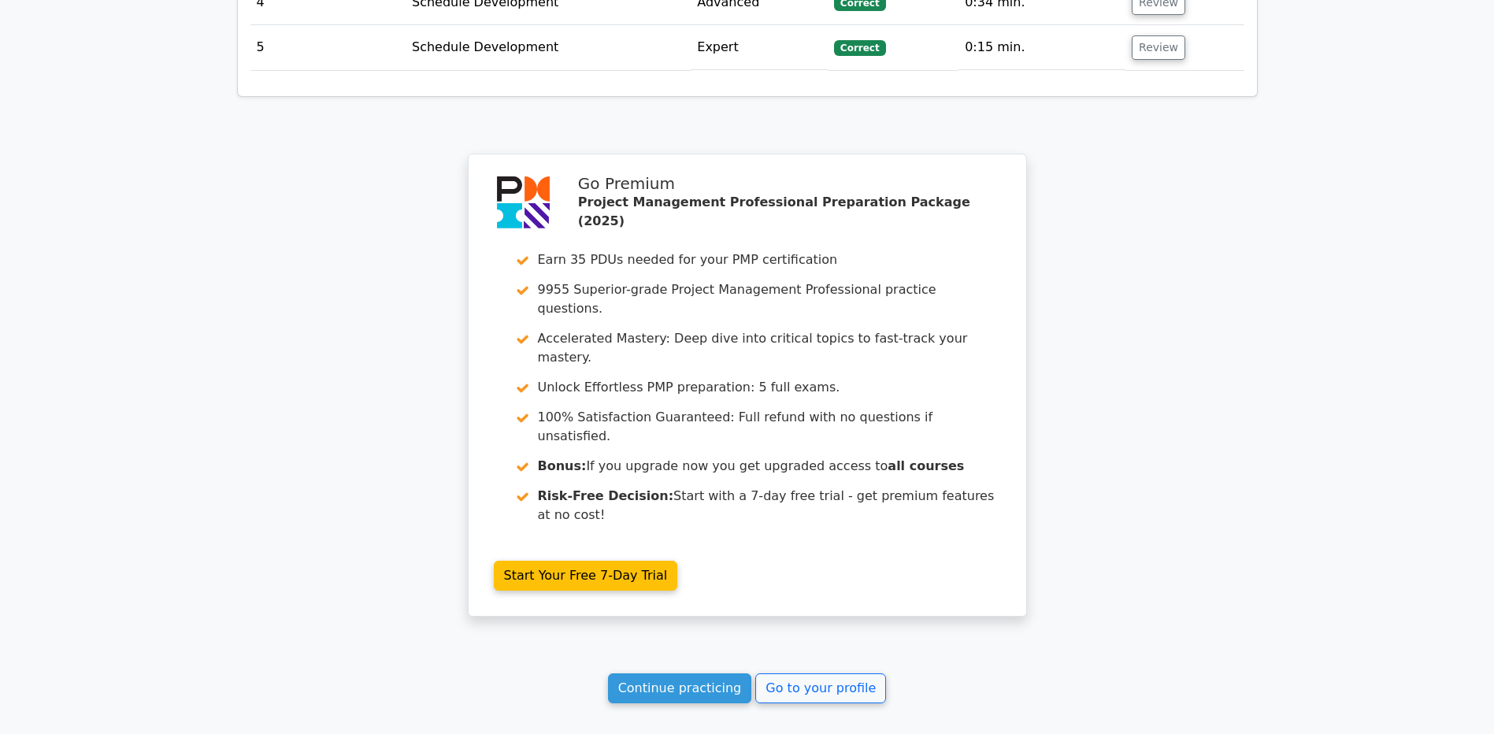
scroll to position [2613, 0]
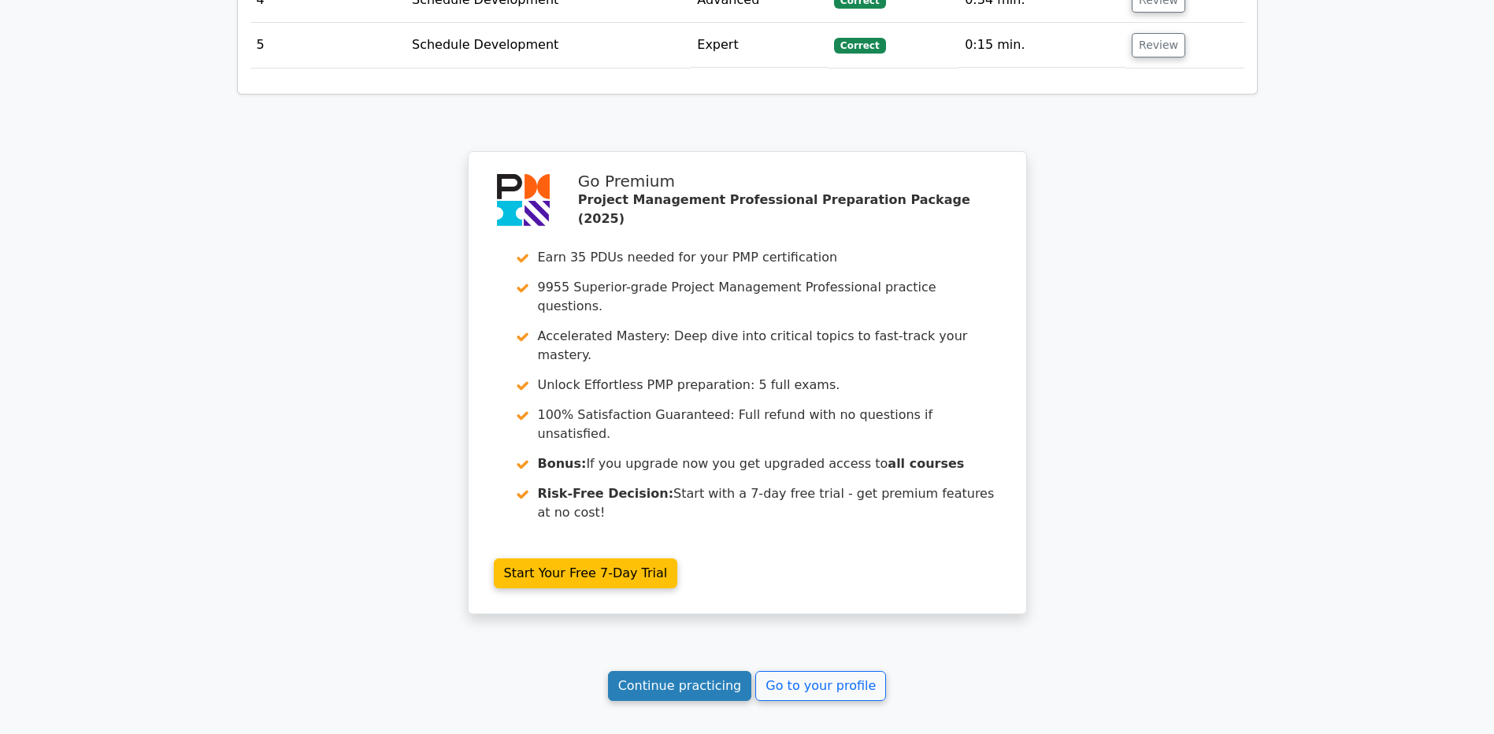
click at [718, 671] on link "Continue practicing" at bounding box center [680, 686] width 144 height 30
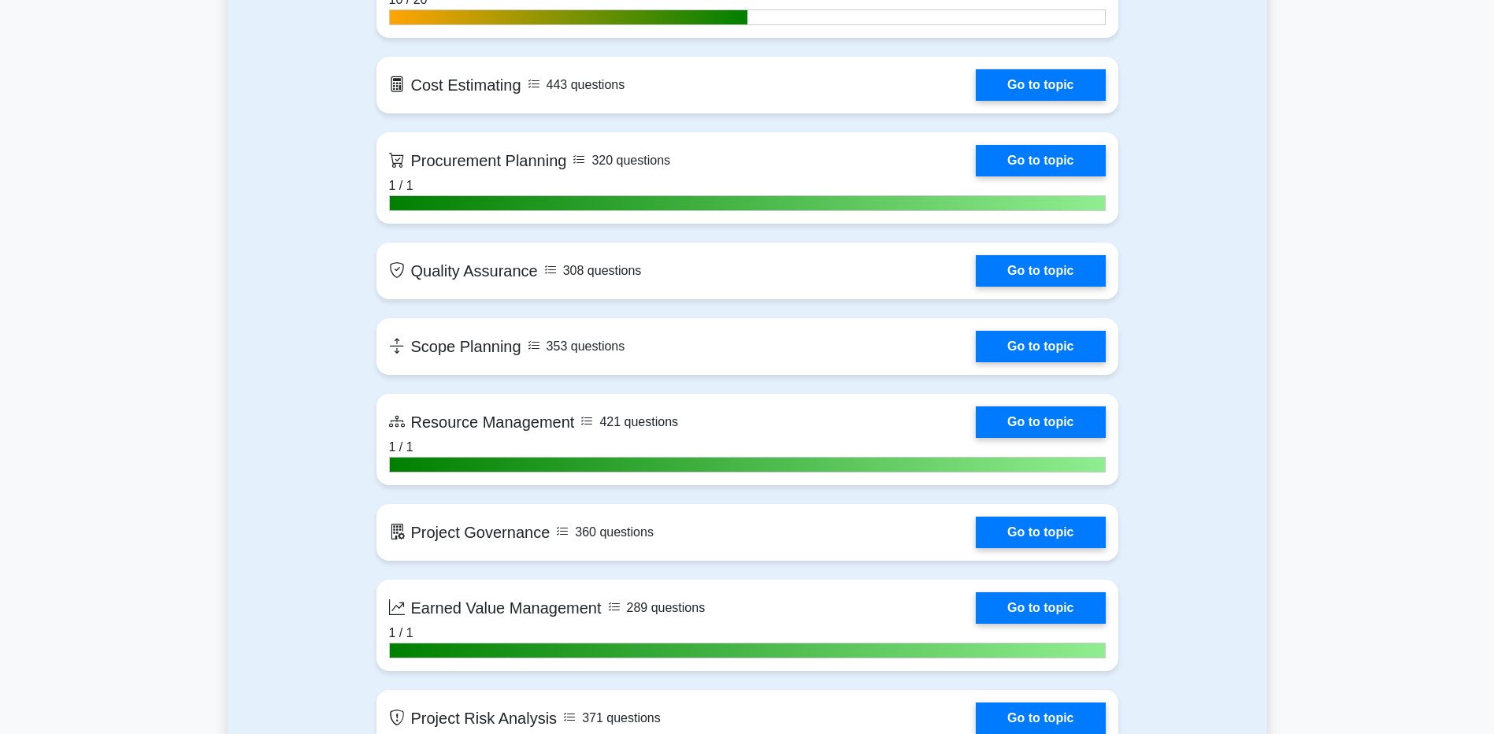
scroll to position [2363, 0]
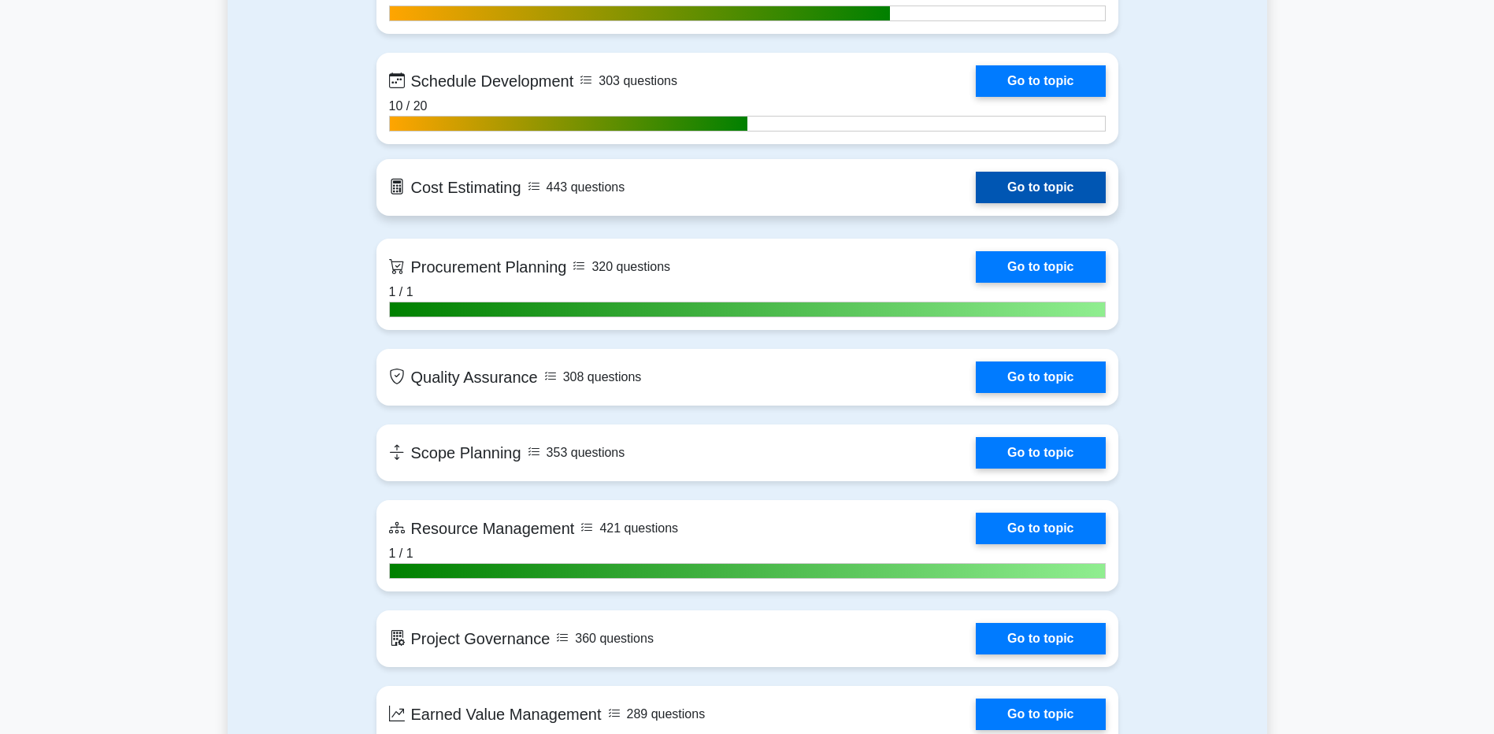
click at [1084, 196] on link "Go to topic" at bounding box center [1040, 188] width 129 height 32
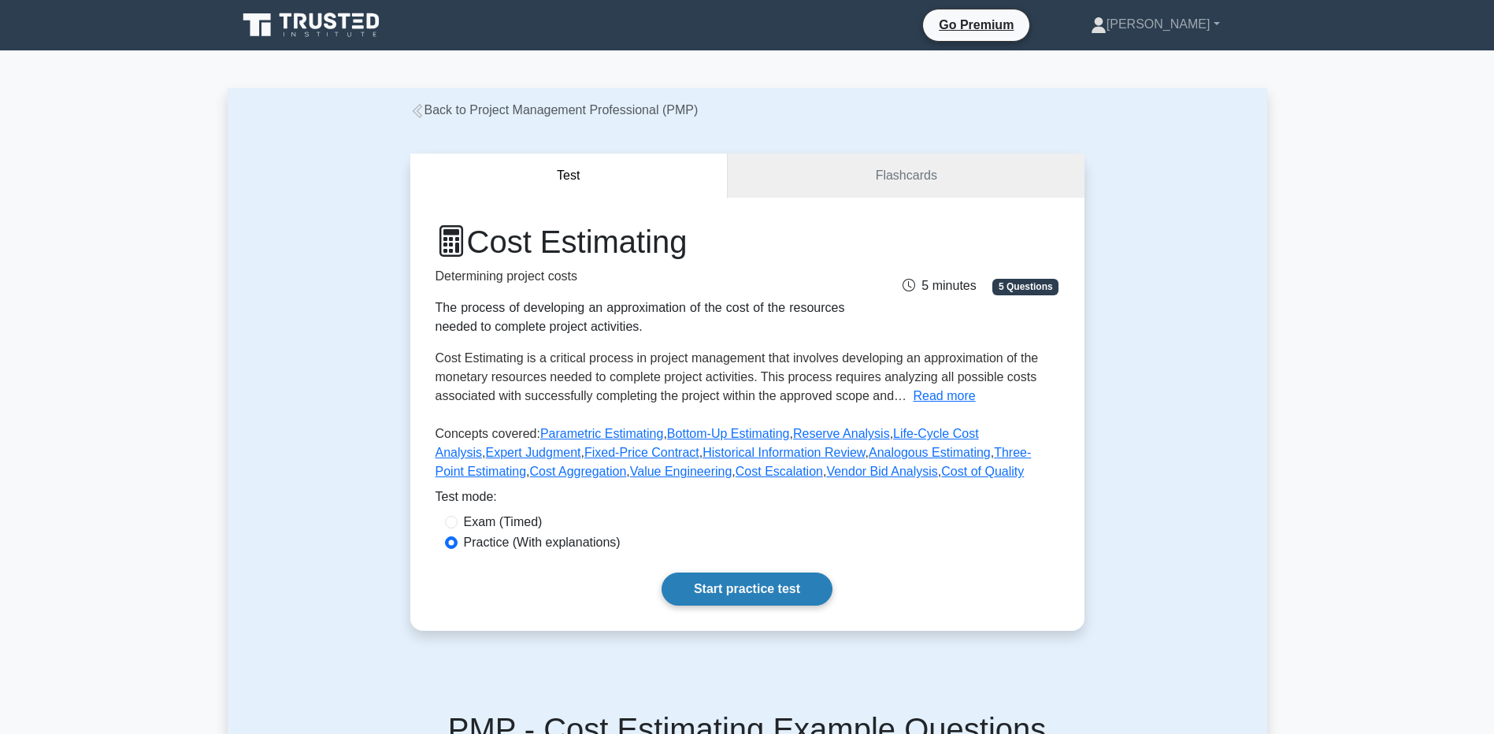
click at [731, 589] on link "Start practice test" at bounding box center [747, 589] width 171 height 33
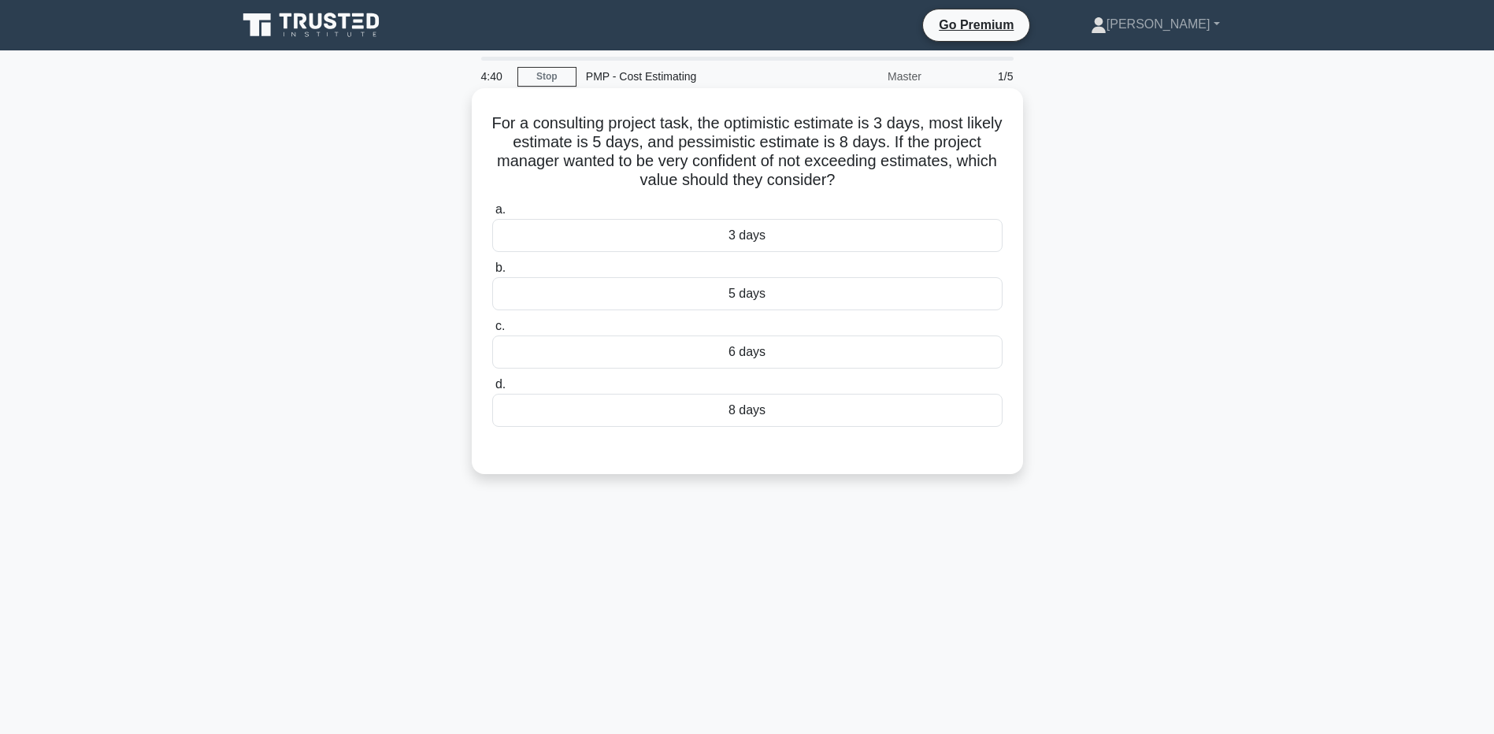
click at [712, 414] on div "8 days" at bounding box center [747, 410] width 510 height 33
click at [492, 390] on input "d. 8 days" at bounding box center [492, 385] width 0 height 10
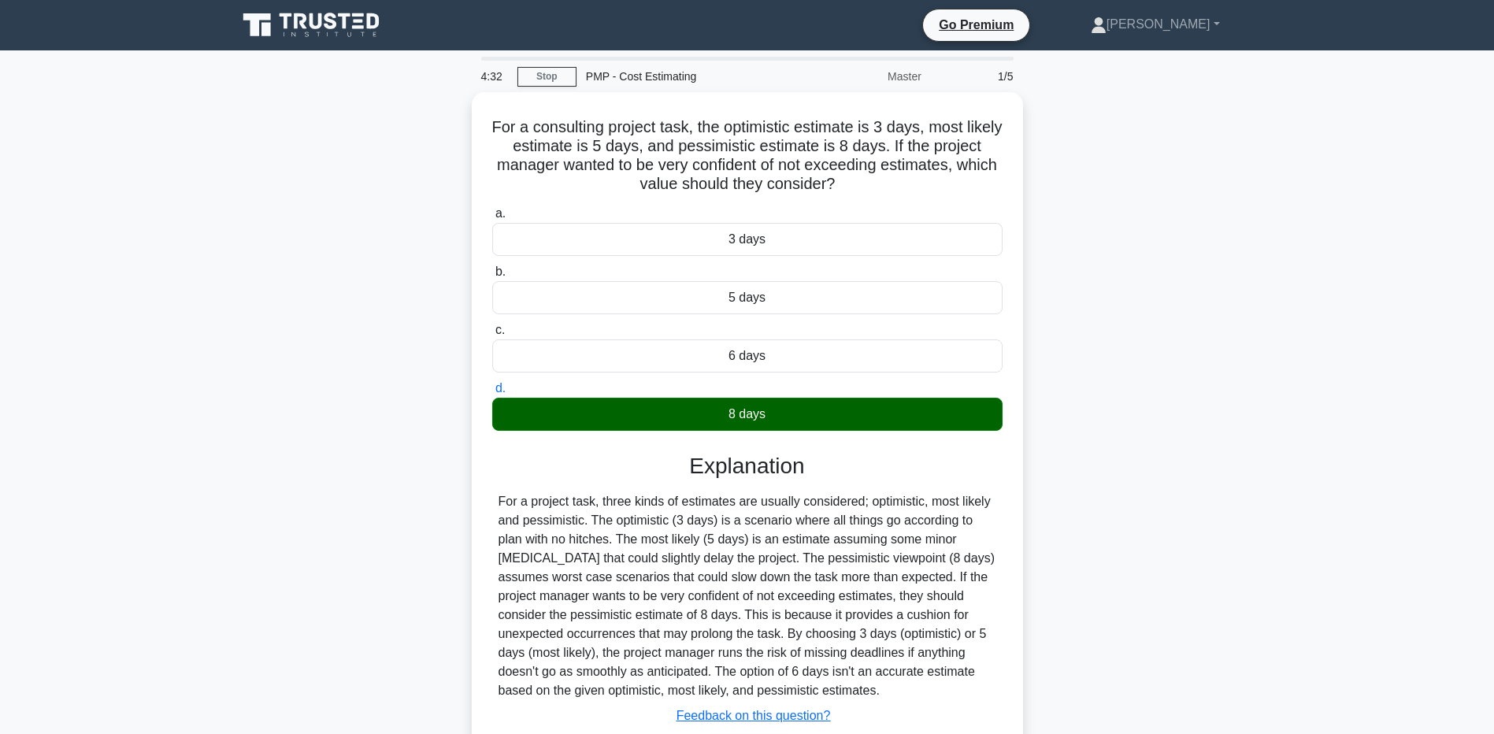
click at [1372, 639] on main "4:32 Stop PMP - Cost Estimating Master 1/5 For a consulting project task, the o…" at bounding box center [747, 450] width 1494 height 800
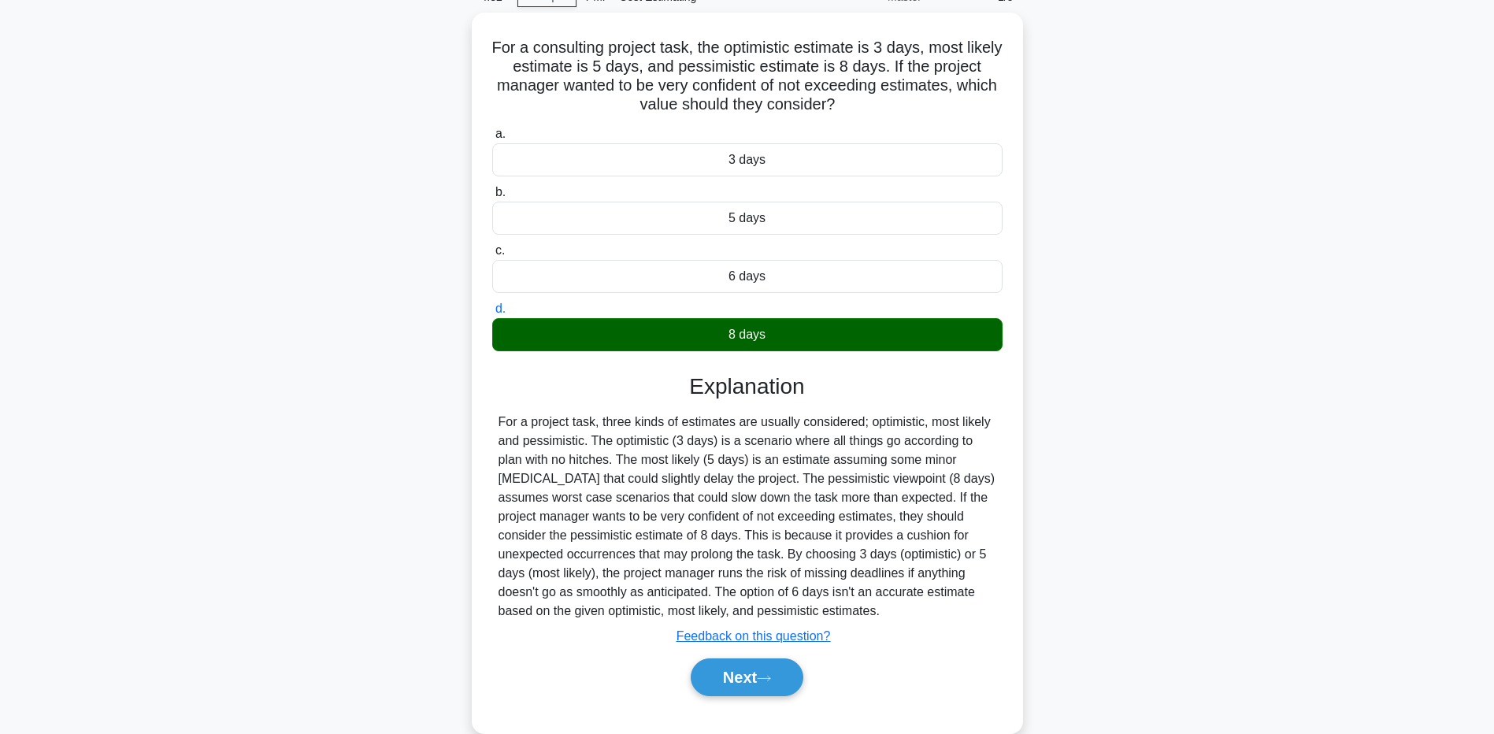
scroll to position [117, 0]
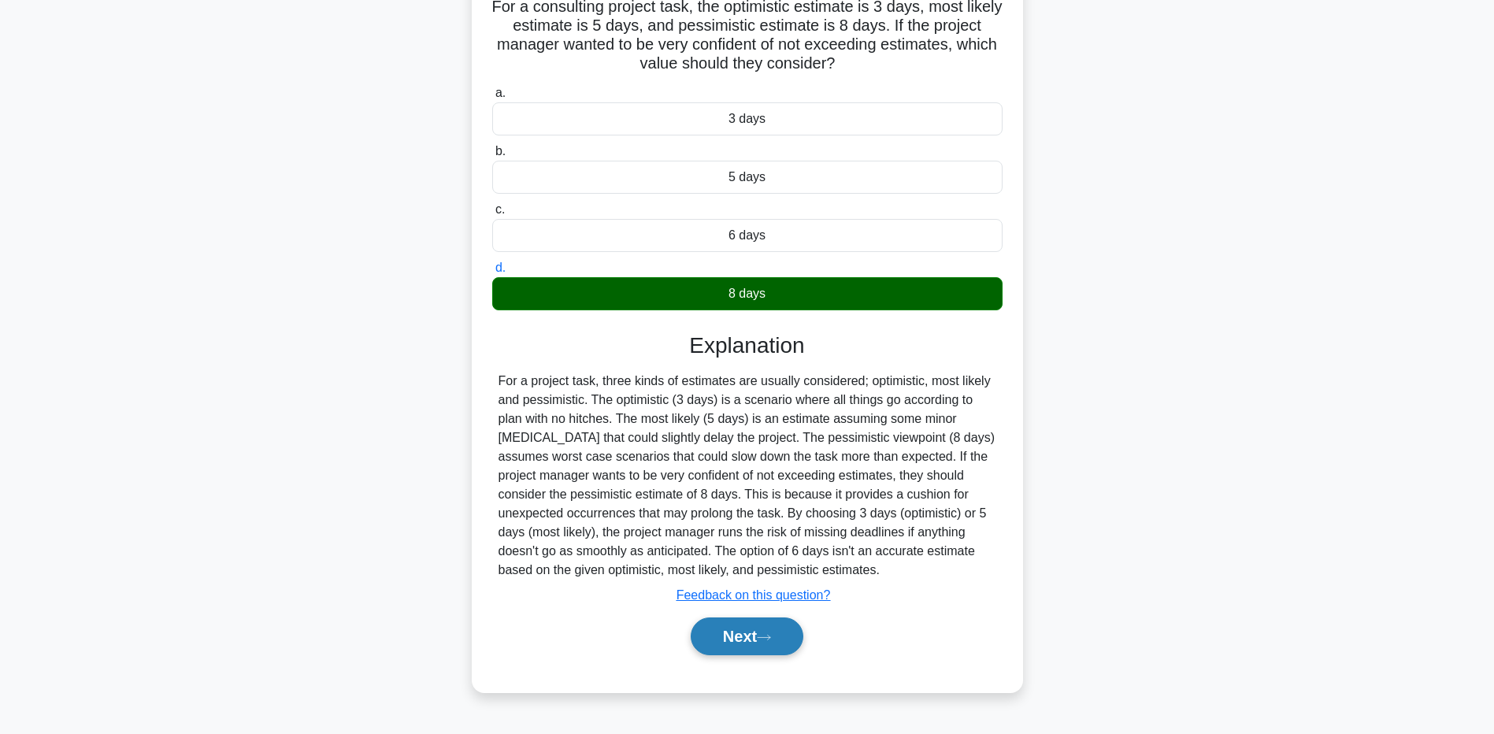
click at [760, 638] on button "Next" at bounding box center [747, 637] width 113 height 38
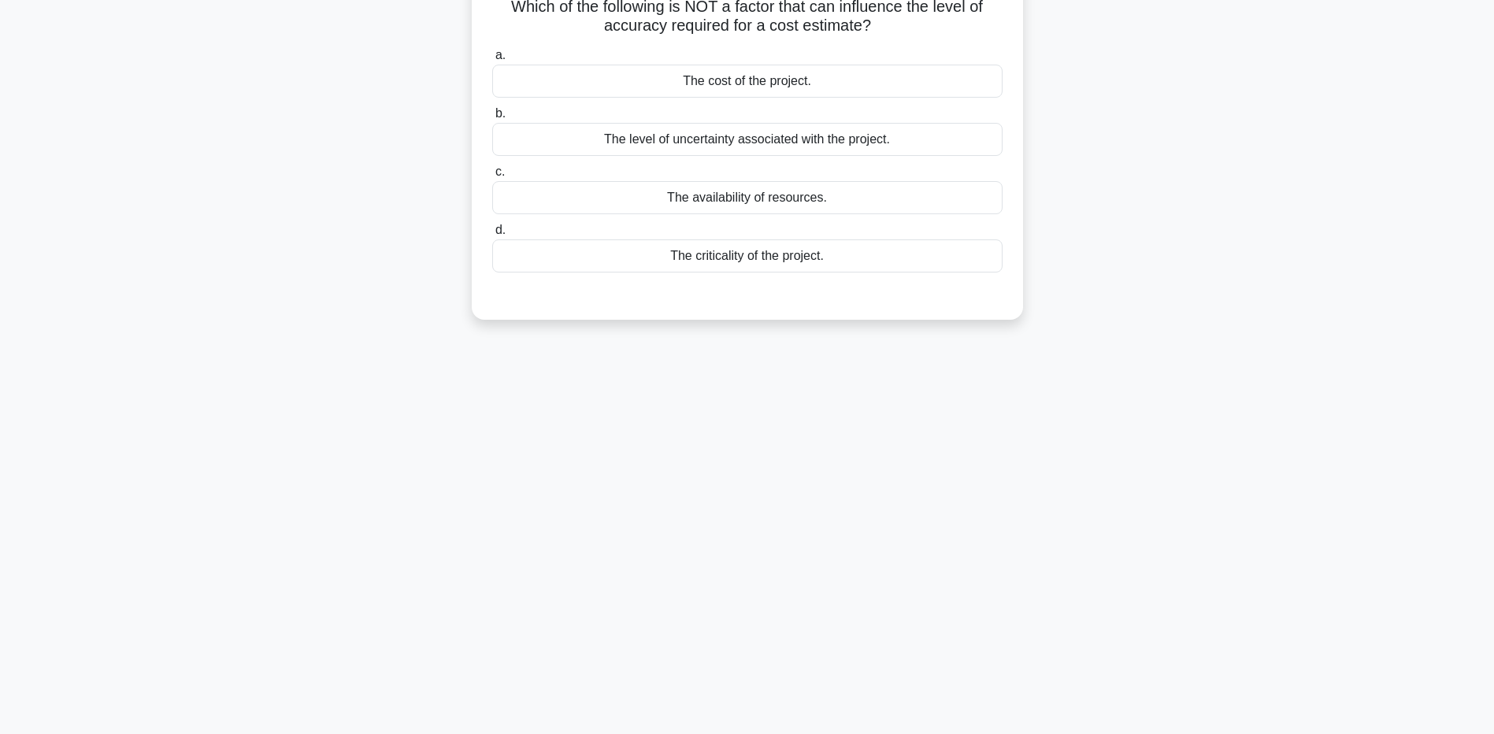
click at [605, 137] on div "The level of uncertainty associated with the project." at bounding box center [747, 139] width 510 height 33
click at [492, 119] on input "b. The level of uncertainty associated with the project." at bounding box center [492, 114] width 0 height 10
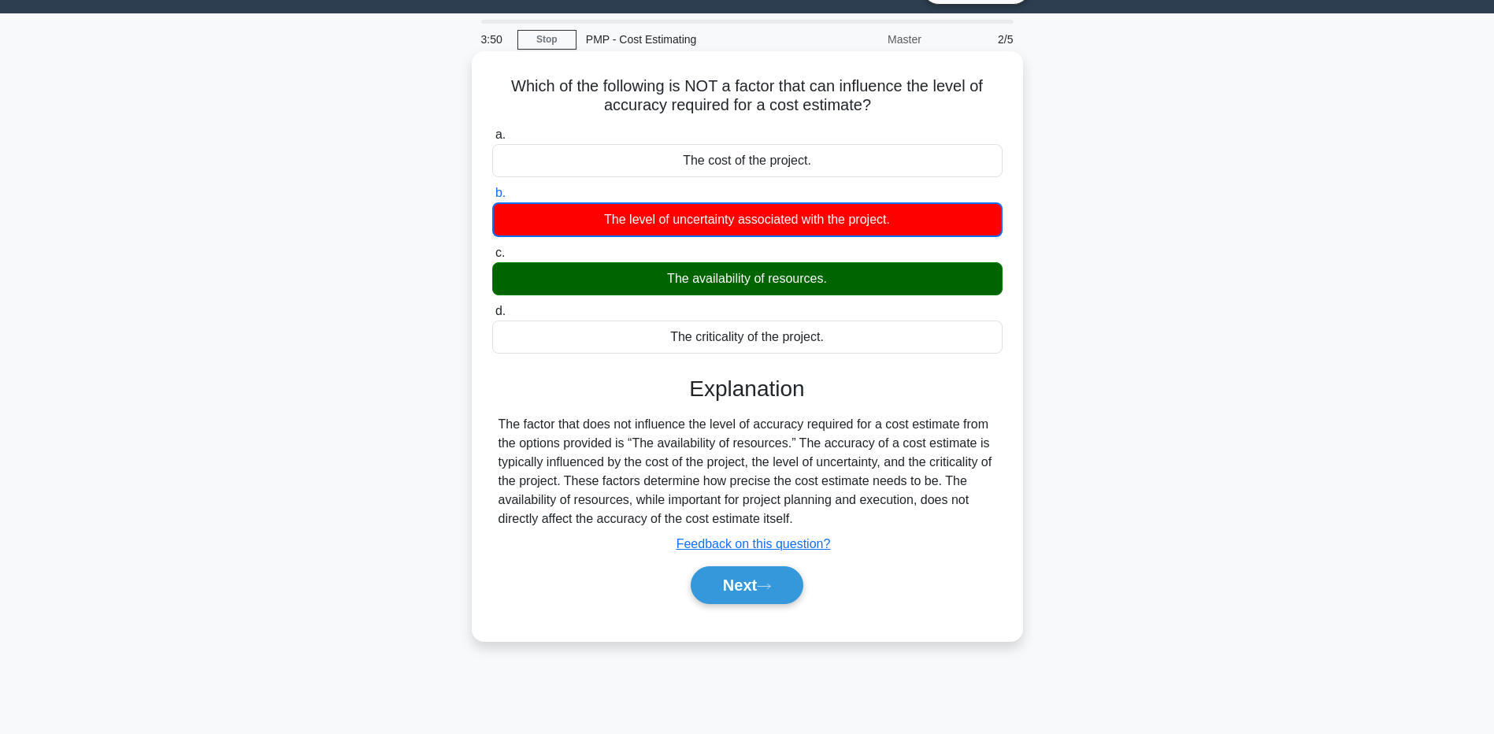
scroll to position [0, 0]
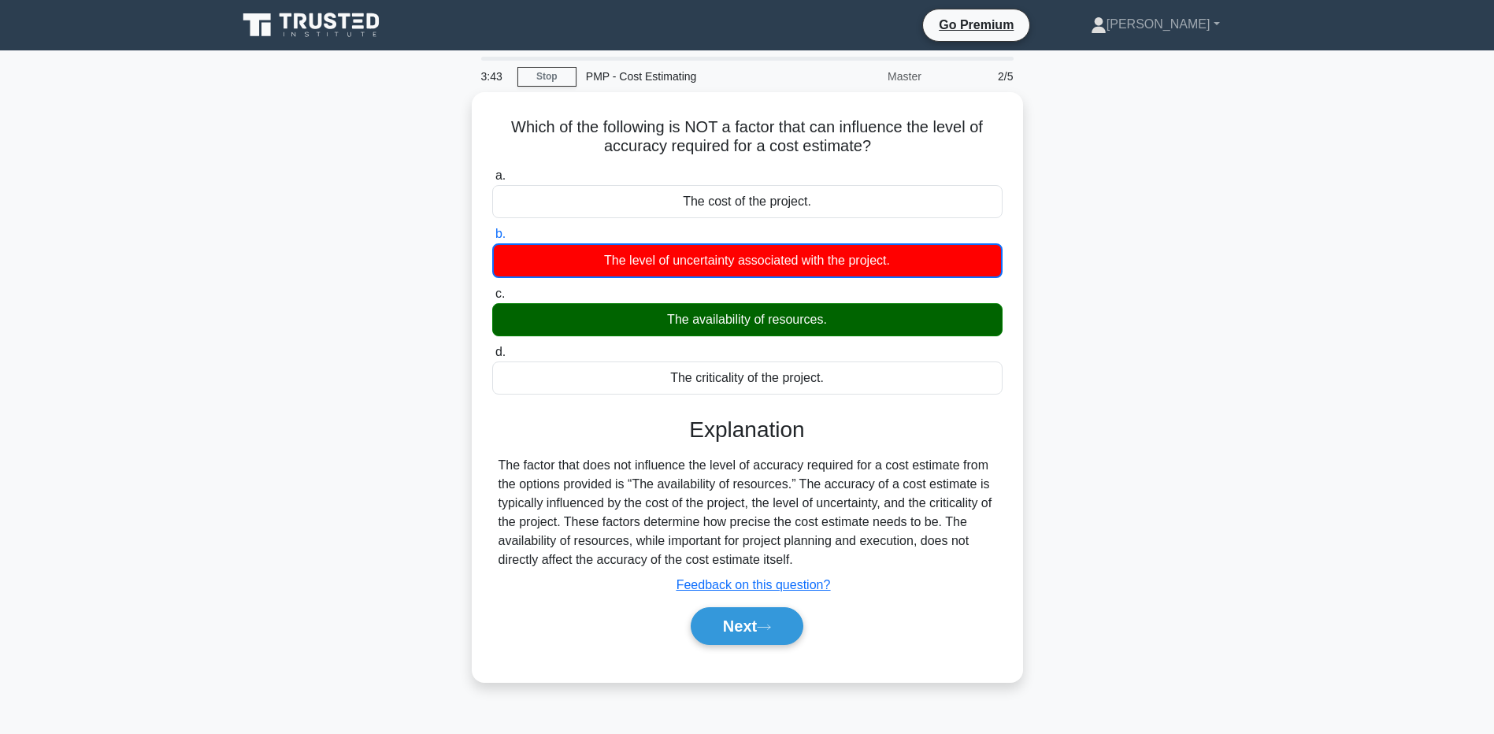
click at [222, 583] on main "3:43 Stop PMP - Cost Estimating Master 2/5 Which of the following is NOT a fact…" at bounding box center [747, 450] width 1494 height 800
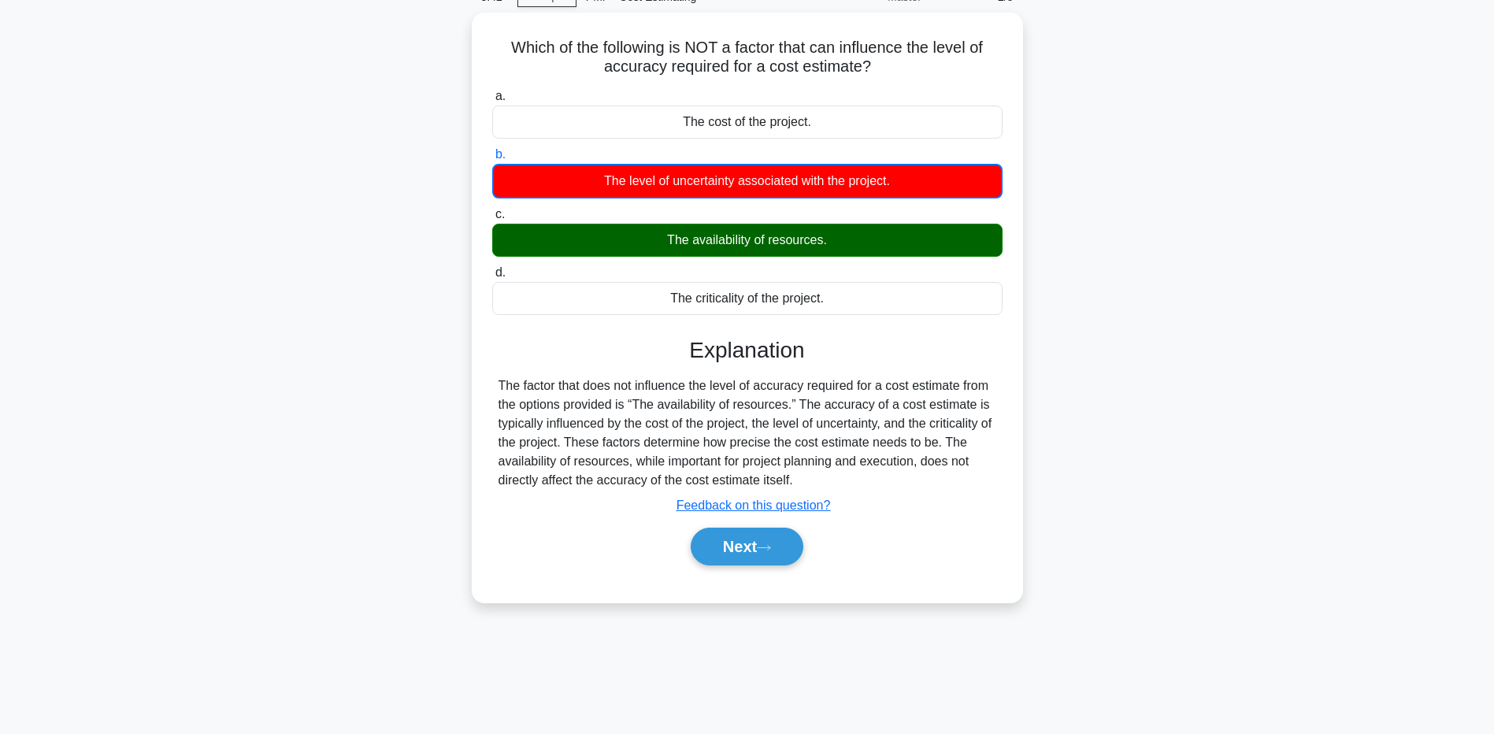
scroll to position [117, 0]
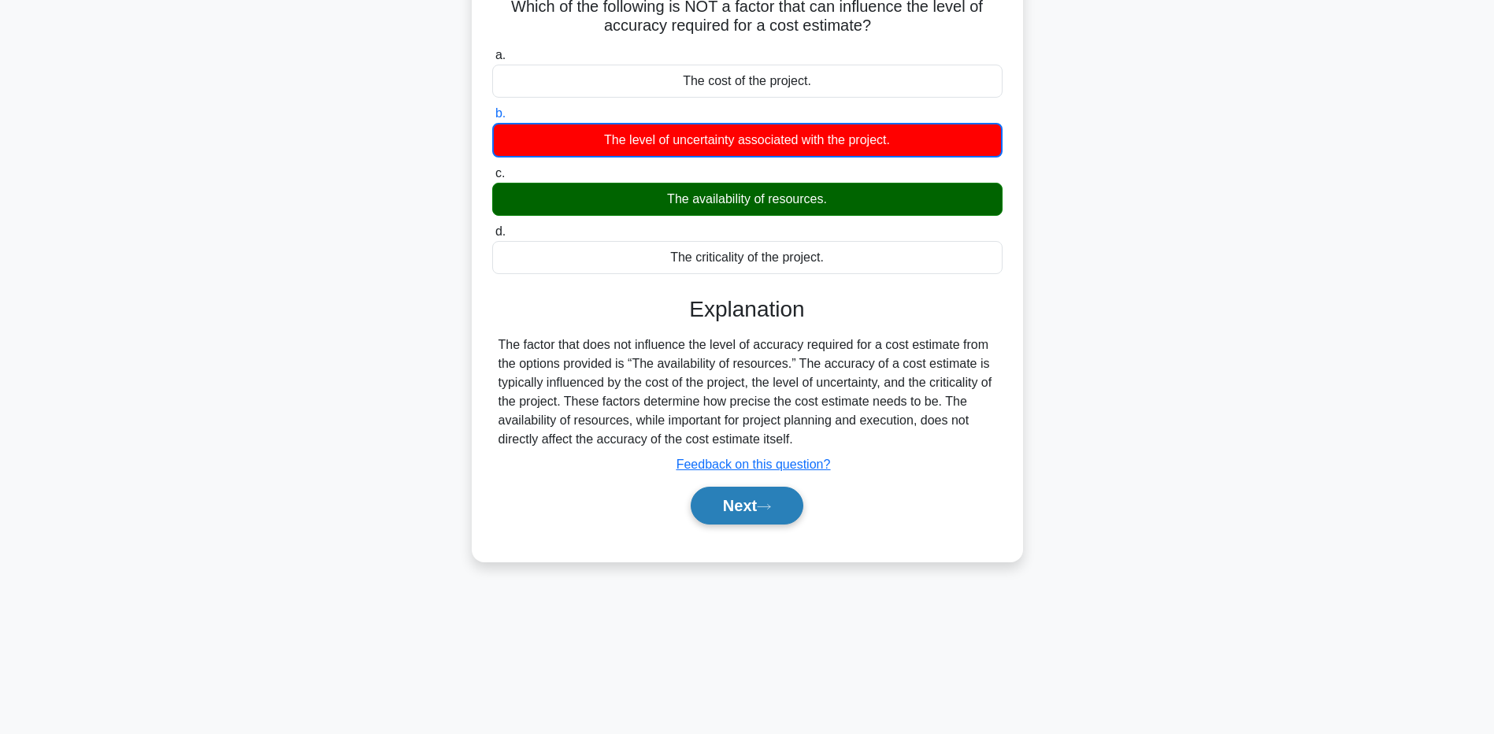
click at [733, 520] on button "Next" at bounding box center [747, 506] width 113 height 38
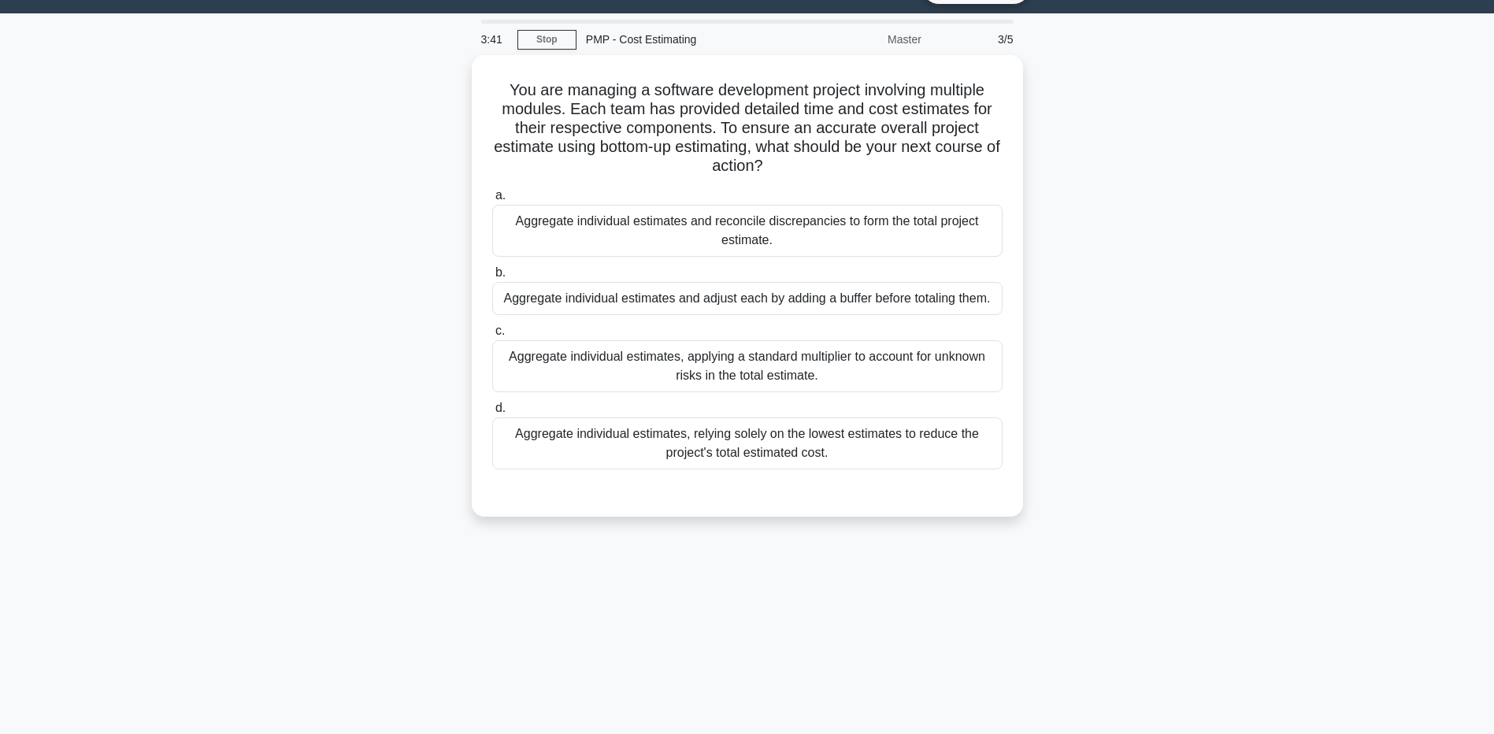
scroll to position [0, 0]
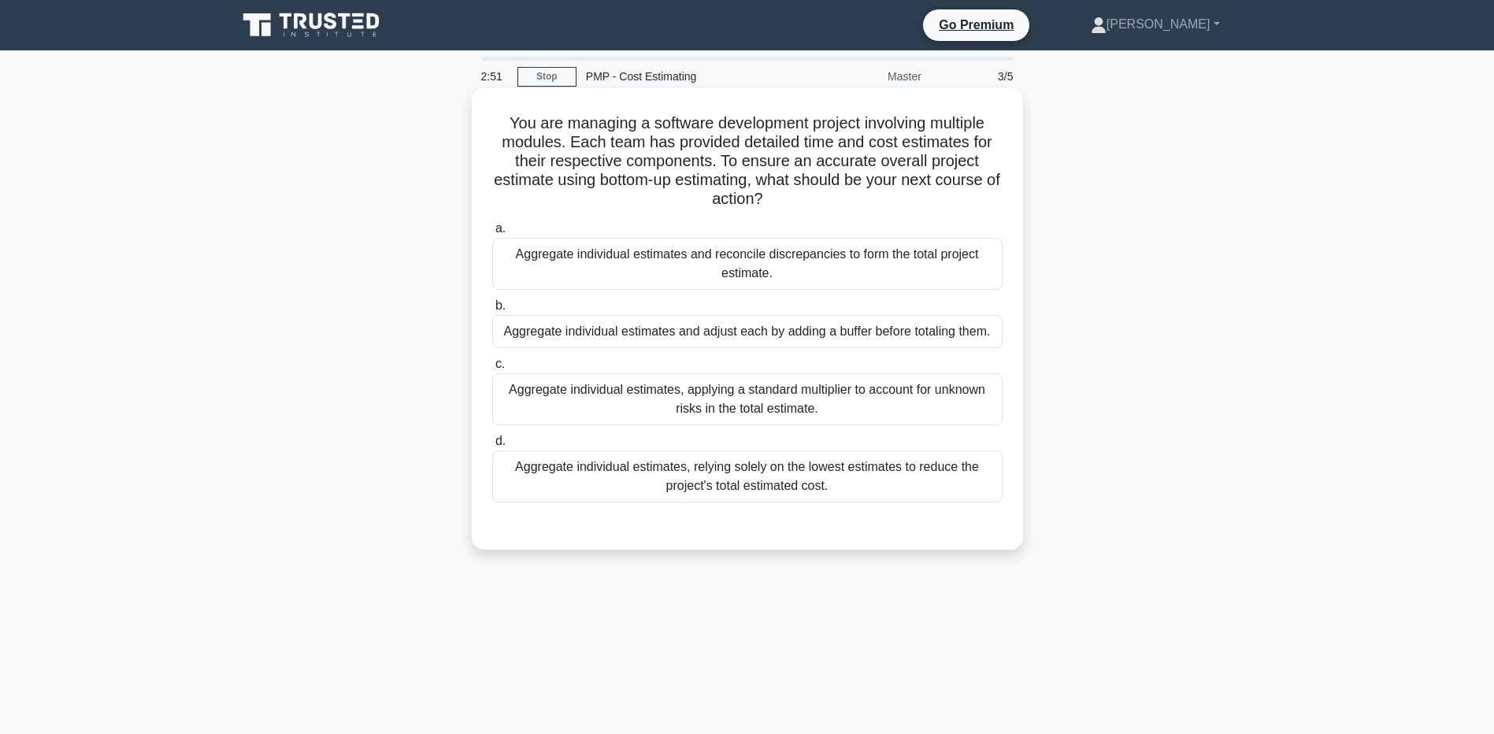
click at [529, 265] on div "Aggregate individual estimates and reconcile discrepancies to form the total pr…" at bounding box center [747, 264] width 510 height 52
click at [492, 234] on input "a. Aggregate individual estimates and reconcile discrepancies to form the total…" at bounding box center [492, 229] width 0 height 10
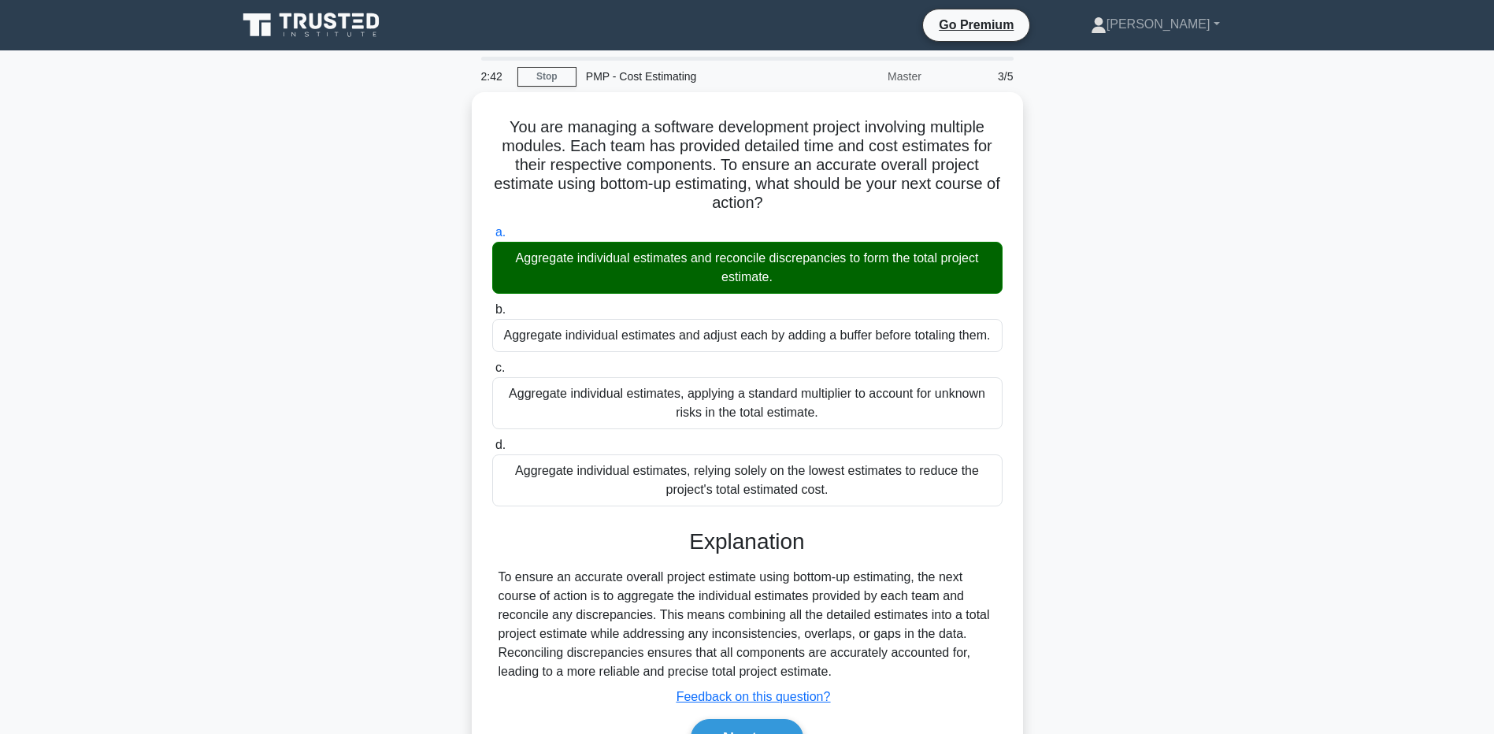
click at [187, 662] on main "2:42 Stop PMP - Cost Estimating Master 3/5 You are managing a software developm…" at bounding box center [747, 450] width 1494 height 800
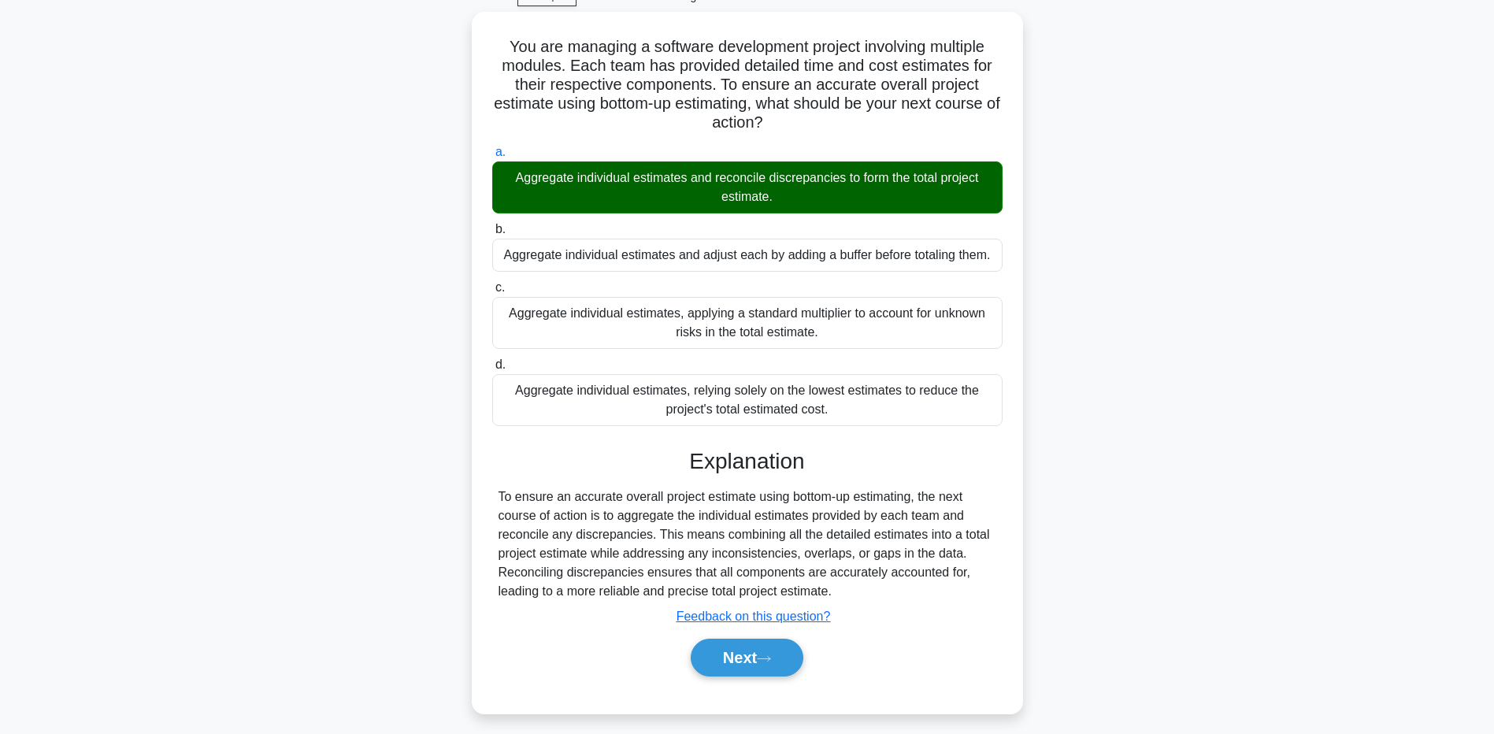
scroll to position [117, 0]
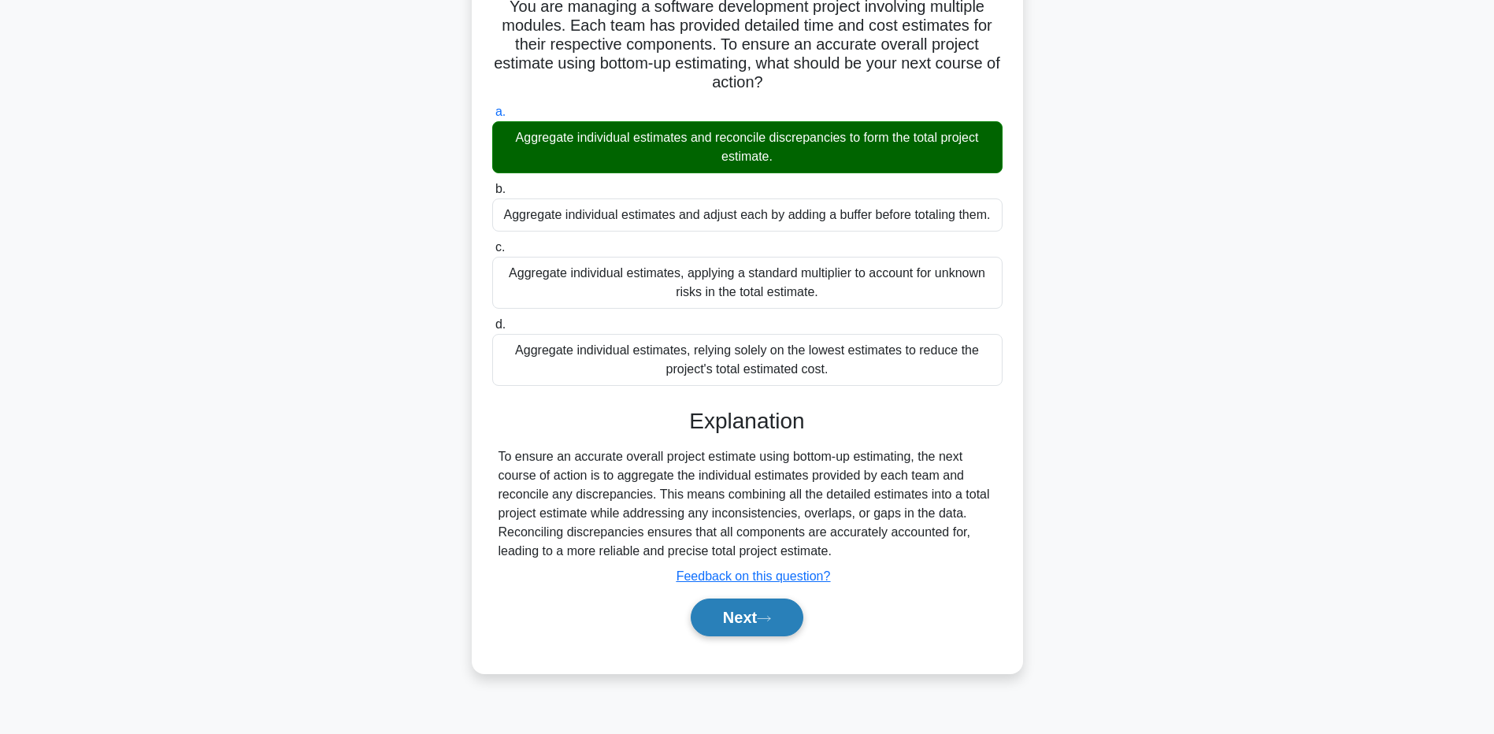
click at [724, 616] on button "Next" at bounding box center [747, 618] width 113 height 38
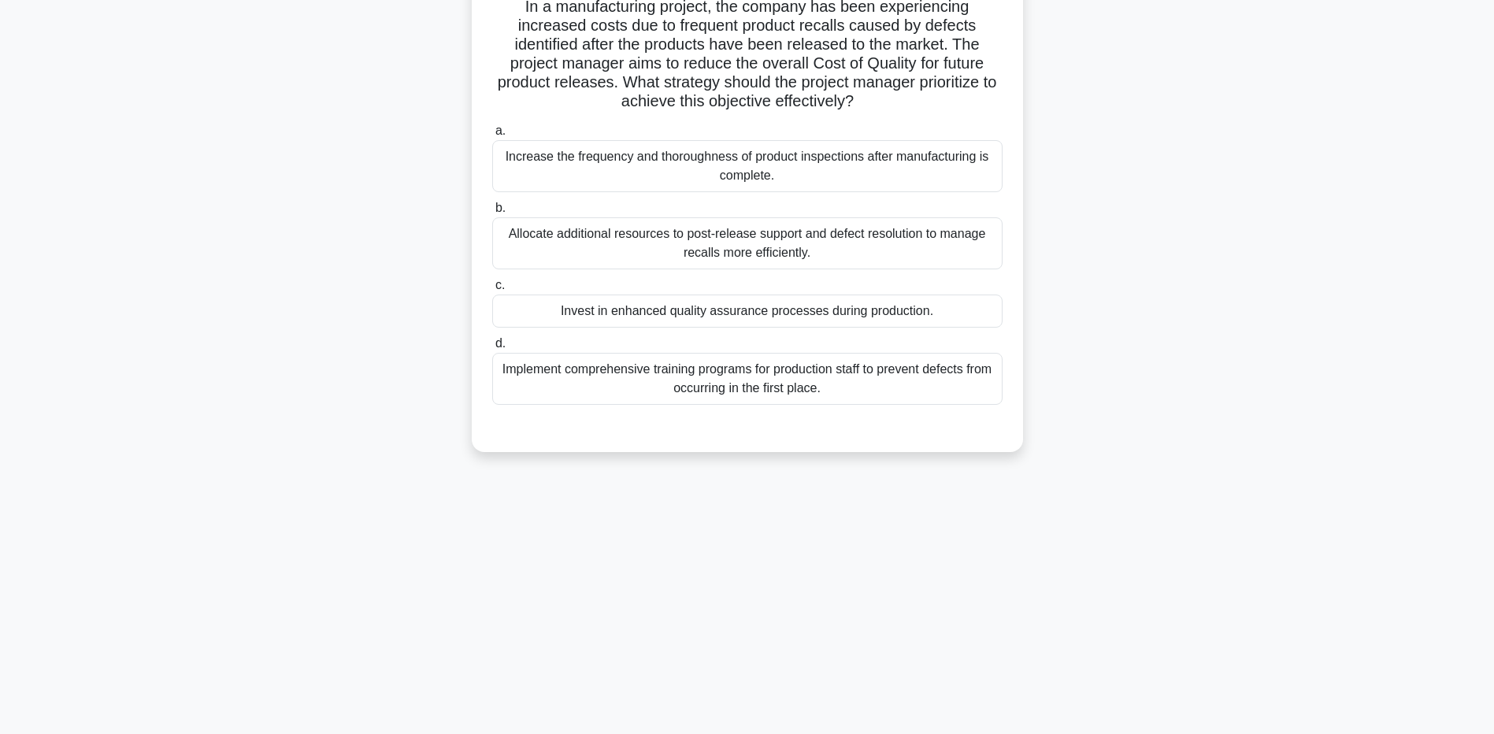
drag, startPoint x: 524, startPoint y: 21, endPoint x: 896, endPoint y: 104, distance: 380.9
click at [896, 104] on h5 "In a manufacturing project, the company has been experiencing increased costs d…" at bounding box center [748, 54] width 514 height 115
drag, startPoint x: 896, startPoint y: 104, endPoint x: 879, endPoint y: 114, distance: 19.5
click at [879, 114] on div "In a manufacturing project, the company has been experiencing increased costs d…" at bounding box center [747, 212] width 539 height 468
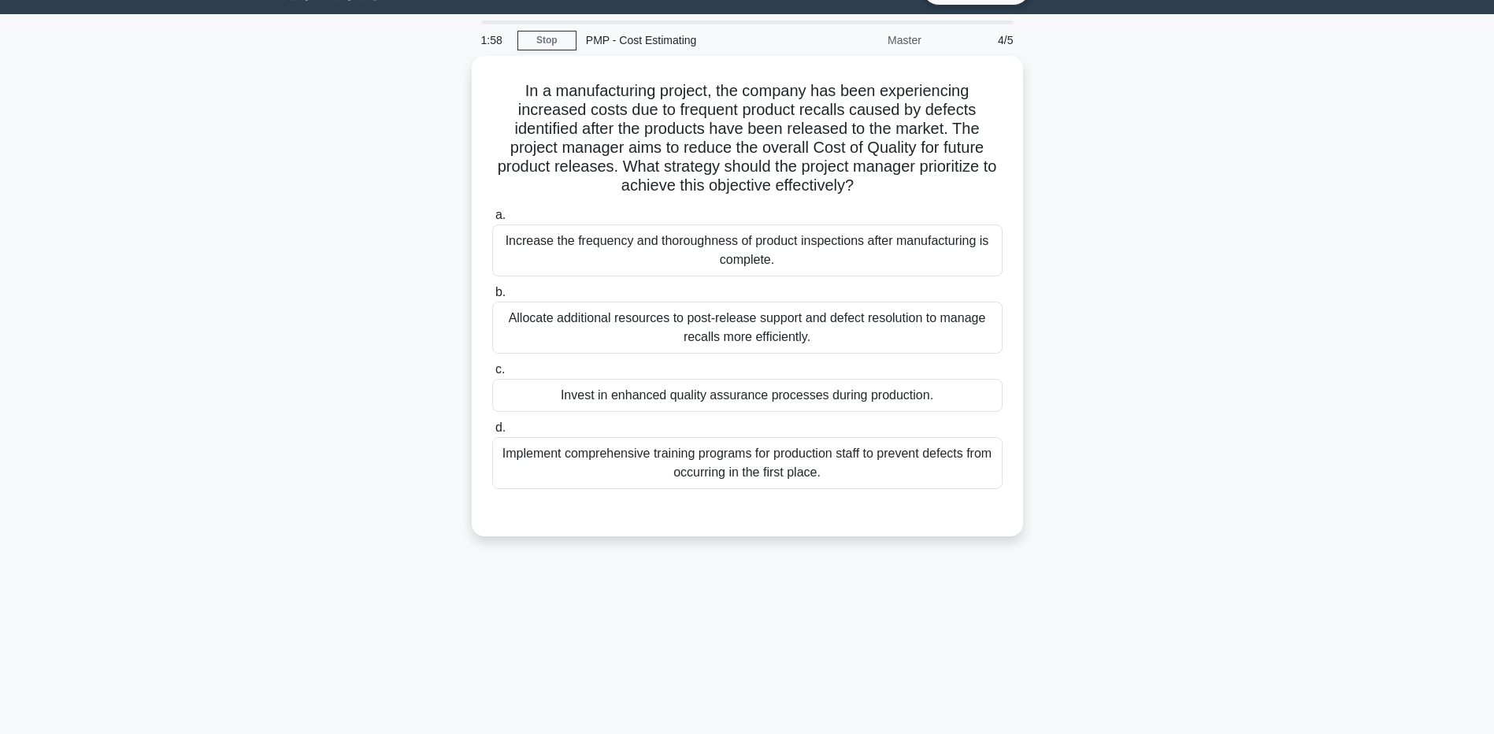
scroll to position [0, 0]
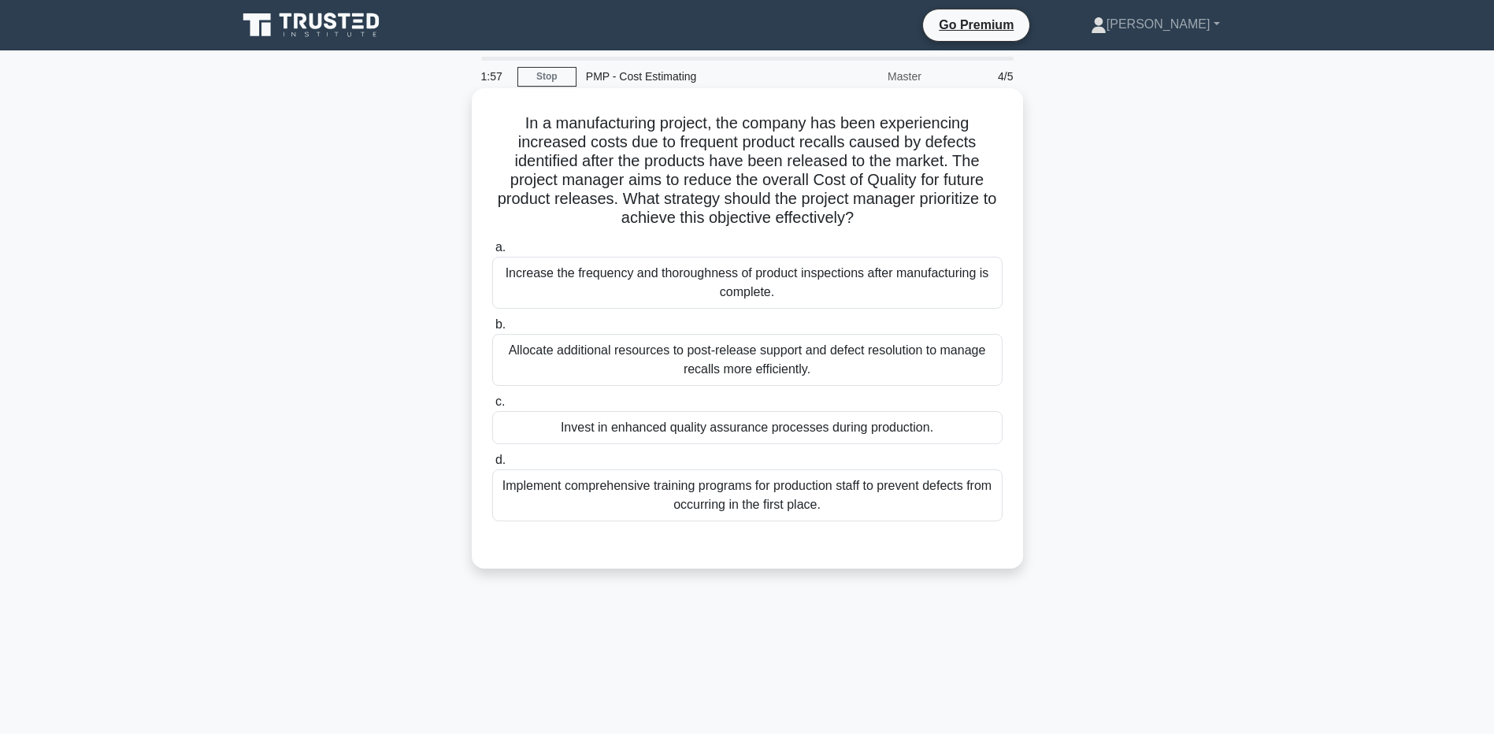
click at [533, 490] on div "Implement comprehensive training programs for production staff to prevent defec…" at bounding box center [747, 495] width 510 height 52
click at [492, 465] on input "d. Implement comprehensive training programs for production staff to prevent de…" at bounding box center [492, 460] width 0 height 10
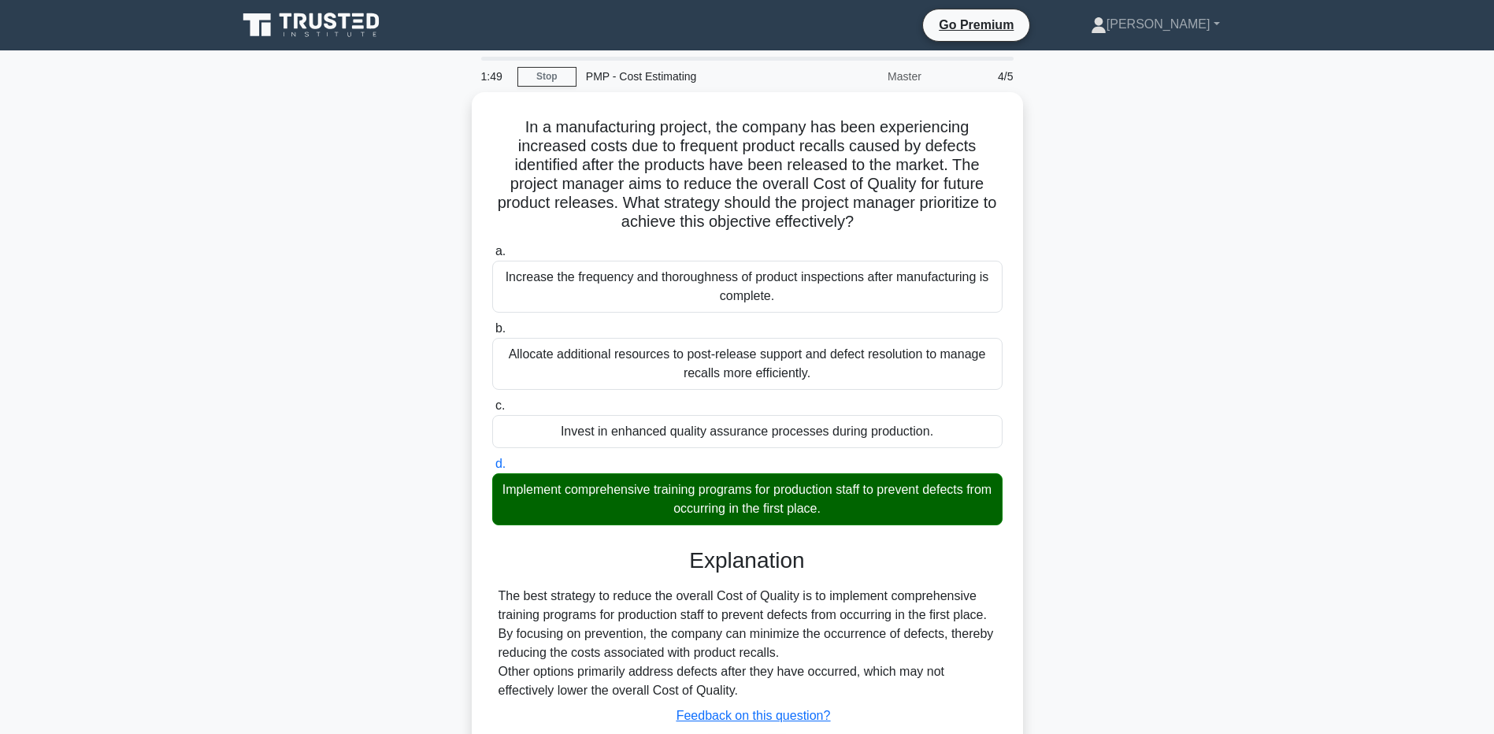
click at [199, 659] on main "1:49 Stop PMP - Cost Estimating Master 4/5 In a manufacturing project, the comp…" at bounding box center [747, 450] width 1494 height 800
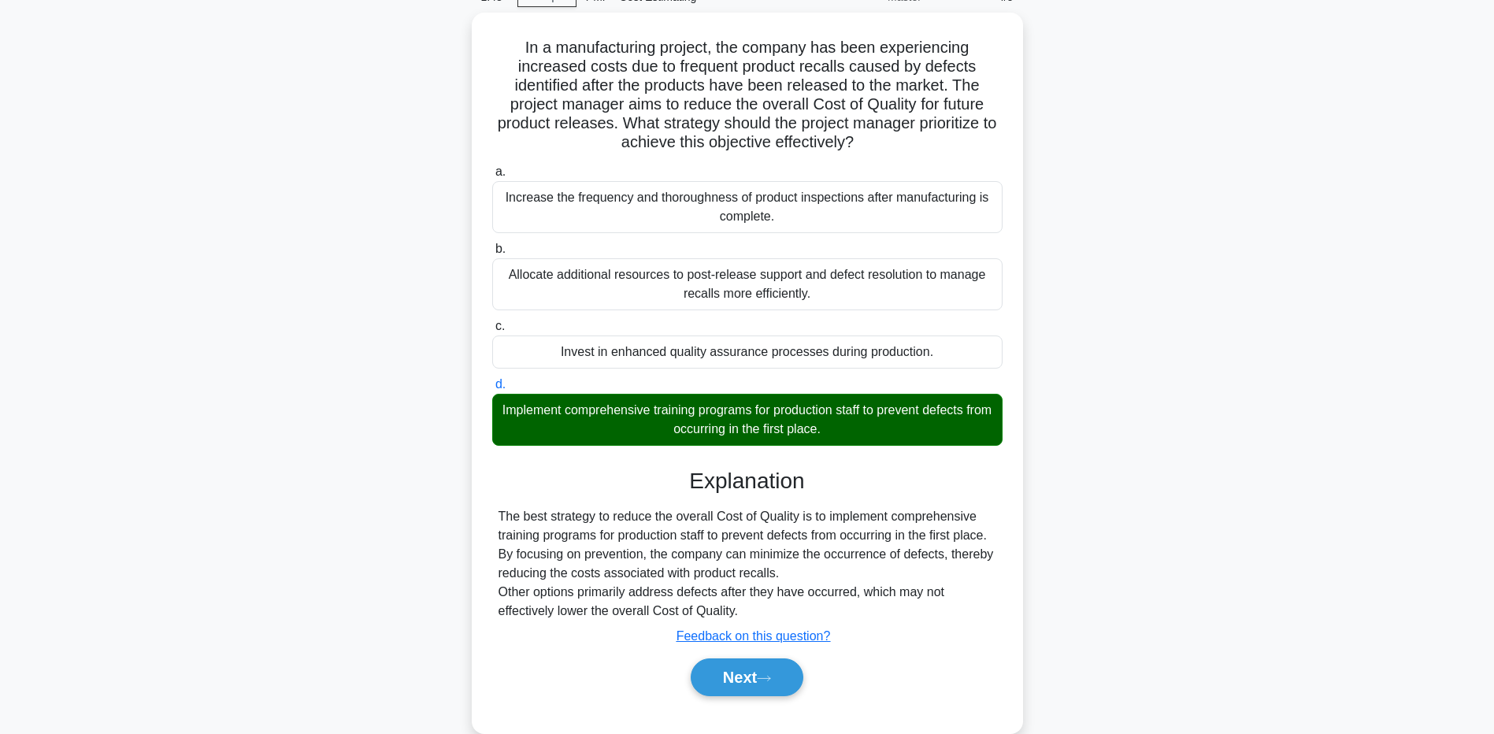
scroll to position [117, 0]
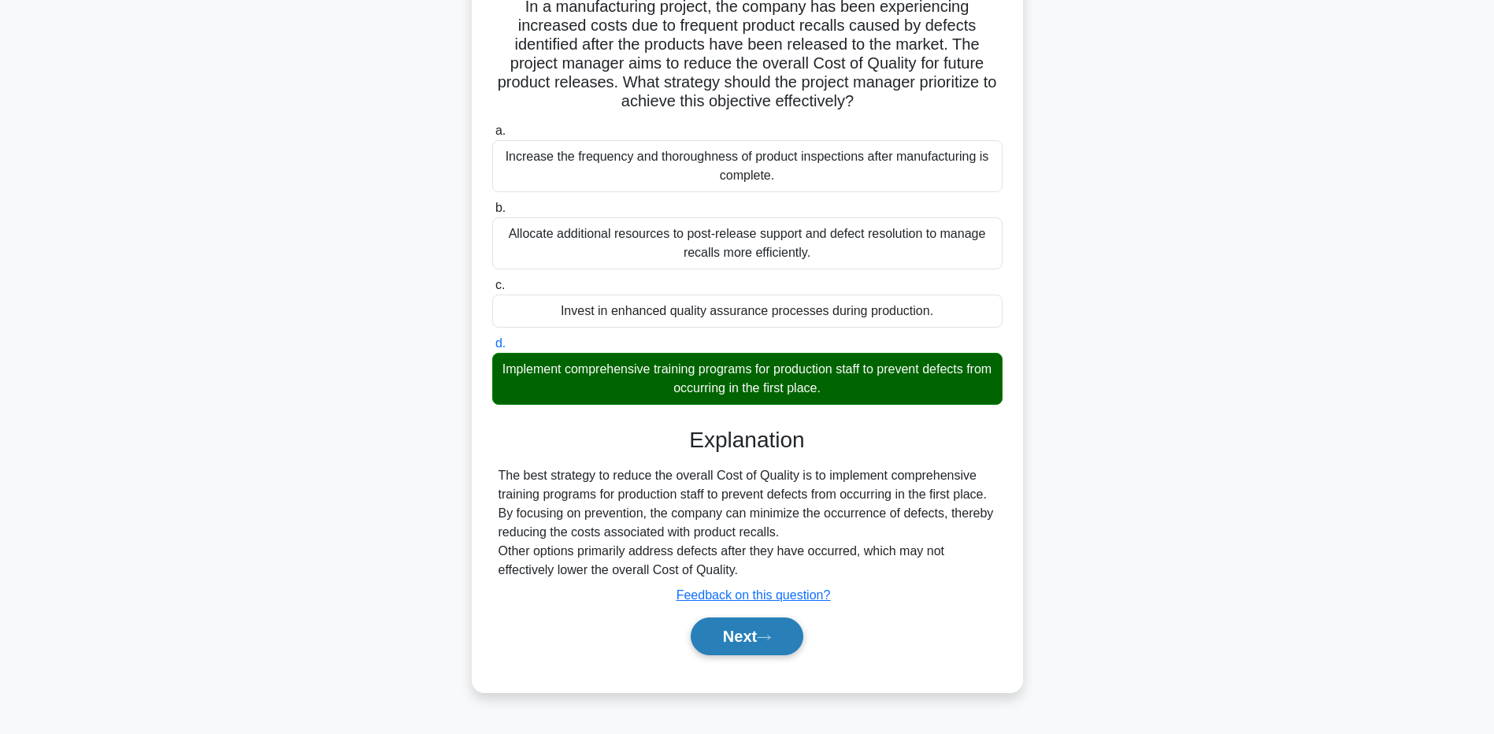
click at [735, 647] on button "Next" at bounding box center [747, 637] width 113 height 38
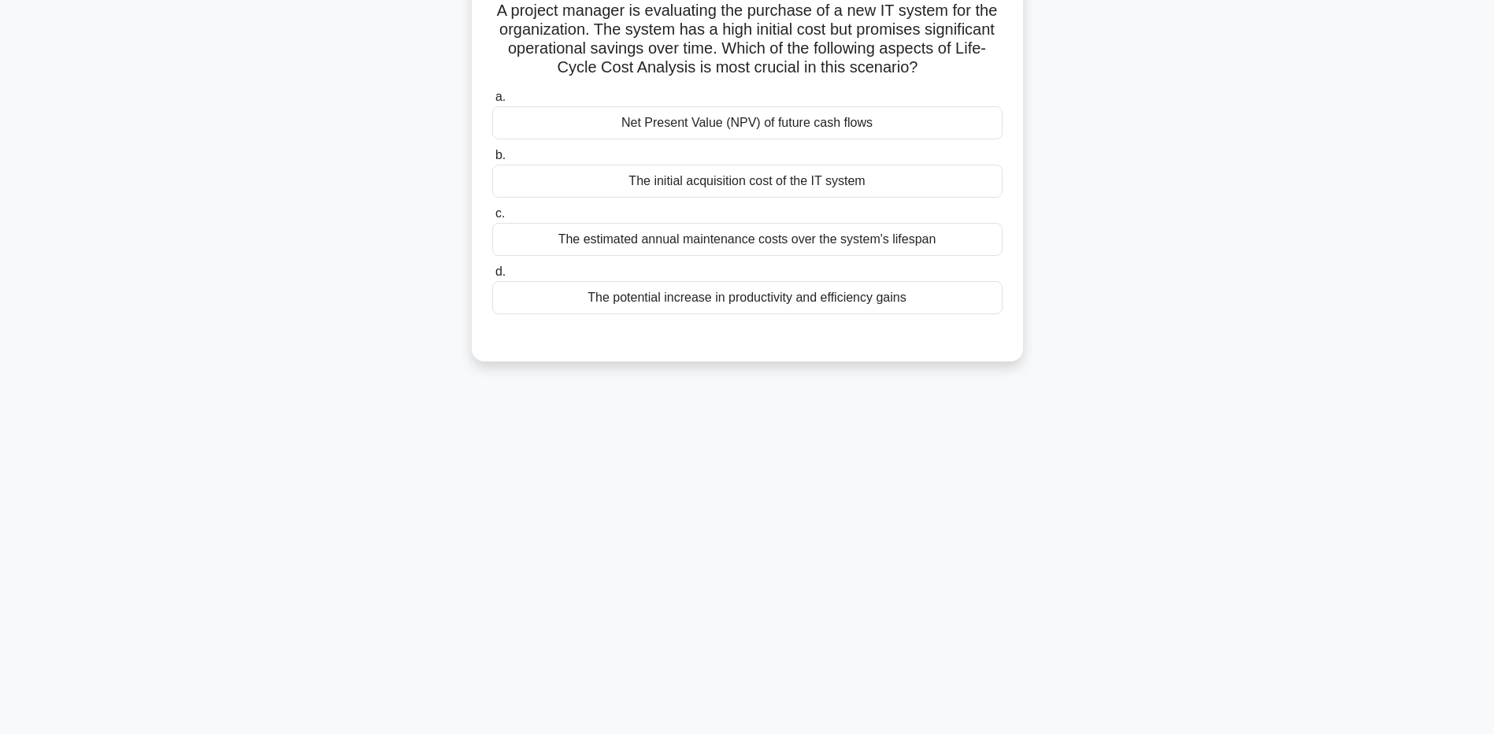
scroll to position [0, 0]
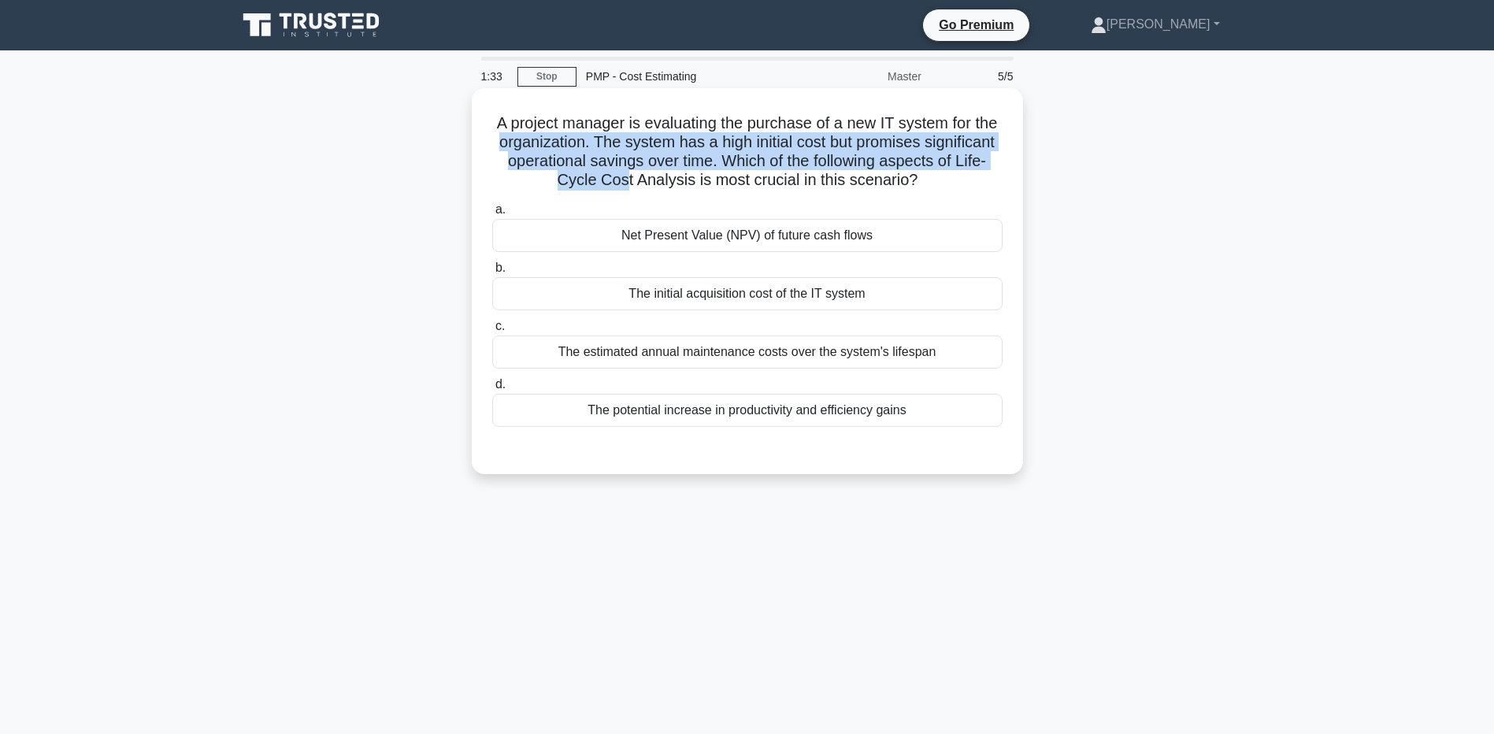
drag, startPoint x: 497, startPoint y: 135, endPoint x: 620, endPoint y: 176, distance: 129.3
click at [620, 176] on h5 "A project manager is evaluating the purchase of a new IT system for the organiz…" at bounding box center [748, 151] width 514 height 77
drag, startPoint x: 620, startPoint y: 176, endPoint x: 594, endPoint y: 176, distance: 26.0
click at [594, 176] on h5 "A project manager is evaluating the purchase of a new IT system for the organiz…" at bounding box center [748, 151] width 514 height 77
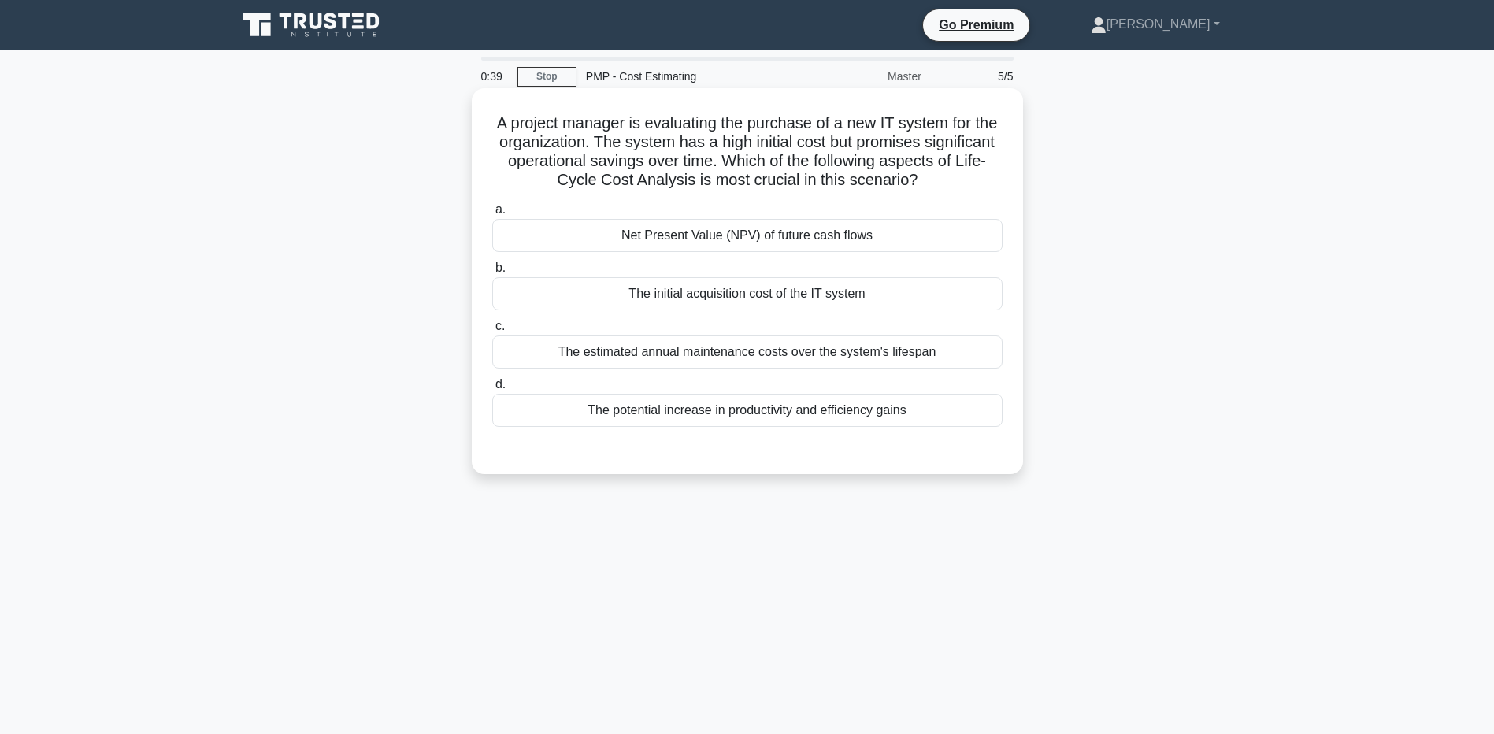
click at [776, 409] on div "The potential increase in productivity and efficiency gains" at bounding box center [747, 410] width 510 height 33
click at [492, 390] on input "d. The potential increase in productivity and efficiency gains" at bounding box center [492, 385] width 0 height 10
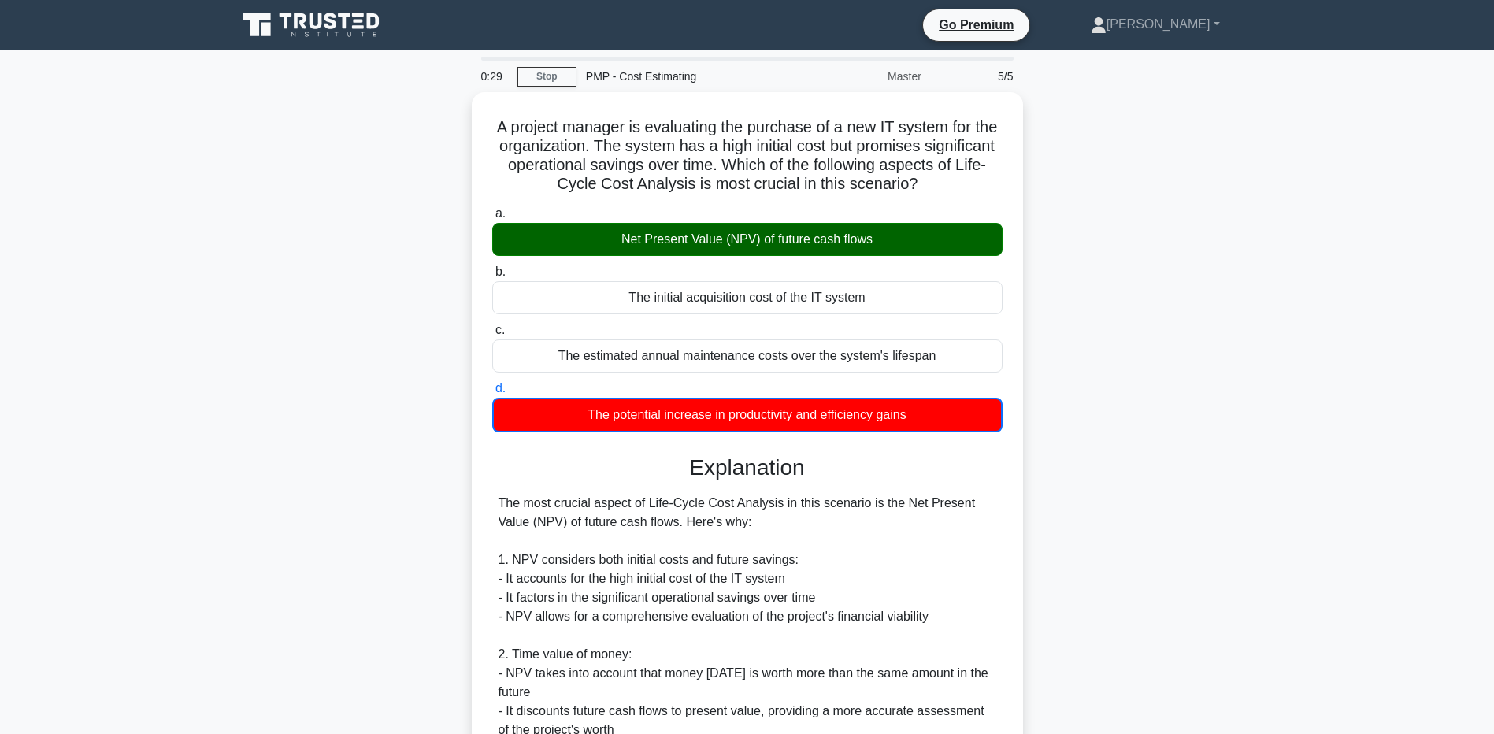
click at [145, 348] on main "0:29 Stop PMP - Cost Estimating Master 5/5 A project manager is evaluating the …" at bounding box center [747, 605] width 1494 height 1111
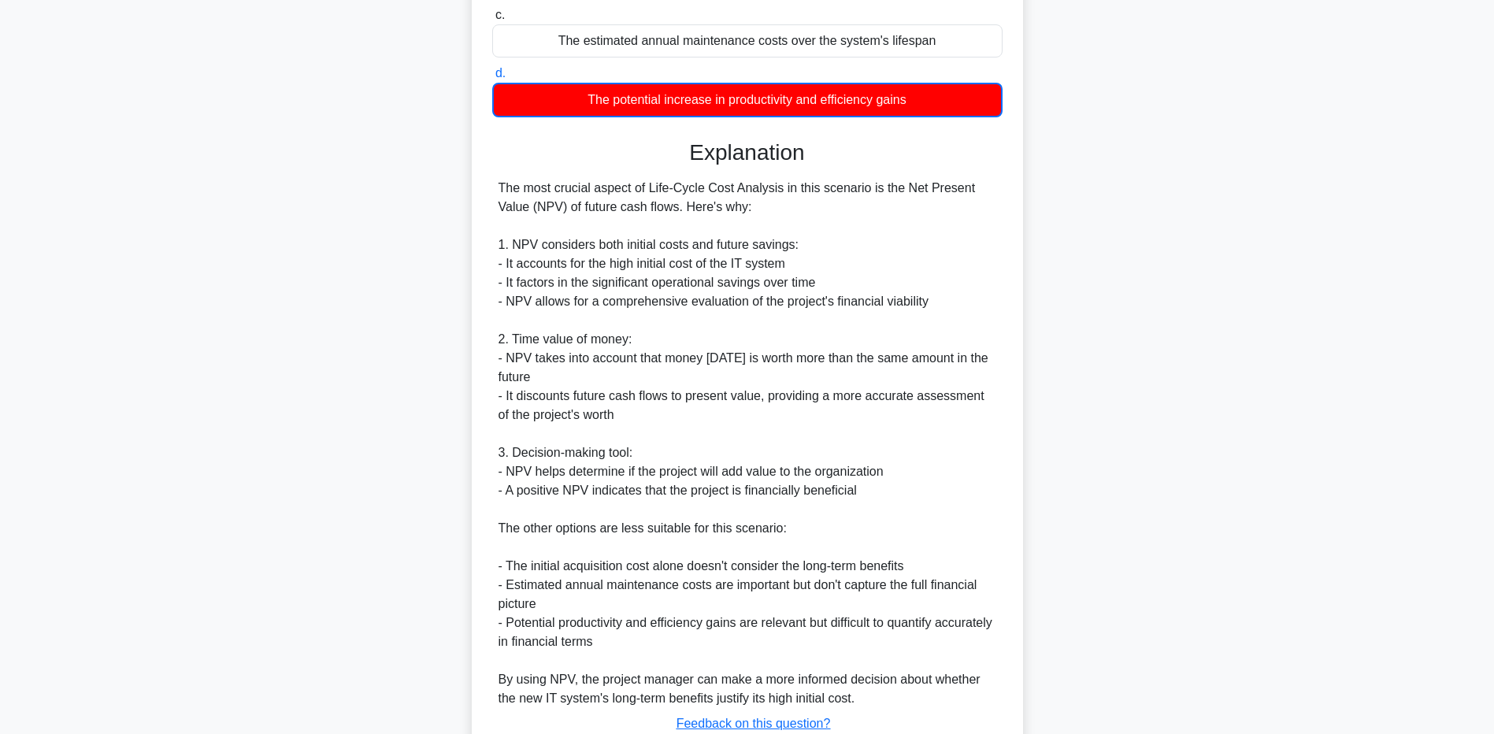
scroll to position [428, 0]
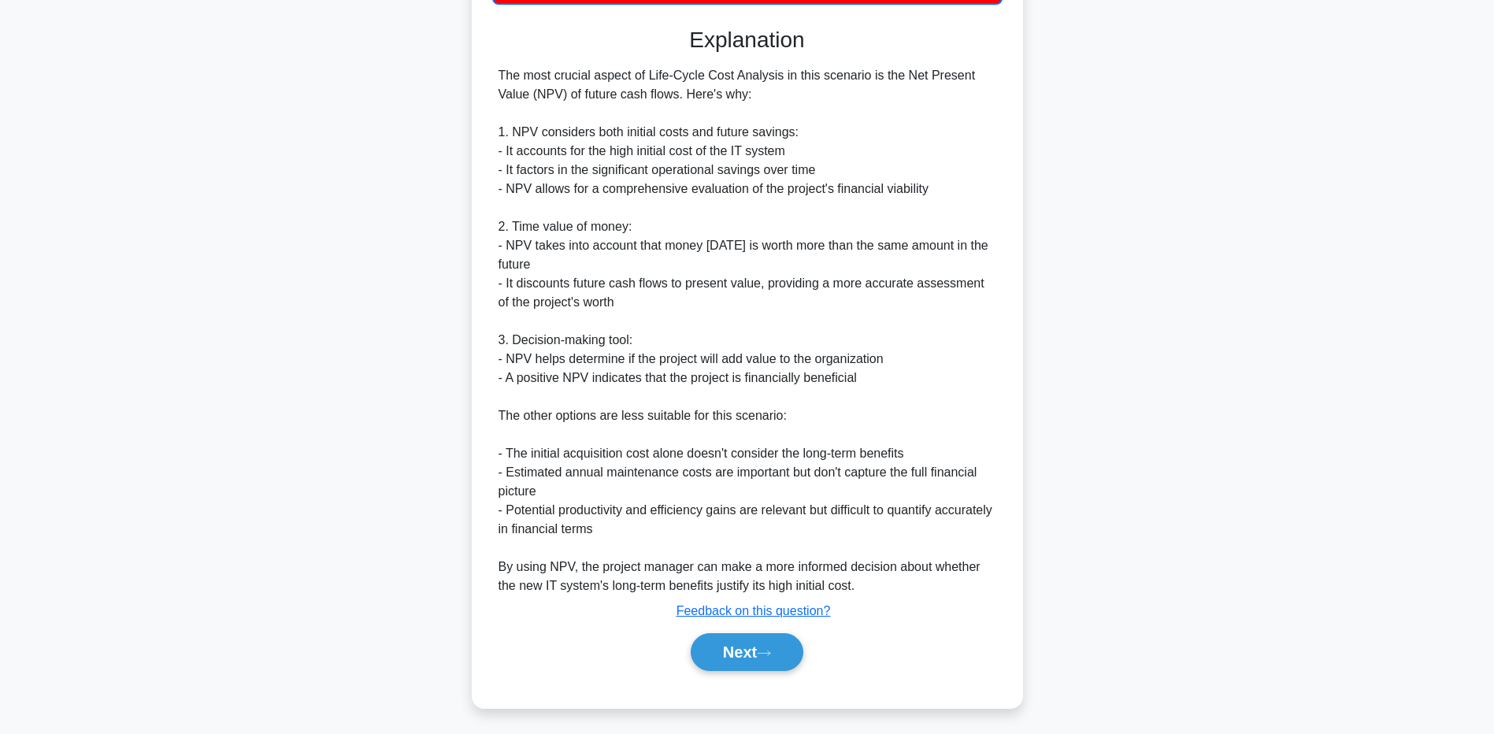
click at [91, 394] on main "0:23 Stop PMP - Cost Estimating Master 5/5 A project manager is evaluating the …" at bounding box center [747, 178] width 1494 height 1111
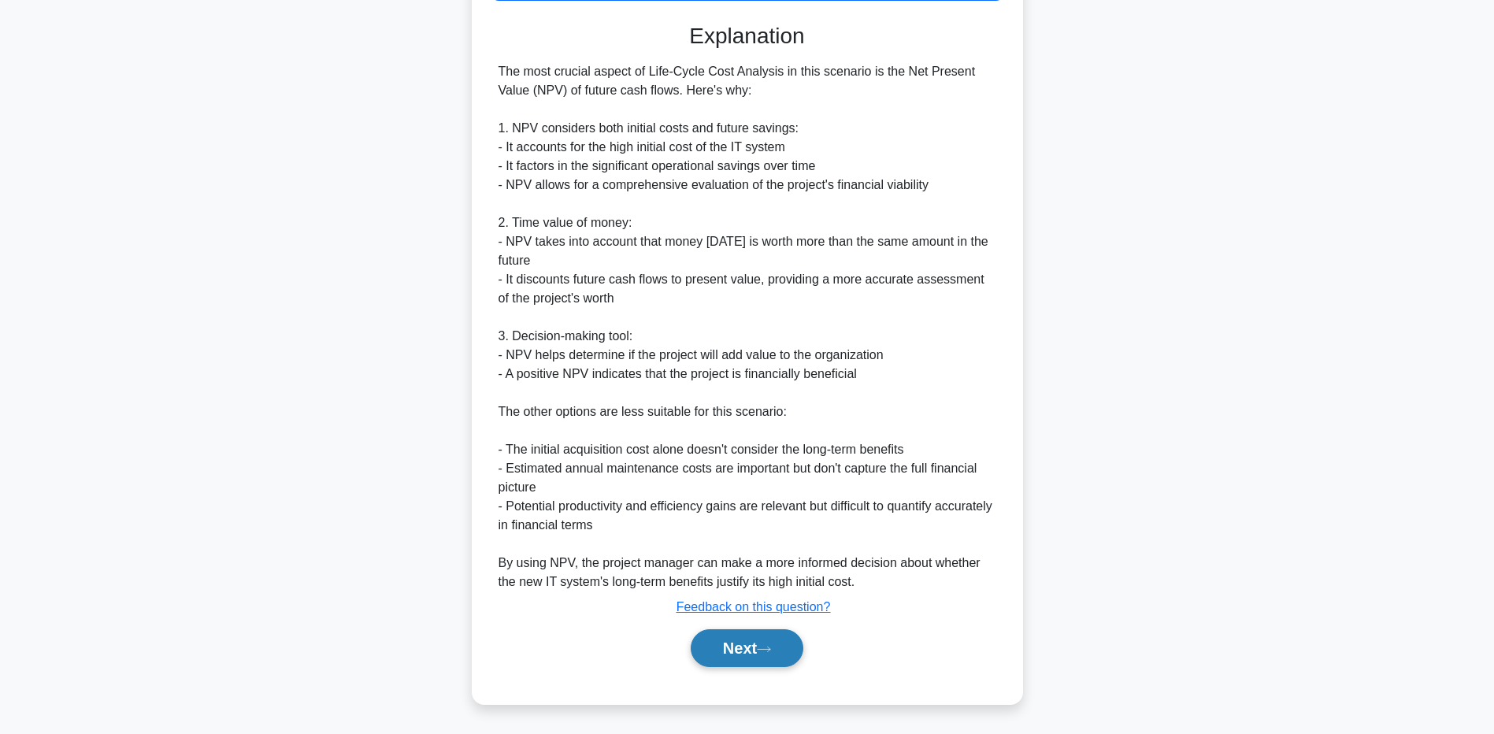
click at [699, 651] on button "Next" at bounding box center [747, 648] width 113 height 38
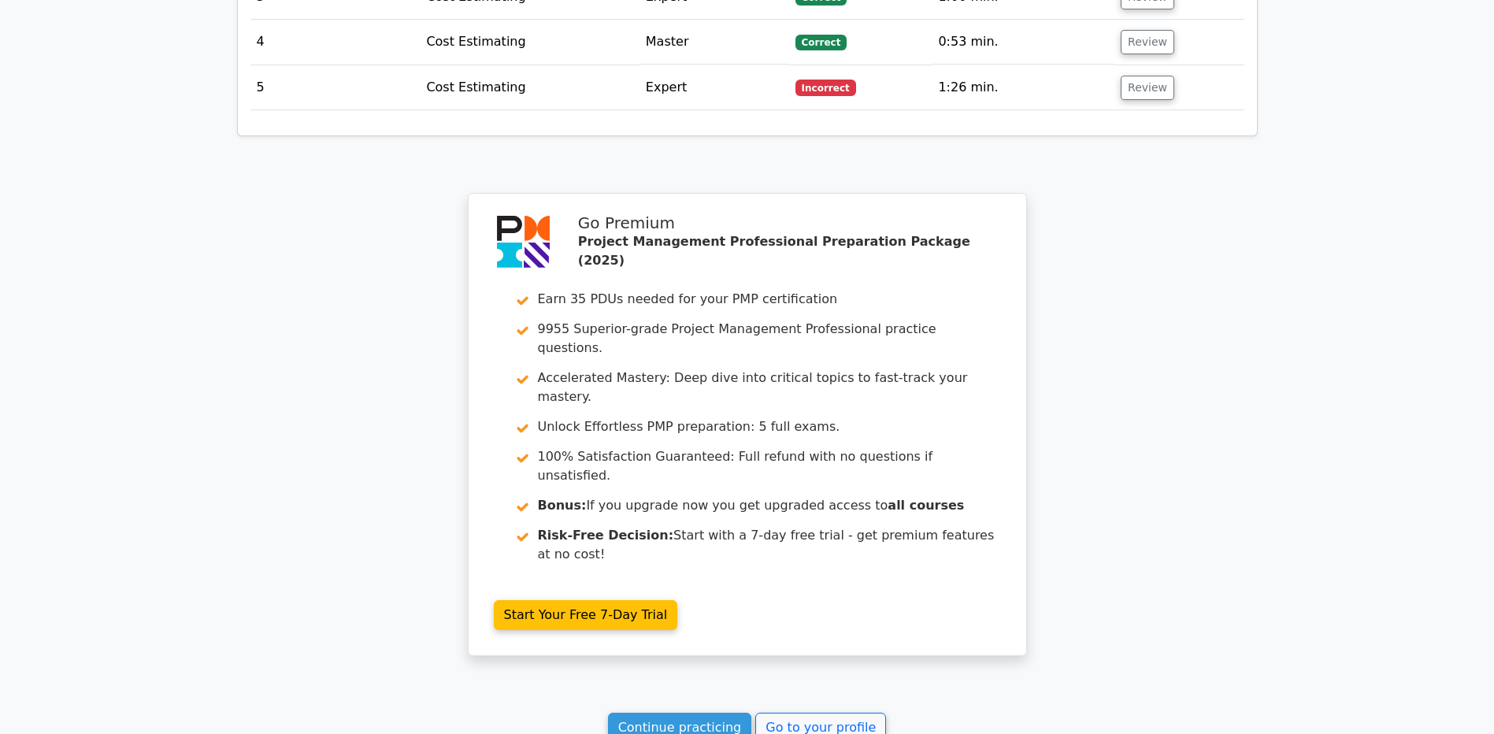
scroll to position [2195, 0]
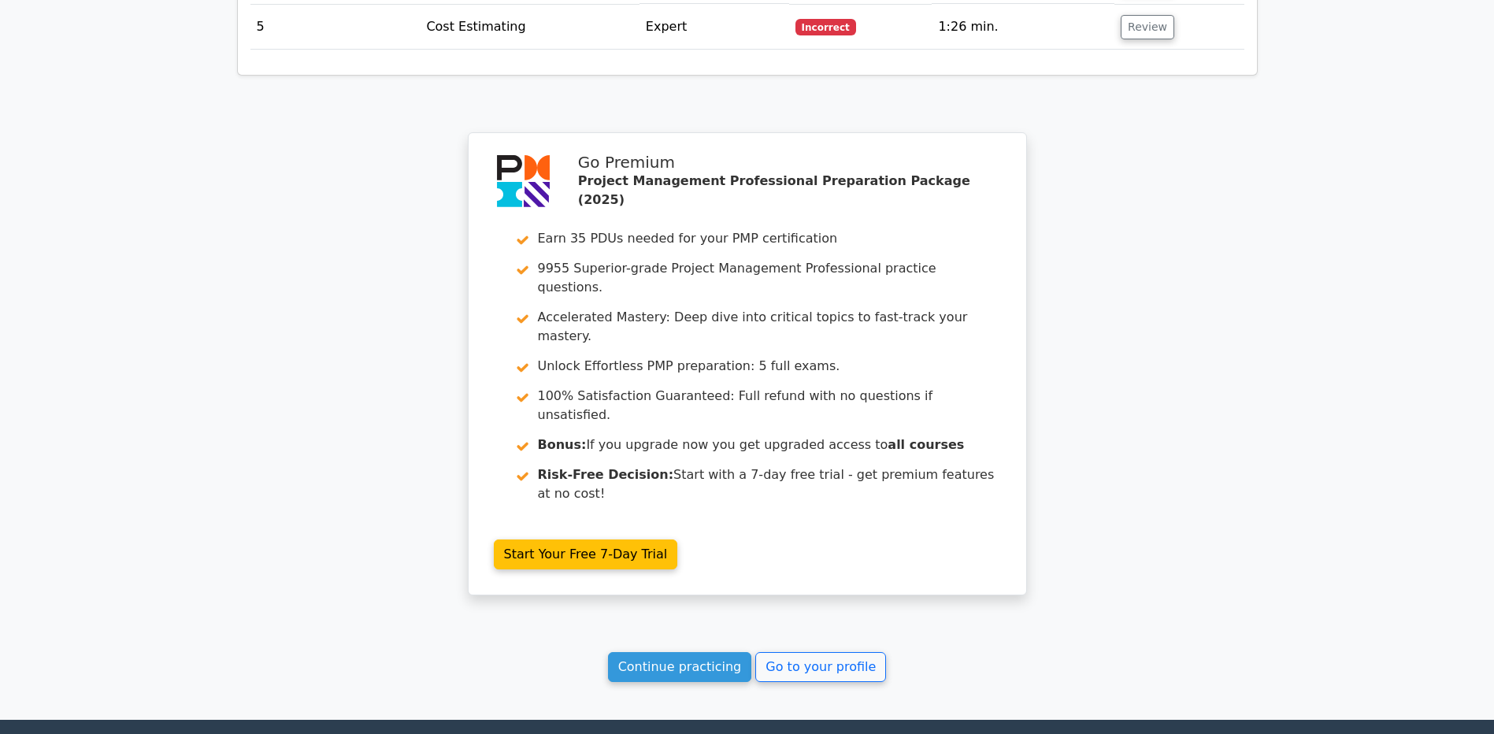
click at [692, 652] on link "Continue practicing" at bounding box center [680, 667] width 144 height 30
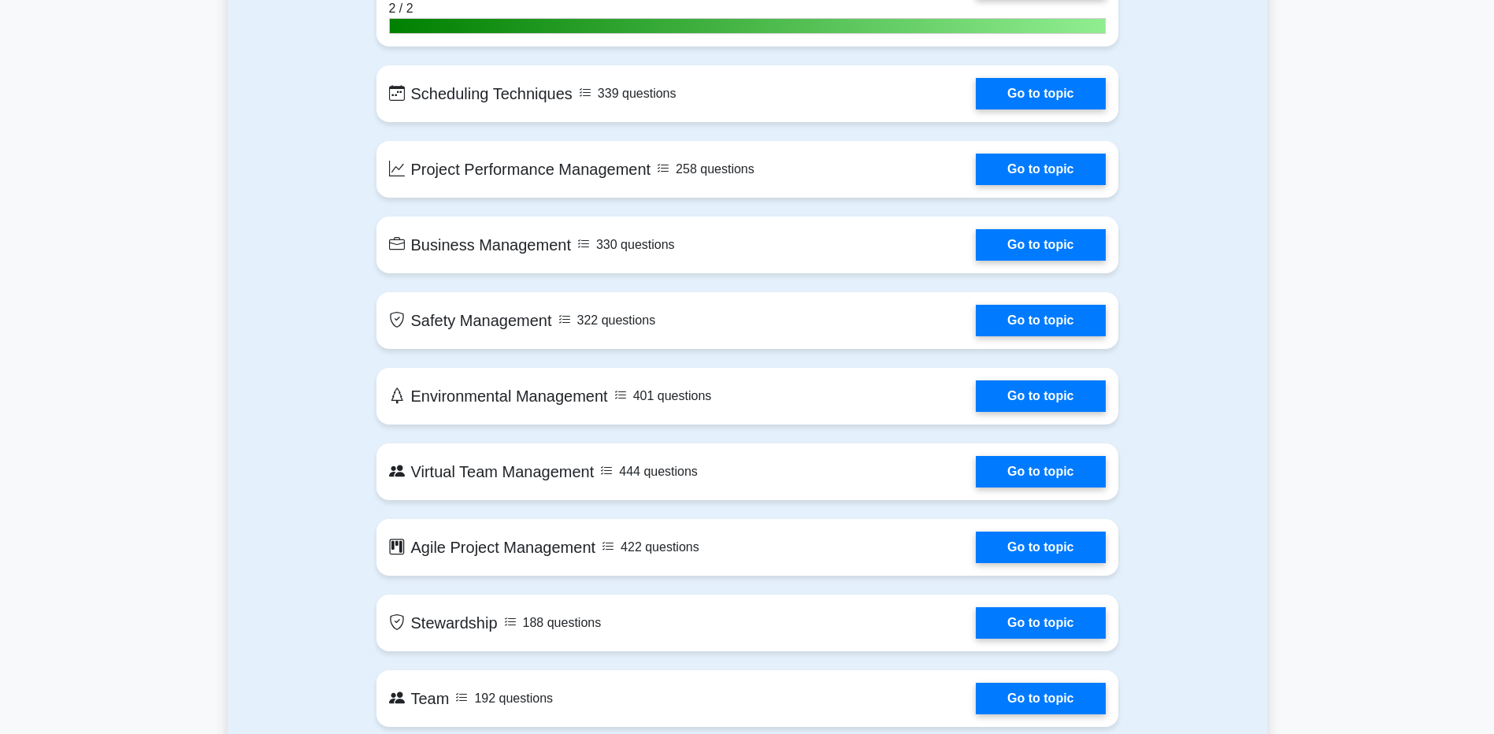
scroll to position [4253, 0]
